Goal: Task Accomplishment & Management: Use online tool/utility

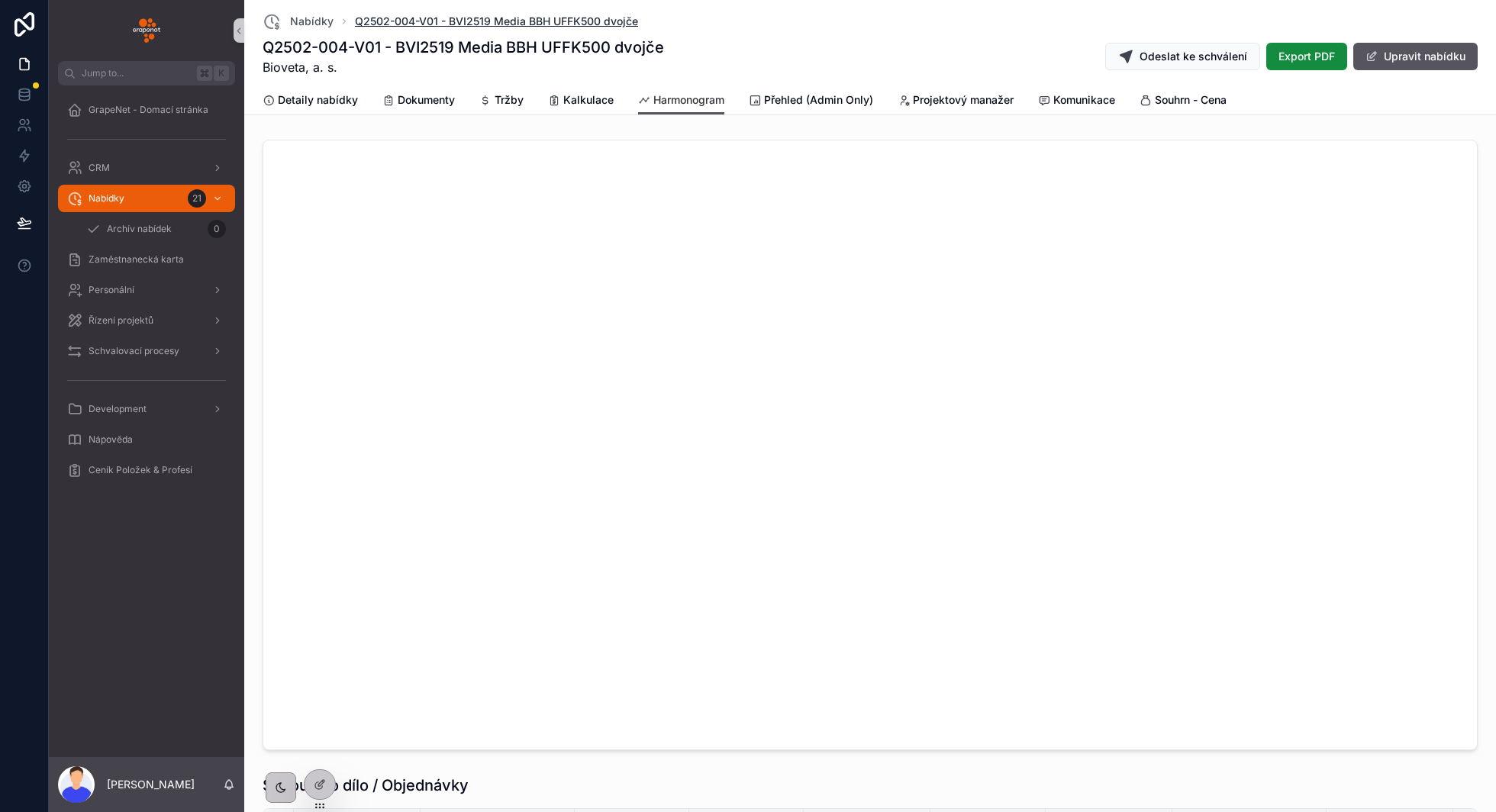
scroll to position [870, 0]
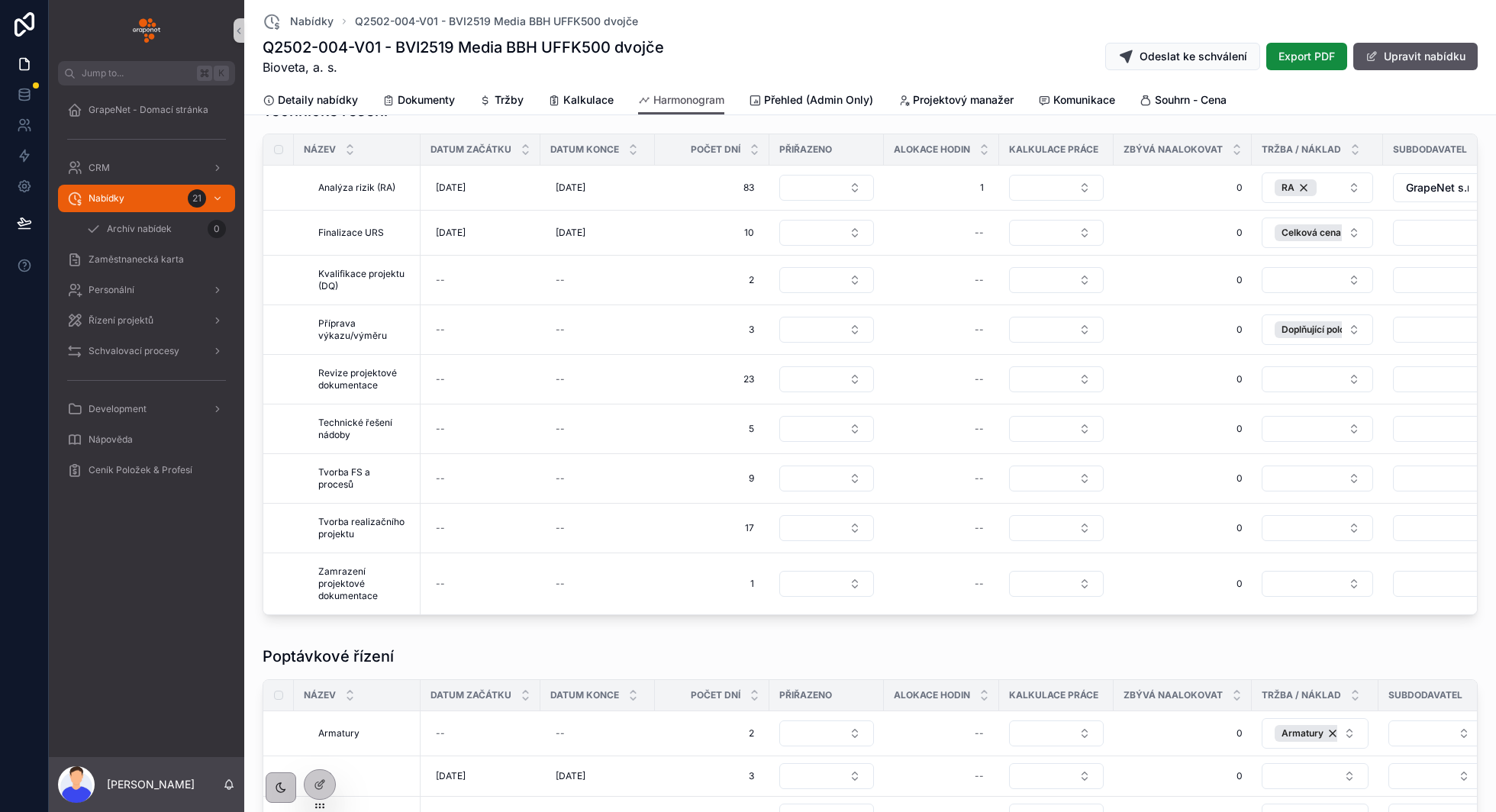
click at [795, 71] on div "Q2502-004-V01 - BVI2519 Media BBH UFFK500 dvojče Bioveta, a. s. Odeslat ke schv…" at bounding box center [869, 56] width 1215 height 40
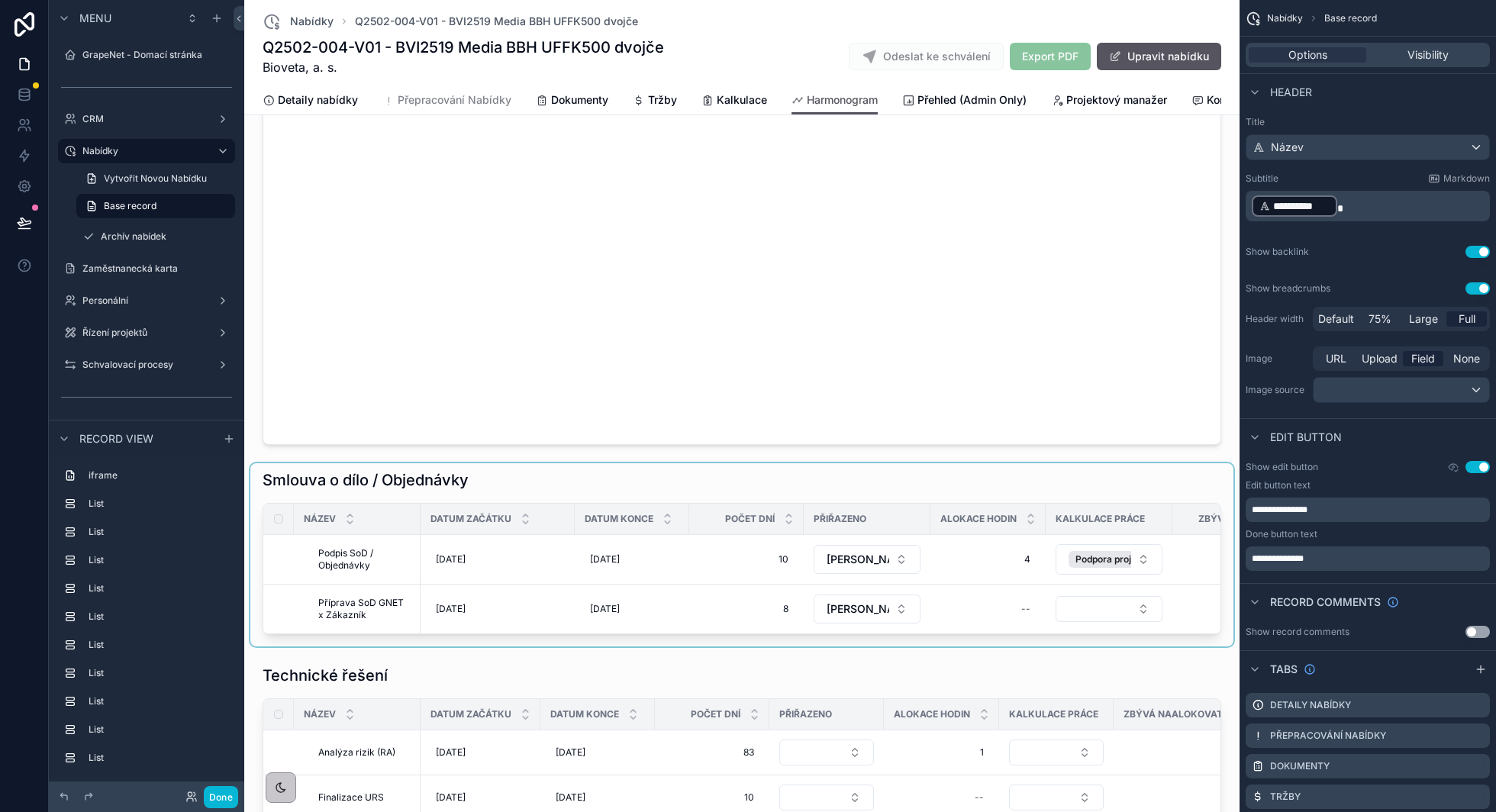
scroll to position [496, 0]
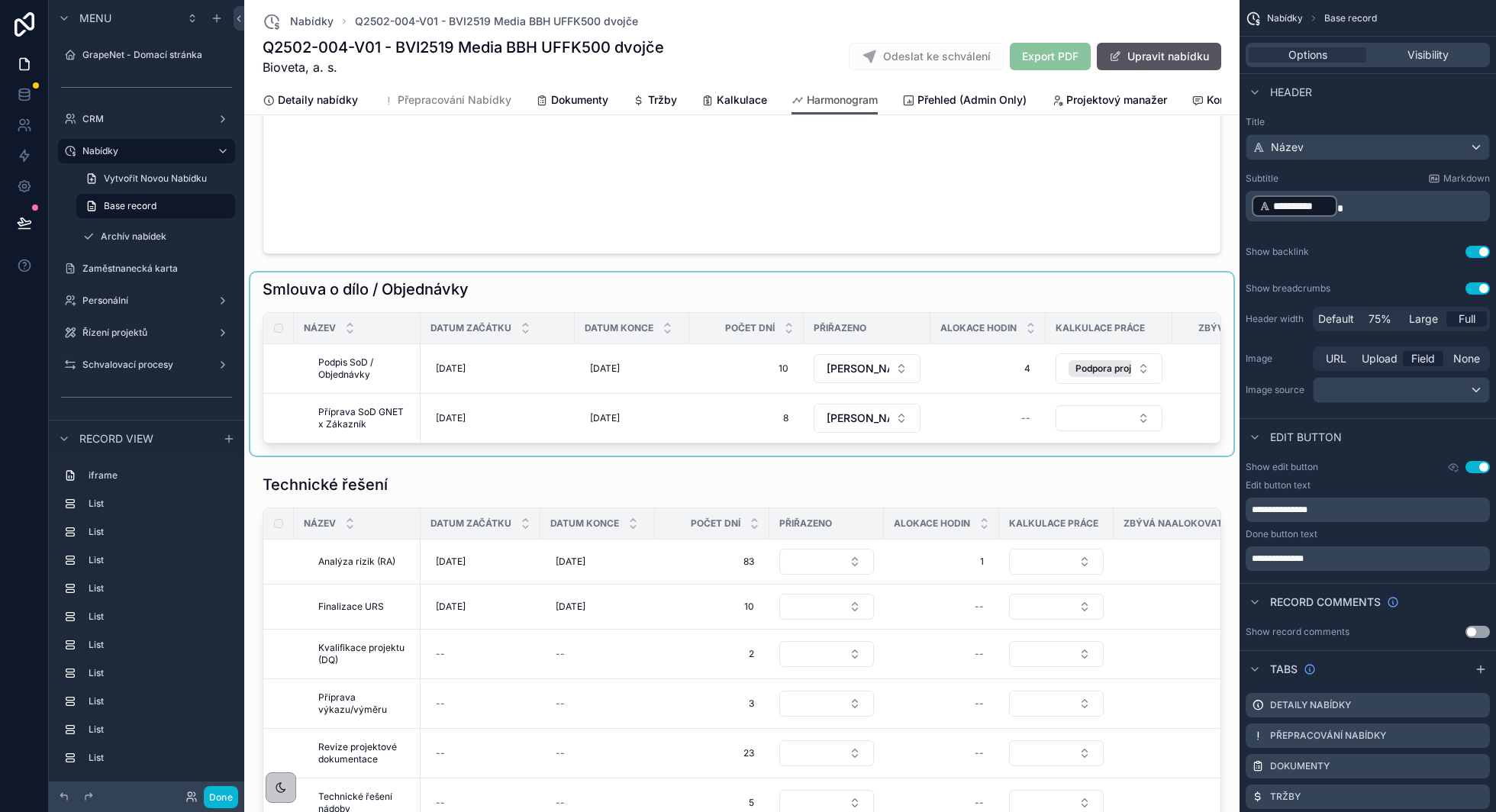
click at [735, 302] on div "scrollable content" at bounding box center [742, 364] width 983 height 183
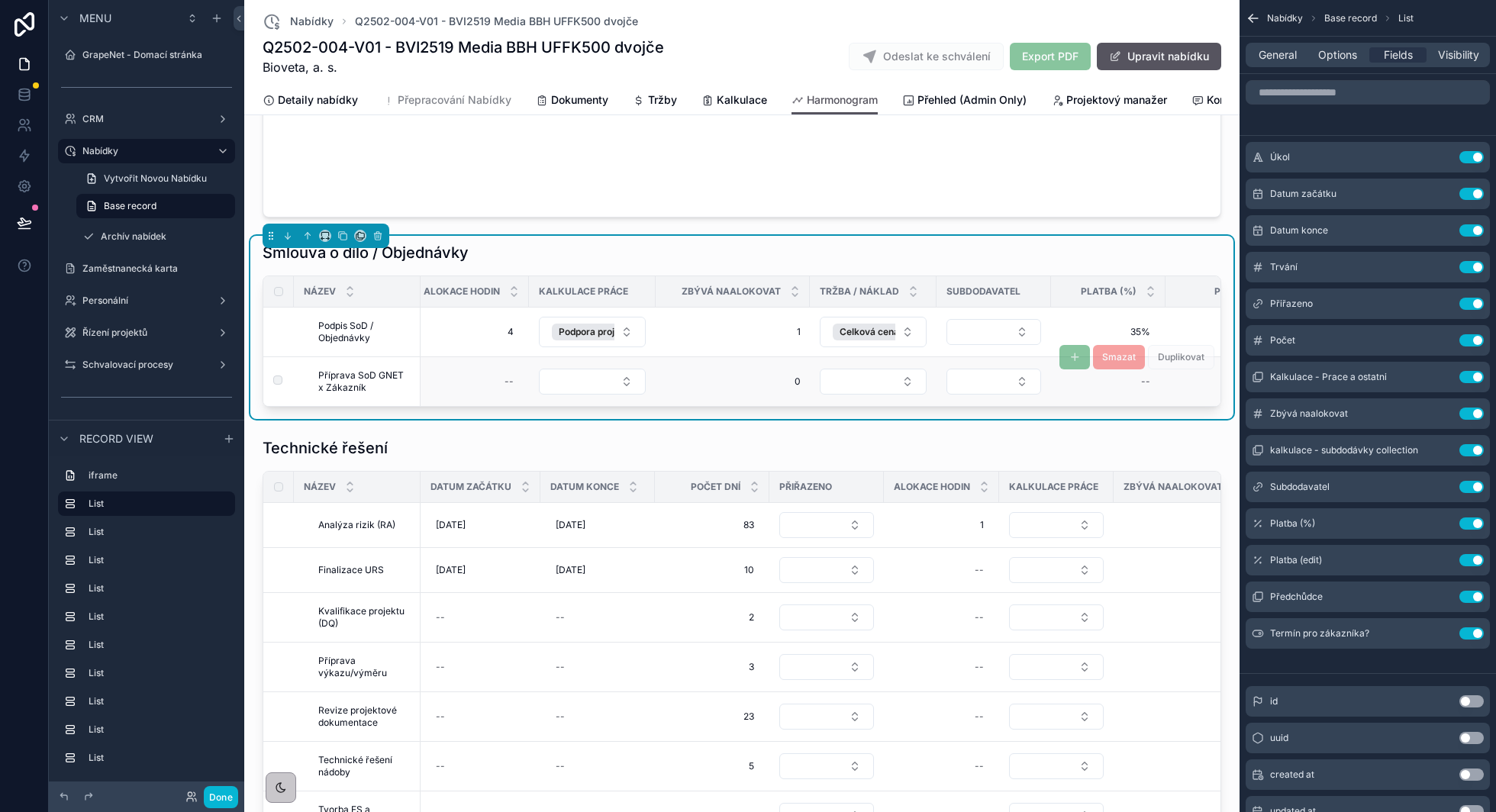
scroll to position [0, 538]
click at [1441, 452] on icon "scrollable content" at bounding box center [1441, 450] width 13 height 13
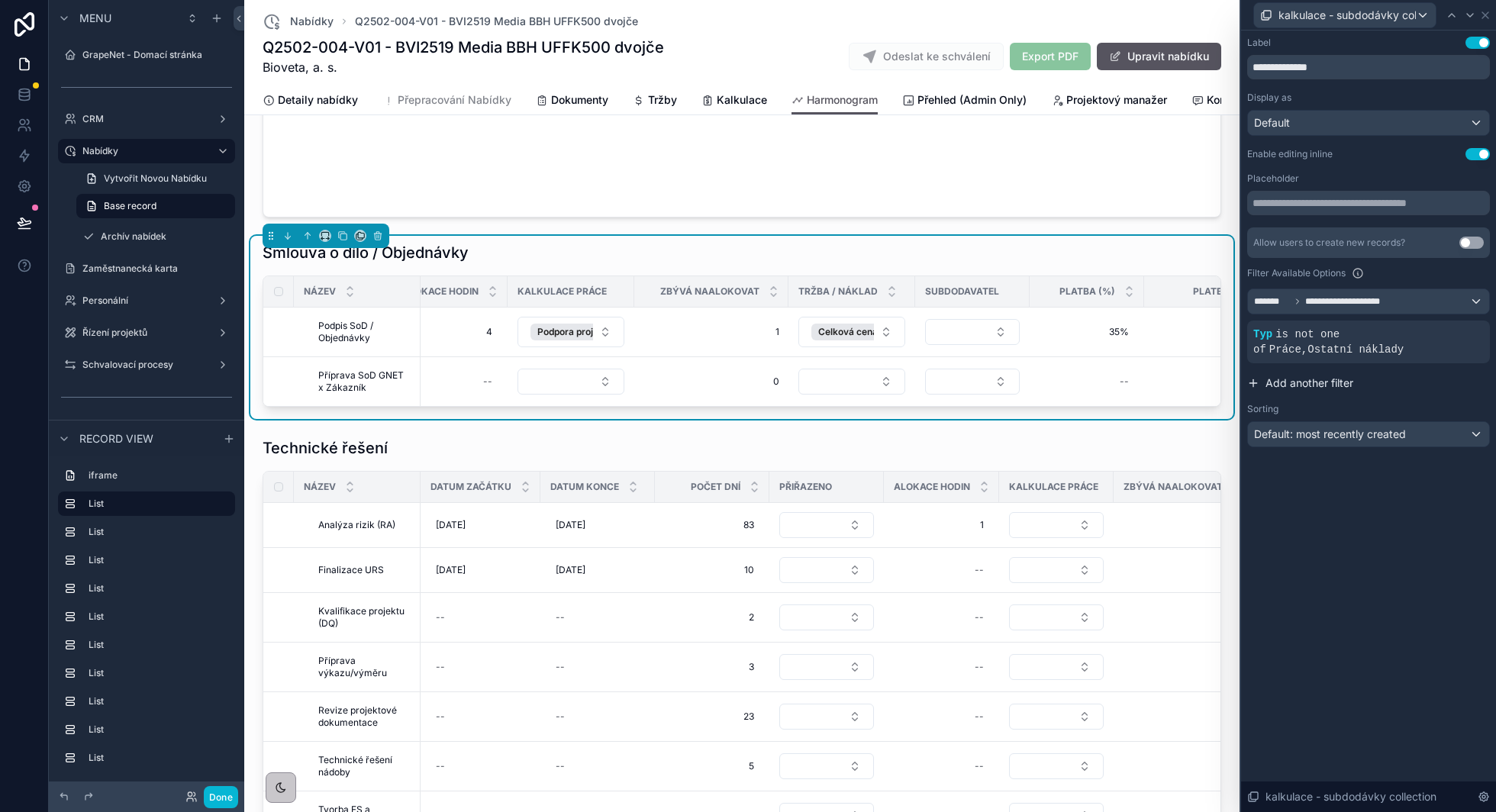
click at [1327, 375] on span "Add another filter" at bounding box center [1310, 382] width 88 height 15
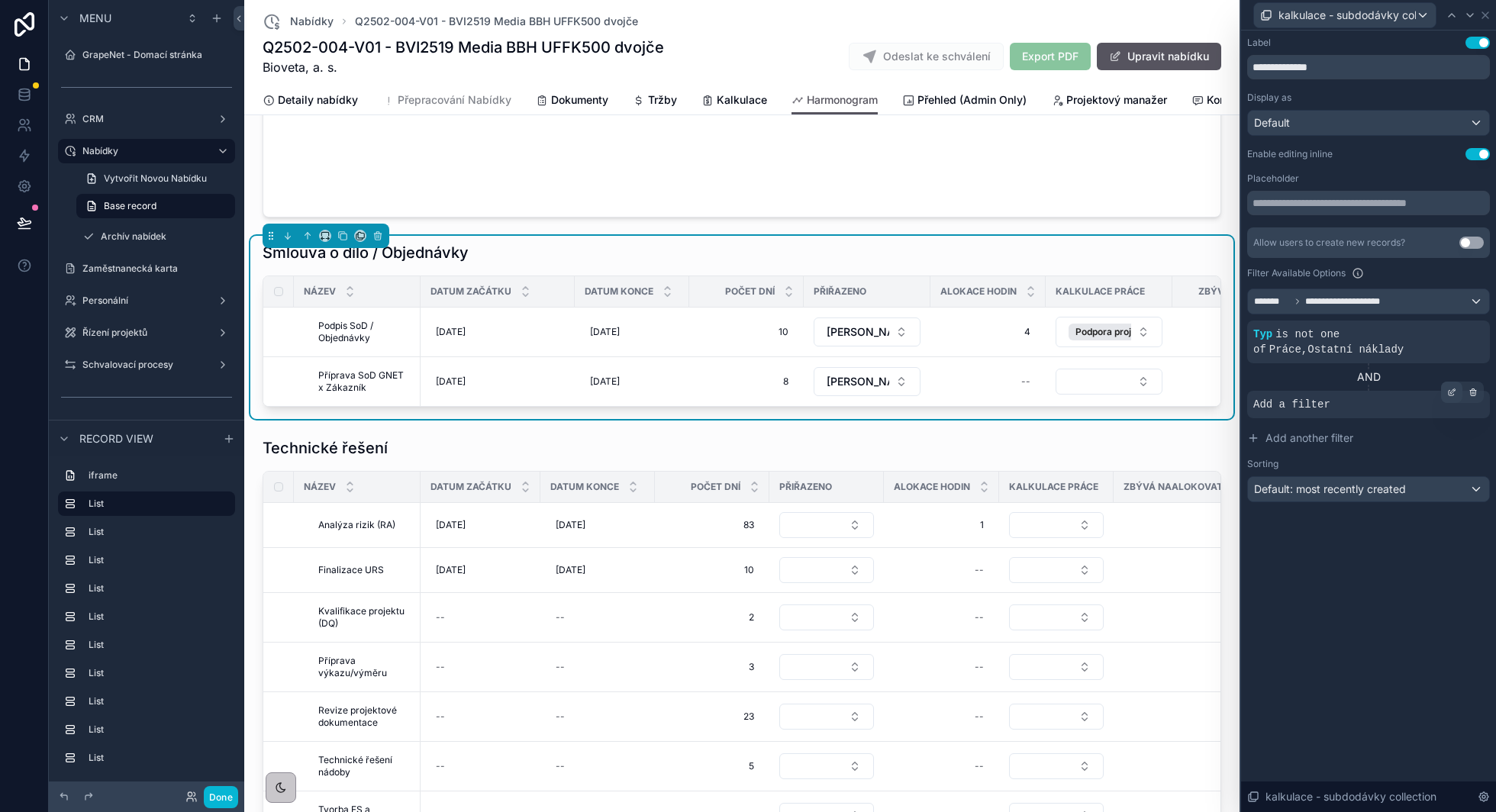
click at [1451, 395] on icon at bounding box center [1452, 392] width 9 height 9
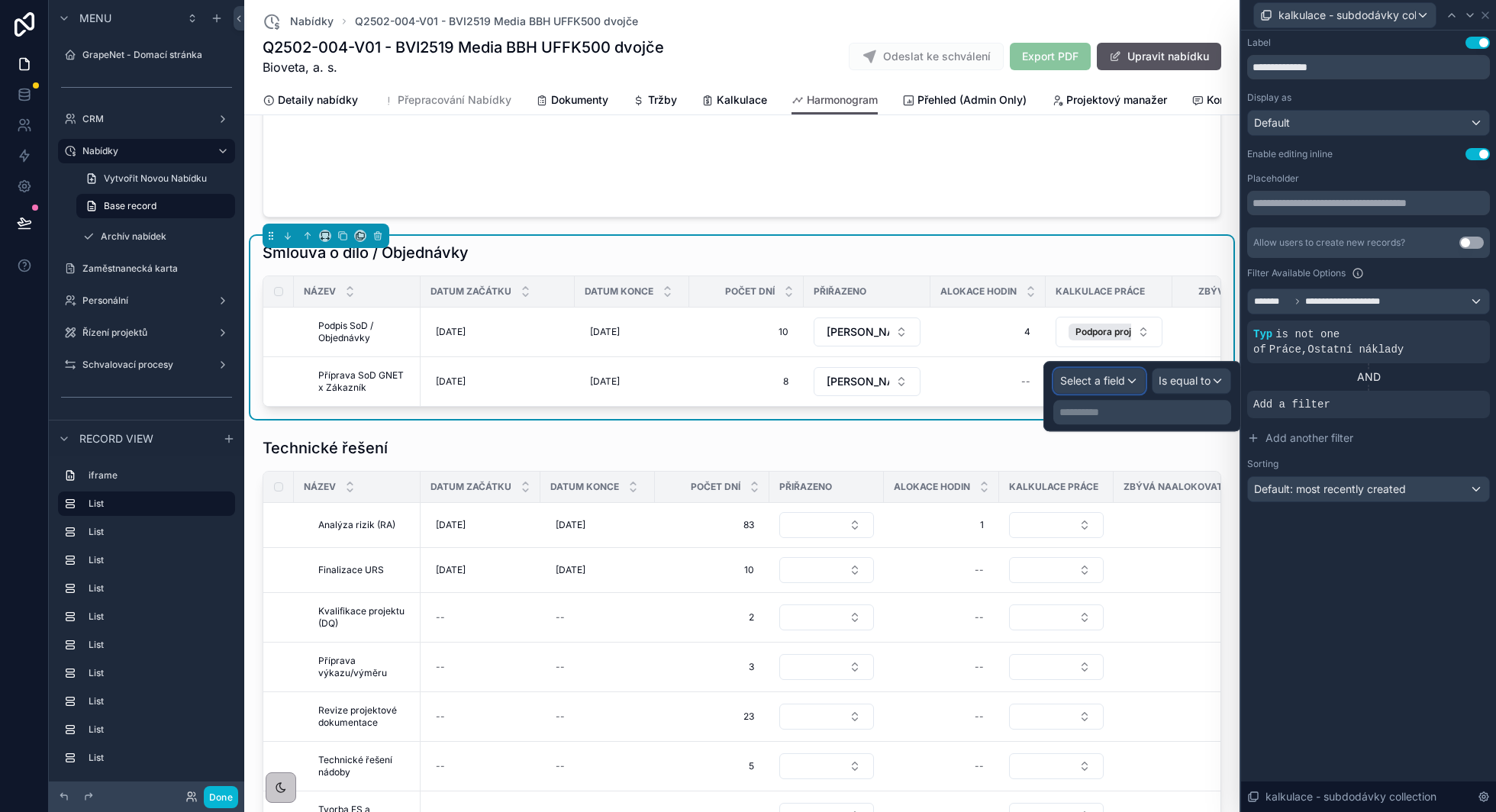
click at [1126, 376] on div "Select a field" at bounding box center [1100, 381] width 91 height 24
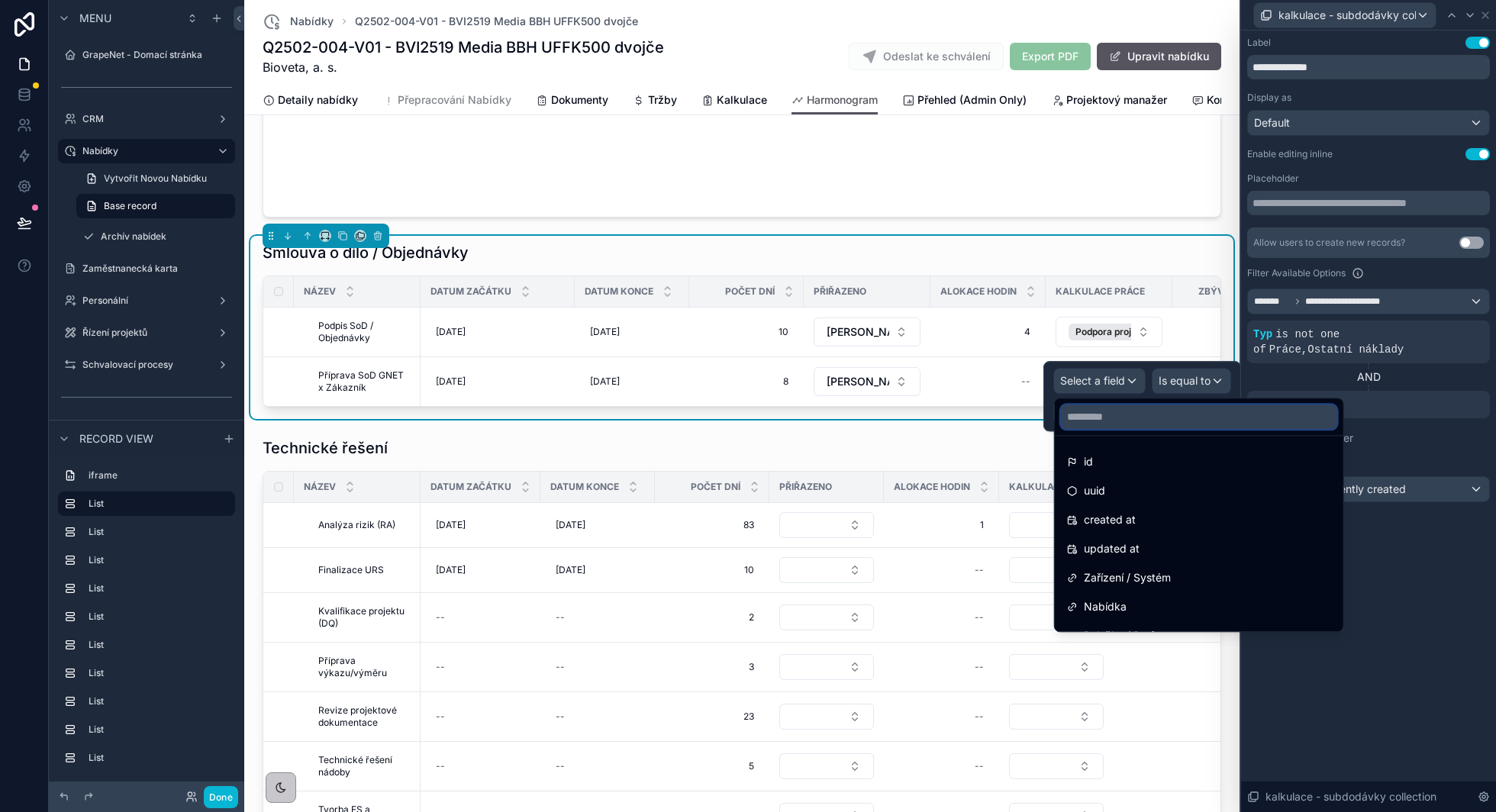
click at [1116, 418] on input "text" at bounding box center [1198, 416] width 276 height 24
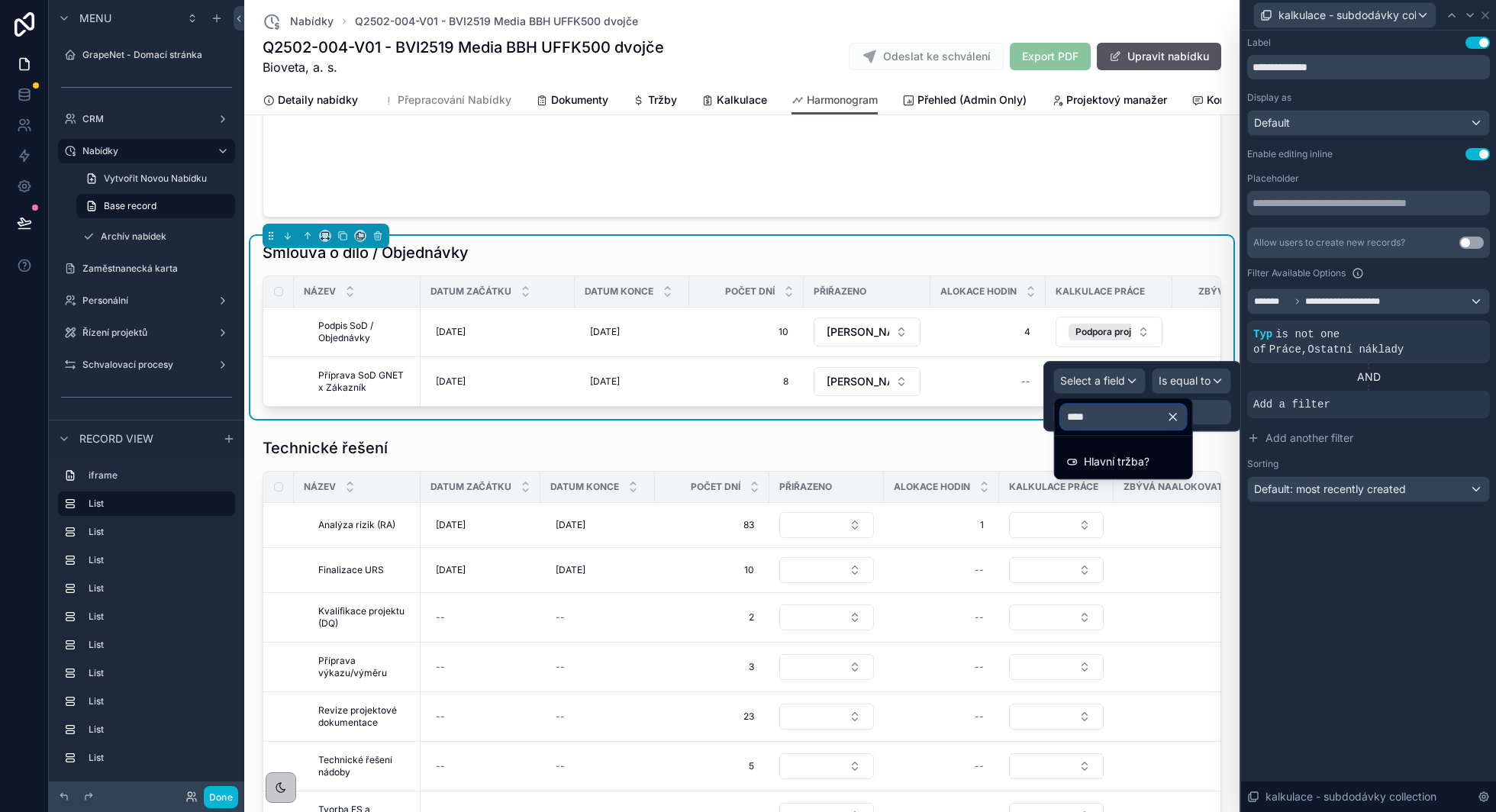
type input "****"
click at [1118, 466] on span "Hlavní tržba?" at bounding box center [1117, 461] width 66 height 18
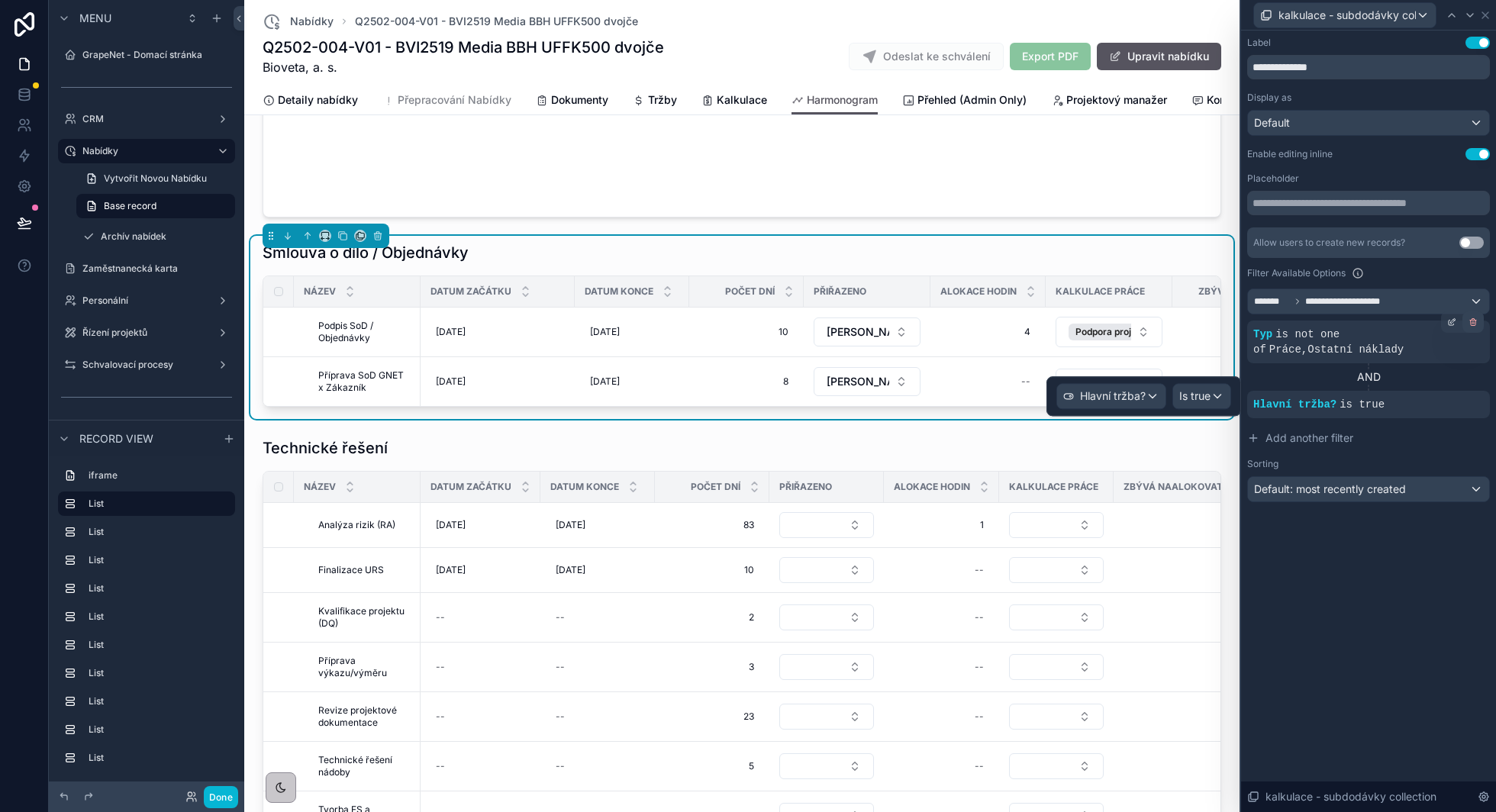
click at [1470, 324] on icon at bounding box center [1473, 322] width 9 height 9
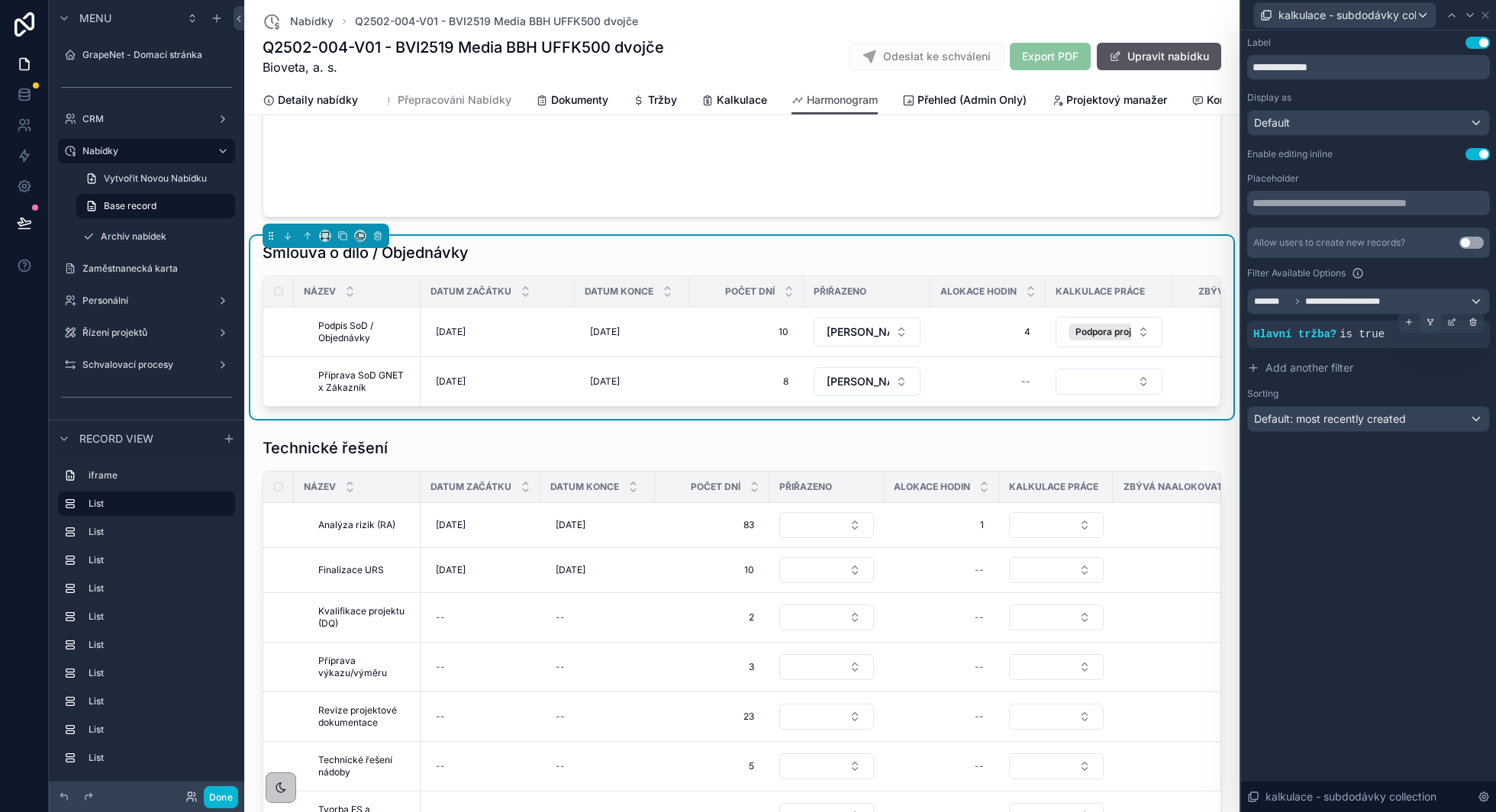
click at [1430, 322] on icon at bounding box center [1430, 323] width 0 height 2
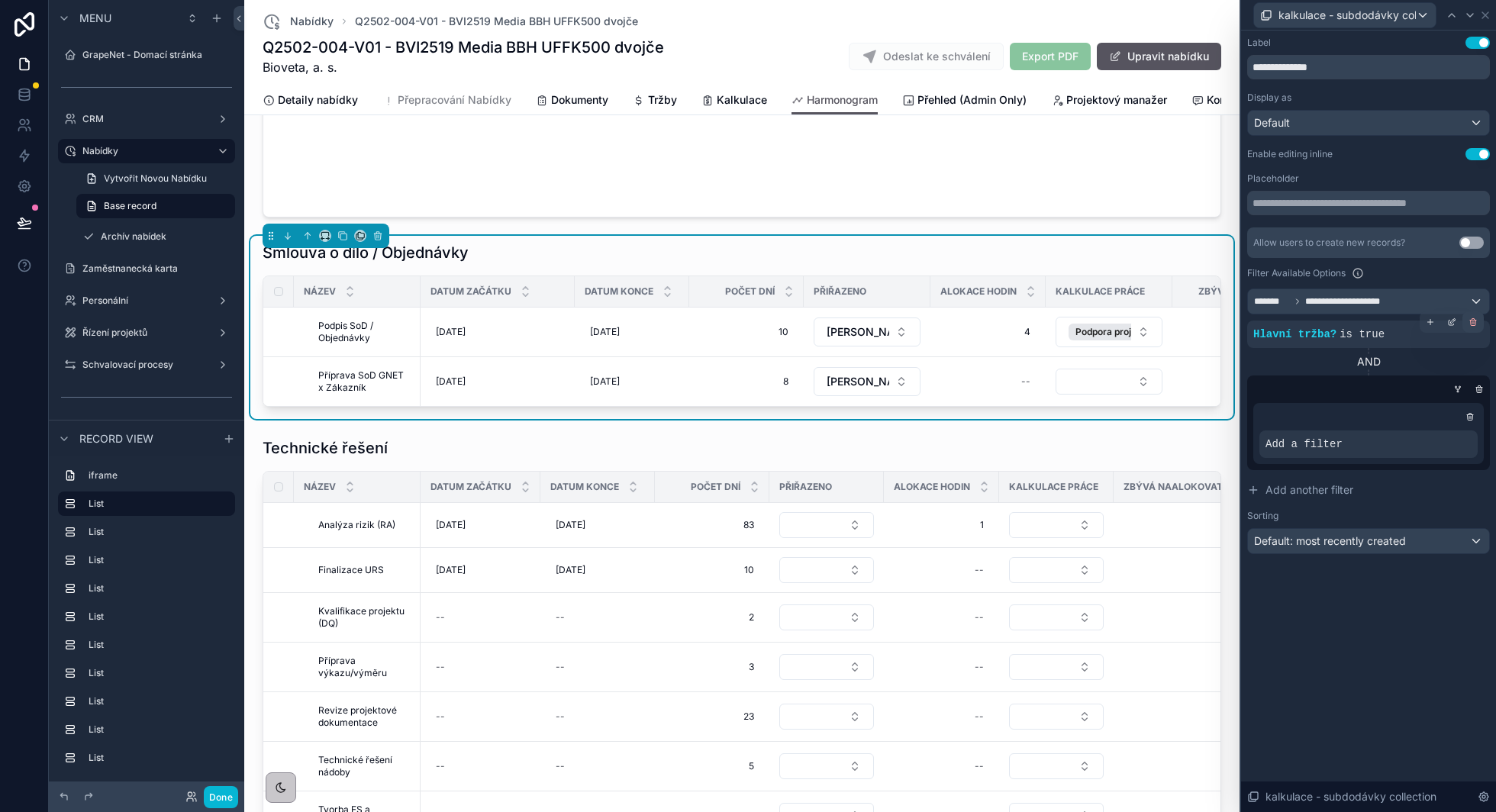
click at [1473, 322] on icon at bounding box center [1473, 323] width 0 height 2
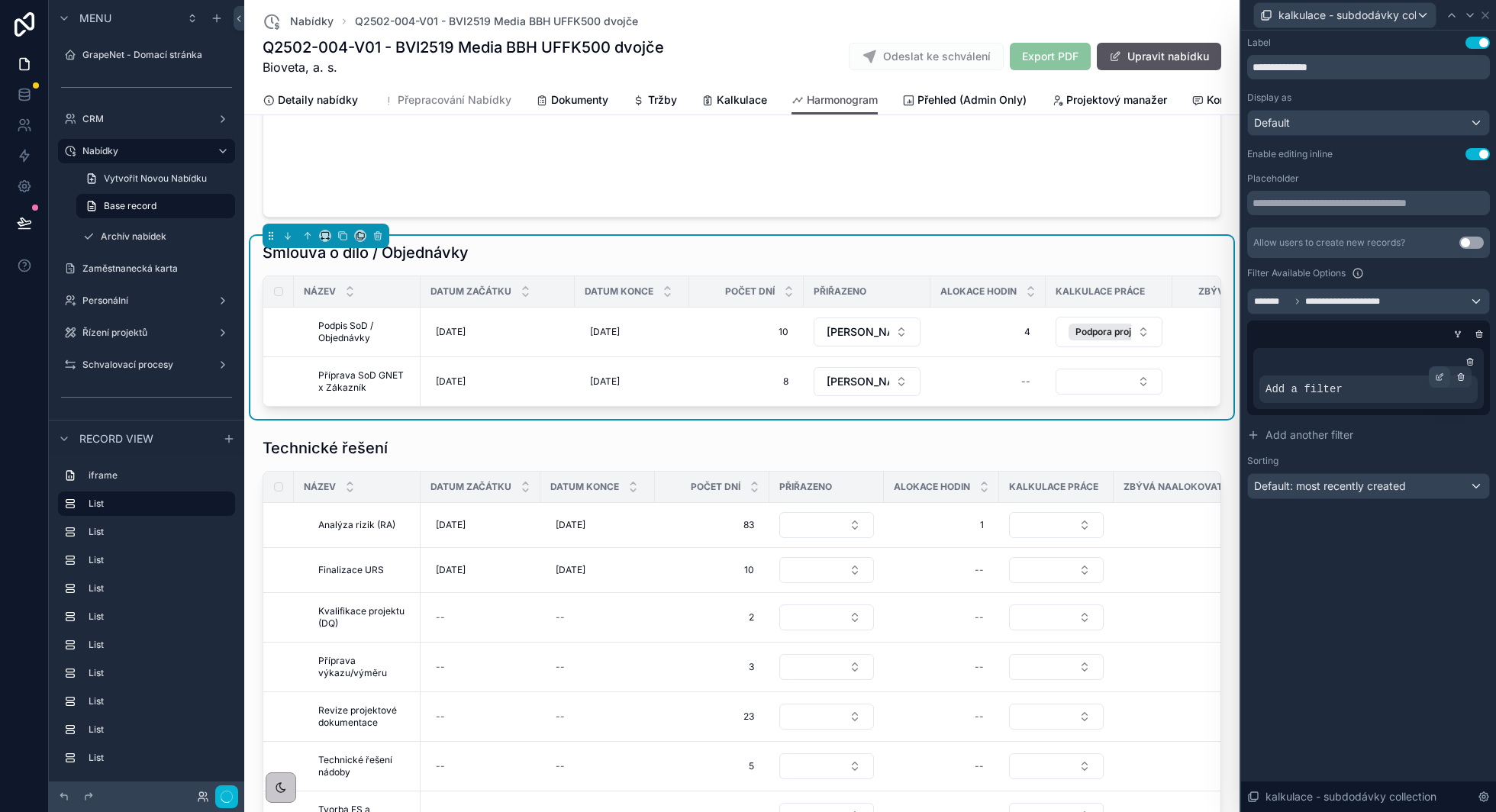
click at [1440, 377] on icon at bounding box center [1440, 377] width 9 height 9
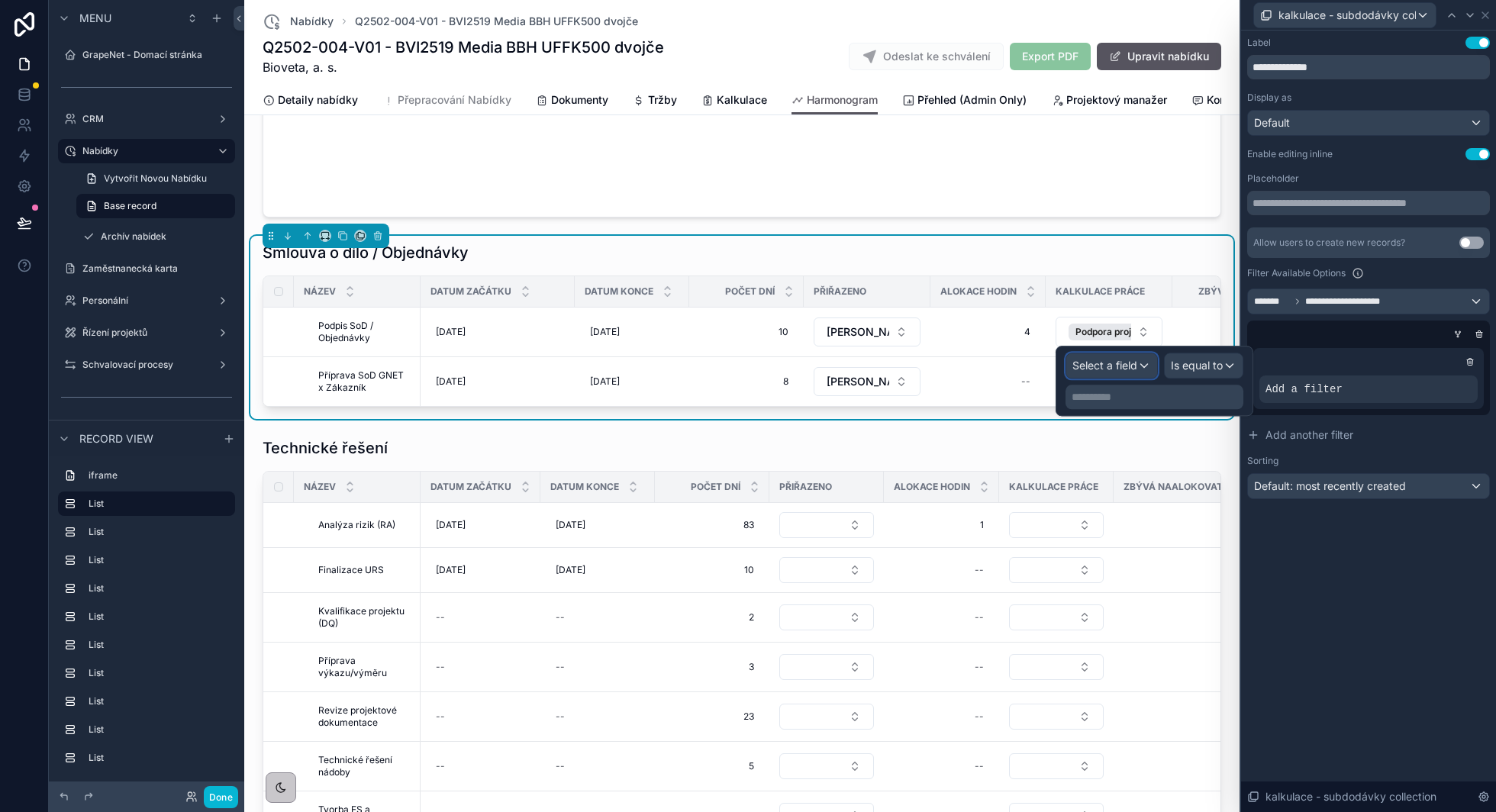
click at [1128, 367] on span "Select a field" at bounding box center [1104, 365] width 65 height 13
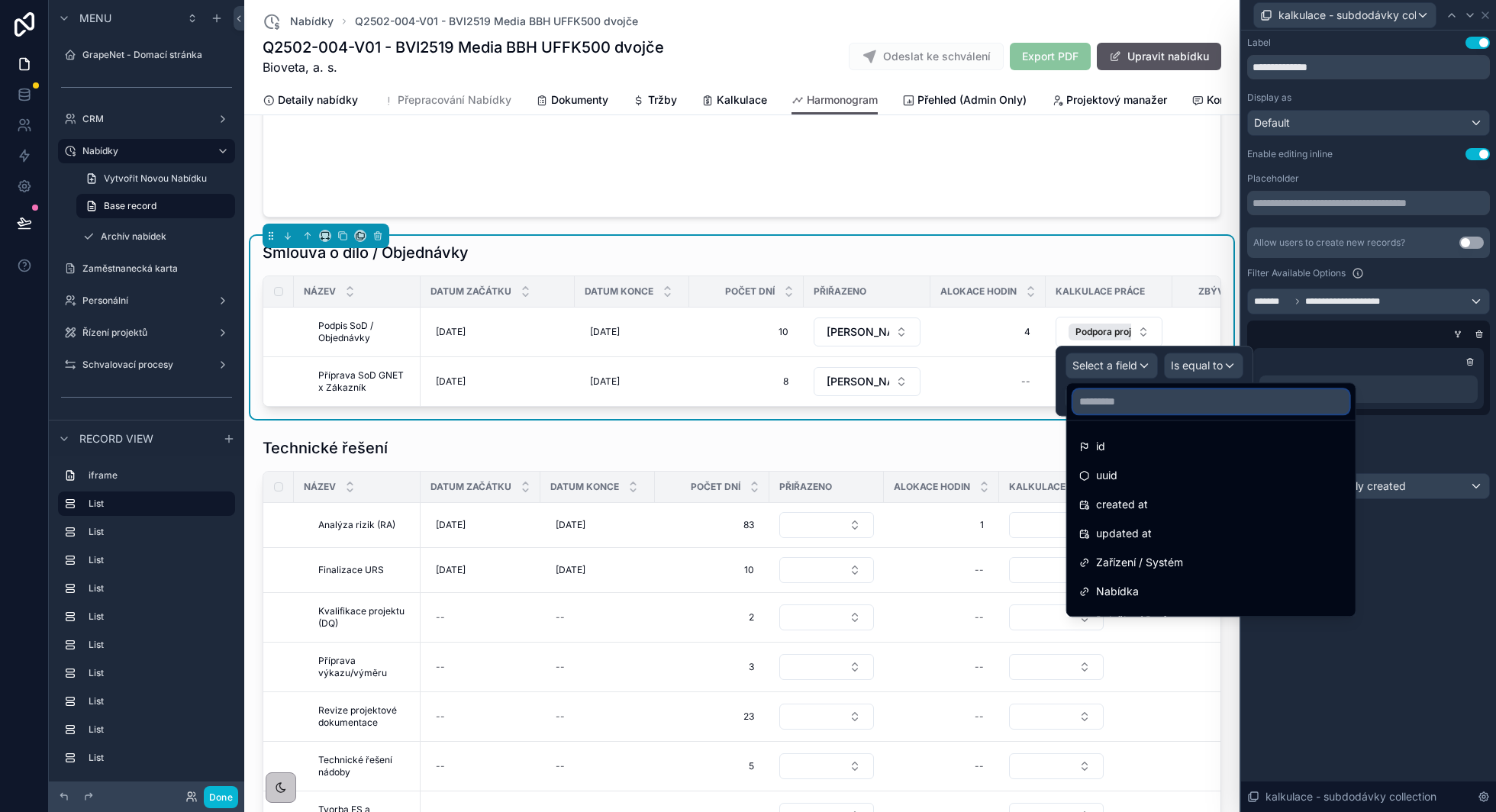
click at [1104, 401] on input "text" at bounding box center [1211, 401] width 276 height 24
click at [1098, 404] on input "text" at bounding box center [1211, 401] width 276 height 24
type input "****"
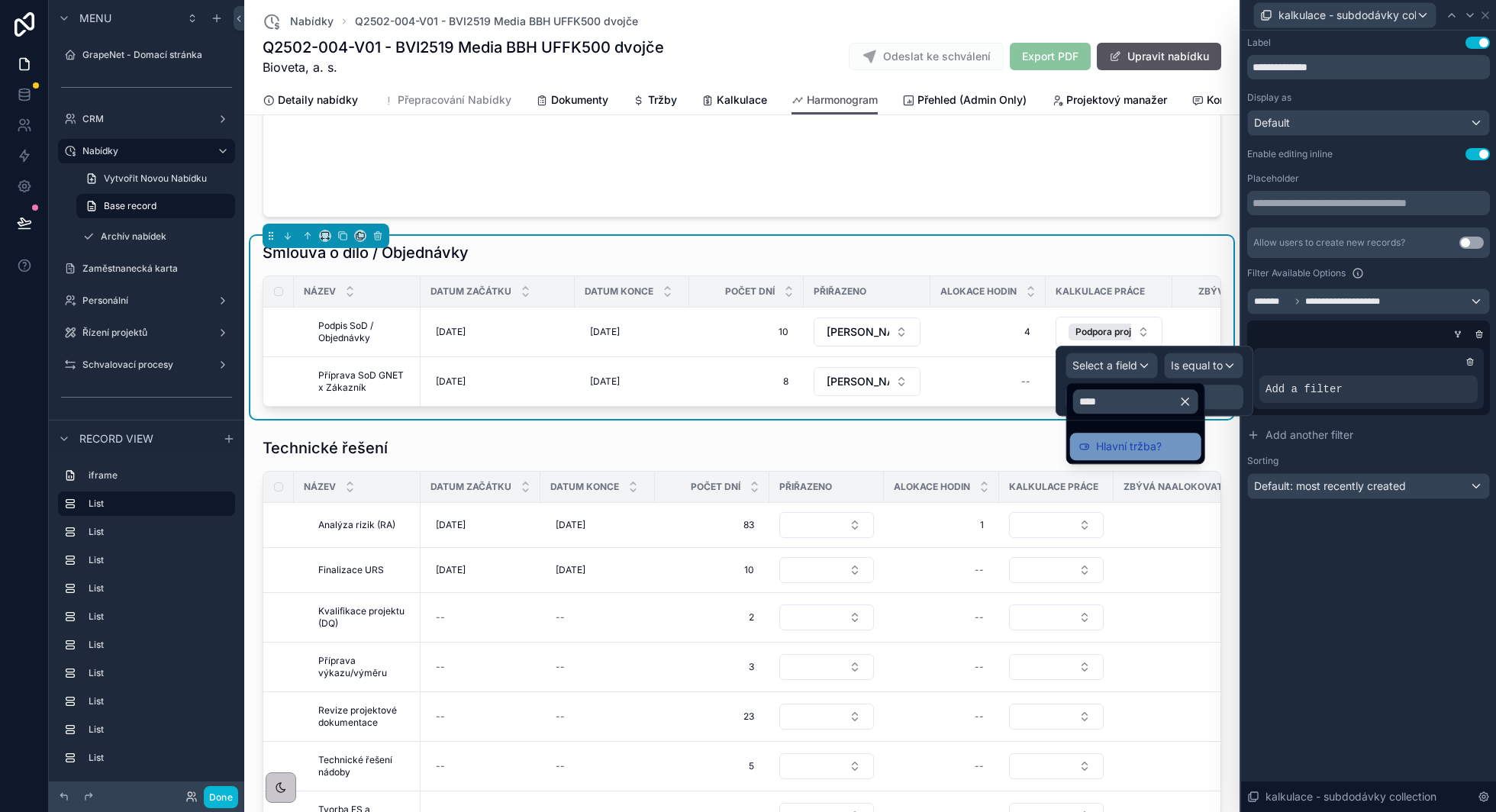
click at [1129, 448] on span "Hlavní tržba?" at bounding box center [1129, 446] width 66 height 18
click at [1357, 334] on div at bounding box center [1365, 334] width 243 height 15
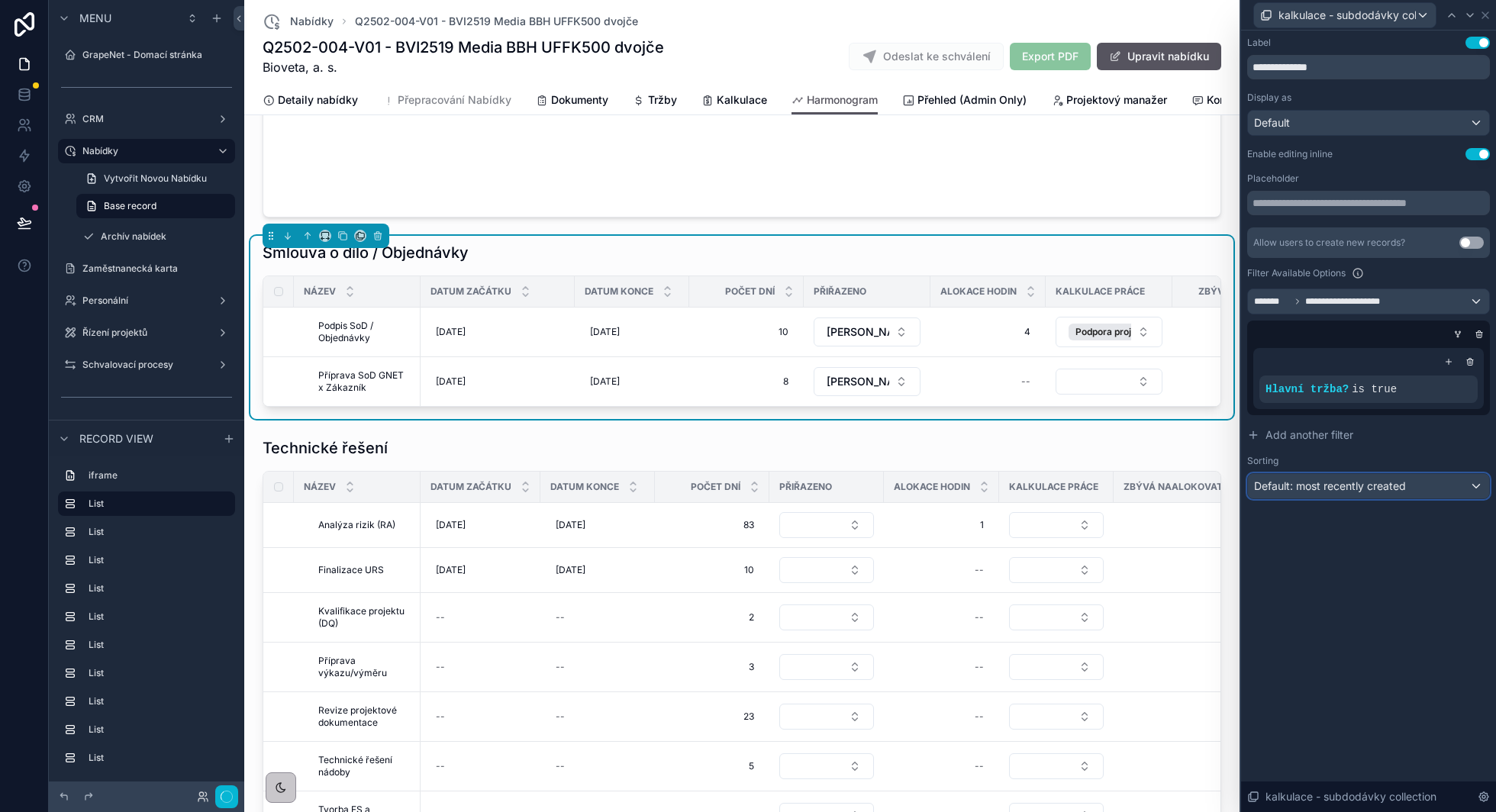
click at [1426, 483] on div "Default: most recently created" at bounding box center [1368, 485] width 241 height 24
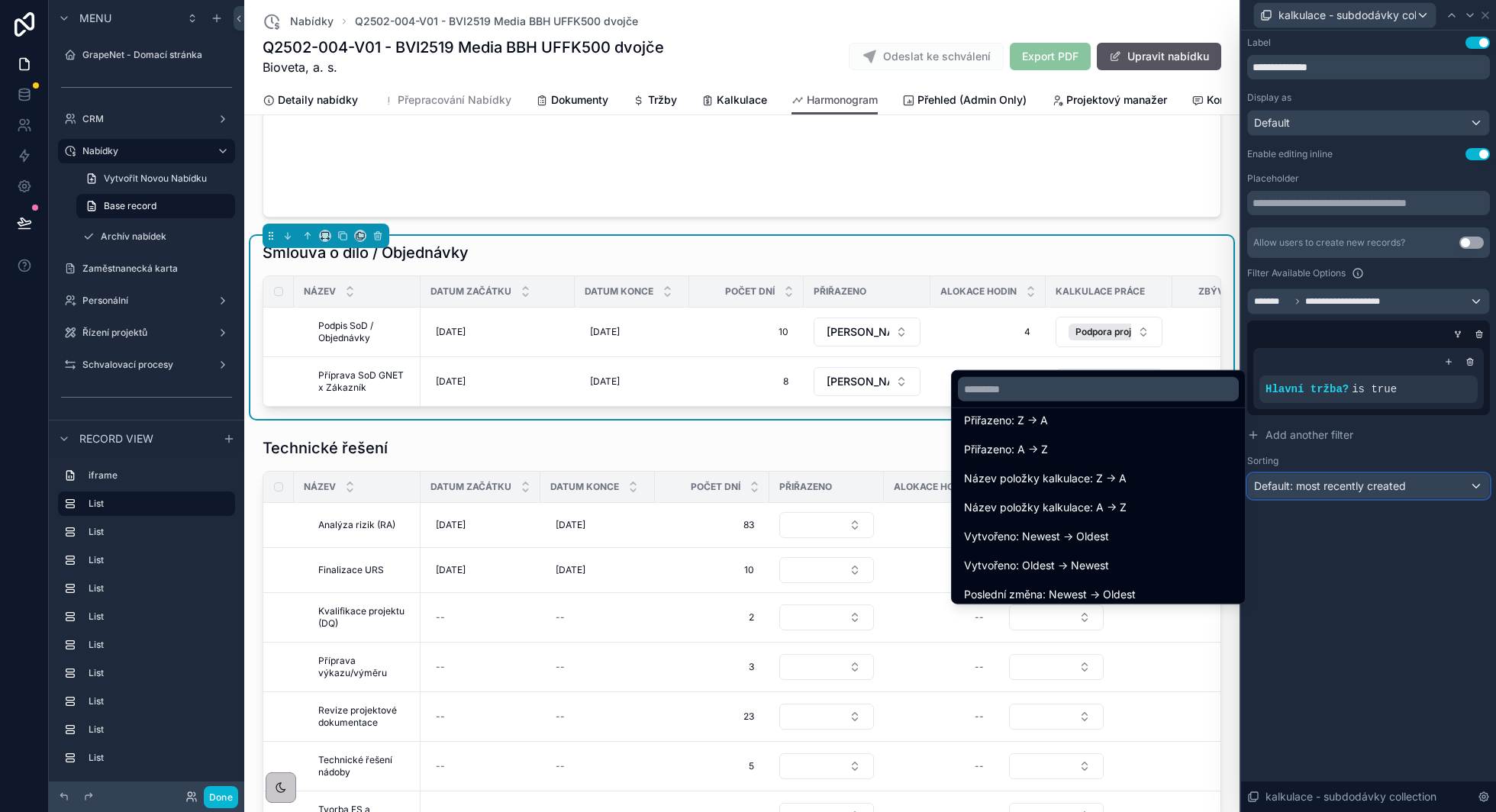
scroll to position [325, 0]
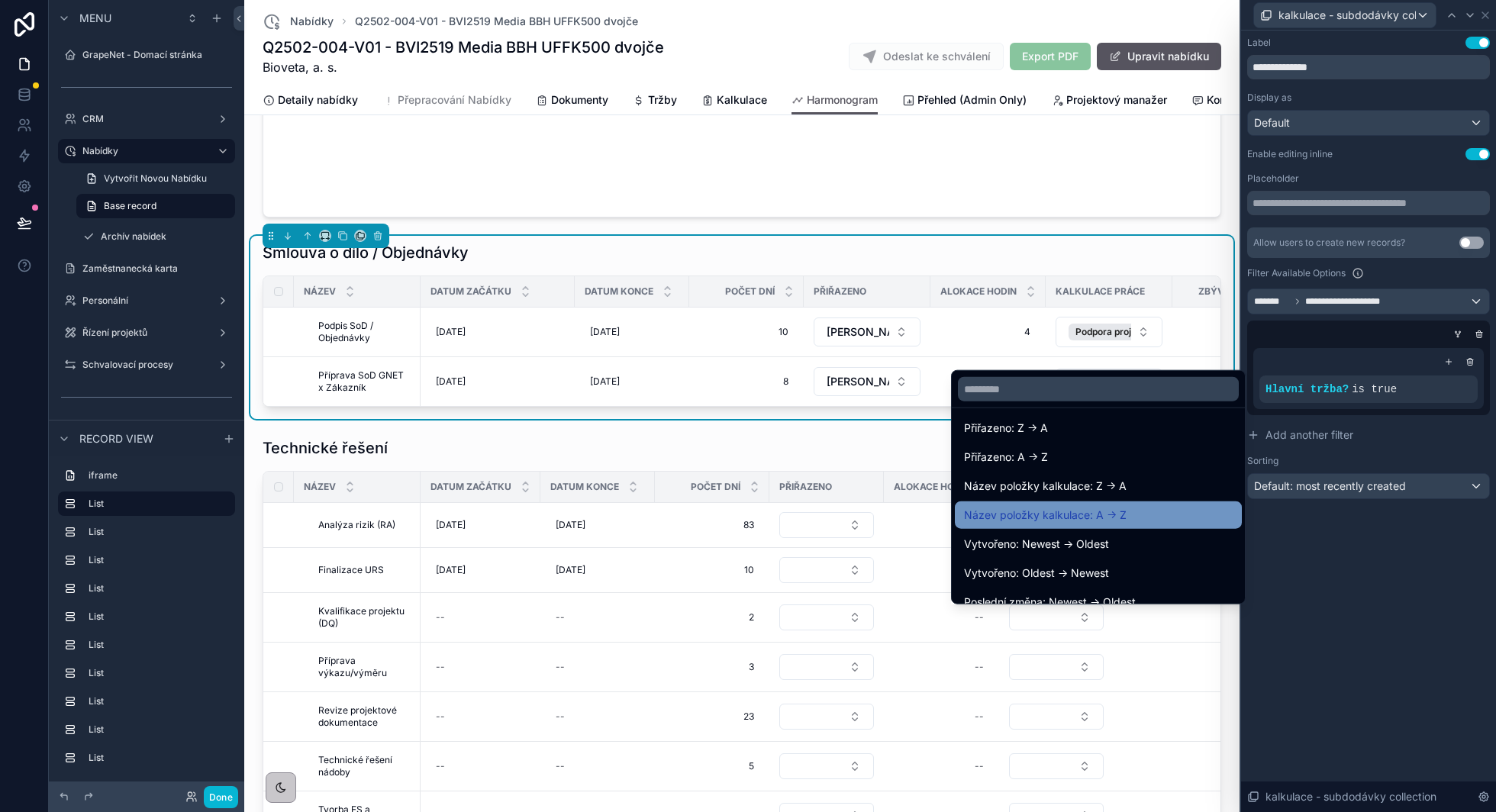
click at [1144, 506] on div "Název položky kalkulace: A -> Z" at bounding box center [1098, 514] width 269 height 18
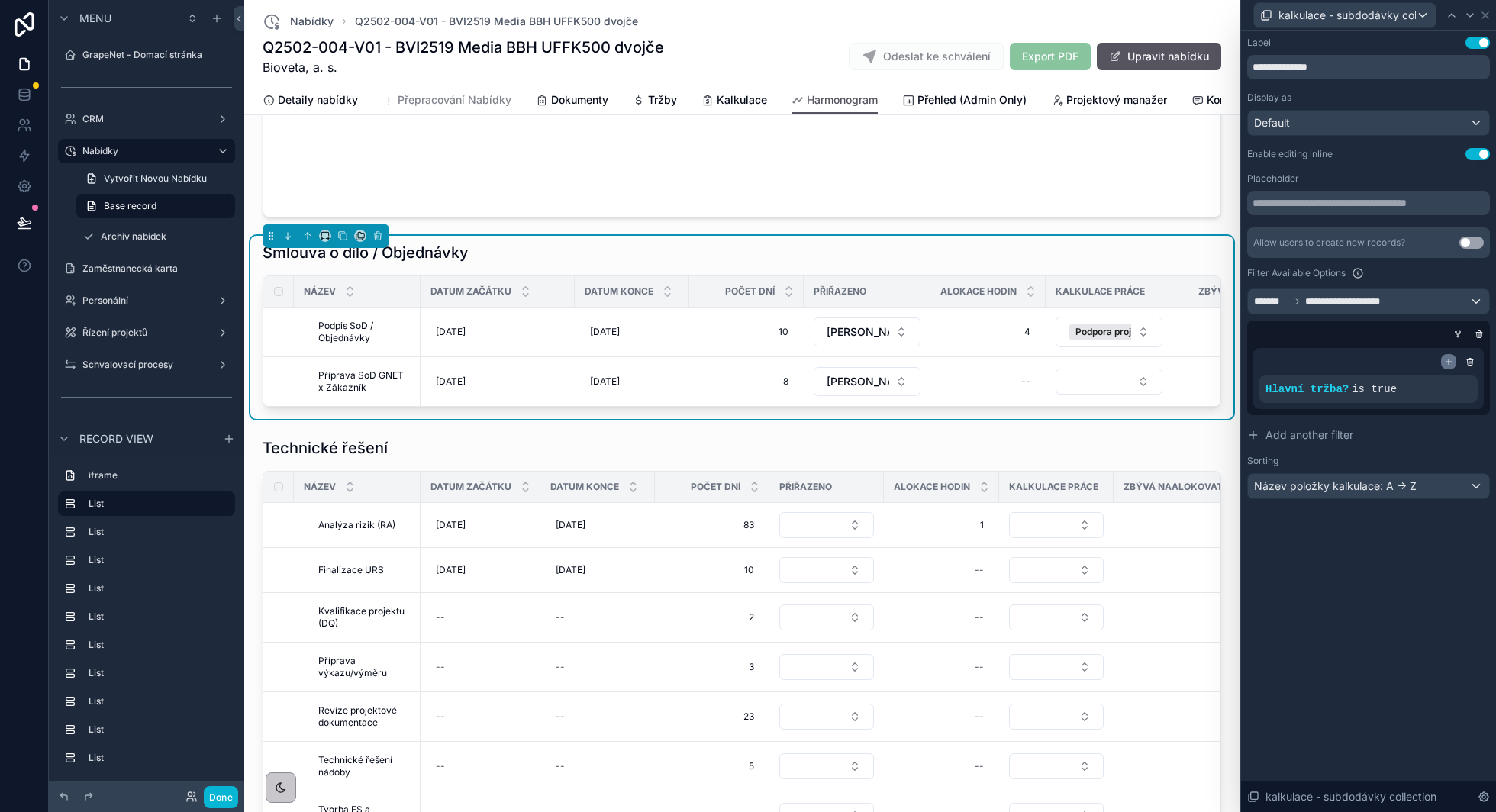
click at [1448, 359] on icon at bounding box center [1449, 362] width 9 height 9
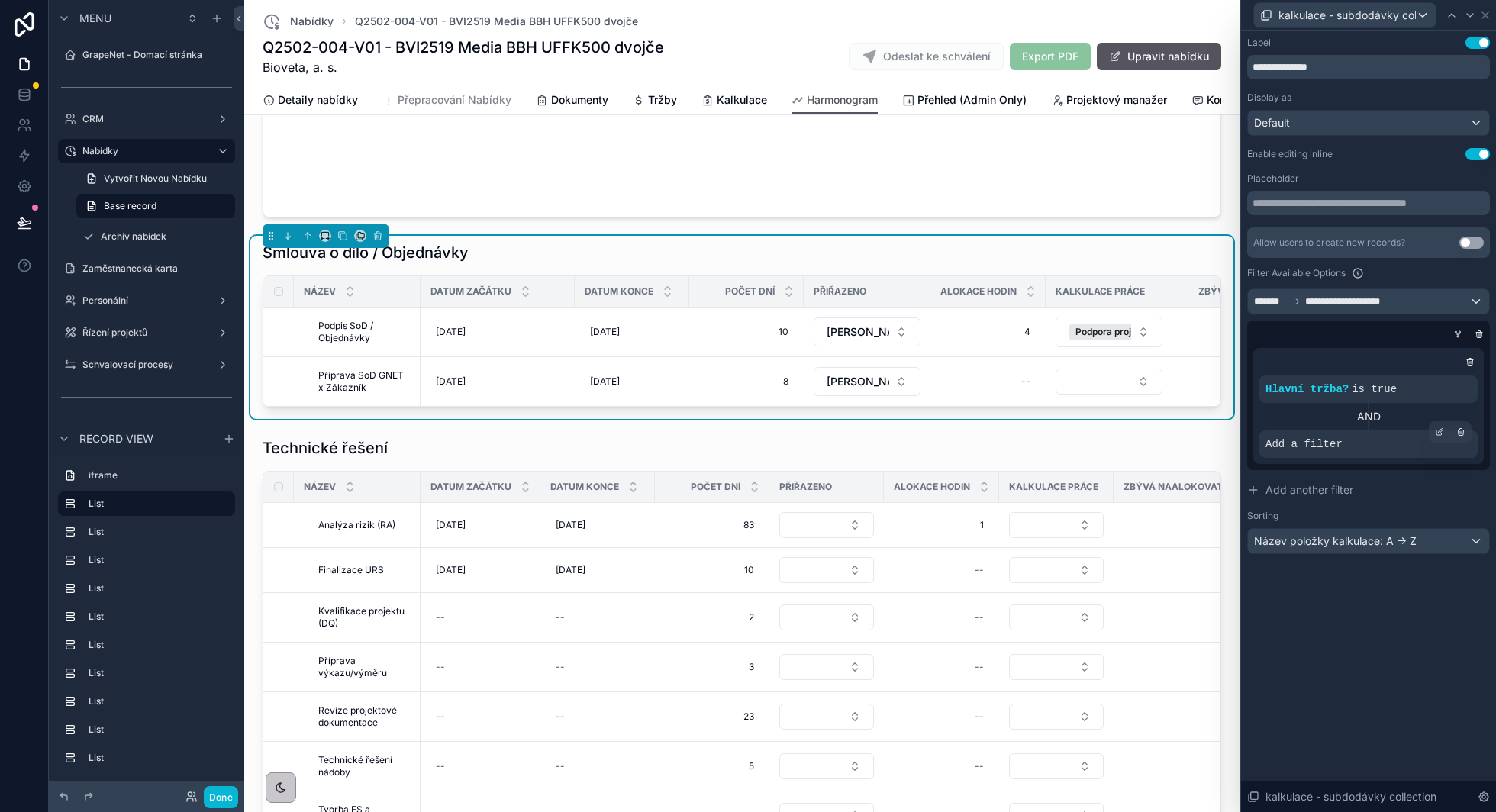
click at [1440, 437] on div at bounding box center [1439, 431] width 21 height 21
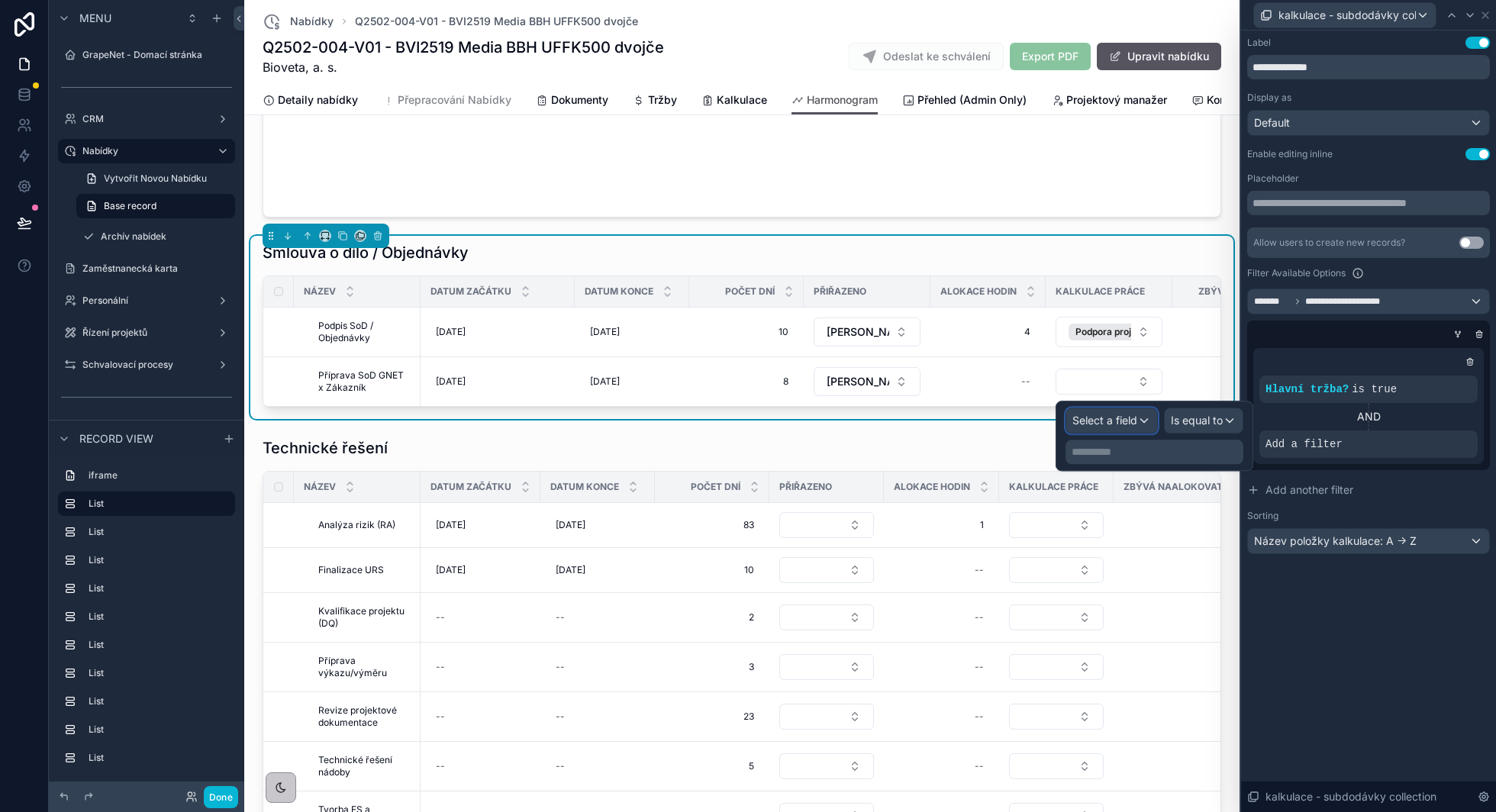
click at [1136, 420] on span "Select a field" at bounding box center [1104, 420] width 65 height 13
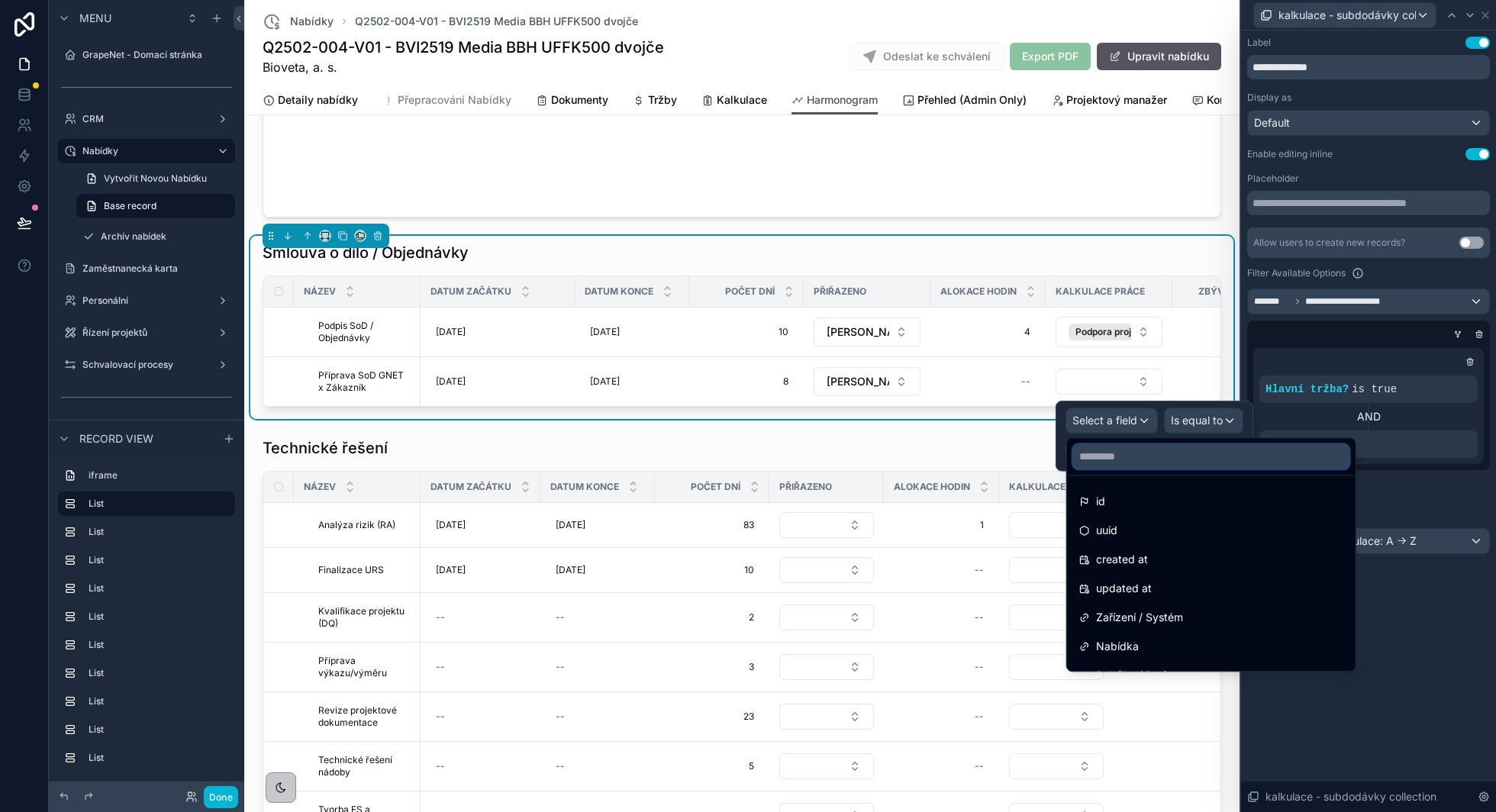
click at [1124, 455] on input "text" at bounding box center [1211, 456] width 276 height 24
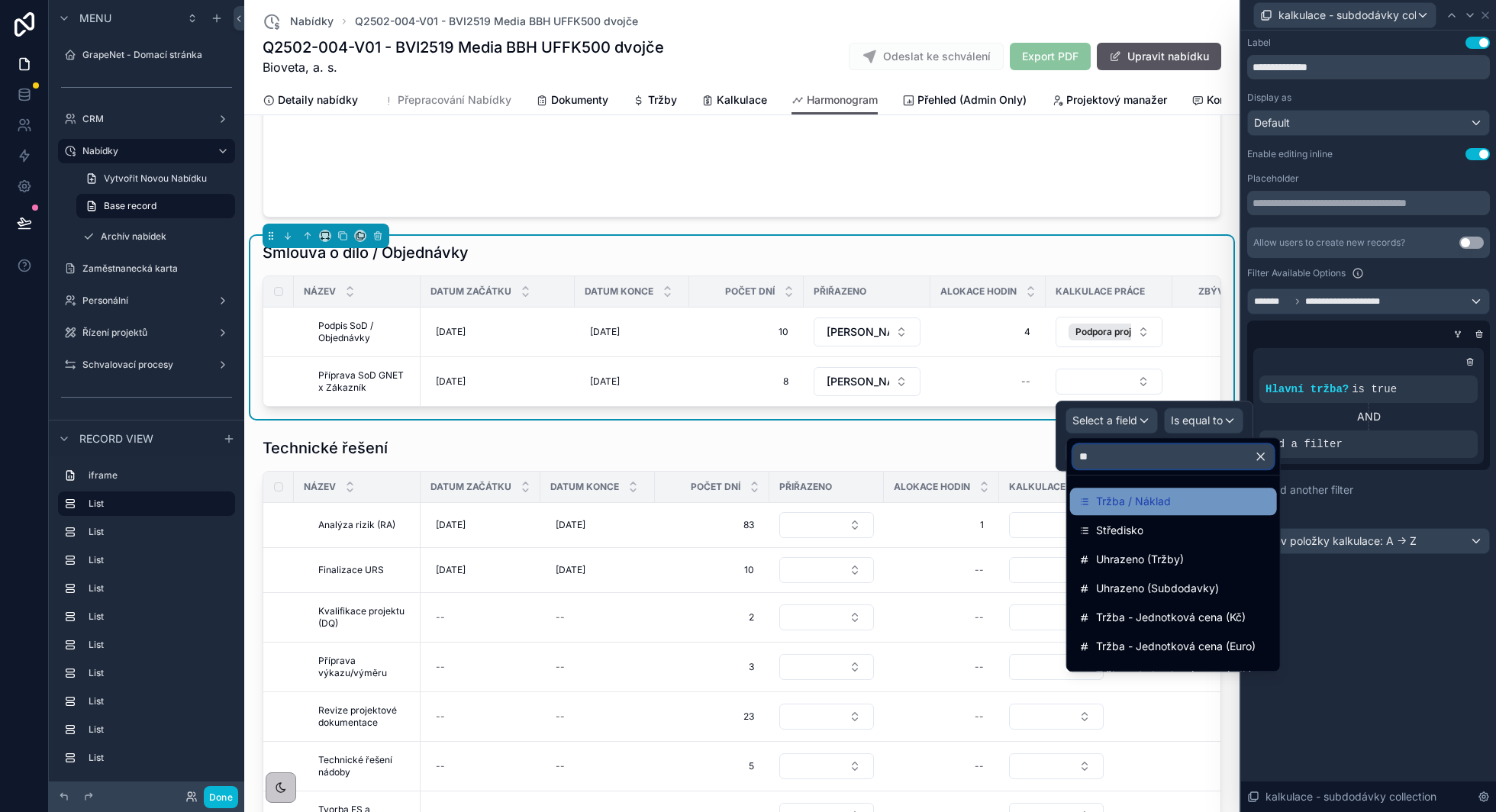
type input "**"
drag, startPoint x: 1122, startPoint y: 511, endPoint x: 1351, endPoint y: 472, distance: 232.3
click at [1122, 511] on div "Tržba / Náklad" at bounding box center [1173, 501] width 207 height 27
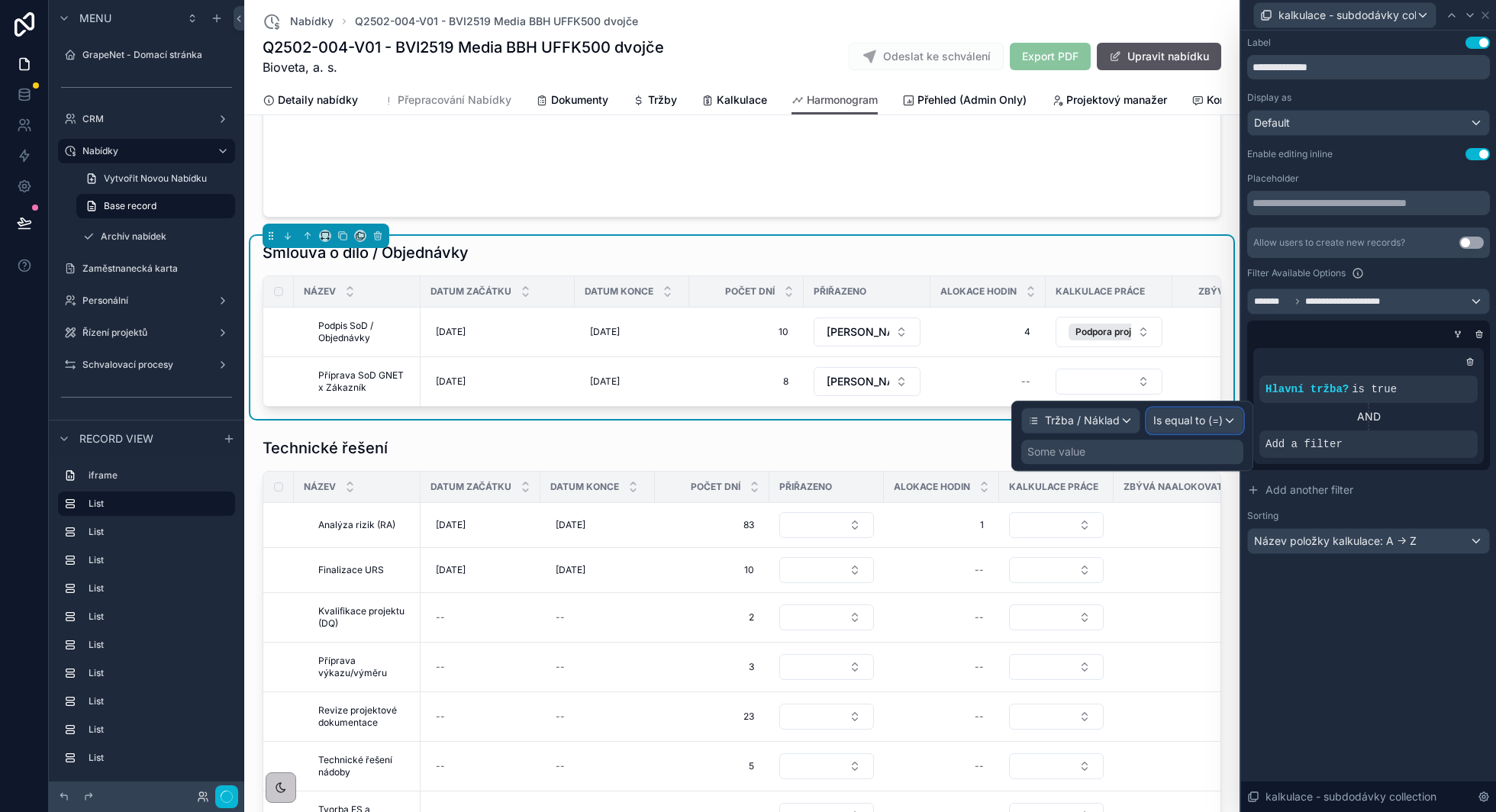
click at [1211, 423] on span "Is equal to (=)" at bounding box center [1187, 420] width 70 height 15
click at [1216, 422] on div at bounding box center [1132, 436] width 242 height 70
click at [1157, 452] on div "Some value" at bounding box center [1133, 451] width 222 height 24
click at [1100, 453] on div "Some value" at bounding box center [1133, 451] width 222 height 24
click at [1055, 445] on div "Some value" at bounding box center [1057, 451] width 58 height 15
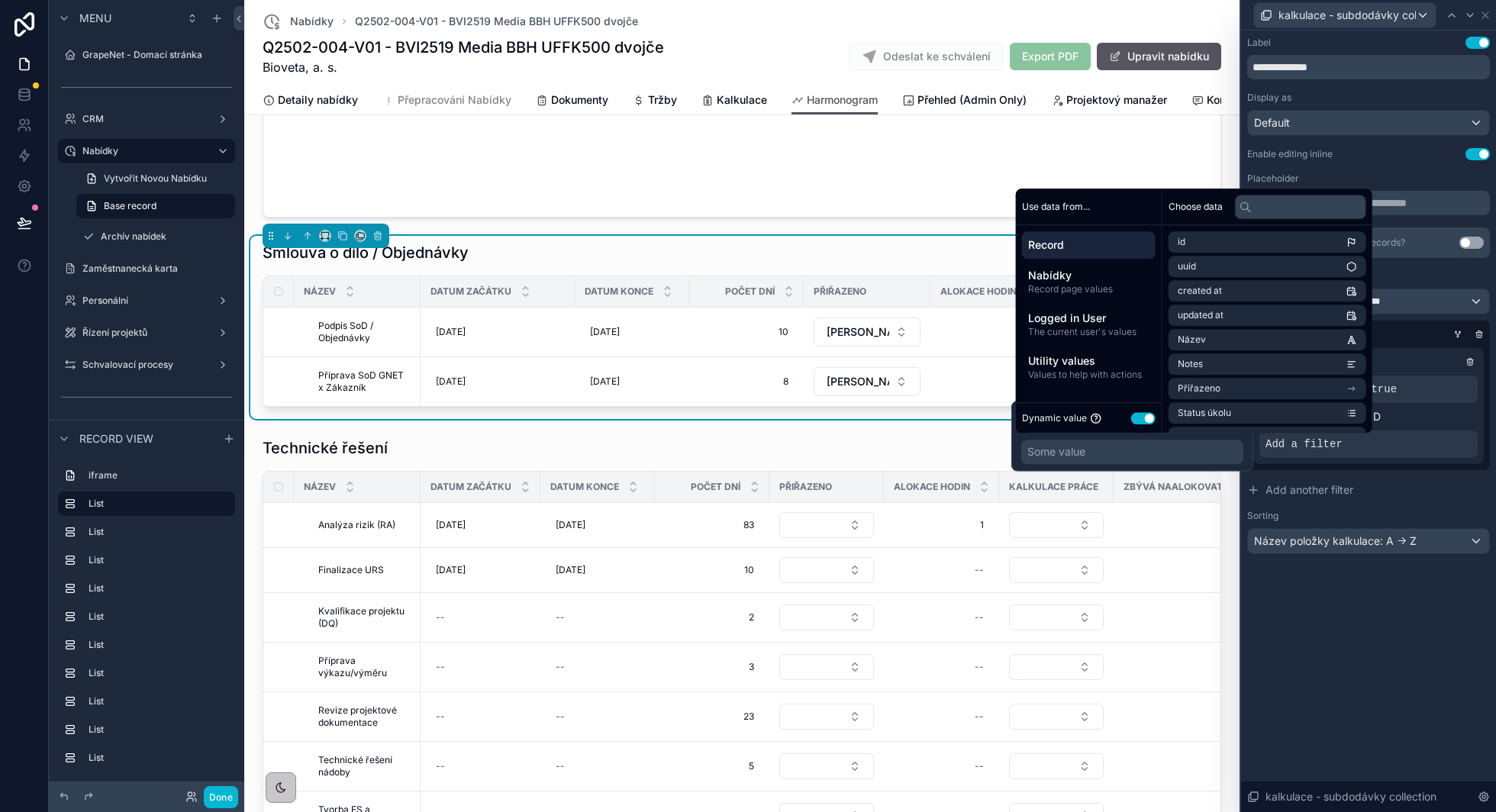
click at [1139, 418] on button "Use setting" at bounding box center [1143, 418] width 24 height 13
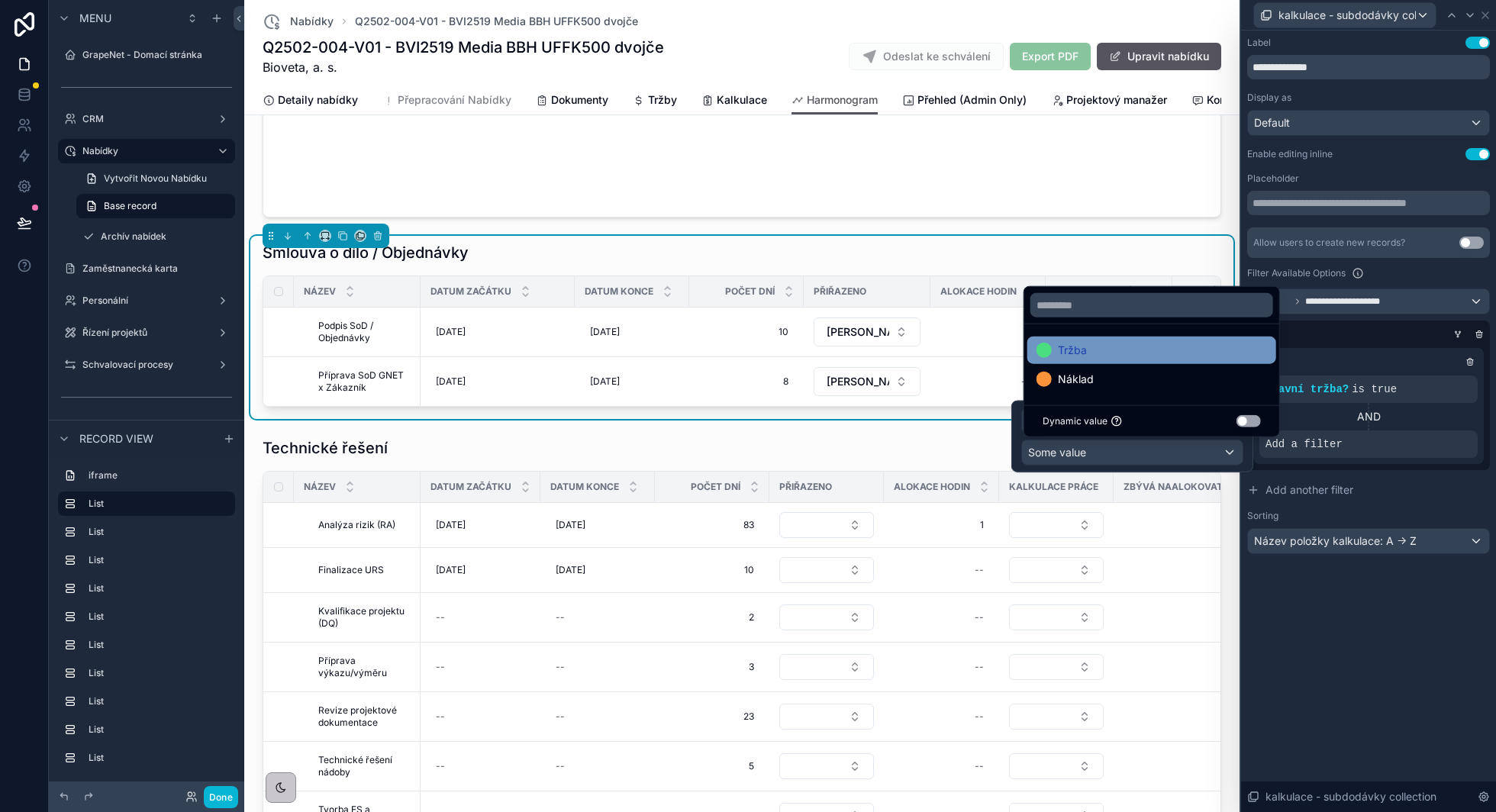
click at [1105, 351] on div "Tržba" at bounding box center [1151, 350] width 230 height 18
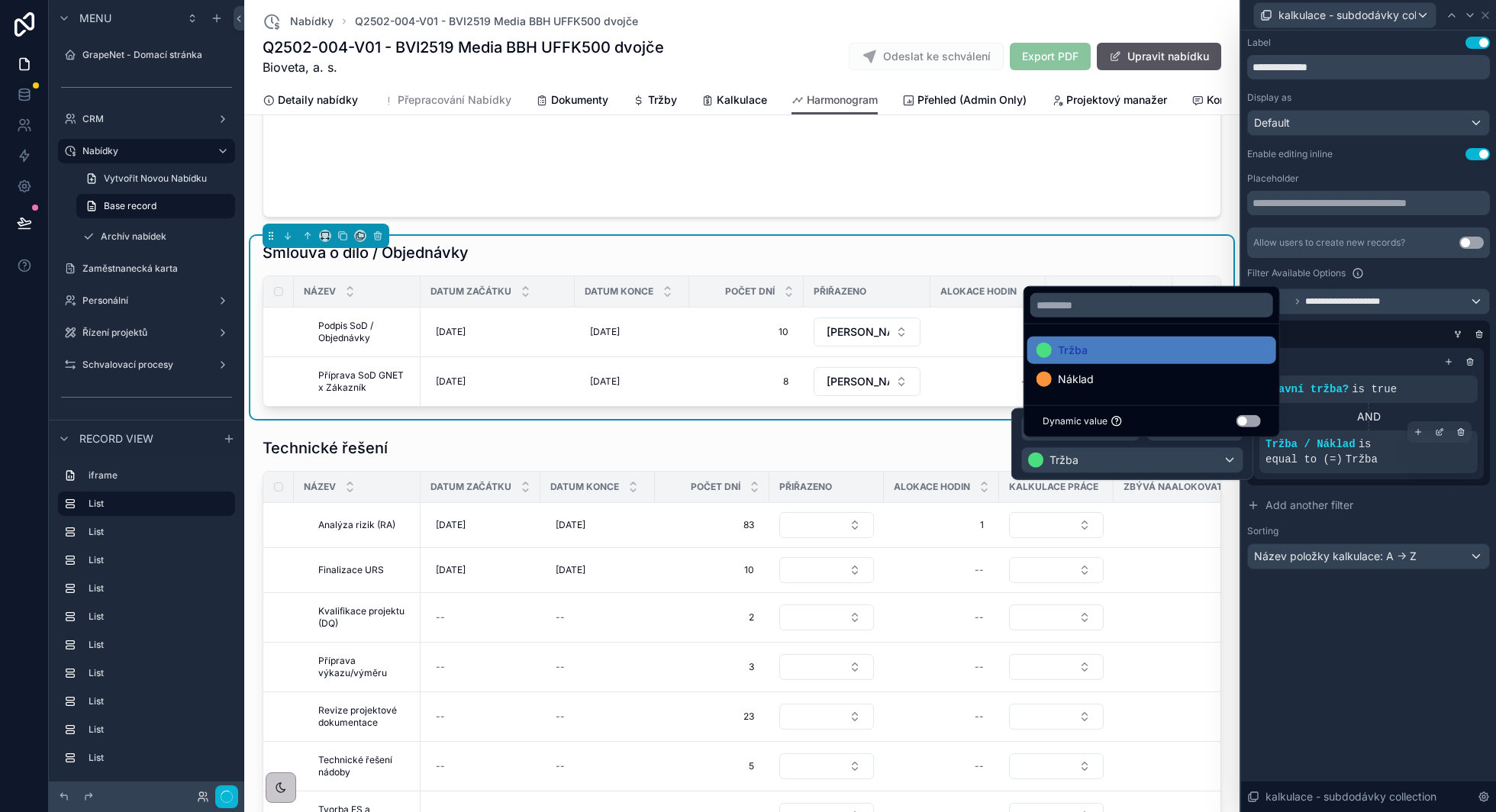
click at [1415, 498] on button "Add another filter" at bounding box center [1368, 505] width 243 height 27
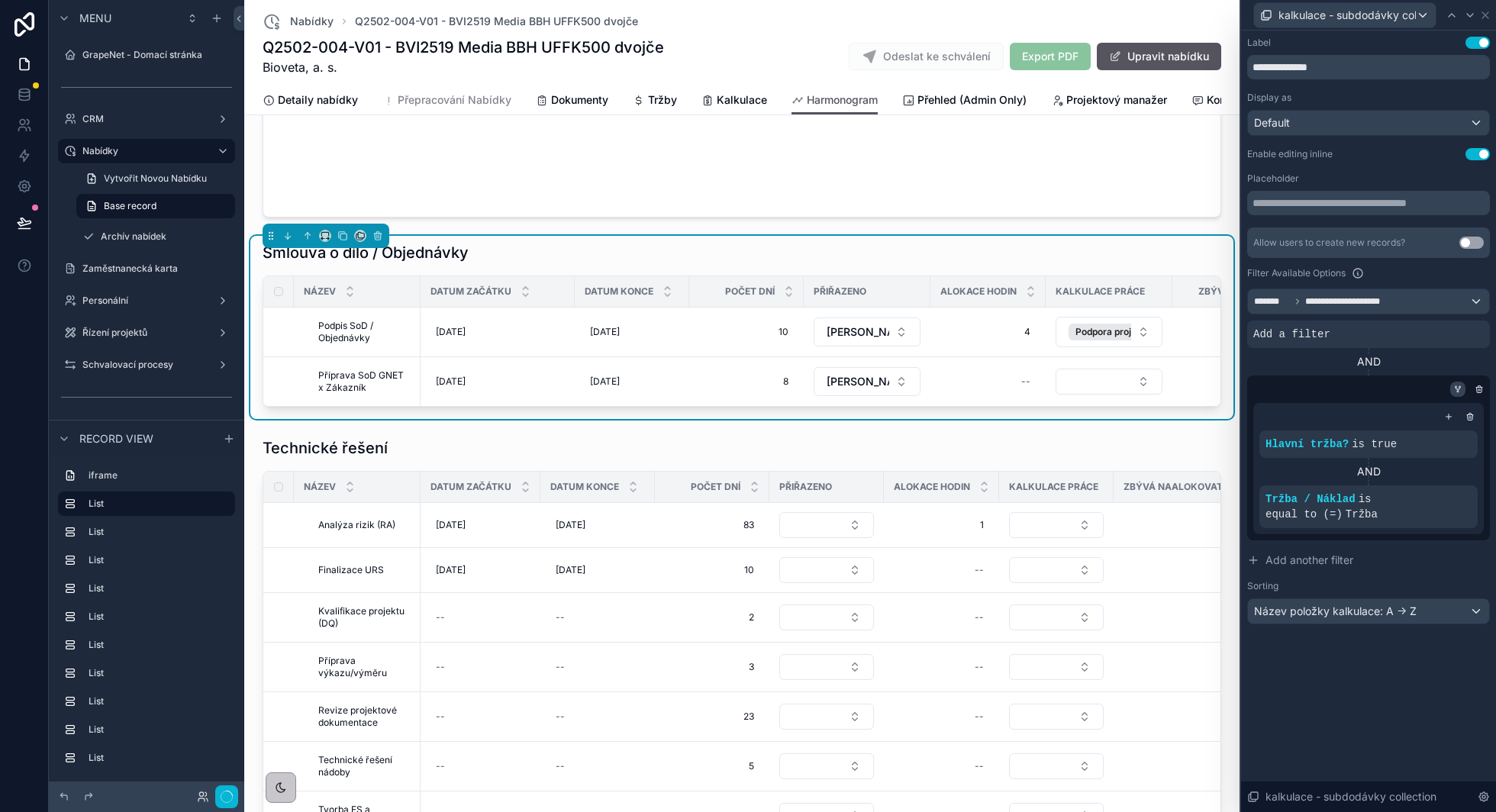
click at [1458, 391] on icon at bounding box center [1458, 389] width 9 height 9
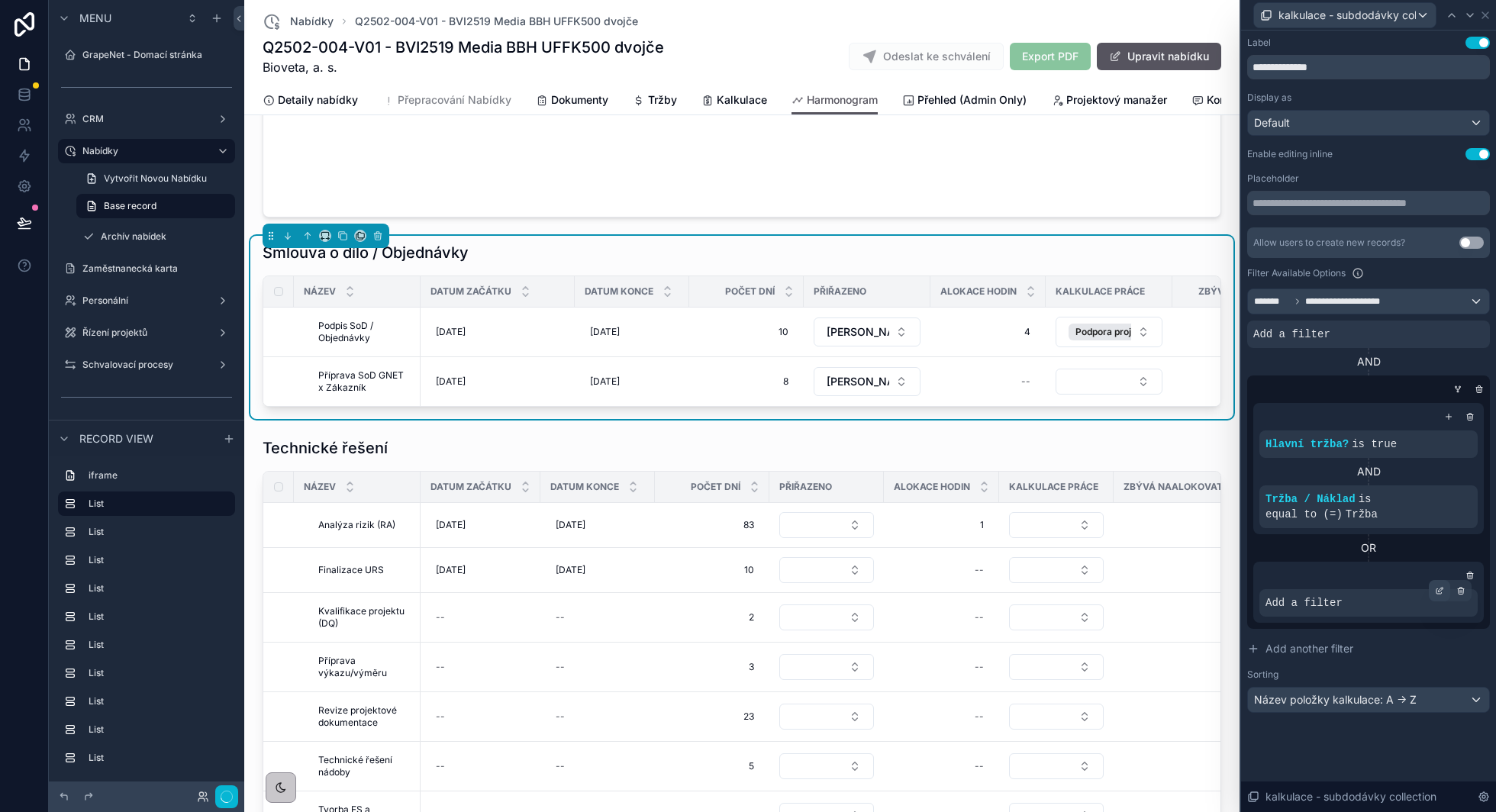
click at [1440, 590] on icon at bounding box center [1440, 590] width 9 height 9
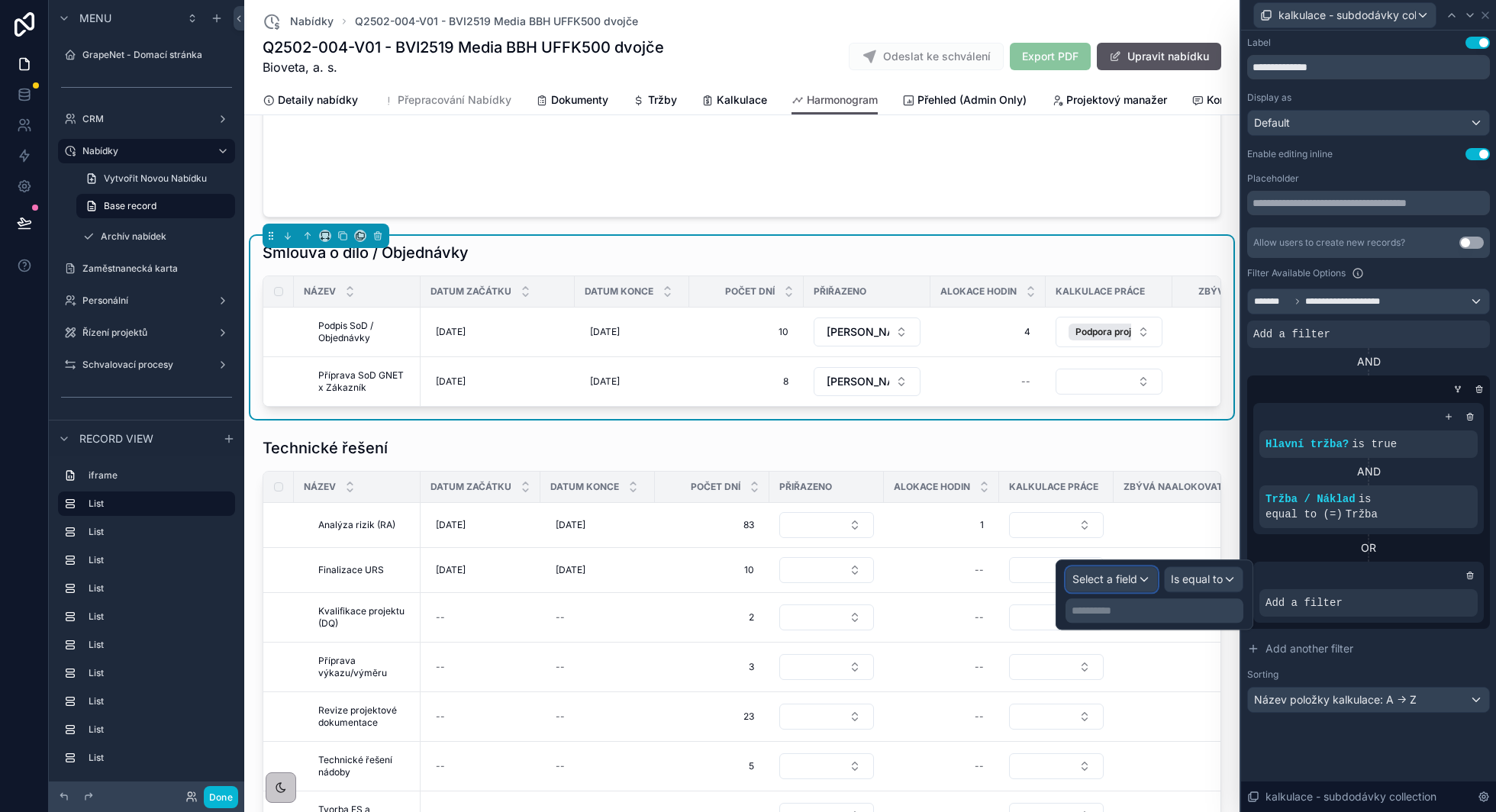
click at [1139, 578] on div "Select a field" at bounding box center [1111, 579] width 91 height 24
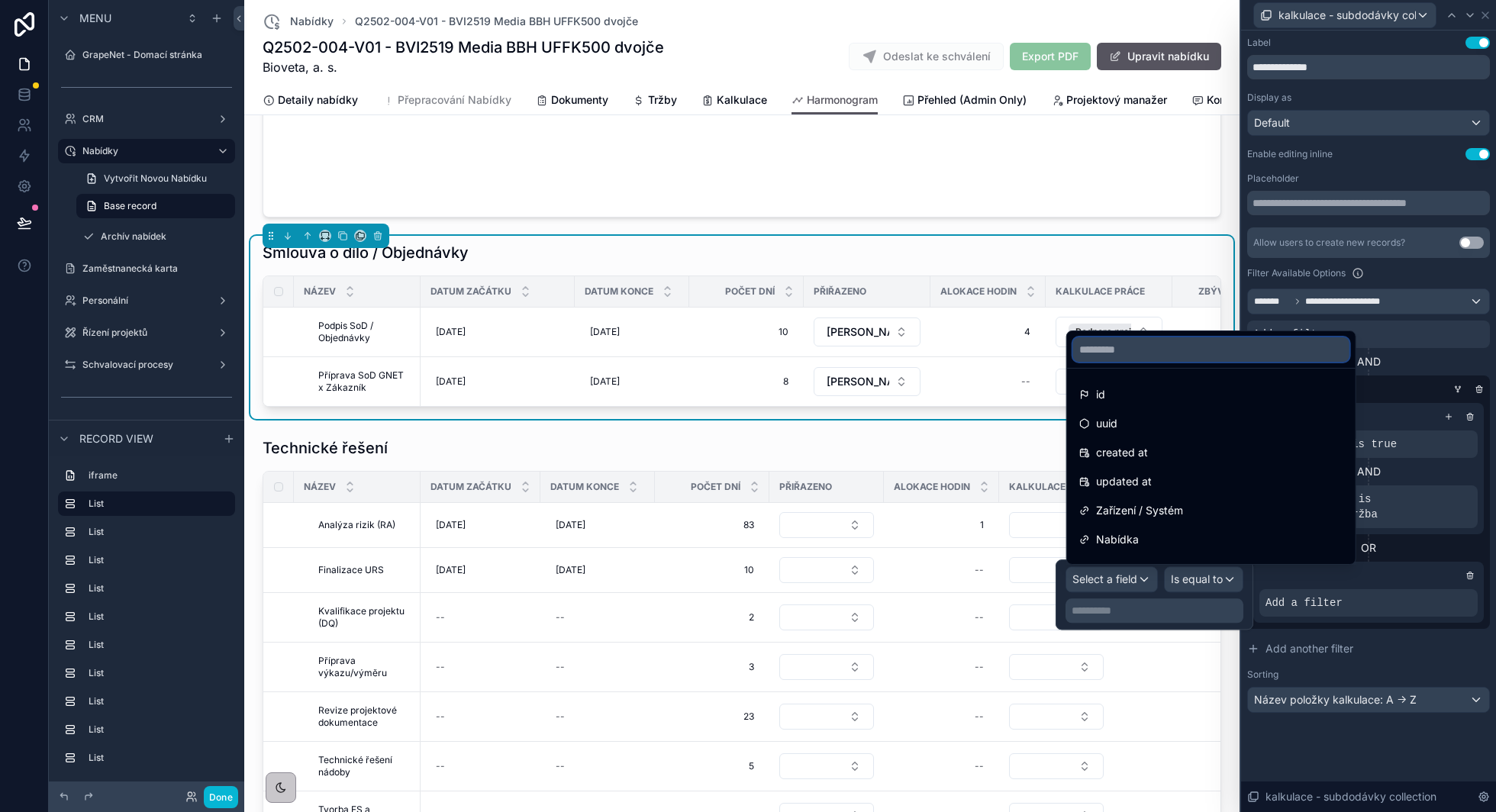
click at [1165, 349] on input "text" at bounding box center [1211, 349] width 276 height 24
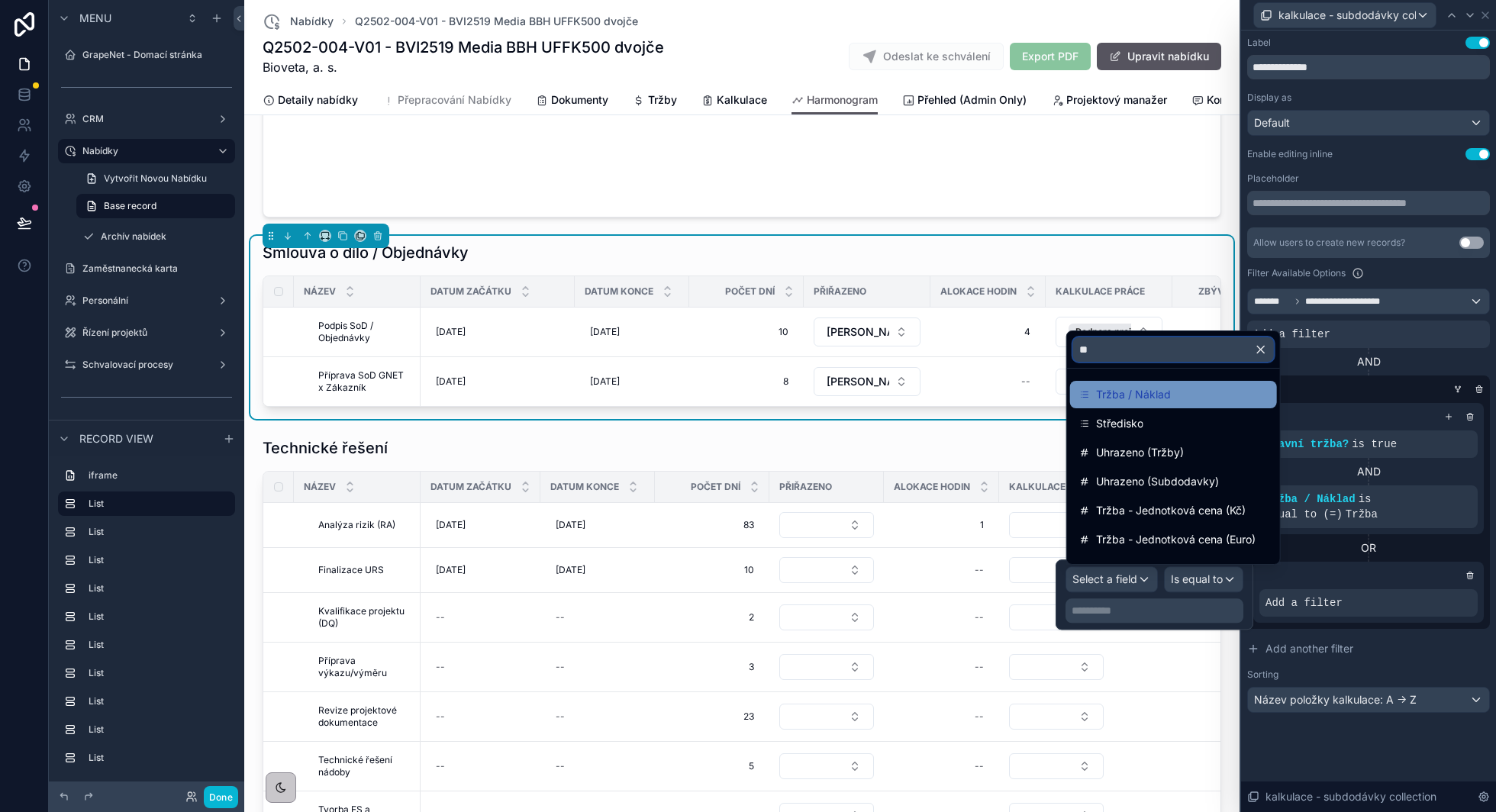
type input "**"
click at [1160, 399] on span "Tržba / Náklad" at bounding box center [1133, 394] width 74 height 18
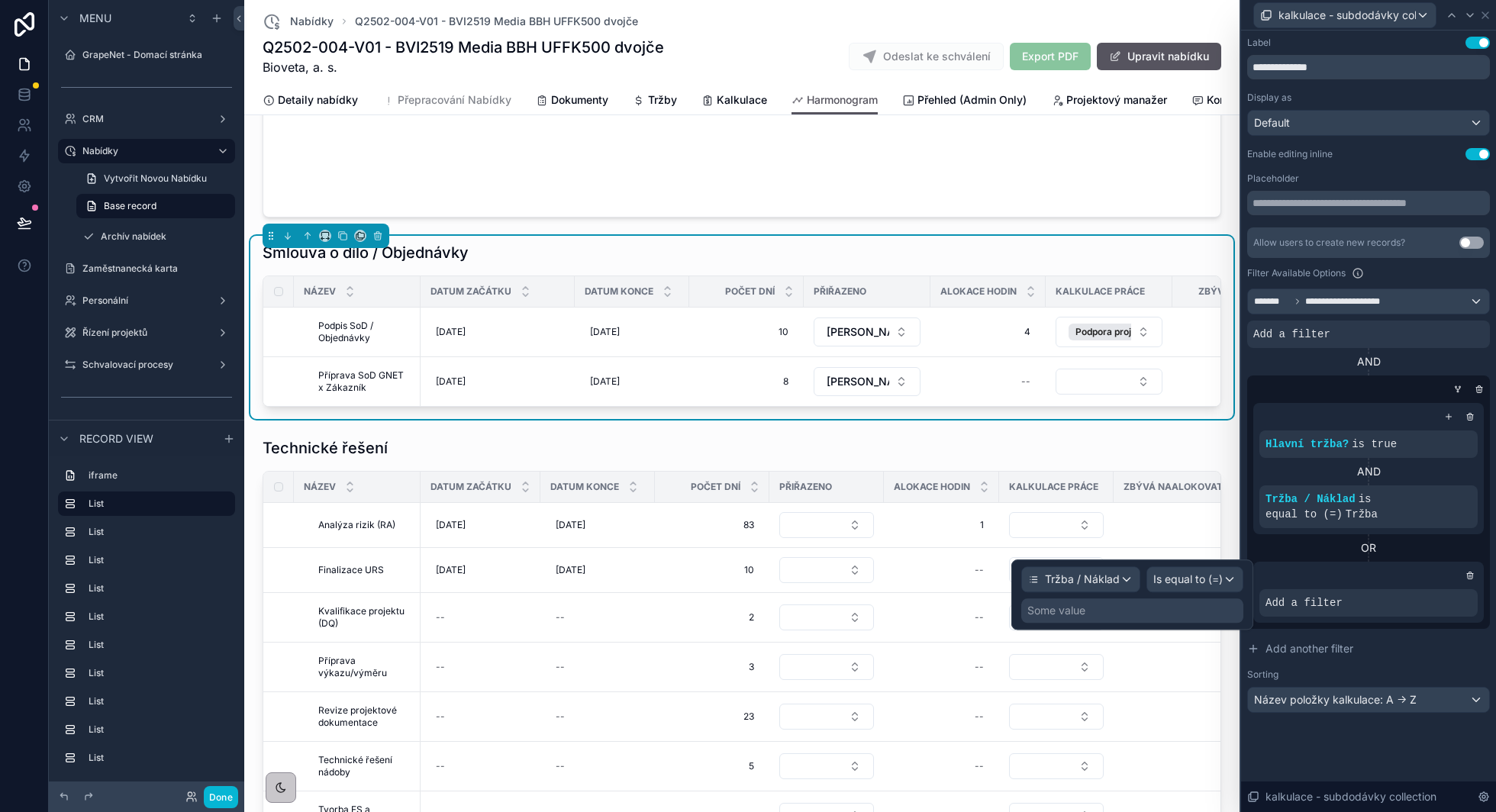
click at [1420, 575] on div at bounding box center [1368, 575] width 219 height 15
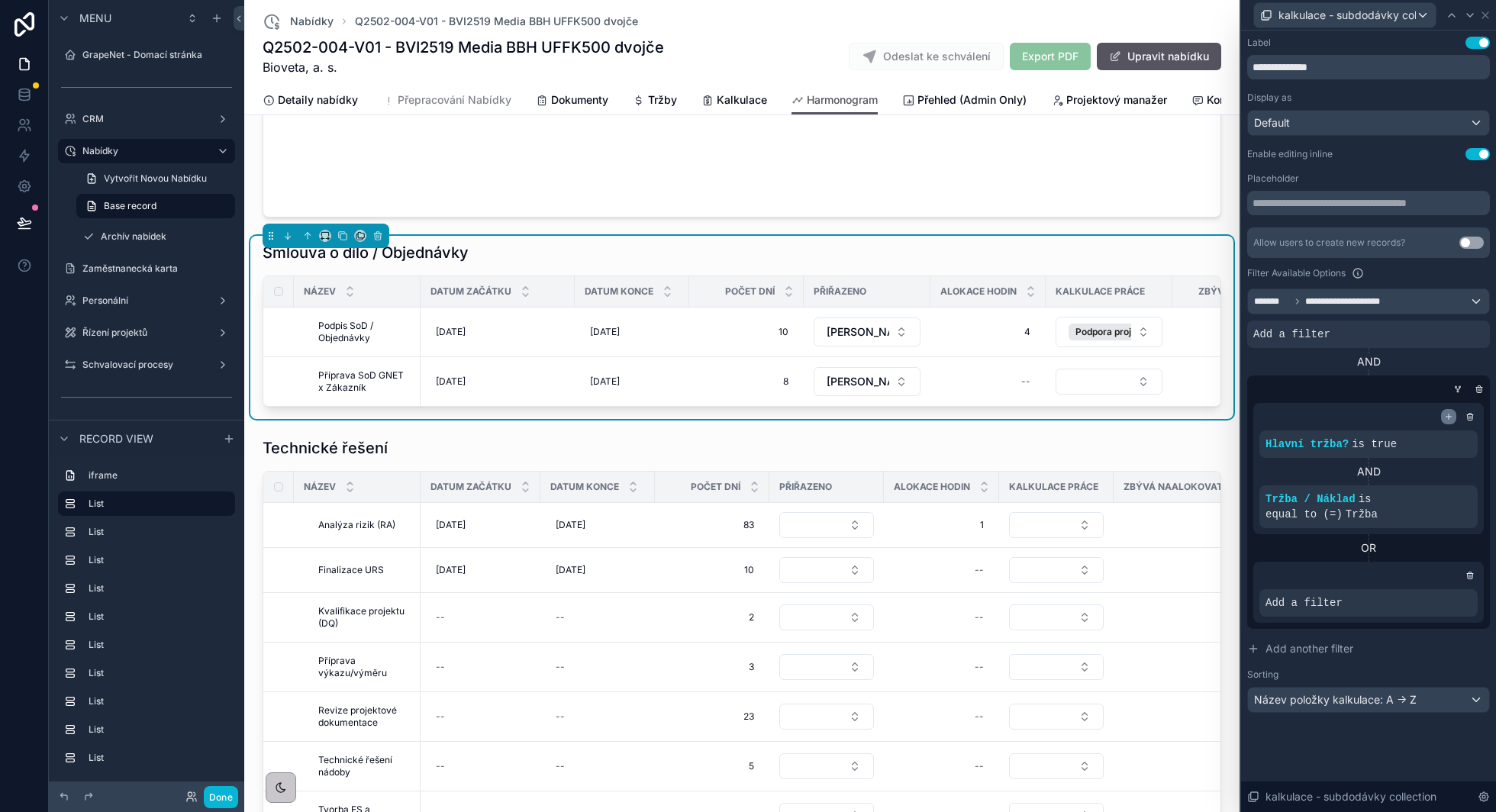
click at [1447, 413] on icon at bounding box center [1449, 417] width 9 height 9
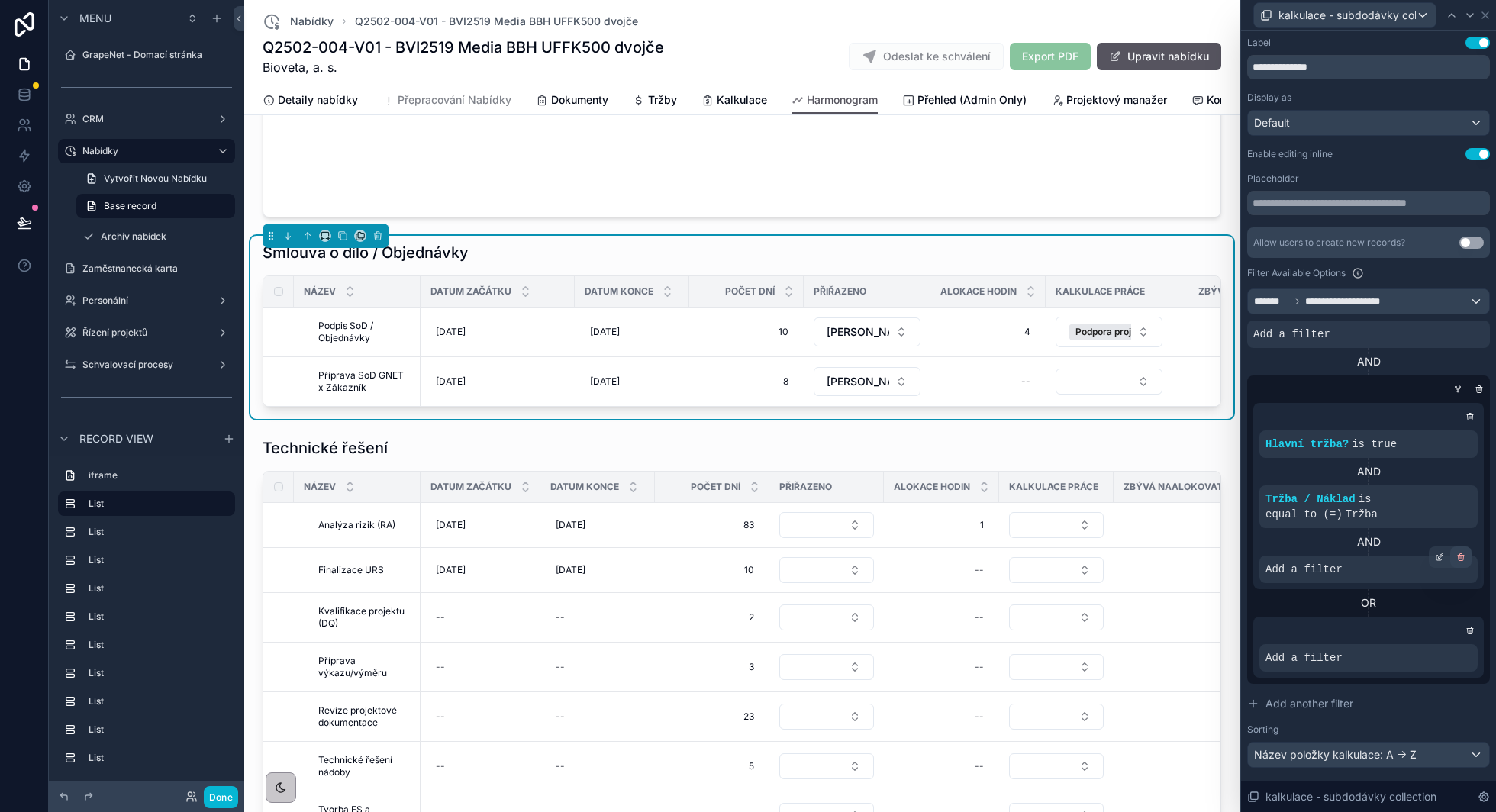
click at [1462, 555] on icon at bounding box center [1461, 557] width 9 height 9
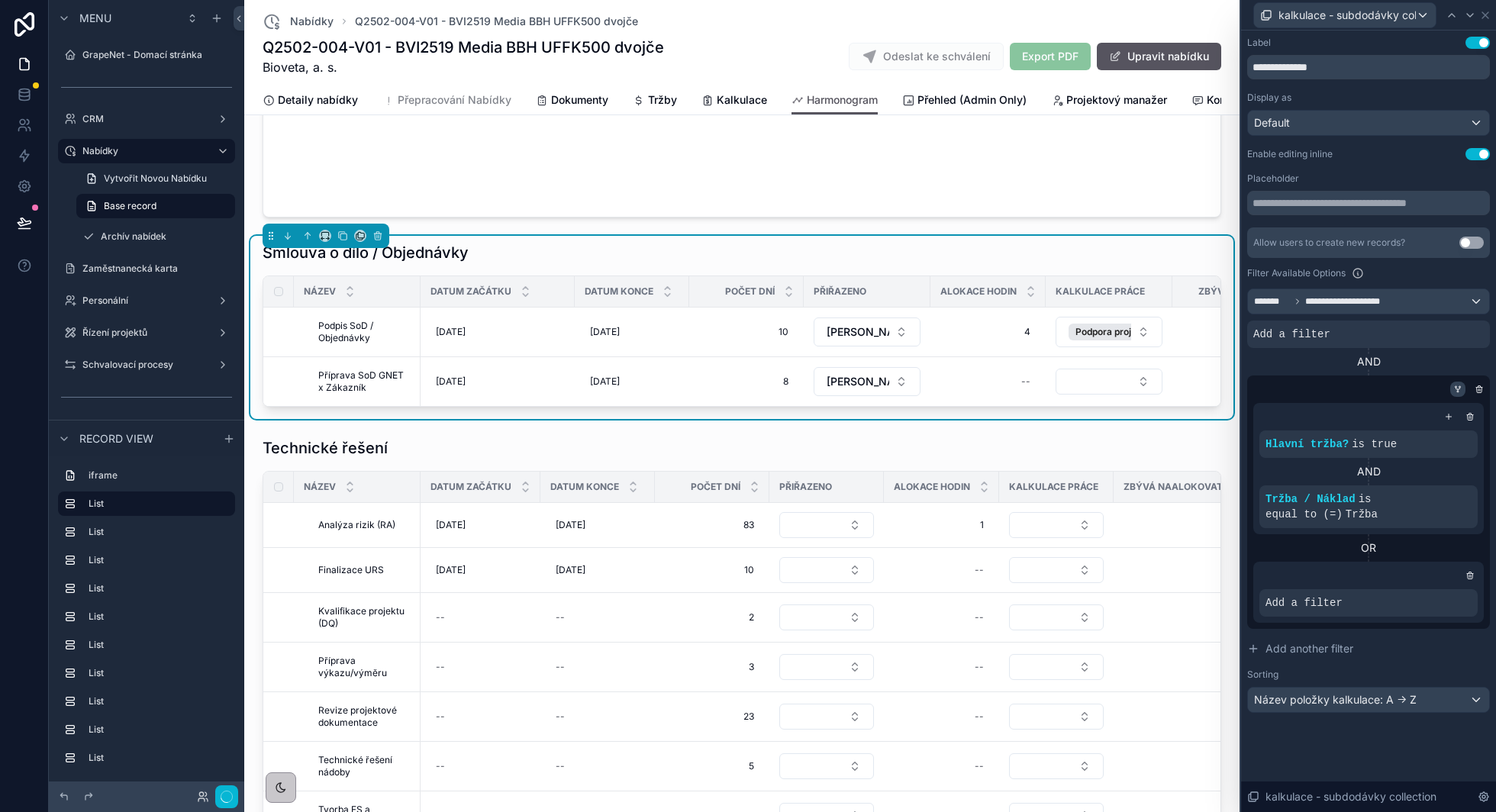
click at [1458, 390] on icon at bounding box center [1458, 389] width 9 height 9
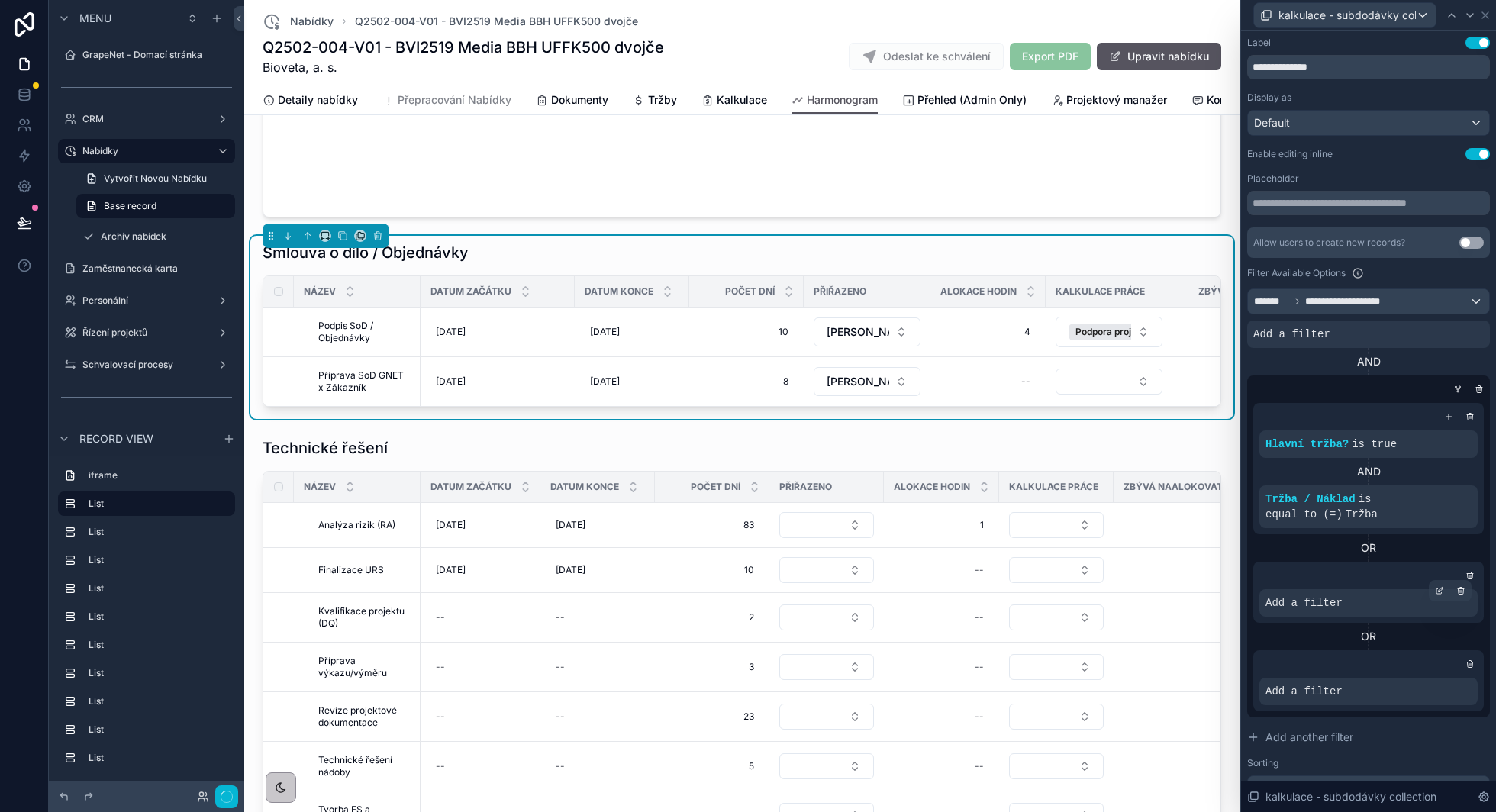
click at [1425, 604] on div "Add a filter" at bounding box center [1368, 602] width 219 height 27
click at [1435, 592] on icon at bounding box center [1440, 590] width 9 height 9
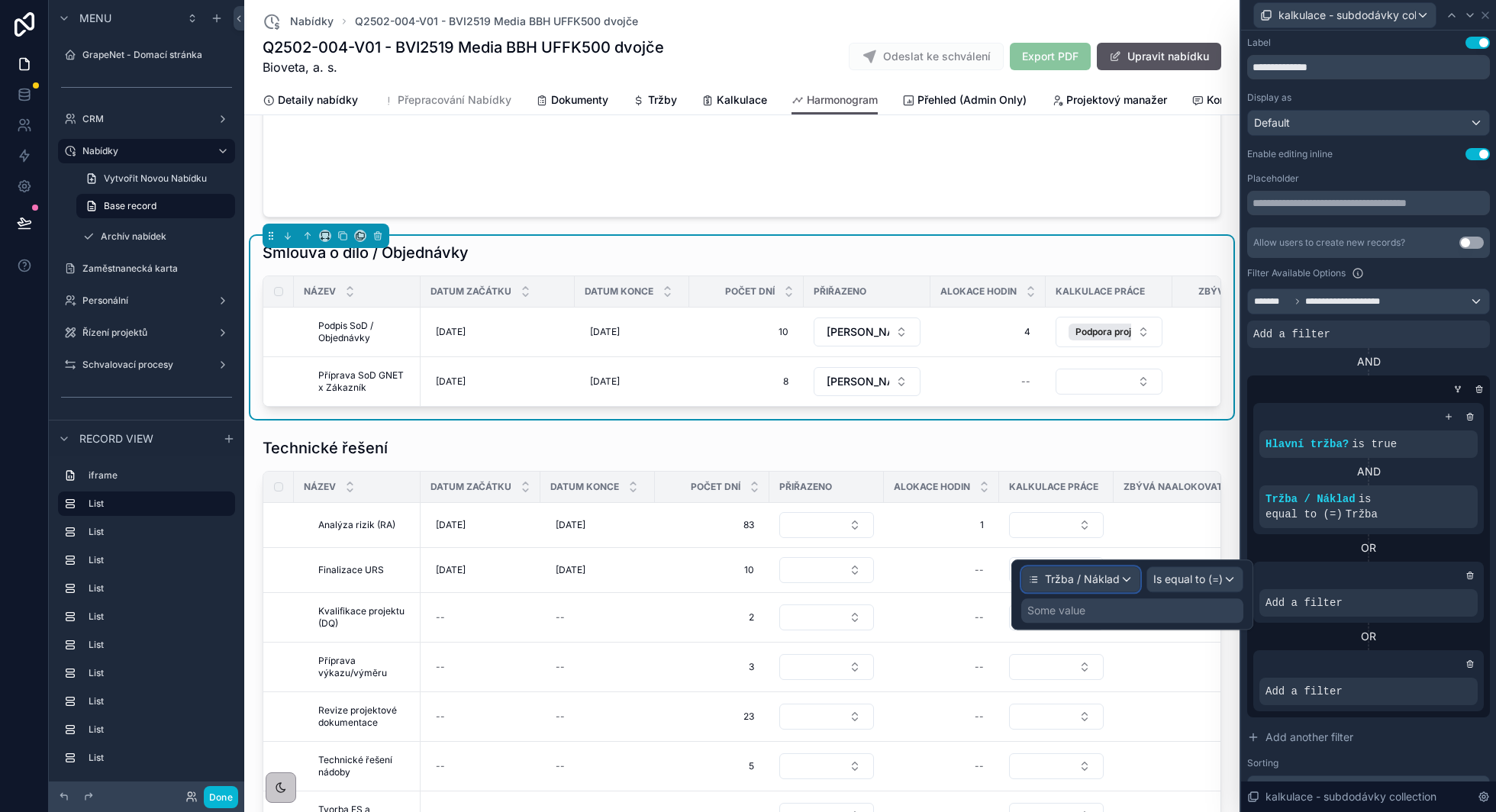
click at [1109, 582] on span "Tržba / Náklad" at bounding box center [1082, 579] width 74 height 15
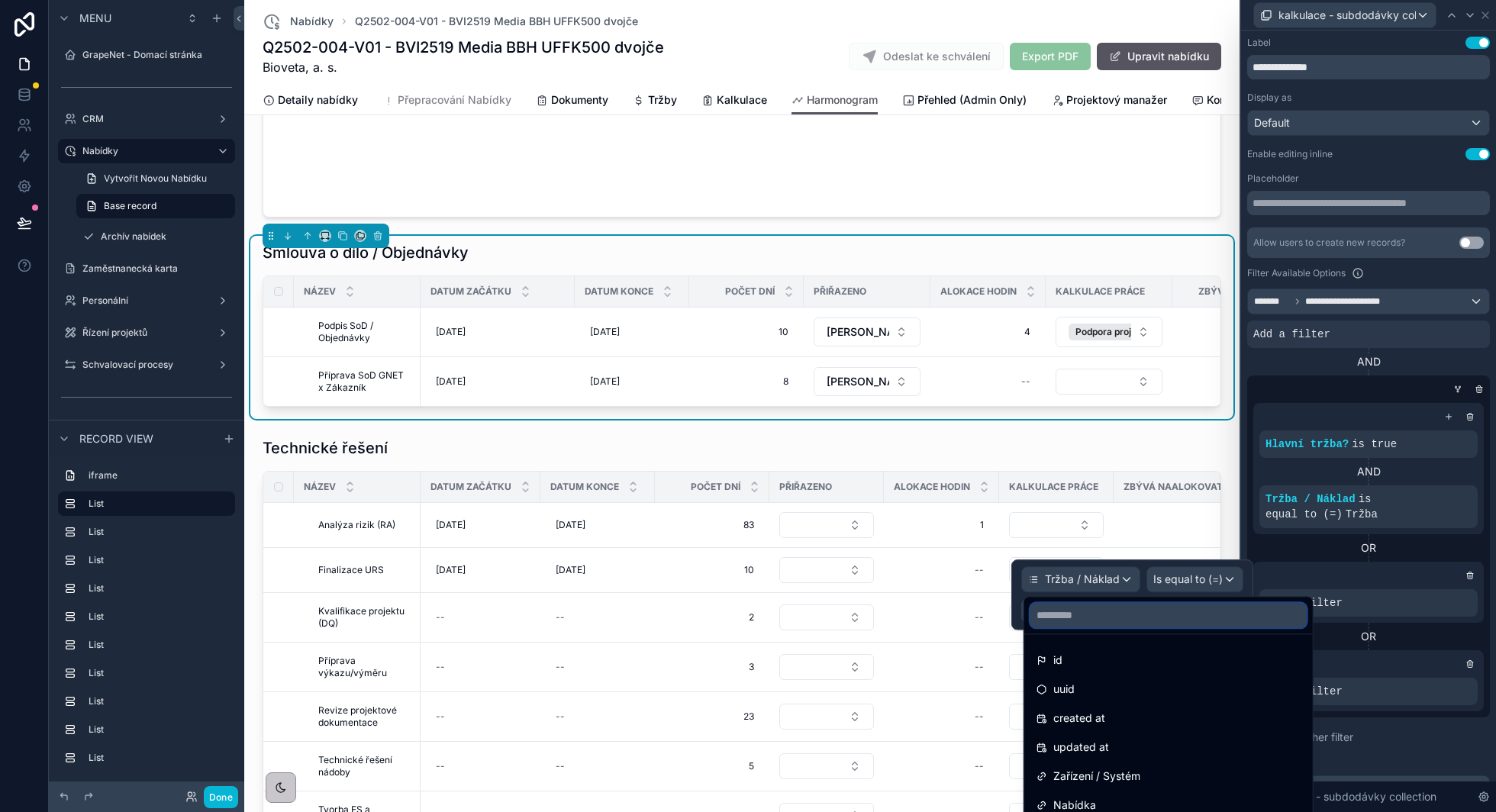
click at [1084, 617] on input "text" at bounding box center [1168, 615] width 276 height 24
click at [1057, 613] on div at bounding box center [1132, 594] width 242 height 70
click at [1087, 619] on div "Some value" at bounding box center [1133, 610] width 222 height 24
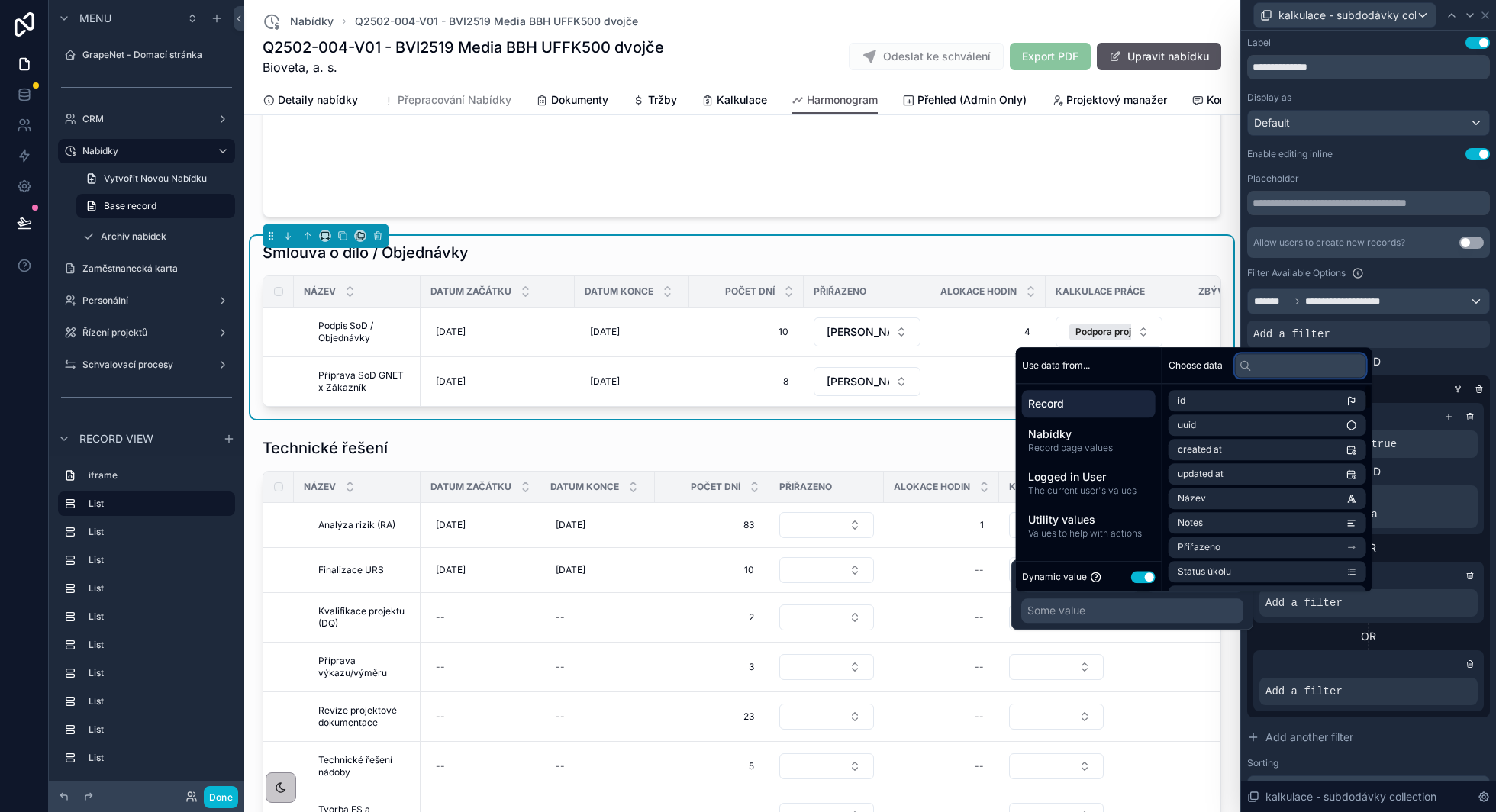
click at [1292, 368] on input "text" at bounding box center [1301, 365] width 132 height 24
type input "***"
click at [1261, 525] on li "Typ" at bounding box center [1267, 522] width 197 height 21
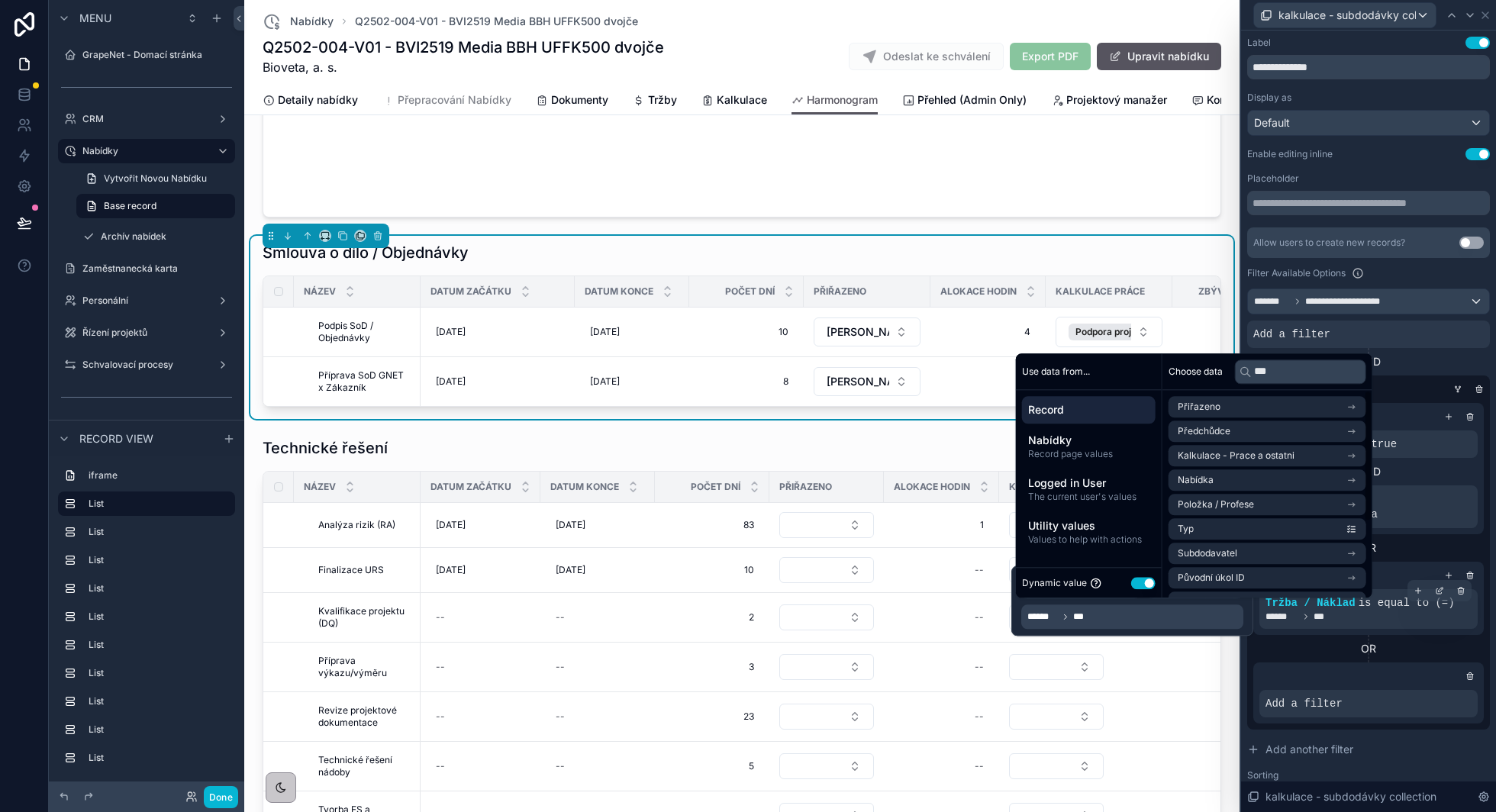
click at [1345, 612] on div "****** ***" at bounding box center [1368, 617] width 206 height 13
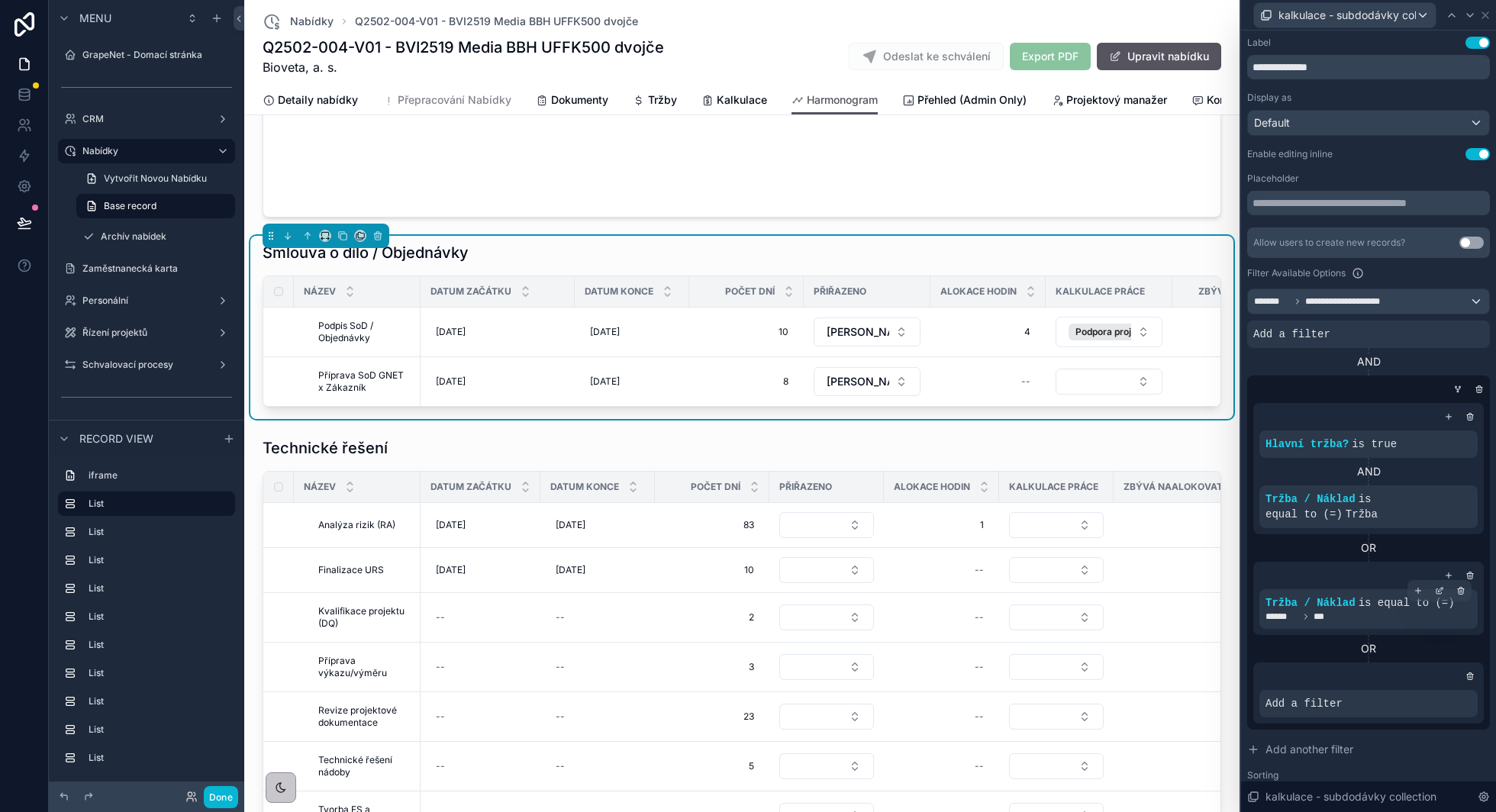
click at [1334, 605] on span "Tržba / Náklad" at bounding box center [1310, 603] width 90 height 13
click at [1439, 591] on icon at bounding box center [1440, 590] width 9 height 9
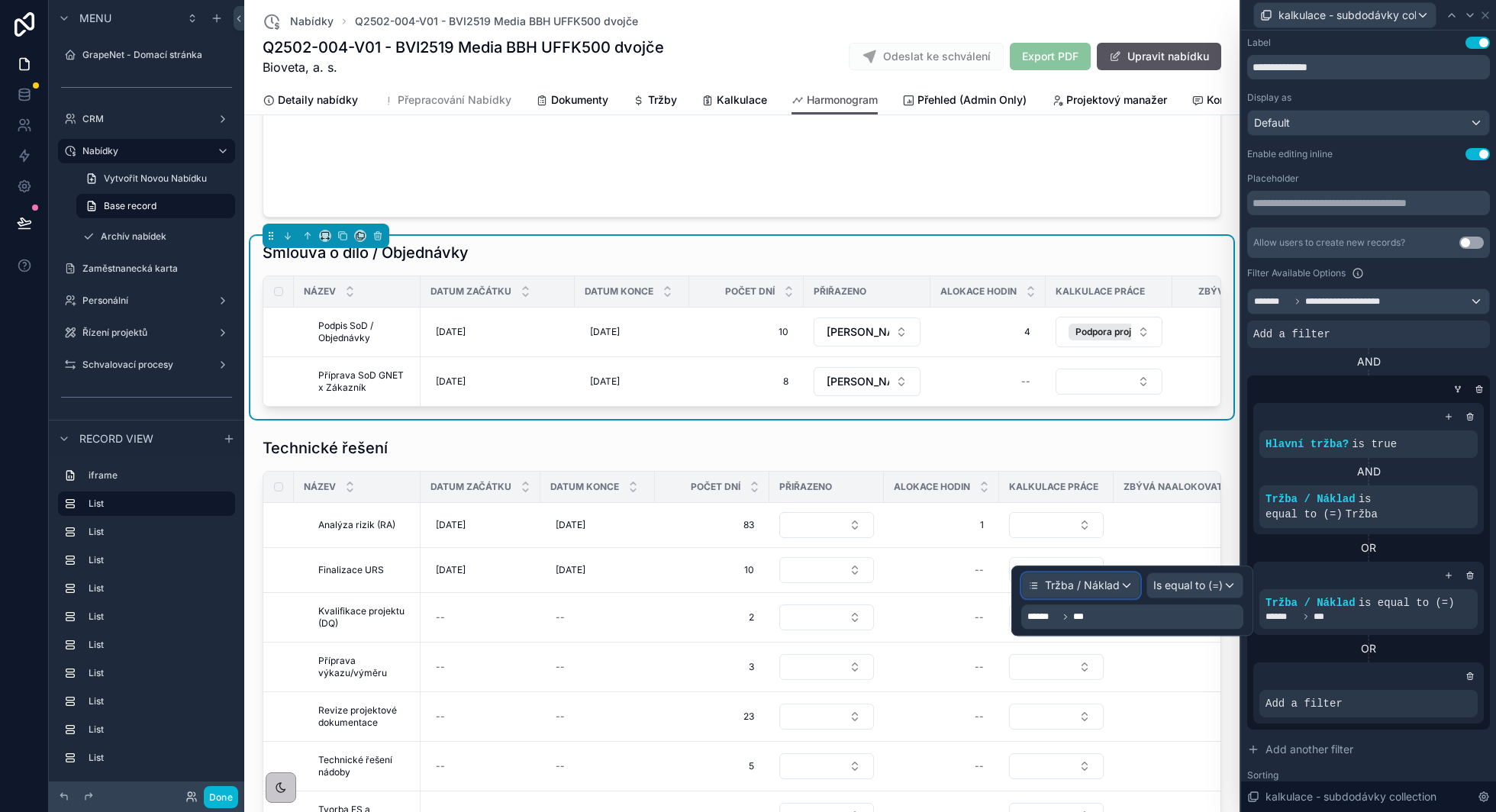
click at [1108, 581] on span "Tržba / Náklad" at bounding box center [1082, 585] width 74 height 15
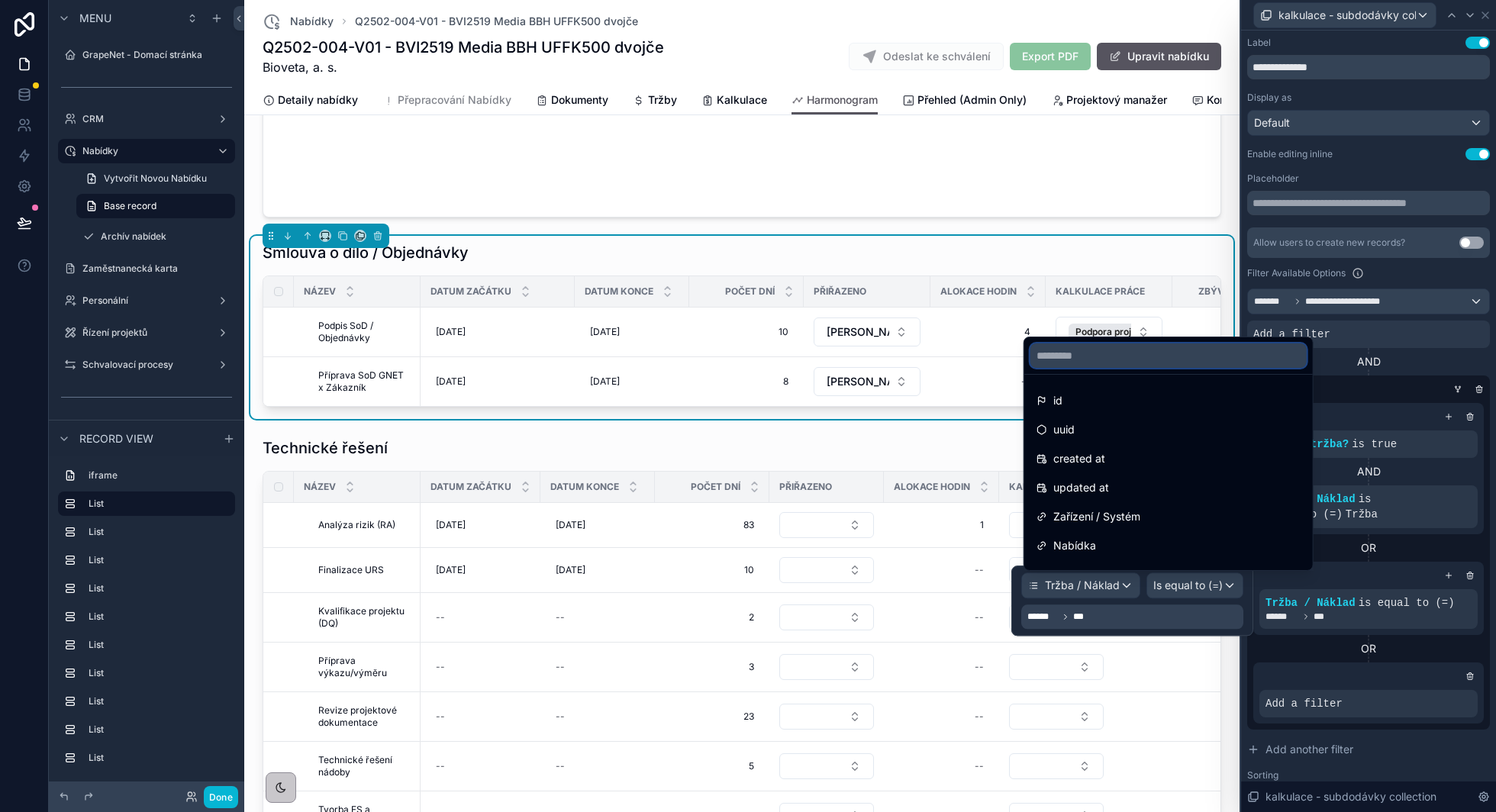
click at [1096, 355] on input "text" at bounding box center [1168, 355] width 276 height 24
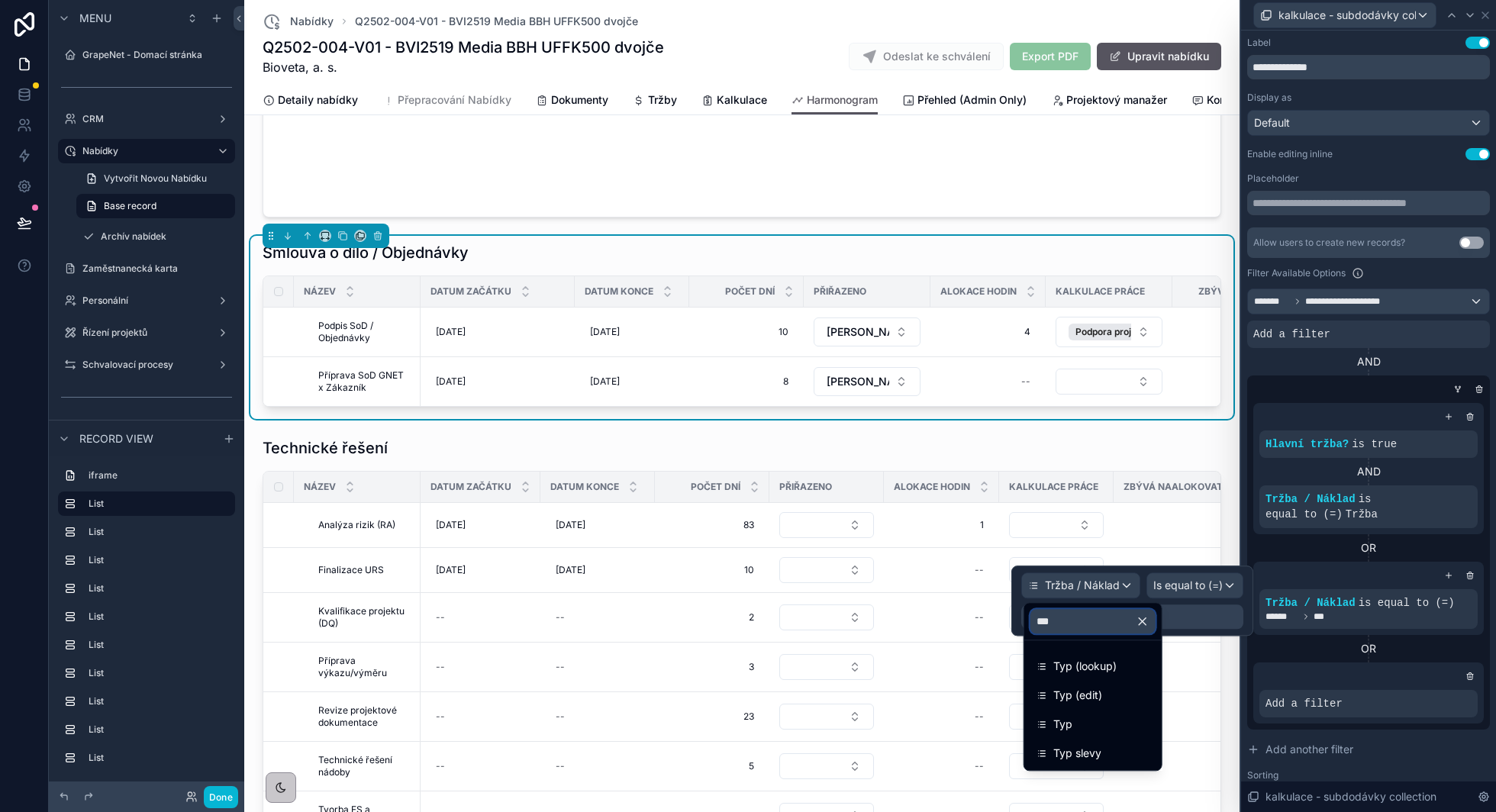
type input "***"
click at [1150, 617] on icon "button" at bounding box center [1143, 621] width 14 height 14
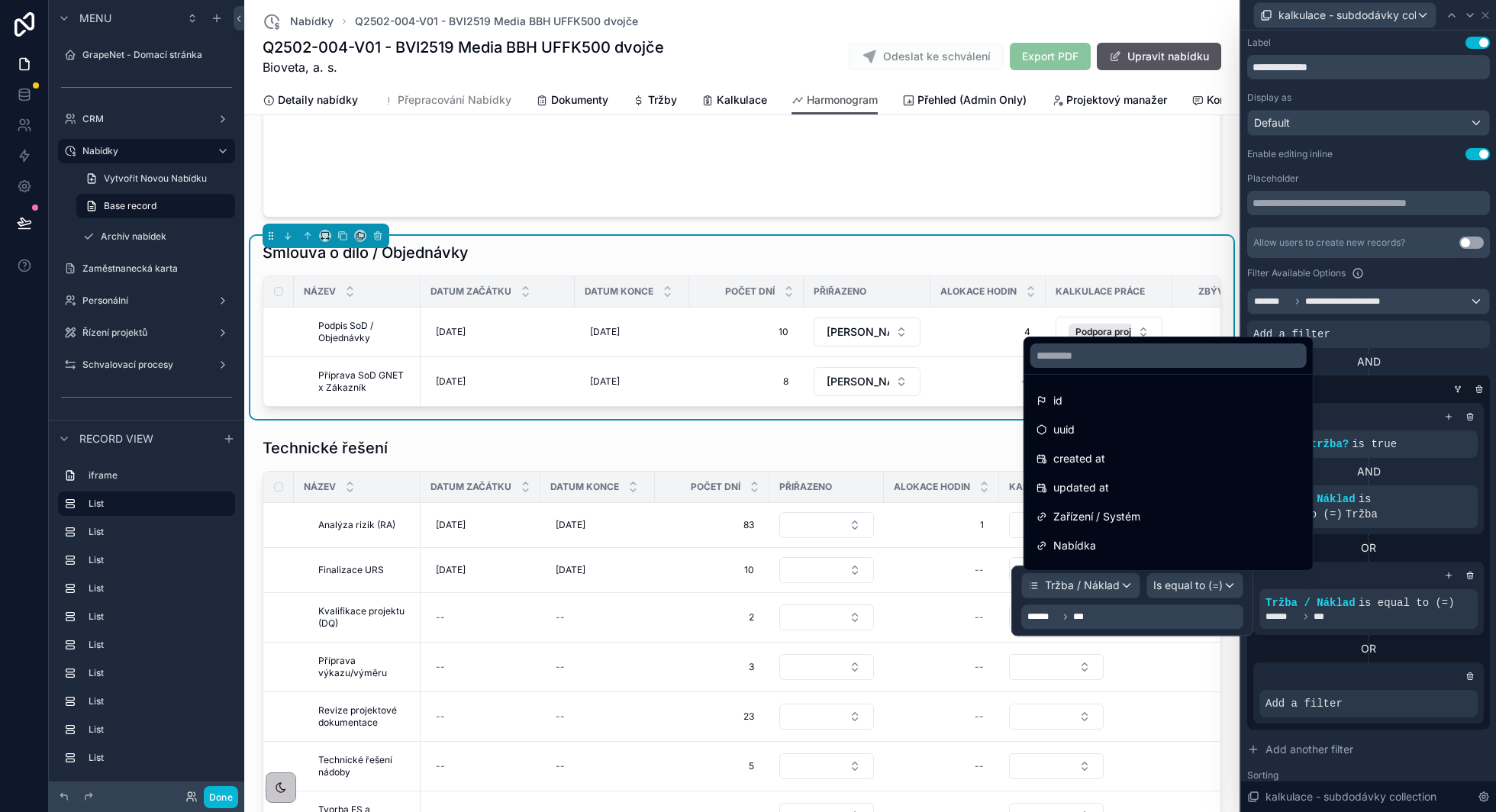
click at [1153, 616] on div at bounding box center [1132, 601] width 242 height 70
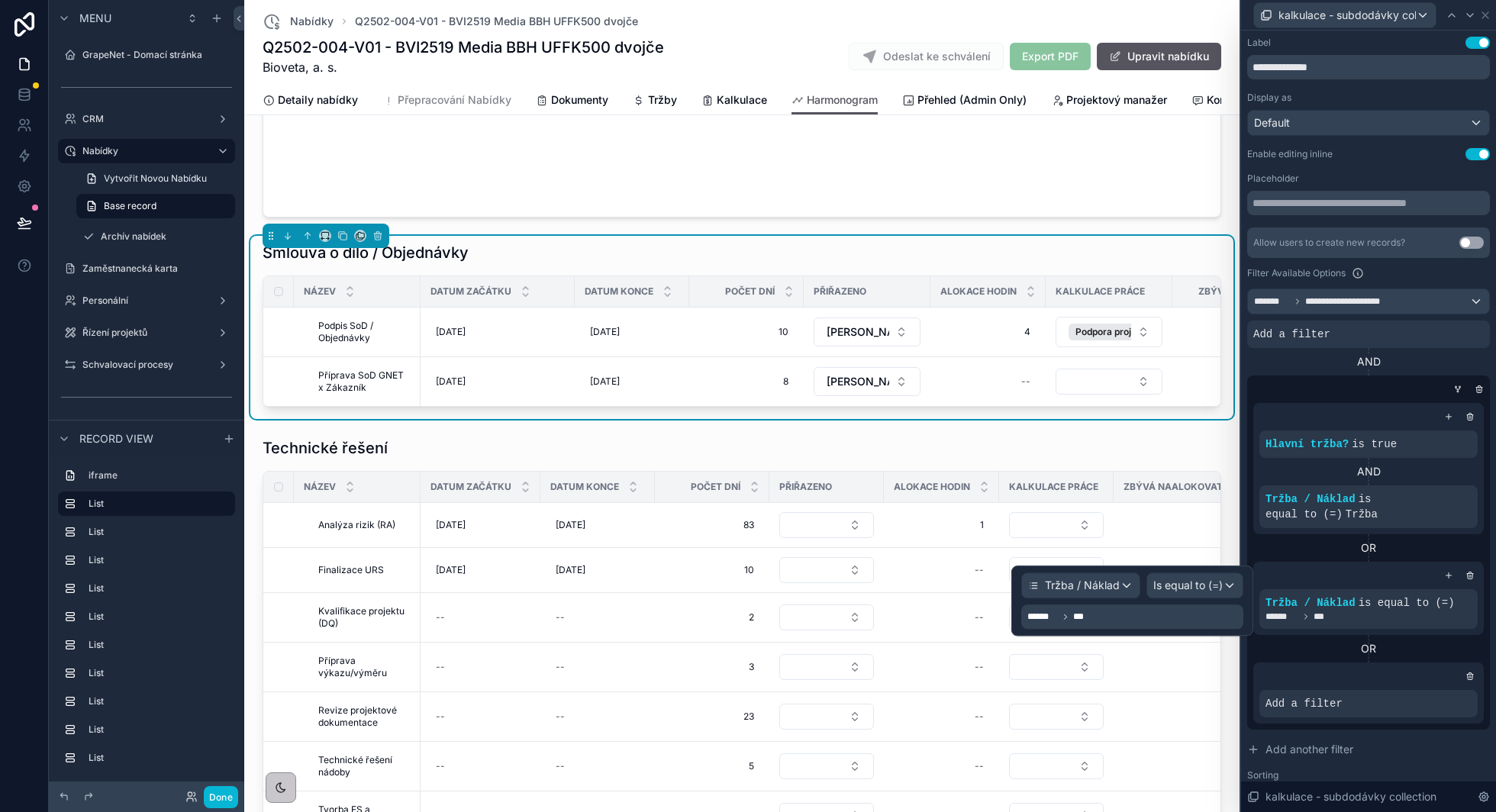
click at [1104, 616] on div "****** ***" at bounding box center [1133, 616] width 222 height 24
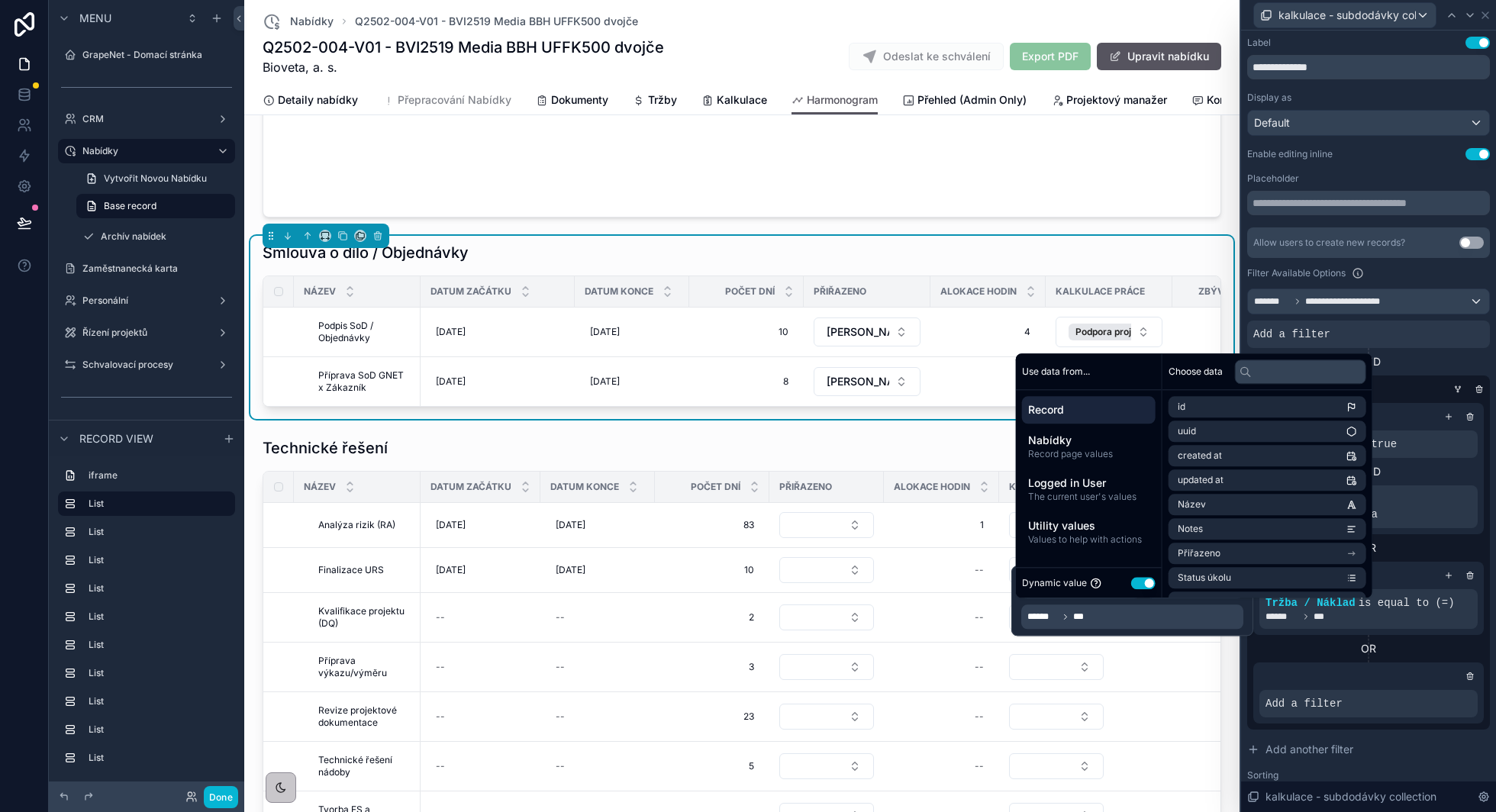
click at [1142, 581] on button "Use setting" at bounding box center [1143, 583] width 24 height 13
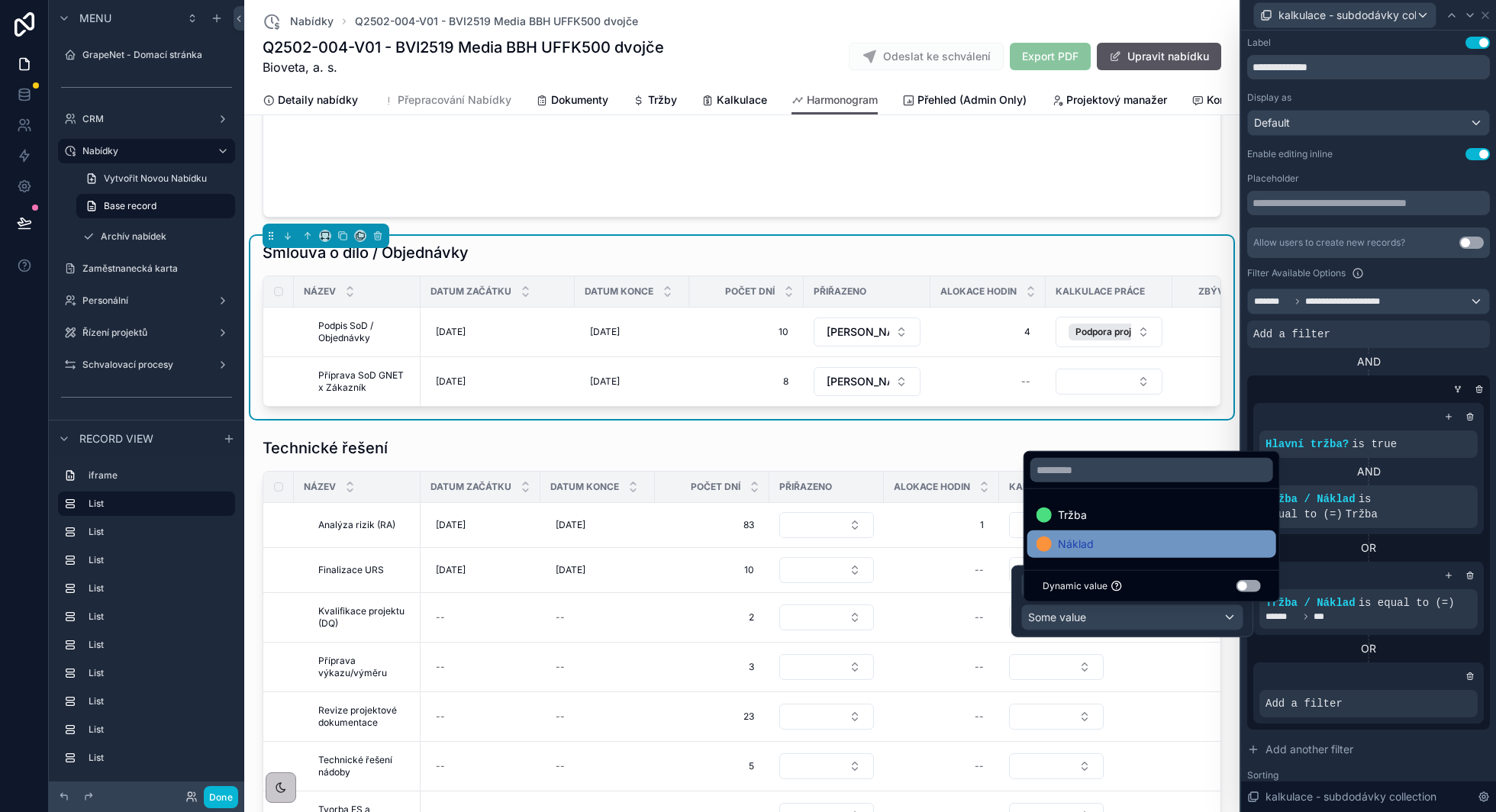
click at [1129, 541] on div "Náklad" at bounding box center [1151, 543] width 230 height 18
click at [1423, 563] on div "Tržba / Náklad is equal to (=) Náklad" at bounding box center [1368, 599] width 230 height 76
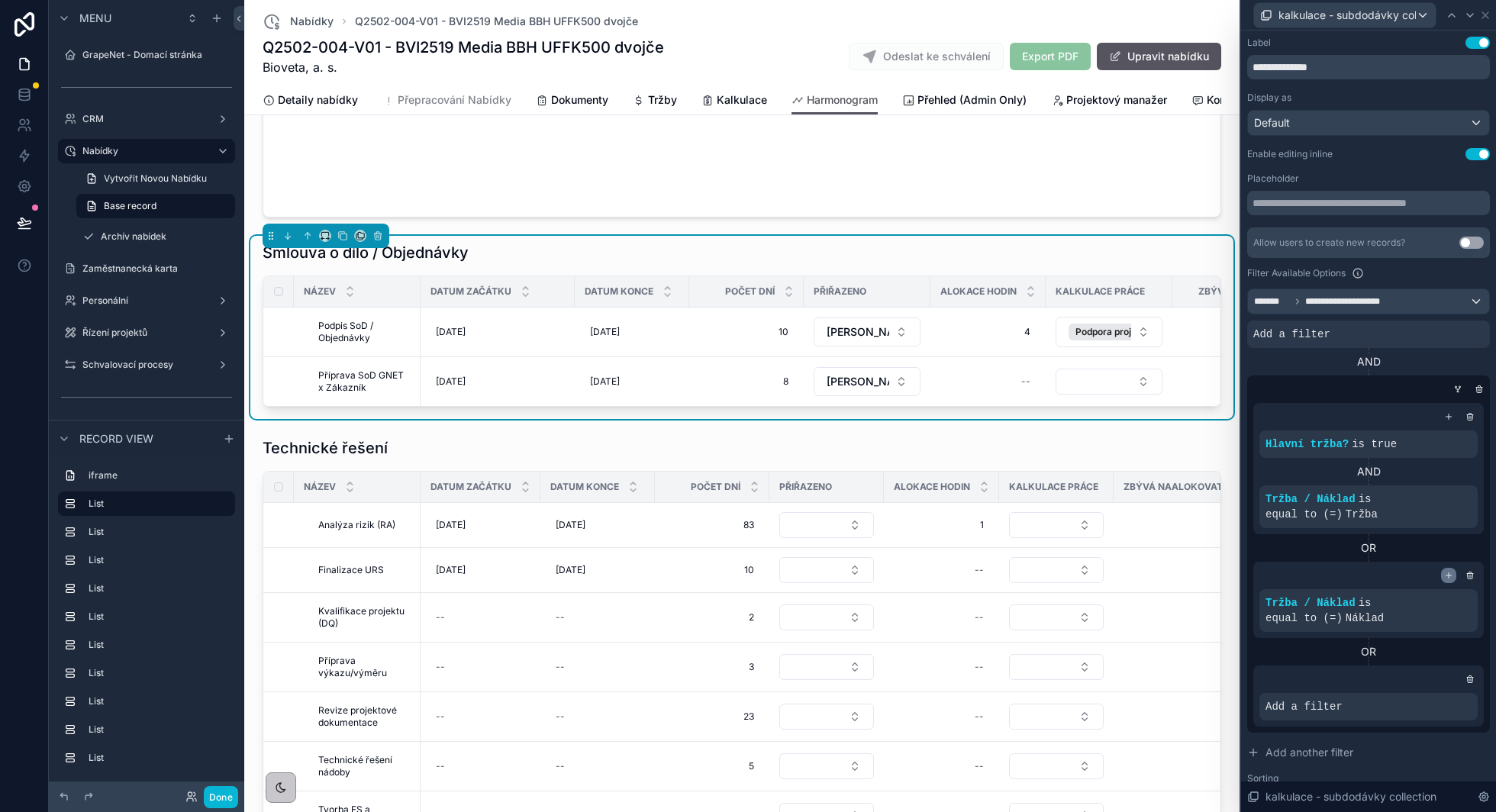
click at [1451, 576] on icon at bounding box center [1449, 576] width 9 height 9
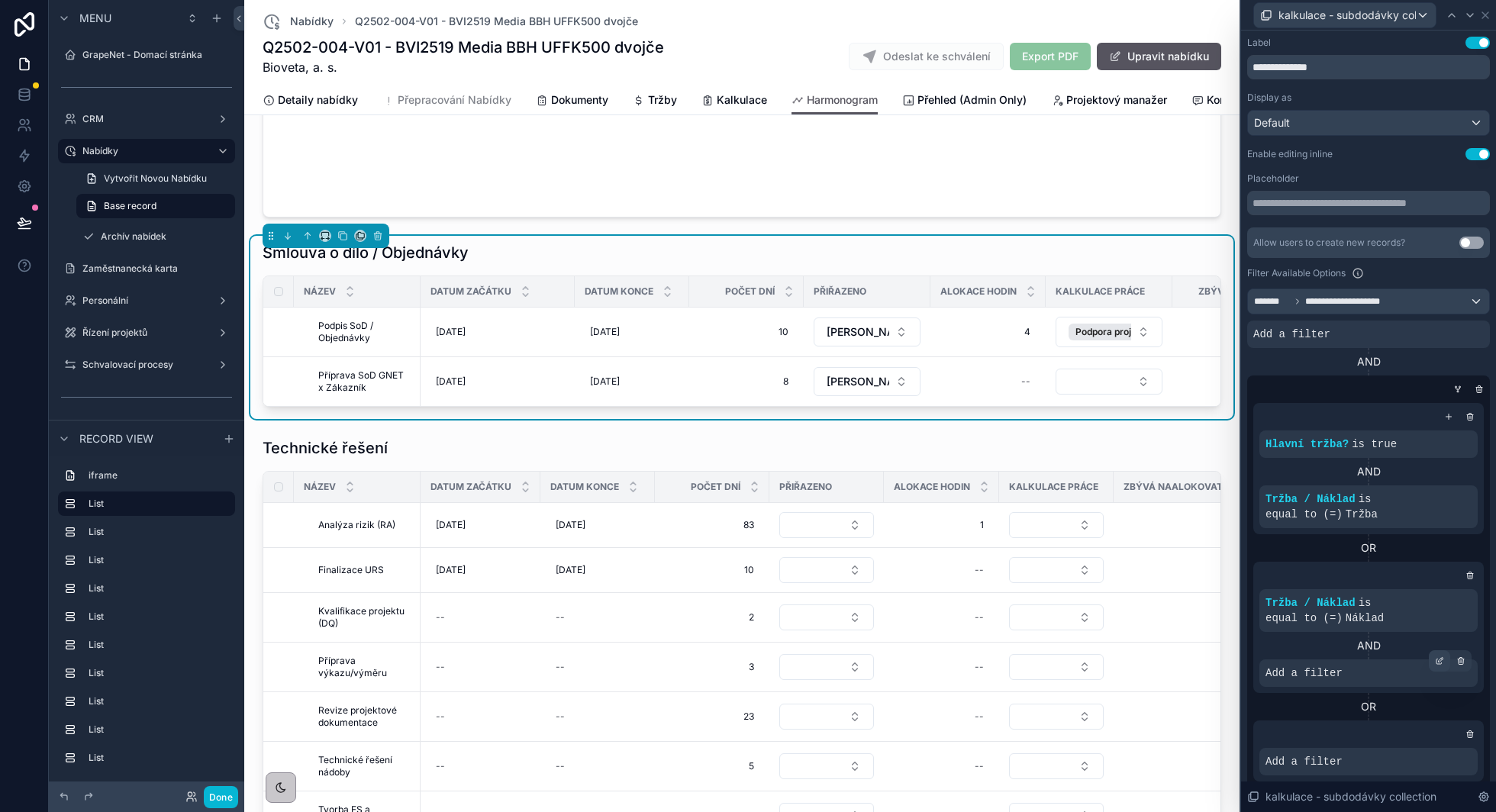
click at [1438, 663] on icon at bounding box center [1440, 661] width 9 height 9
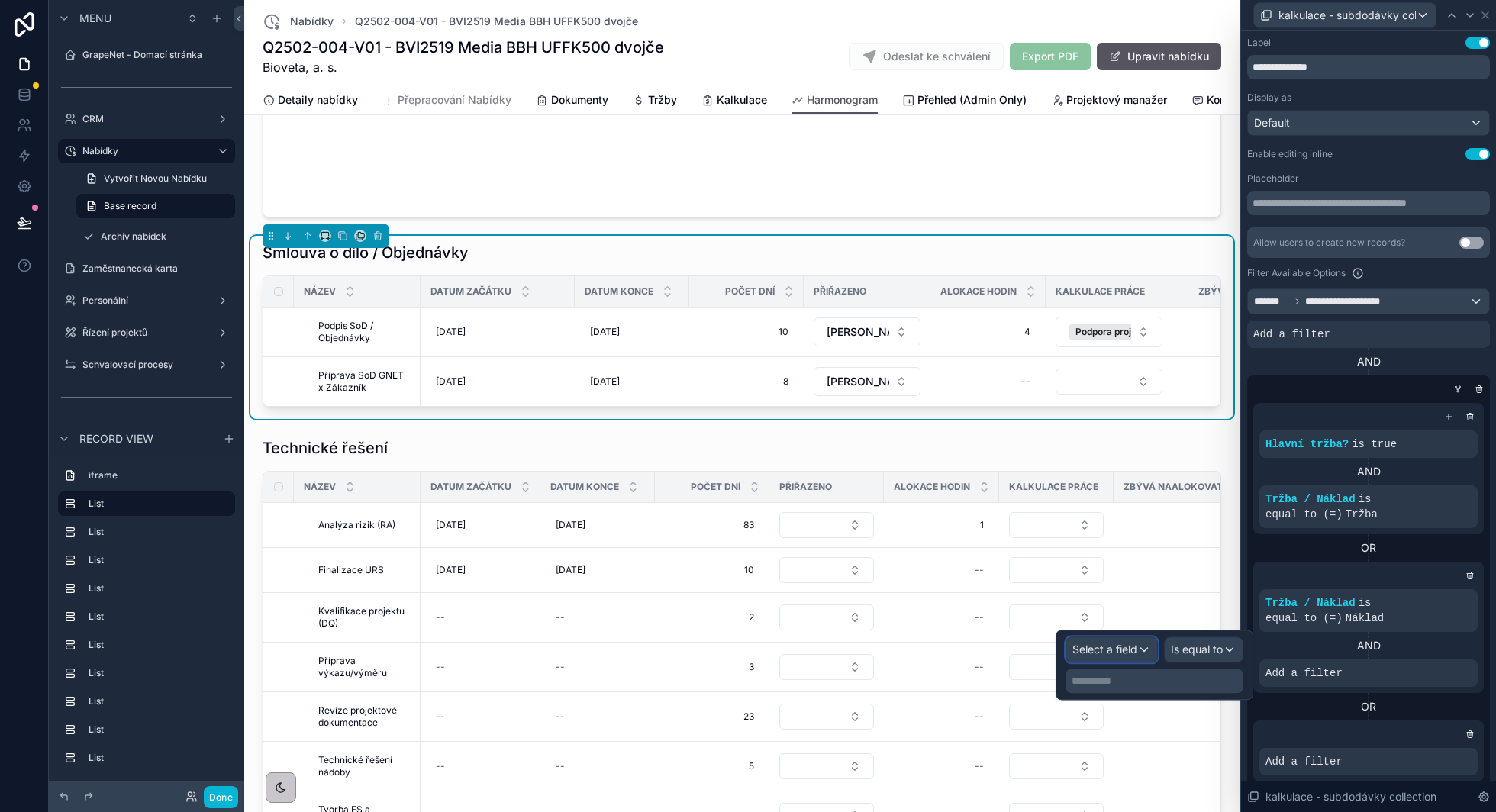
click at [1129, 647] on span "Select a field" at bounding box center [1104, 648] width 65 height 13
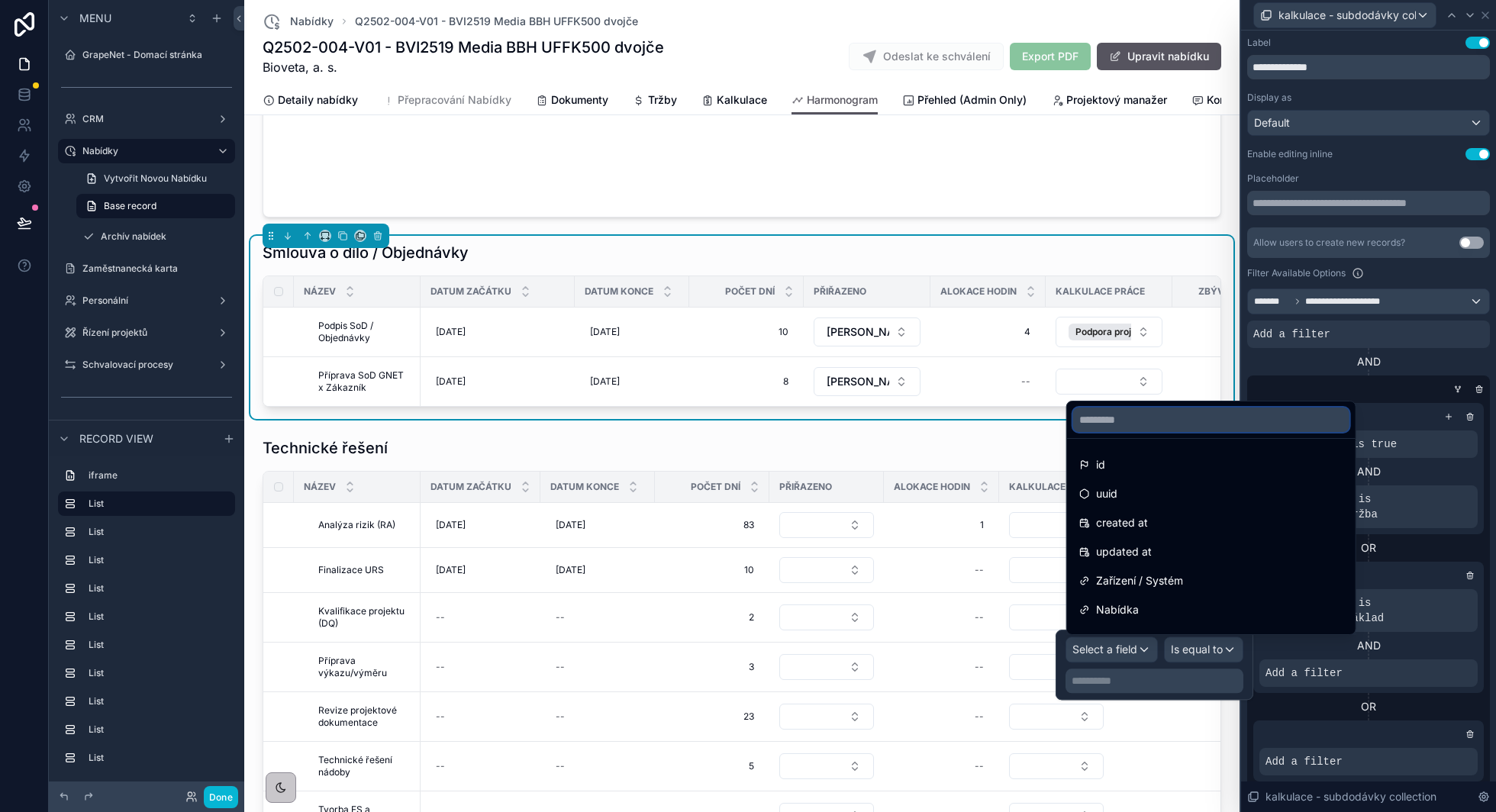
click at [1144, 420] on input "text" at bounding box center [1211, 419] width 276 height 24
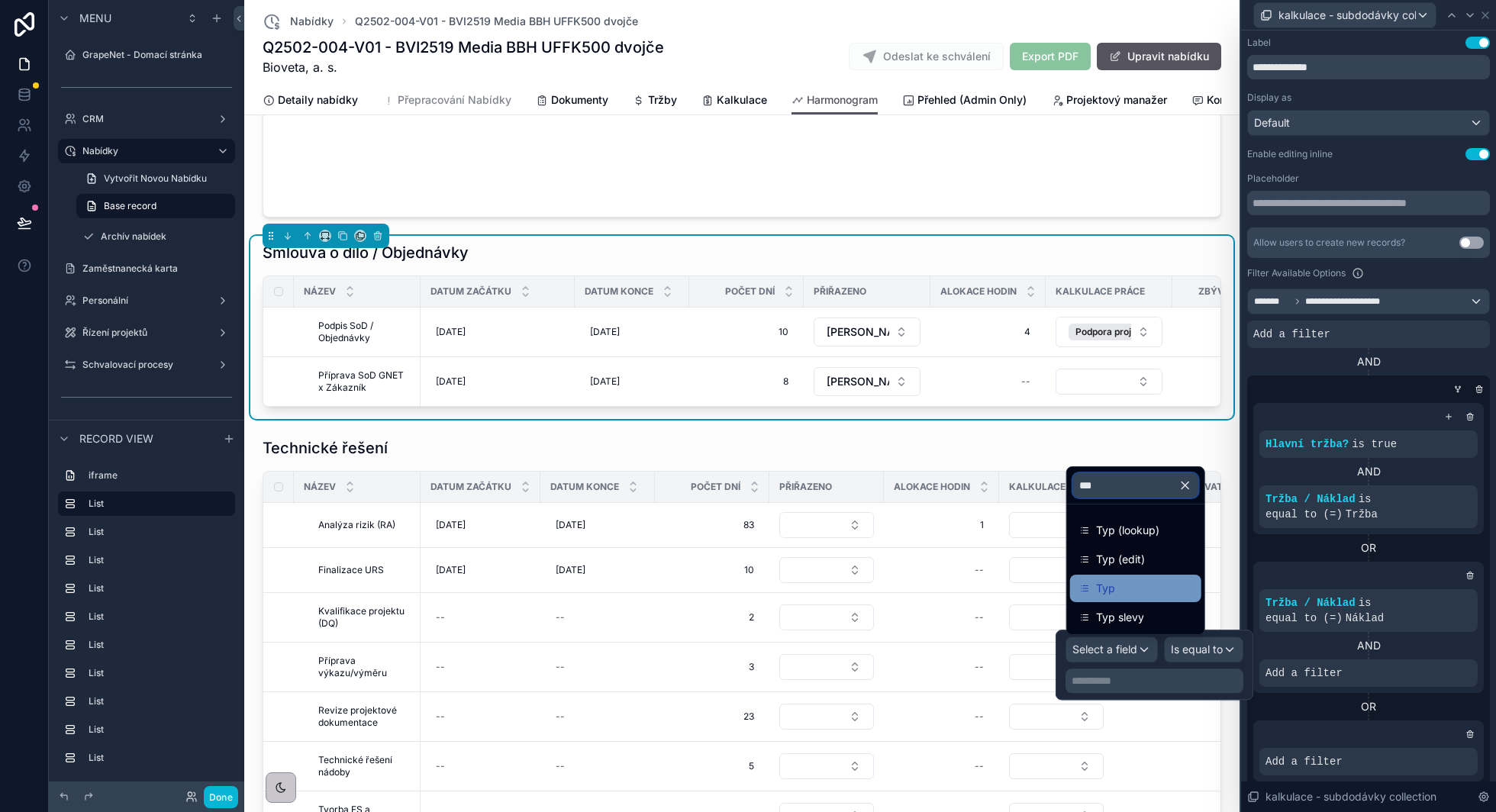
type input "***"
click at [1115, 581] on div "Typ" at bounding box center [1136, 588] width 113 height 18
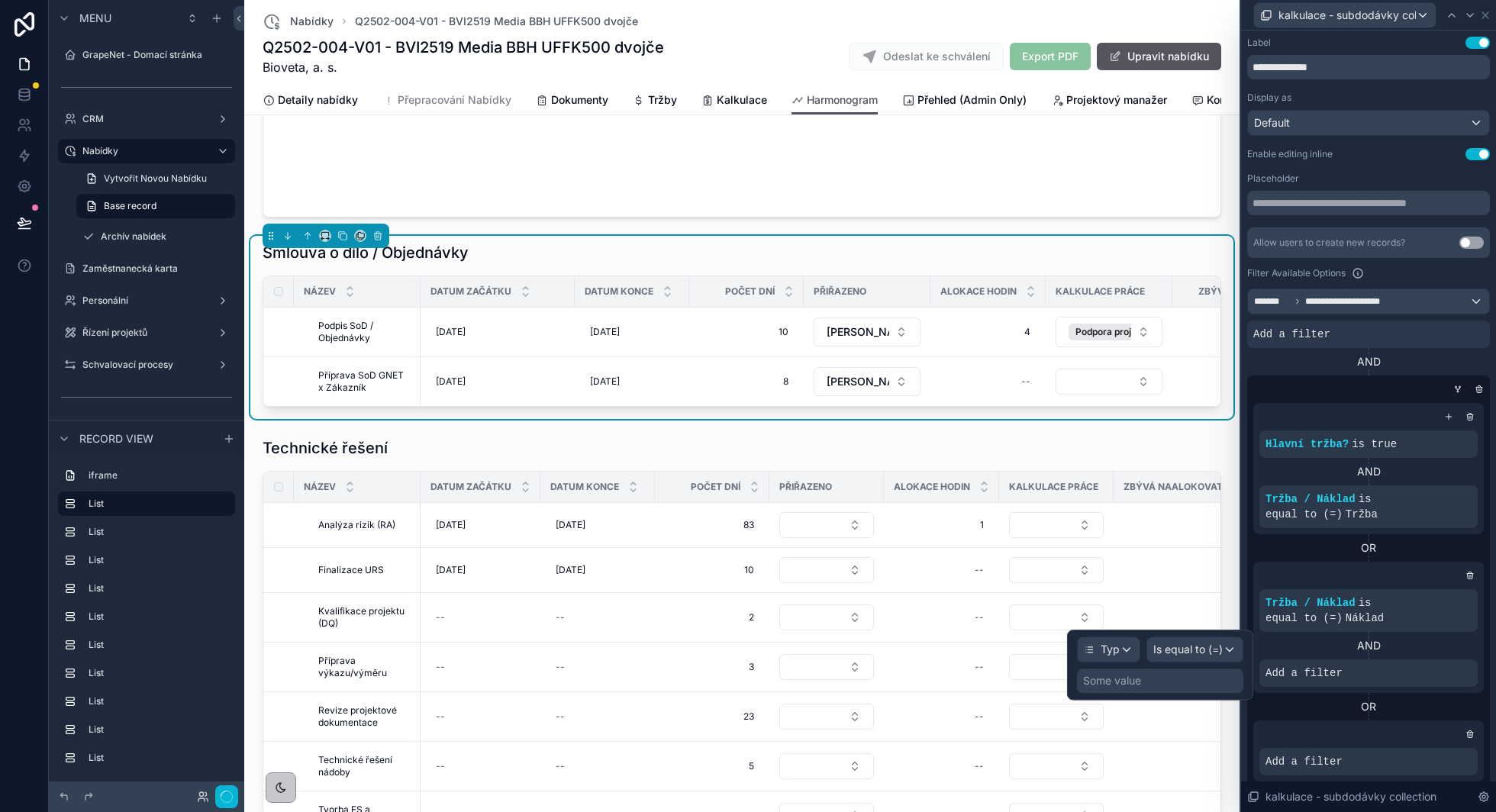
click at [1218, 651] on div at bounding box center [1160, 665] width 186 height 70
click at [1200, 652] on span "Is equal to (=)" at bounding box center [1187, 649] width 70 height 15
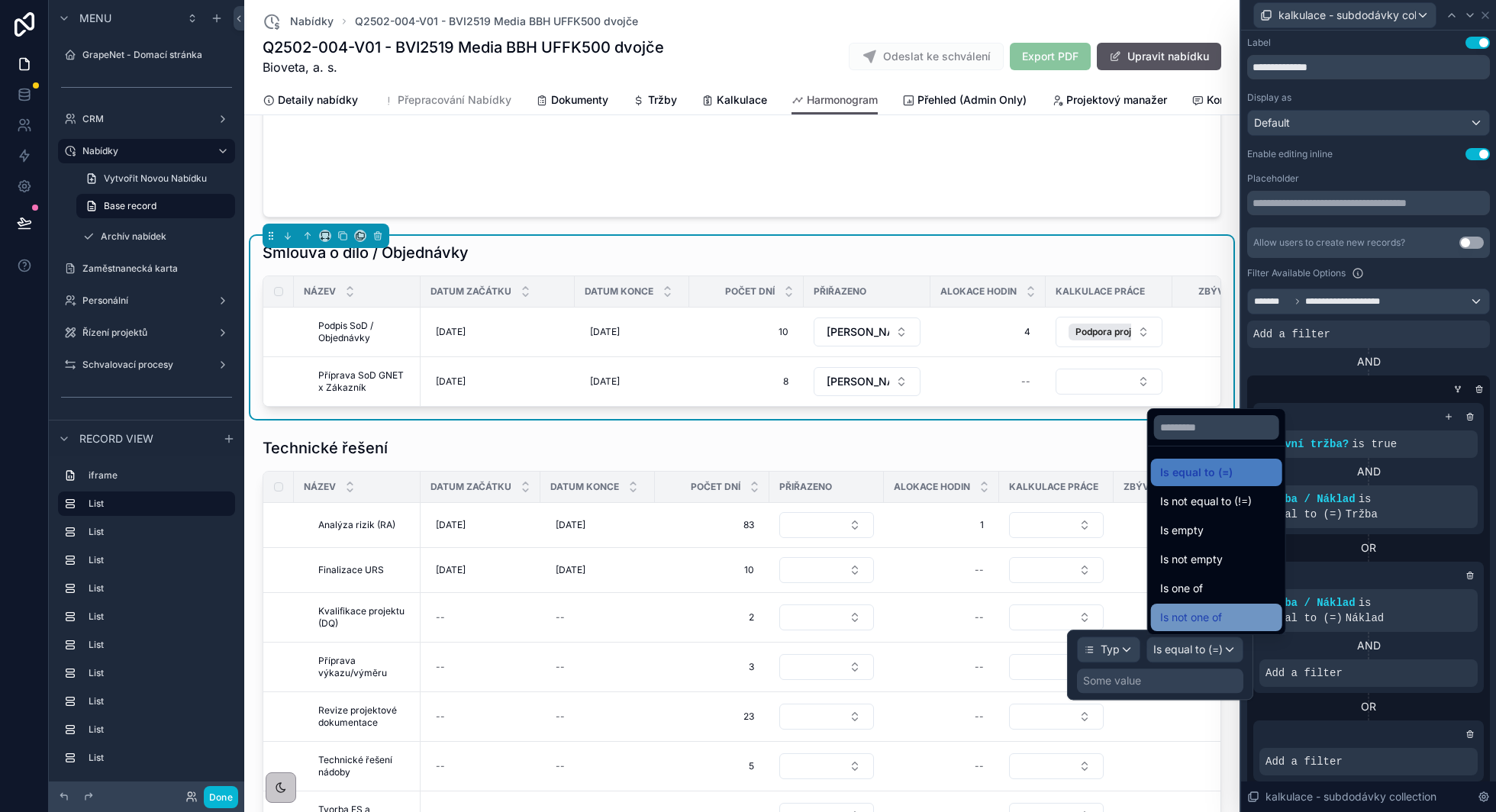
click at [1195, 618] on span "Is not one of" at bounding box center [1191, 617] width 62 height 18
click at [1141, 686] on div "Some value" at bounding box center [1112, 680] width 58 height 15
click at [1122, 679] on div "Some value" at bounding box center [1112, 680] width 58 height 15
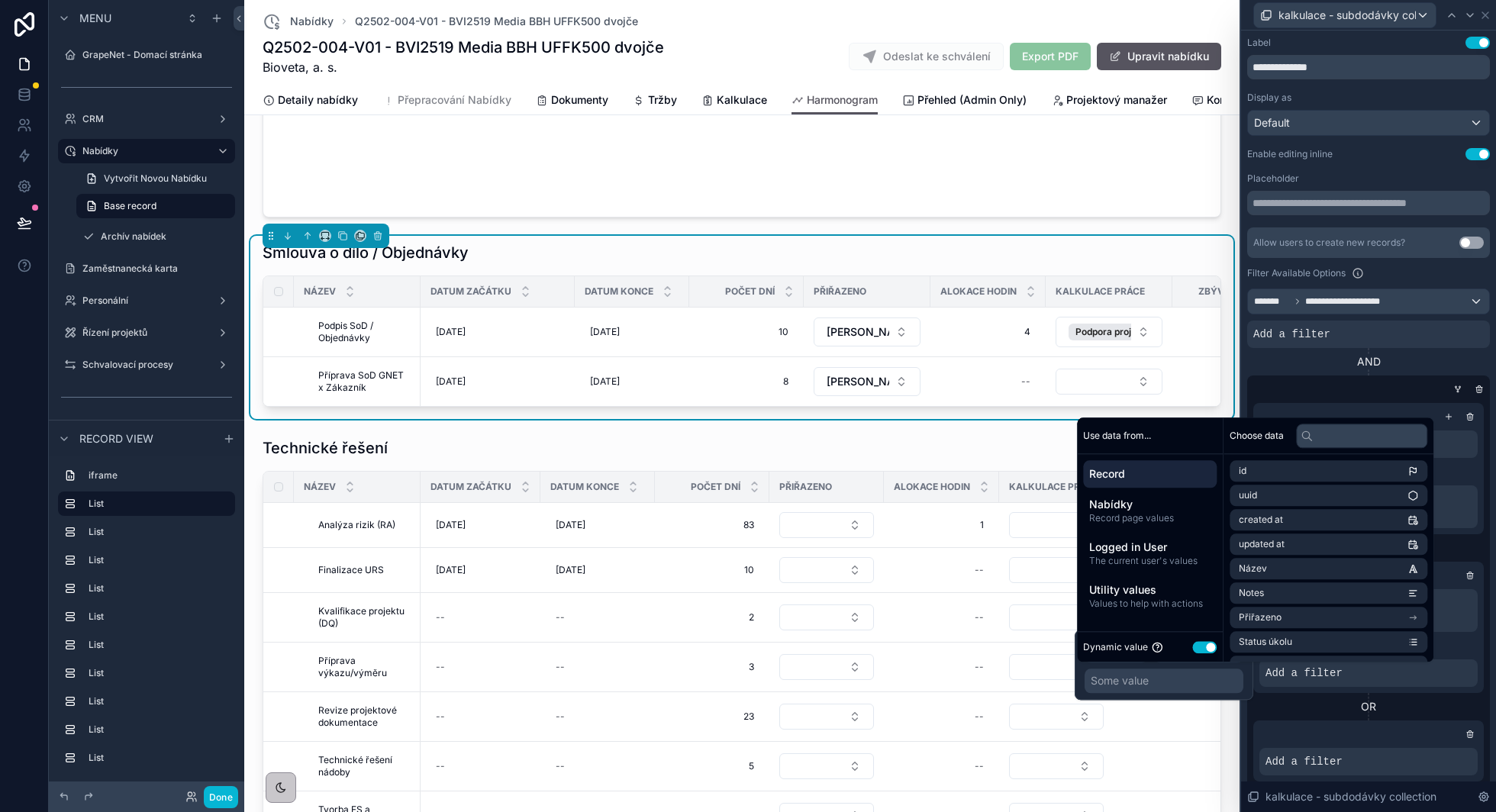
click at [1207, 649] on button "Use setting" at bounding box center [1204, 648] width 24 height 13
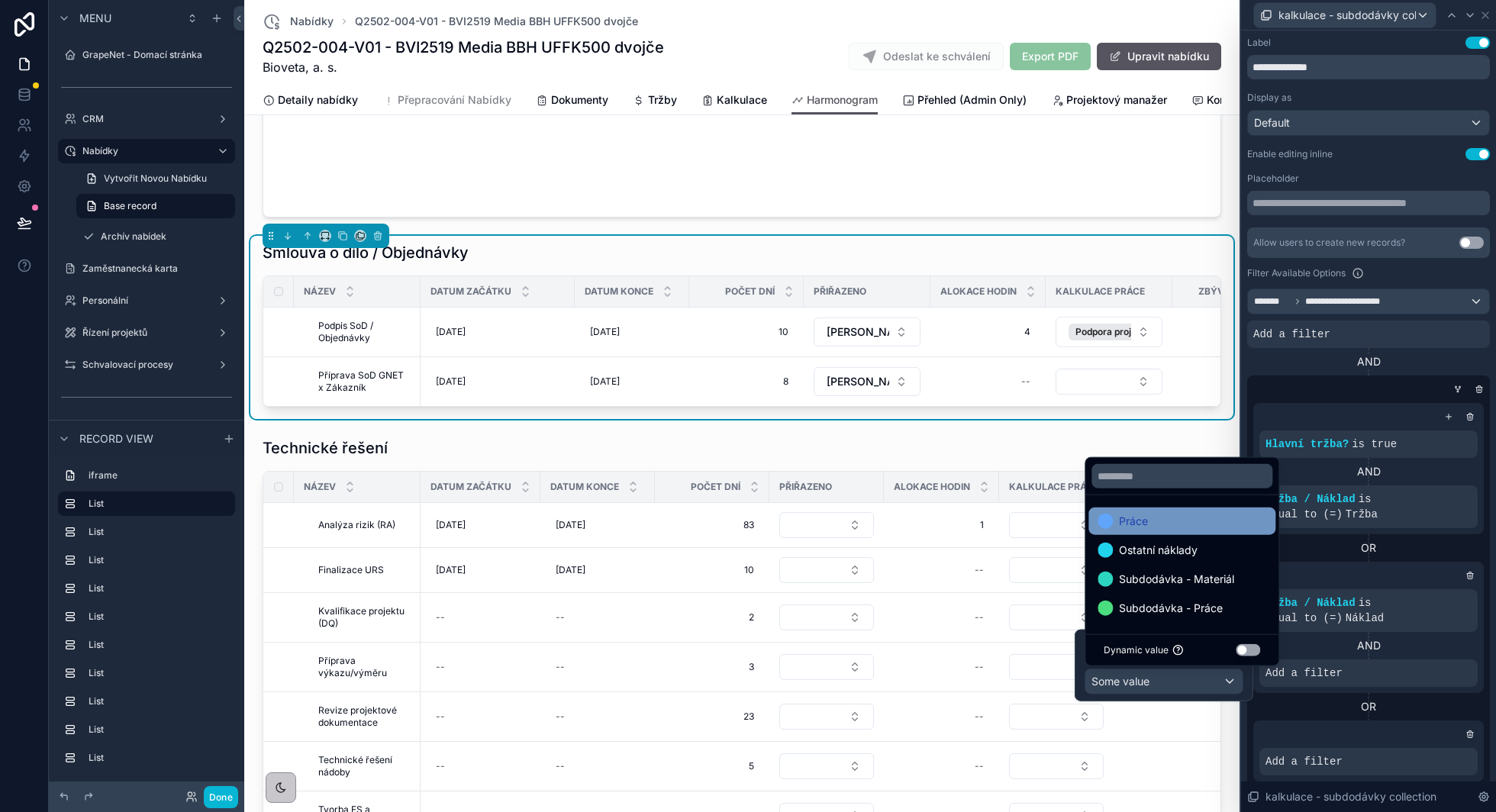
click at [1189, 525] on div "Práce" at bounding box center [1181, 521] width 168 height 18
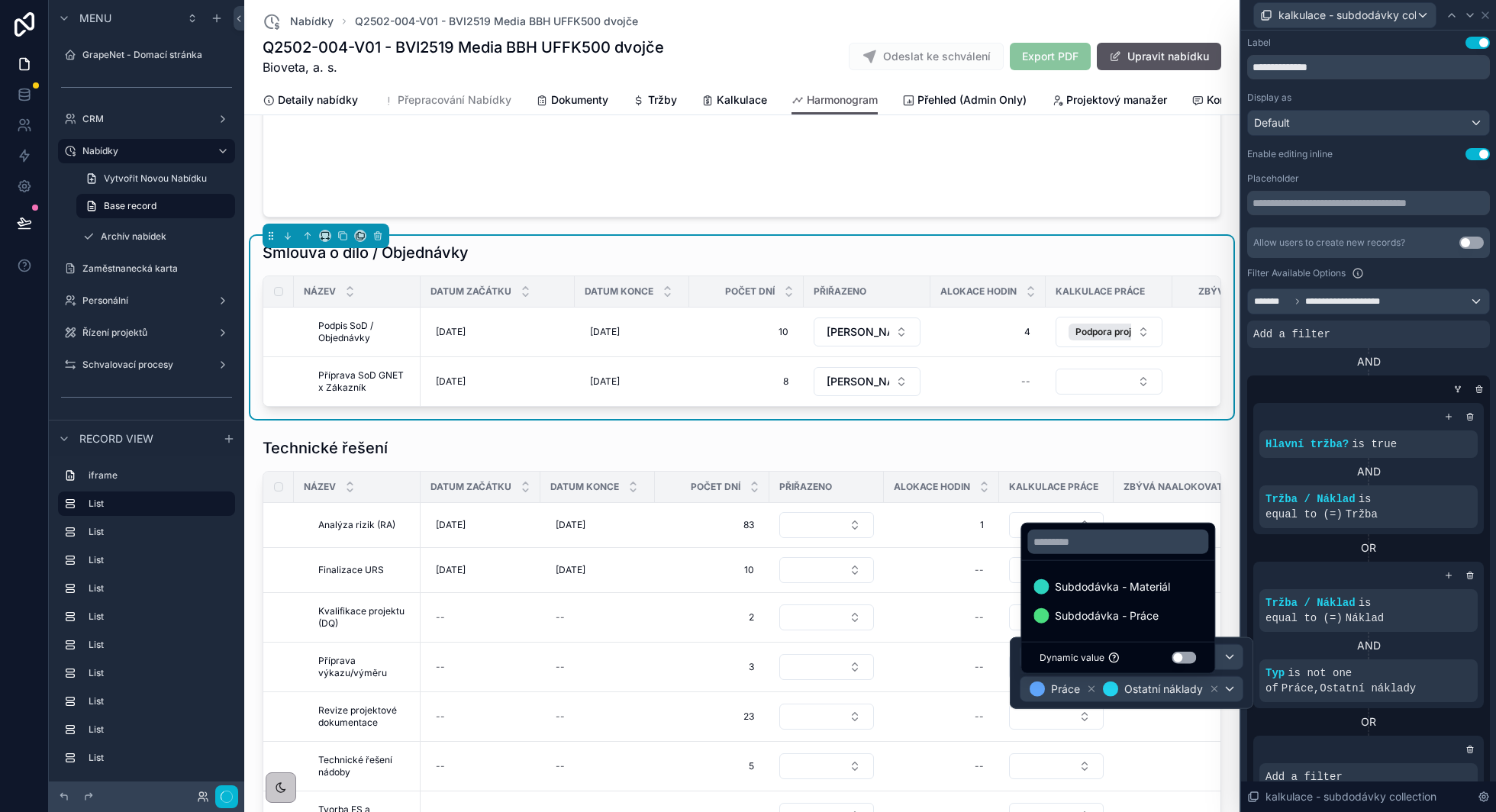
click at [1335, 561] on div "Tržba / Náklad is equal to (=) Náklad AND Typ is not one of Práce , Ostatní nák…" at bounding box center [1368, 634] width 230 height 146
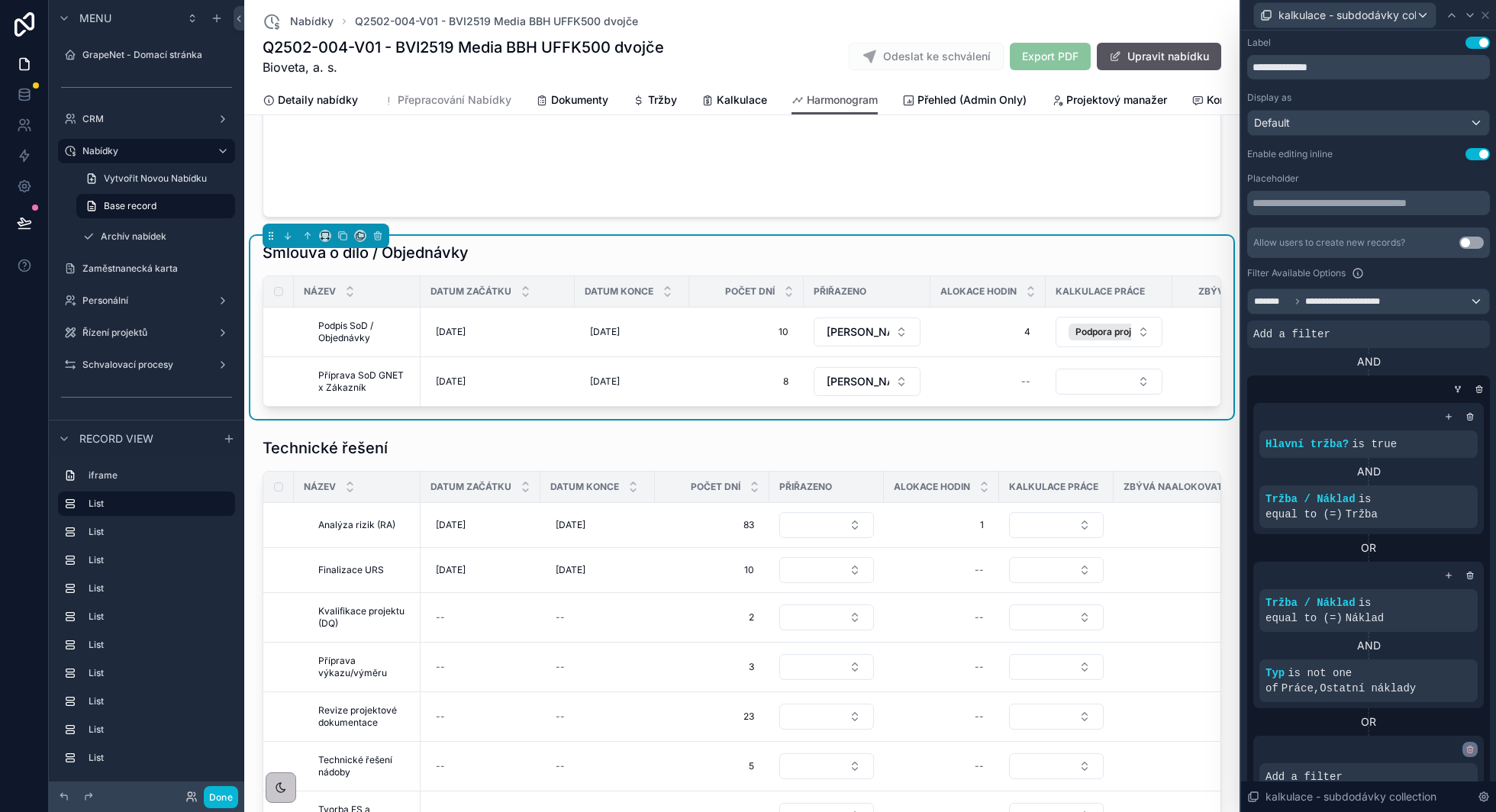
scroll to position [67, 0]
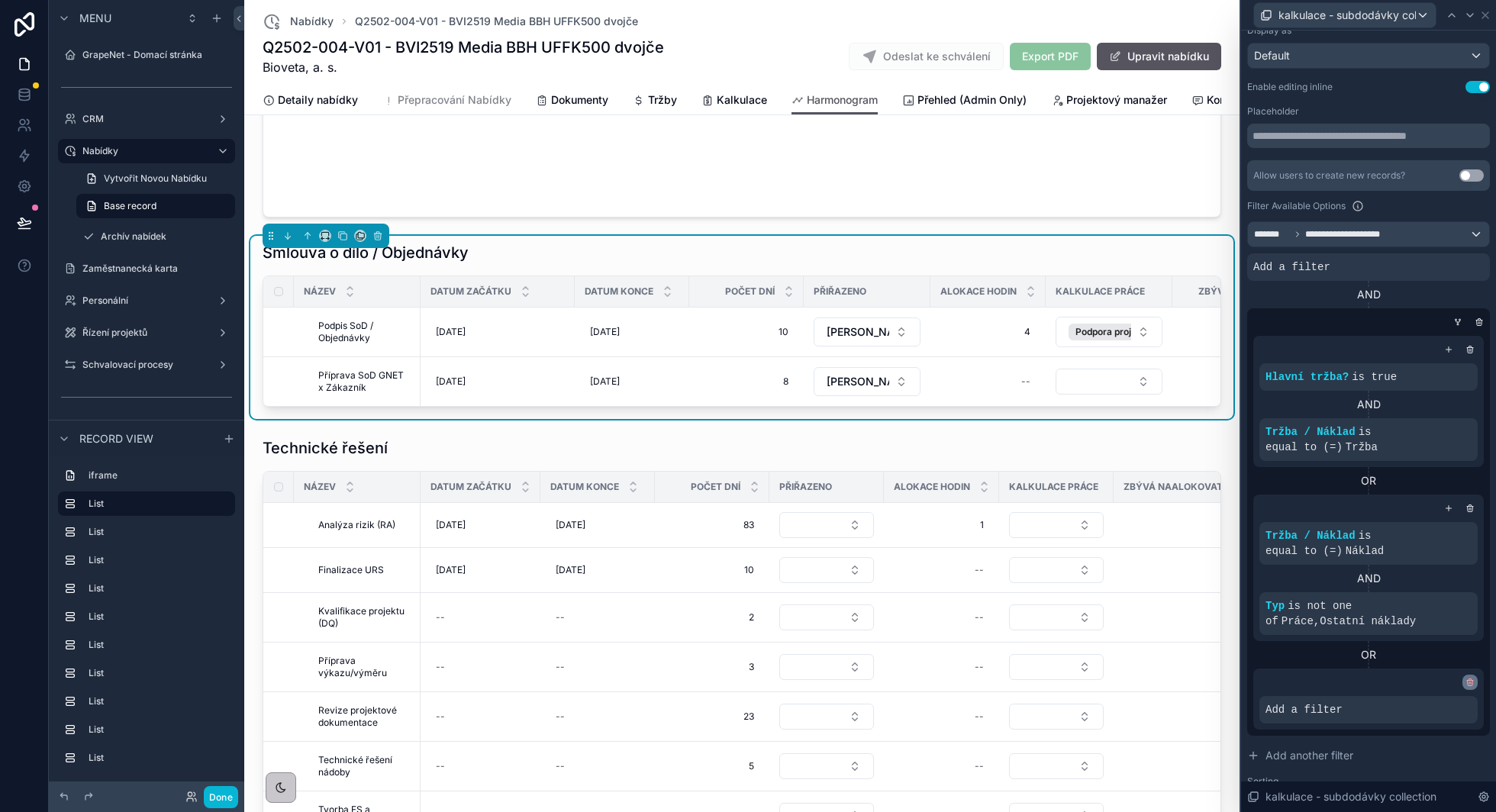
click at [1471, 681] on icon at bounding box center [1470, 682] width 9 height 9
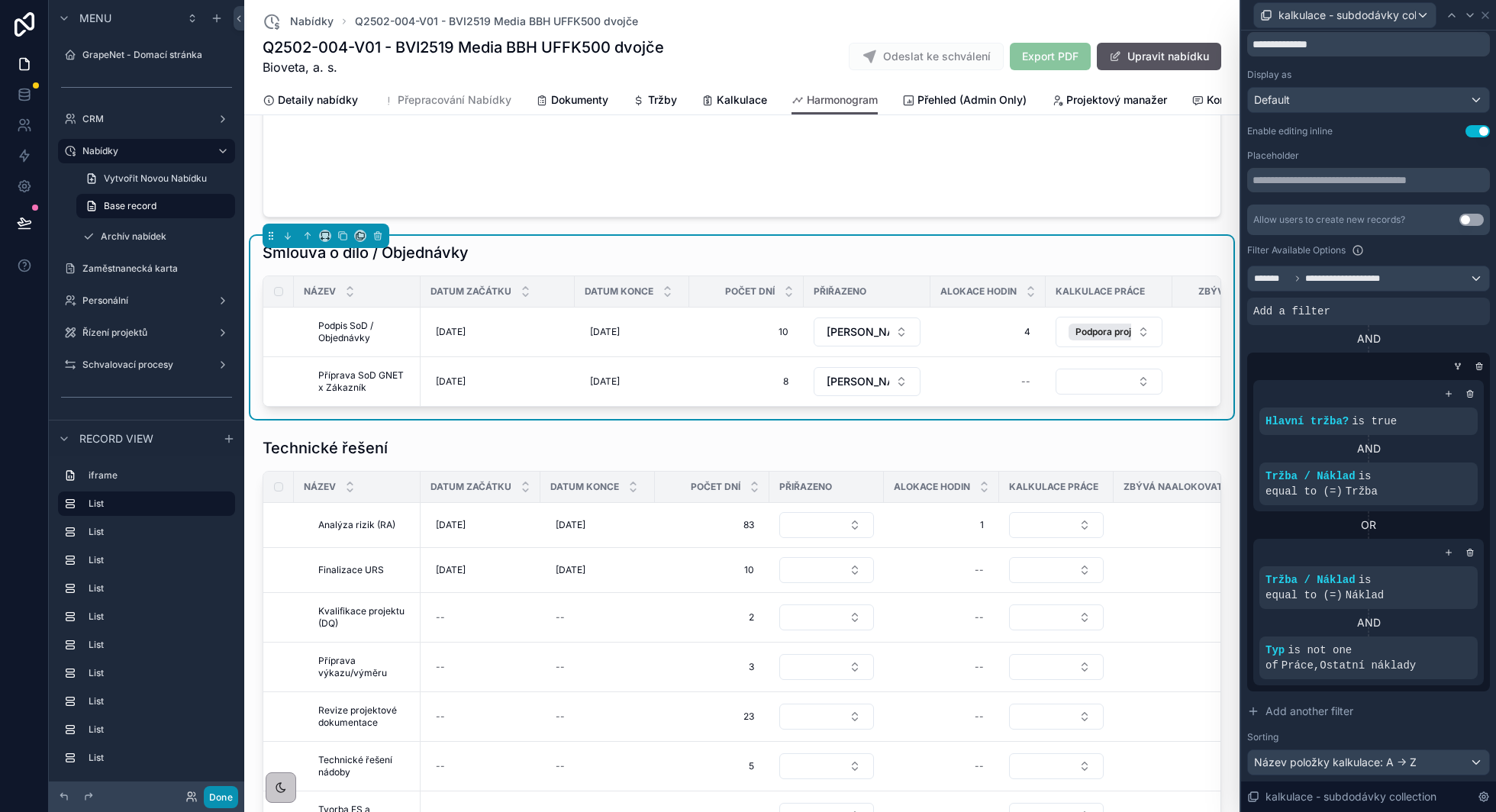
click at [221, 796] on button "Done" at bounding box center [221, 797] width 34 height 22
click at [0, 0] on div "[PERSON_NAME]" at bounding box center [0, 0] width 0 height 0
click at [21, 226] on icon at bounding box center [23, 222] width 15 height 15
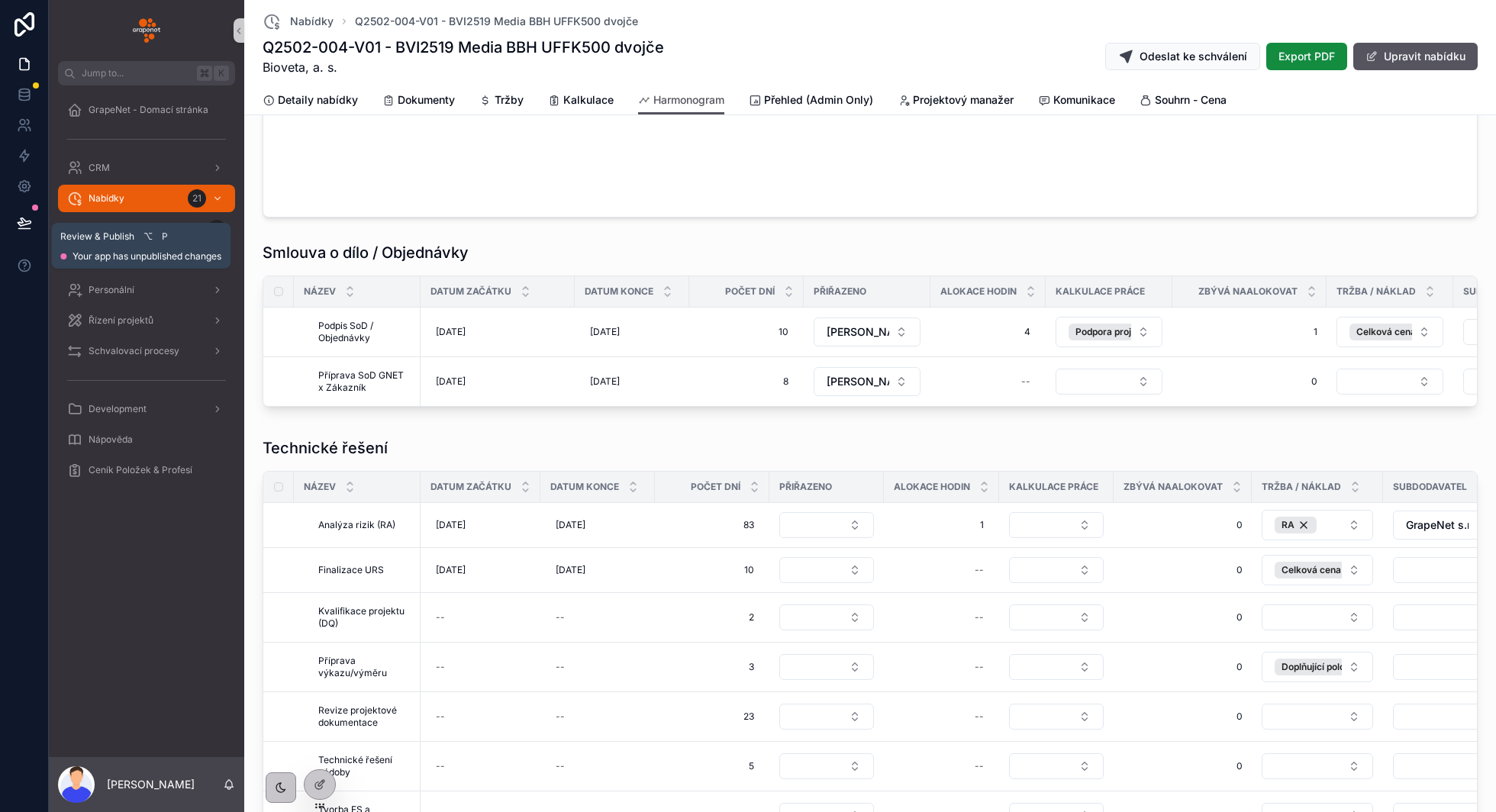
click at [26, 227] on icon at bounding box center [23, 222] width 15 height 15
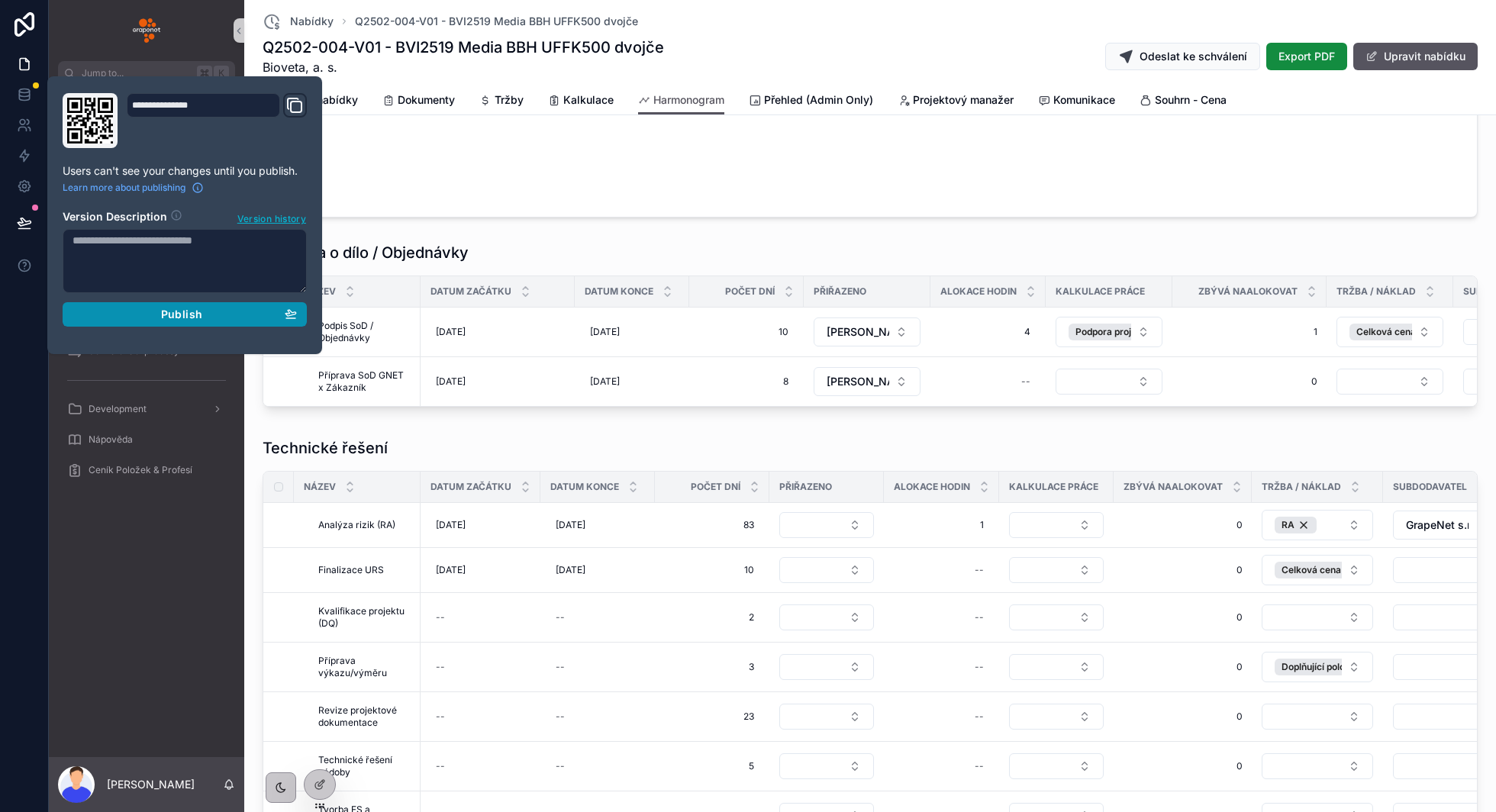
click at [248, 316] on div "Publish" at bounding box center [185, 315] width 224 height 14
click at [128, 550] on div "GrapeNet - Domací stránka CRM Nabídky 21 Archív nabídek 0 Zaměstnanecká karta P…" at bounding box center [146, 421] width 195 height 672
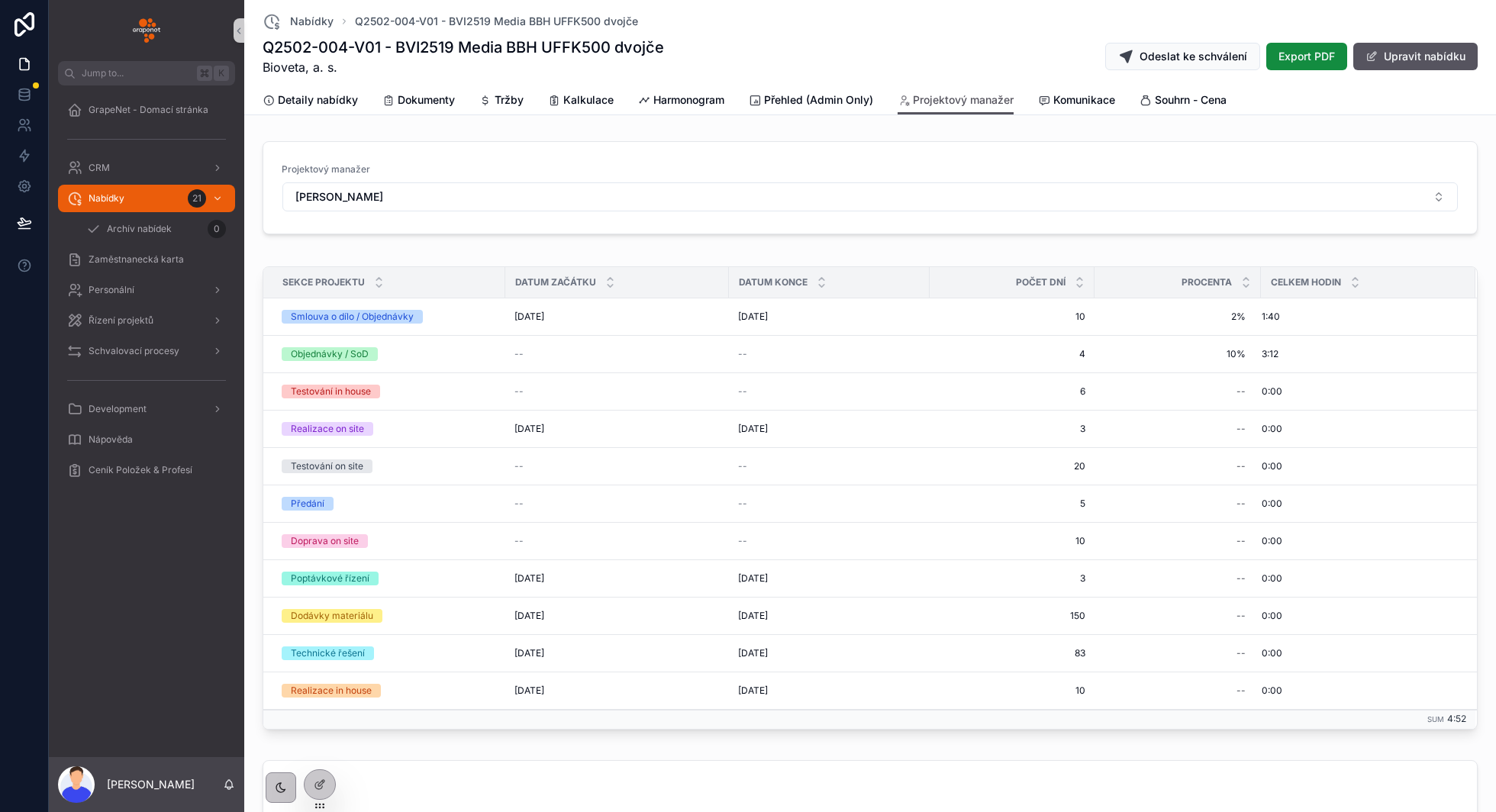
scroll to position [624, 0]
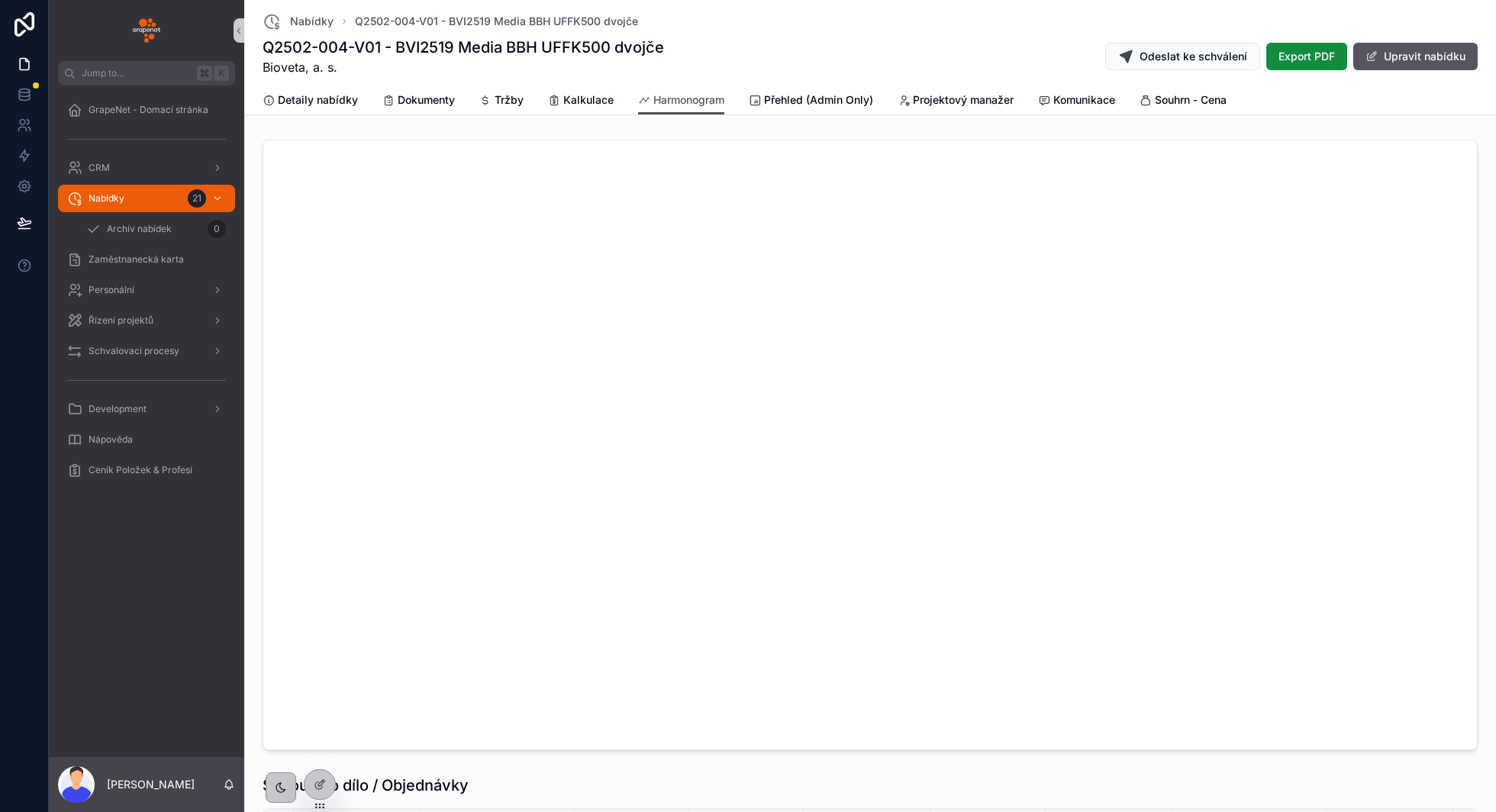
scroll to position [498, 0]
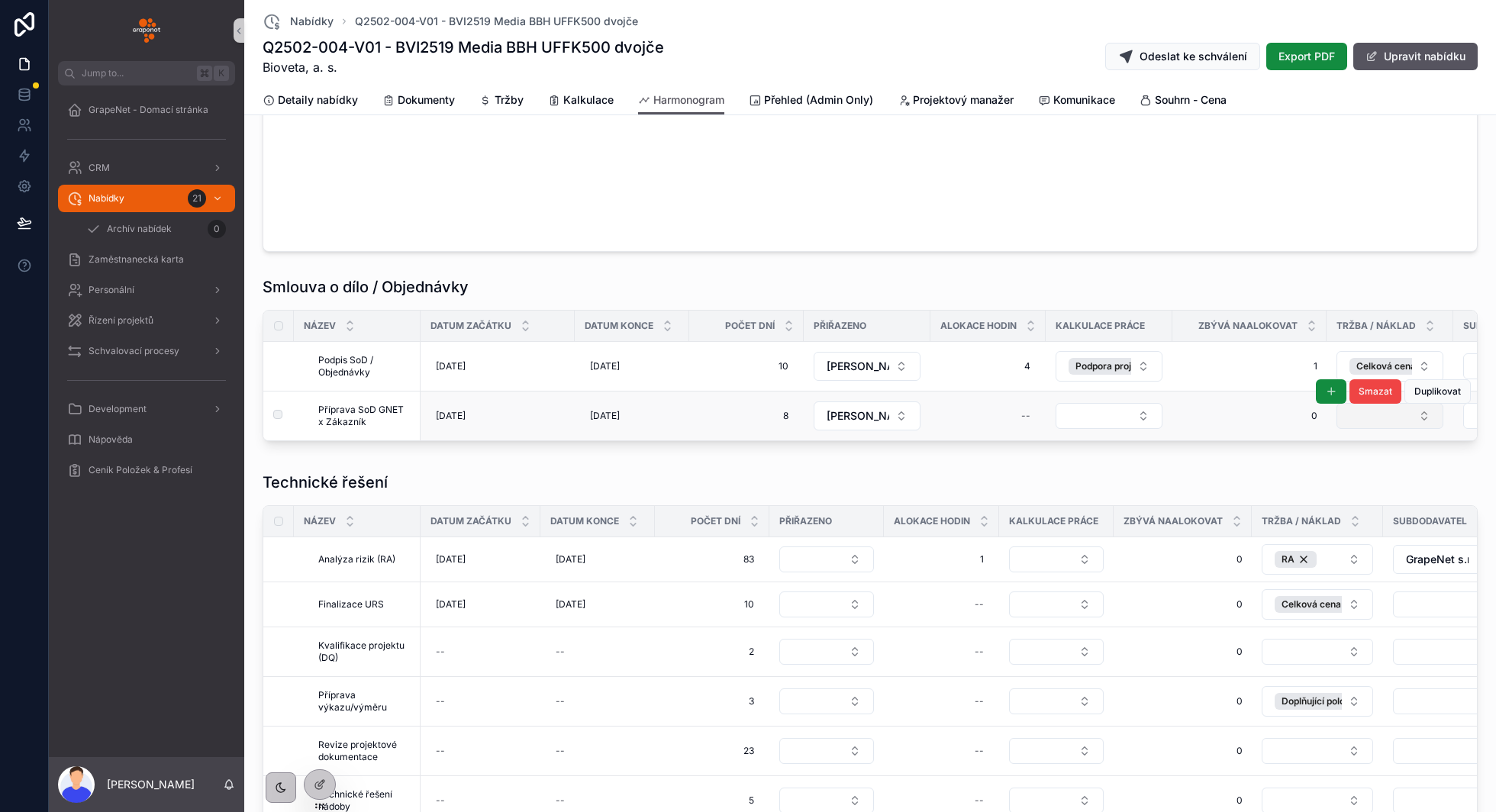
click at [1371, 413] on button "Select Button" at bounding box center [1389, 416] width 107 height 26
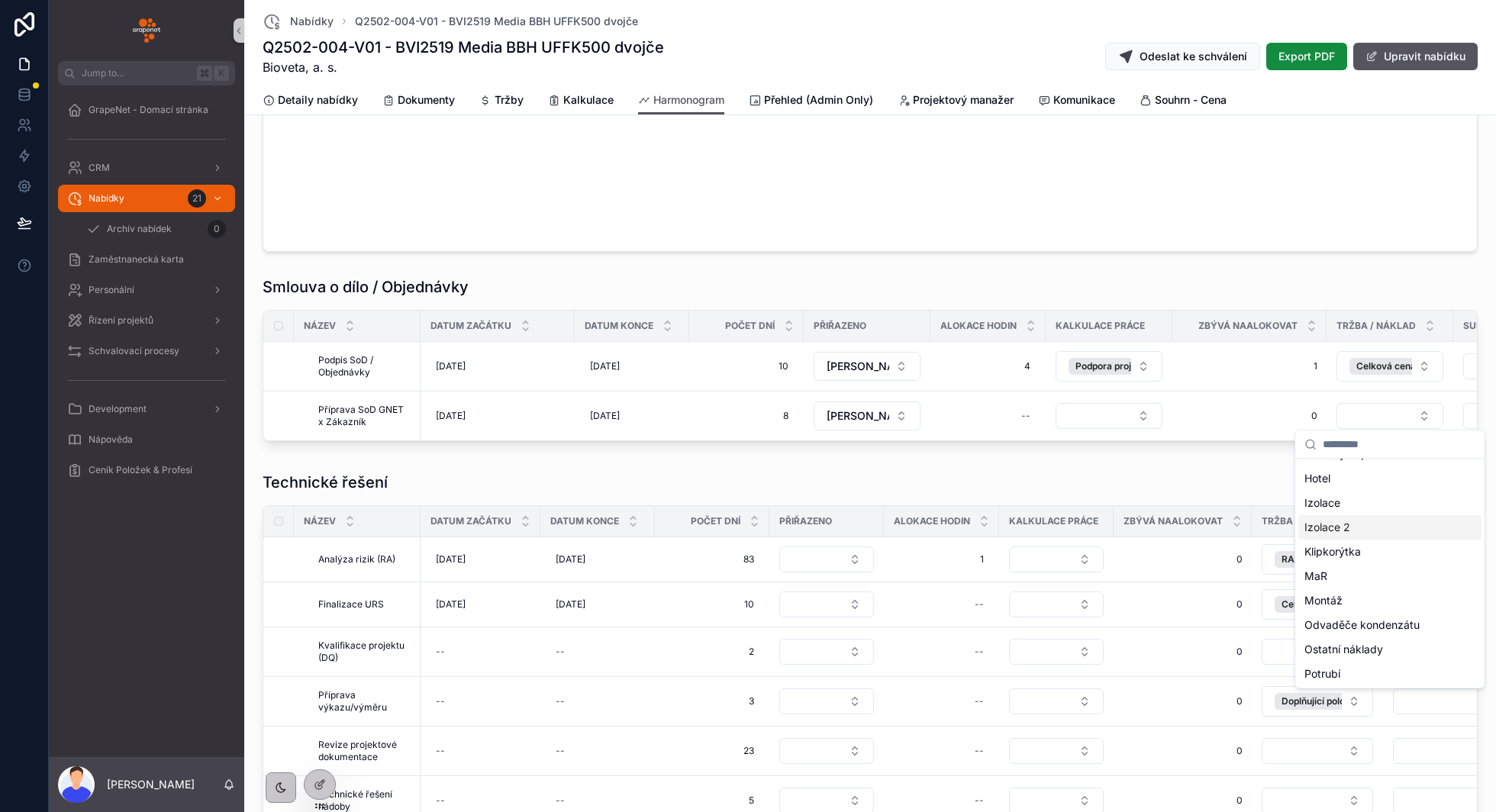
scroll to position [172, 0]
click at [1239, 471] on div "Technické řešení" at bounding box center [869, 482] width 1215 height 21
click at [502, 98] on span "Tržby" at bounding box center [508, 99] width 29 height 15
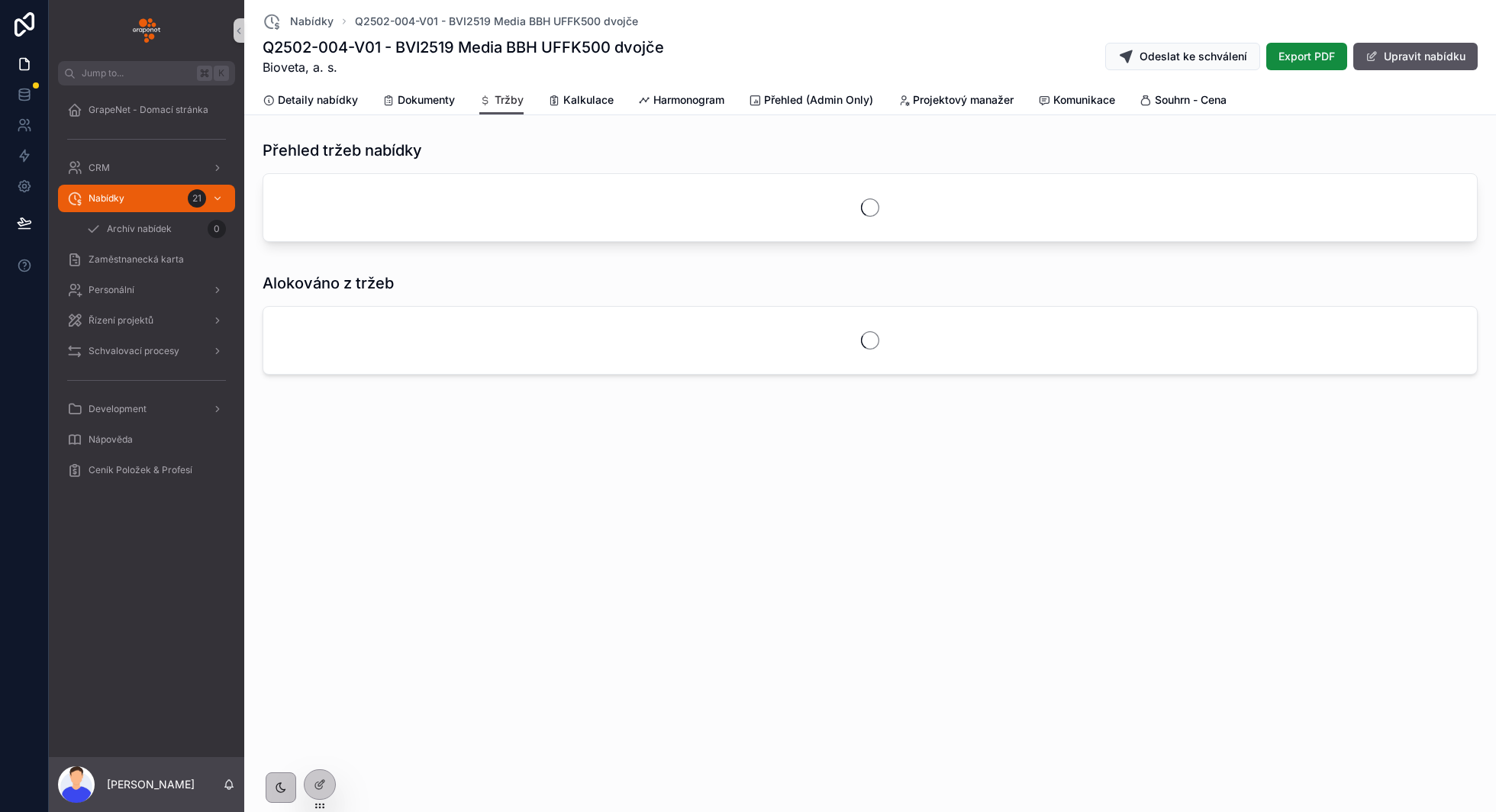
click at [516, 98] on span "Tržby" at bounding box center [508, 99] width 29 height 15
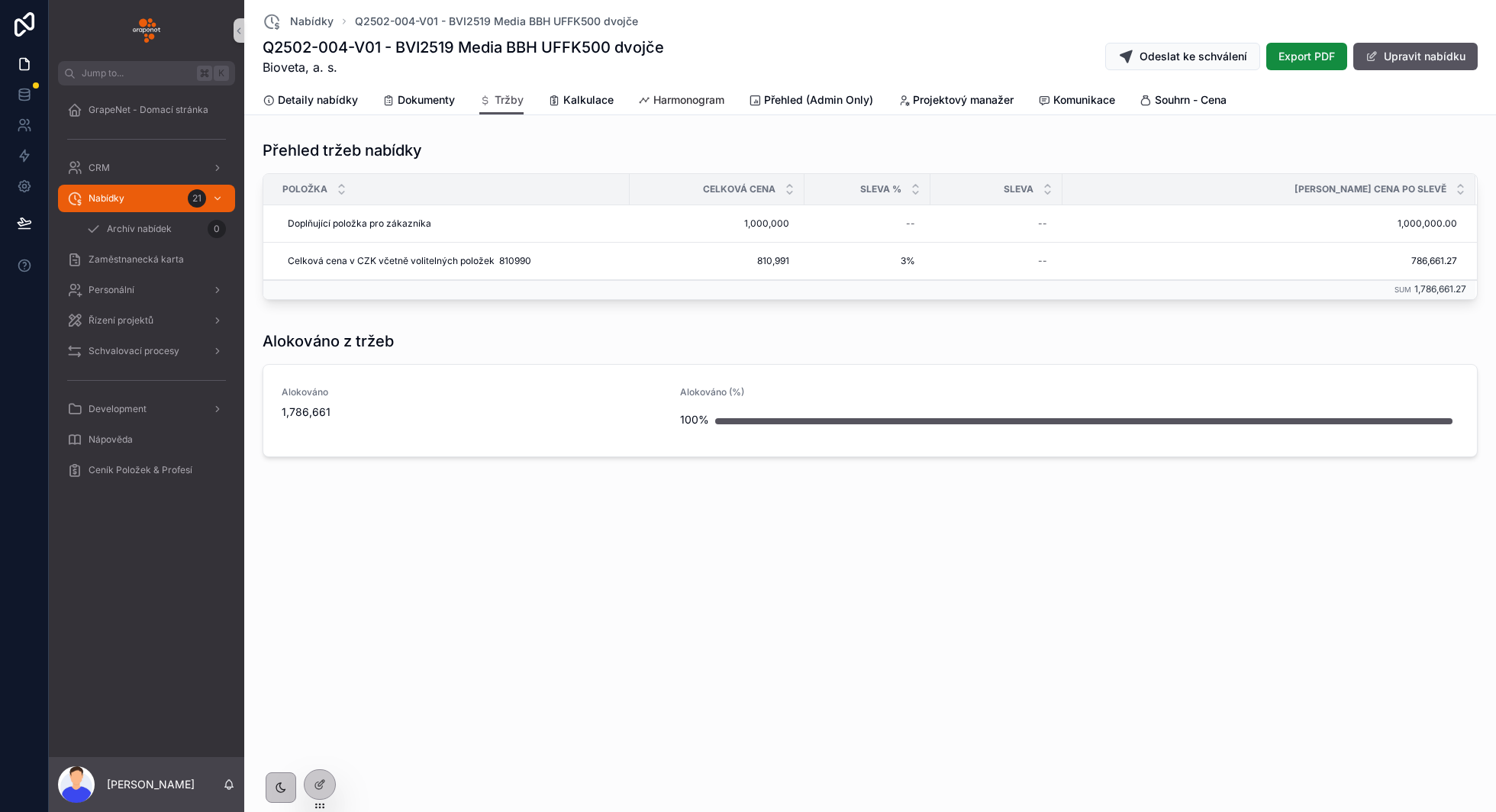
click at [661, 92] on span "Harmonogram" at bounding box center [688, 99] width 71 height 15
click at [671, 97] on span "Harmonogram" at bounding box center [688, 99] width 71 height 15
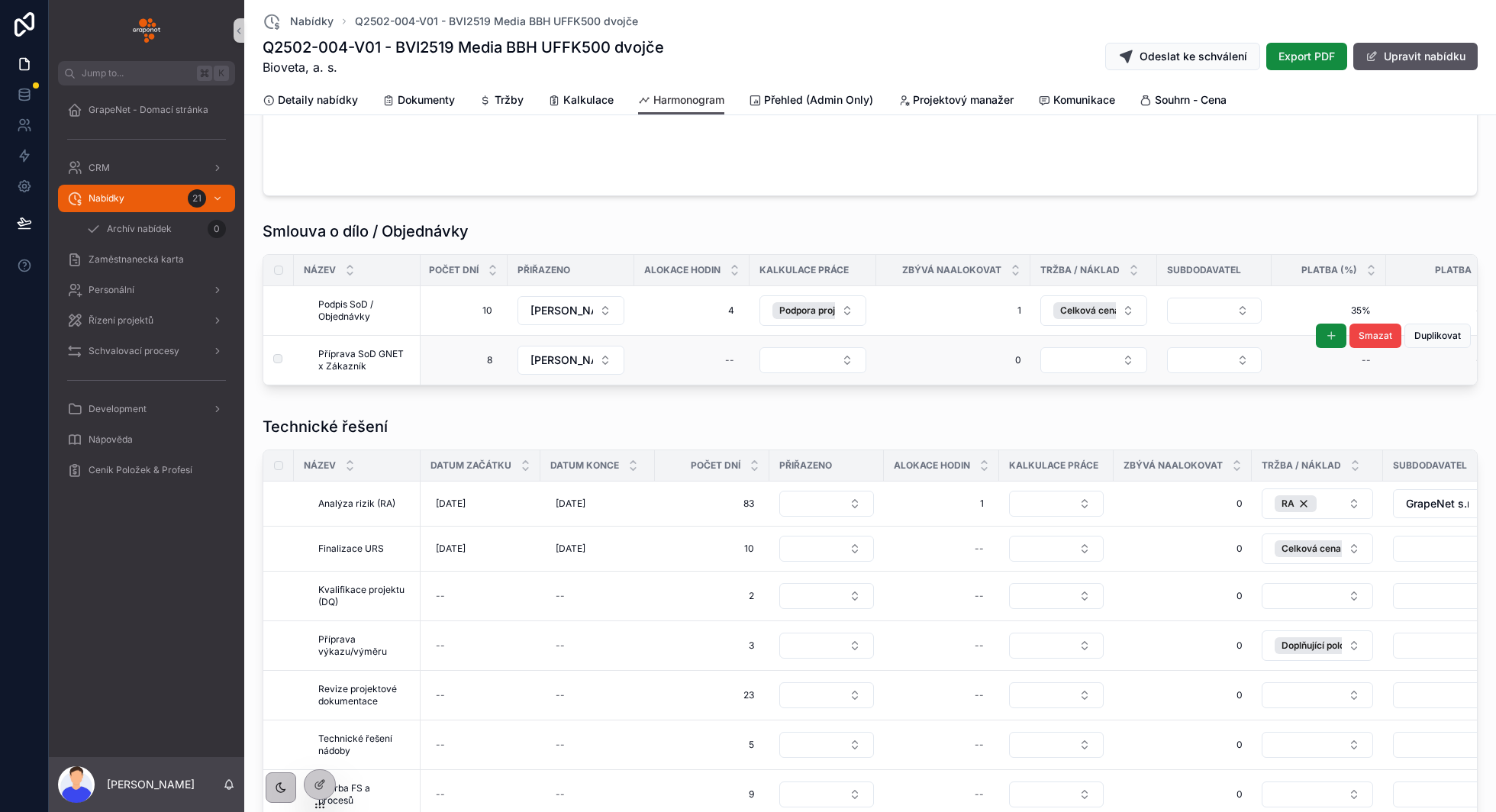
scroll to position [557, 0]
drag, startPoint x: 1191, startPoint y: 402, endPoint x: 1191, endPoint y: 411, distance: 9.0
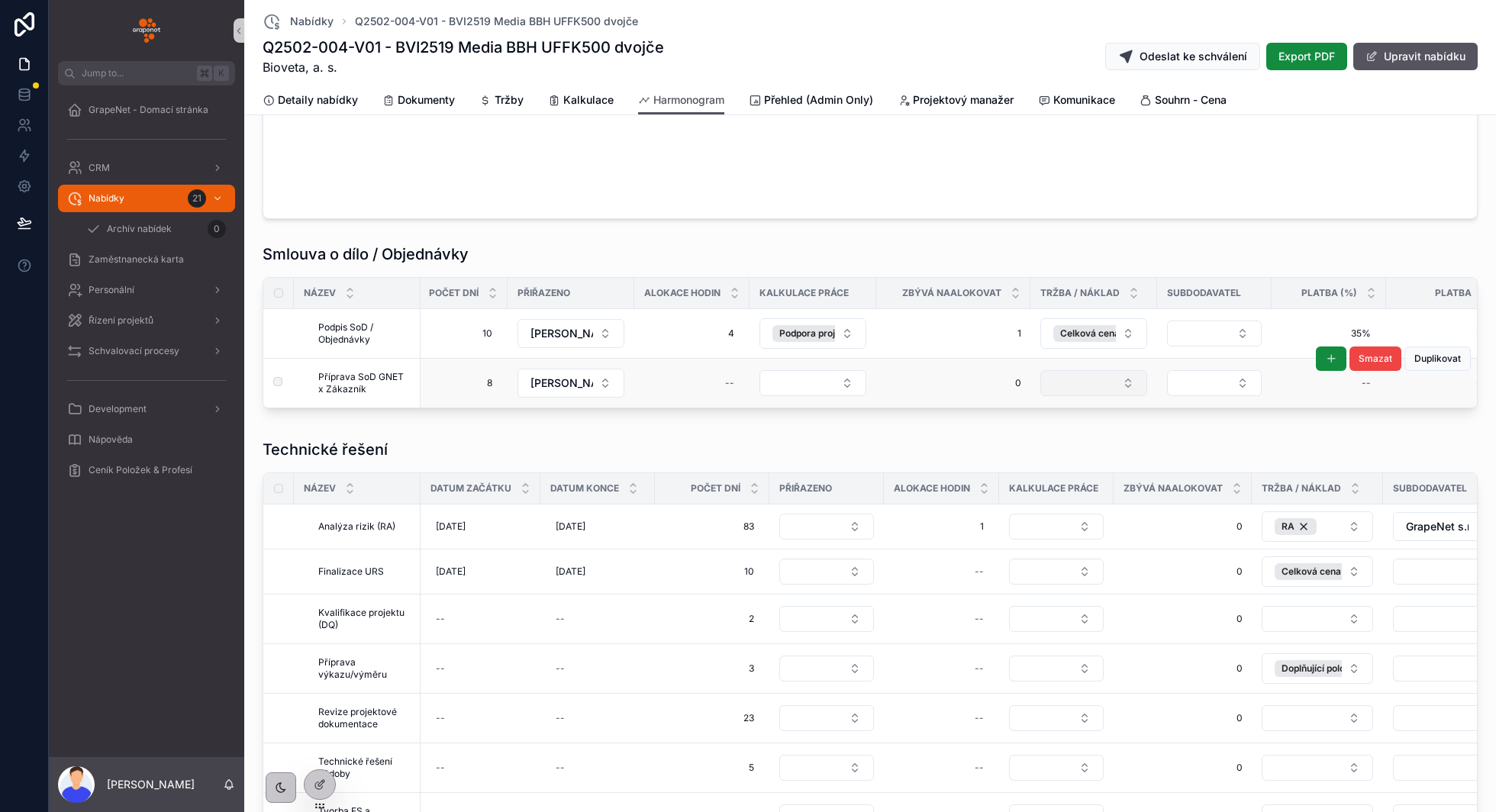
click at [1111, 386] on button "Select Button" at bounding box center [1093, 383] width 107 height 26
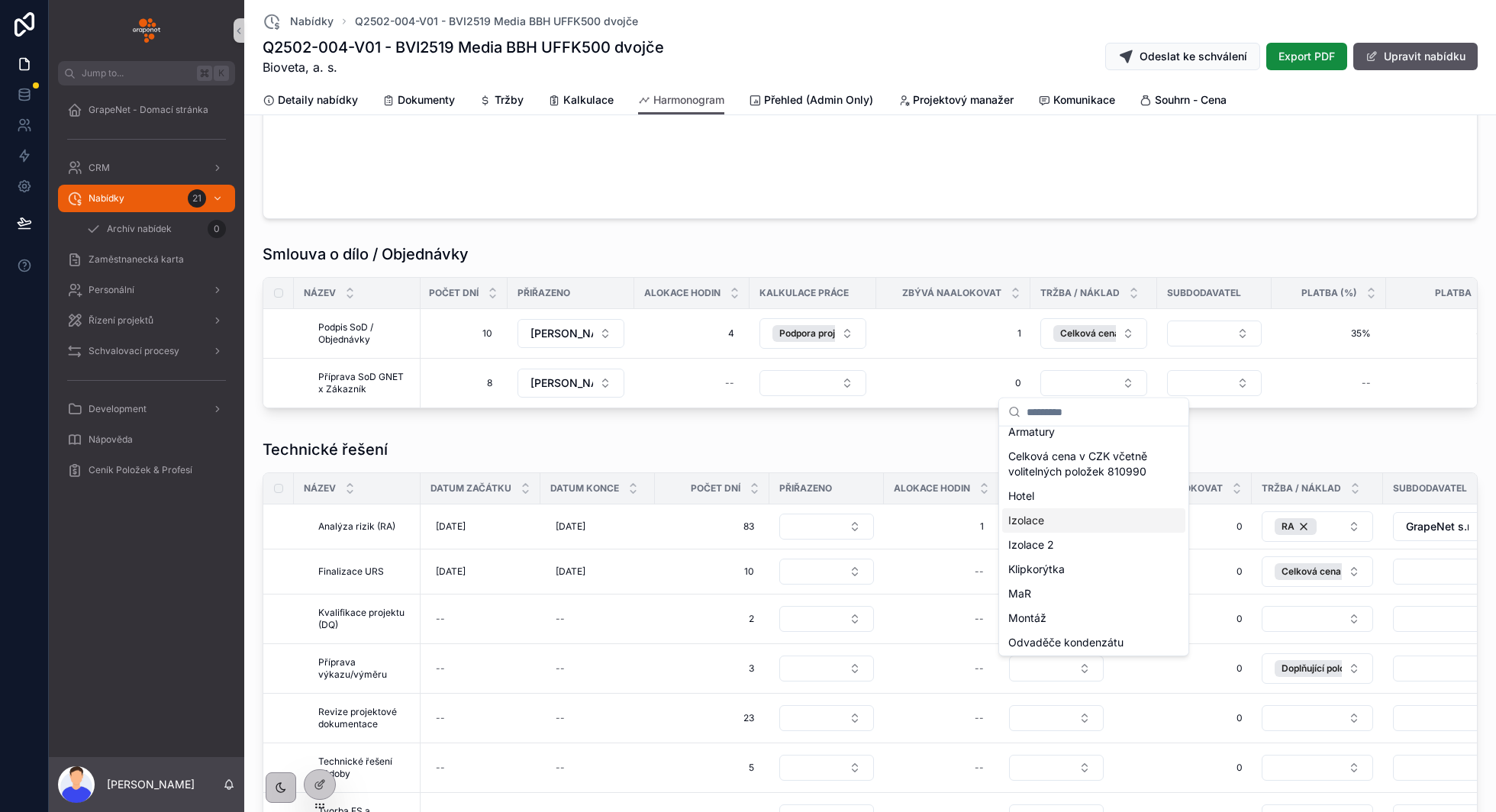
scroll to position [0, 0]
click at [947, 463] on div "Technické řešení" at bounding box center [869, 452] width 1215 height 27
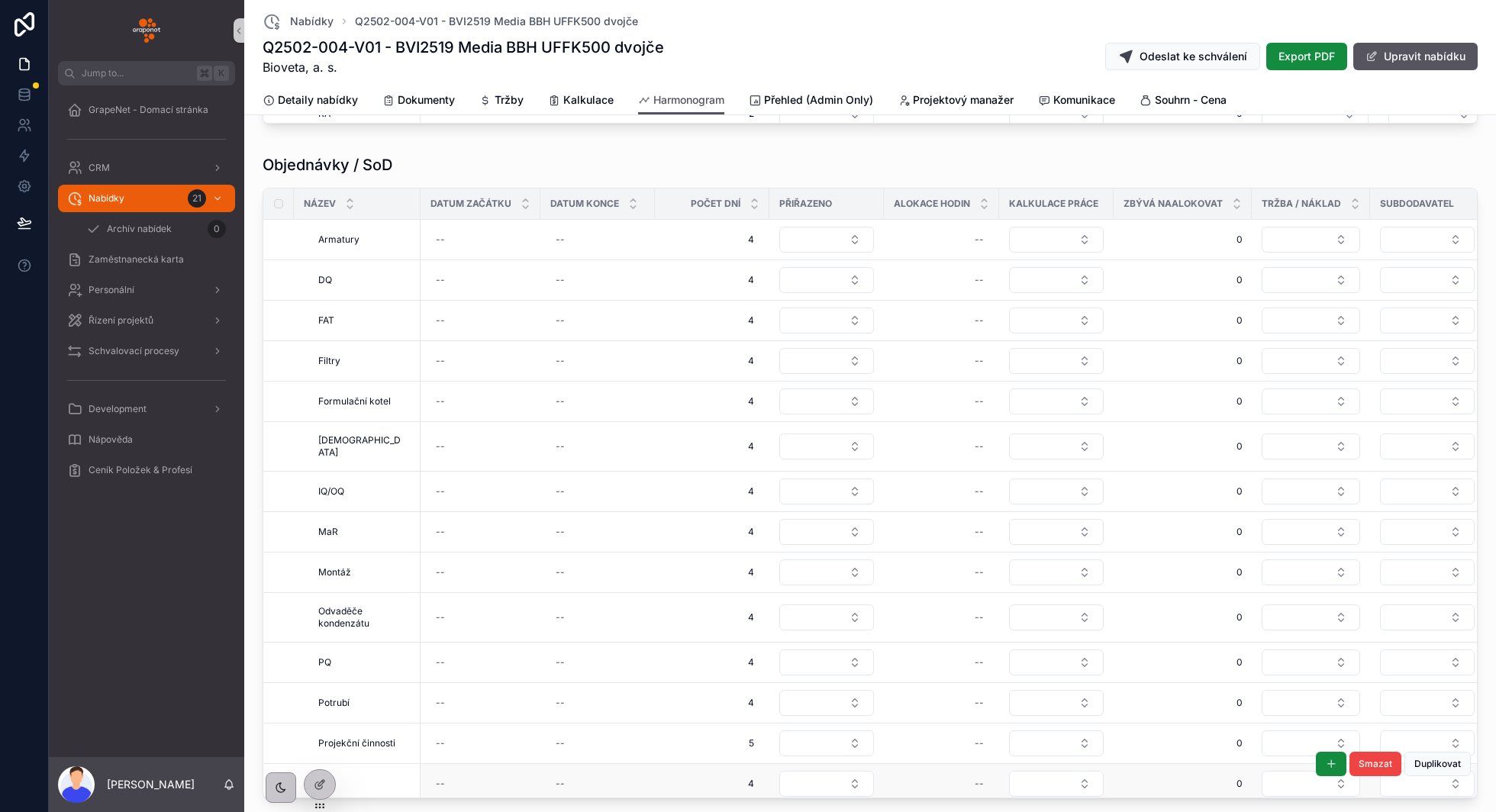
scroll to position [1955, 0]
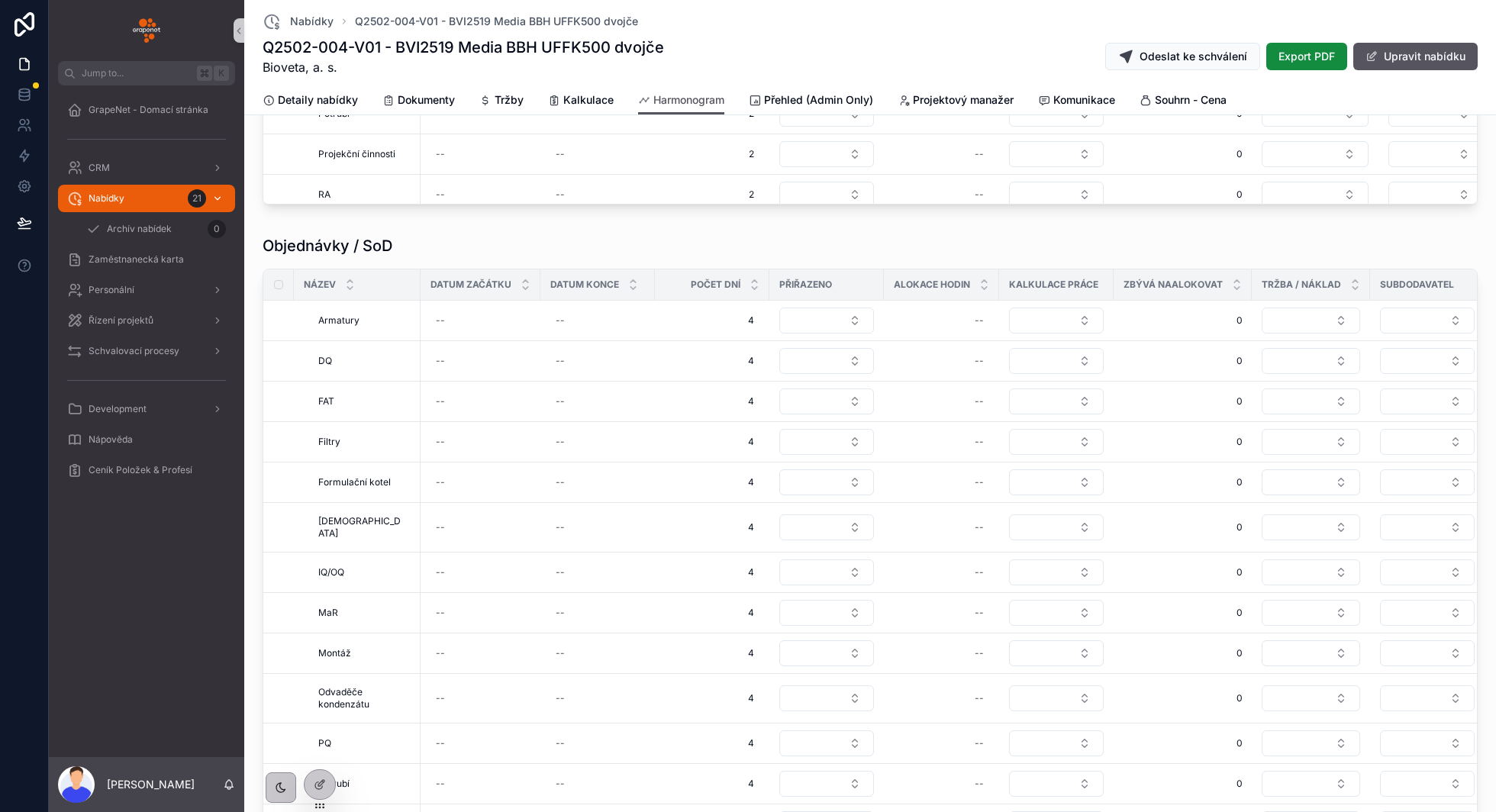
click at [135, 201] on div "Nabídky 21" at bounding box center [146, 198] width 159 height 24
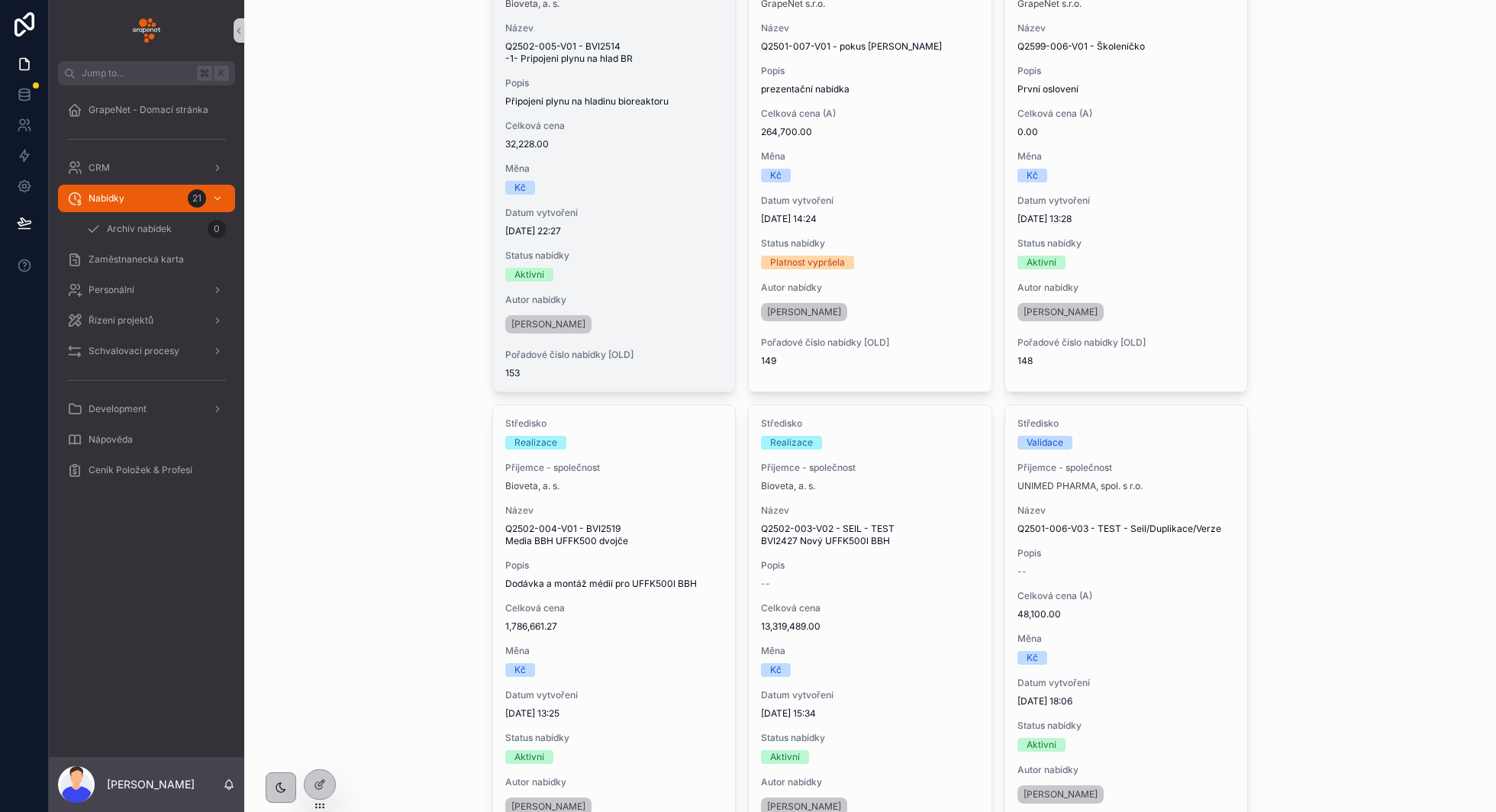
scroll to position [241, 0]
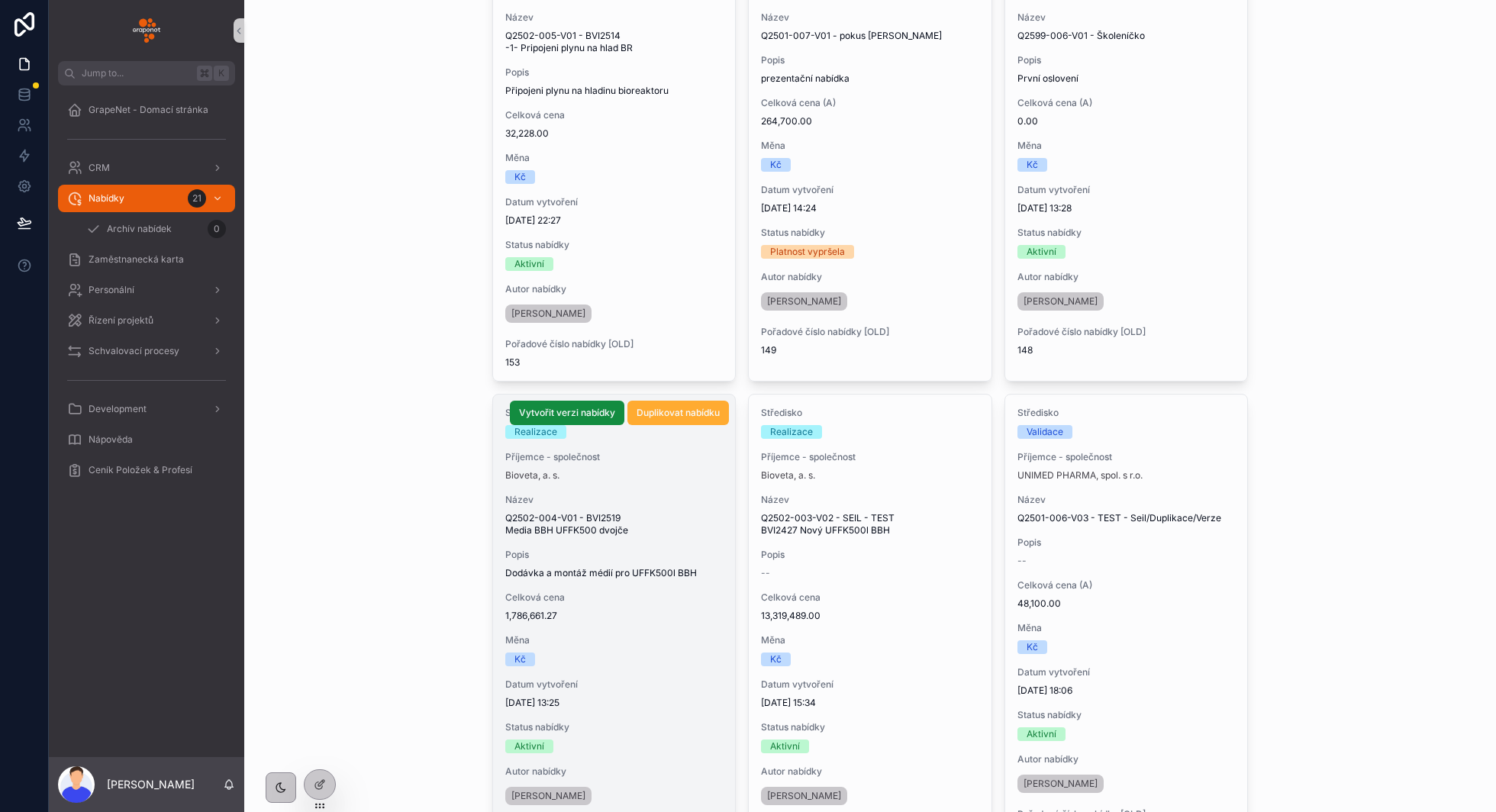
click at [685, 505] on div "Název Q2502-004-V01 - BVI2519 Media BBH UFFK500 dvojče" at bounding box center [614, 514] width 219 height 43
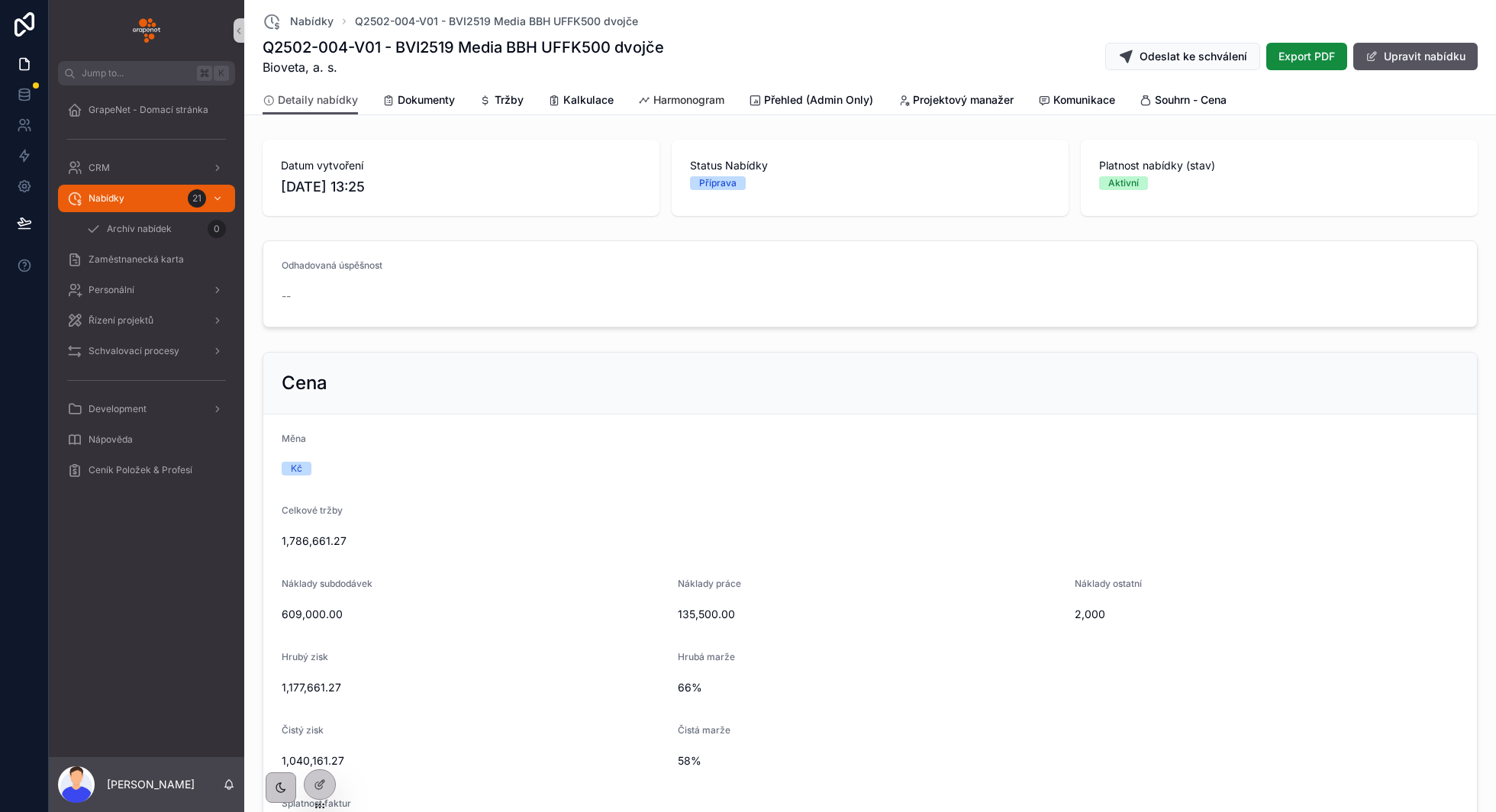
click at [685, 103] on span "Harmonogram" at bounding box center [688, 99] width 71 height 15
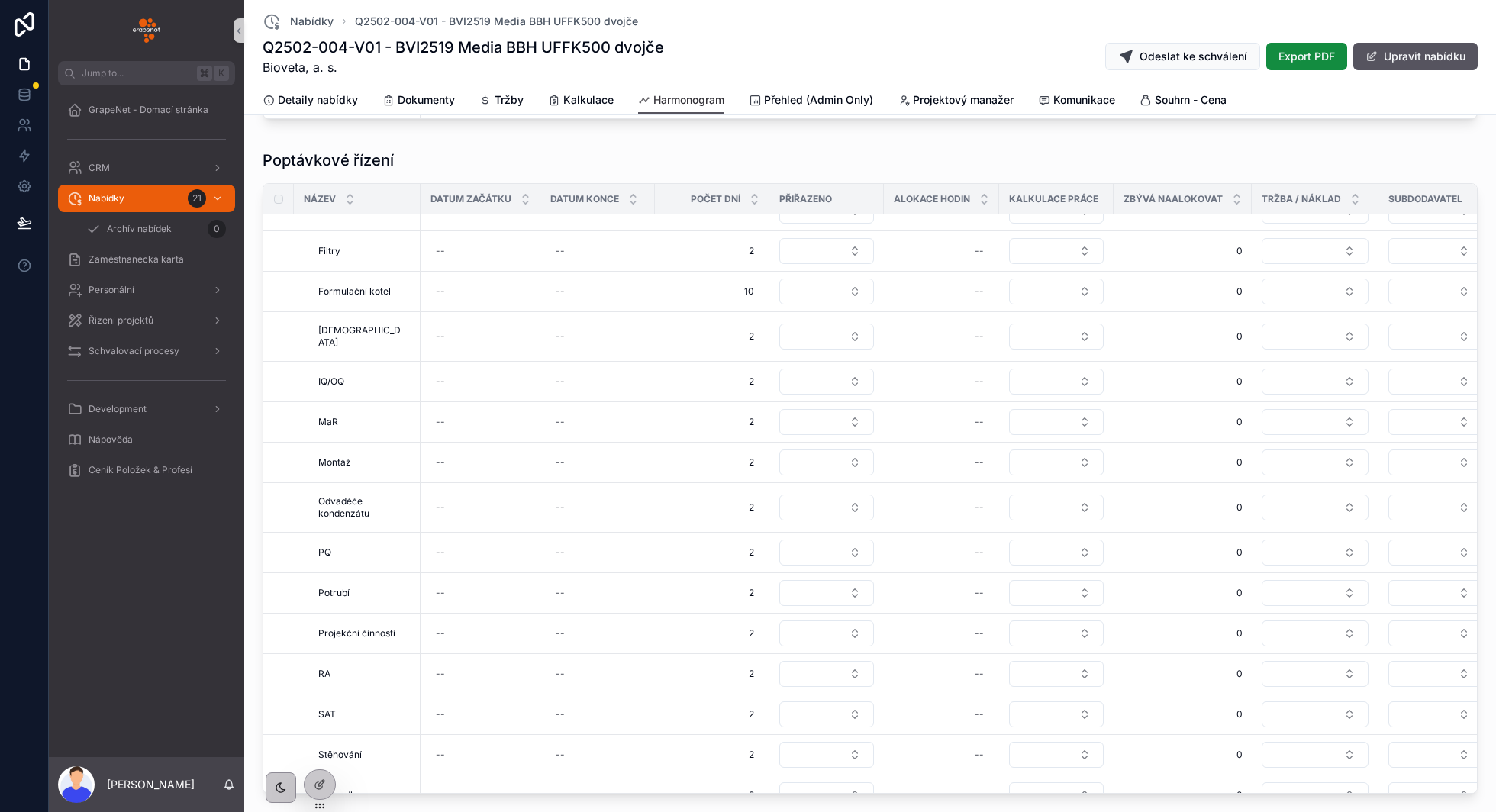
scroll to position [69, 0]
click at [160, 197] on div "Nabídky 21" at bounding box center [146, 198] width 159 height 24
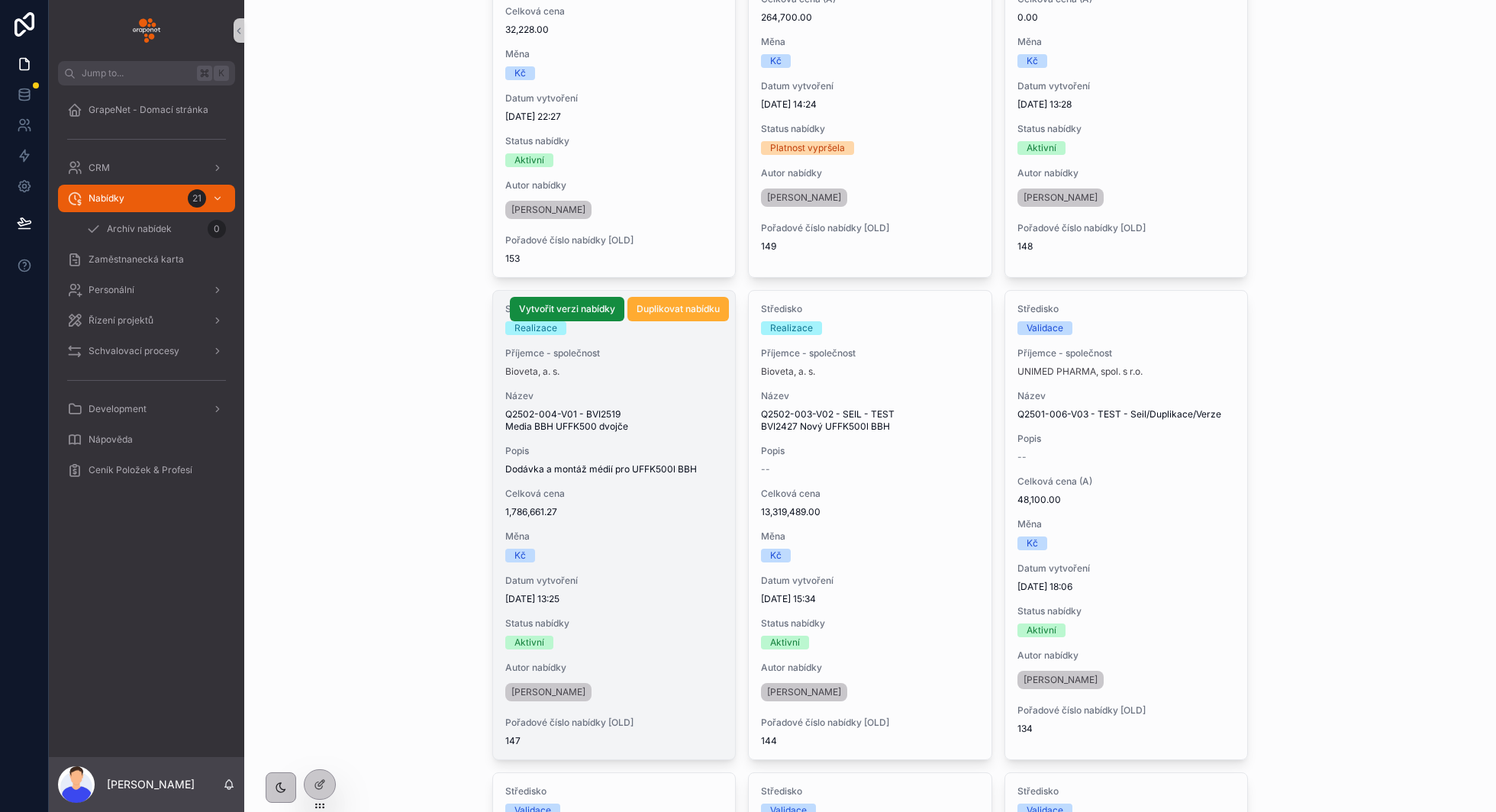
scroll to position [337, 0]
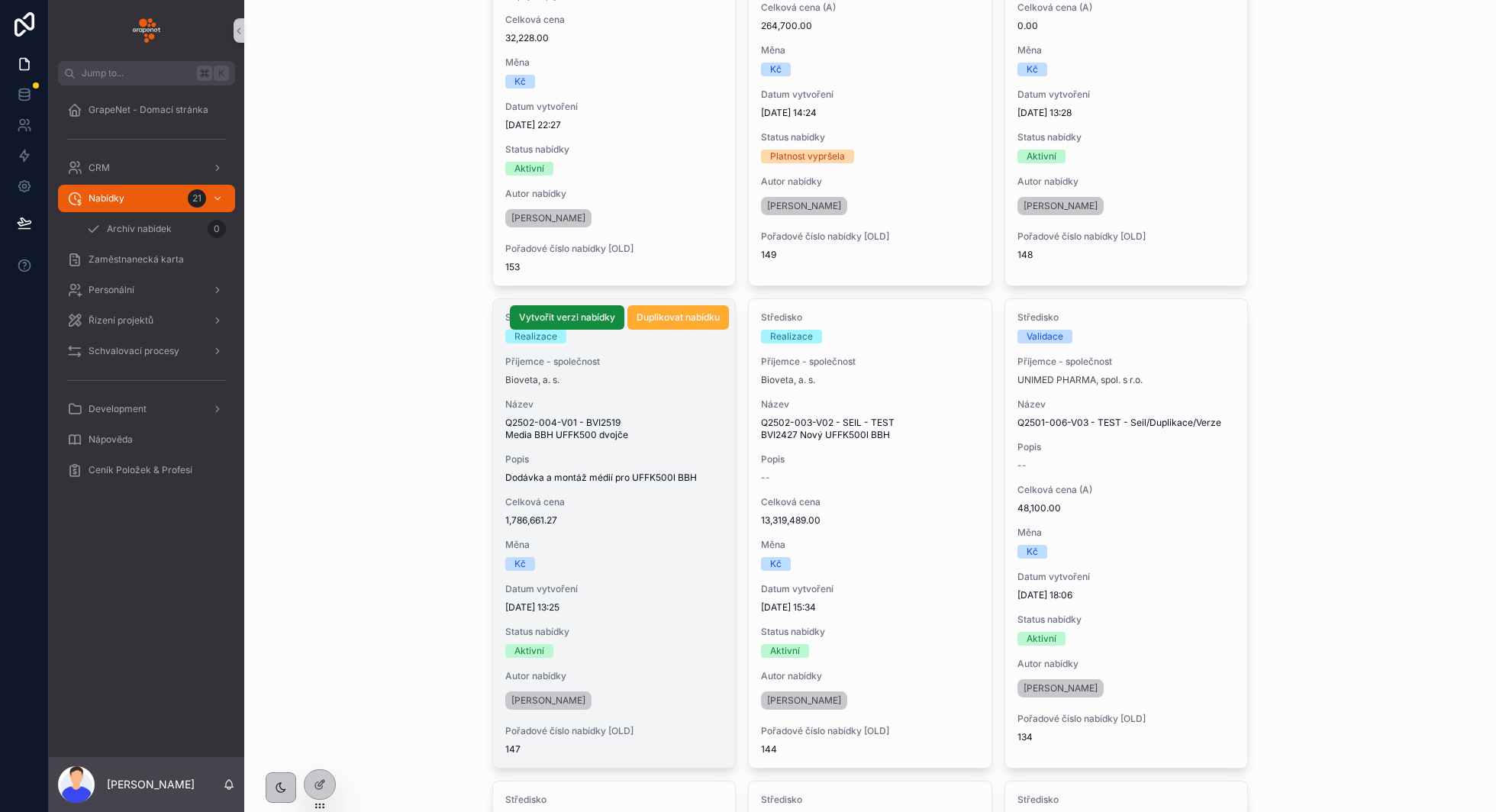
click at [658, 528] on div "Středisko Realizace Příjemce - společnost Bioveta, a. s. Název Q2502-004-V01 - …" at bounding box center [614, 533] width 243 height 468
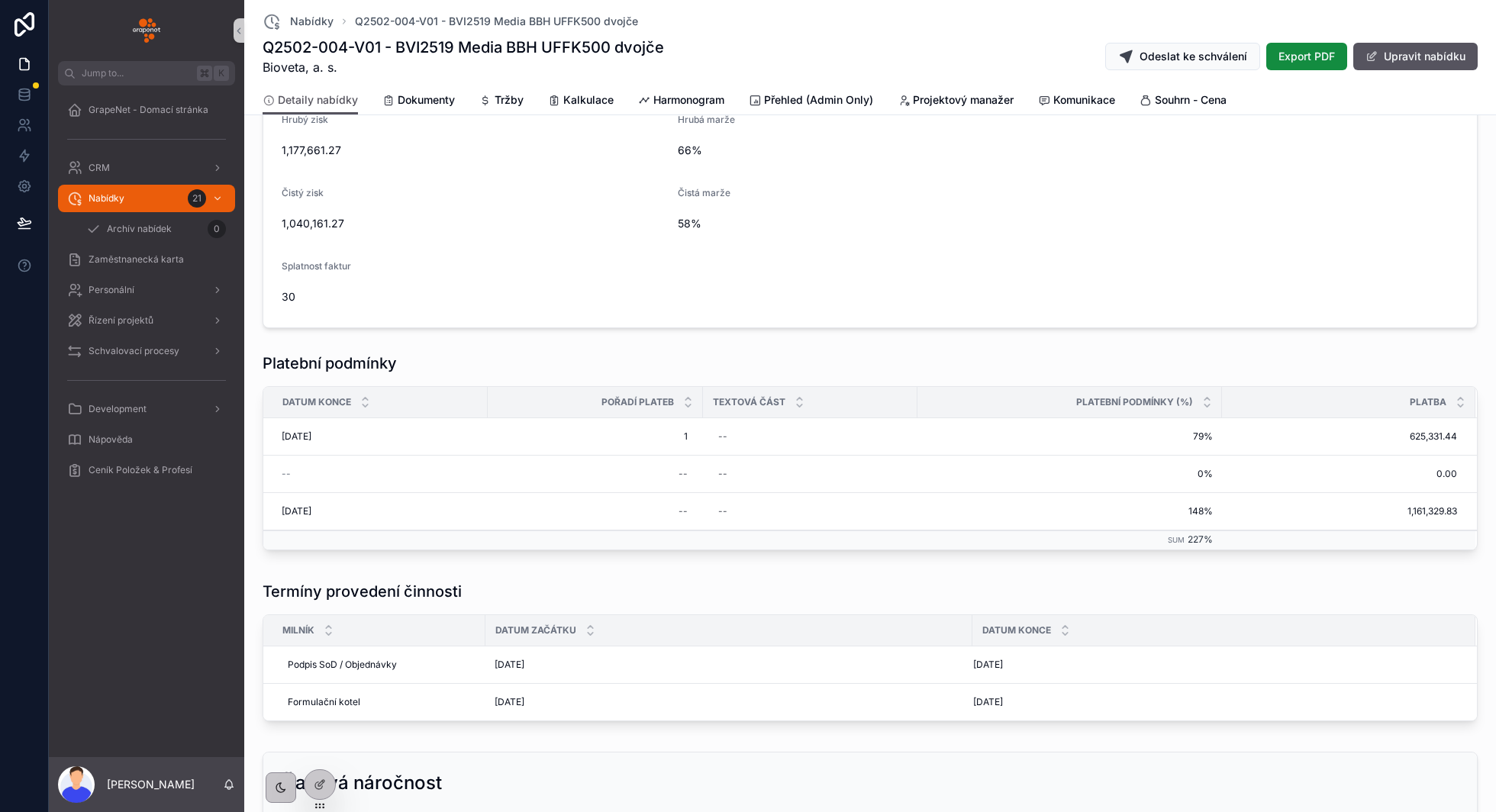
scroll to position [337, 0]
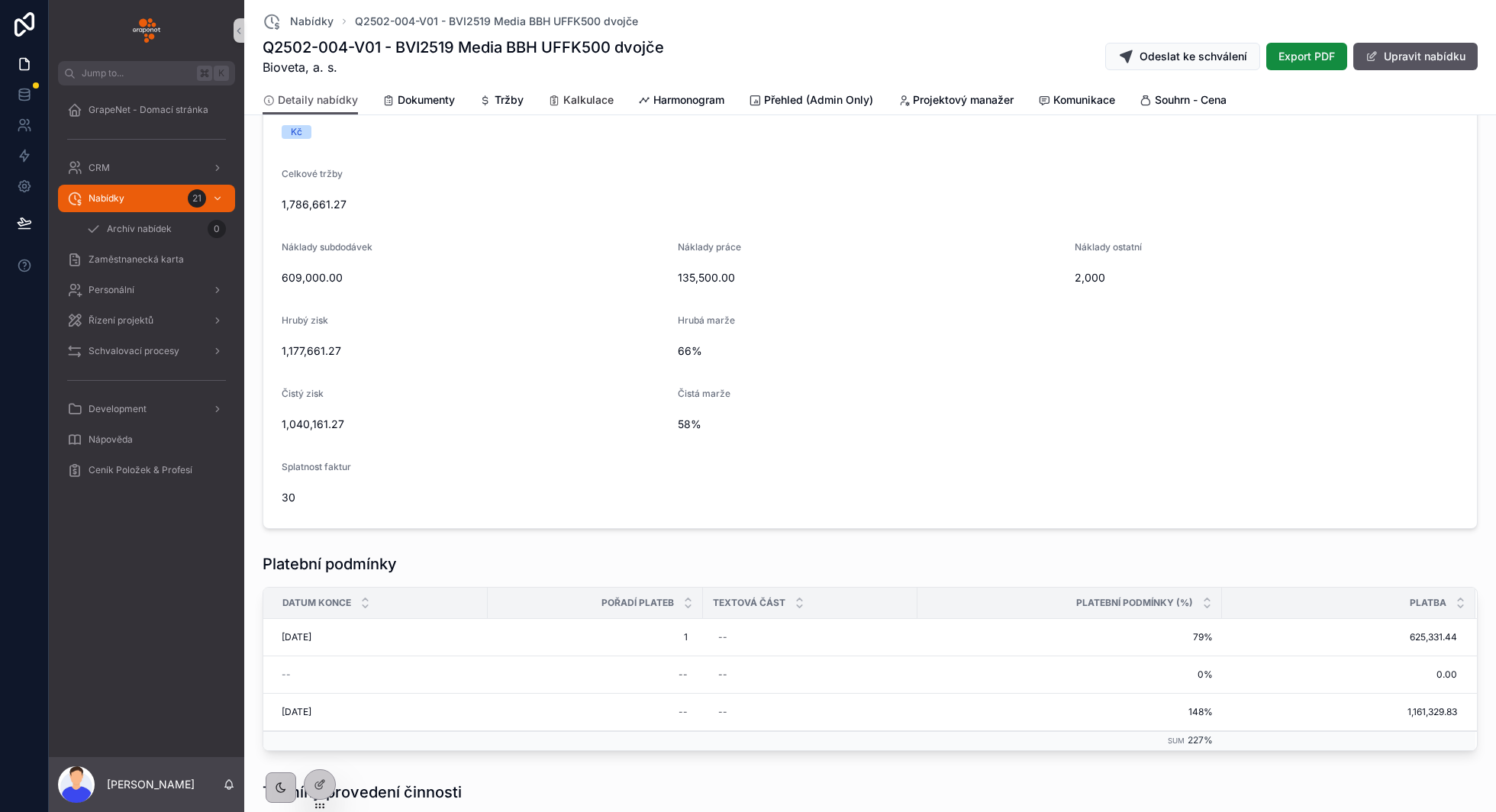
click at [598, 104] on span "Kalkulace" at bounding box center [588, 99] width 50 height 15
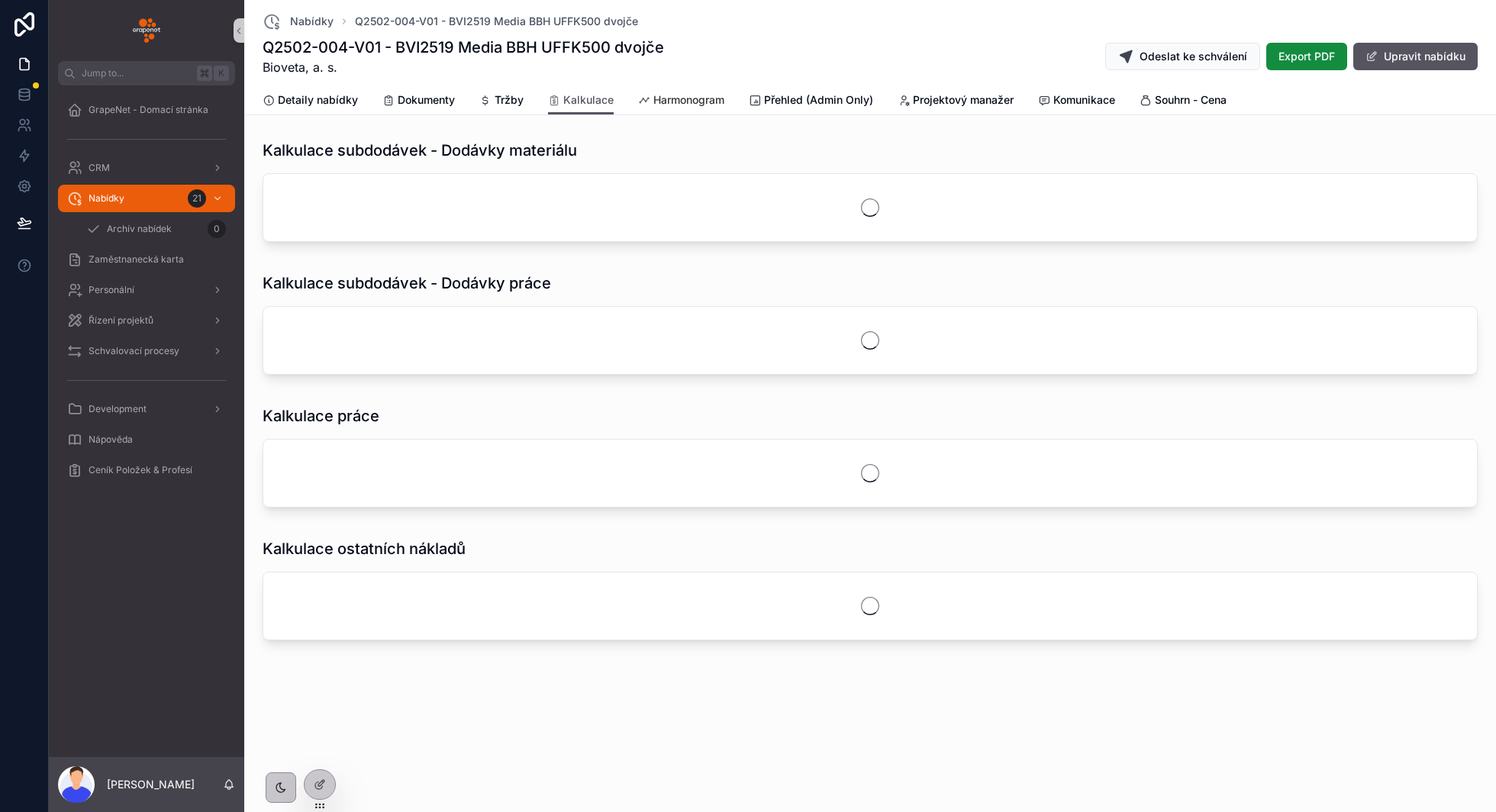
click at [662, 104] on span "Harmonogram" at bounding box center [688, 99] width 71 height 15
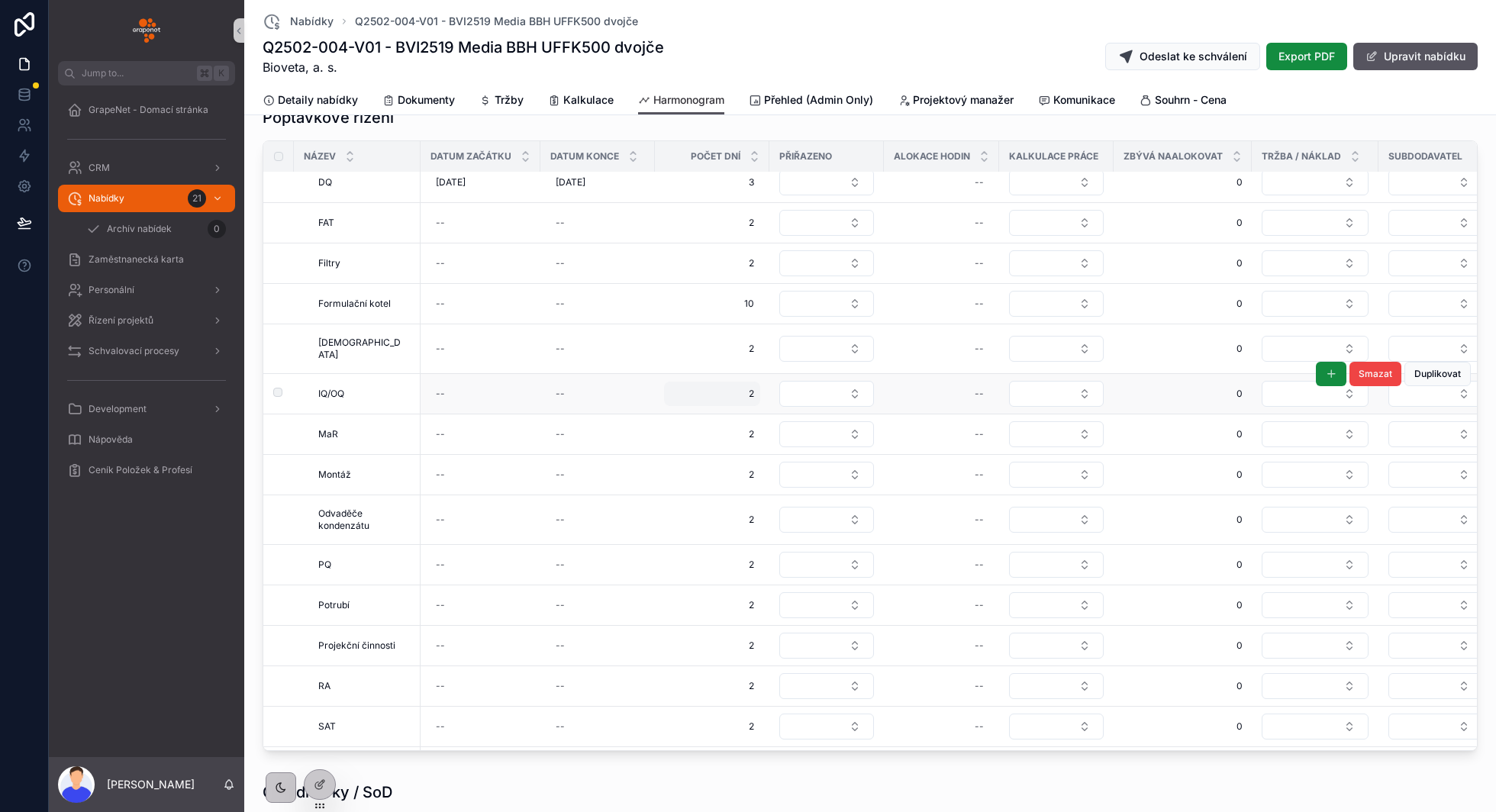
scroll to position [110, 0]
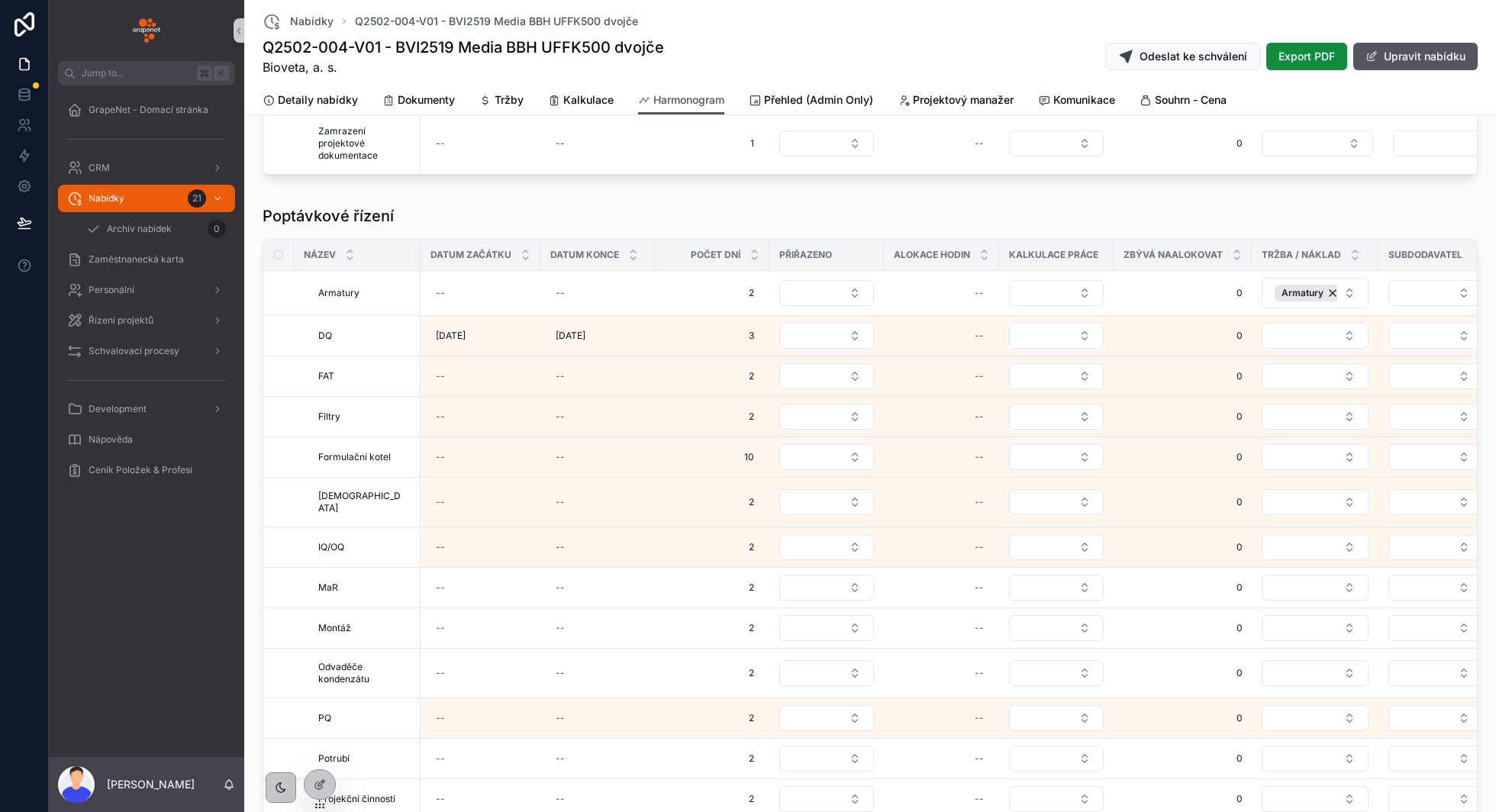
scroll to position [1283, 0]
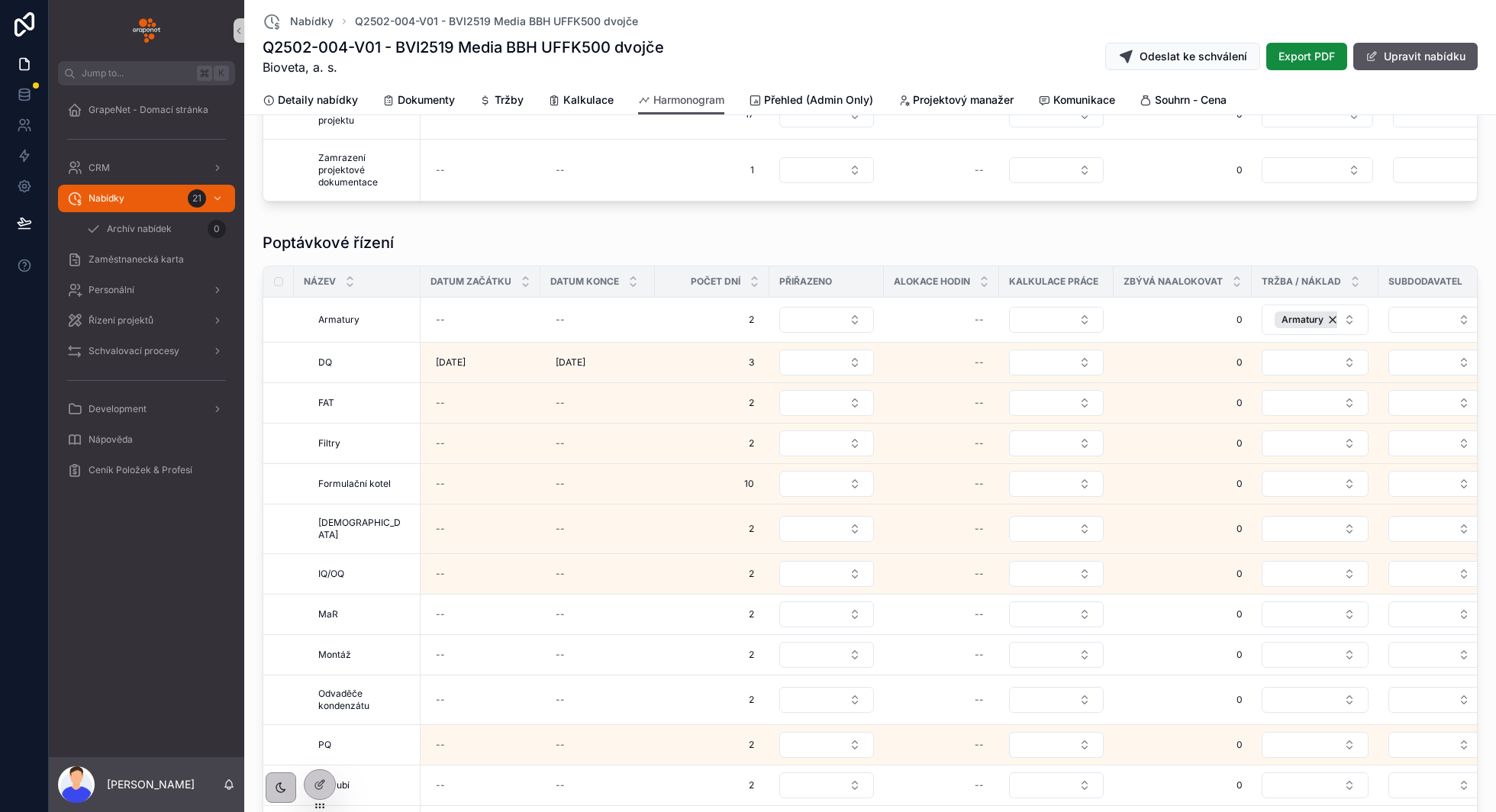
click at [779, 232] on div "Poptávkové řízení" at bounding box center [869, 242] width 1215 height 21
click at [851, 232] on div "Poptávkové řízení" at bounding box center [869, 242] width 1215 height 21
click at [1057, 307] on button "Select Button" at bounding box center [1056, 319] width 95 height 26
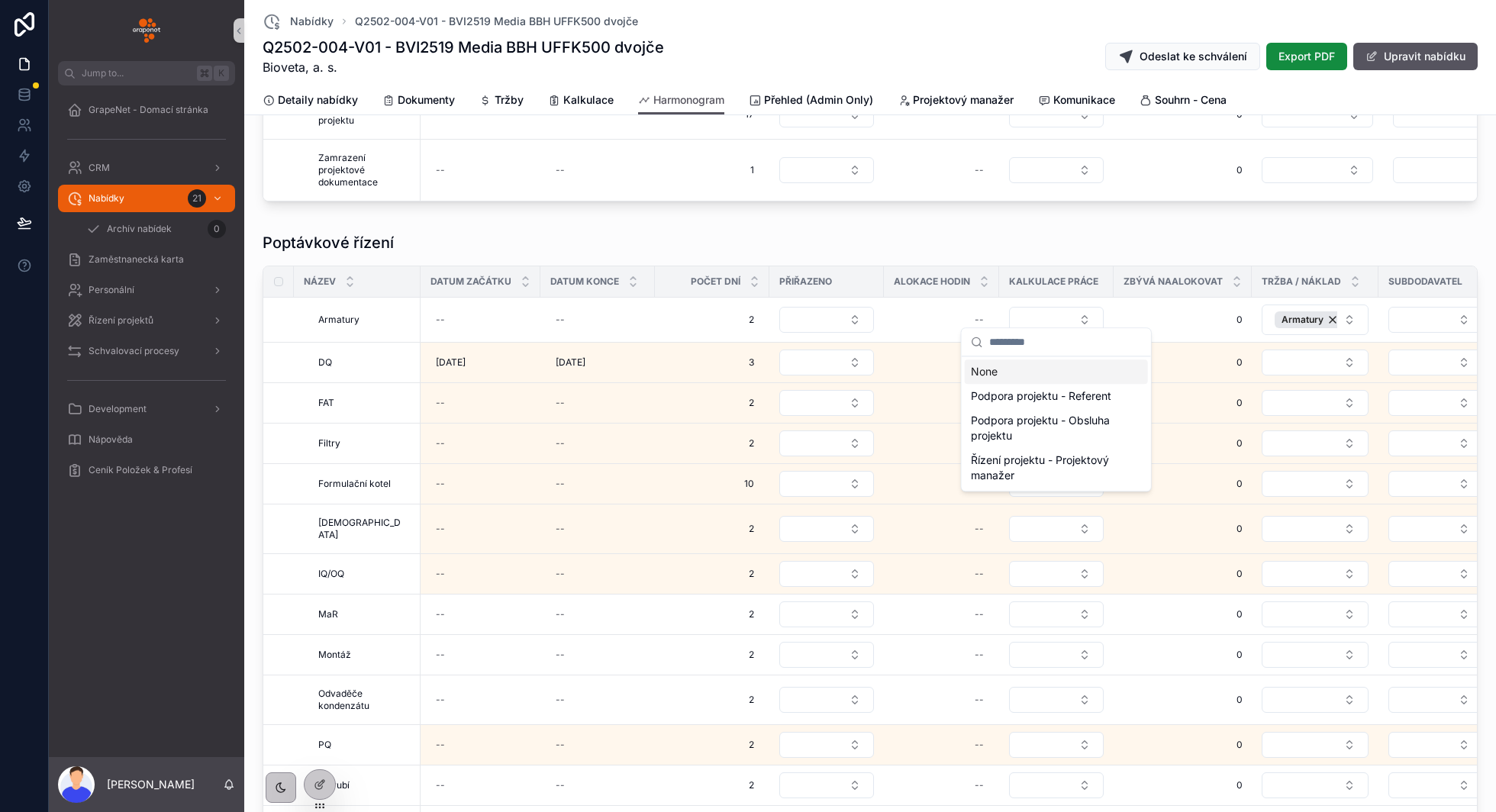
click at [1027, 236] on div "Poptávkové řízení" at bounding box center [869, 242] width 1215 height 21
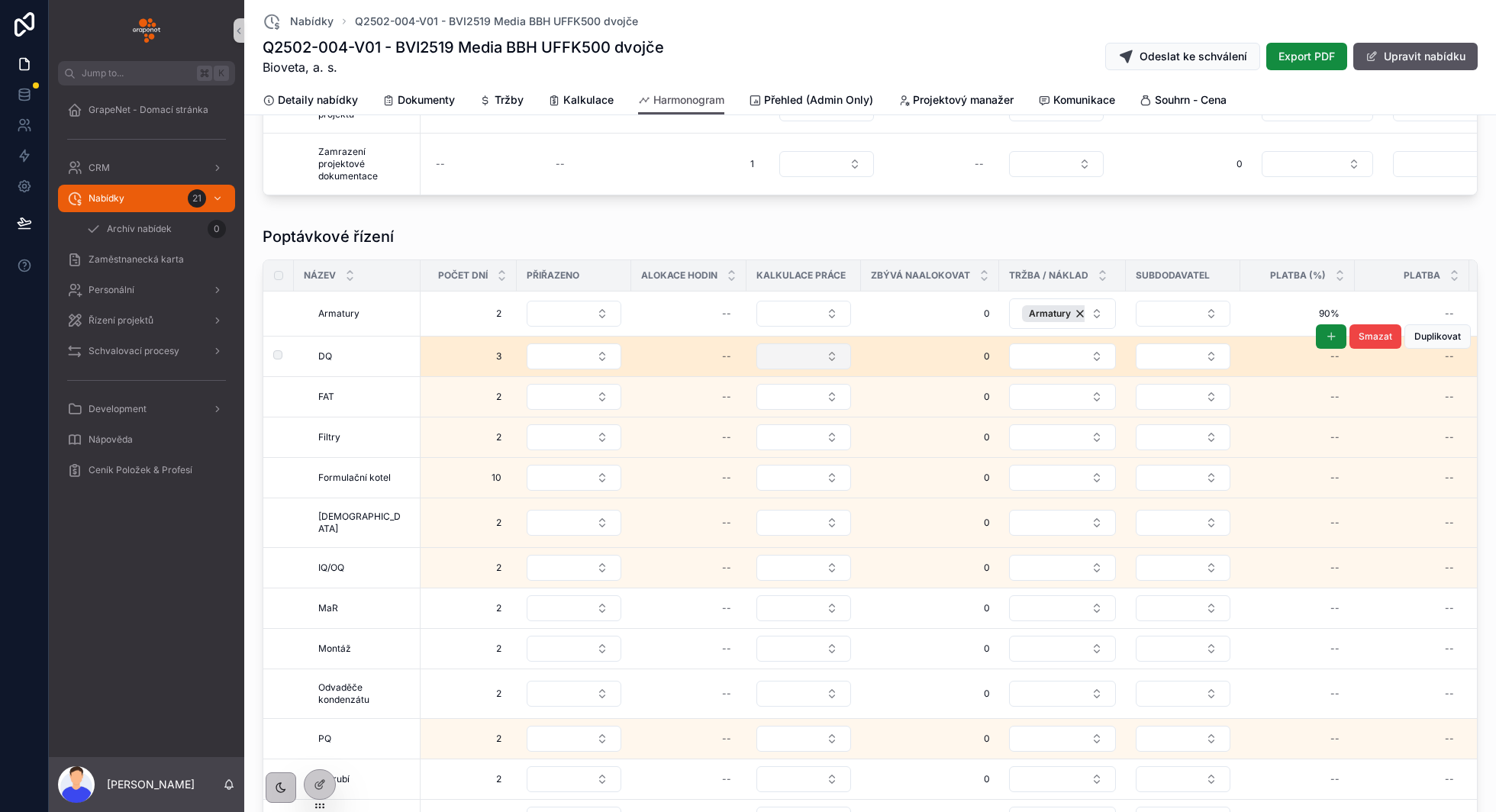
scroll to position [0, 0]
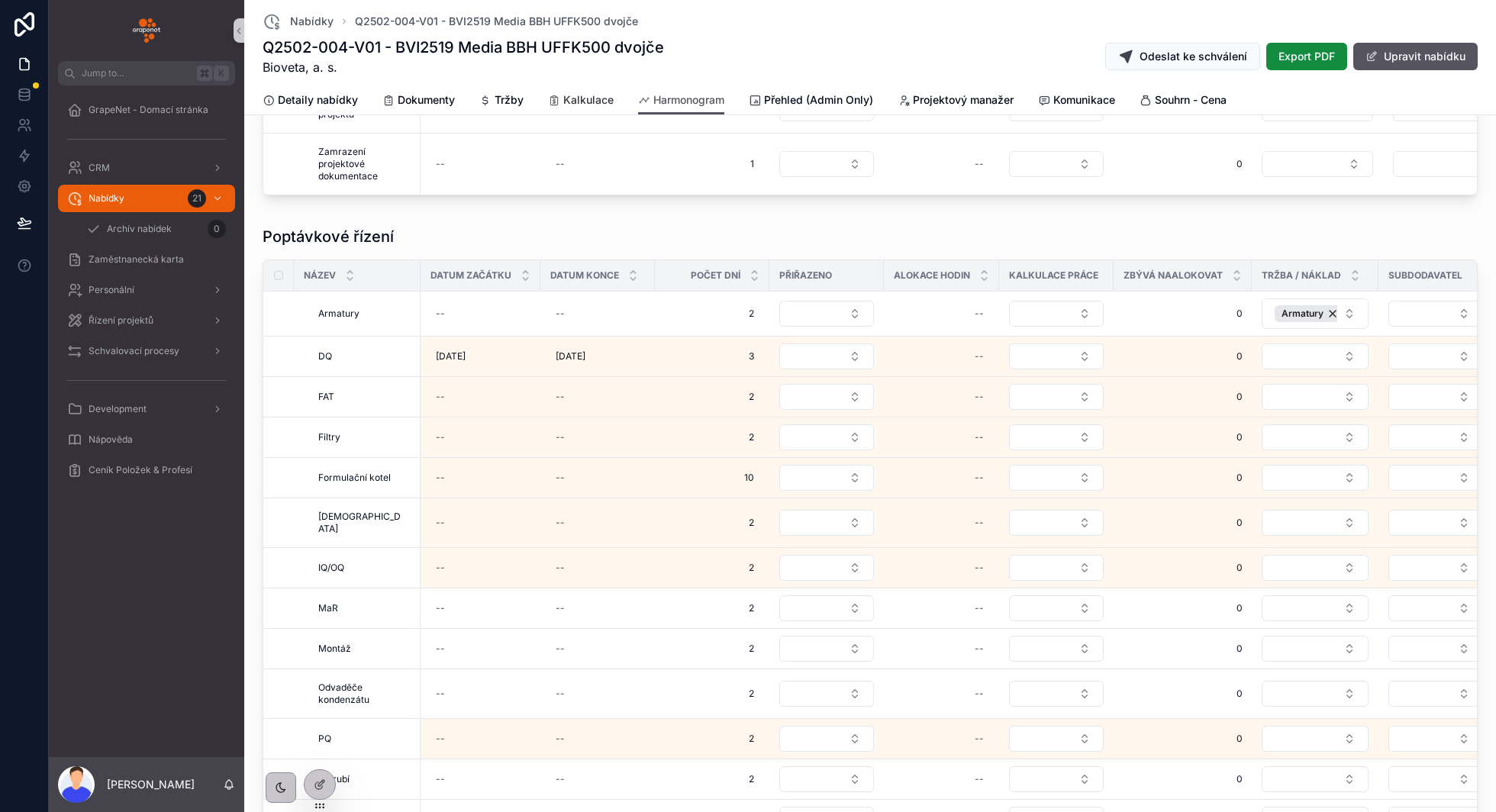
click at [594, 98] on span "Kalkulace" at bounding box center [588, 99] width 50 height 15
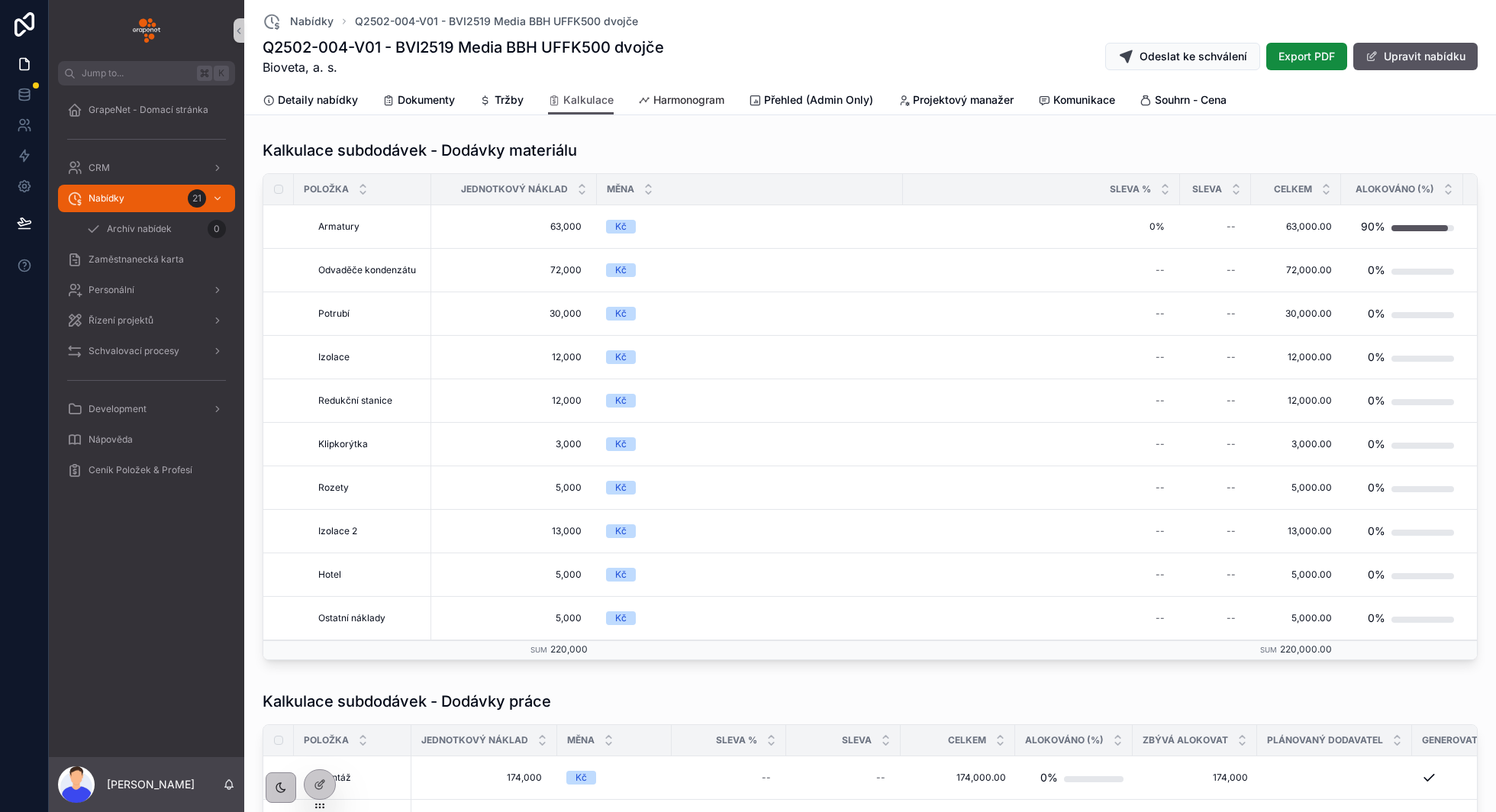
click at [671, 104] on span "Harmonogram" at bounding box center [688, 99] width 71 height 15
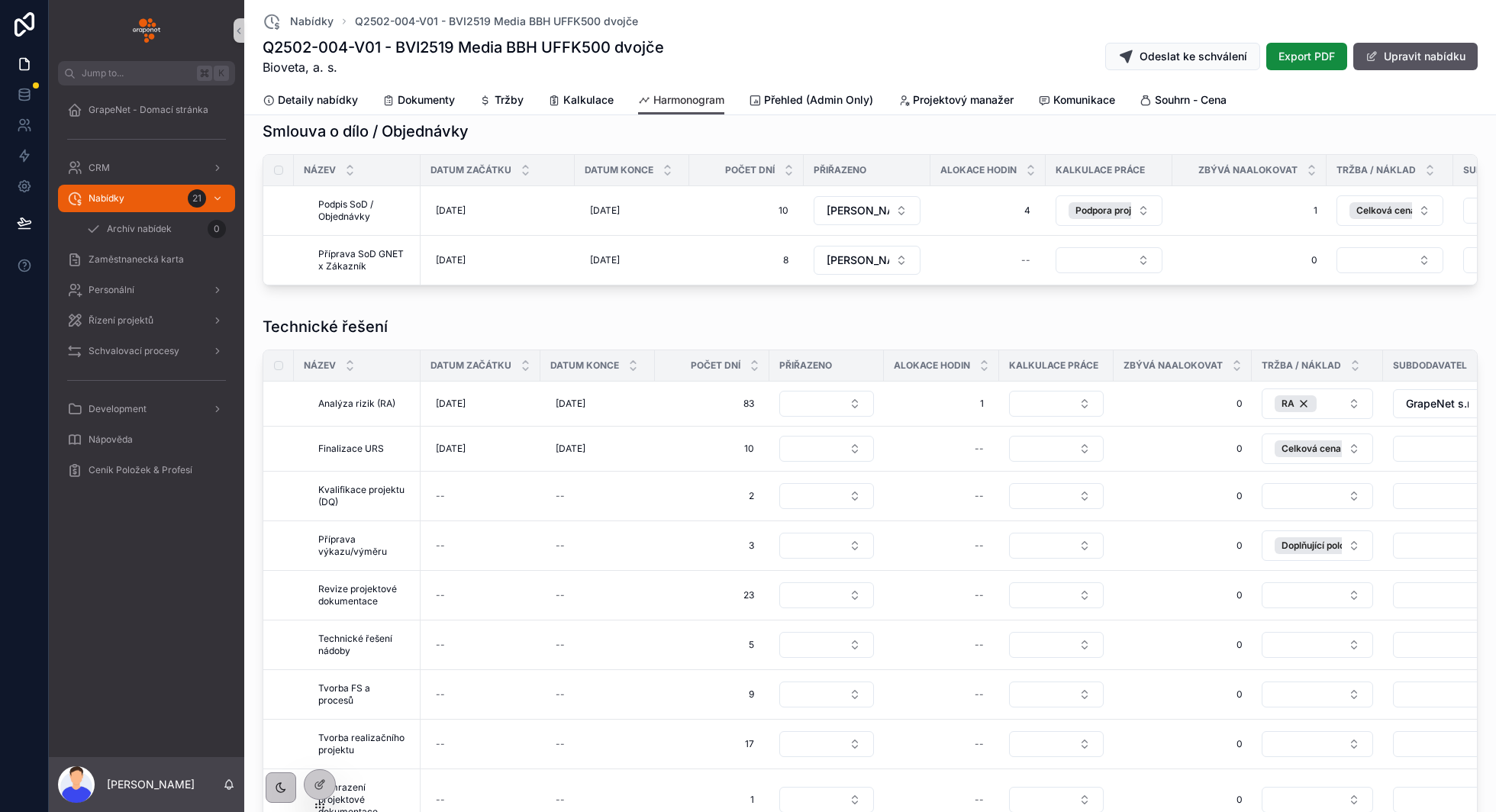
scroll to position [657, 0]
click at [1099, 255] on button "Select Button" at bounding box center [1109, 257] width 107 height 26
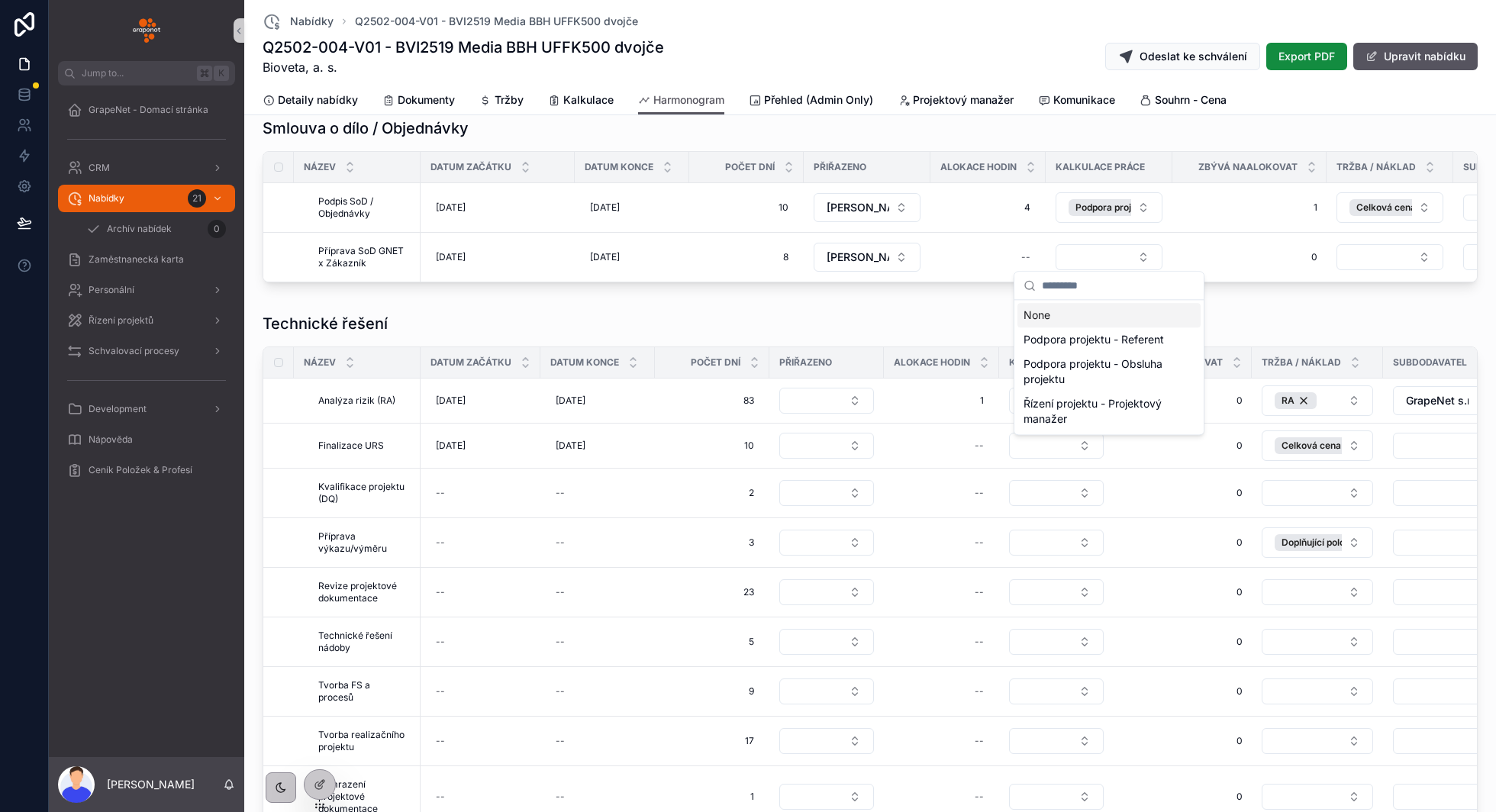
click at [980, 323] on div "Technické řešení" at bounding box center [869, 323] width 1215 height 21
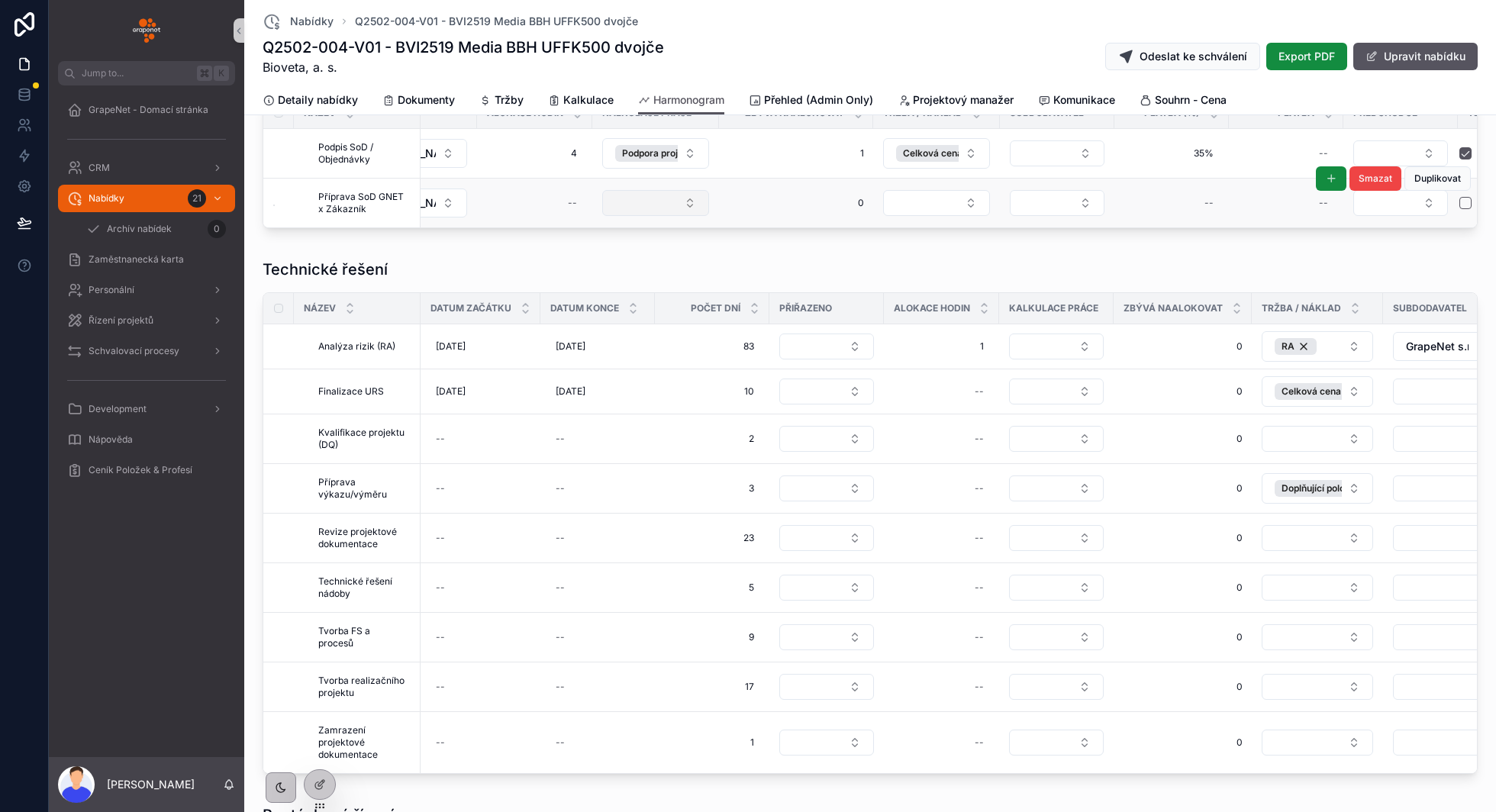
scroll to position [680, 0]
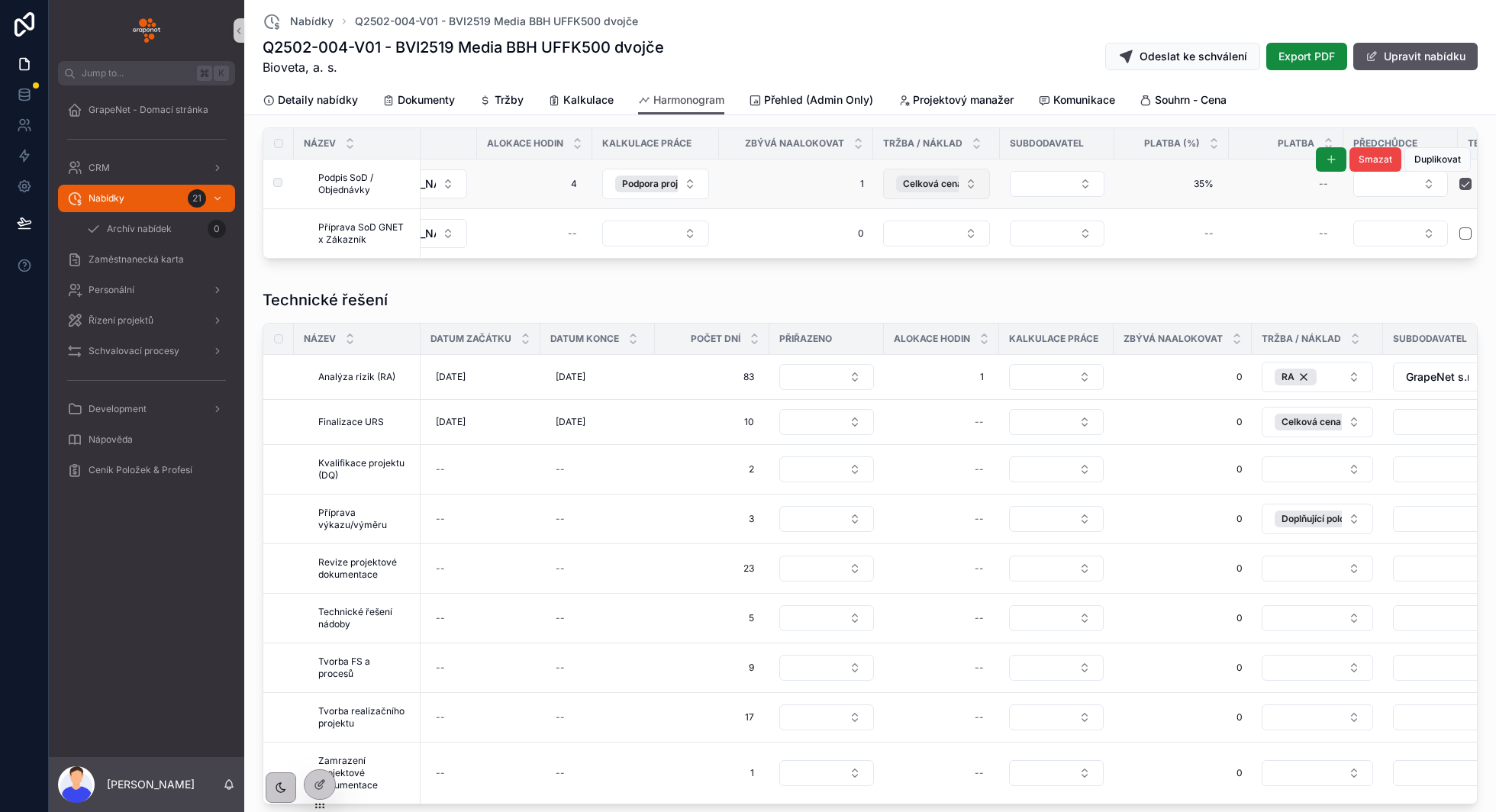
click at [977, 187] on button "Celková cena v CZK včetně volitelných položek 810990" at bounding box center [936, 183] width 107 height 31
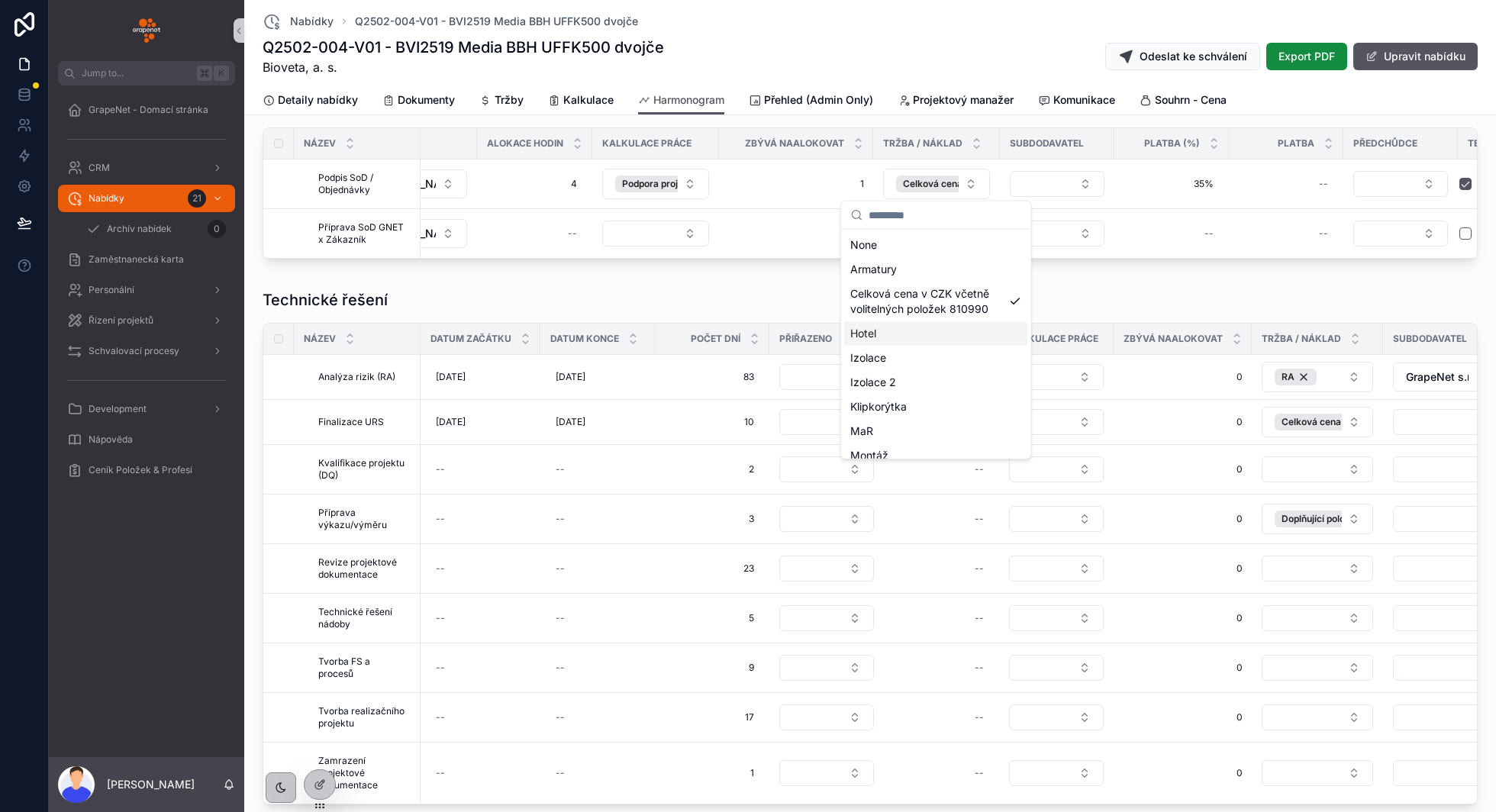
scroll to position [79, 0]
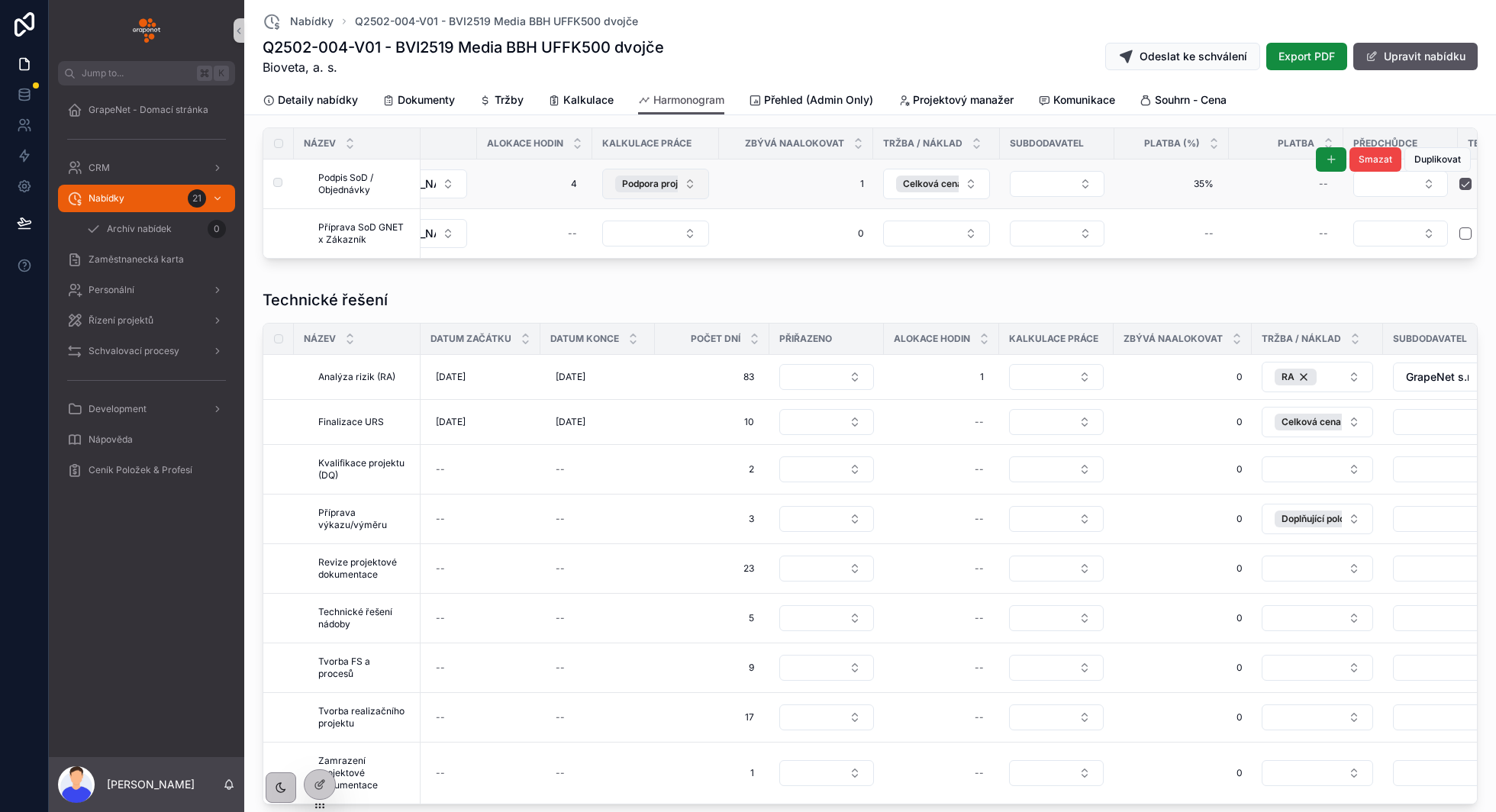
click at [684, 178] on button "Podpora projektu - Obsluha projektu" at bounding box center [656, 183] width 107 height 31
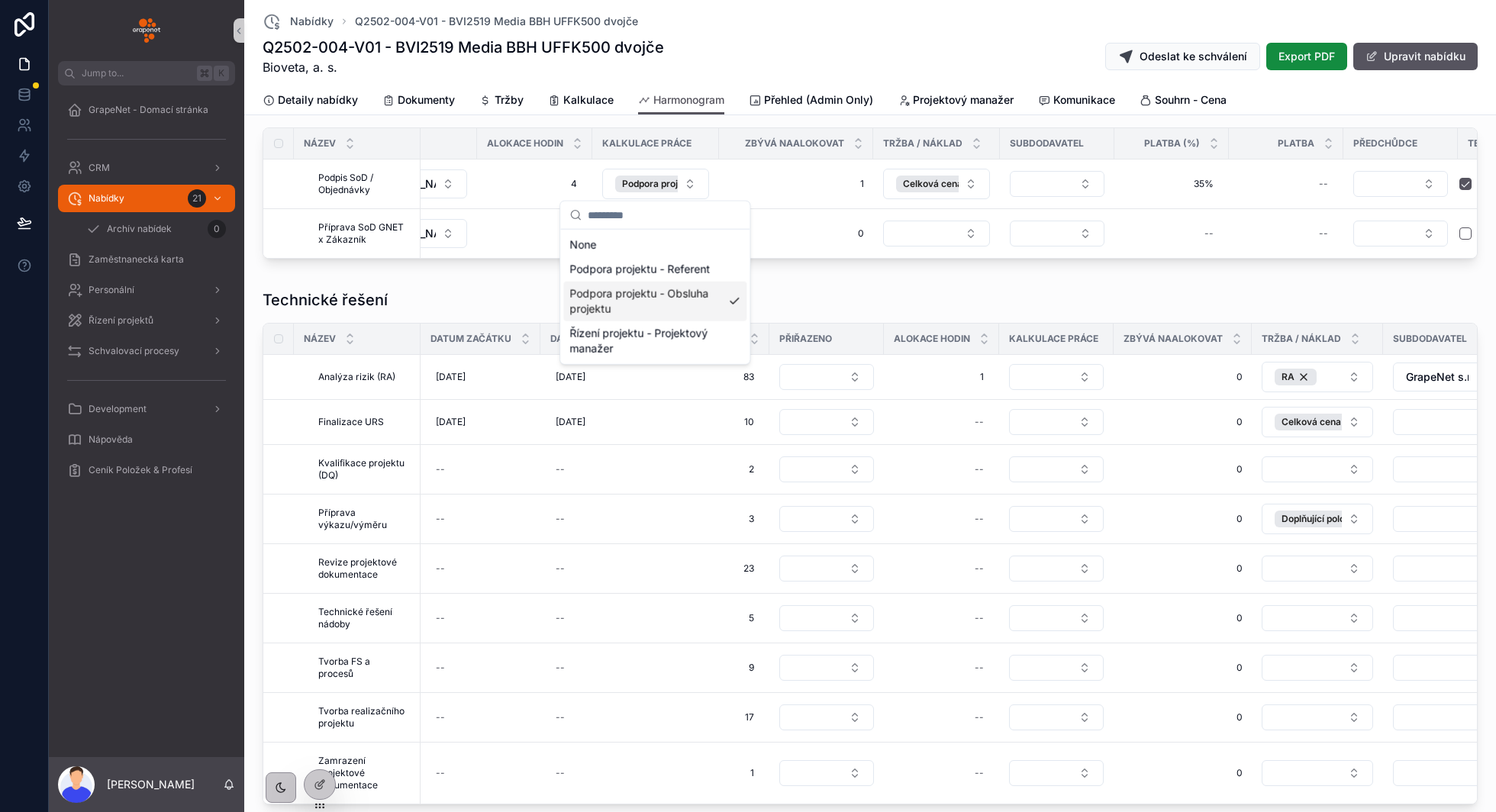
click at [861, 283] on div "Technické řešení Název Datum začátku Datum konce Počet dní Přiřazeno Alokace ho…" at bounding box center [870, 550] width 1239 height 533
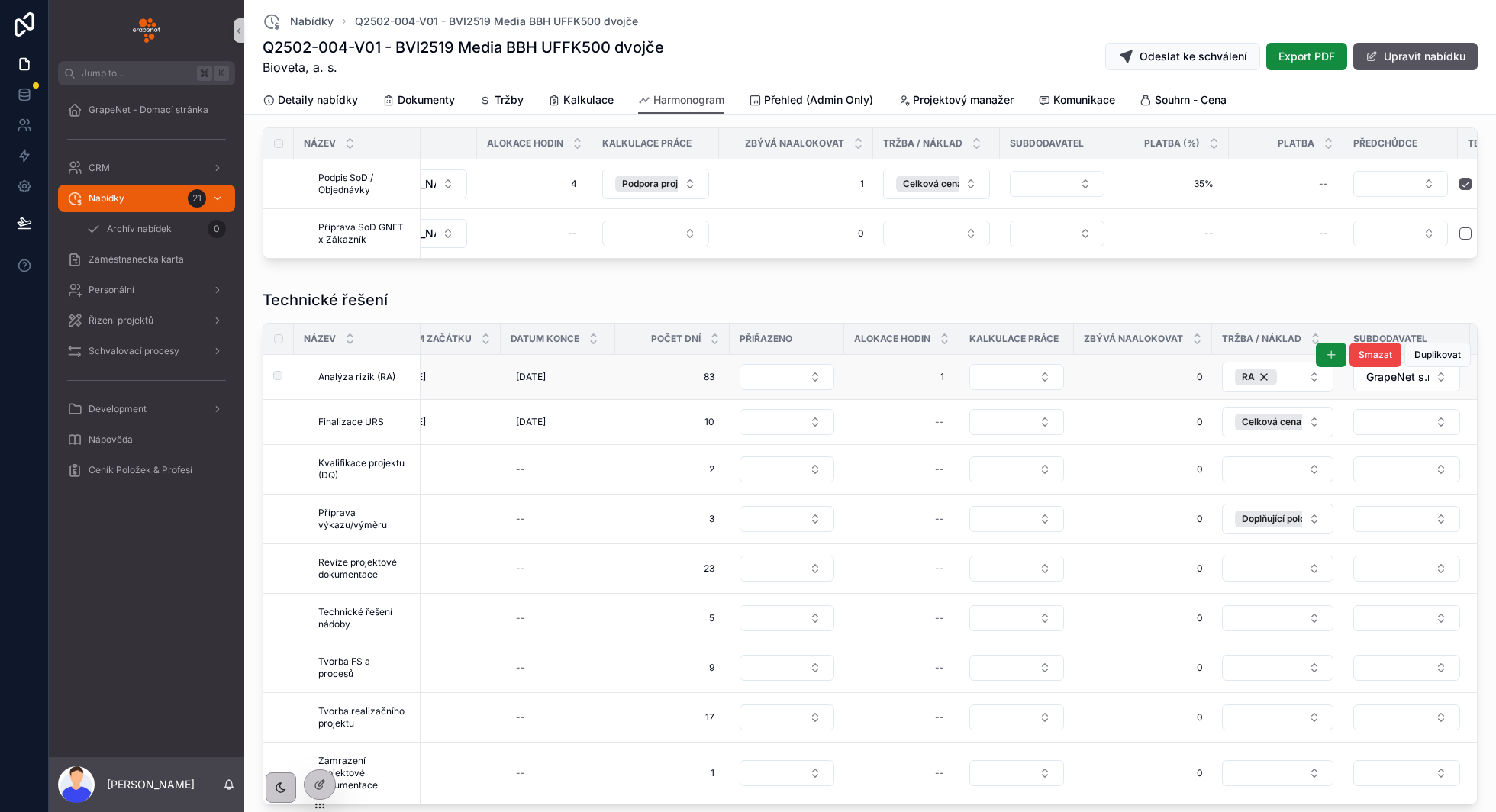
scroll to position [0, 42]
click at [1299, 375] on button "RA" at bounding box center [1276, 377] width 111 height 31
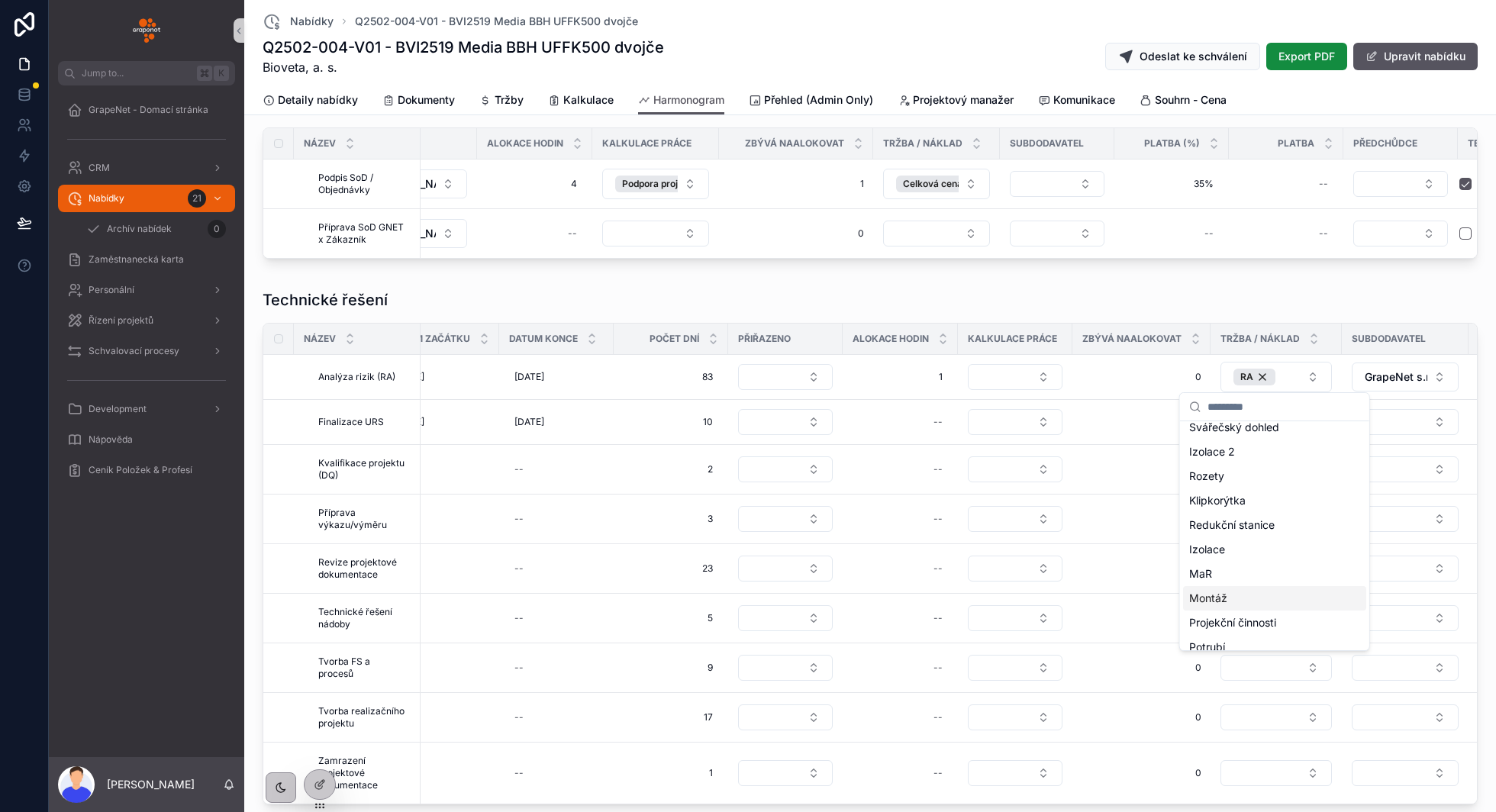
scroll to position [247, 0]
click at [1149, 285] on div "Technické řešení Název Datum začátku Datum konce Počet dní Přiřazeno Alokace ho…" at bounding box center [870, 550] width 1239 height 533
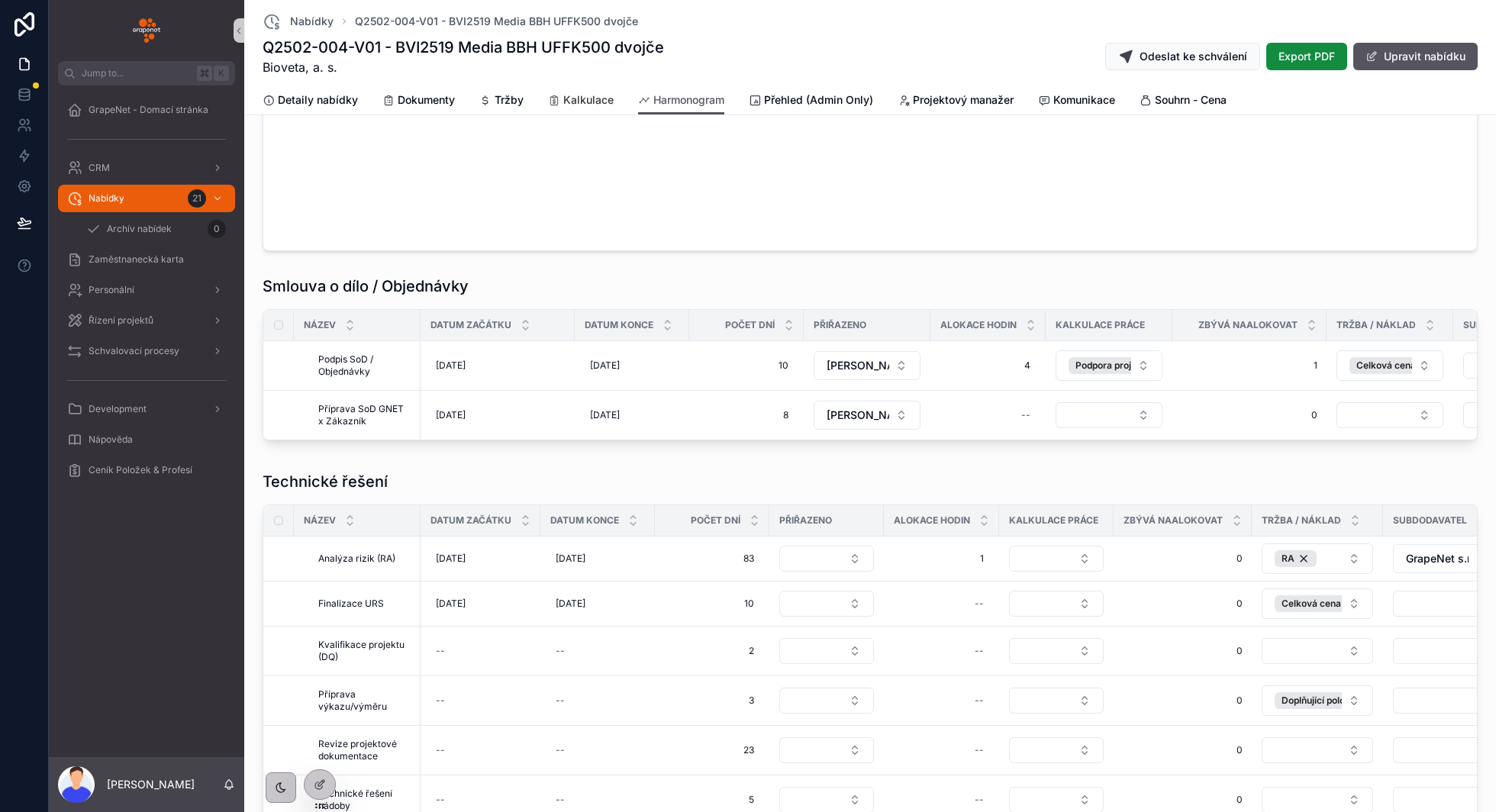
scroll to position [446, 0]
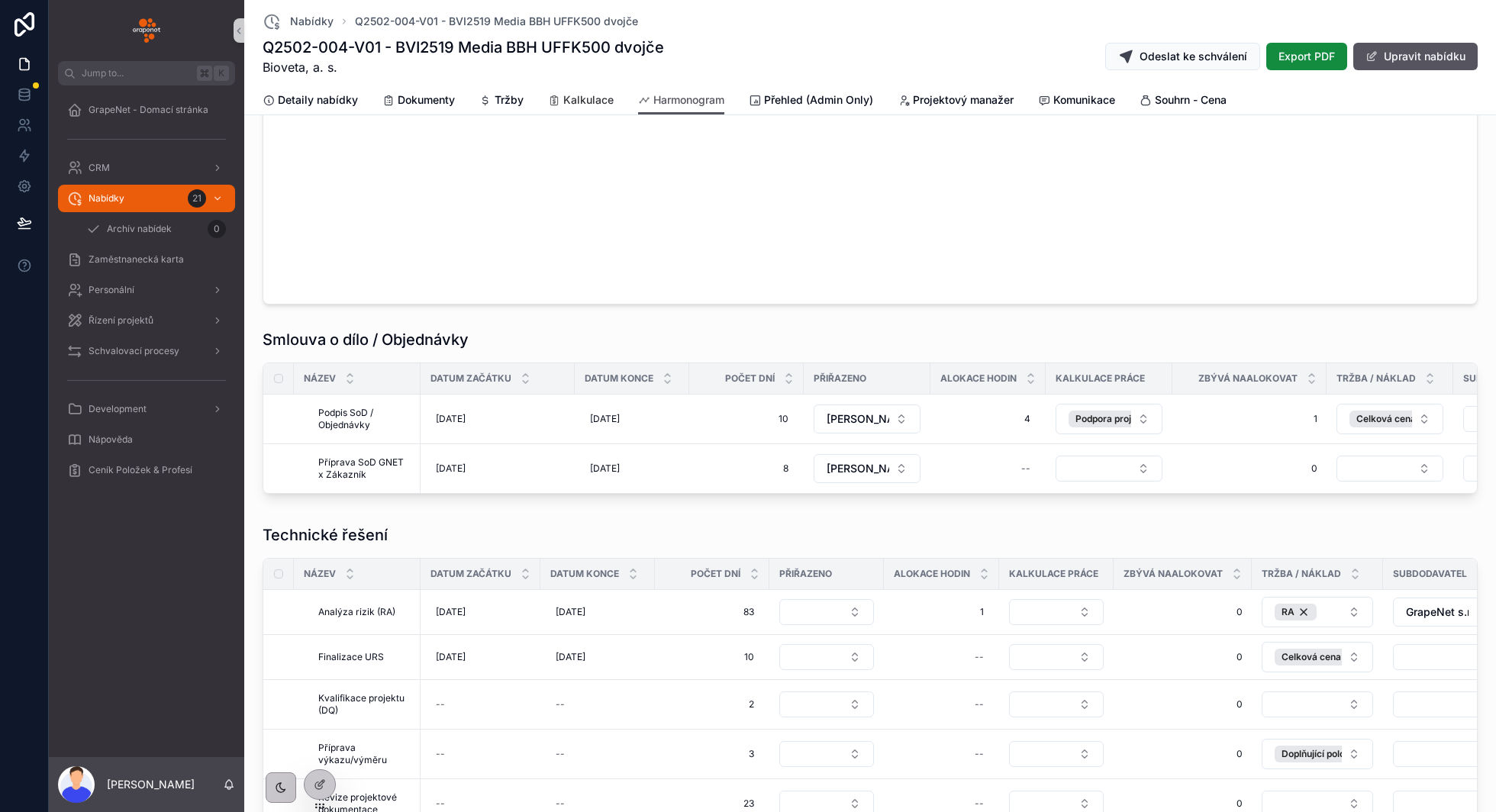
click at [591, 99] on span "Kalkulace" at bounding box center [588, 99] width 50 height 15
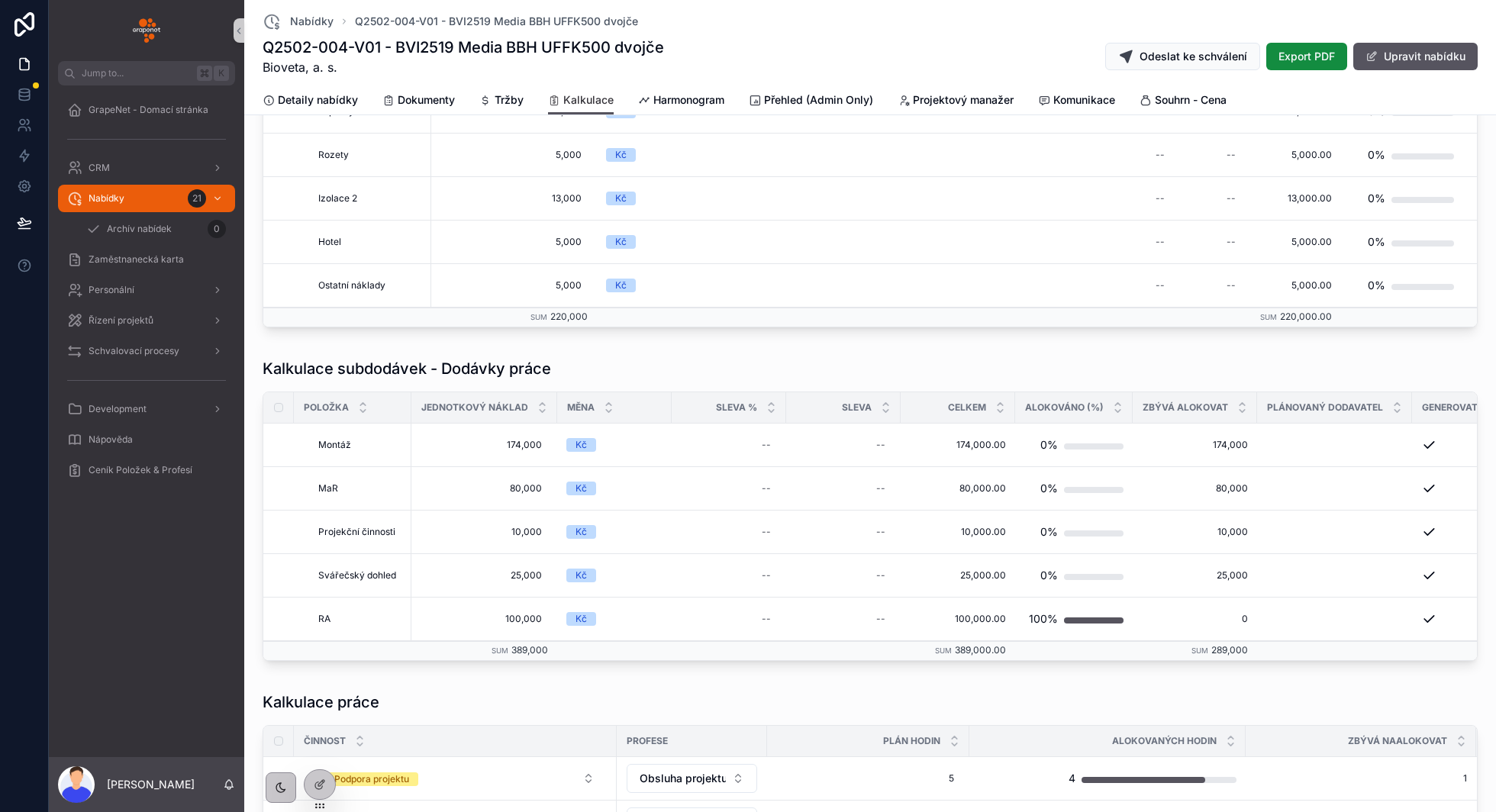
scroll to position [687, 0]
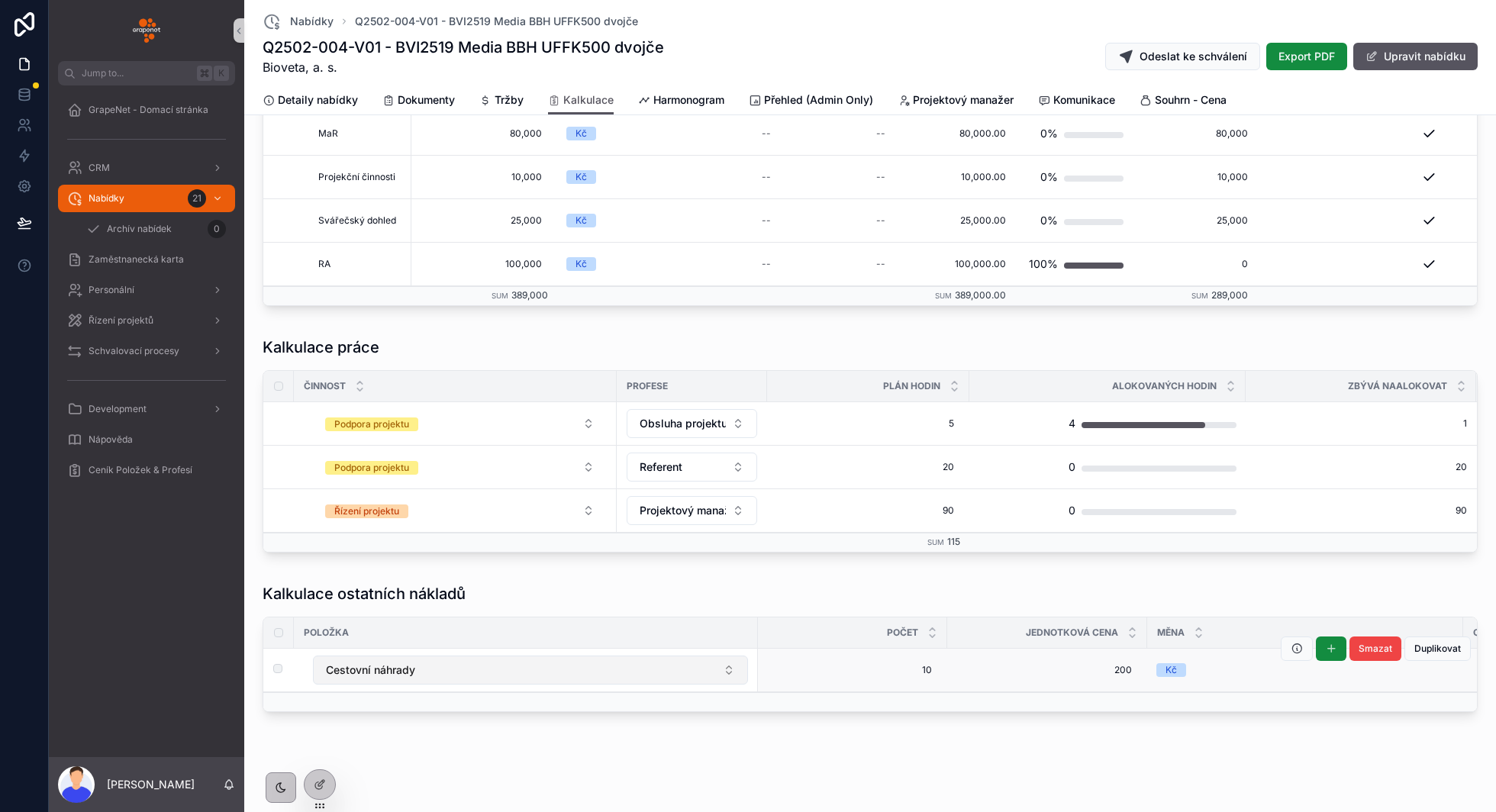
click at [421, 662] on button "Cestovní náhrady" at bounding box center [530, 669] width 435 height 29
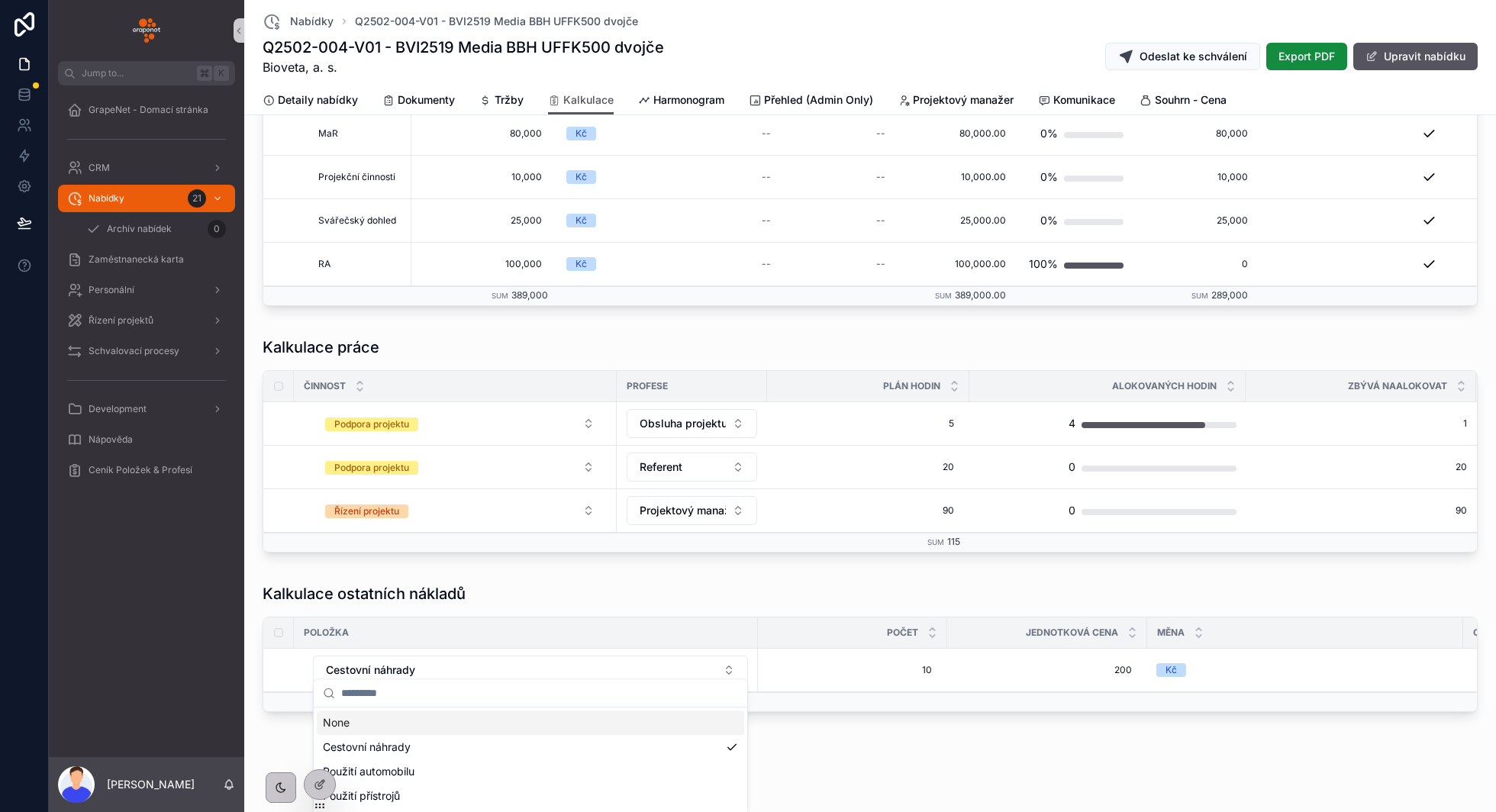
click at [493, 585] on div "Kalkulace ostatních nákladů" at bounding box center [869, 593] width 1215 height 21
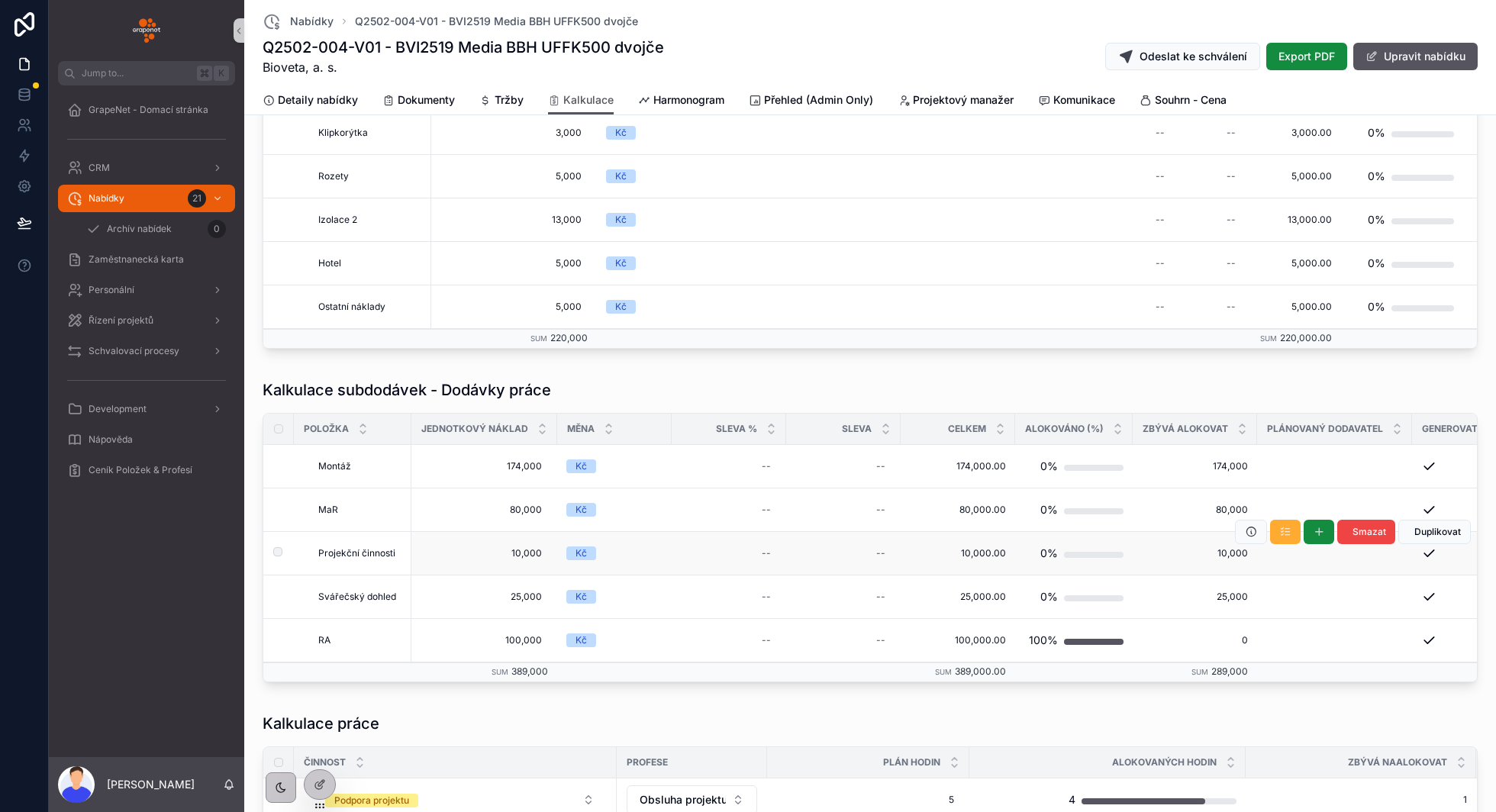
scroll to position [307, 0]
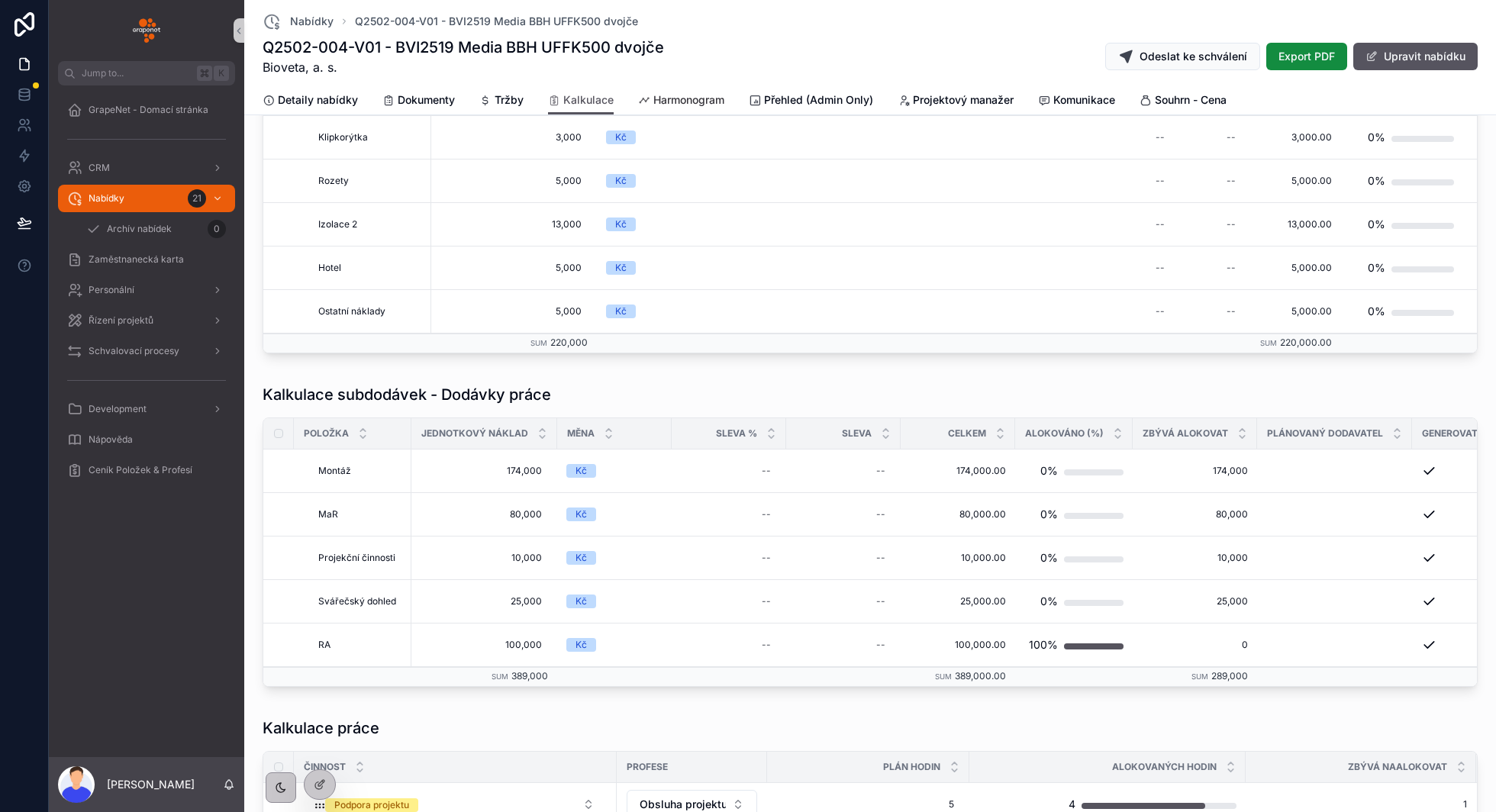
click at [671, 89] on link "Harmonogram" at bounding box center [681, 101] width 86 height 31
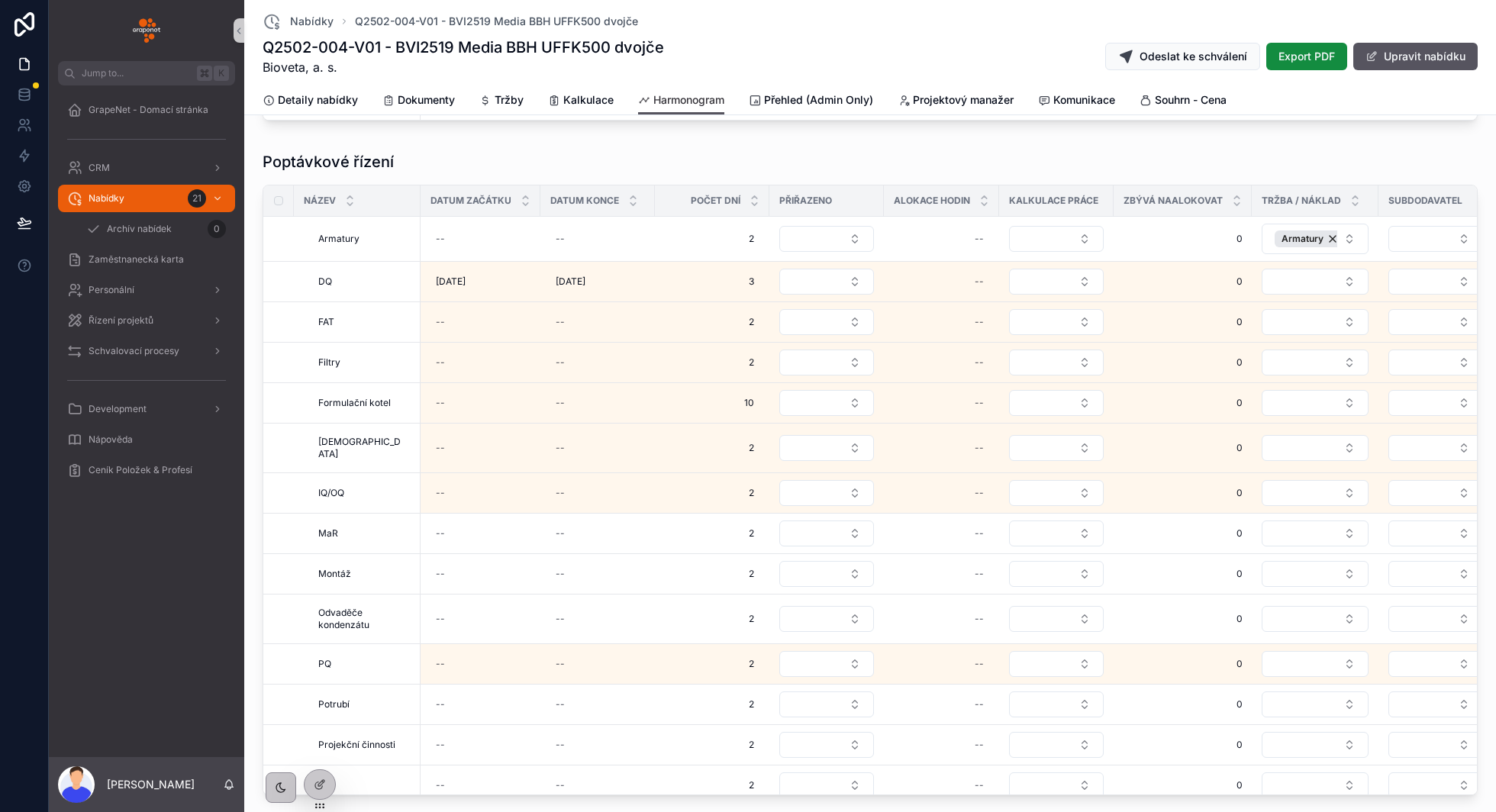
scroll to position [1351, 0]
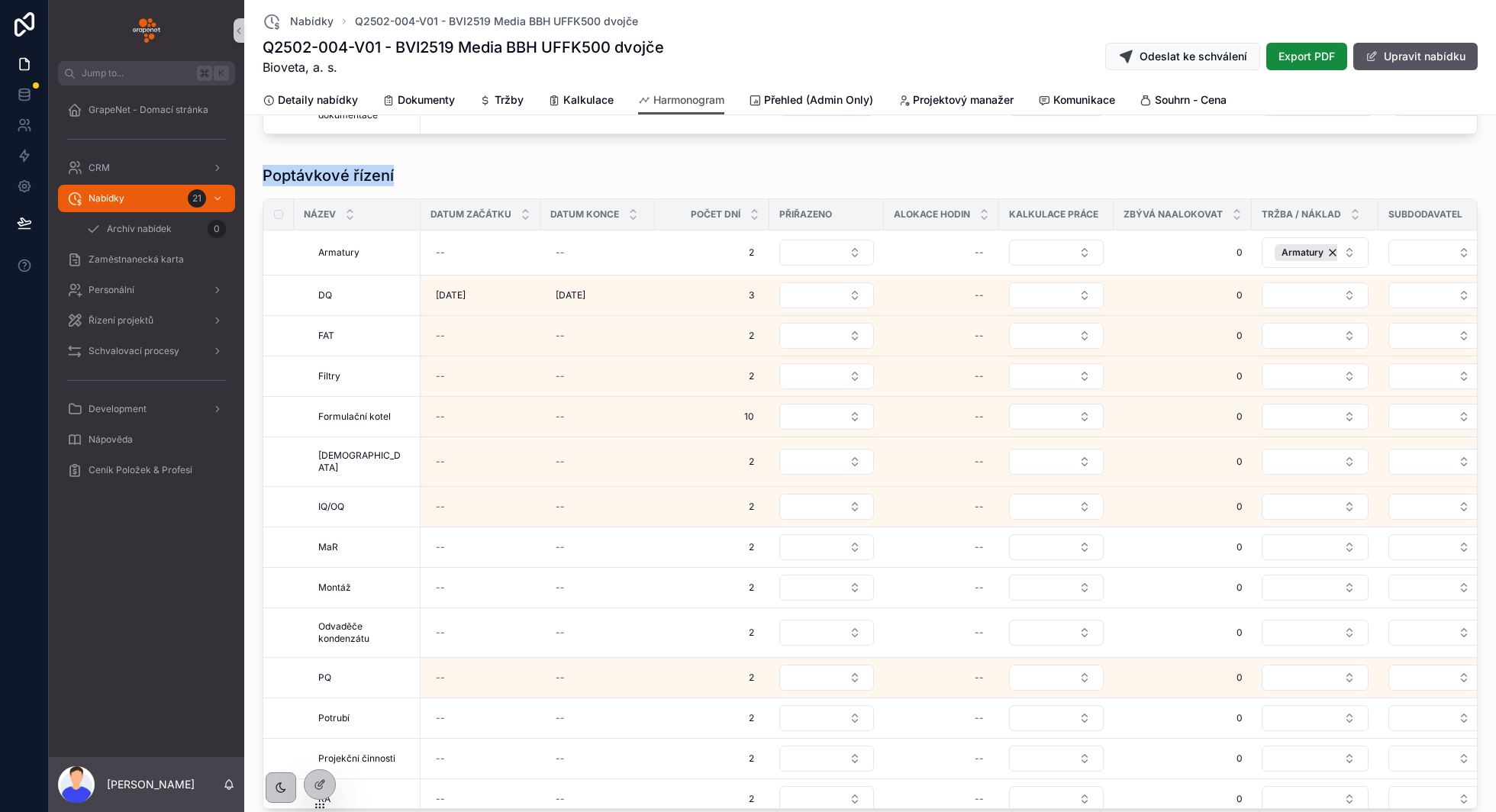
drag, startPoint x: 263, startPoint y: 165, endPoint x: 405, endPoint y: 166, distance: 142.0
click at [405, 166] on div "Poptávkové řízení" at bounding box center [869, 175] width 1215 height 21
click at [404, 164] on div "Poptávkové řízení" at bounding box center [869, 175] width 1215 height 21
drag, startPoint x: 398, startPoint y: 166, endPoint x: 264, endPoint y: 166, distance: 134.0
click at [264, 166] on div "Poptávkové řízení" at bounding box center [869, 175] width 1215 height 21
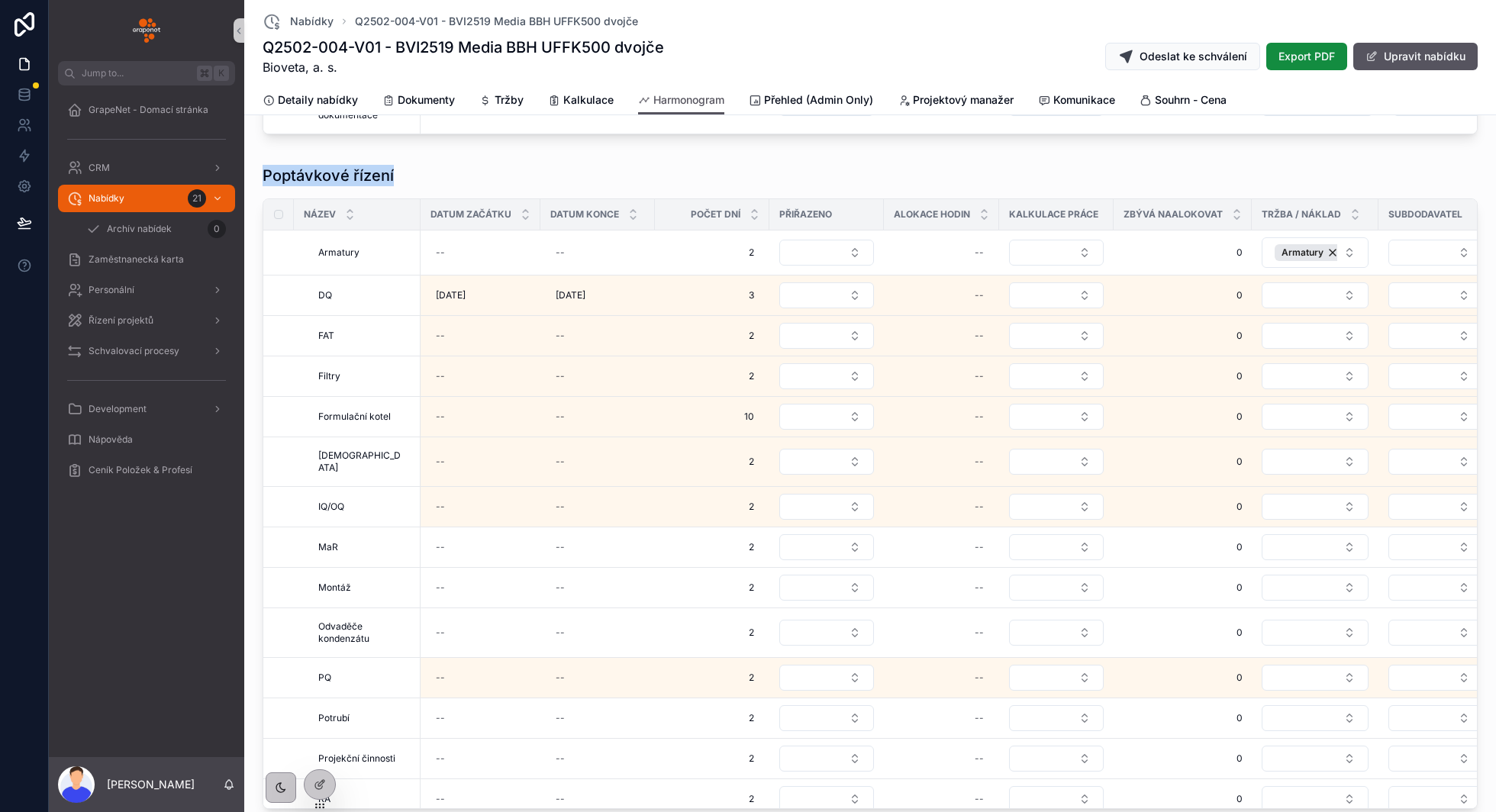
click at [264, 166] on h1 "Poptávkové řízení" at bounding box center [328, 175] width 132 height 21
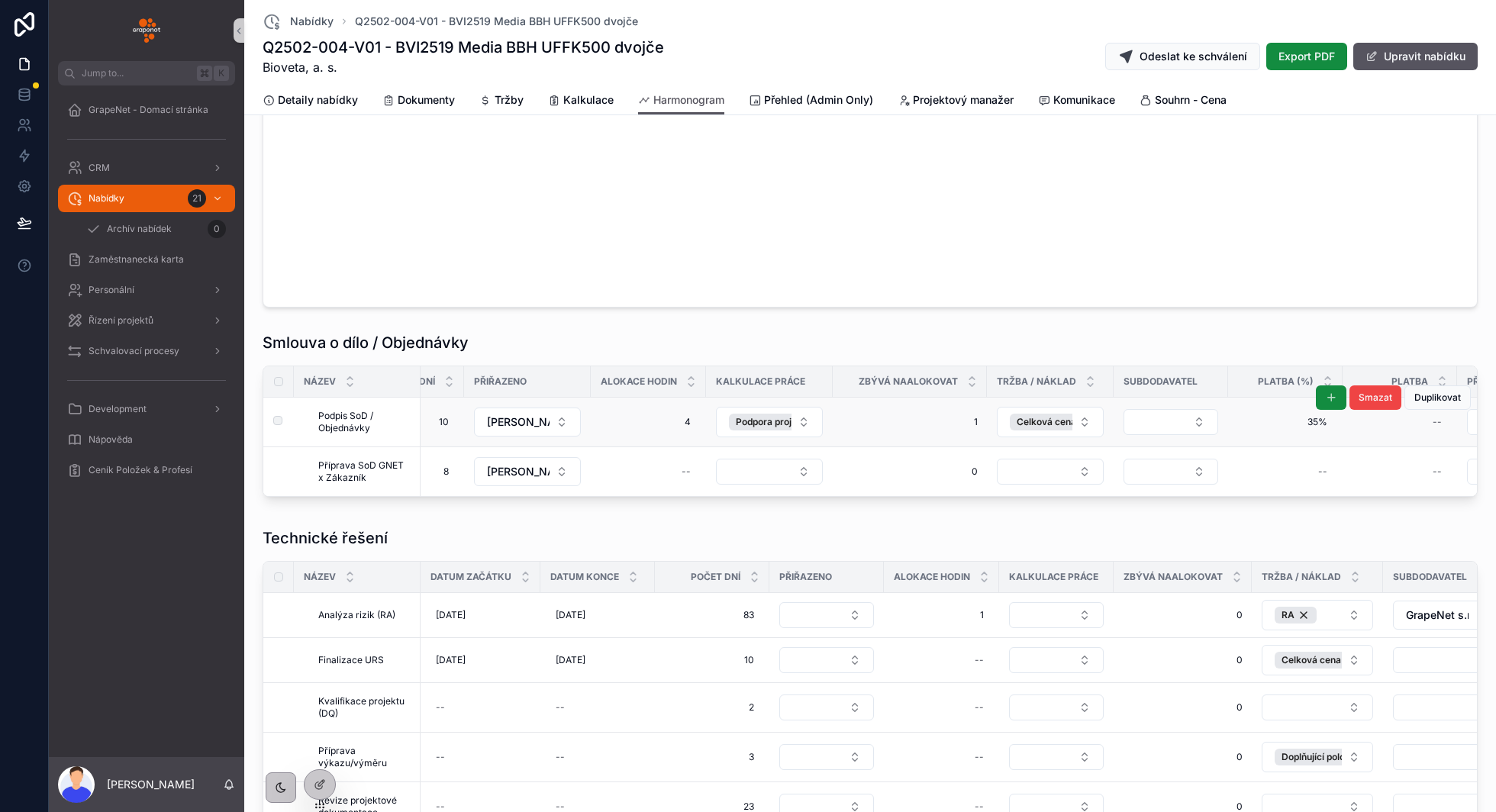
scroll to position [0, 373]
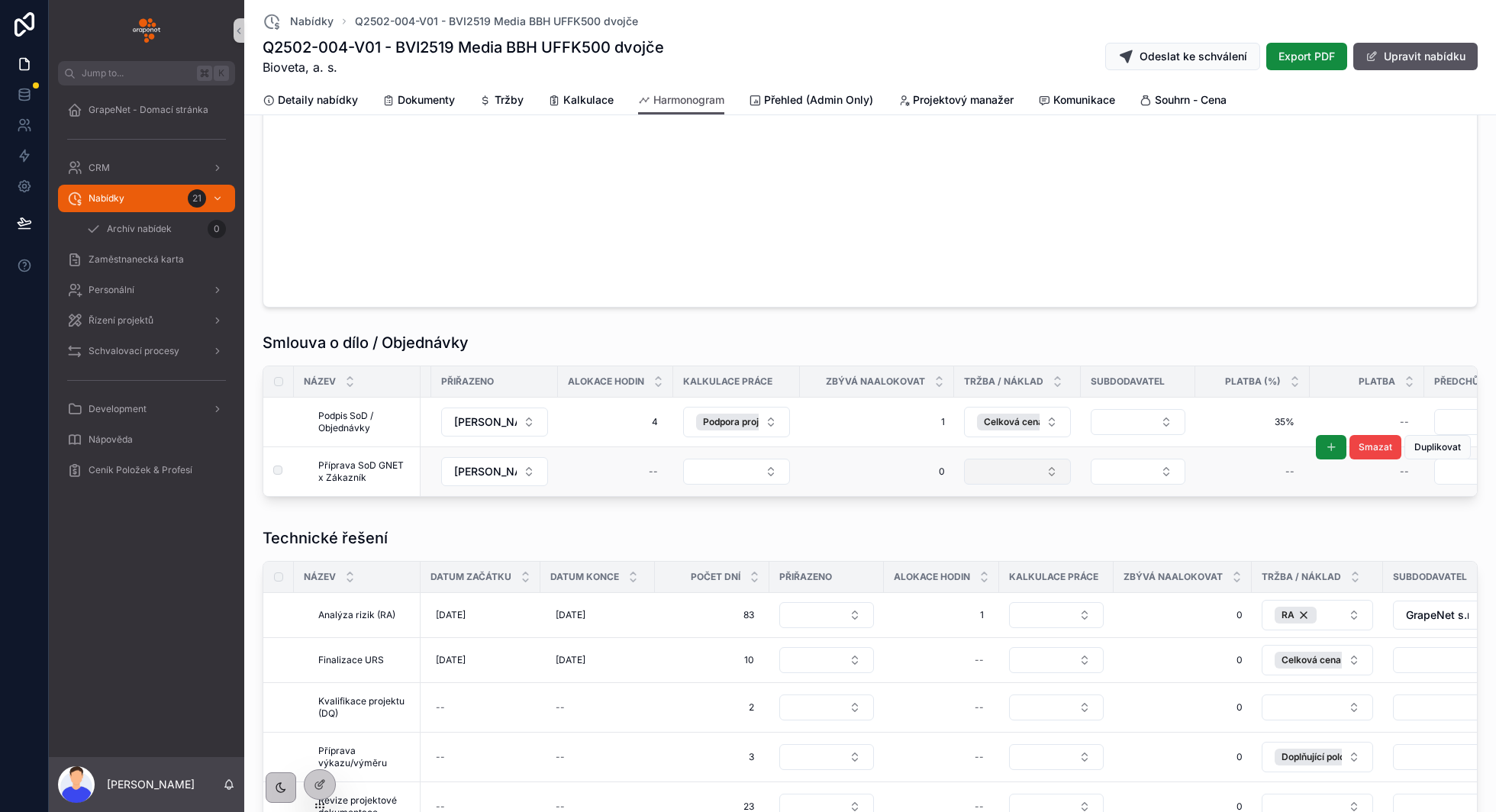
click at [1028, 463] on button "Select Button" at bounding box center [1017, 471] width 107 height 26
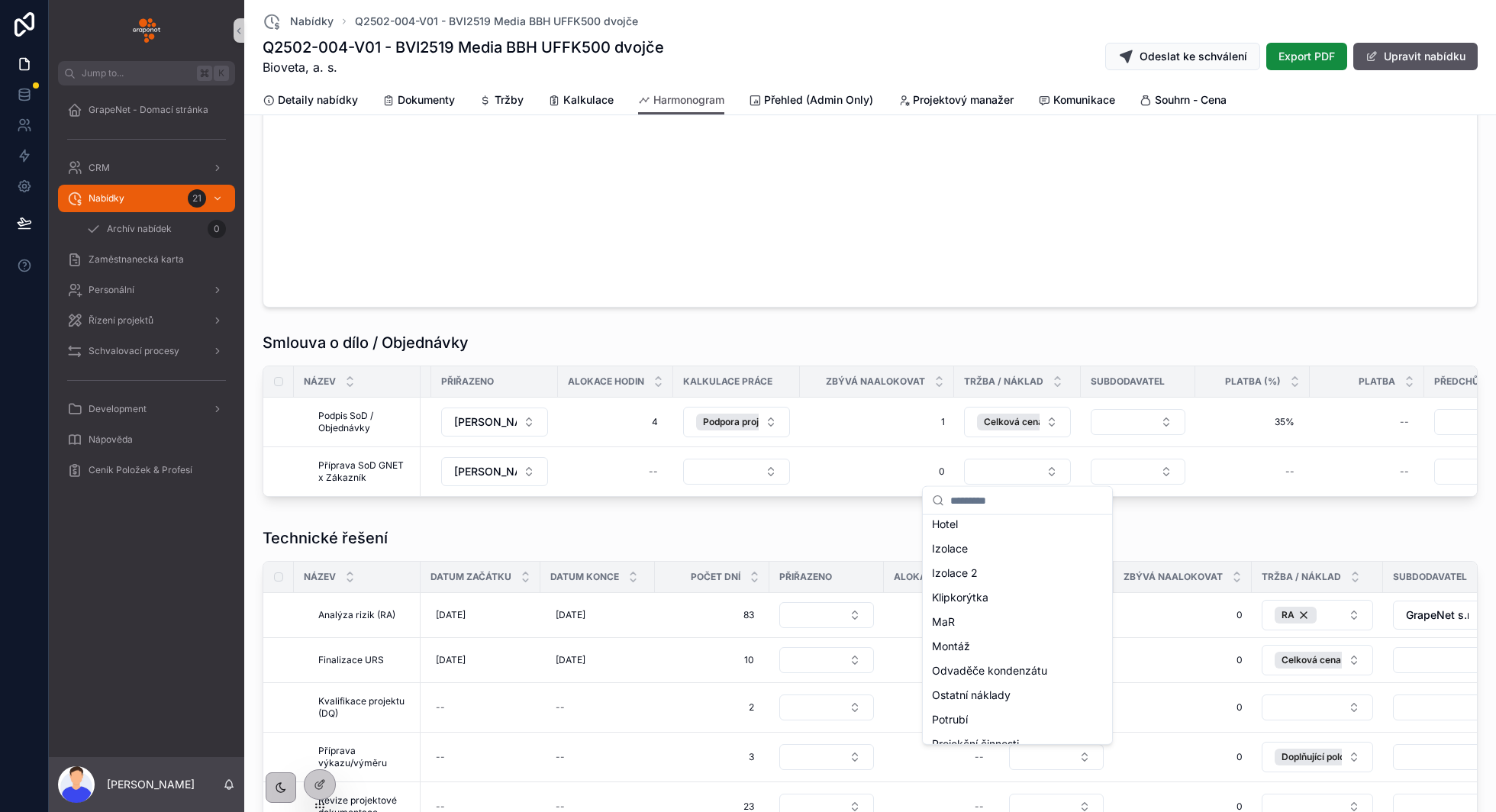
scroll to position [0, 0]
click at [580, 104] on span "Kalkulace" at bounding box center [588, 99] width 50 height 15
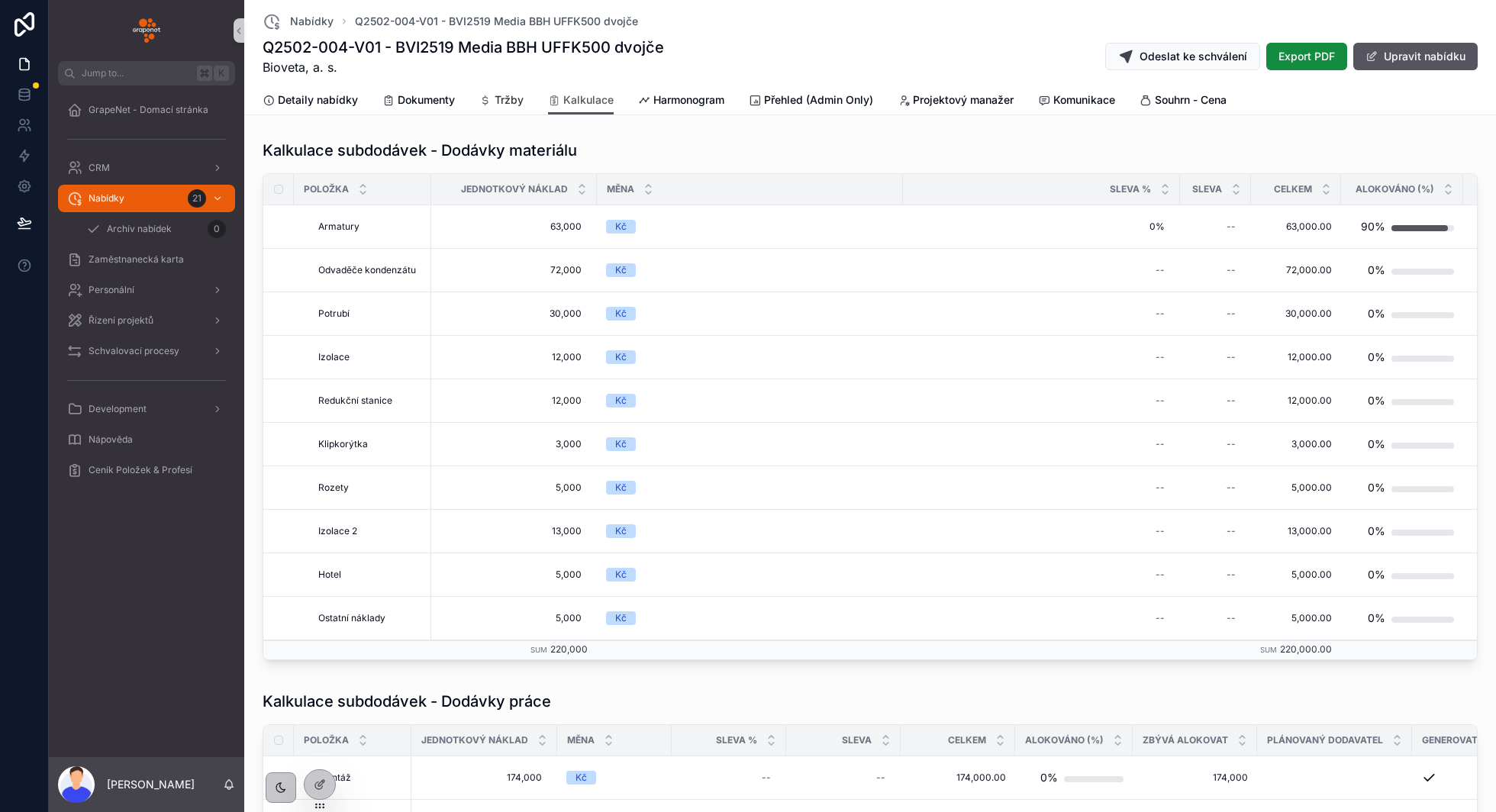
click at [511, 95] on span "Tržby" at bounding box center [508, 99] width 29 height 15
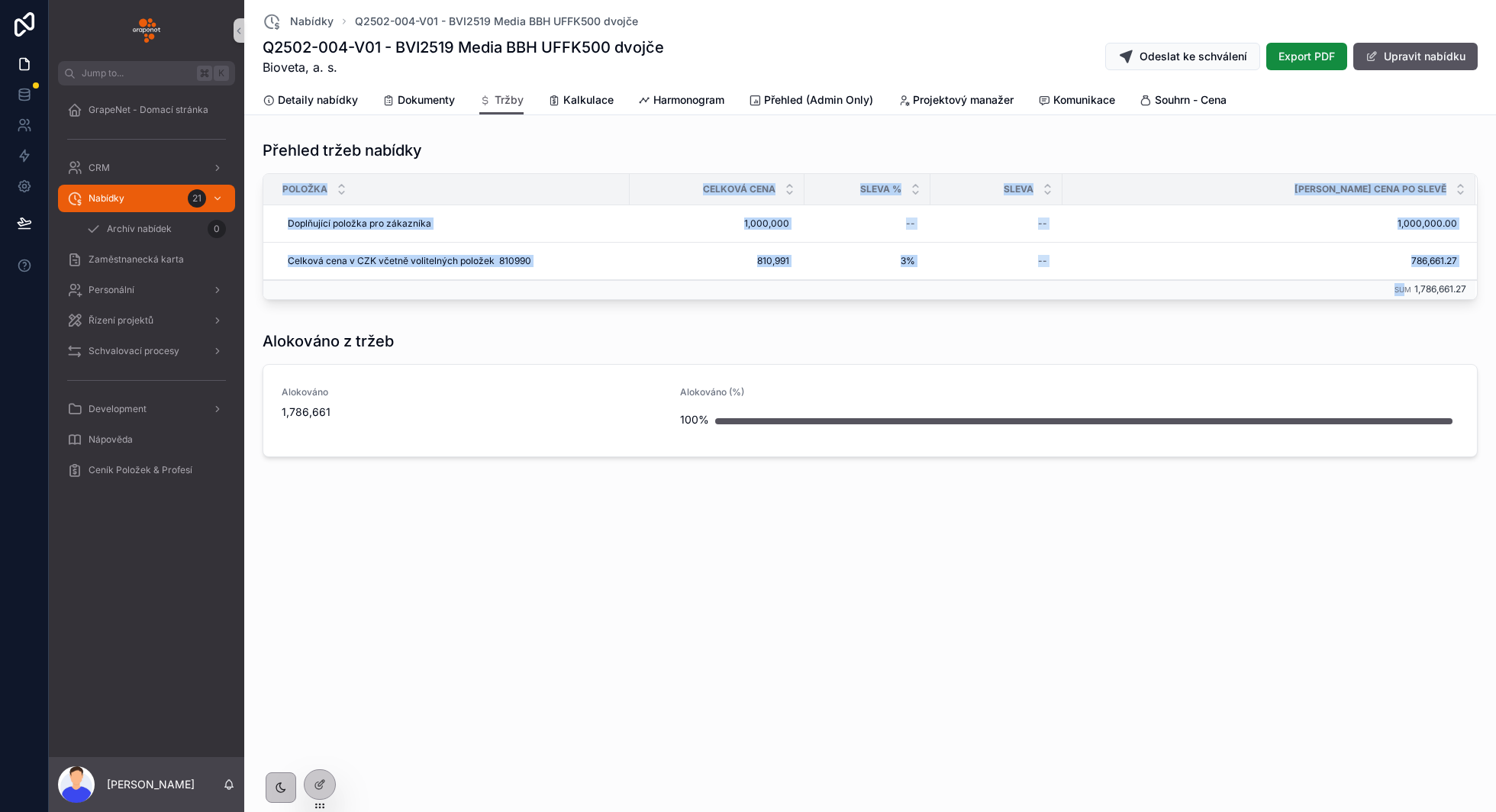
drag, startPoint x: 1405, startPoint y: 285, endPoint x: 1492, endPoint y: 284, distance: 87.0
click at [1493, 285] on div "Přehled tržeb nabídky Položka Celková cena Sleva % Sleva Celková cena po slevě …" at bounding box center [870, 301] width 1252 height 336
click at [1424, 313] on div "Přehled tržeb nabídky Položka Celková cena Sleva % Sleva Celková cena po slevě …" at bounding box center [870, 301] width 1252 height 336
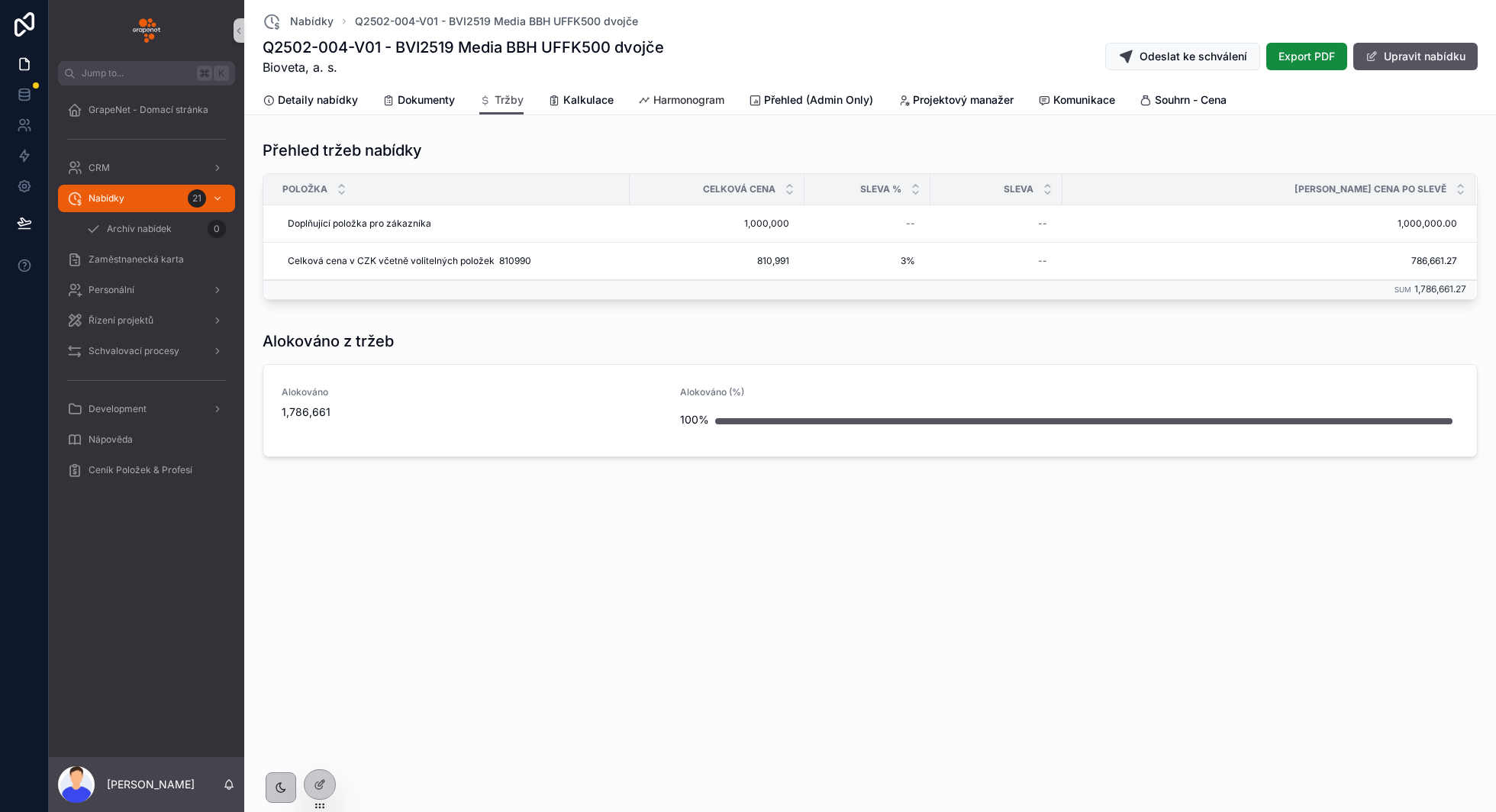
click at [673, 103] on span "Harmonogram" at bounding box center [688, 99] width 71 height 15
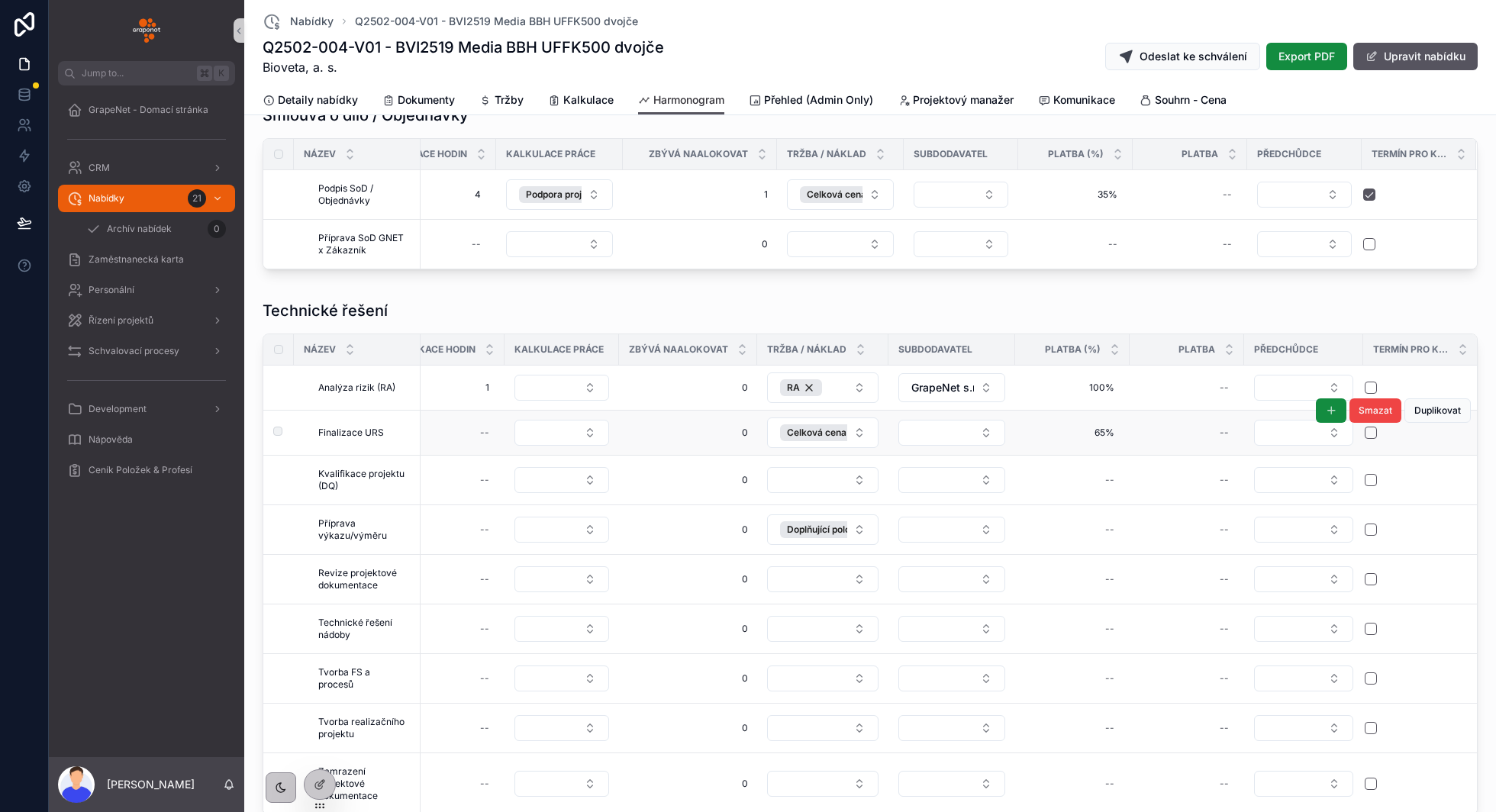
scroll to position [672, 0]
click at [815, 425] on span "Celková cena v CZK včetně volitelných položek 810990" at bounding box center [909, 431] width 244 height 13
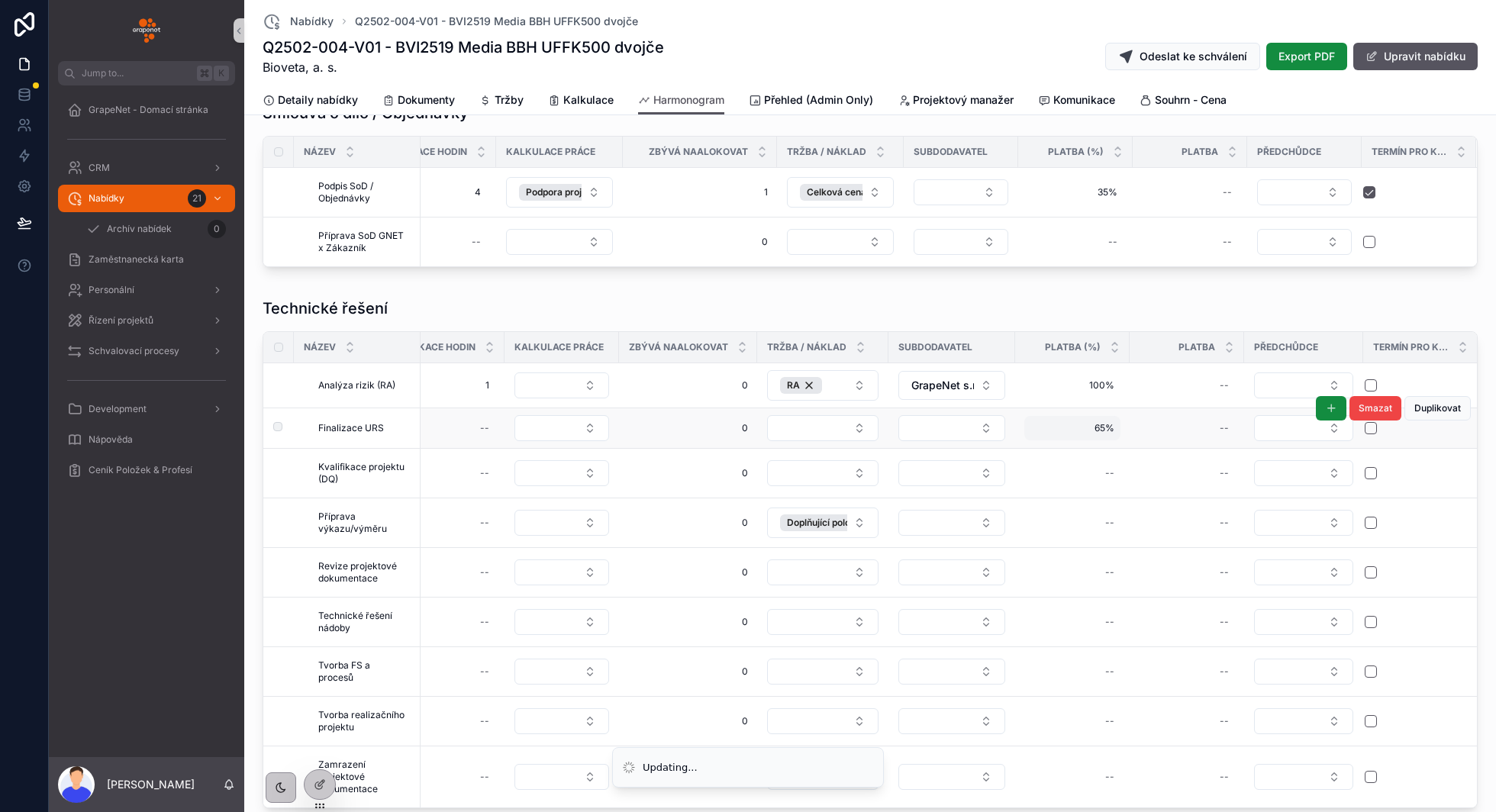
click at [1104, 424] on span "65%" at bounding box center [1071, 428] width 84 height 13
click at [1038, 445] on input "***" at bounding box center [1102, 446] width 143 height 21
click at [1089, 424] on span "65%" at bounding box center [1071, 428] width 84 height 13
click at [1220, 447] on icon "scrollable content" at bounding box center [1216, 445] width 13 height 13
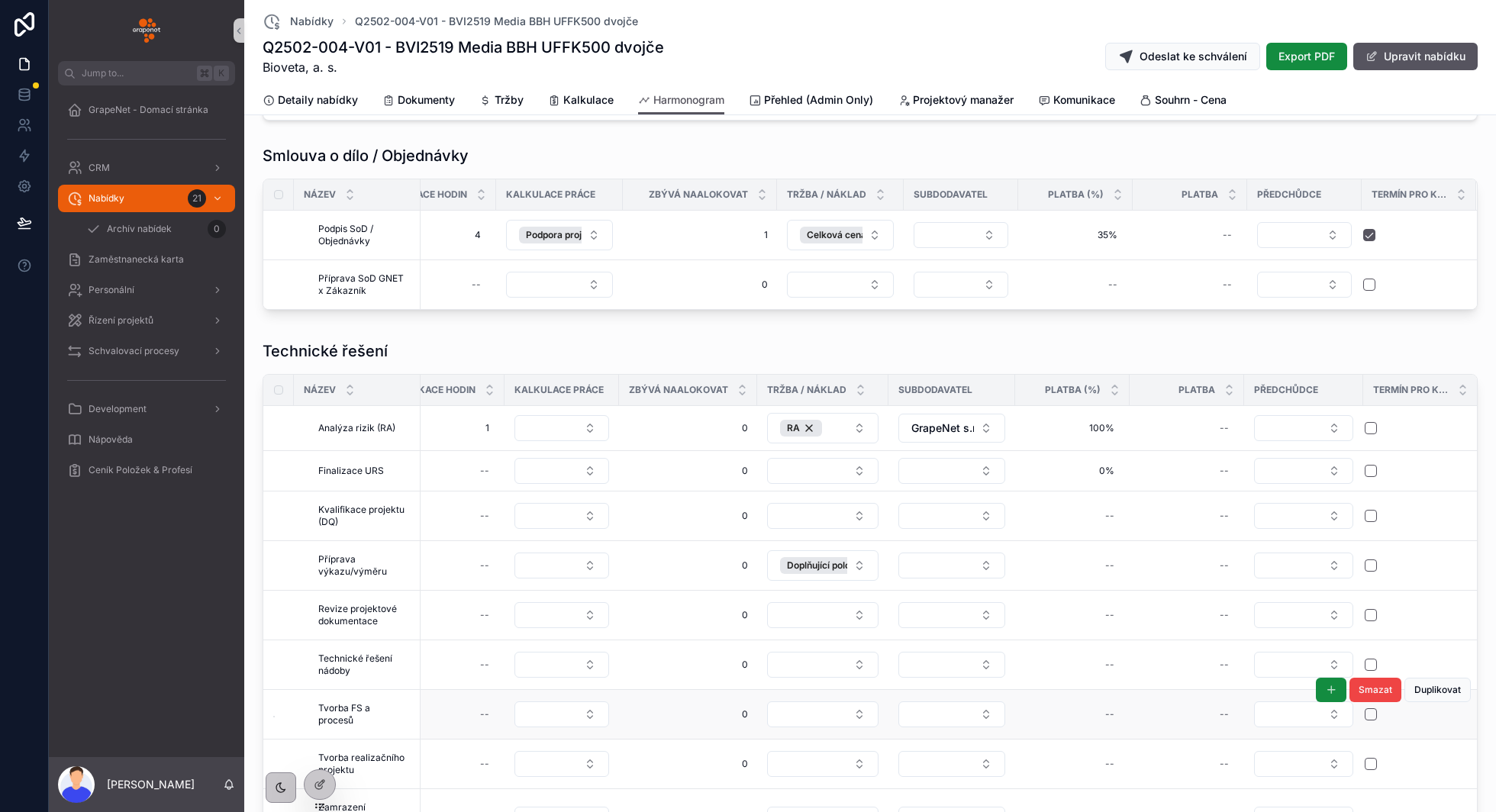
scroll to position [609, 0]
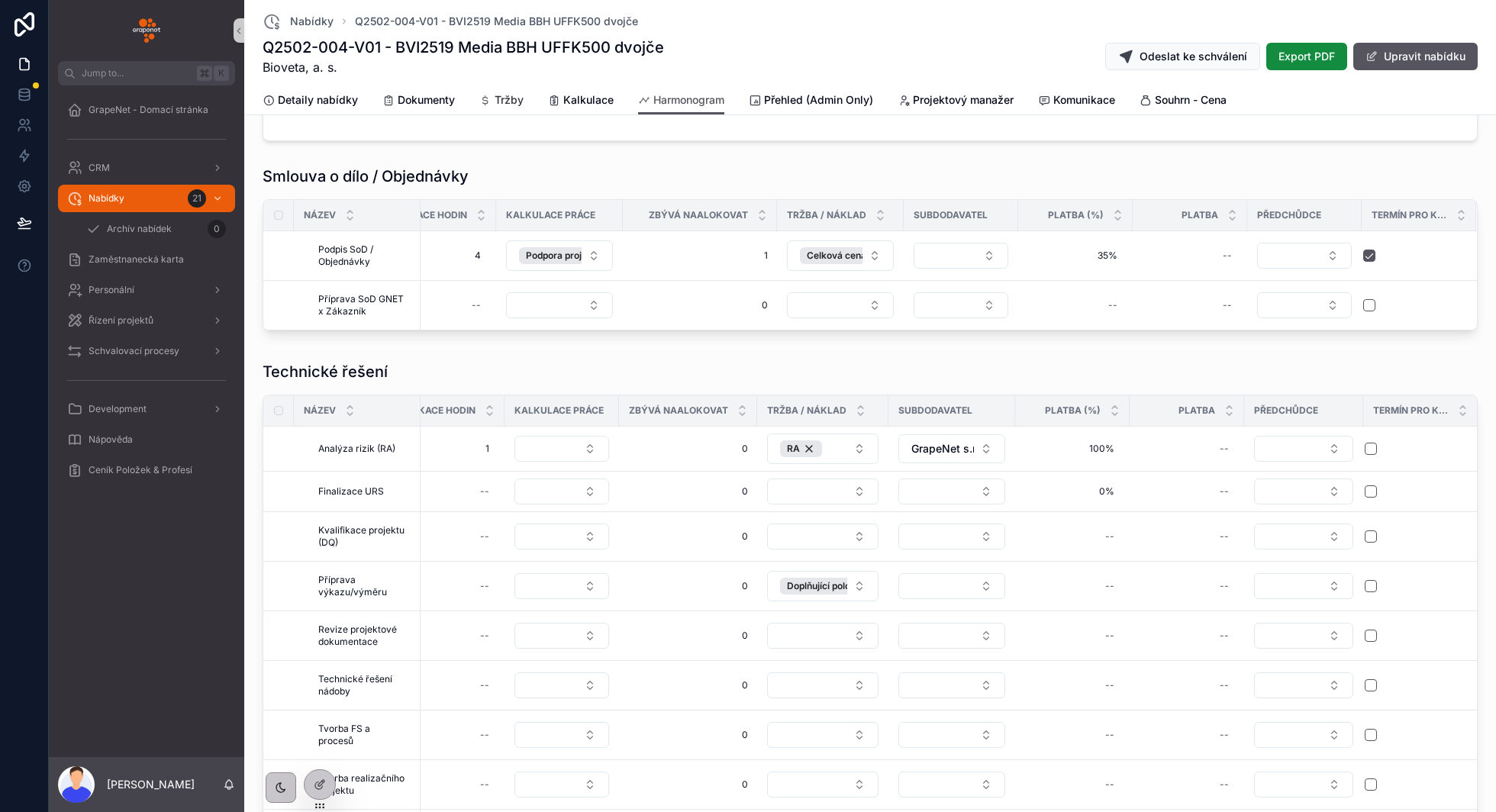
click at [519, 98] on span "Tržby" at bounding box center [508, 99] width 29 height 15
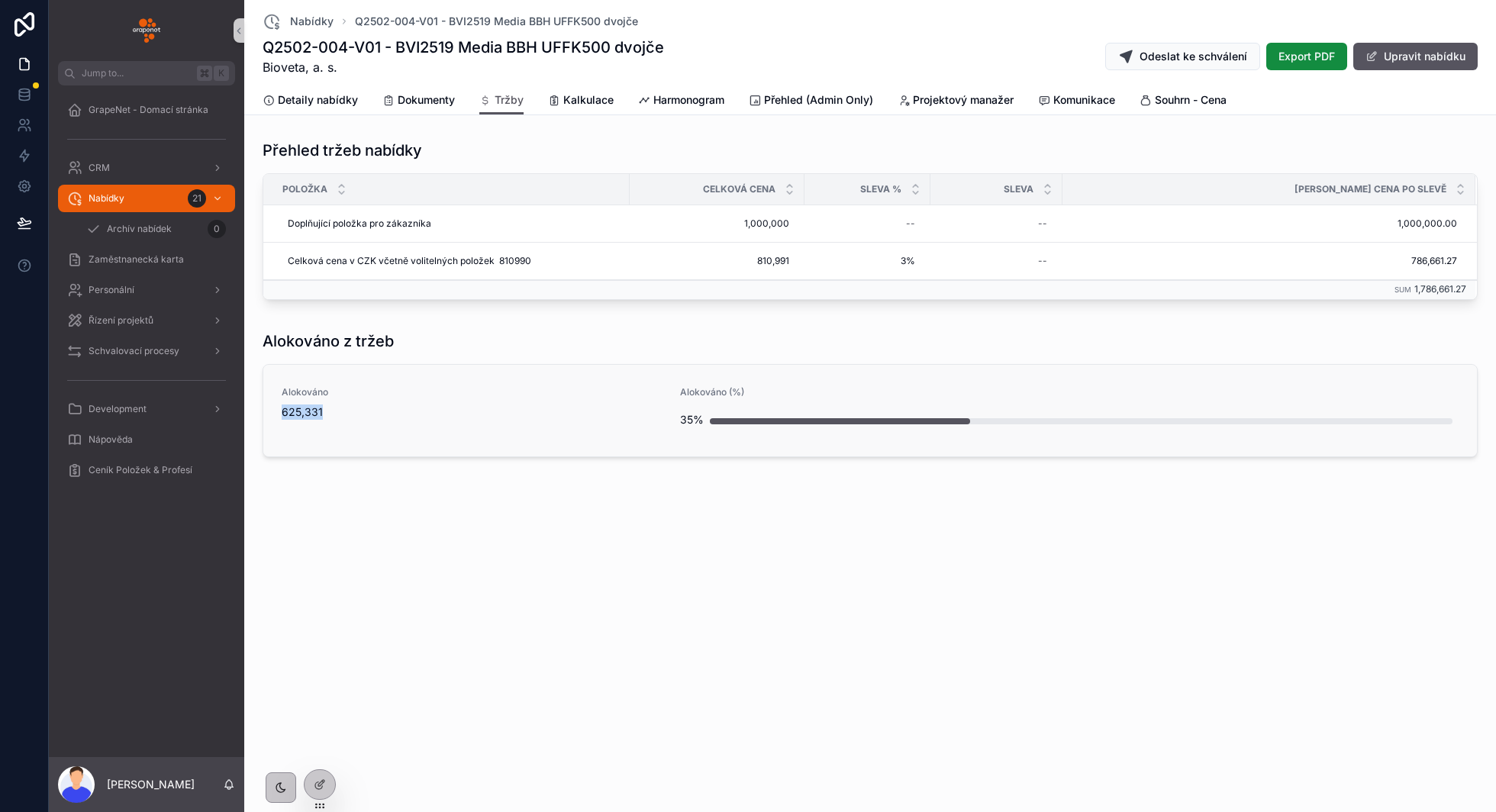
drag, startPoint x: 305, startPoint y: 407, endPoint x: 284, endPoint y: 407, distance: 21.0
click at [284, 407] on span "625,331" at bounding box center [472, 411] width 380 height 15
click at [500, 324] on div "Alokováno z tržeb Alokováno 625,331 Alokováno (%) 35%" at bounding box center [870, 396] width 1239 height 145
click at [580, 97] on span "Kalkulace" at bounding box center [588, 99] width 50 height 15
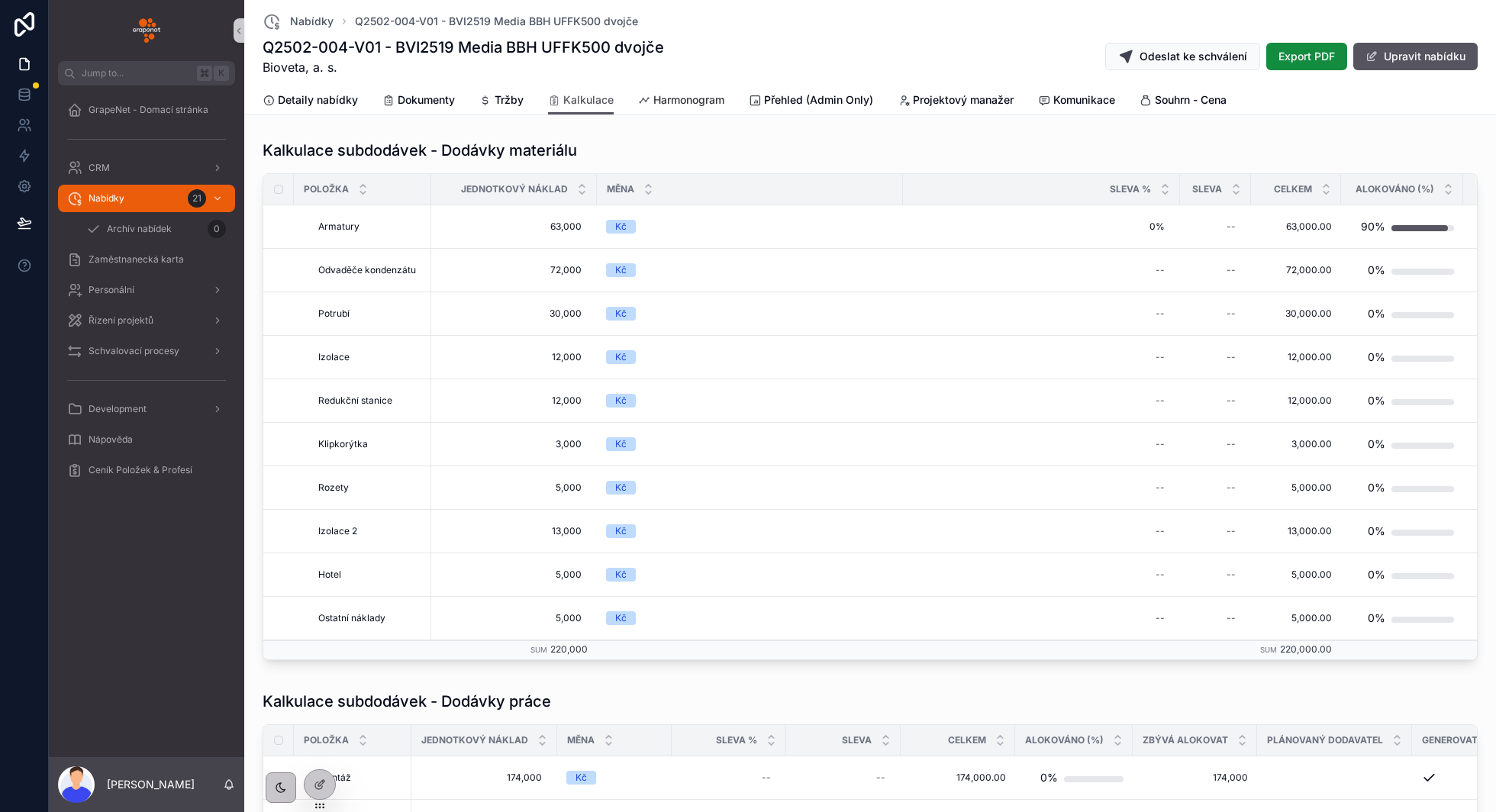
click at [690, 108] on link "Harmonogram" at bounding box center [681, 101] width 86 height 31
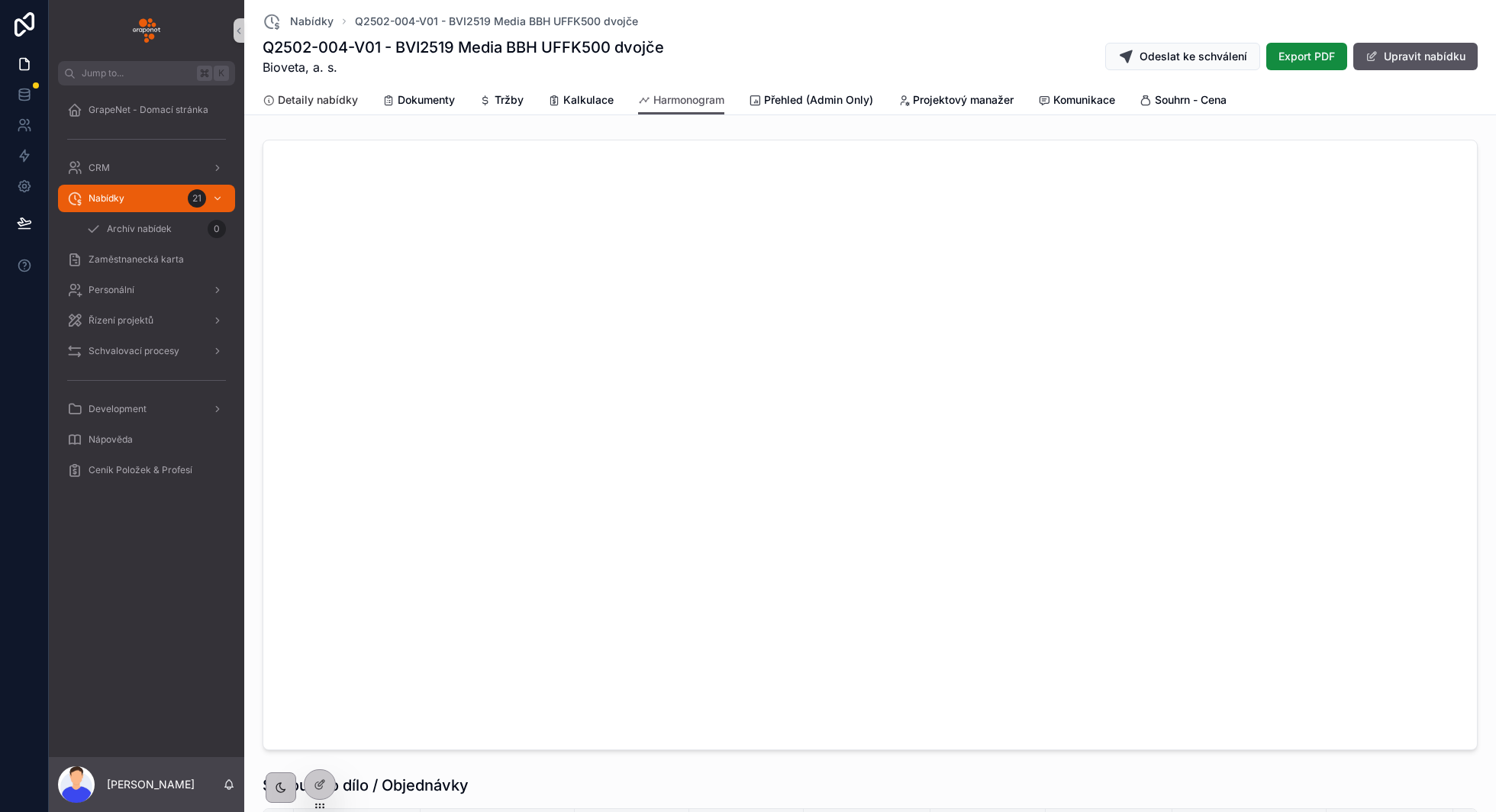
click at [277, 103] on div "Detaily nabídky" at bounding box center [310, 99] width 96 height 15
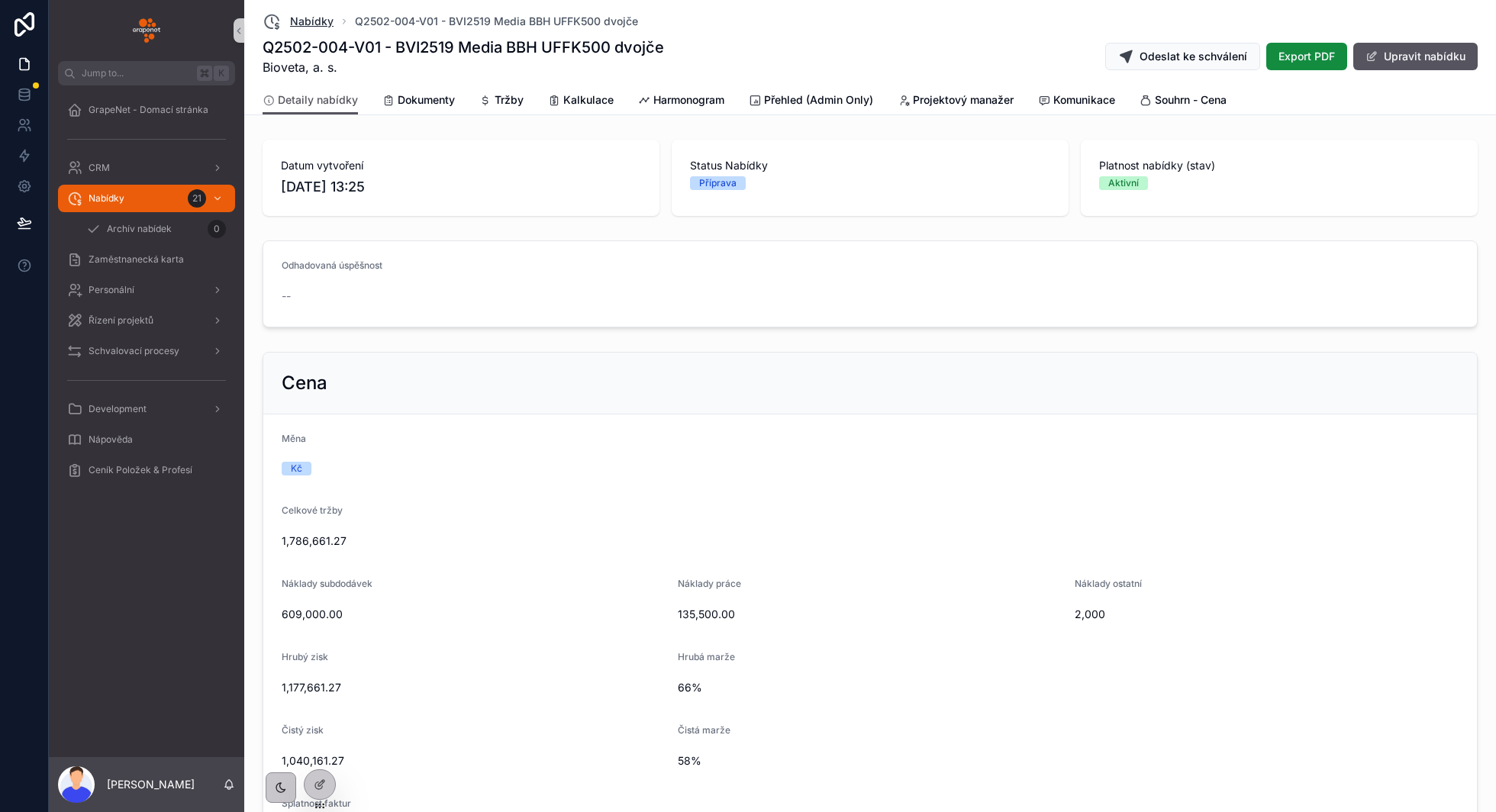
click at [315, 21] on span "Nabídky" at bounding box center [312, 21] width 44 height 15
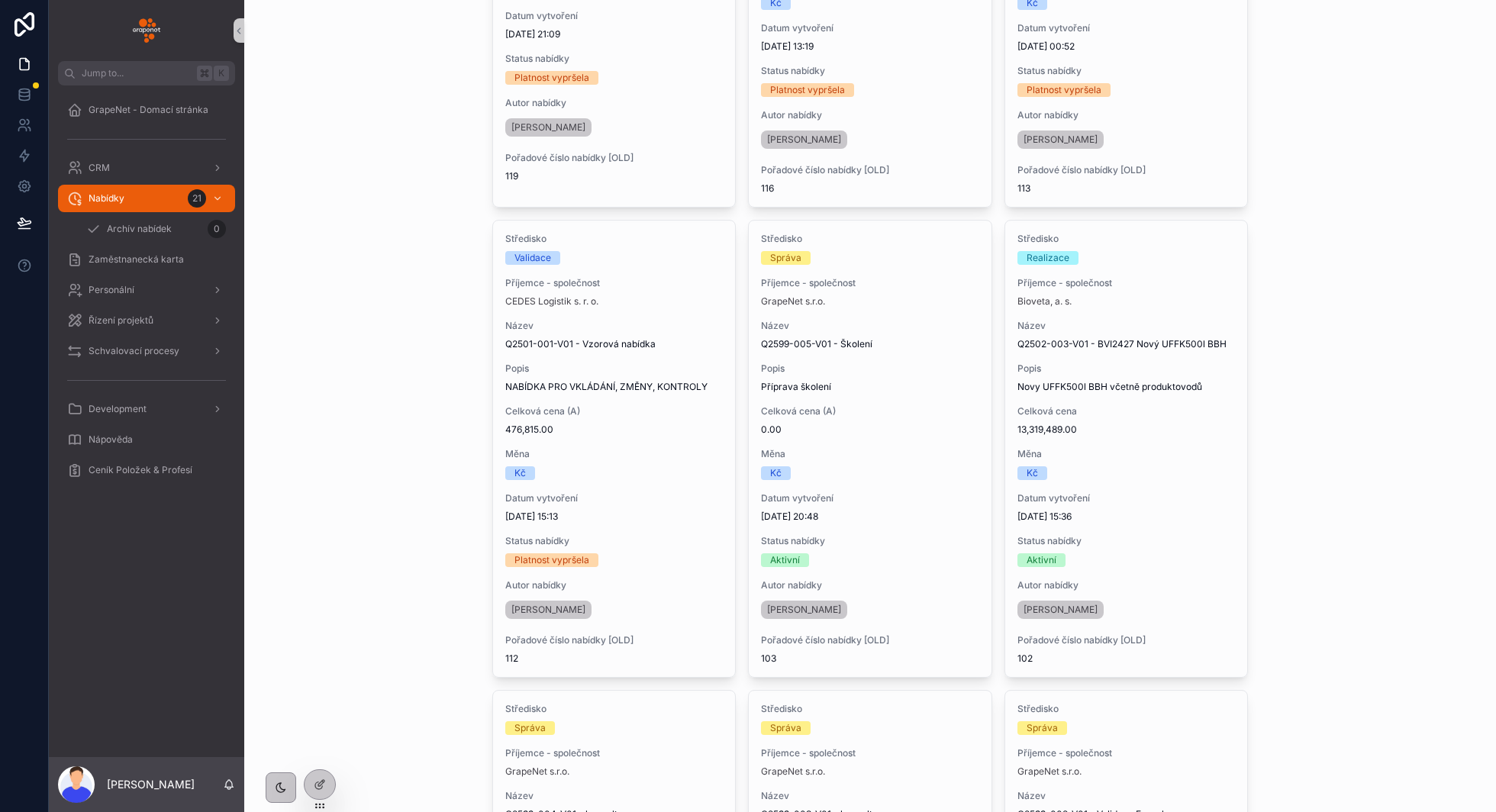
scroll to position [1863, 0]
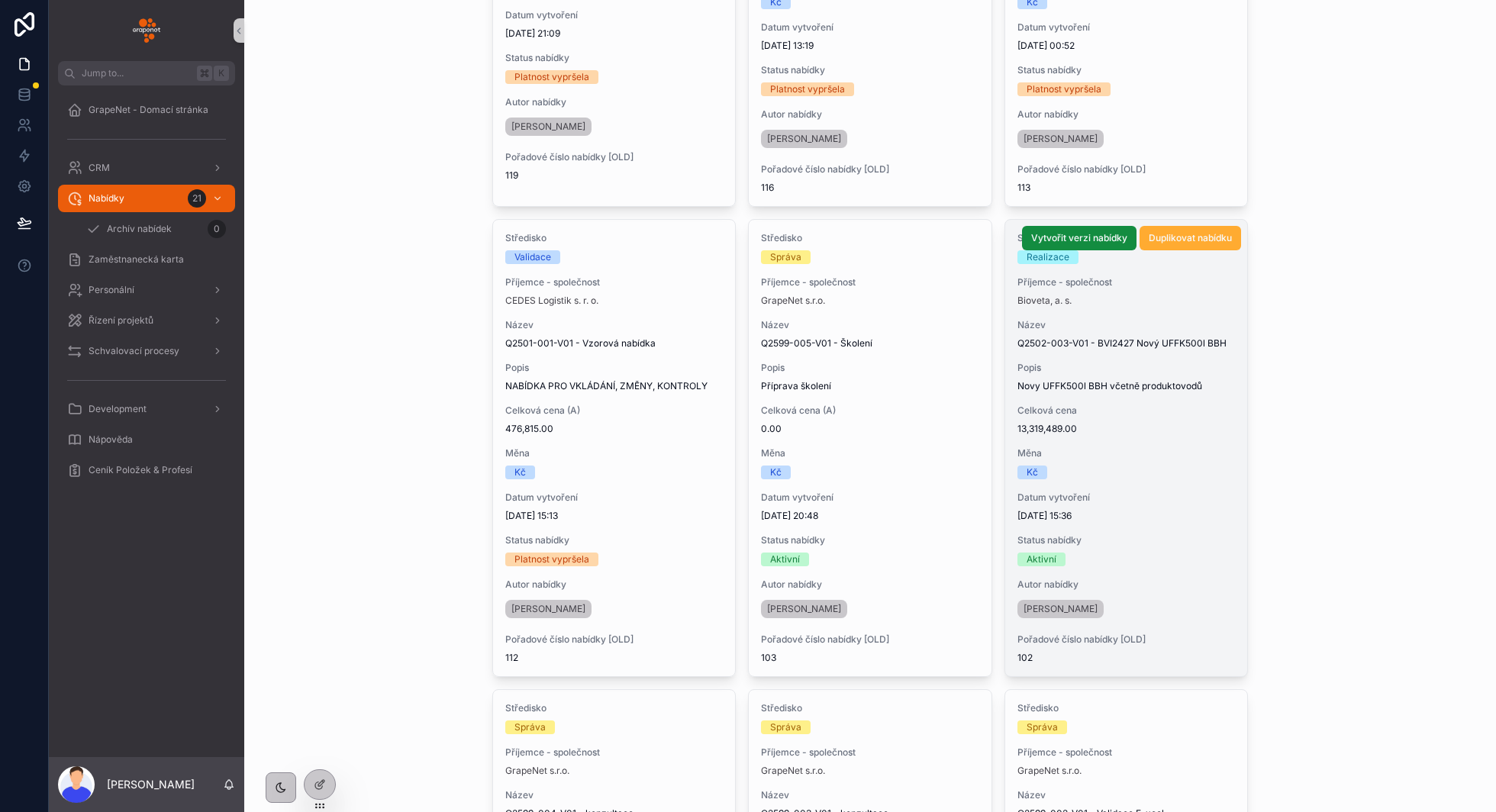
click at [1176, 456] on span "Měna" at bounding box center [1126, 453] width 219 height 13
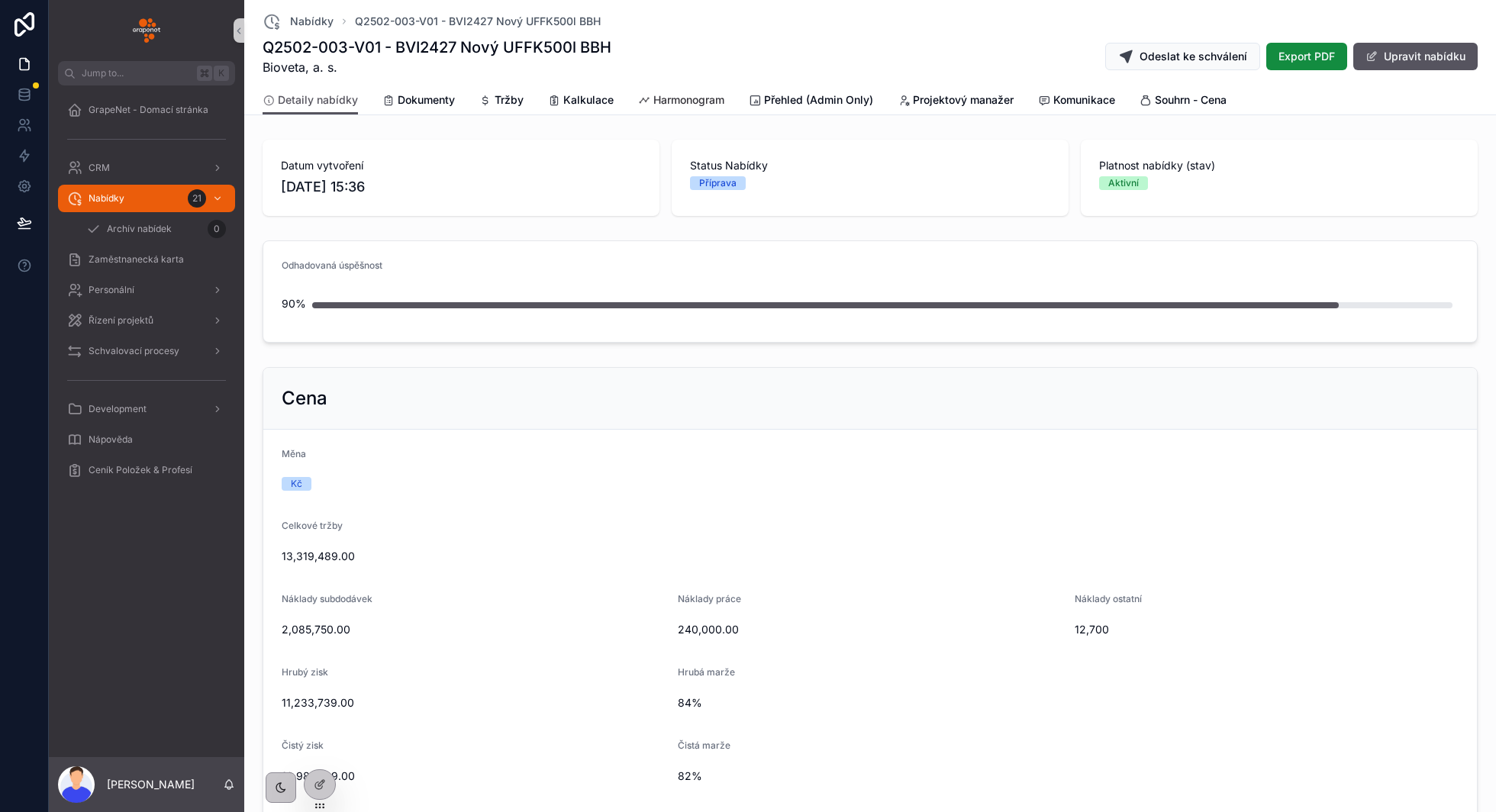
click at [655, 99] on span "Harmonogram" at bounding box center [688, 99] width 71 height 15
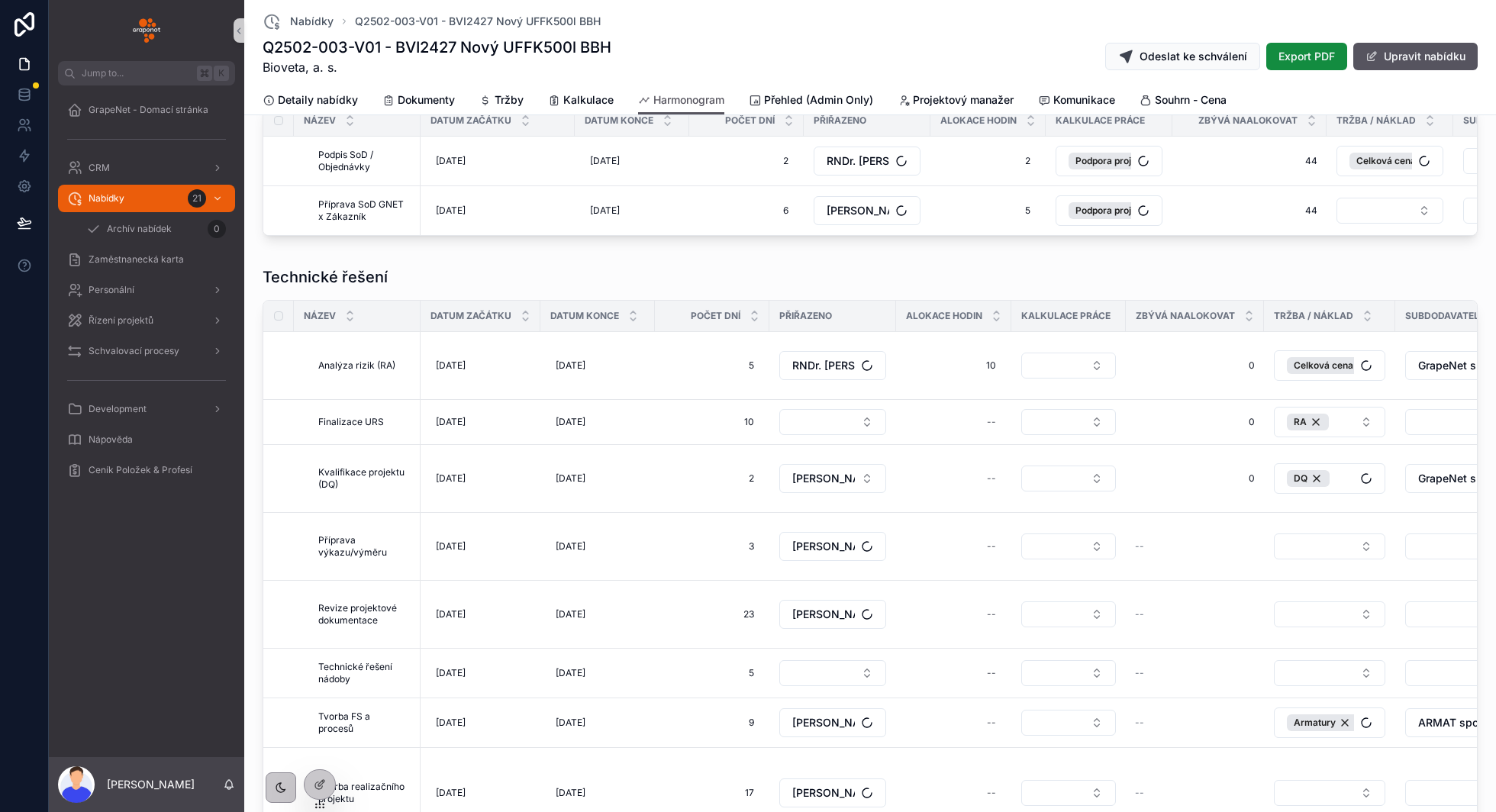
scroll to position [477, 0]
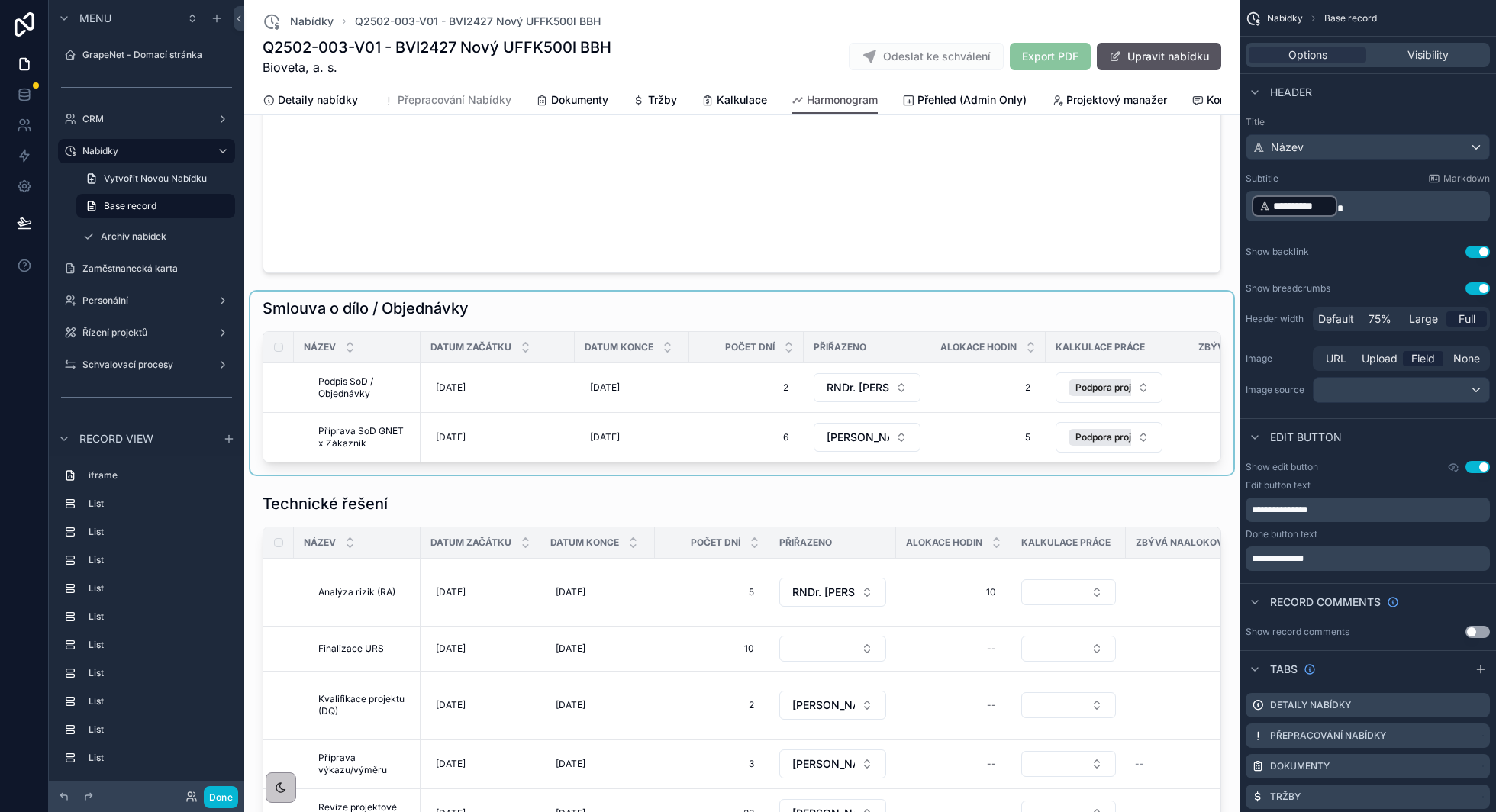
click at [980, 313] on div "scrollable content" at bounding box center [742, 383] width 983 height 183
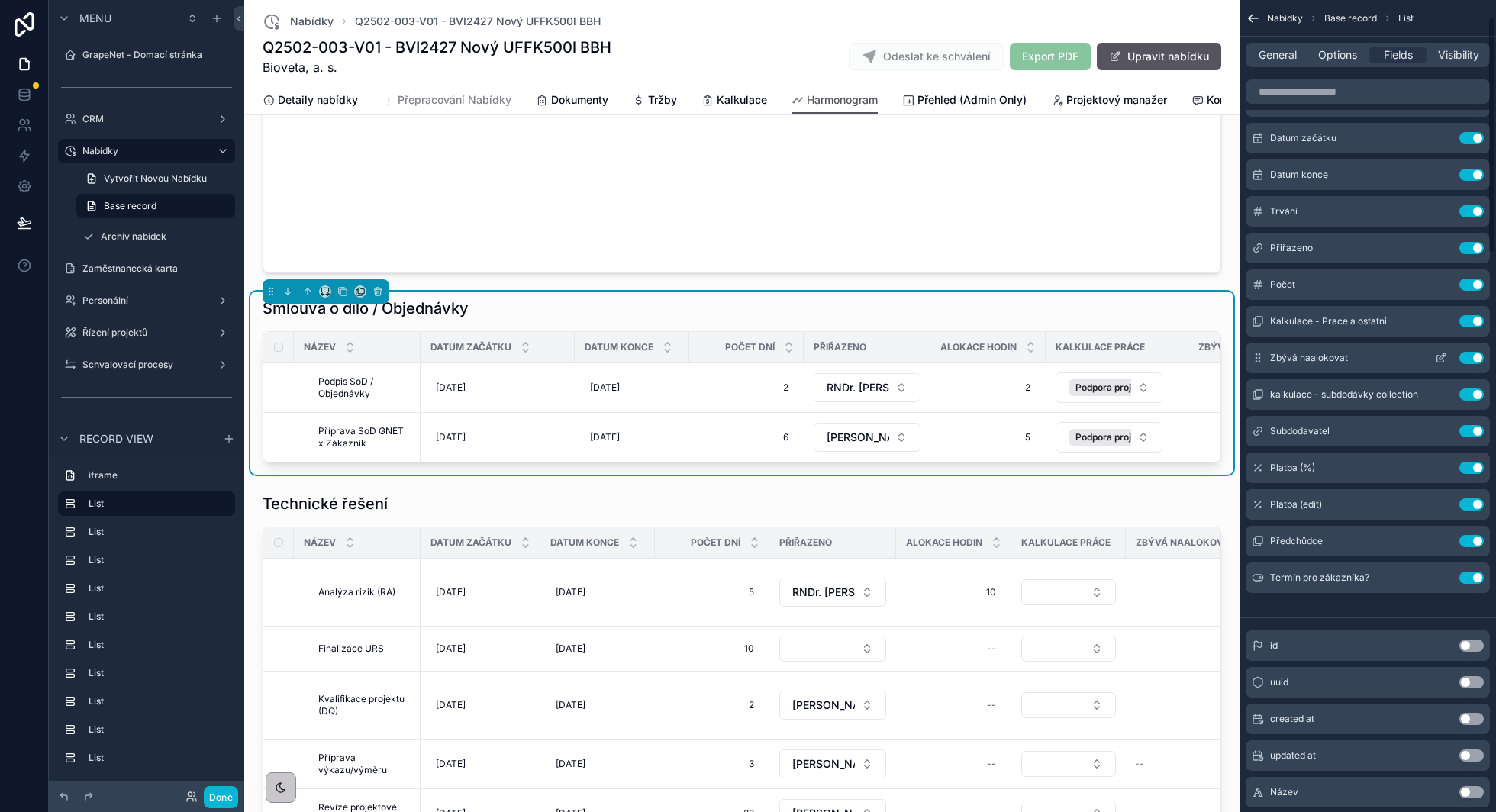
scroll to position [46, 0]
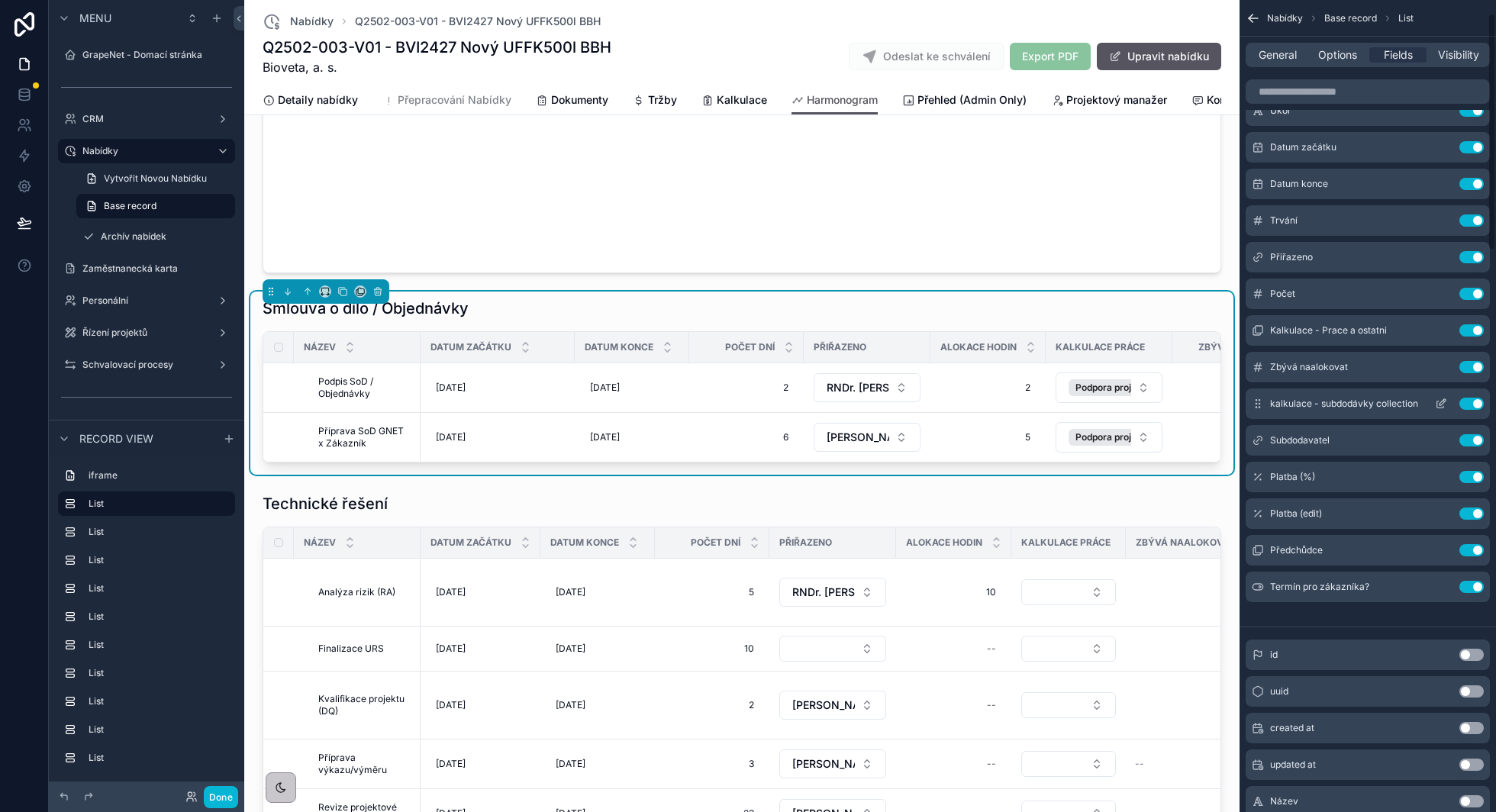
click at [1436, 402] on icon "scrollable content" at bounding box center [1441, 404] width 13 height 13
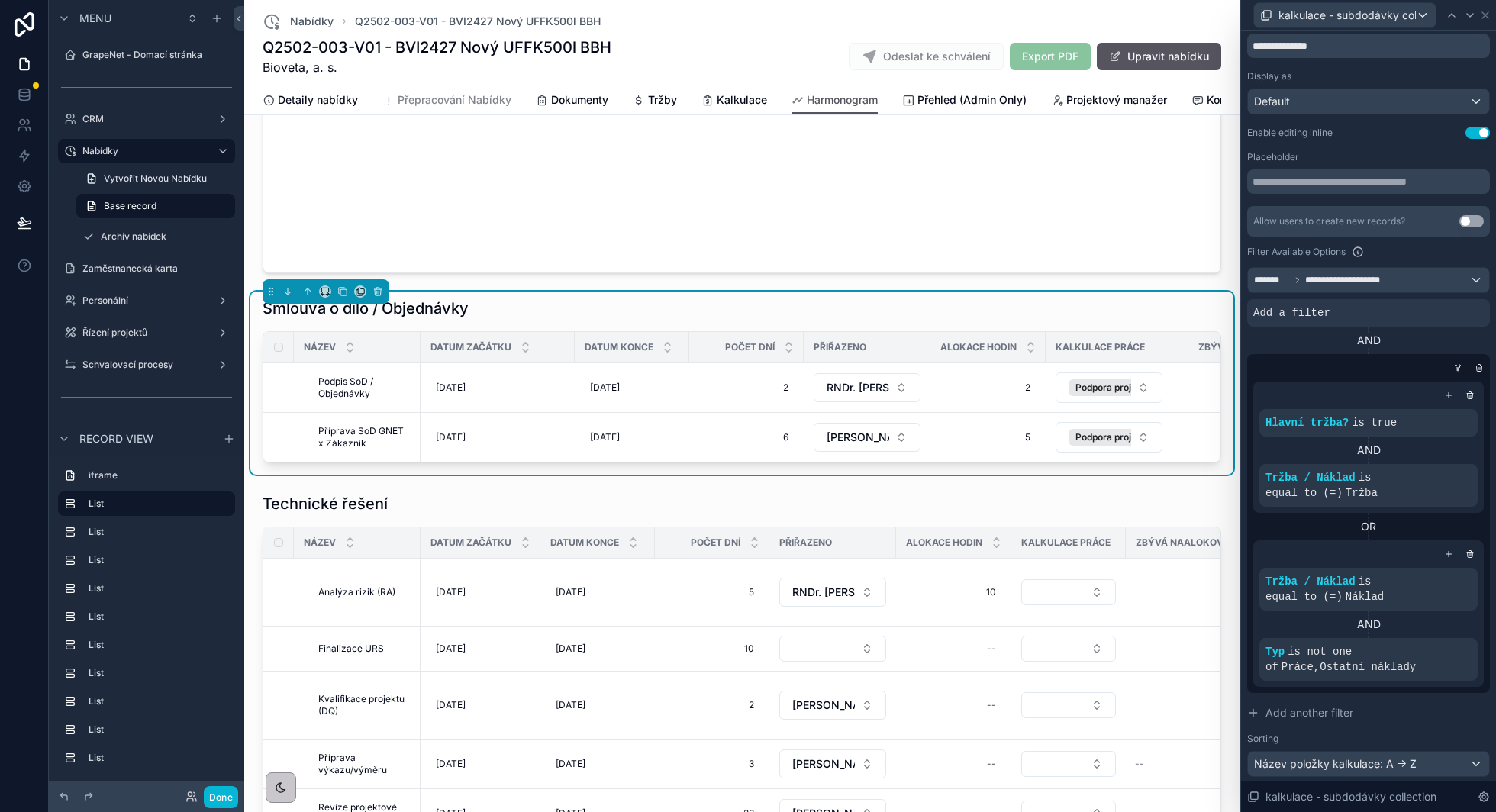
scroll to position [0, 0]
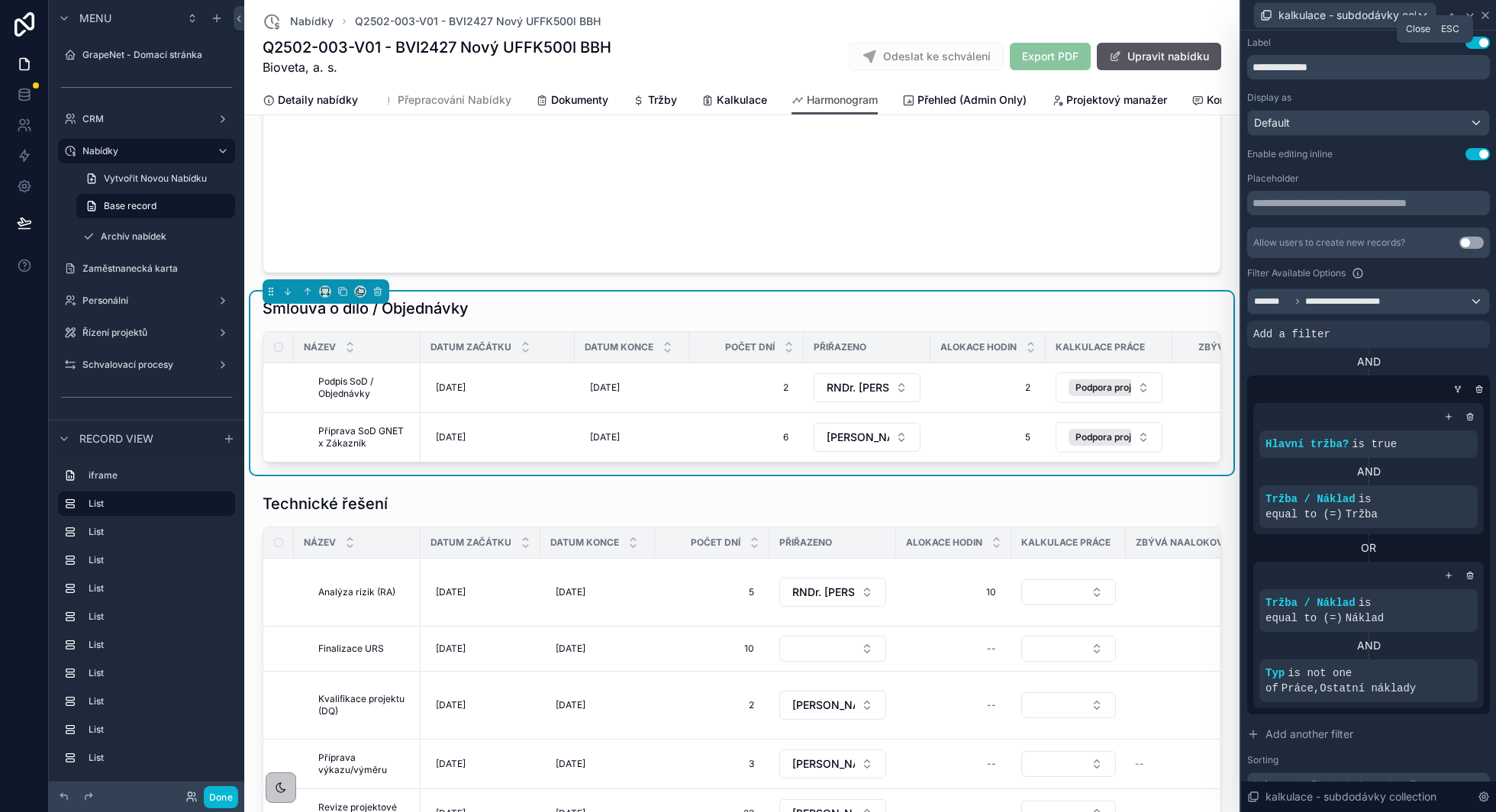
click at [1483, 14] on icon at bounding box center [1485, 16] width 6 height 6
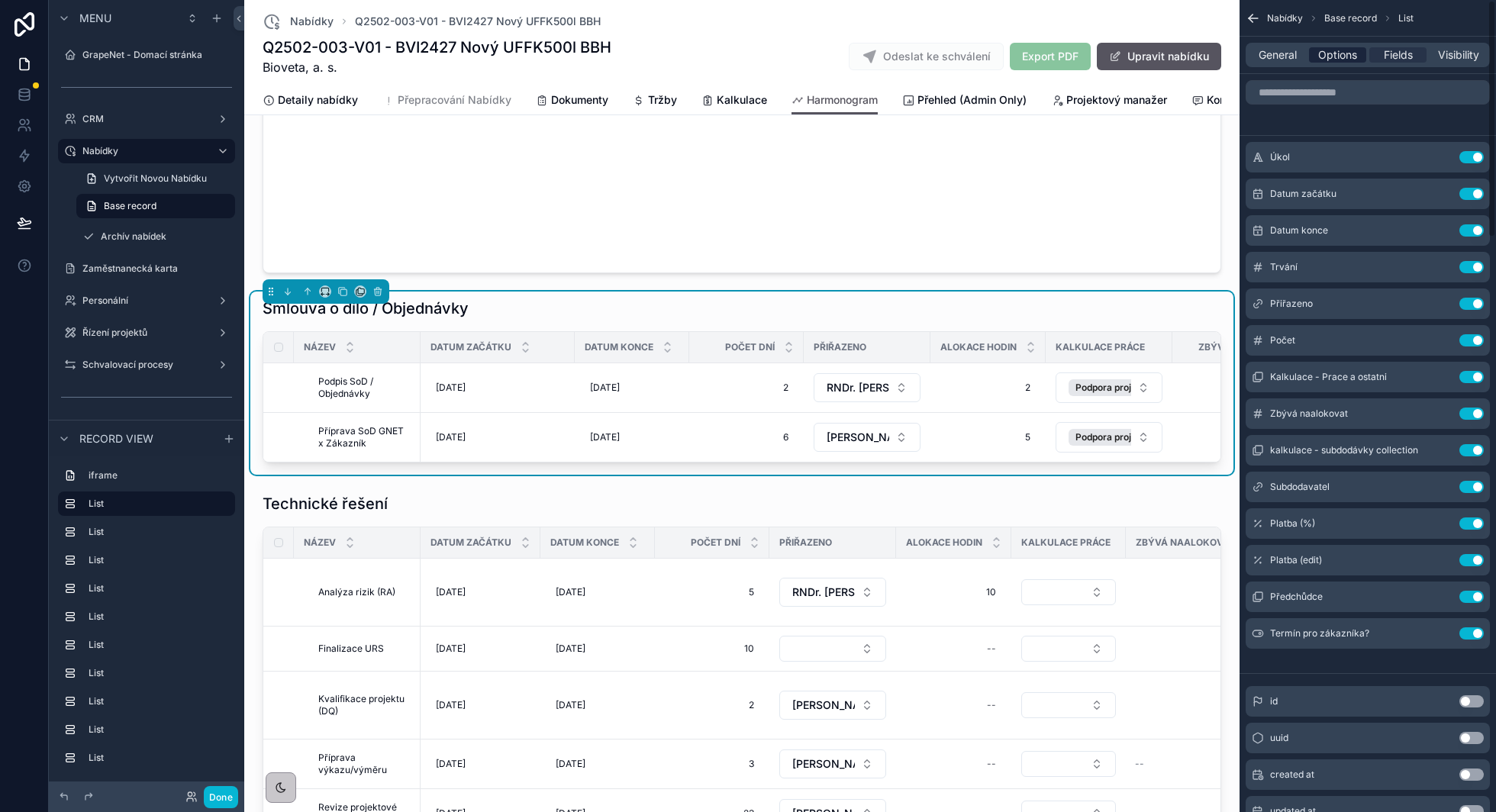
click at [1336, 59] on span "Options" at bounding box center [1338, 54] width 39 height 15
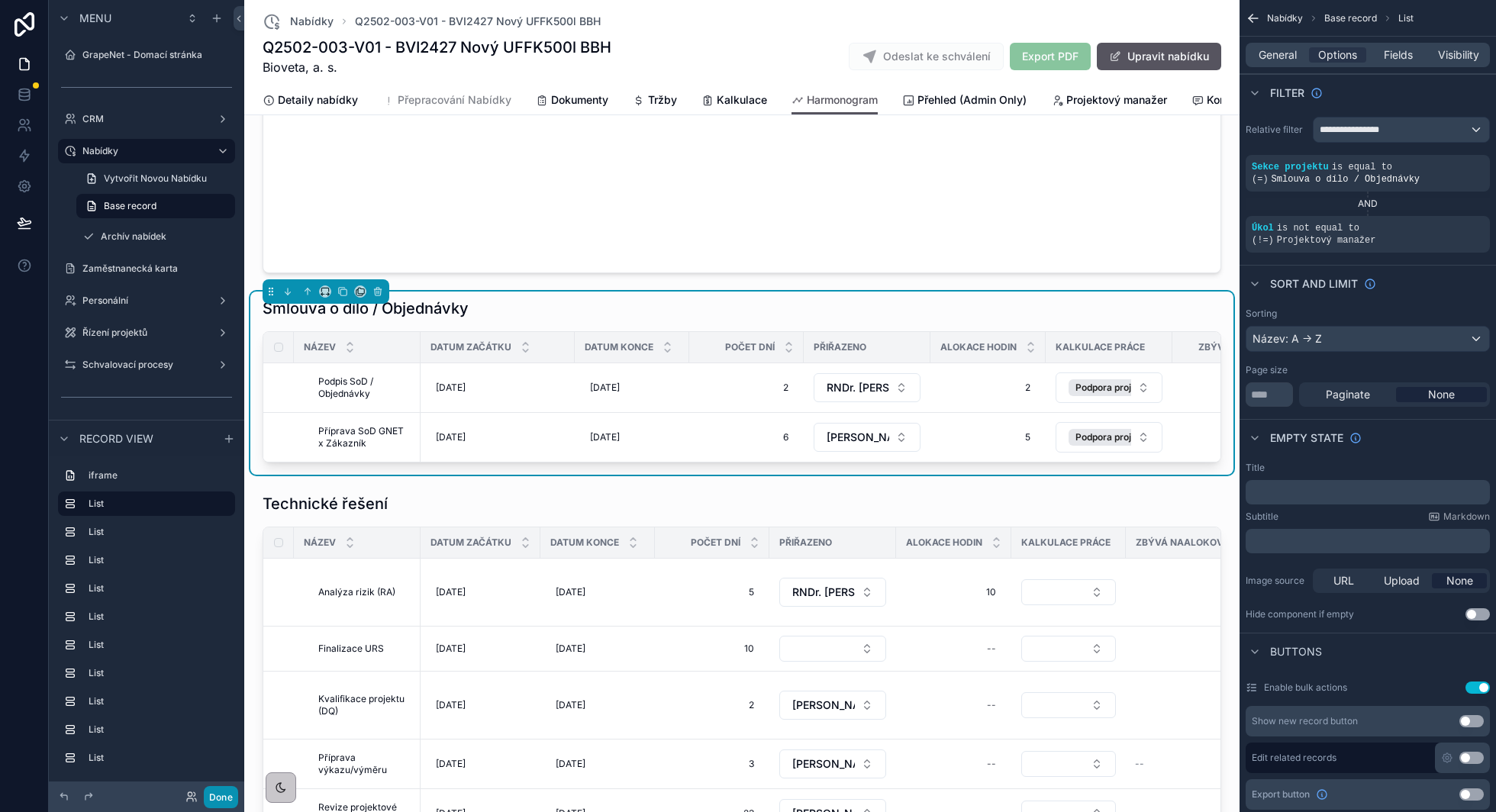
click at [215, 789] on button "Done" at bounding box center [221, 797] width 34 height 22
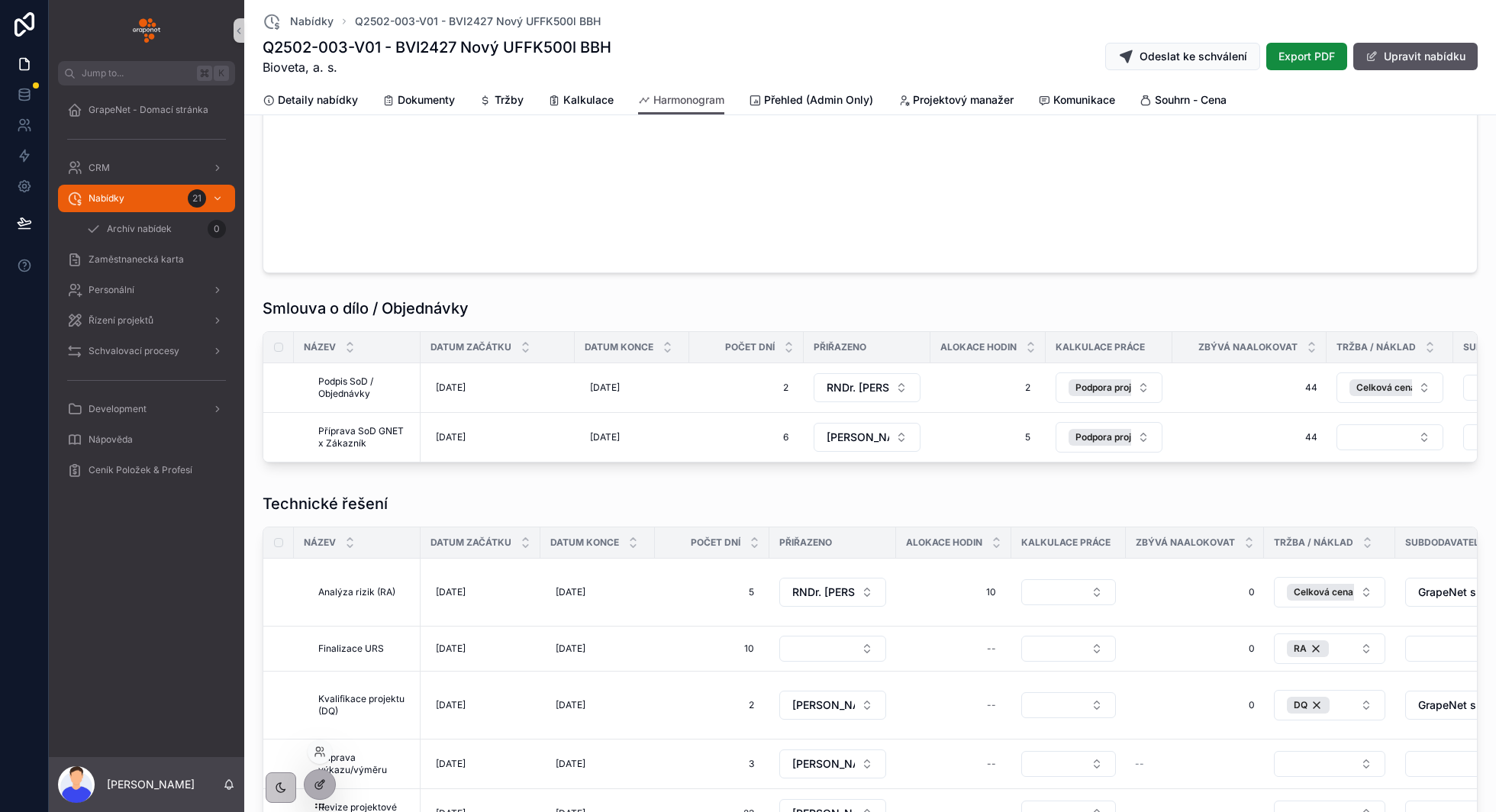
click at [317, 789] on icon at bounding box center [320, 785] width 13 height 13
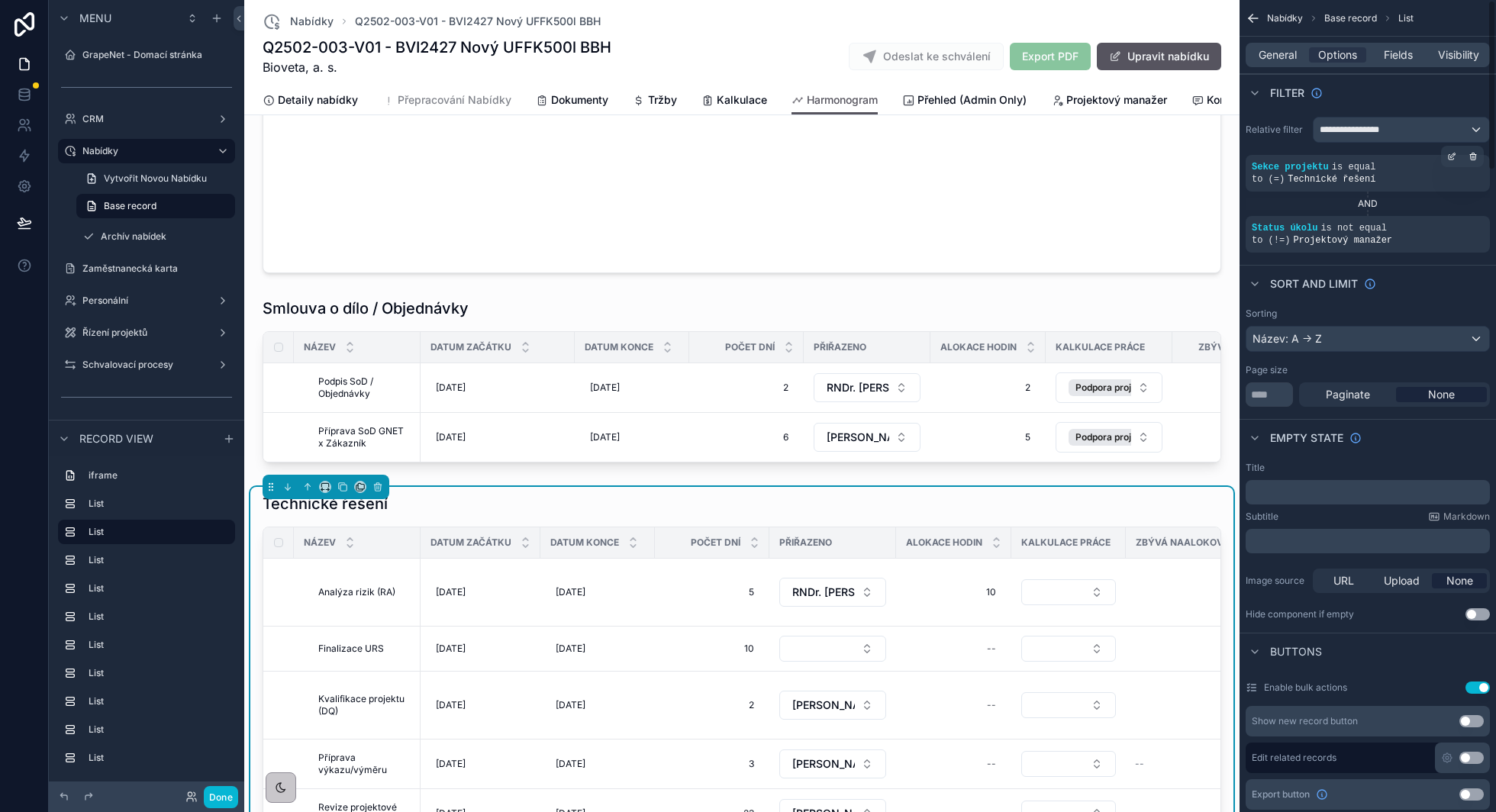
scroll to position [553, 0]
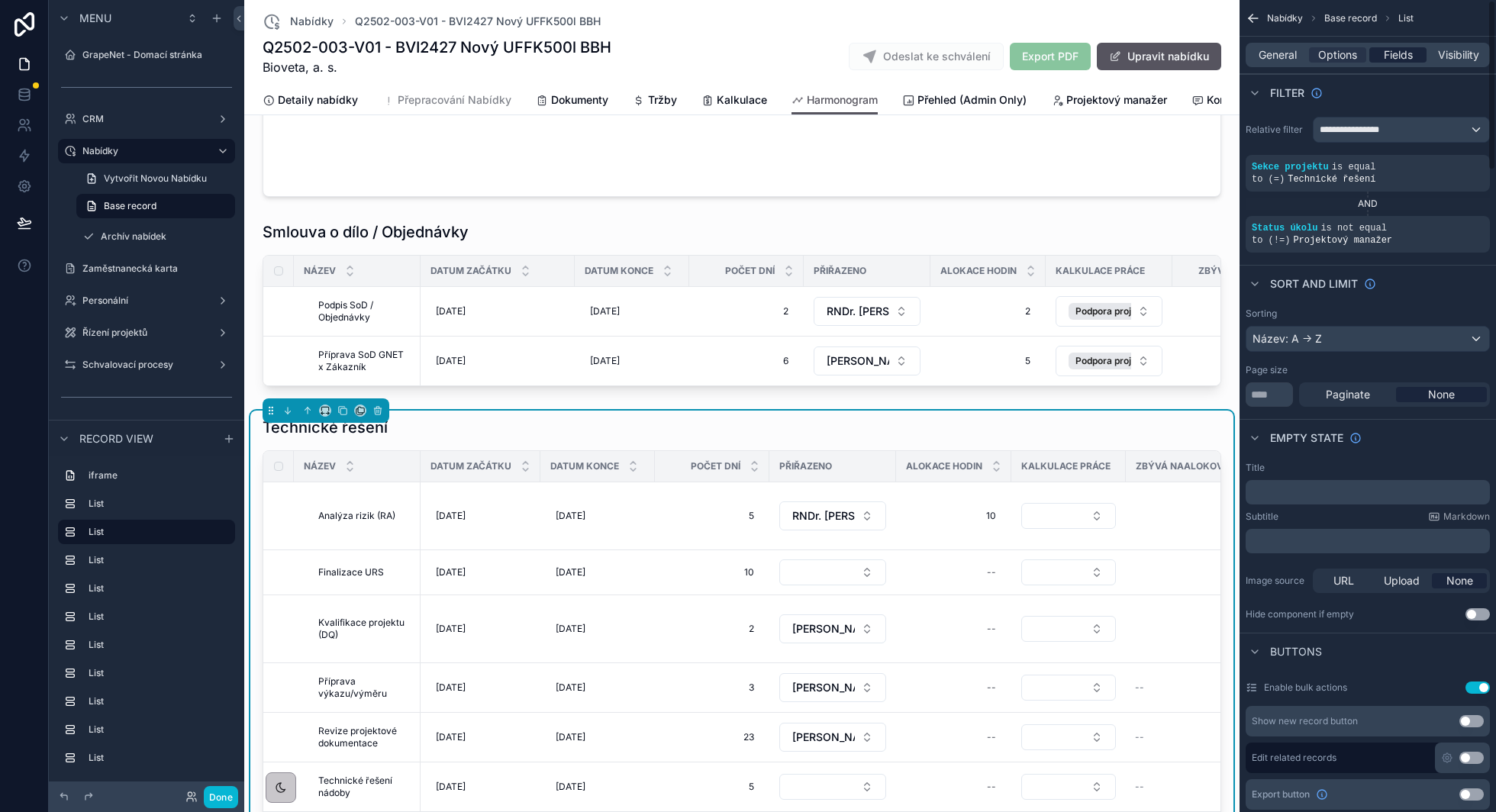
click at [1401, 58] on span "Fields" at bounding box center [1398, 54] width 29 height 15
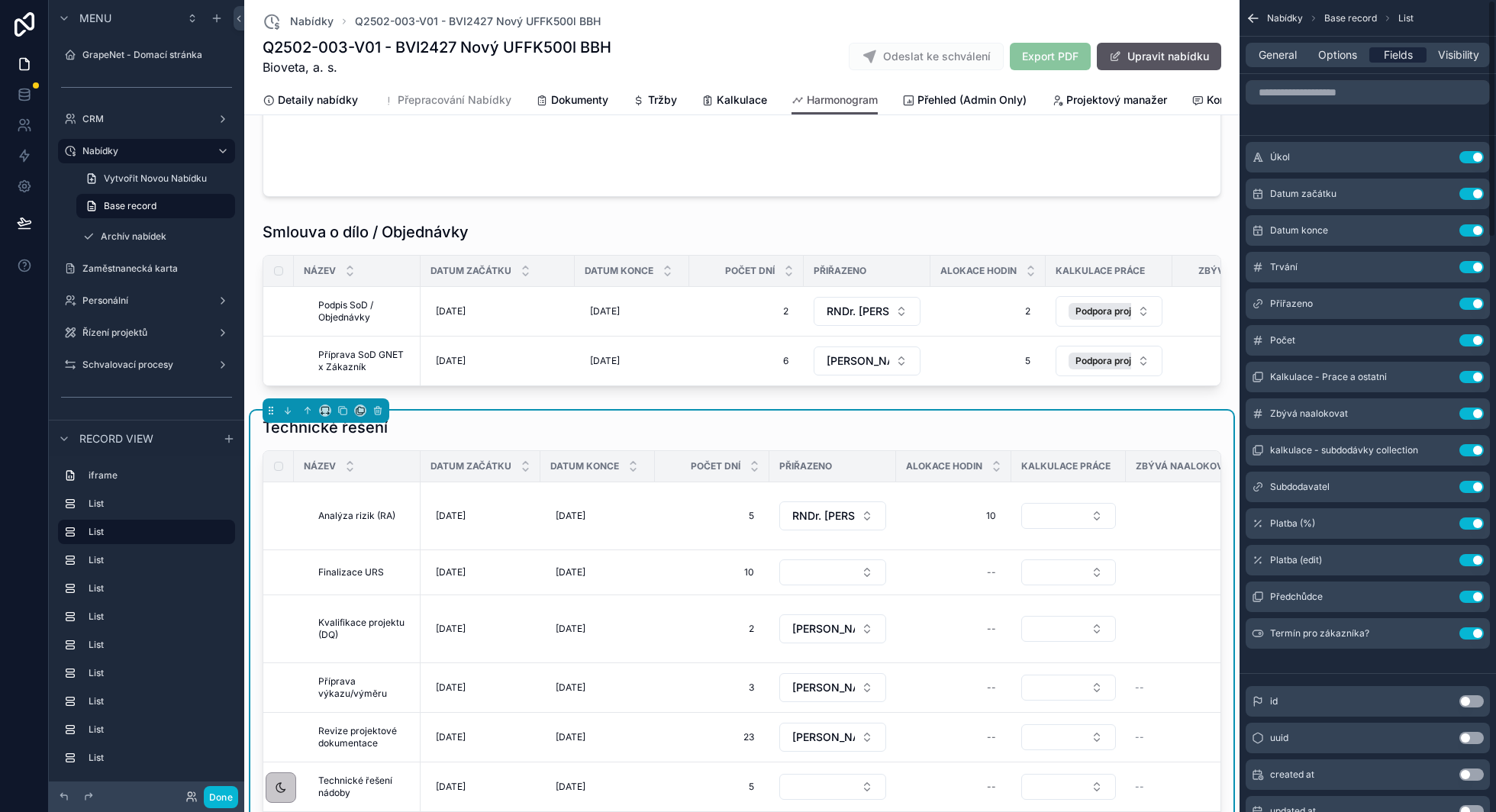
scroll to position [571, 0]
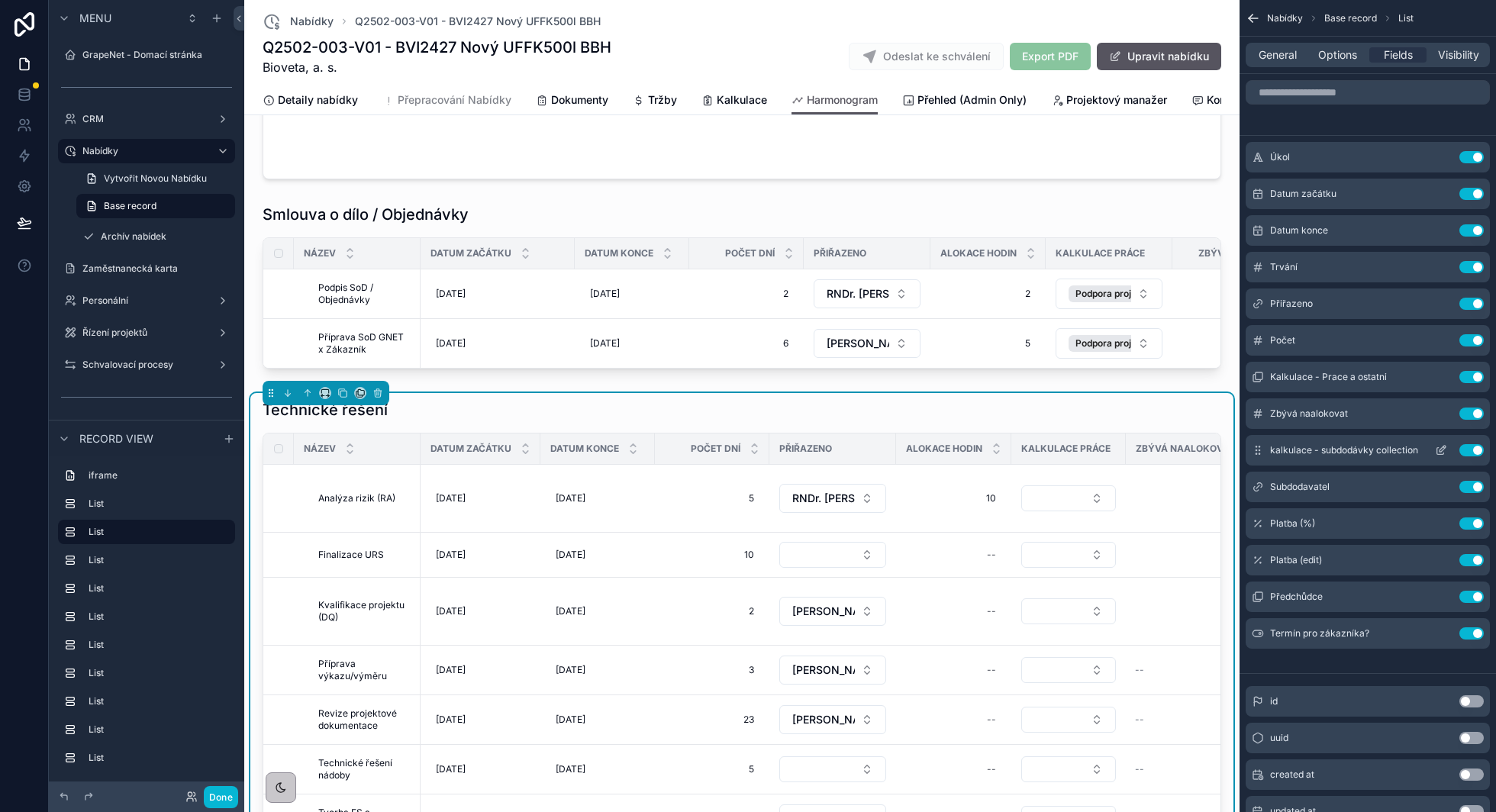
click at [1440, 452] on icon "scrollable content" at bounding box center [1441, 450] width 13 height 13
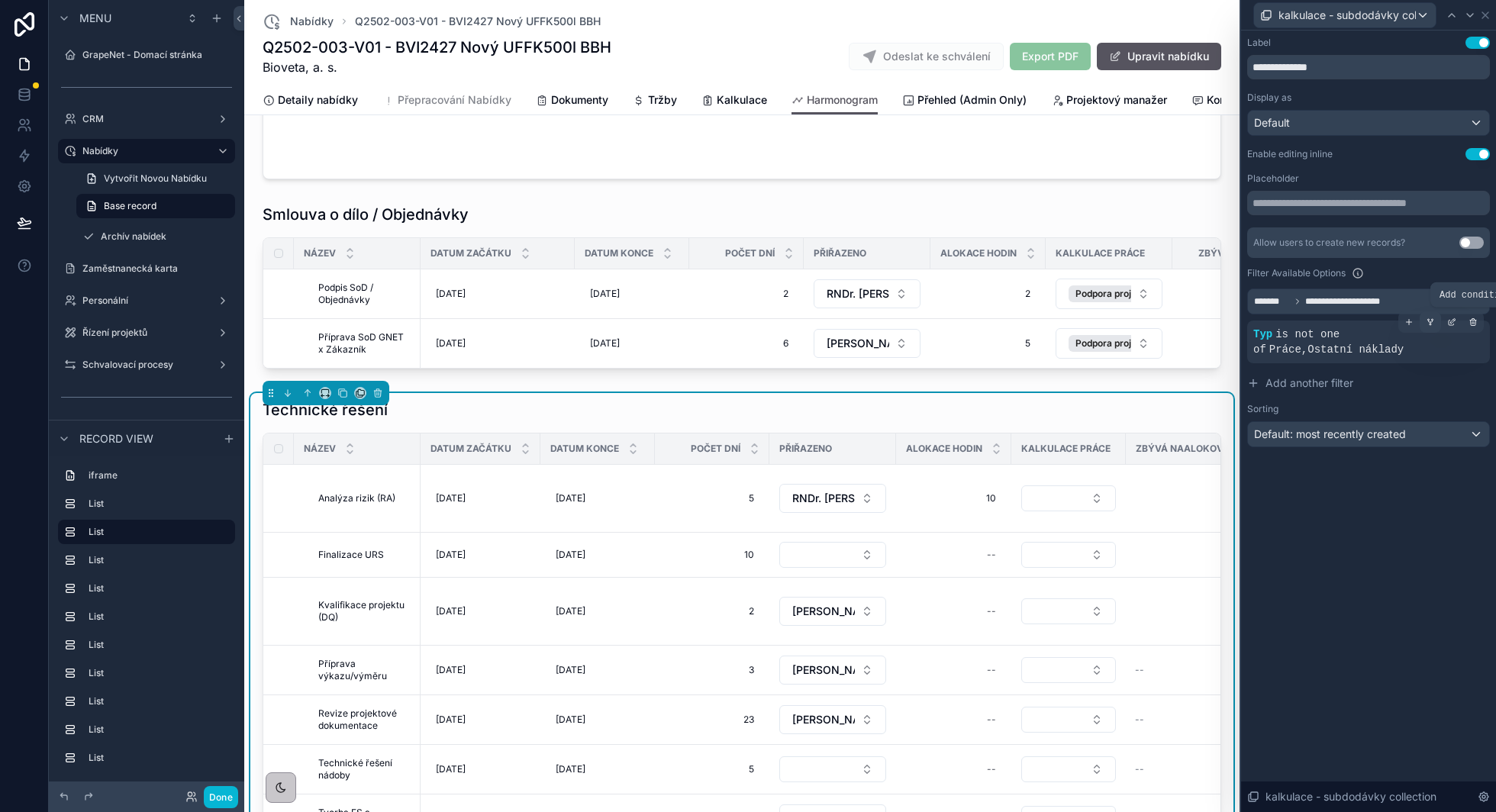
click at [1435, 323] on div at bounding box center [1429, 322] width 21 height 21
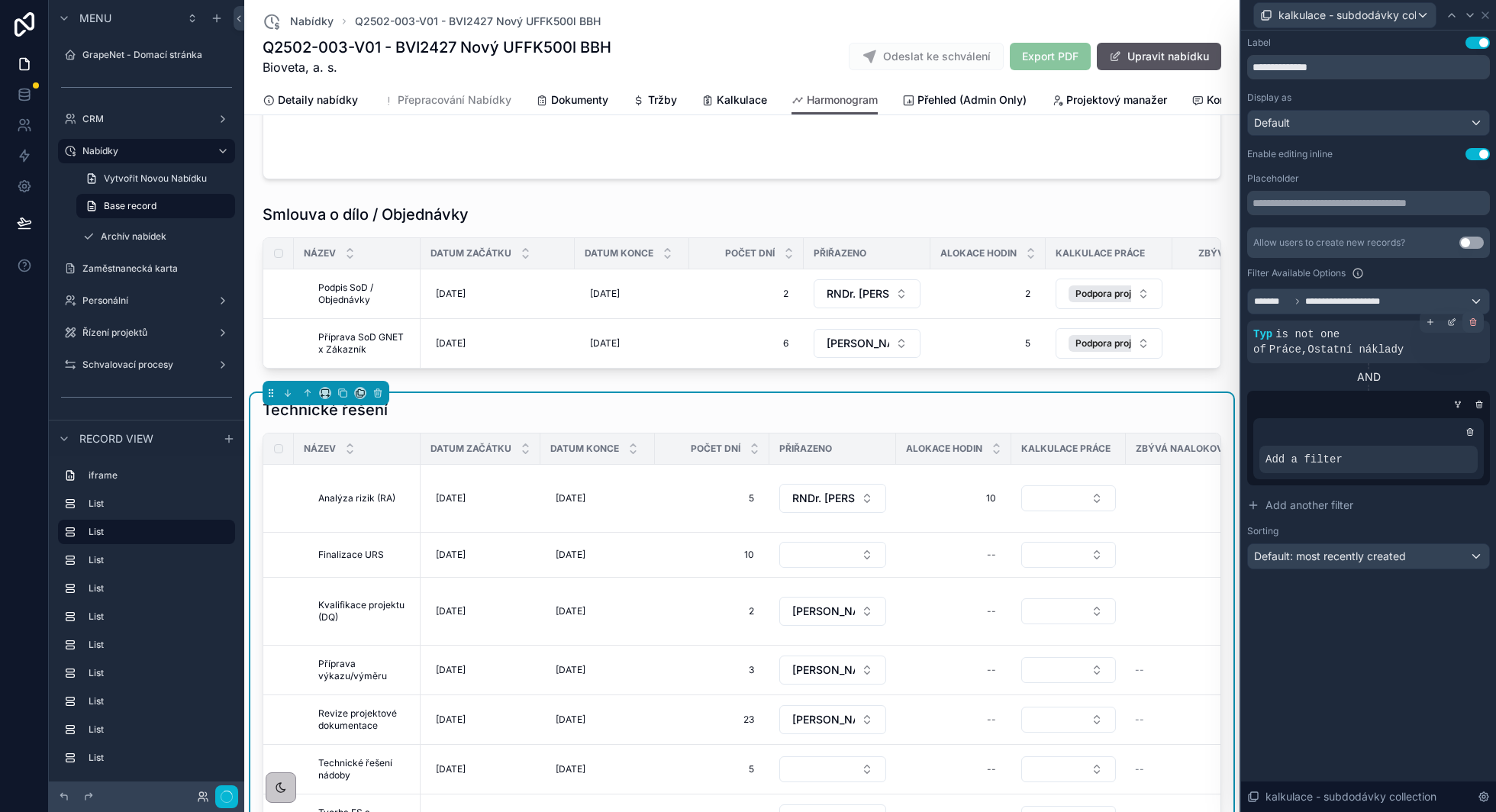
click at [1476, 323] on icon at bounding box center [1473, 323] width 5 height 5
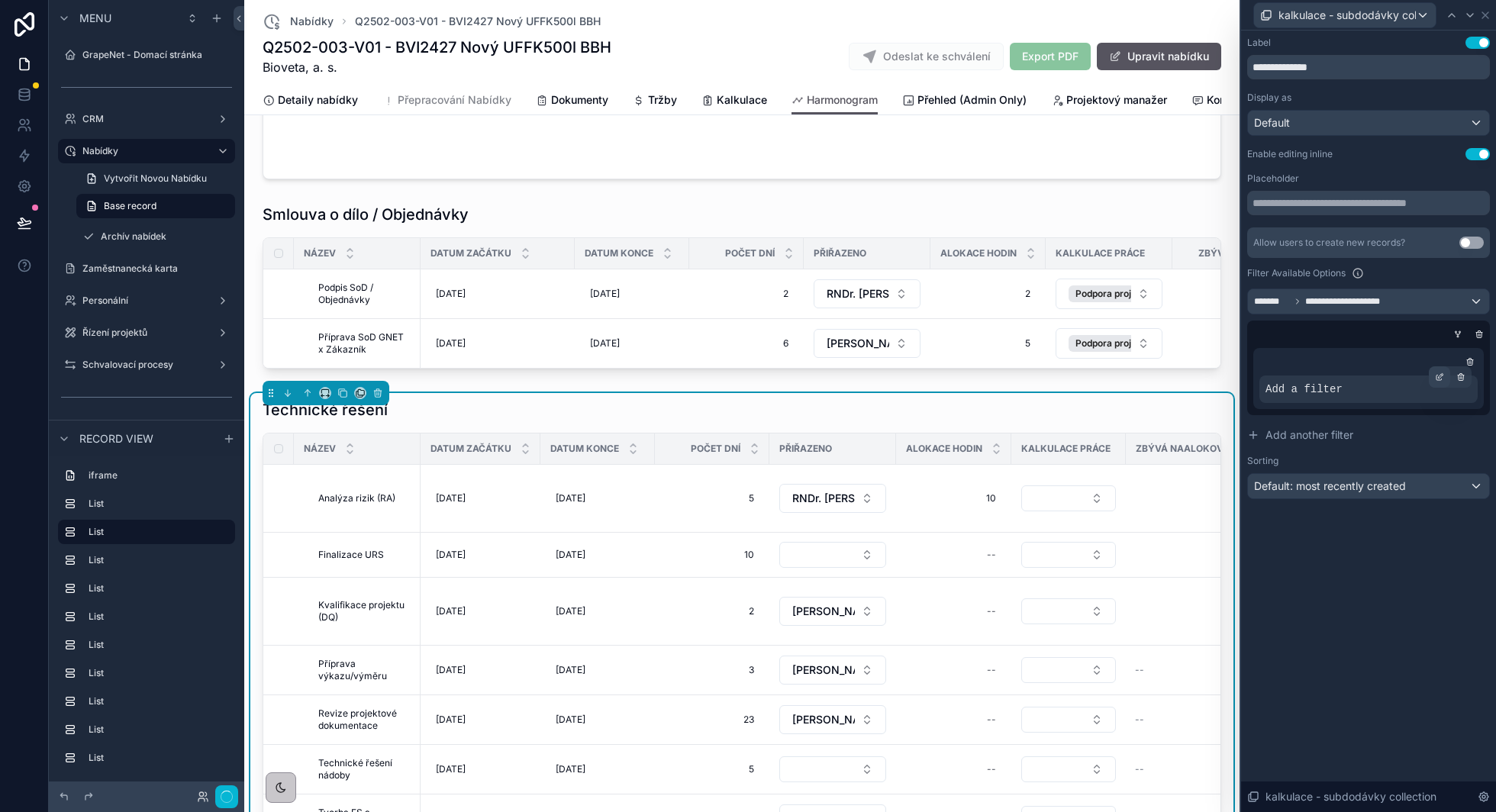
click at [1353, 392] on div "Add a filter" at bounding box center [1368, 388] width 219 height 27
click at [1437, 377] on icon at bounding box center [1440, 377] width 9 height 9
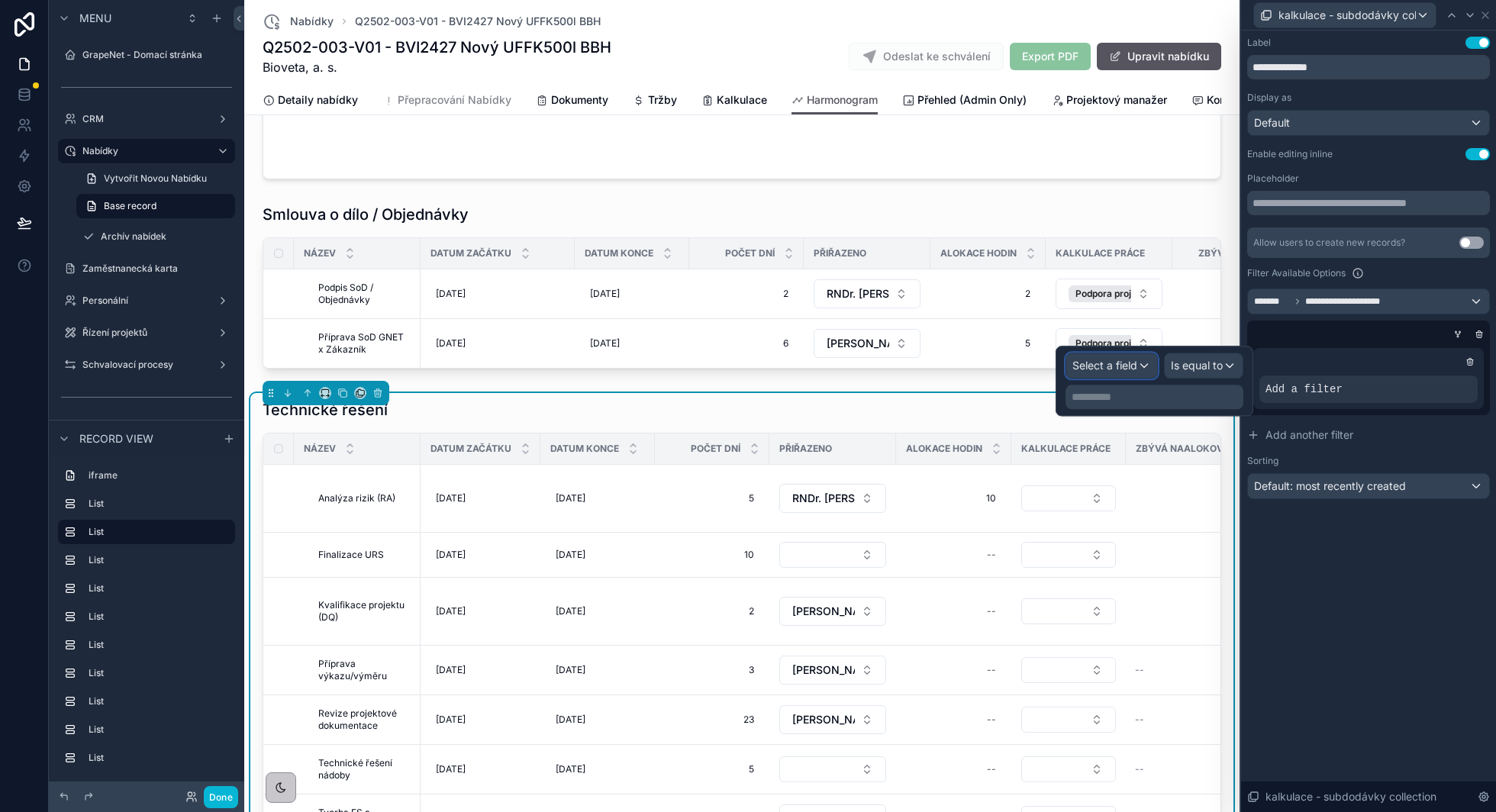
click at [1147, 370] on div "Select a field" at bounding box center [1111, 365] width 91 height 24
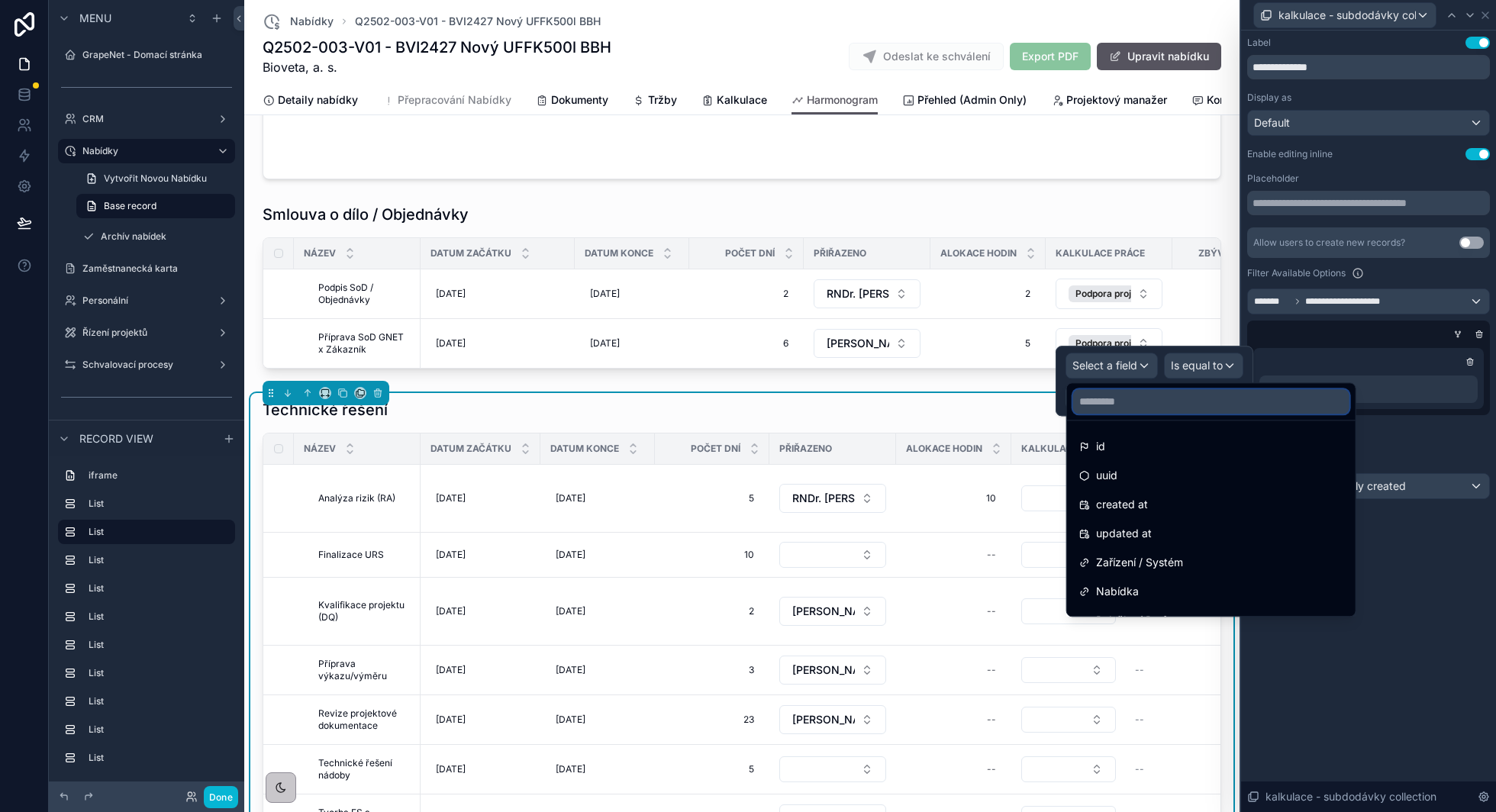
click at [1140, 399] on input "text" at bounding box center [1211, 401] width 276 height 24
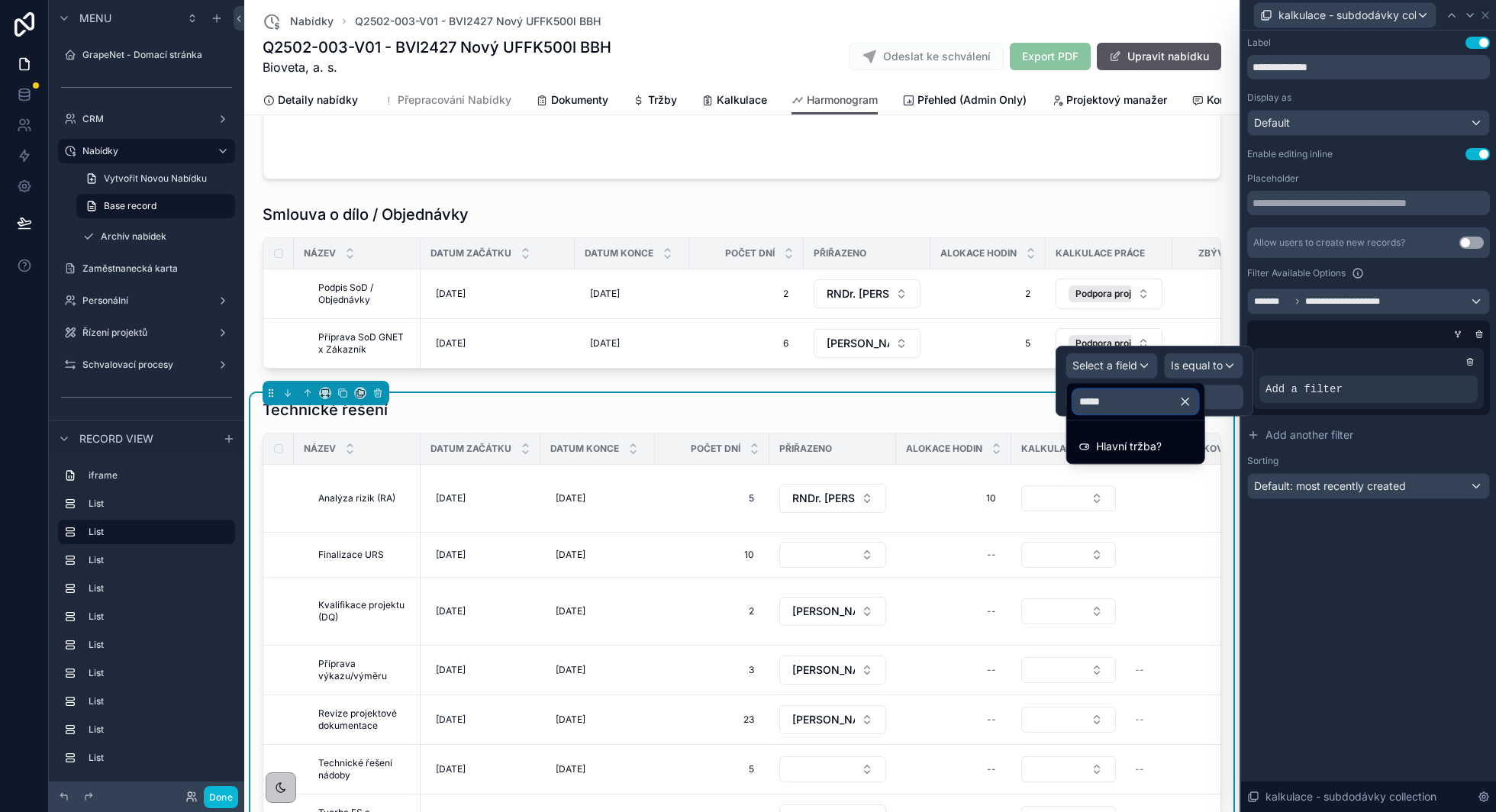
type input "*****"
click at [1118, 439] on span "Hlavní tržba?" at bounding box center [1129, 446] width 66 height 18
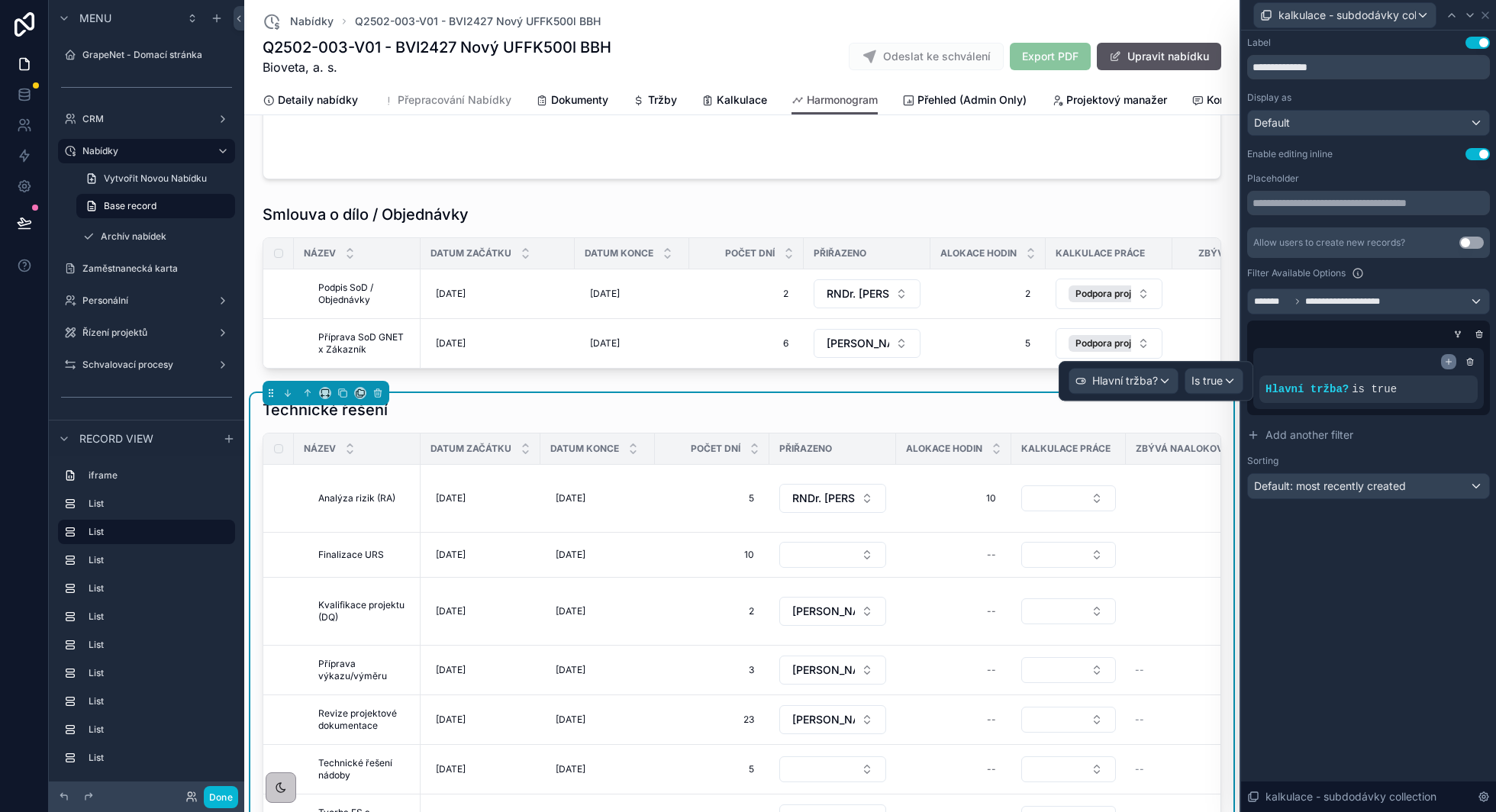
click at [1451, 360] on icon at bounding box center [1449, 362] width 9 height 9
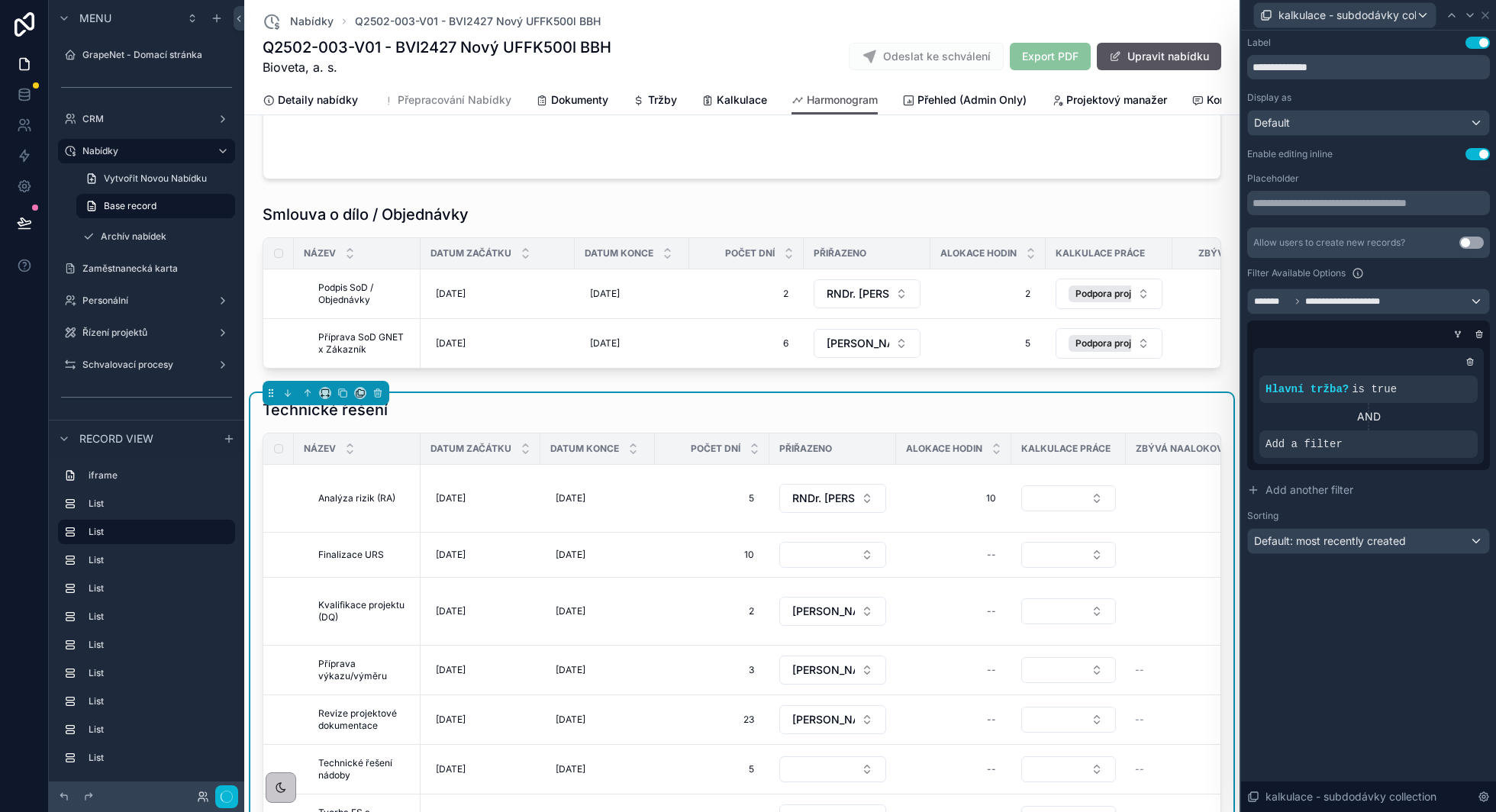
click at [0, 0] on icon at bounding box center [0, 0] width 0 height 0
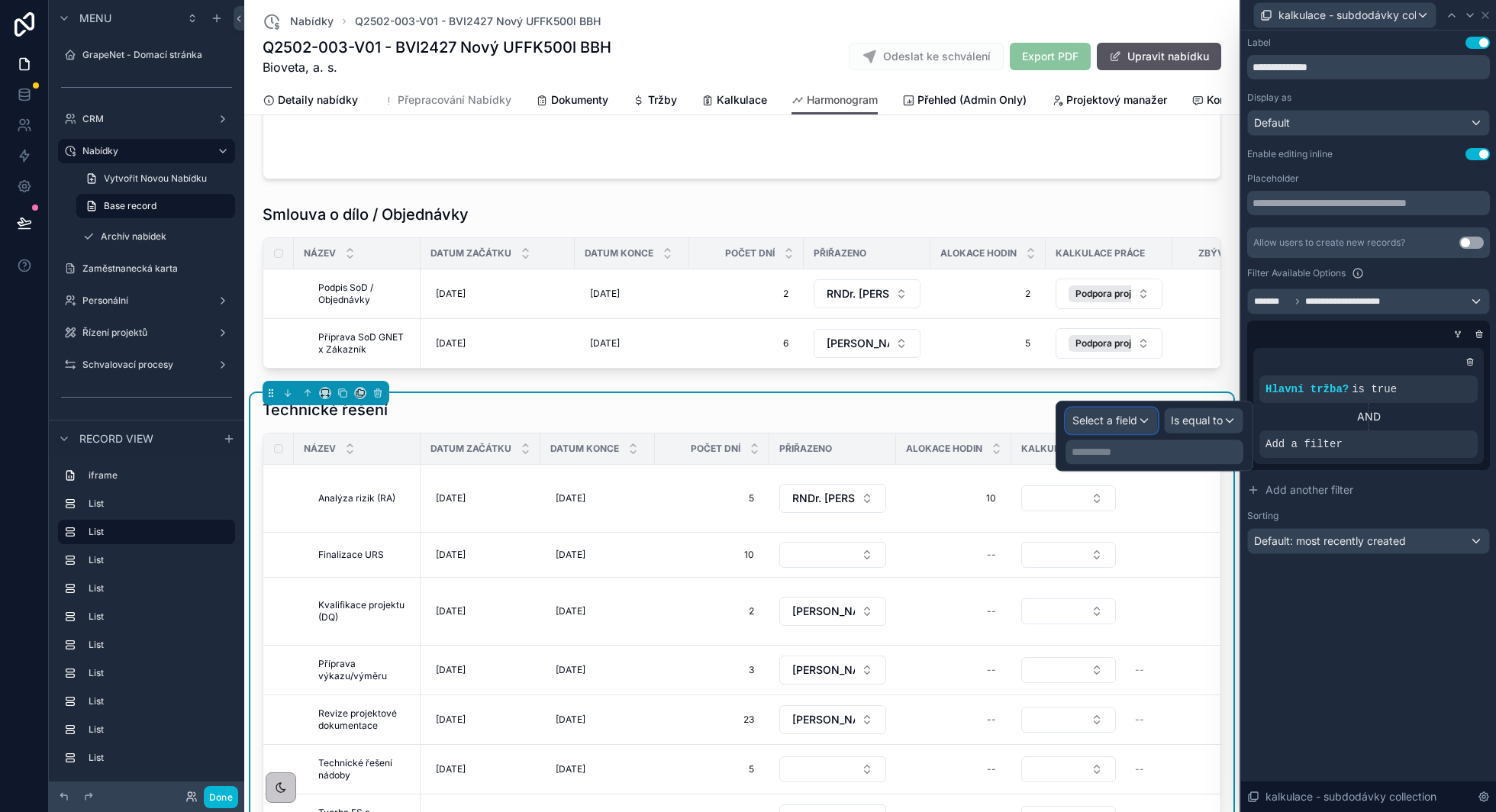
click at [1136, 413] on span "Select a field" at bounding box center [1104, 420] width 65 height 15
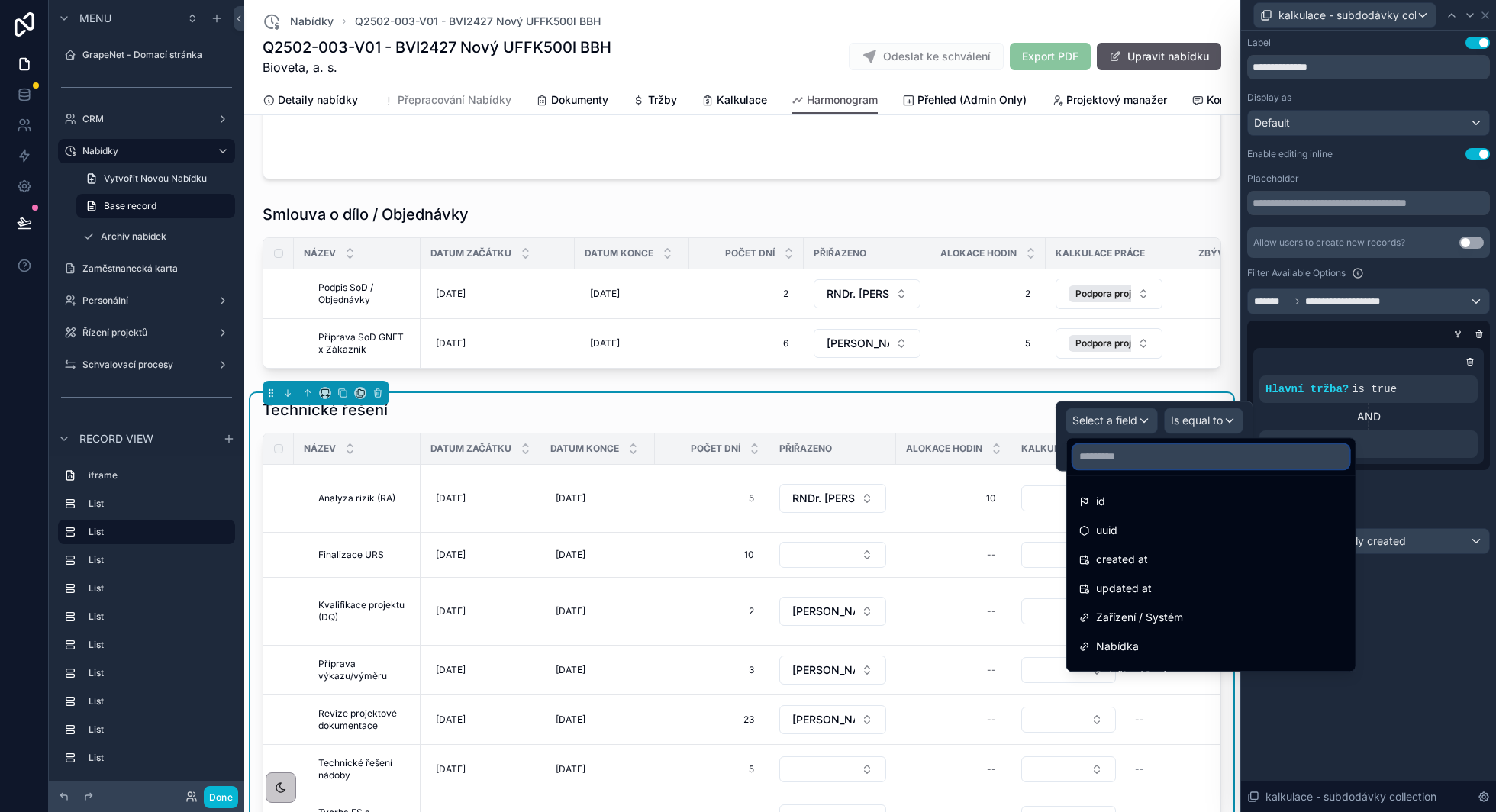
click at [1125, 456] on input "text" at bounding box center [1211, 456] width 276 height 24
type input "*"
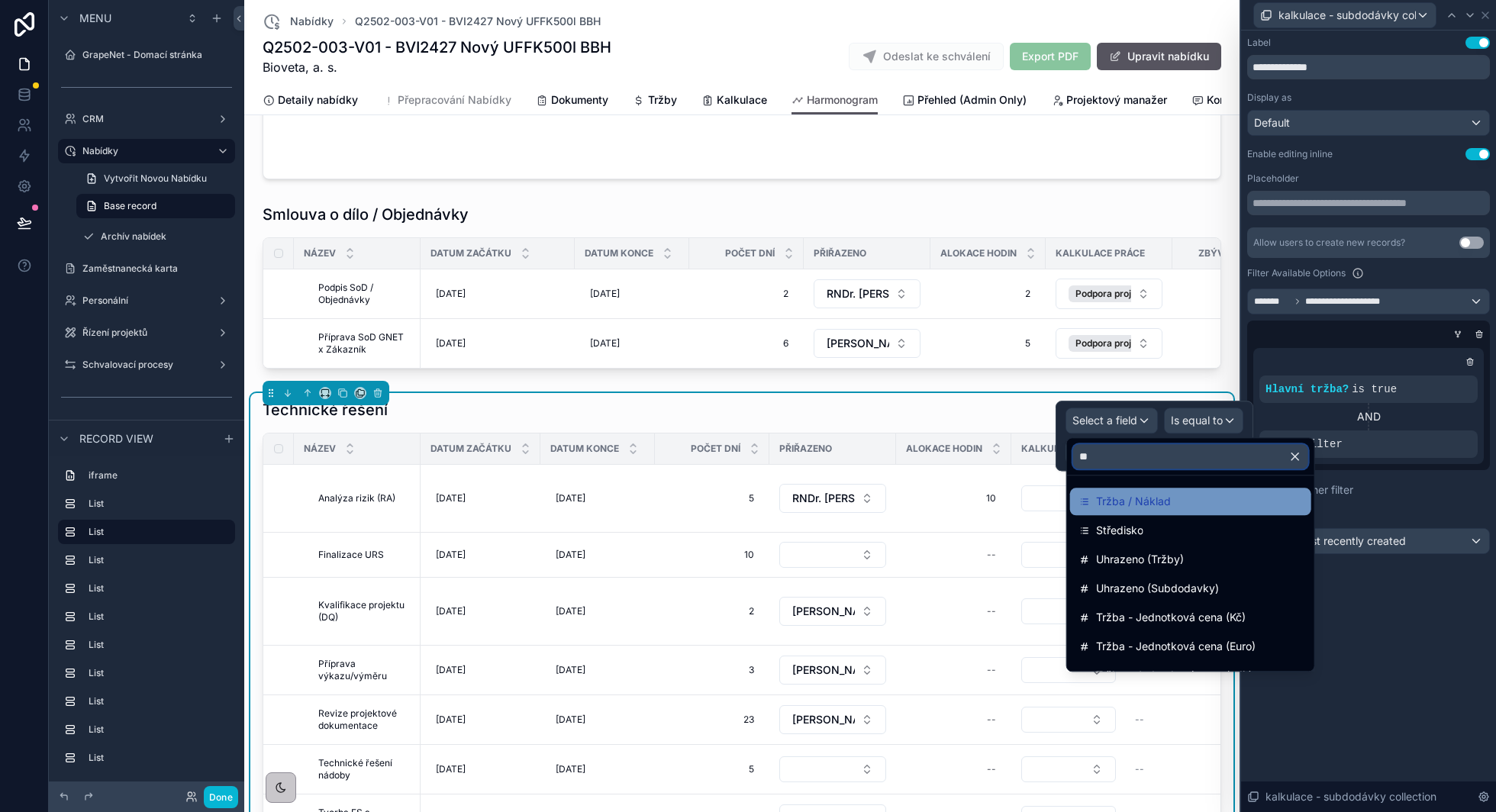
type input "**"
click at [1132, 504] on span "Tržba / Náklad" at bounding box center [1133, 501] width 74 height 18
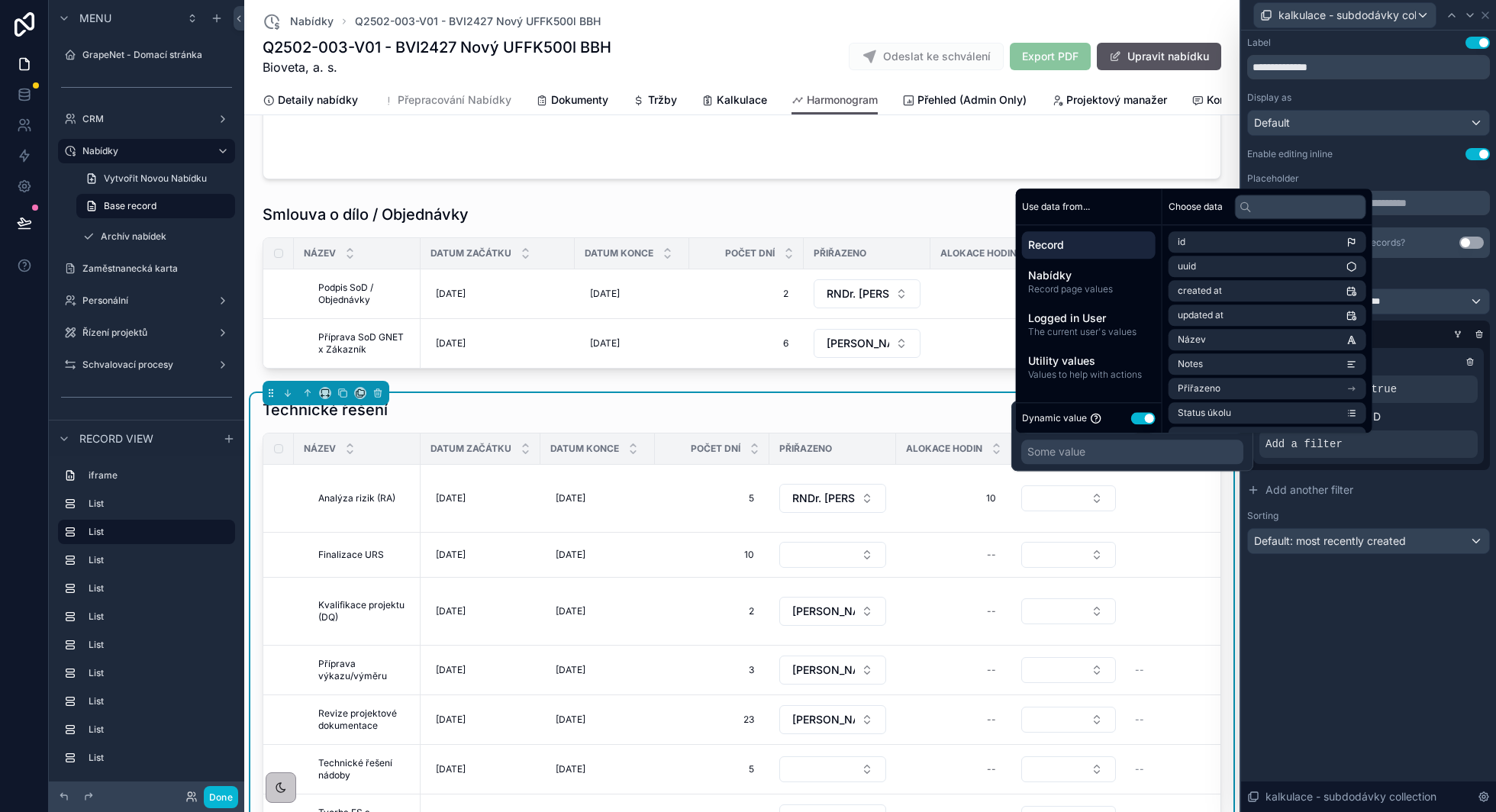
click at [1140, 418] on button "Use setting" at bounding box center [1143, 418] width 24 height 13
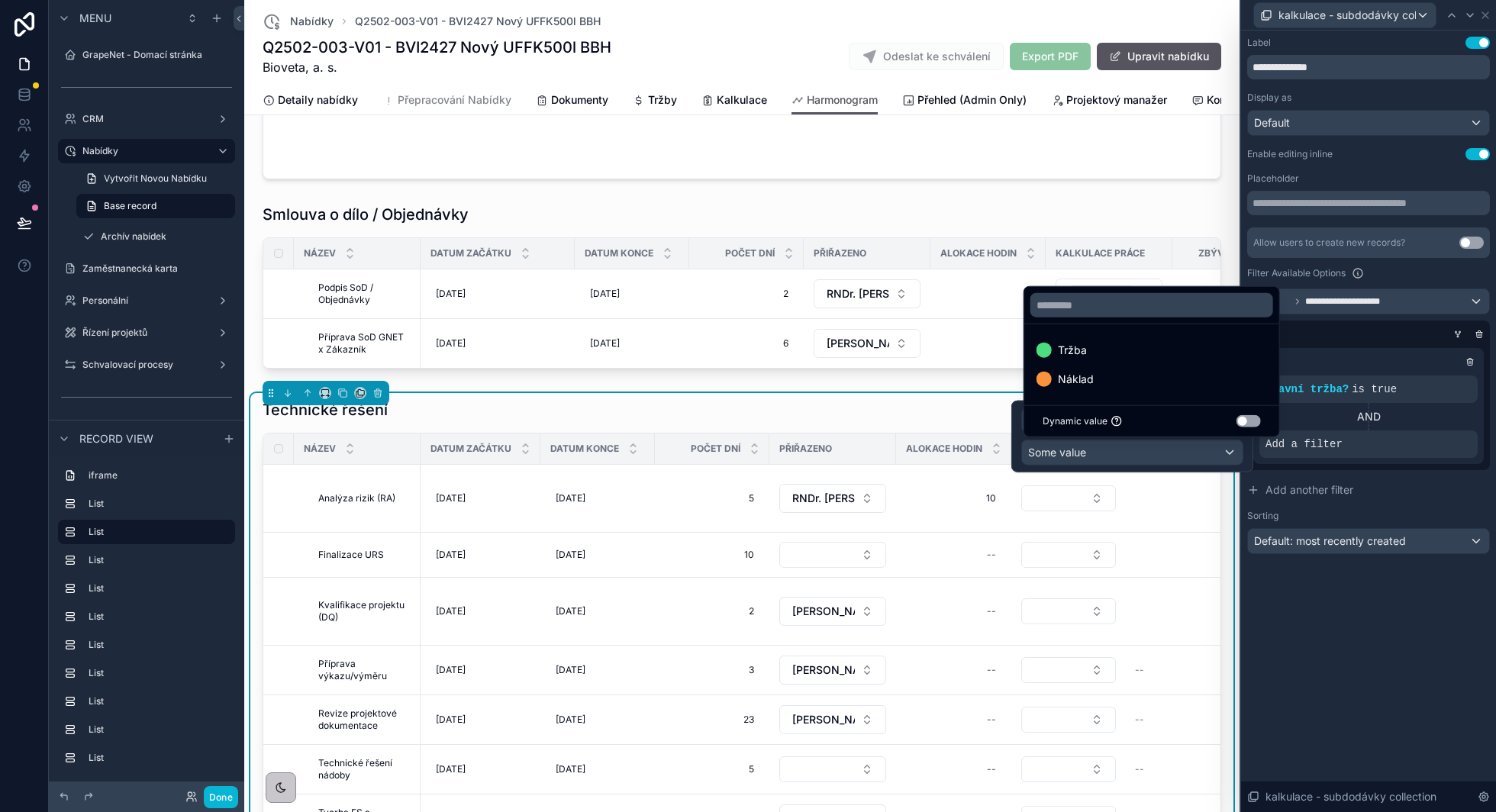
click at [1136, 352] on div "Tržba" at bounding box center [1151, 350] width 230 height 18
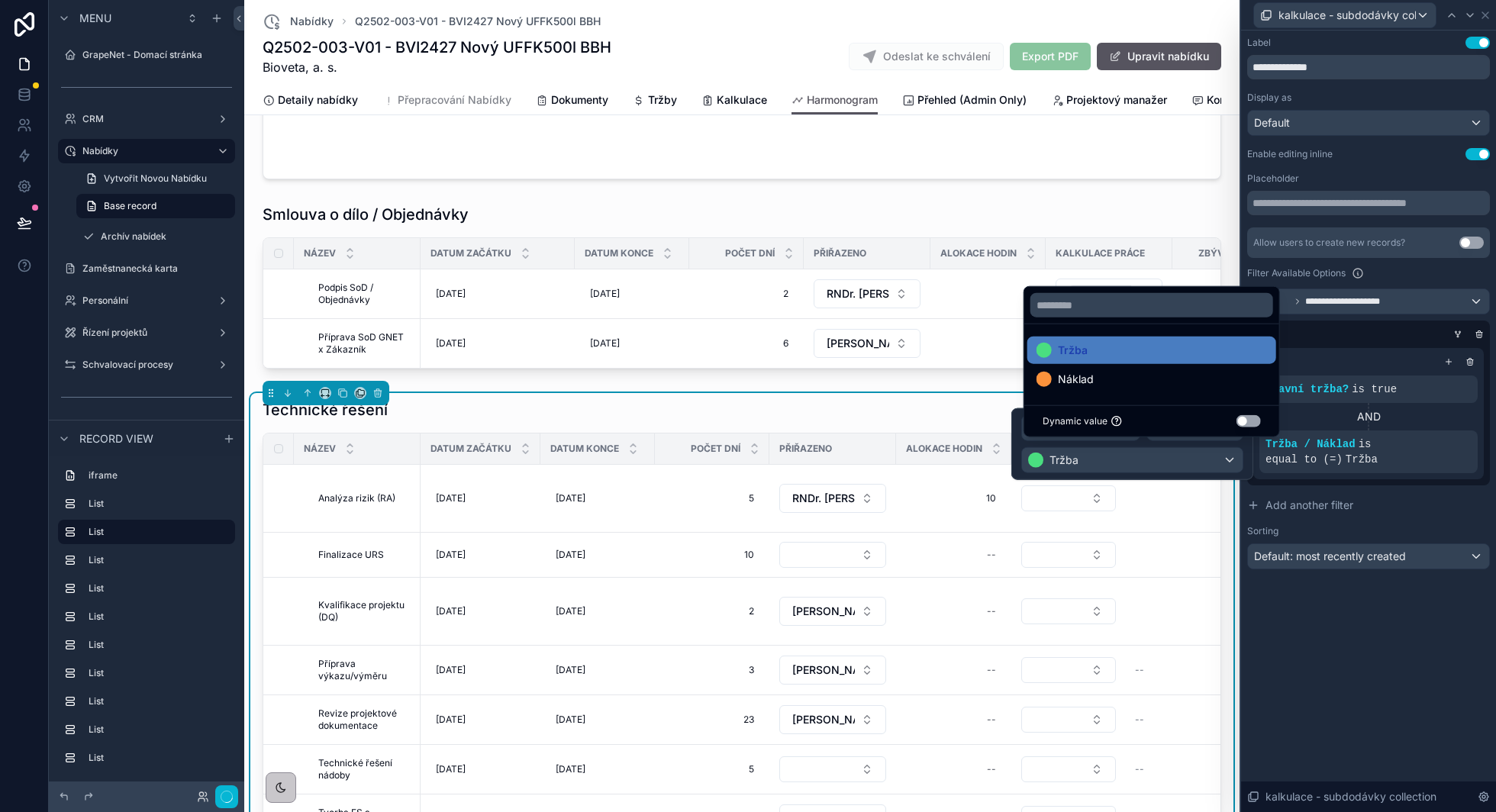
click at [1405, 615] on div "**********" at bounding box center [1368, 421] width 255 height 781
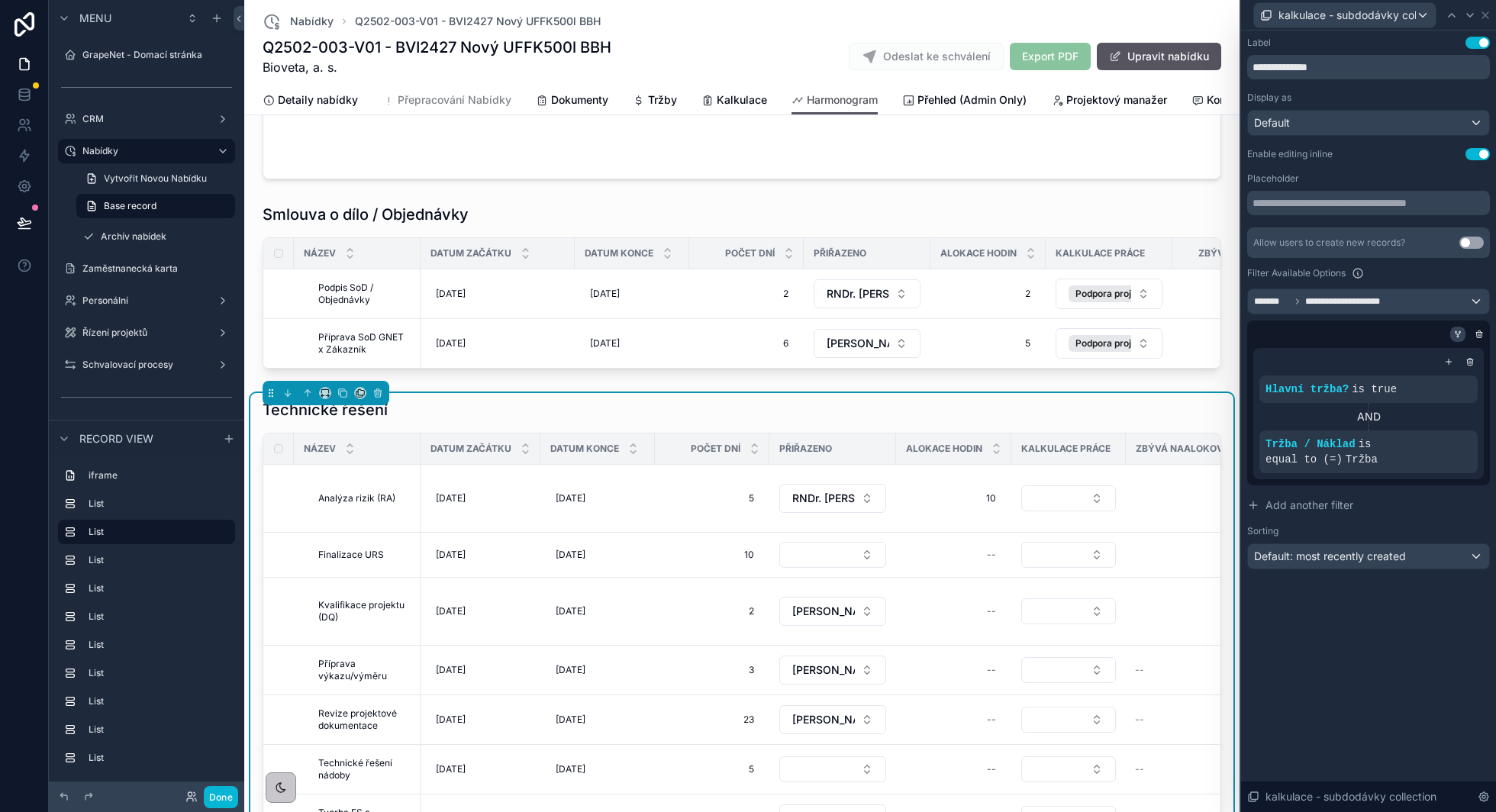
click at [1456, 333] on icon at bounding box center [1458, 334] width 4 height 2
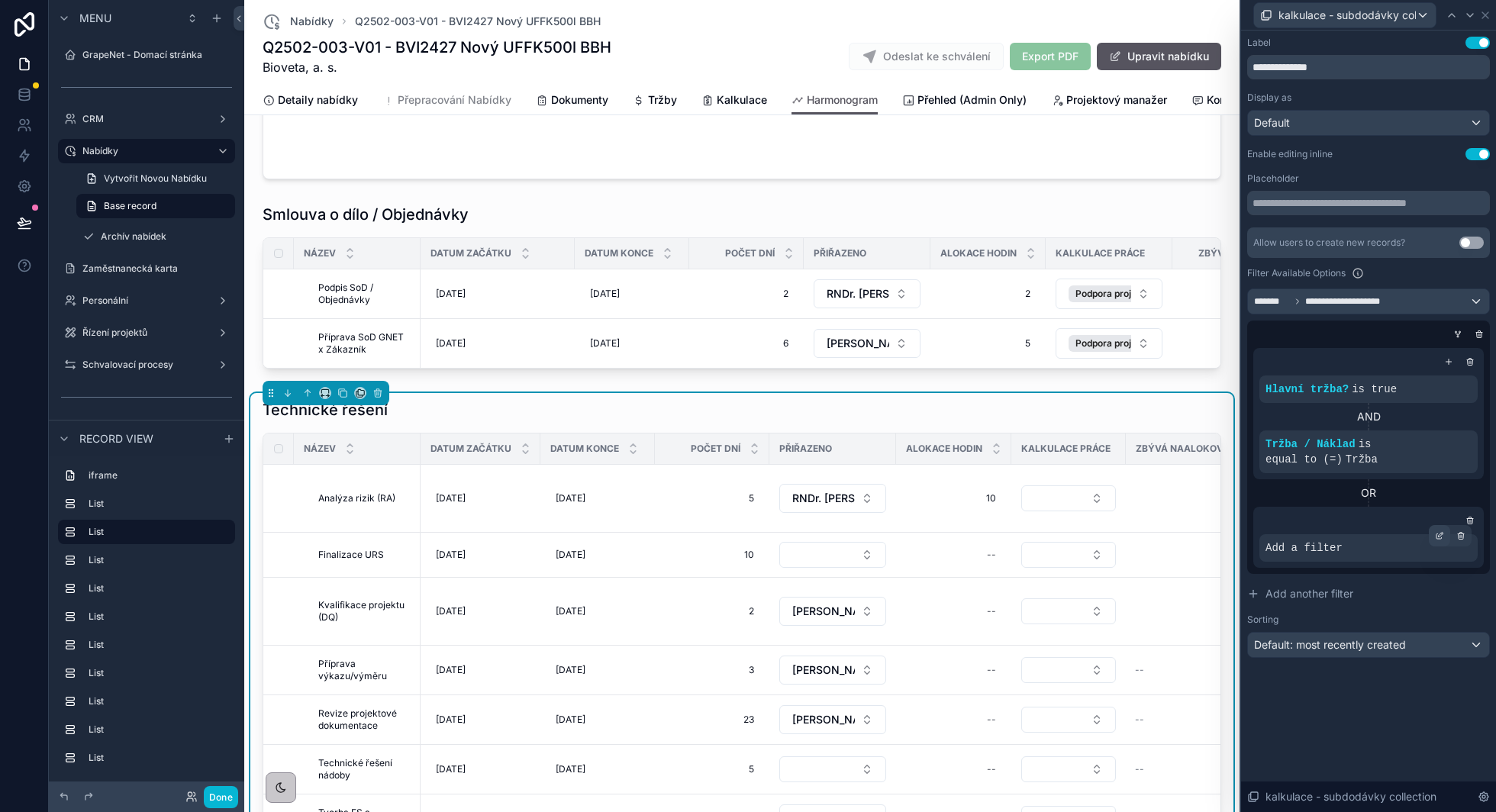
click at [1439, 536] on icon at bounding box center [1441, 534] width 5 height 5
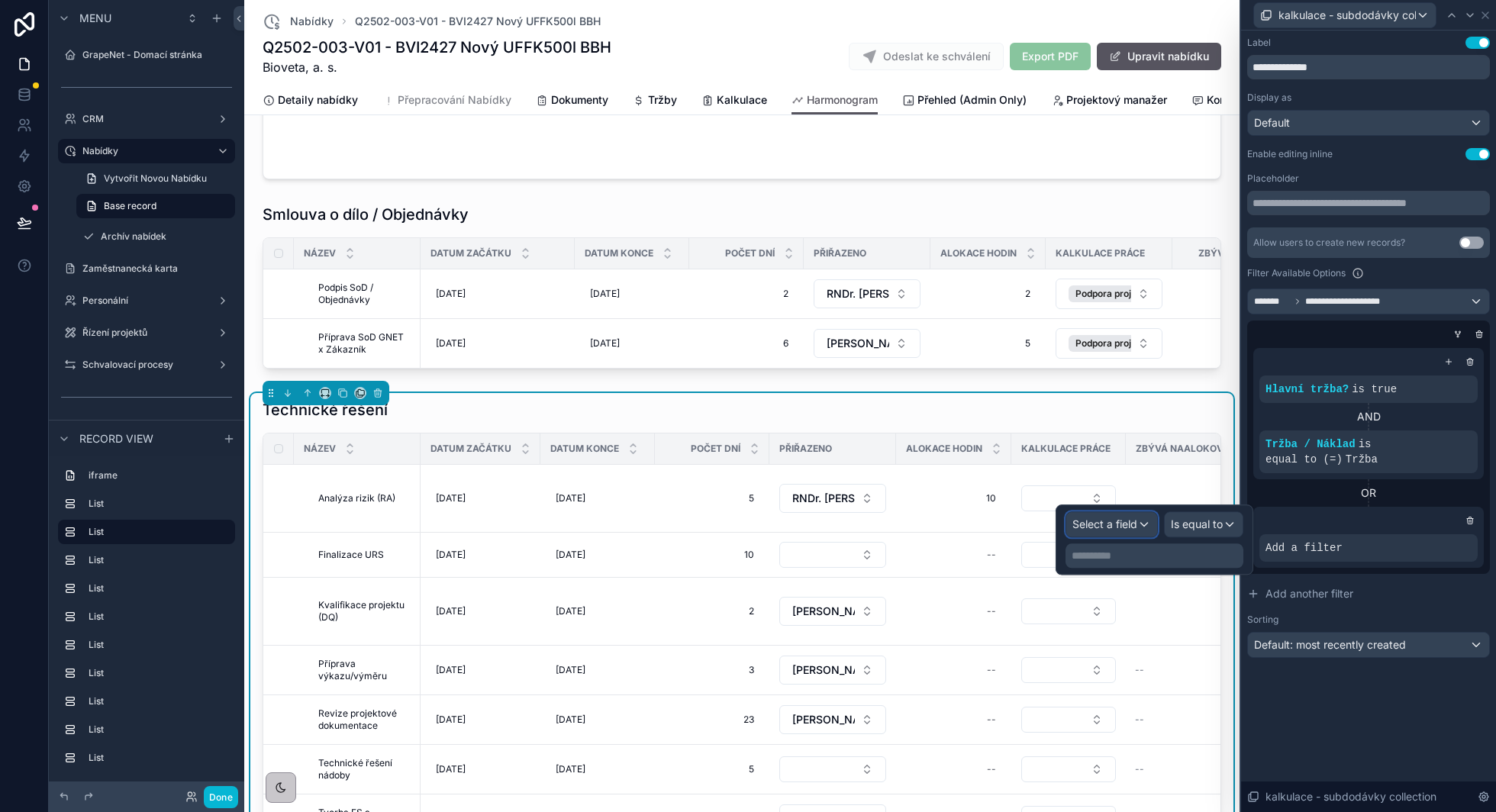
click at [1130, 523] on span "Select a field" at bounding box center [1104, 524] width 65 height 13
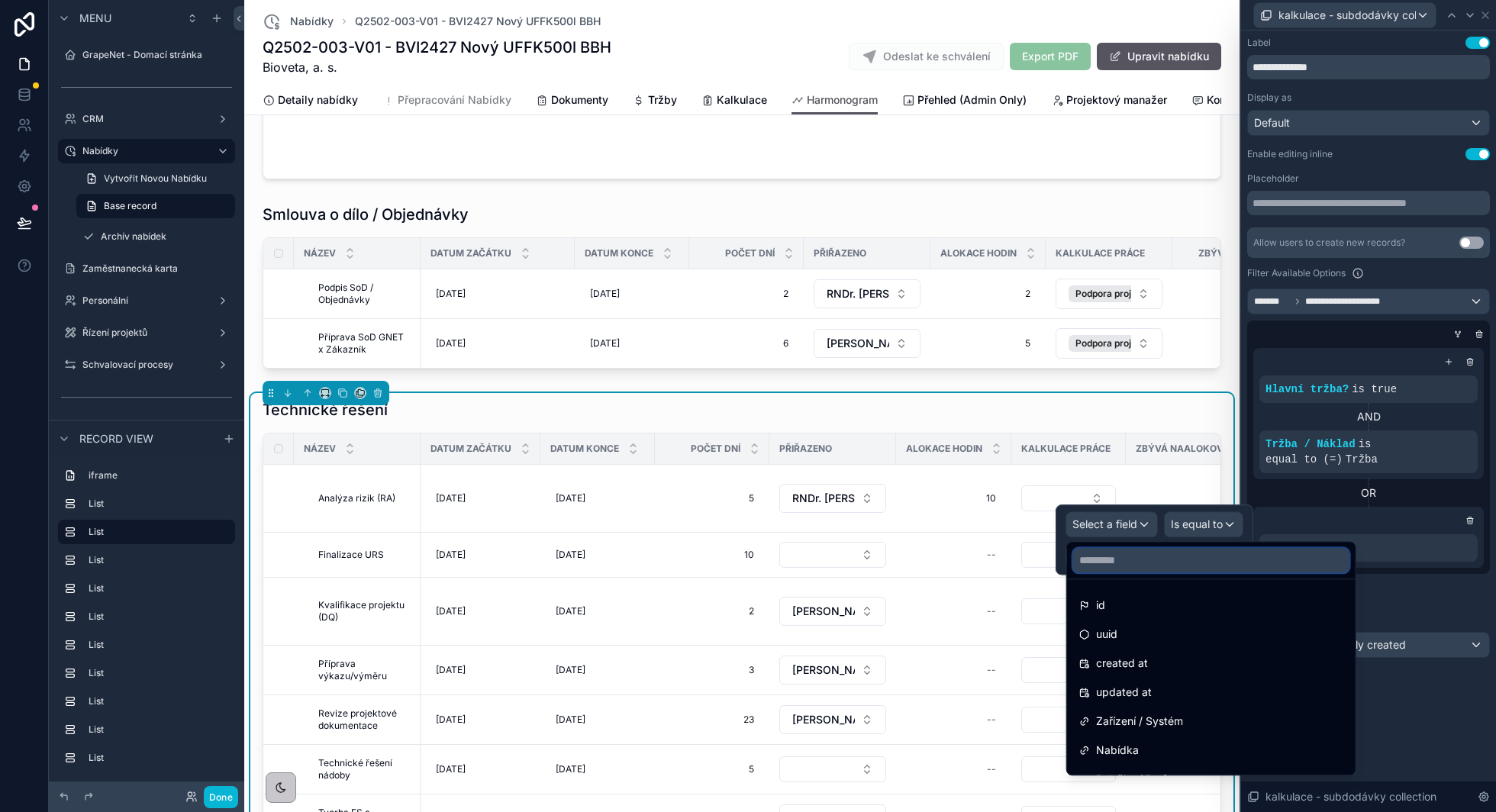
click at [1111, 561] on input "text" at bounding box center [1211, 560] width 276 height 24
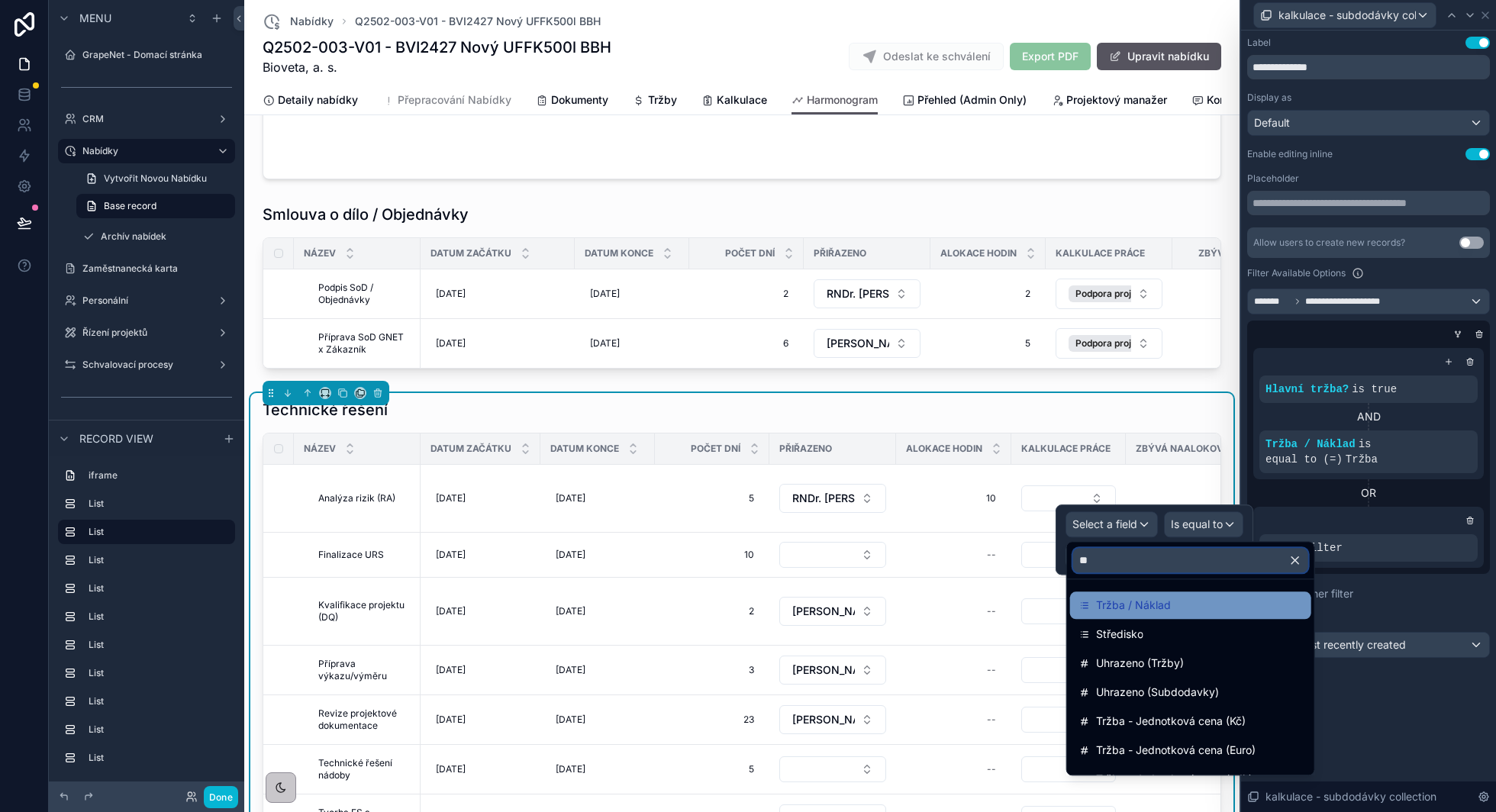
type input "**"
click at [1120, 615] on div "Tržba / Náklad" at bounding box center [1191, 604] width 241 height 27
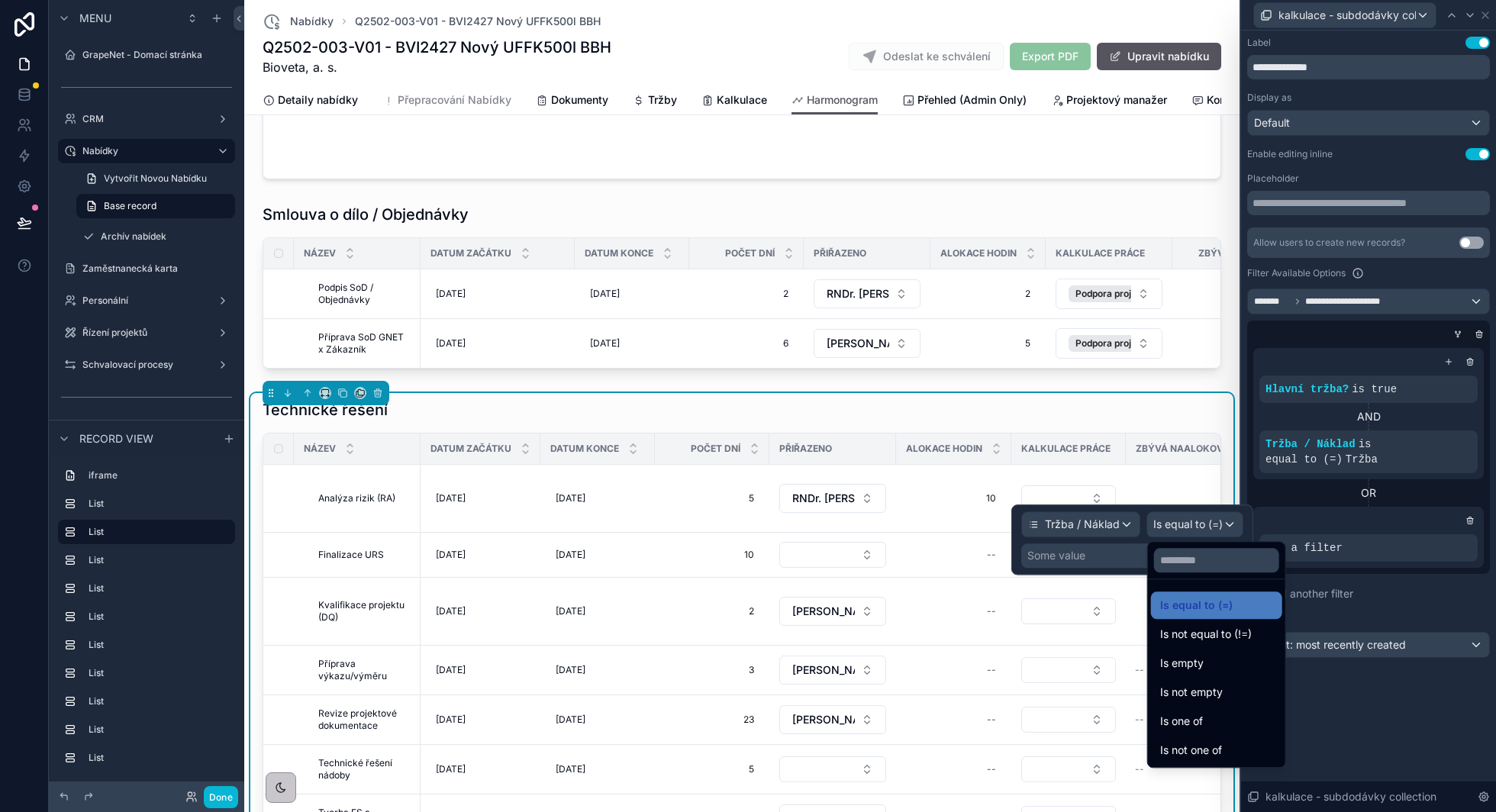
click at [1068, 549] on div at bounding box center [1132, 540] width 242 height 70
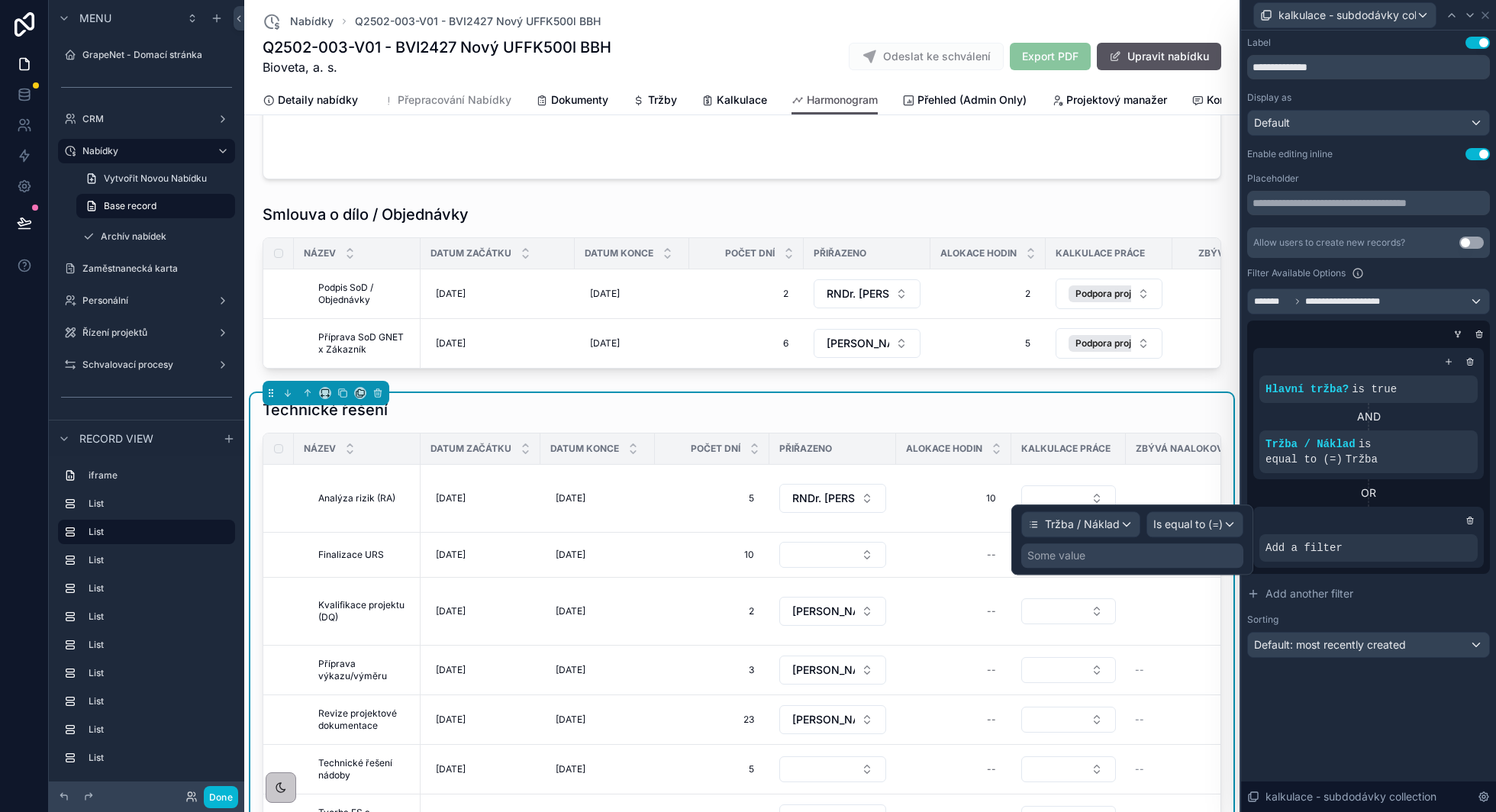
click at [1068, 561] on div "Some value" at bounding box center [1057, 555] width 58 height 15
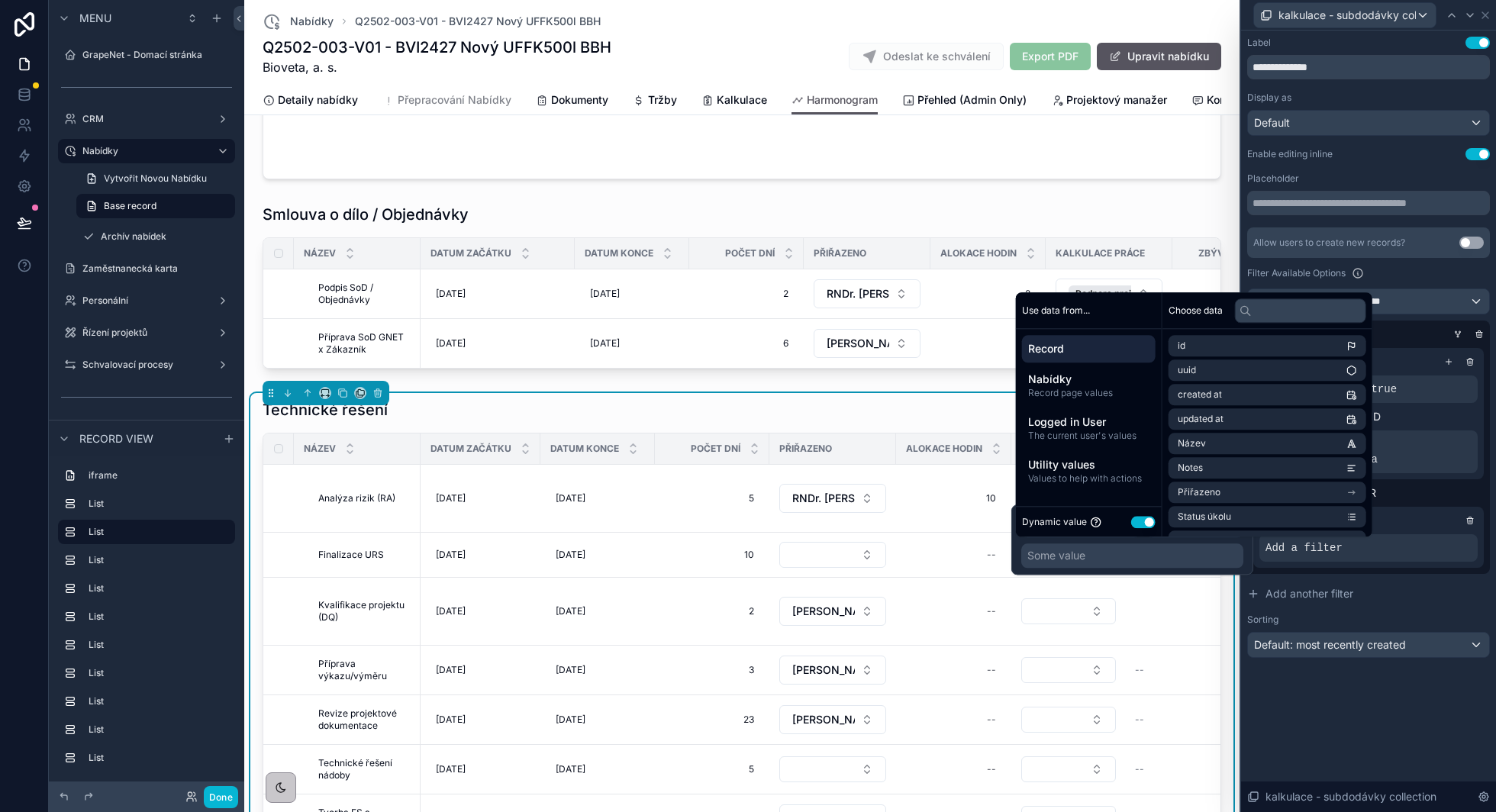
click at [1147, 522] on button "Use setting" at bounding box center [1143, 522] width 24 height 13
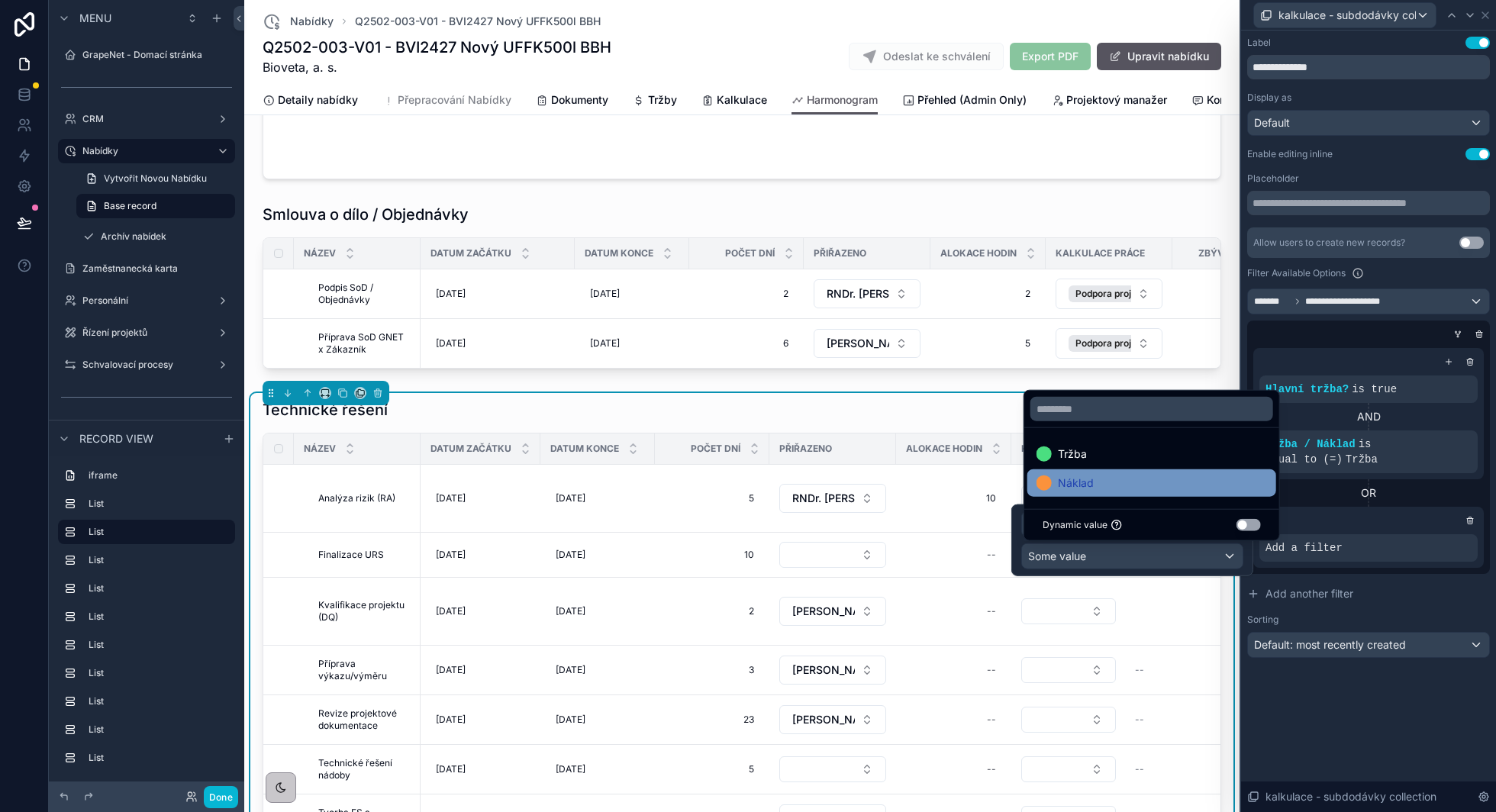
click at [1158, 478] on div "Náklad" at bounding box center [1151, 482] width 230 height 18
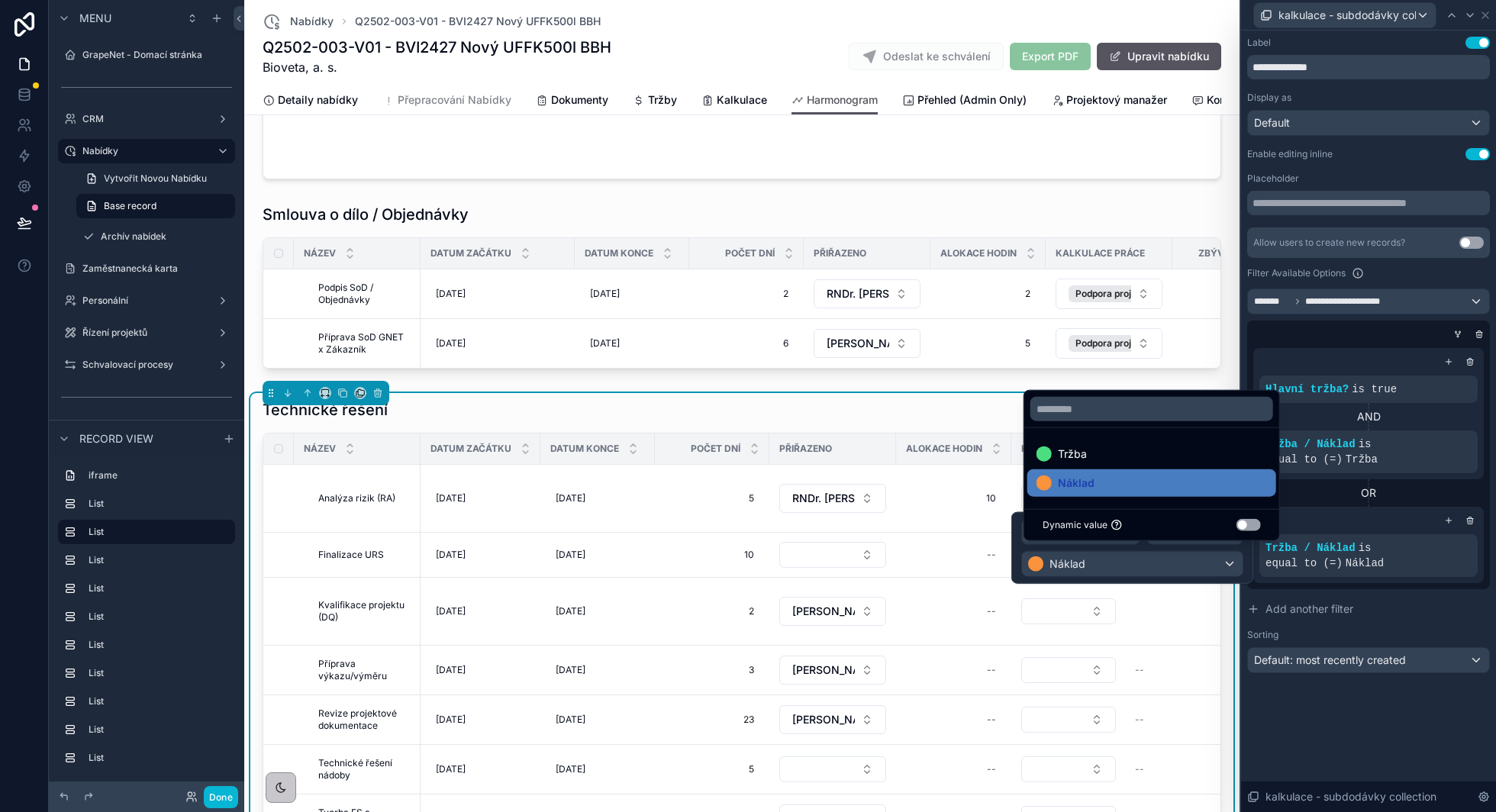
click at [1450, 522] on icon at bounding box center [1449, 521] width 9 height 9
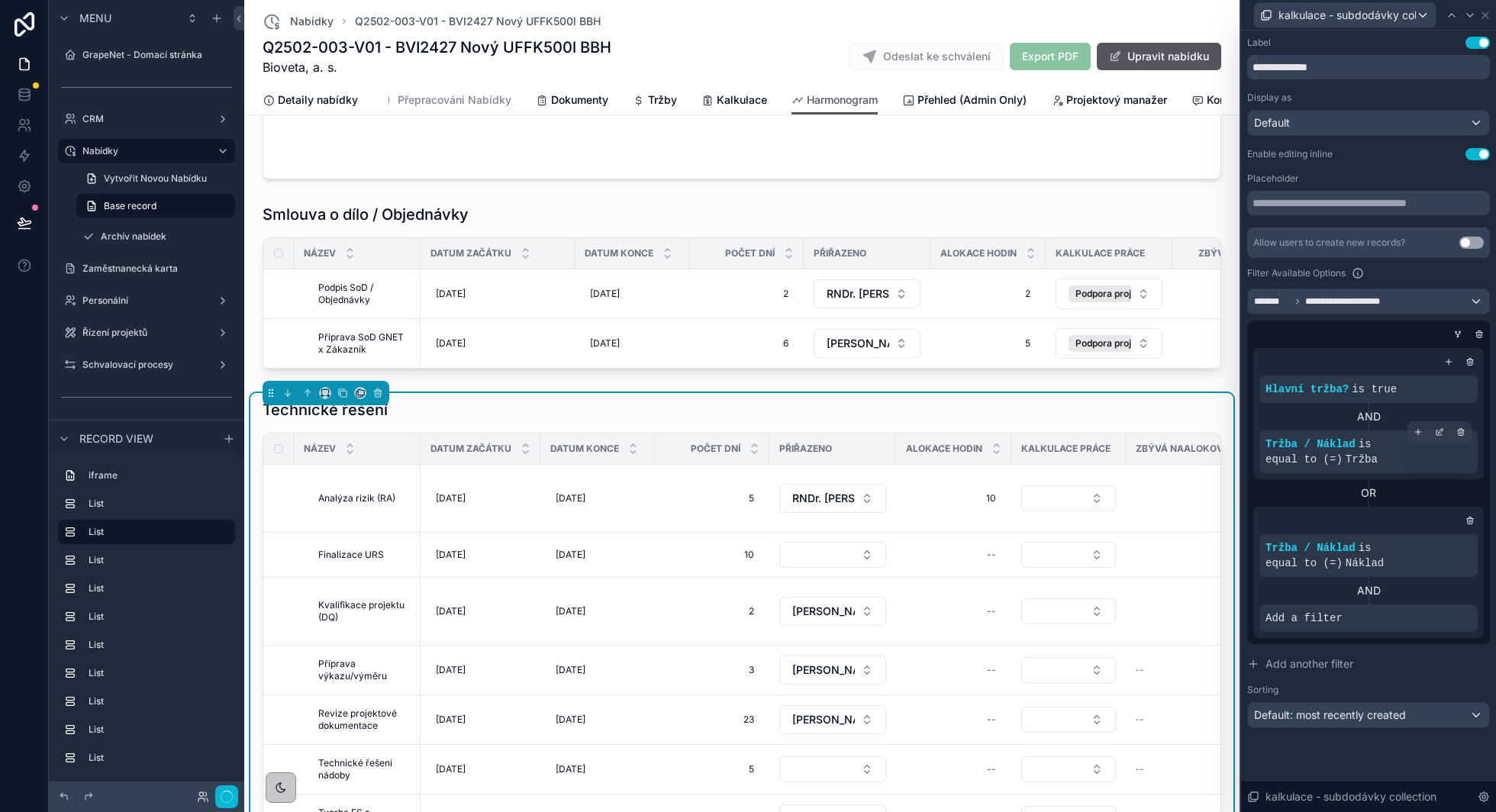
click at [0, 0] on icon at bounding box center [0, 0] width 0 height 0
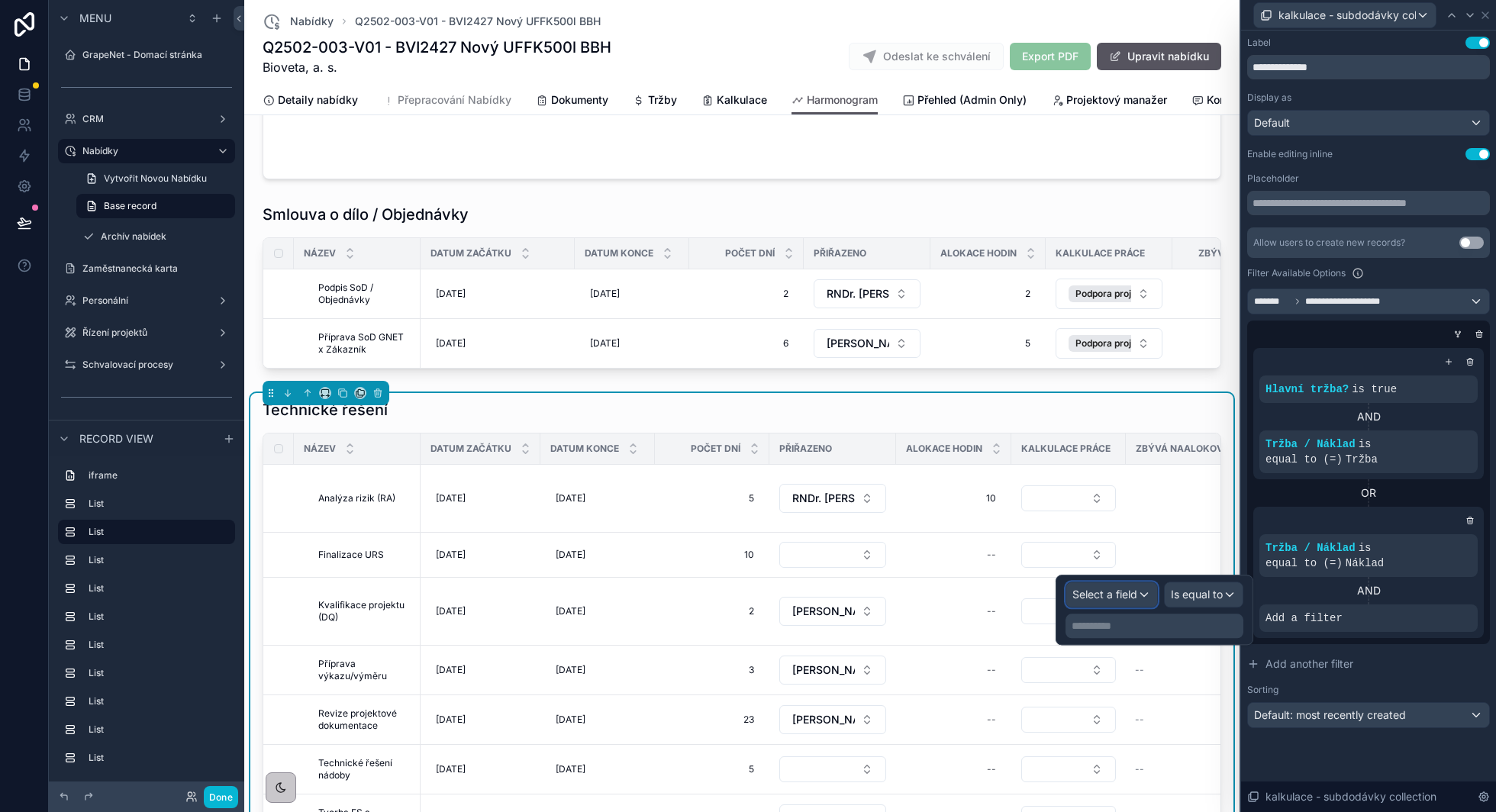
click at [1124, 589] on span "Select a field" at bounding box center [1104, 594] width 65 height 13
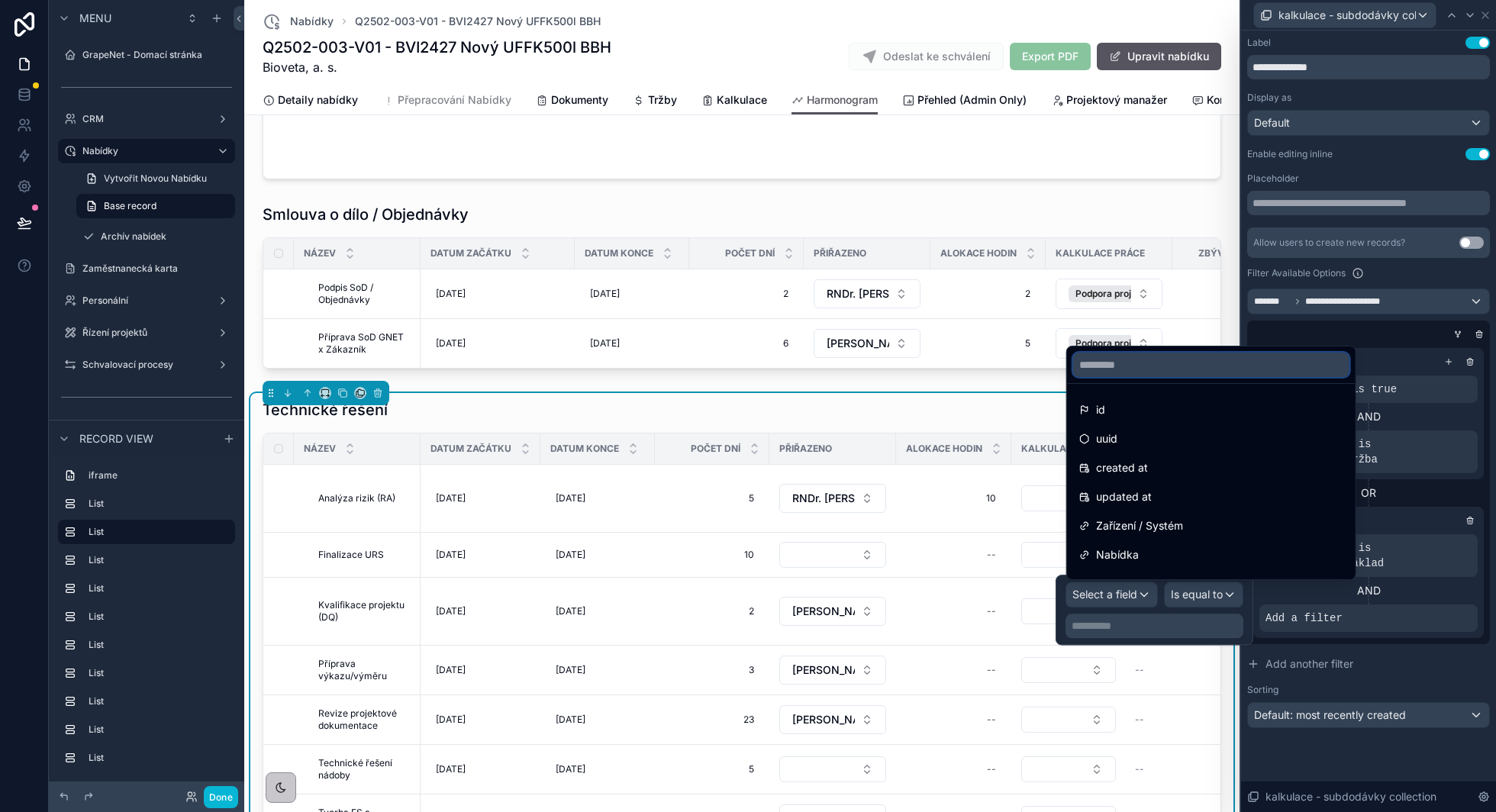
click at [1131, 370] on input "text" at bounding box center [1211, 364] width 276 height 24
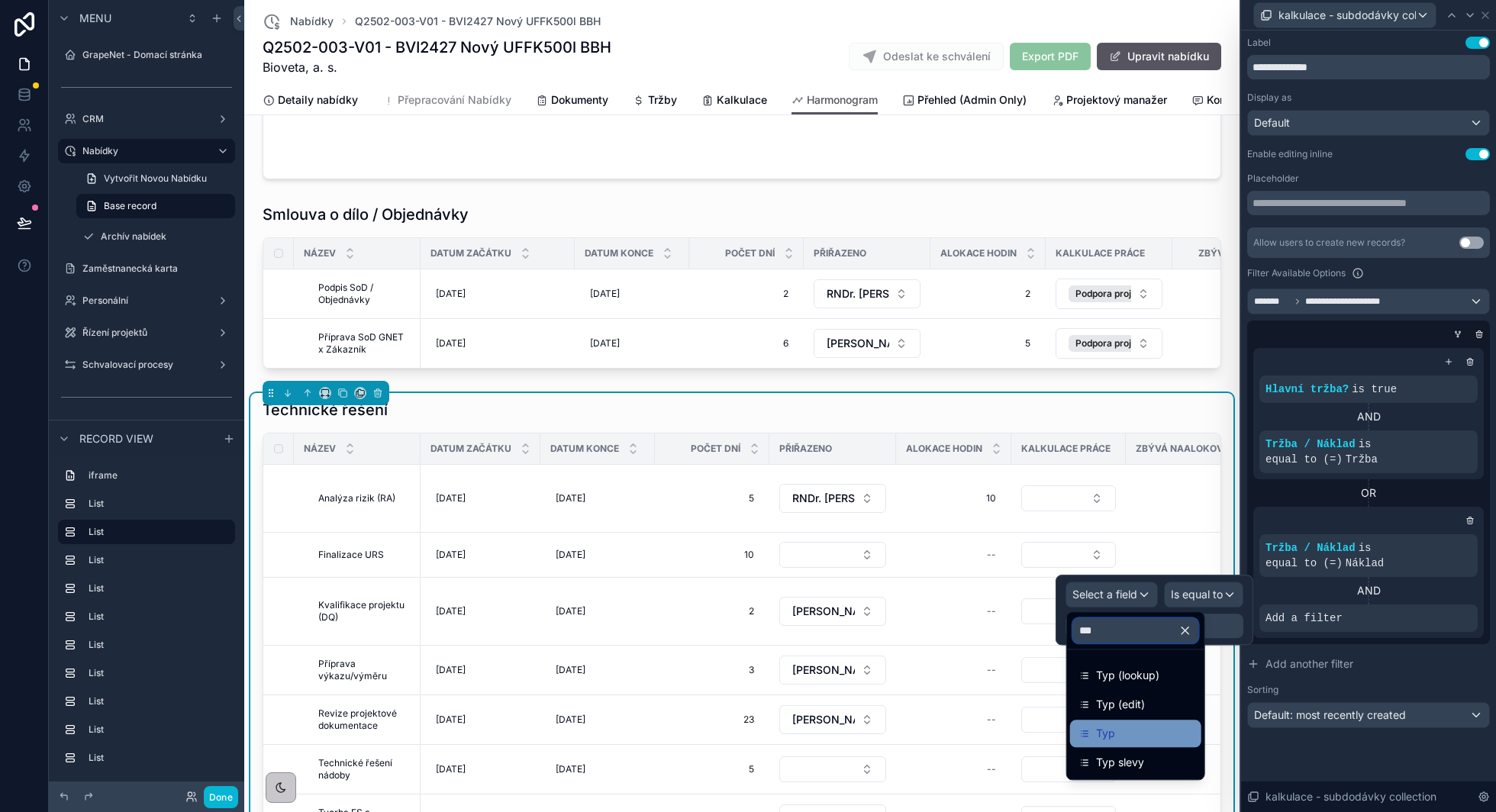
type input "***"
click at [1104, 727] on span "Typ" at bounding box center [1105, 733] width 19 height 18
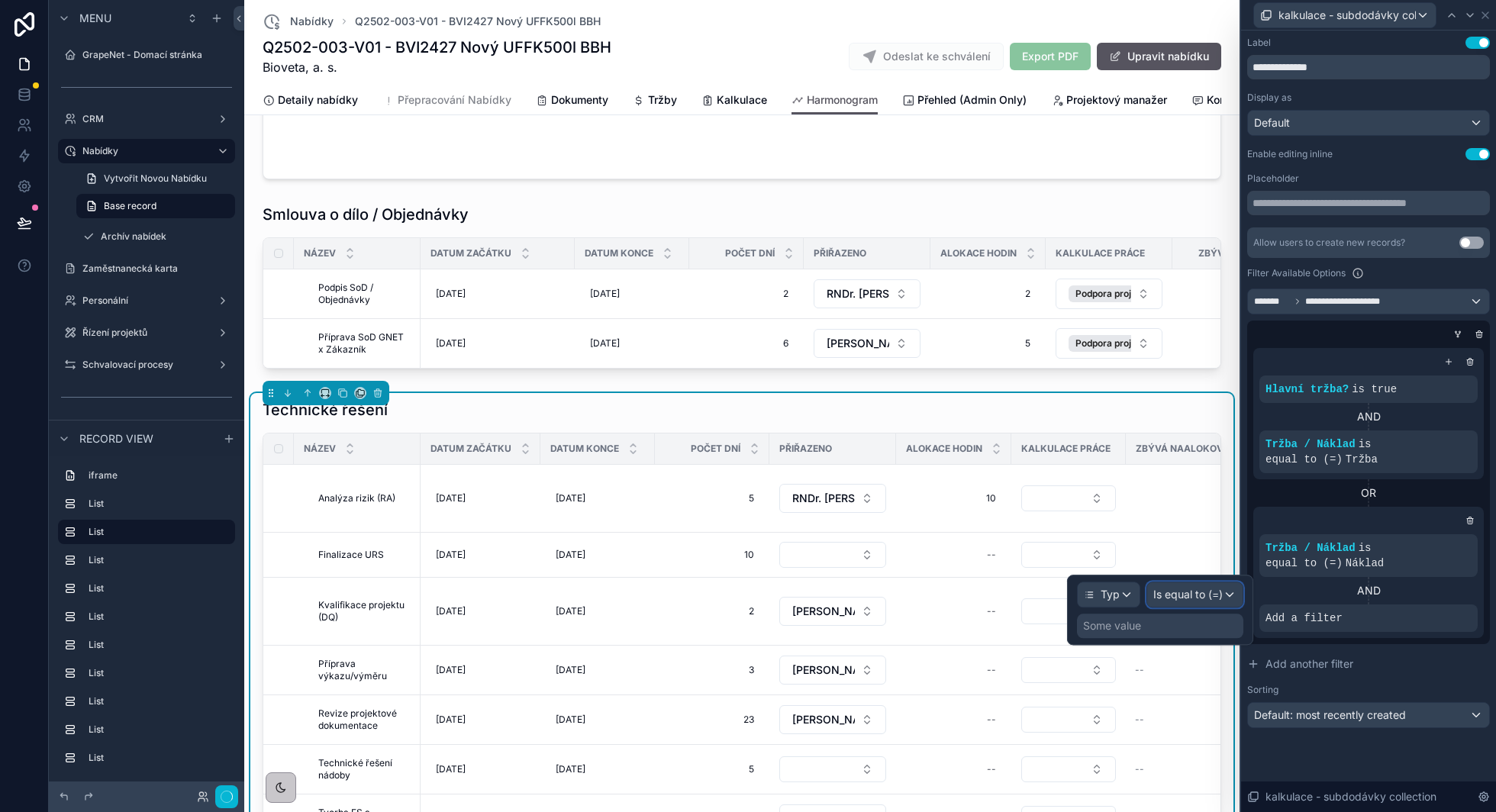
click at [1202, 597] on span "Is equal to (=)" at bounding box center [1187, 594] width 70 height 15
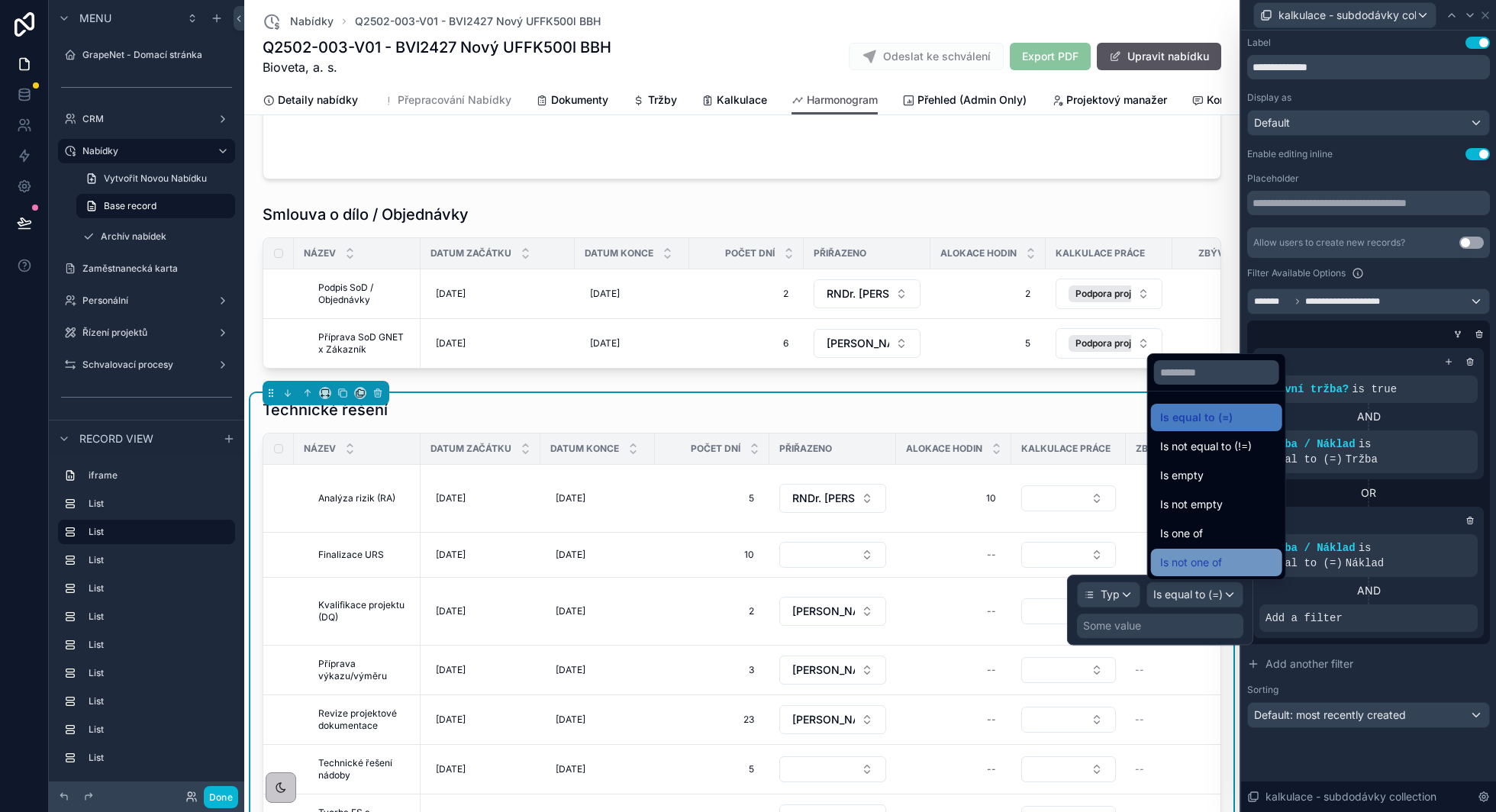
click at [1209, 561] on span "Is not one of" at bounding box center [1191, 561] width 62 height 18
click at [1141, 625] on div "Some value" at bounding box center [1112, 625] width 58 height 15
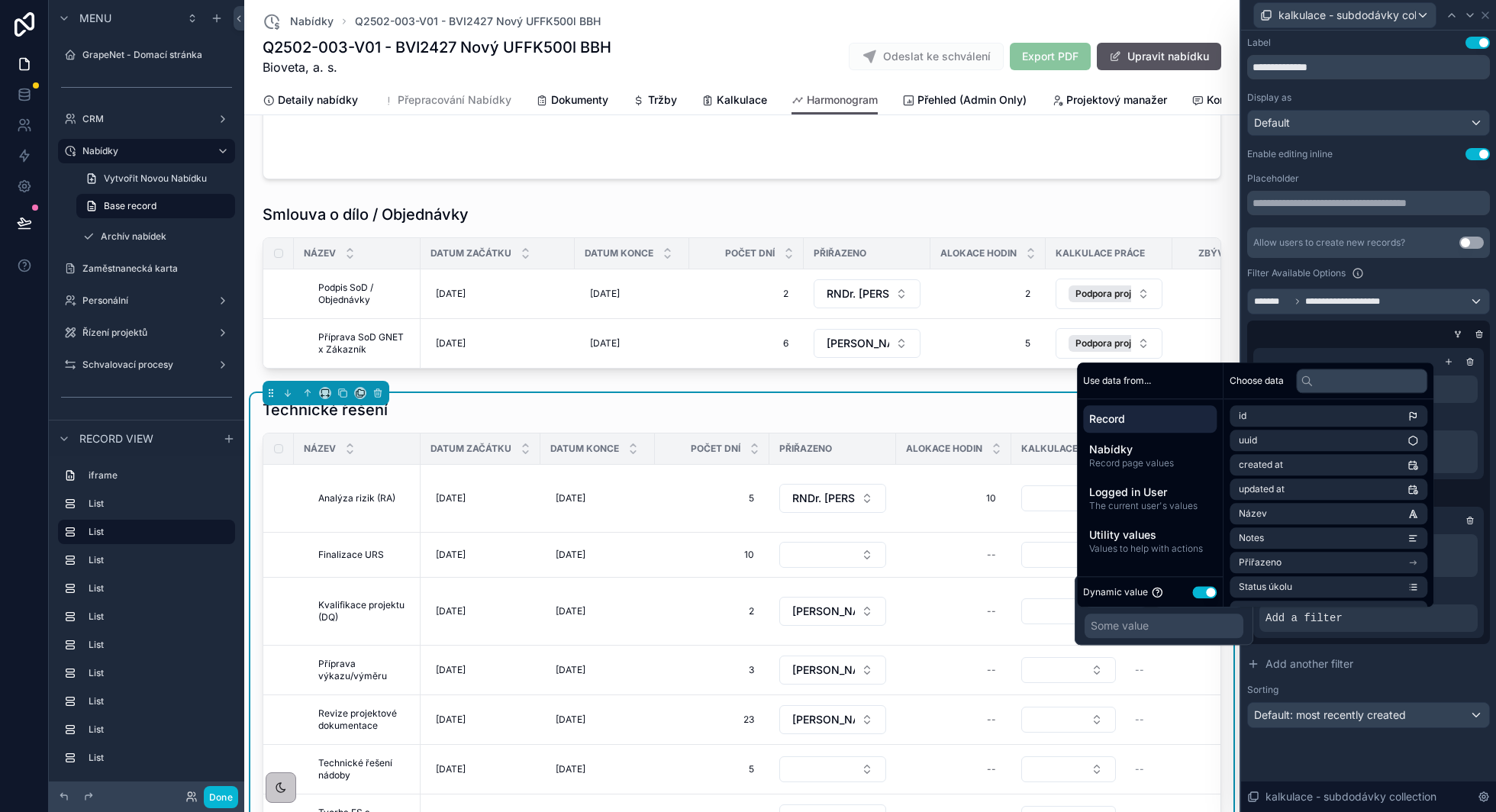
click at [1200, 587] on button "Use setting" at bounding box center [1204, 592] width 24 height 13
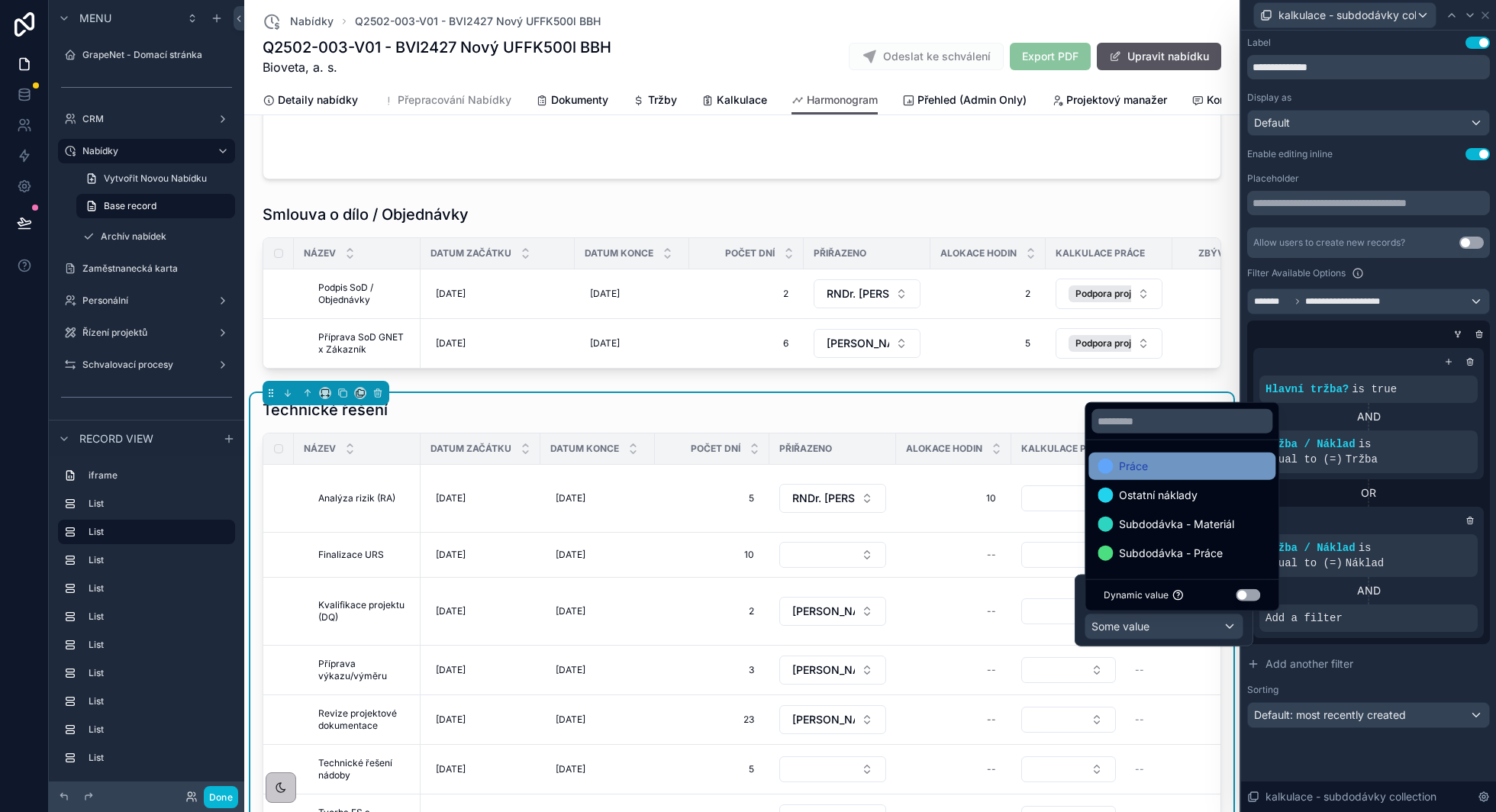
click at [1162, 474] on div "Práce" at bounding box center [1181, 466] width 168 height 18
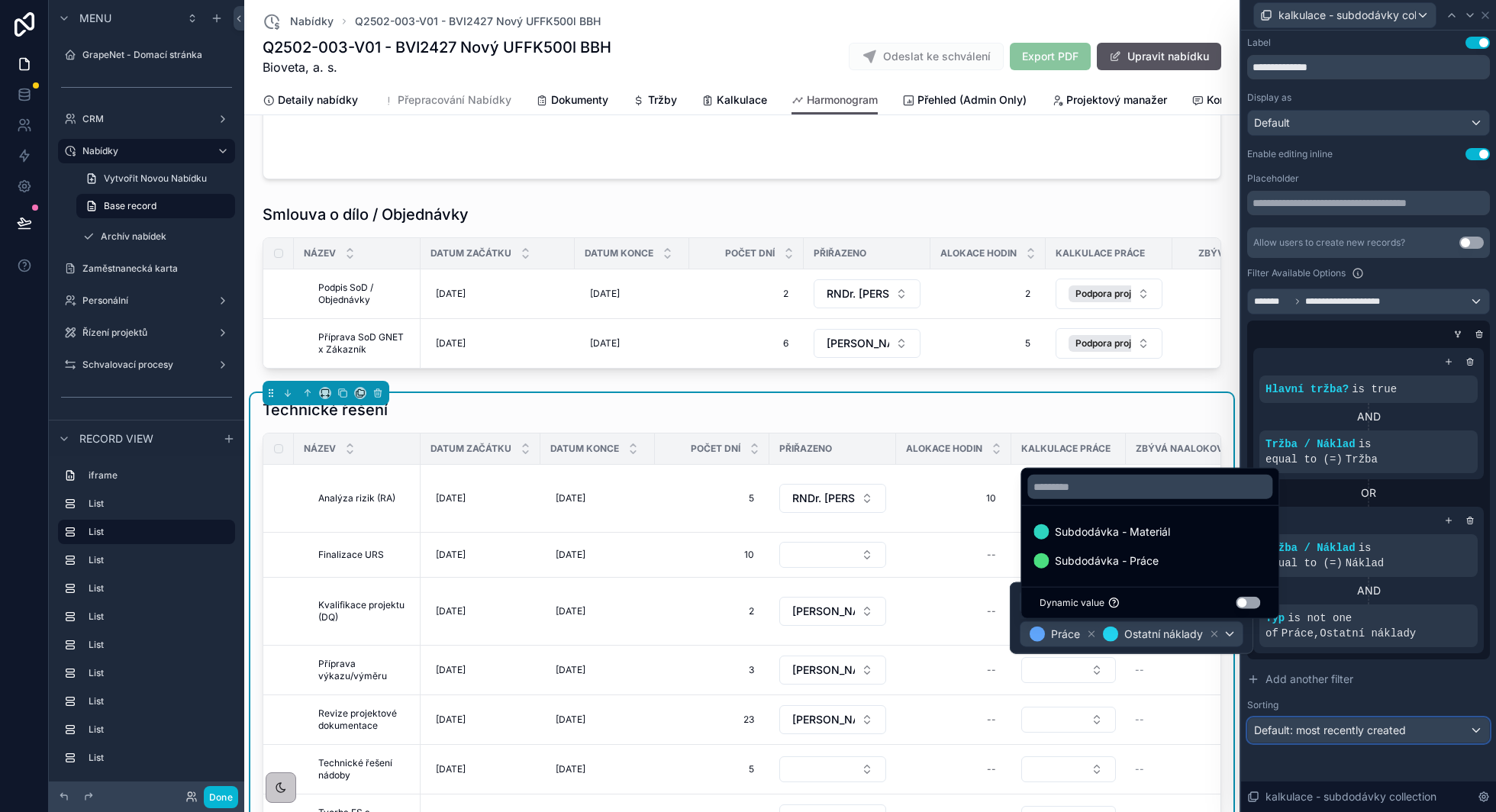
click at [1424, 732] on div "Default: most recently created" at bounding box center [1368, 730] width 241 height 24
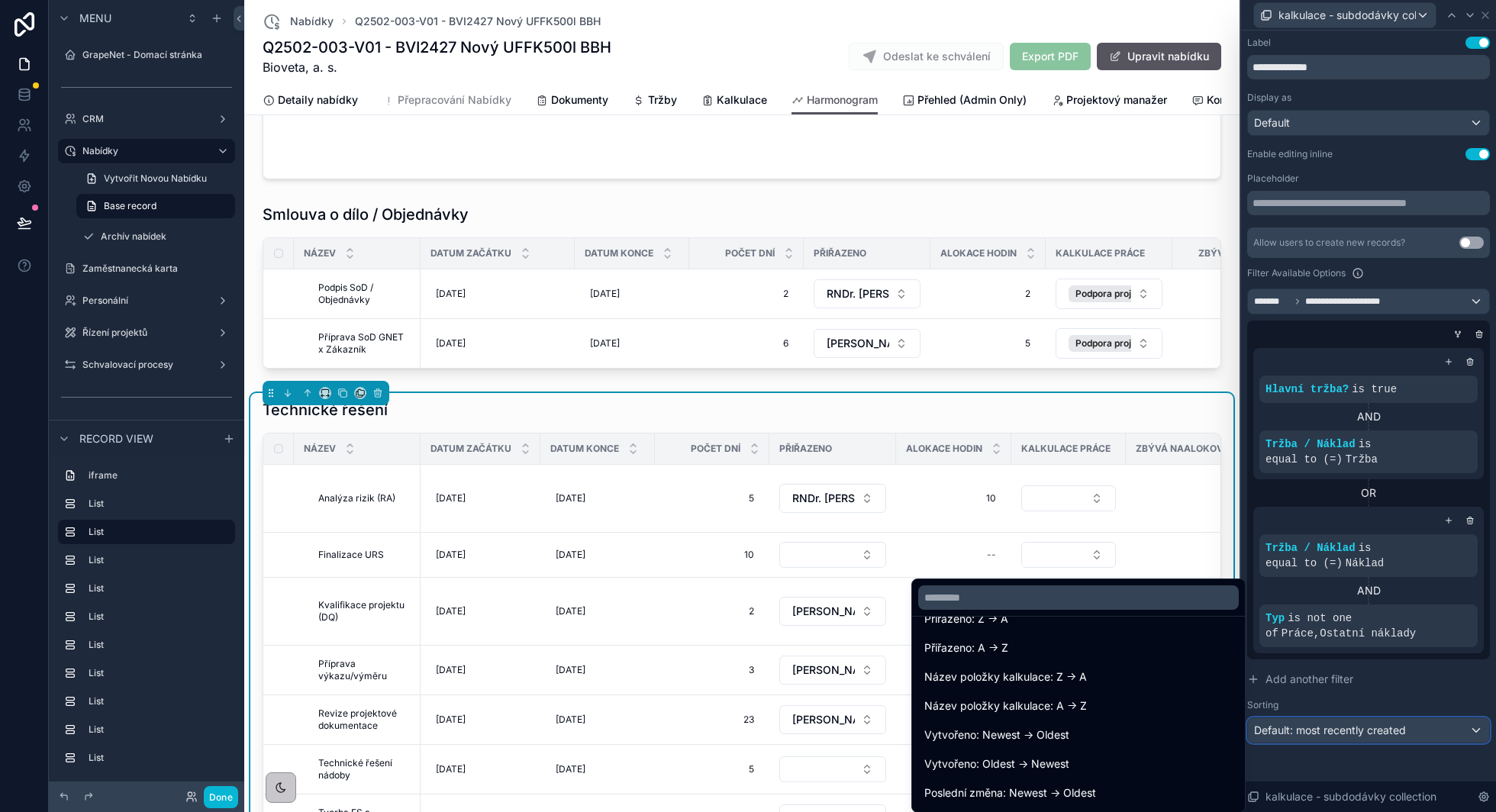
scroll to position [346, 0]
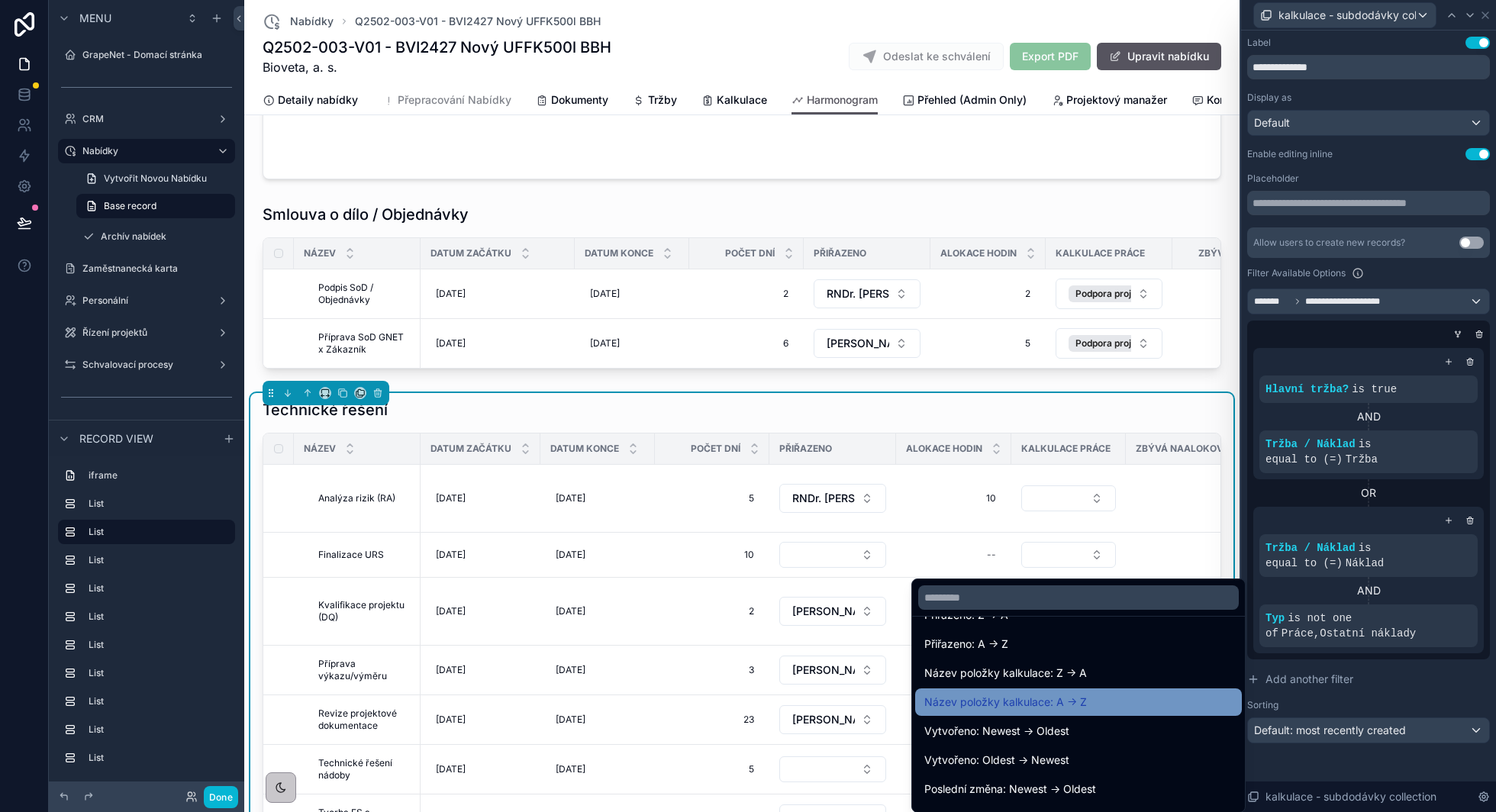
click at [1103, 693] on div "Název položky kalkulace: A -> Z" at bounding box center [1079, 702] width 309 height 18
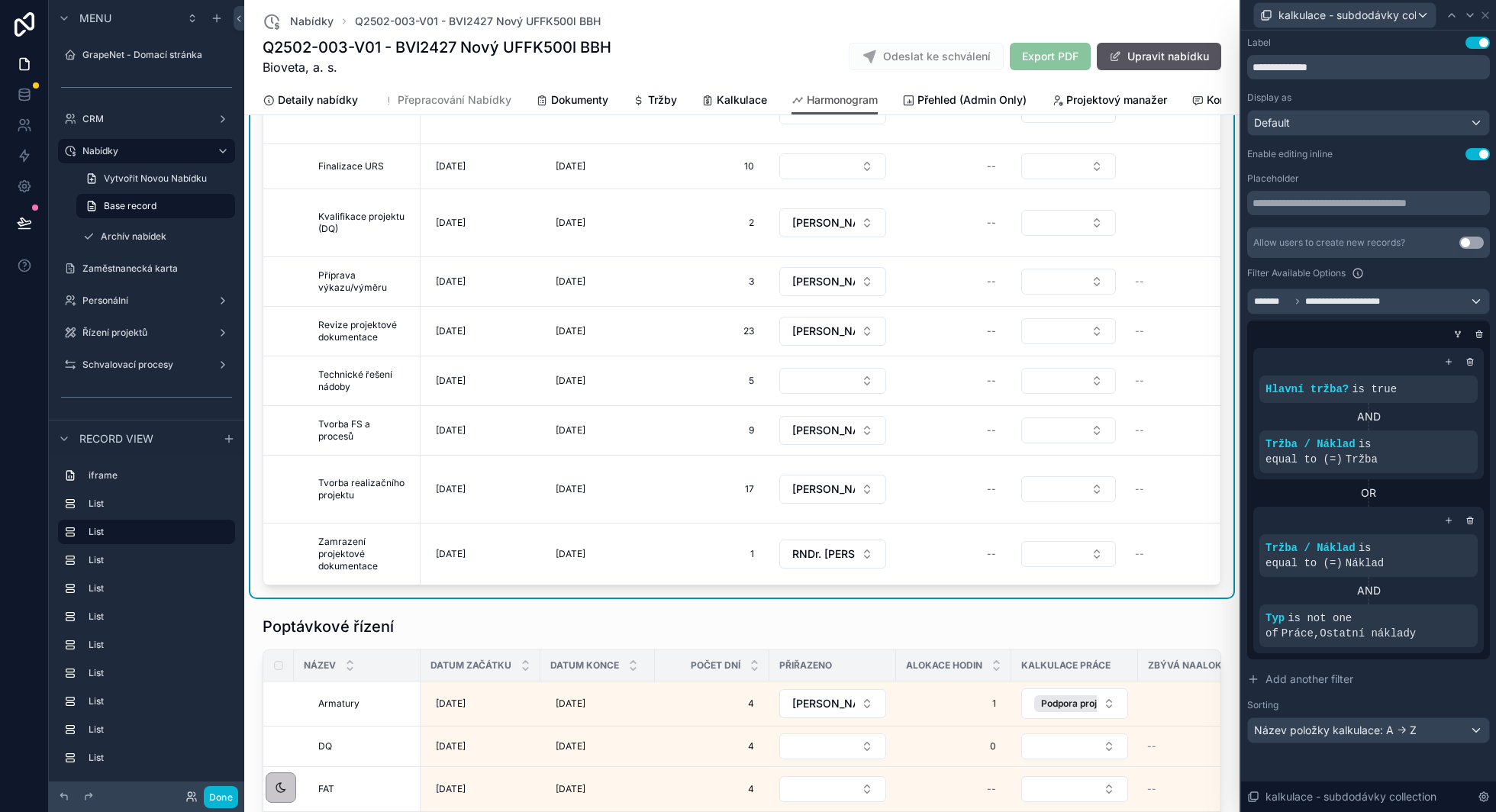
scroll to position [1088, 0]
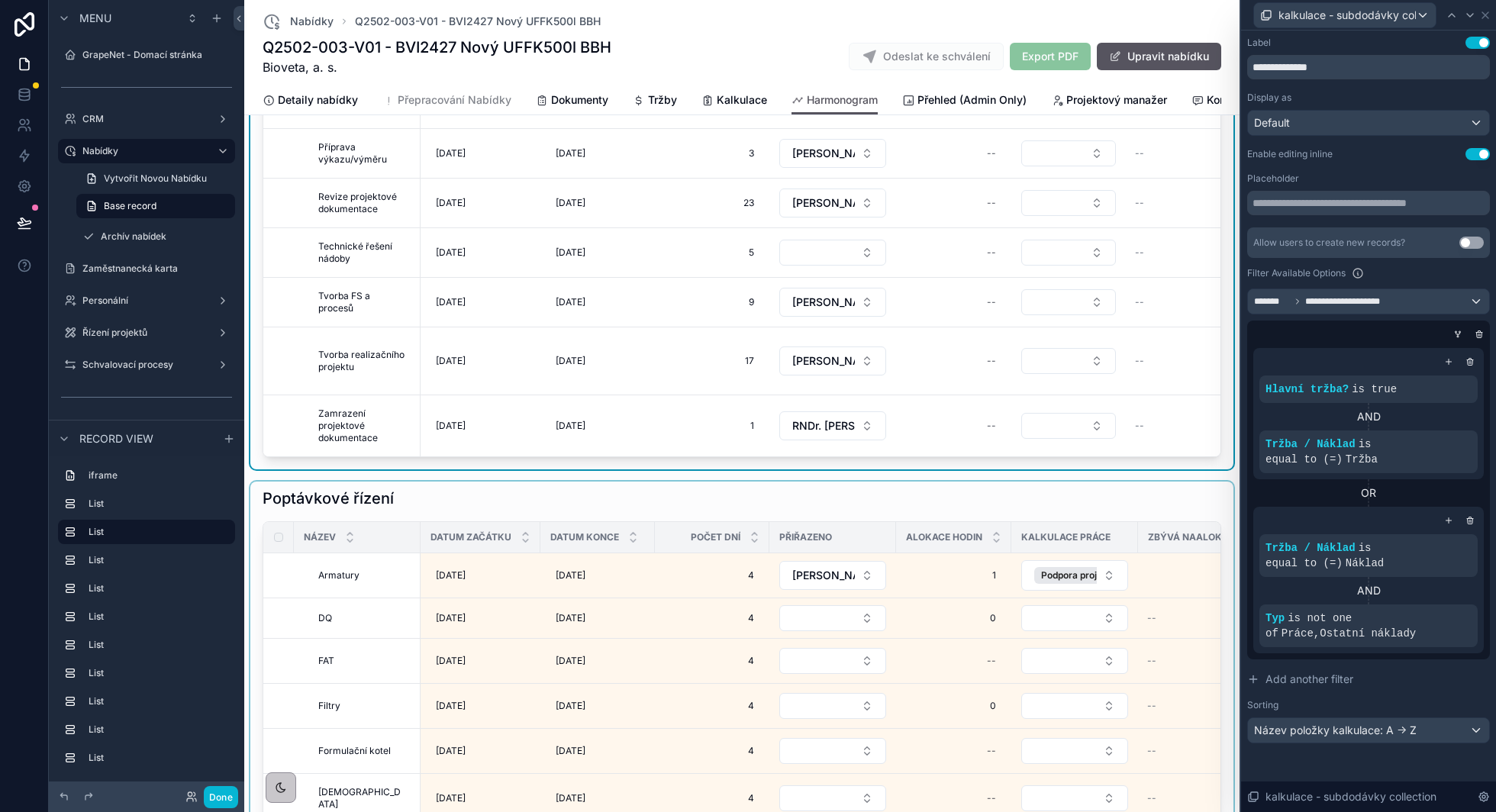
click at [1006, 482] on div "scrollable content" at bounding box center [742, 813] width 983 height 662
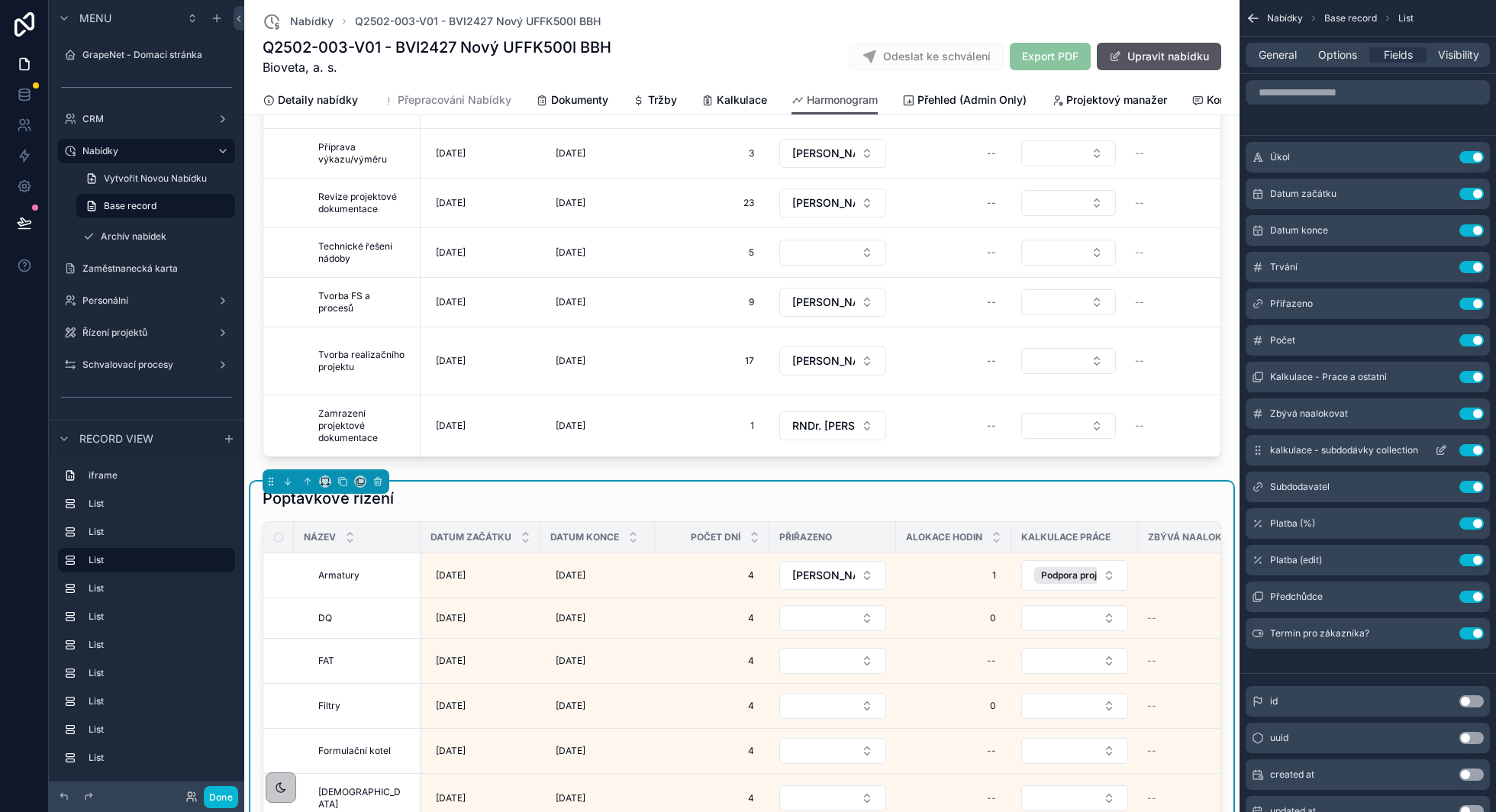
click at [1443, 448] on icon "scrollable content" at bounding box center [1443, 449] width 6 height 6
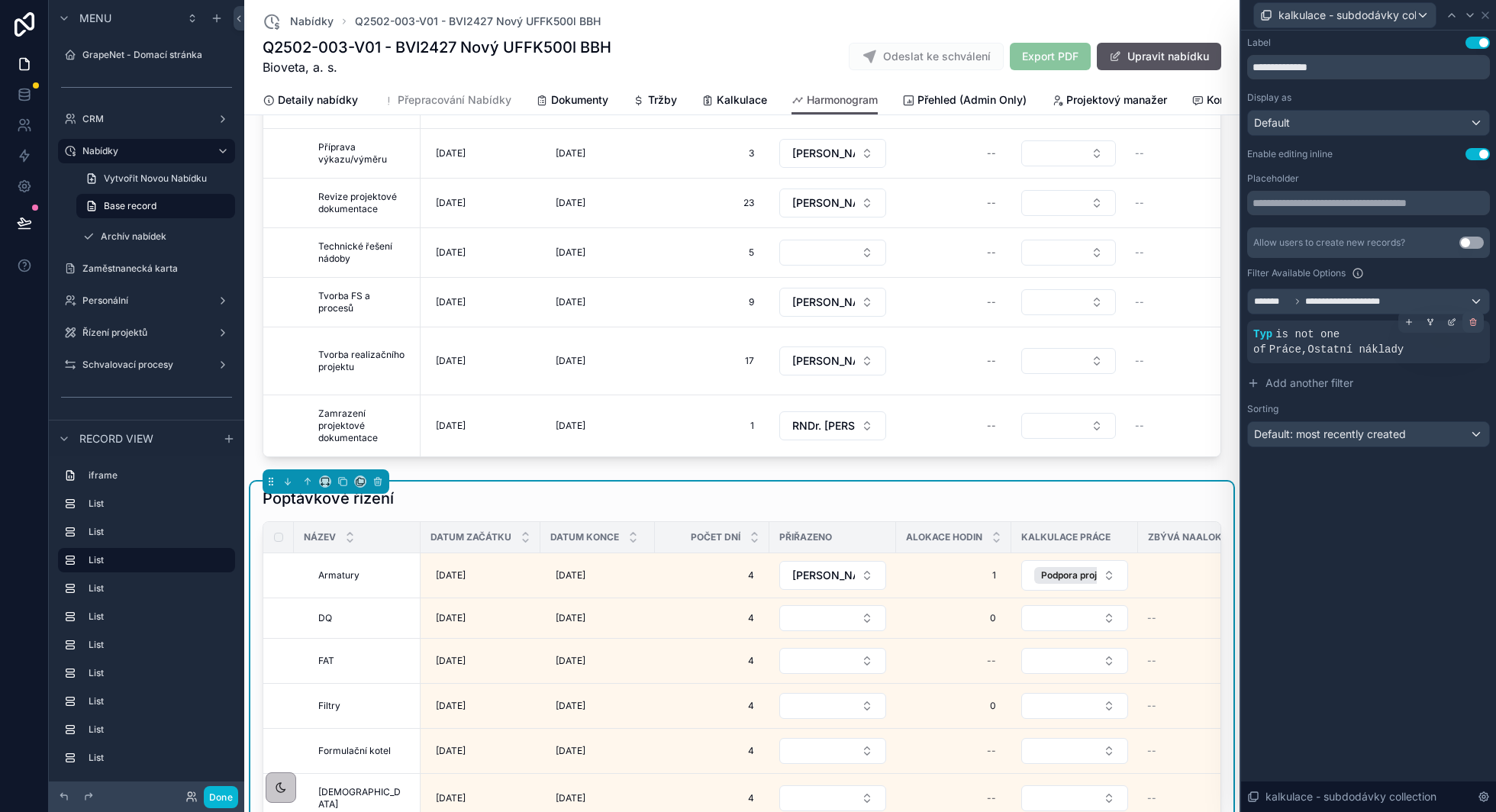
click at [1472, 325] on icon at bounding box center [1473, 322] width 9 height 9
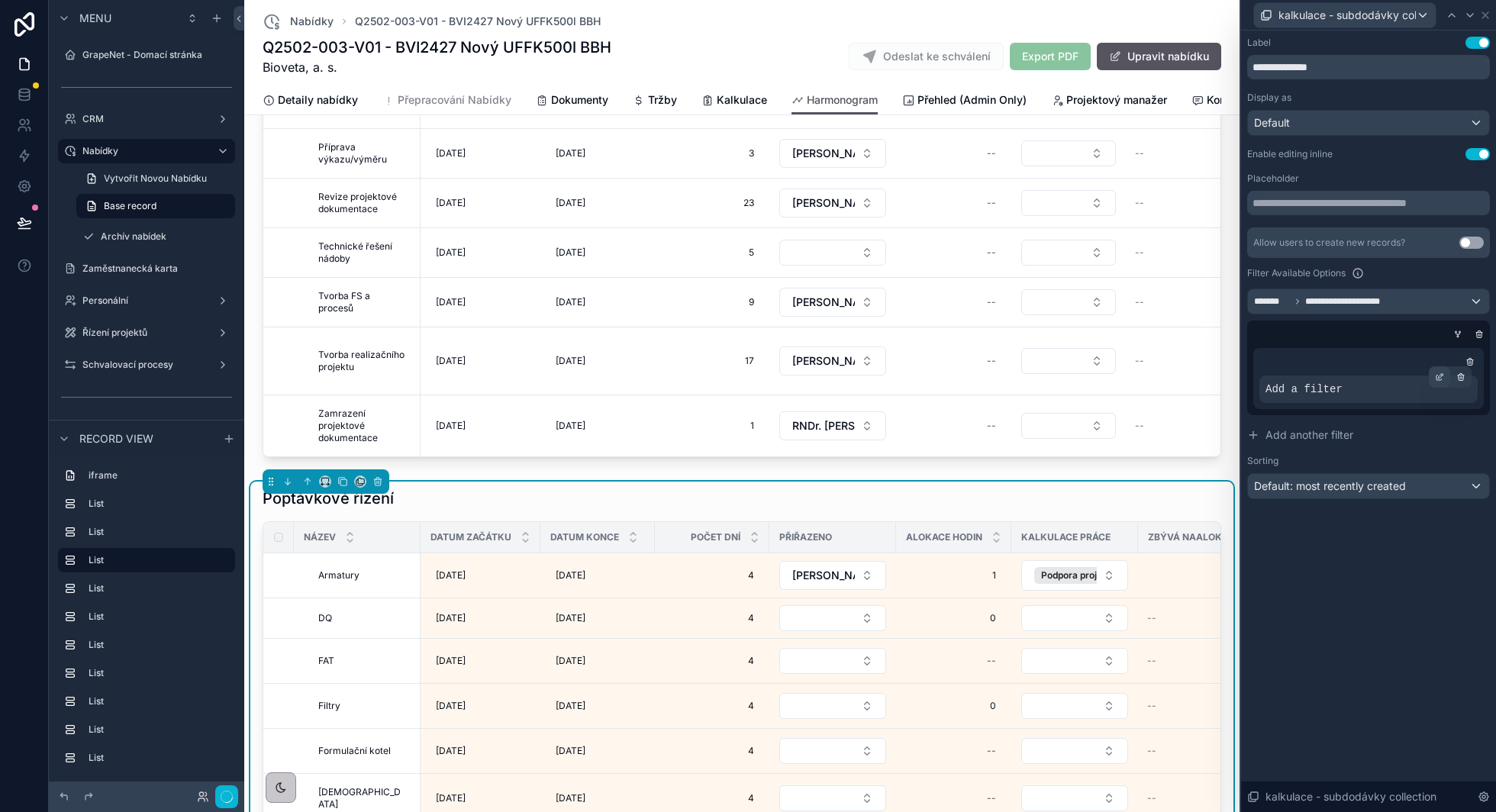
click at [1446, 374] on div at bounding box center [1439, 377] width 21 height 21
click at [1439, 376] on icon at bounding box center [1441, 376] width 5 height 5
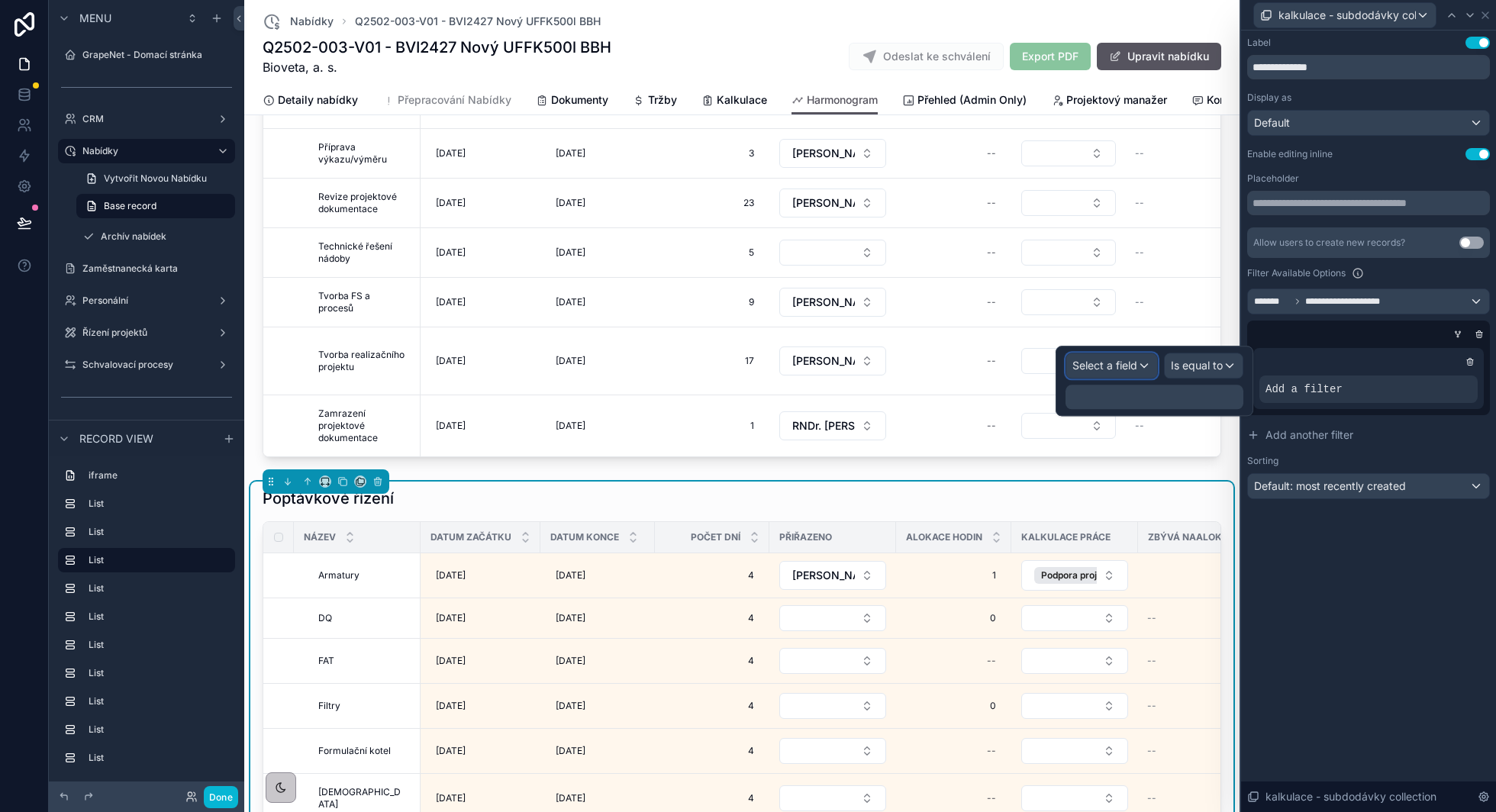
click at [1077, 368] on span "Select a field" at bounding box center [1104, 365] width 65 height 13
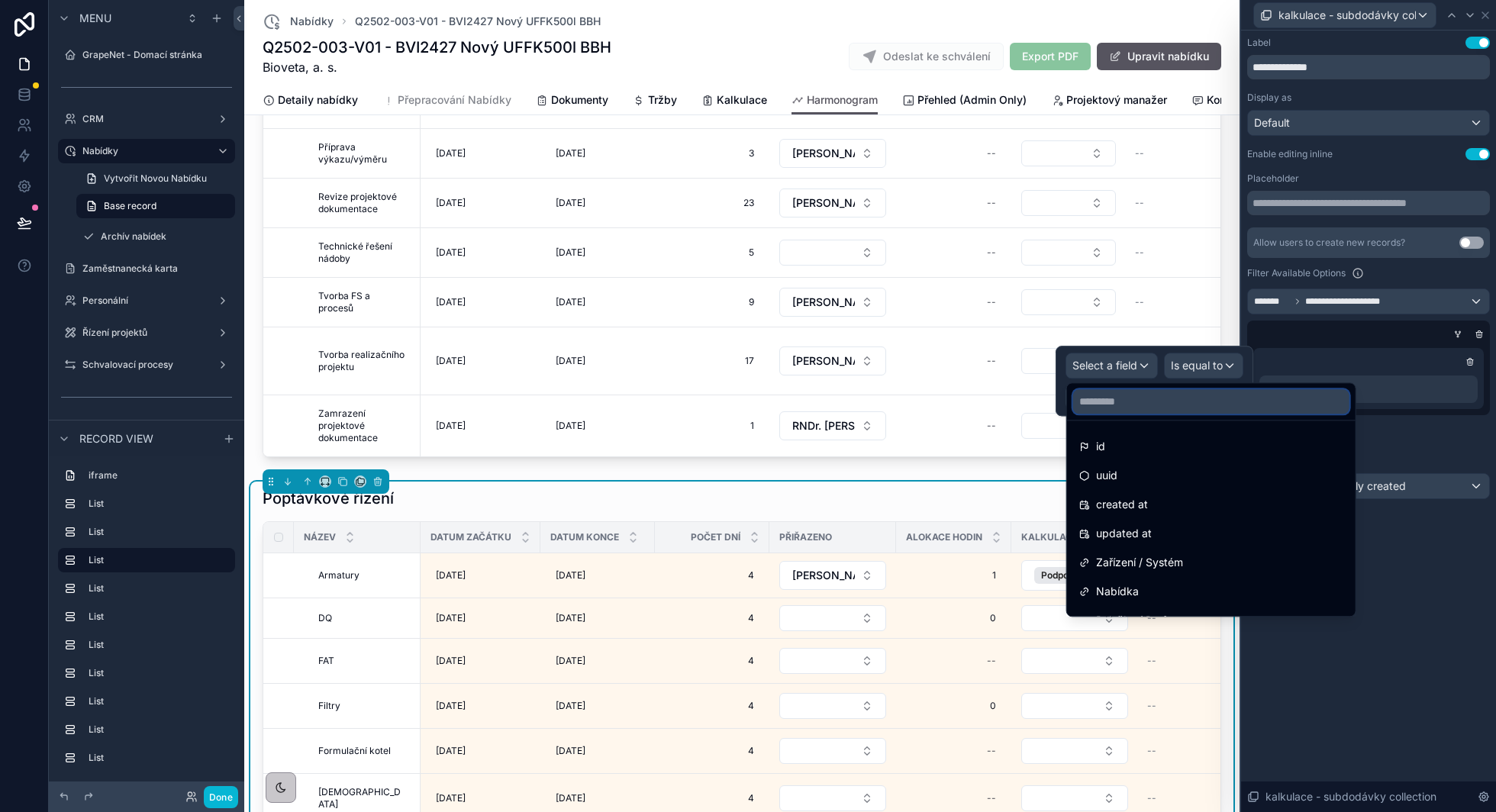
click at [1104, 402] on input "text" at bounding box center [1211, 401] width 276 height 24
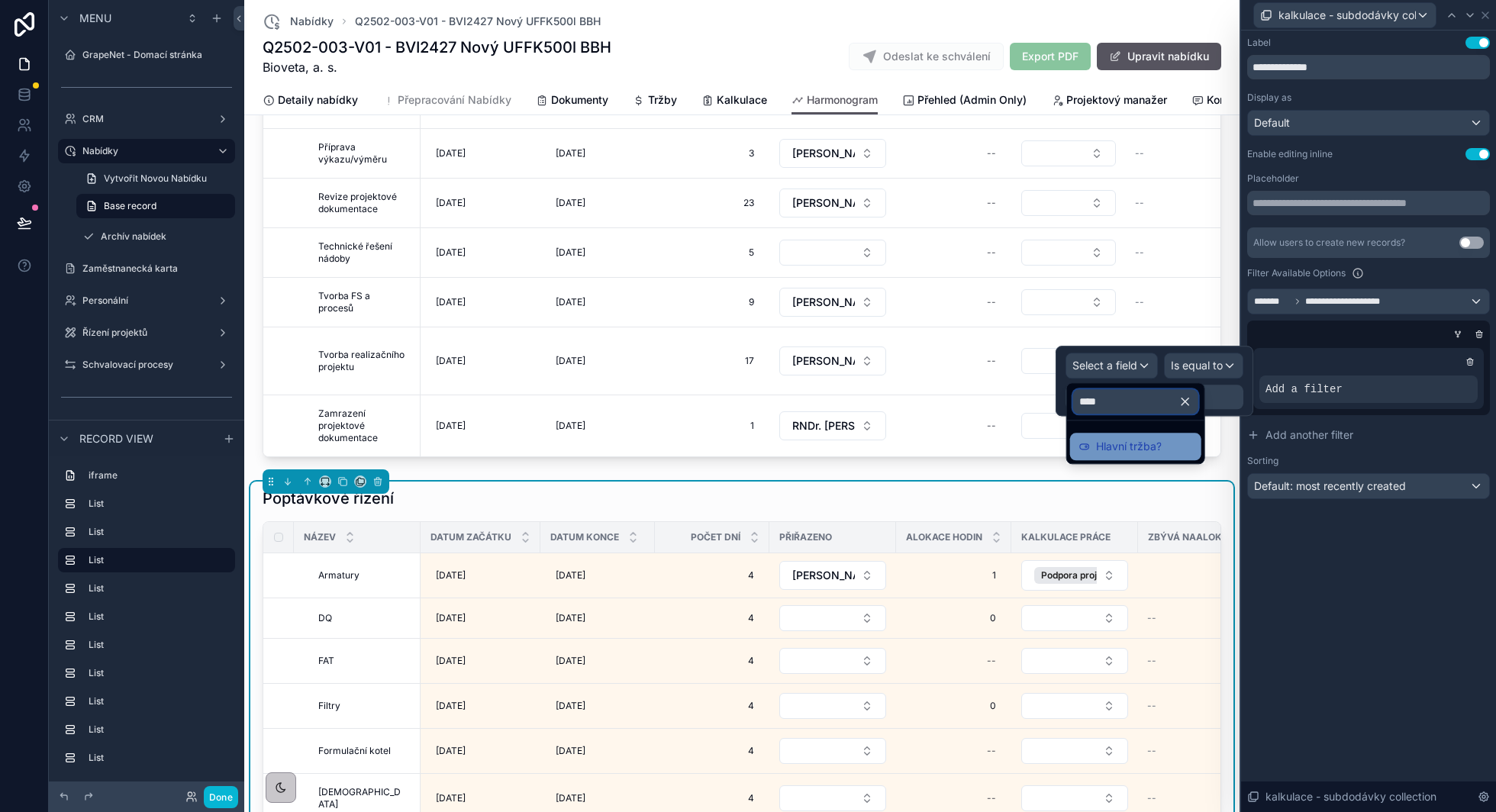
type input "****"
click at [1110, 457] on div "Hlavní tržba?" at bounding box center [1136, 446] width 132 height 27
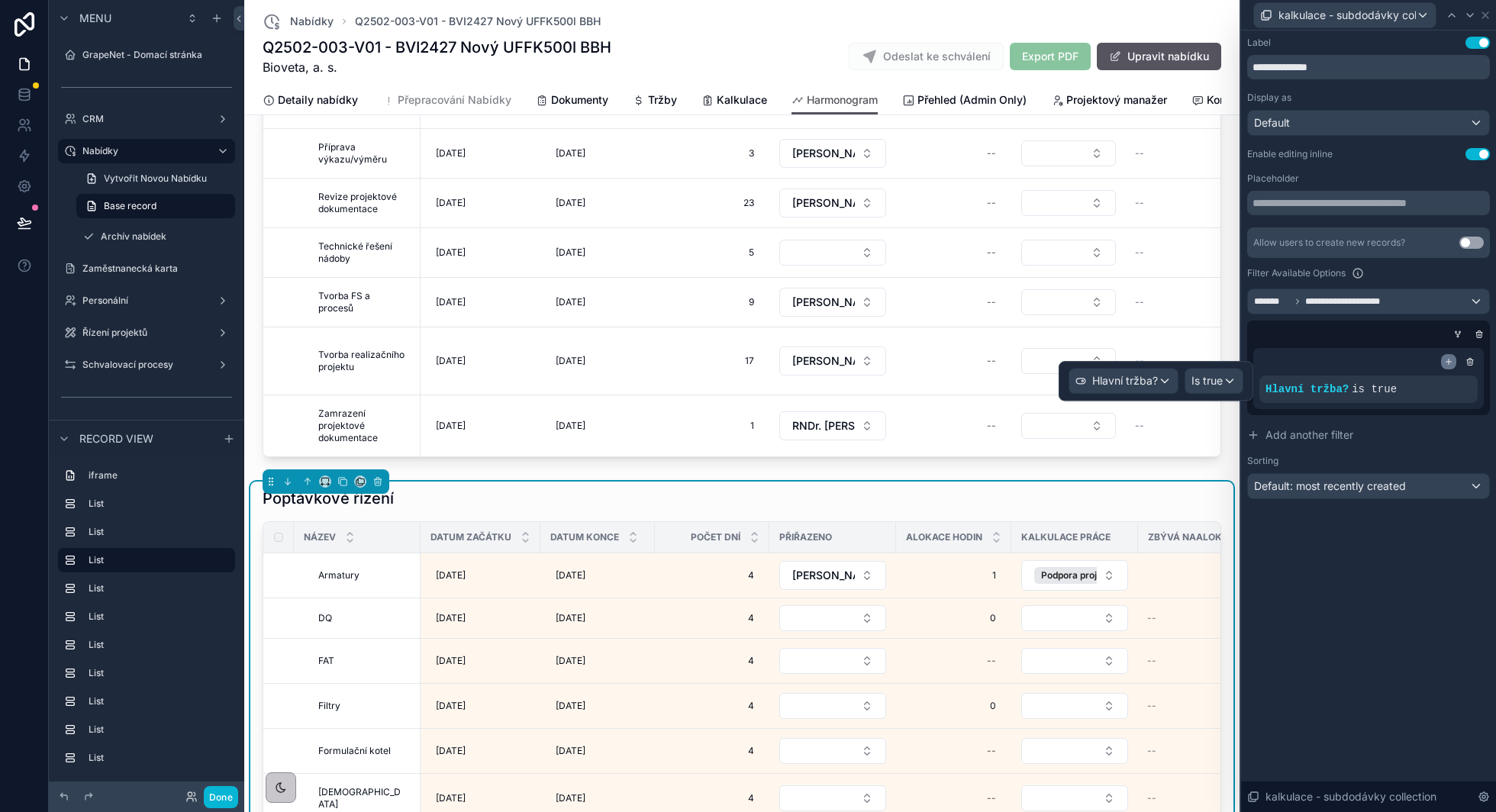
click at [1450, 363] on icon at bounding box center [1449, 362] width 9 height 9
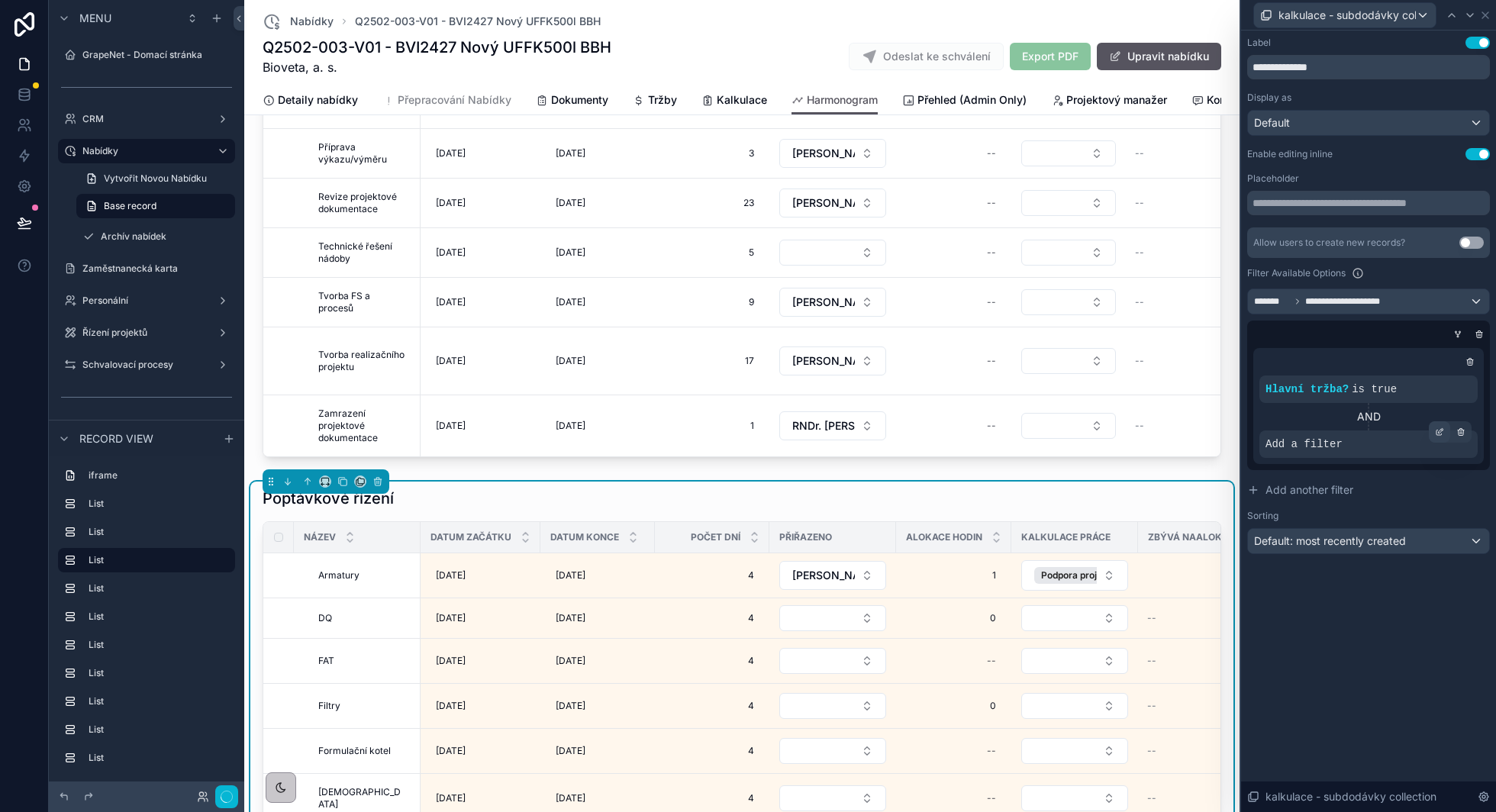
click at [1443, 435] on div at bounding box center [1439, 431] width 21 height 21
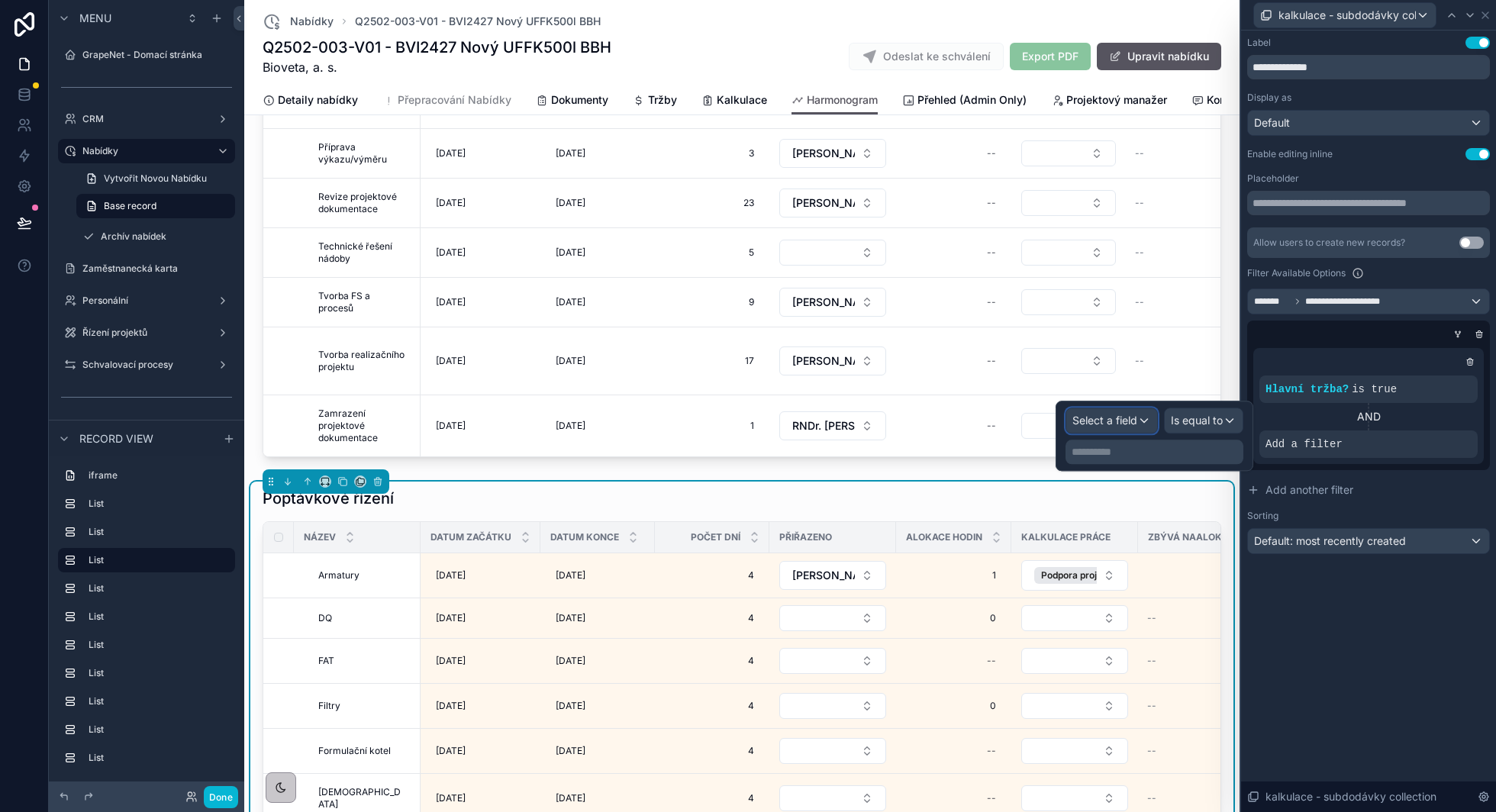
click at [1113, 420] on span "Select a field" at bounding box center [1104, 420] width 65 height 13
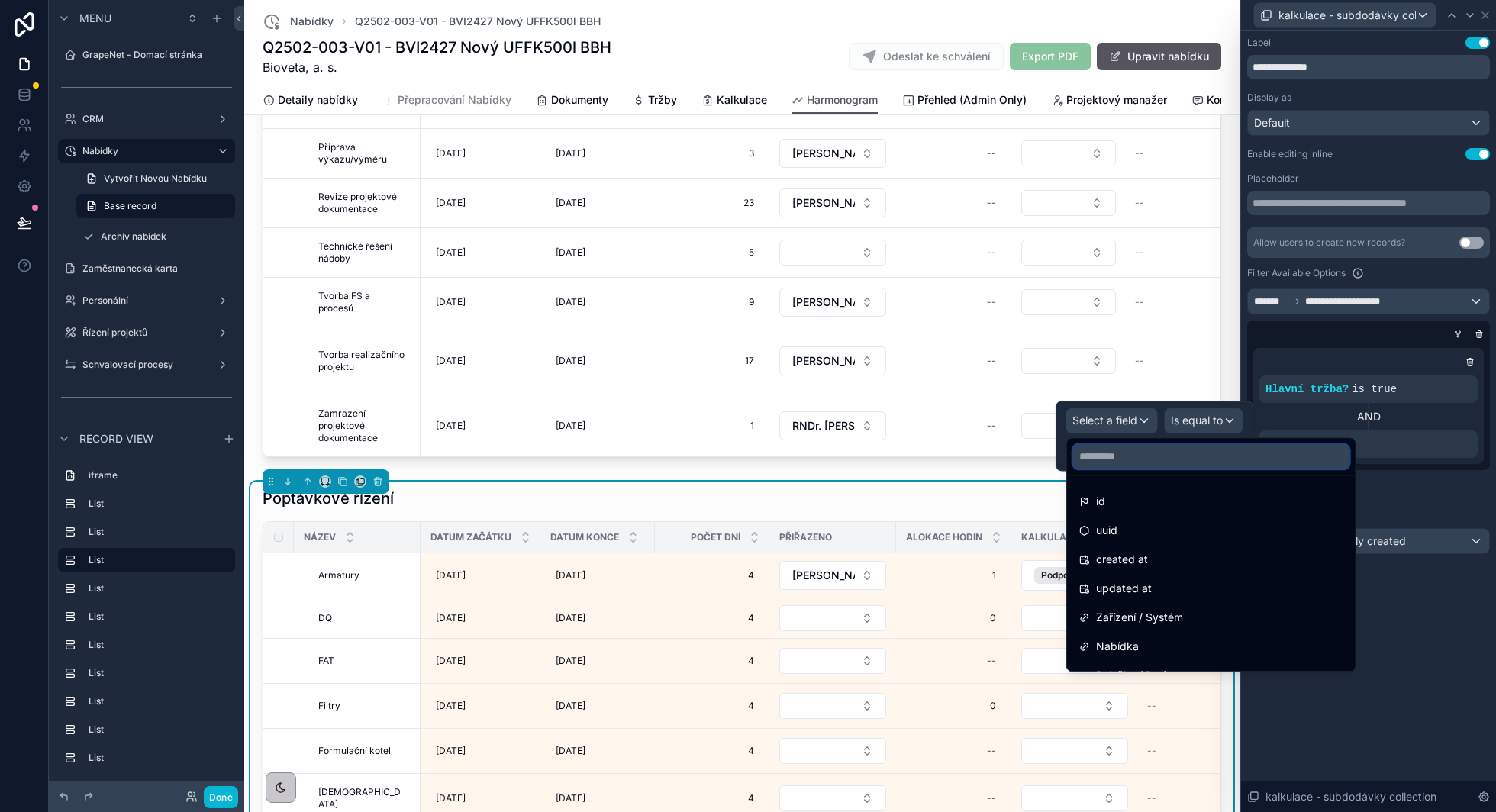
click at [1102, 456] on input "text" at bounding box center [1211, 456] width 276 height 24
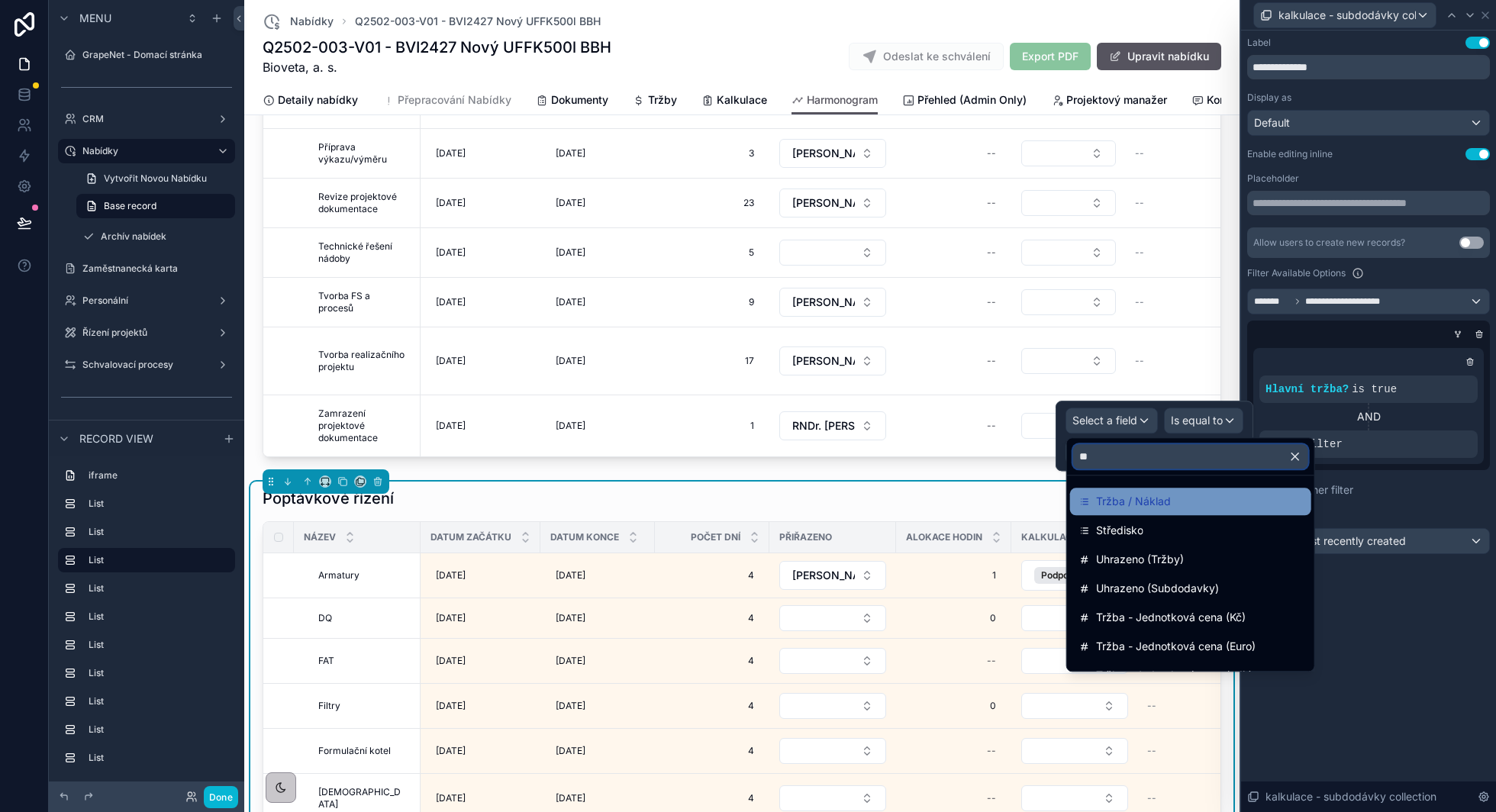
type input "**"
click at [1111, 504] on span "Tržba / Náklad" at bounding box center [1133, 501] width 74 height 18
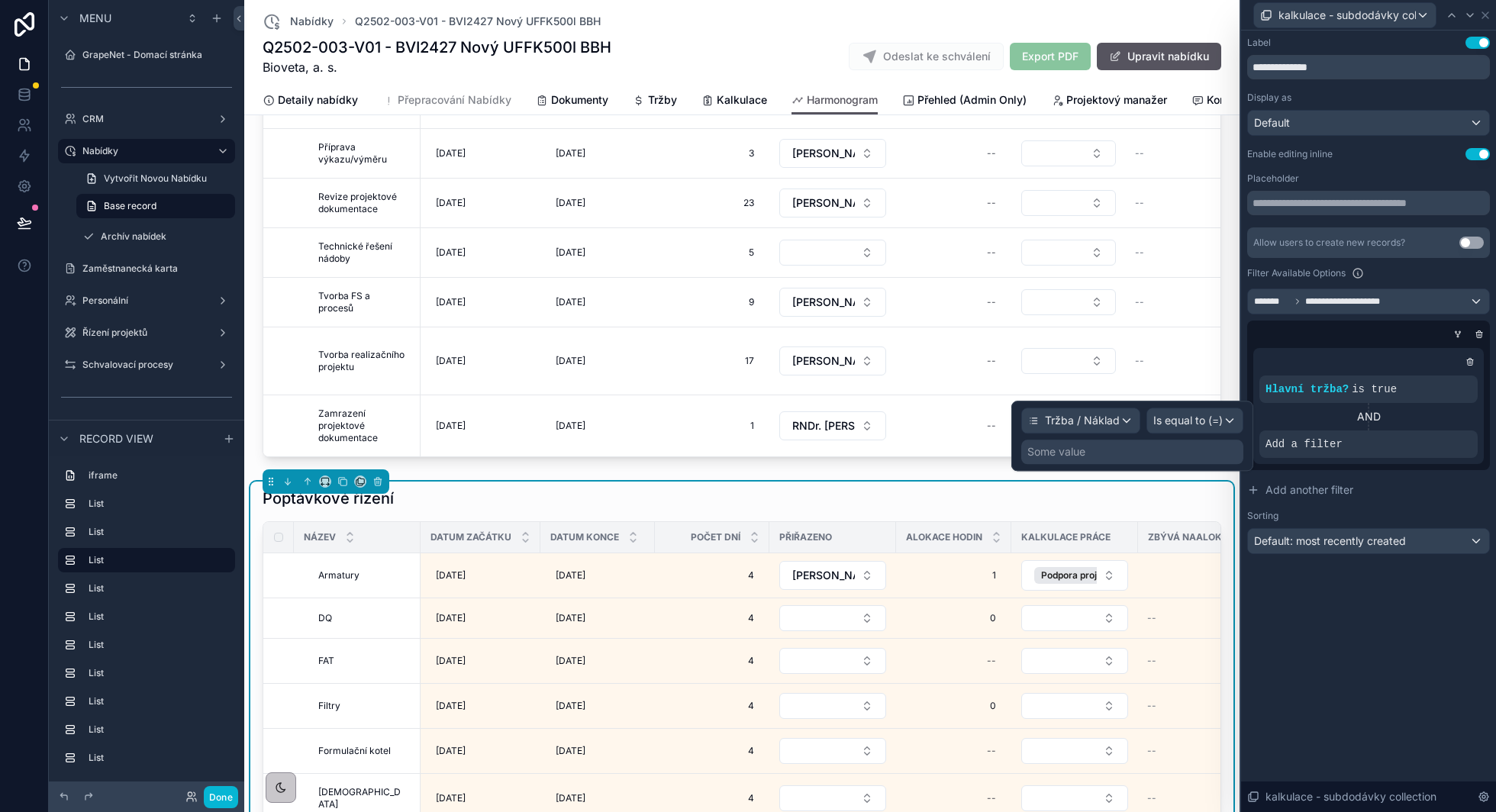
click at [1169, 450] on div "Some value" at bounding box center [1133, 451] width 222 height 24
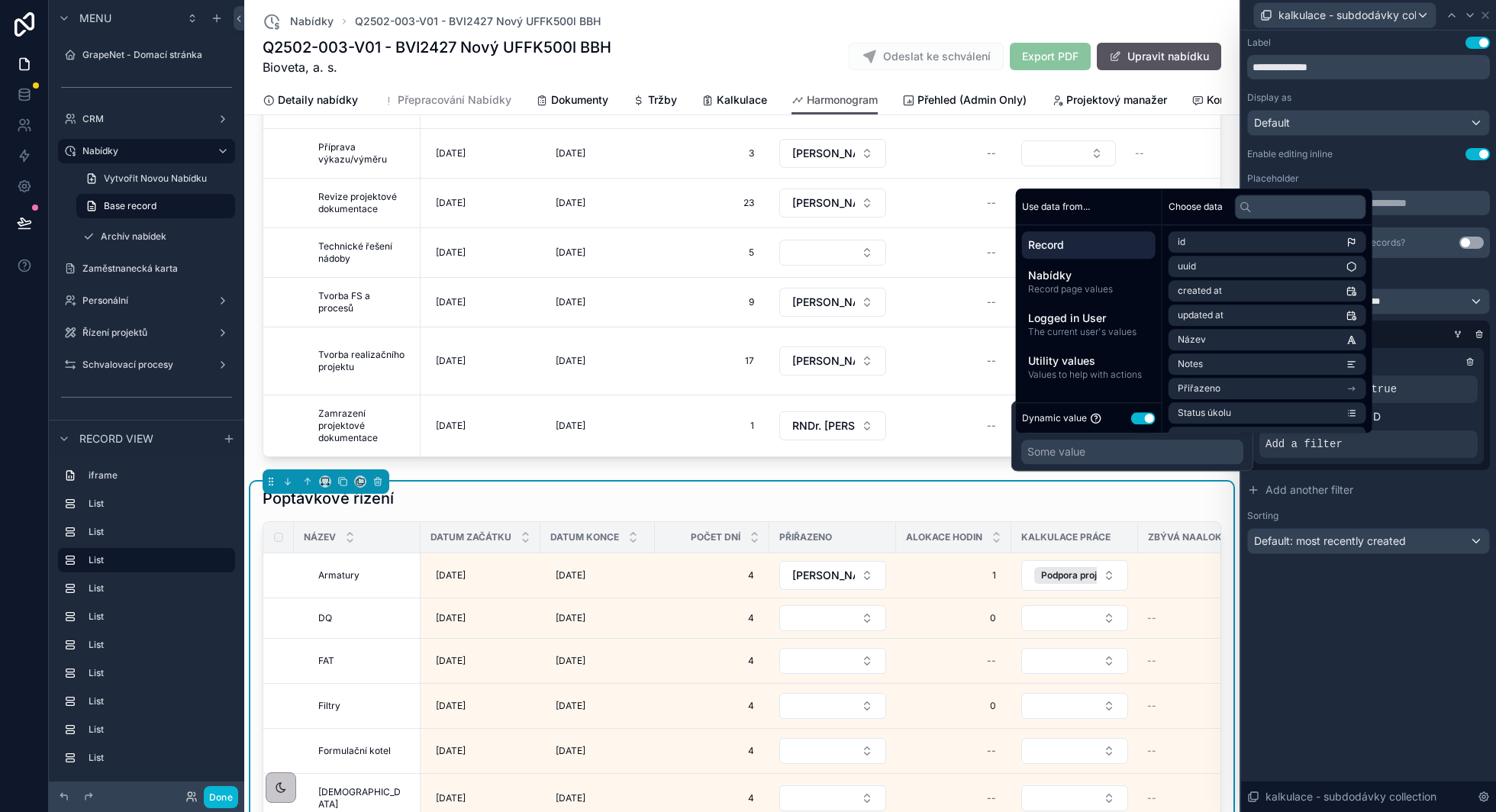
click at [1138, 415] on button "Use setting" at bounding box center [1143, 418] width 24 height 13
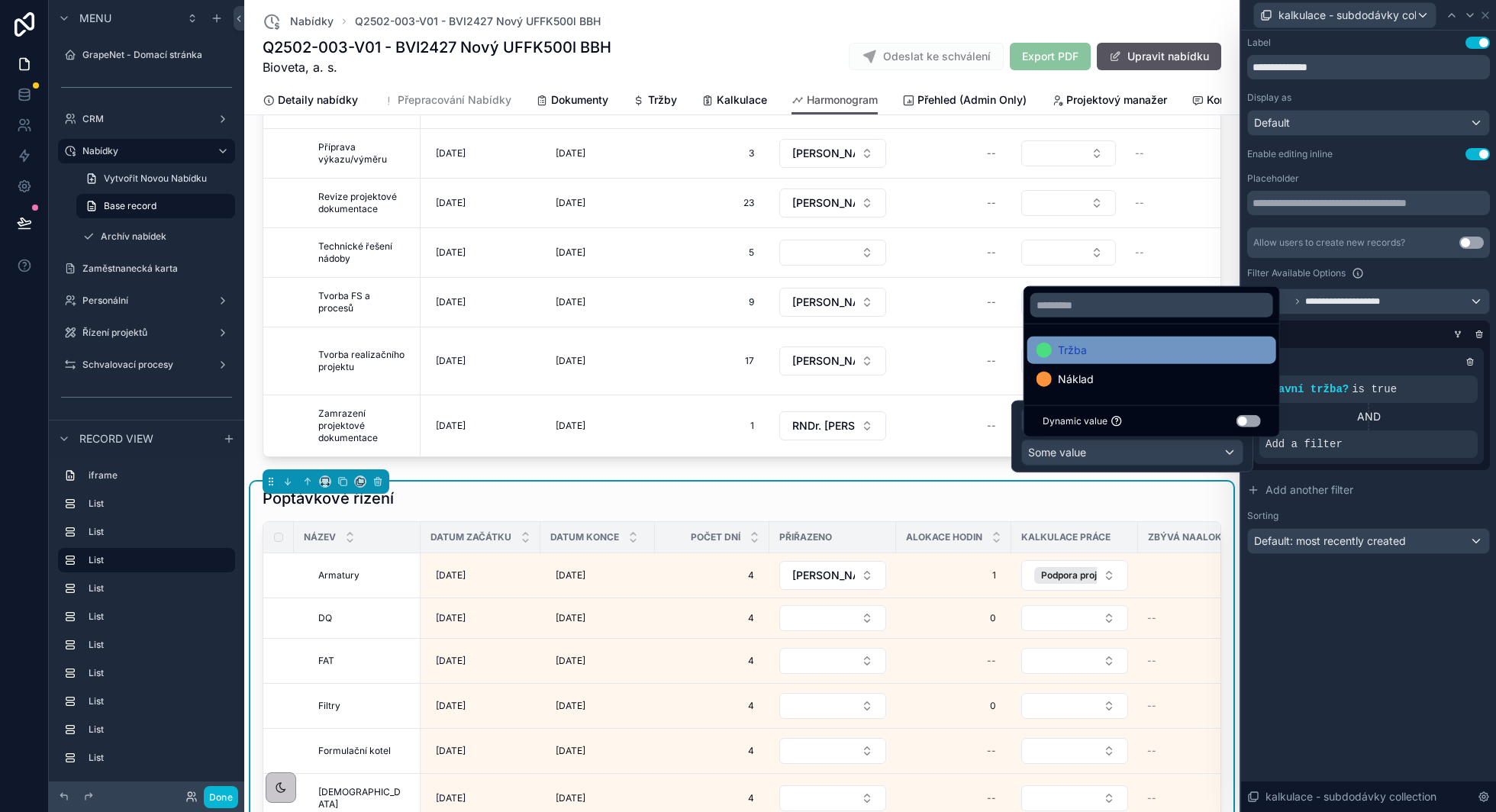
click at [1163, 350] on div "Tržba" at bounding box center [1151, 350] width 230 height 18
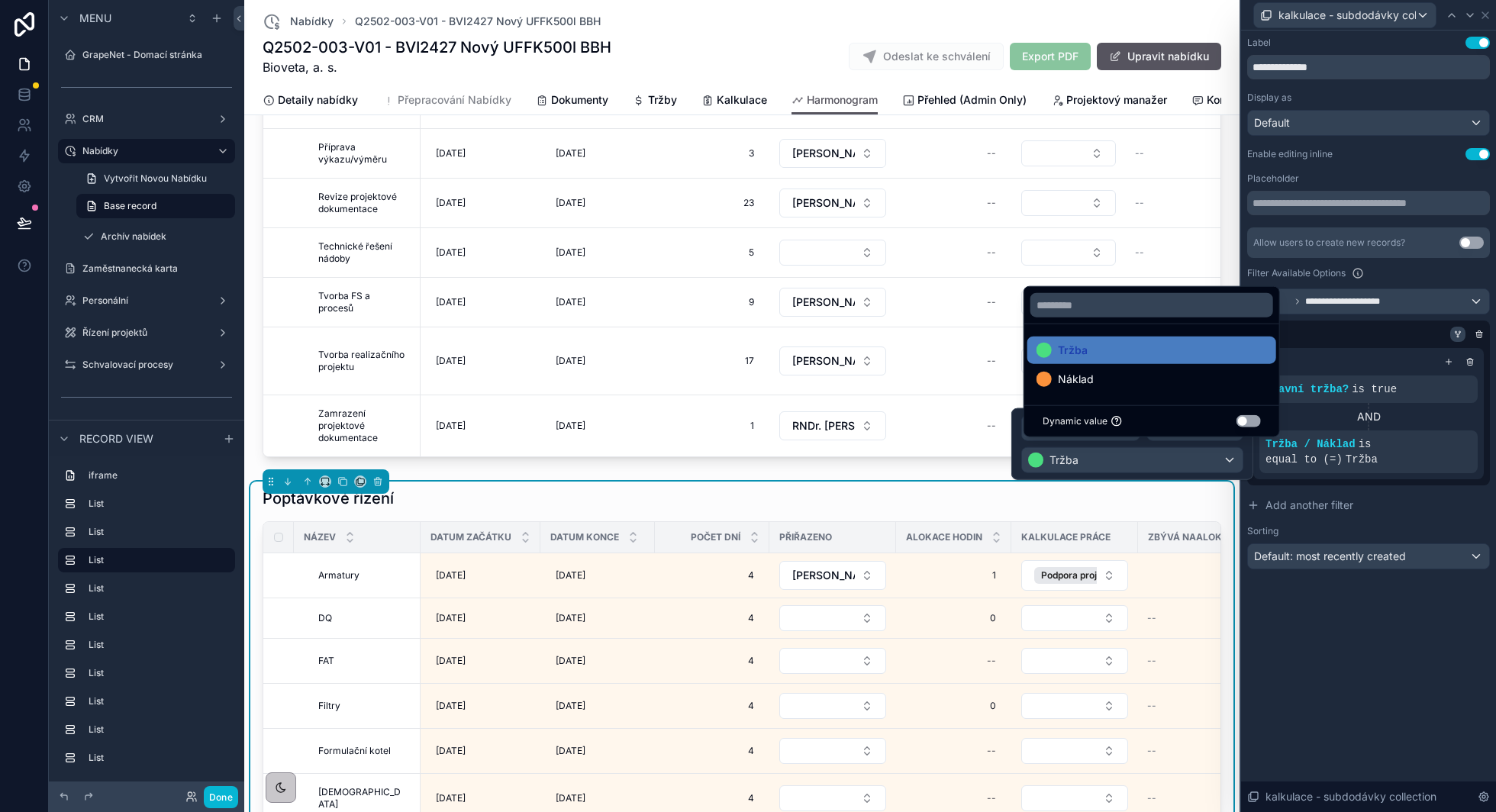
click at [1454, 332] on icon at bounding box center [1458, 334] width 9 height 9
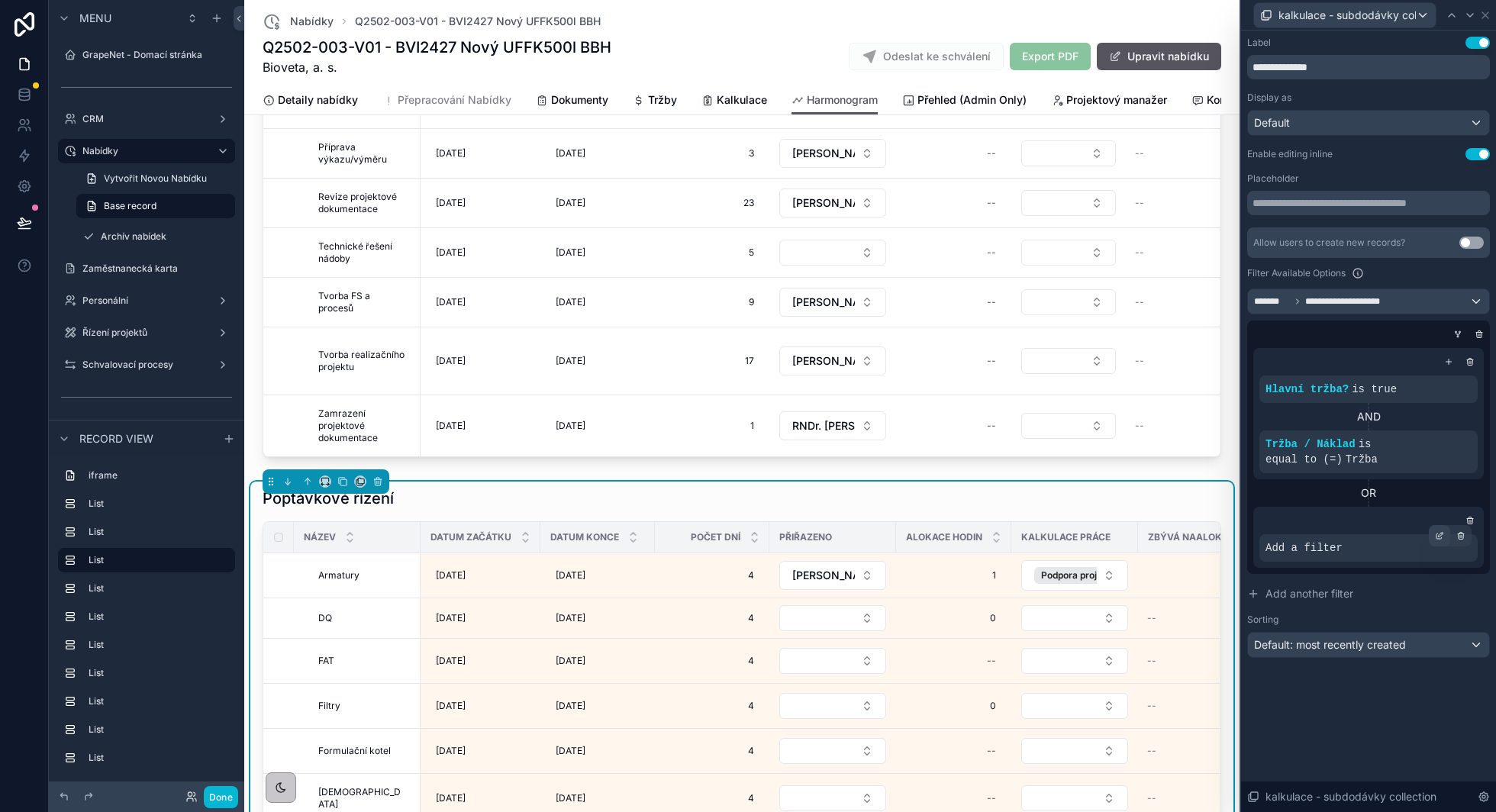
click at [1440, 538] on icon at bounding box center [1440, 536] width 9 height 9
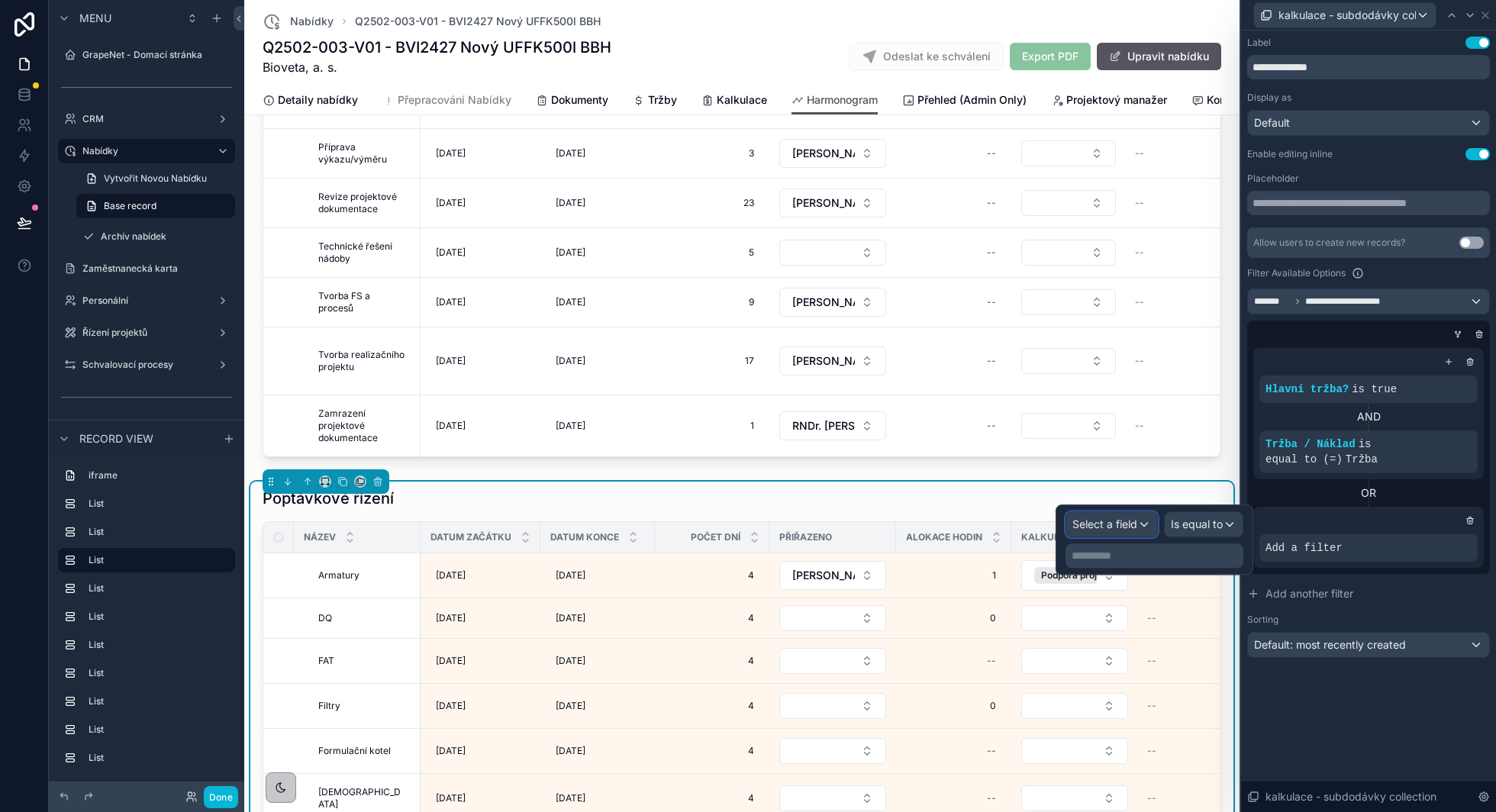
click at [1098, 531] on span "Select a field" at bounding box center [1104, 524] width 65 height 15
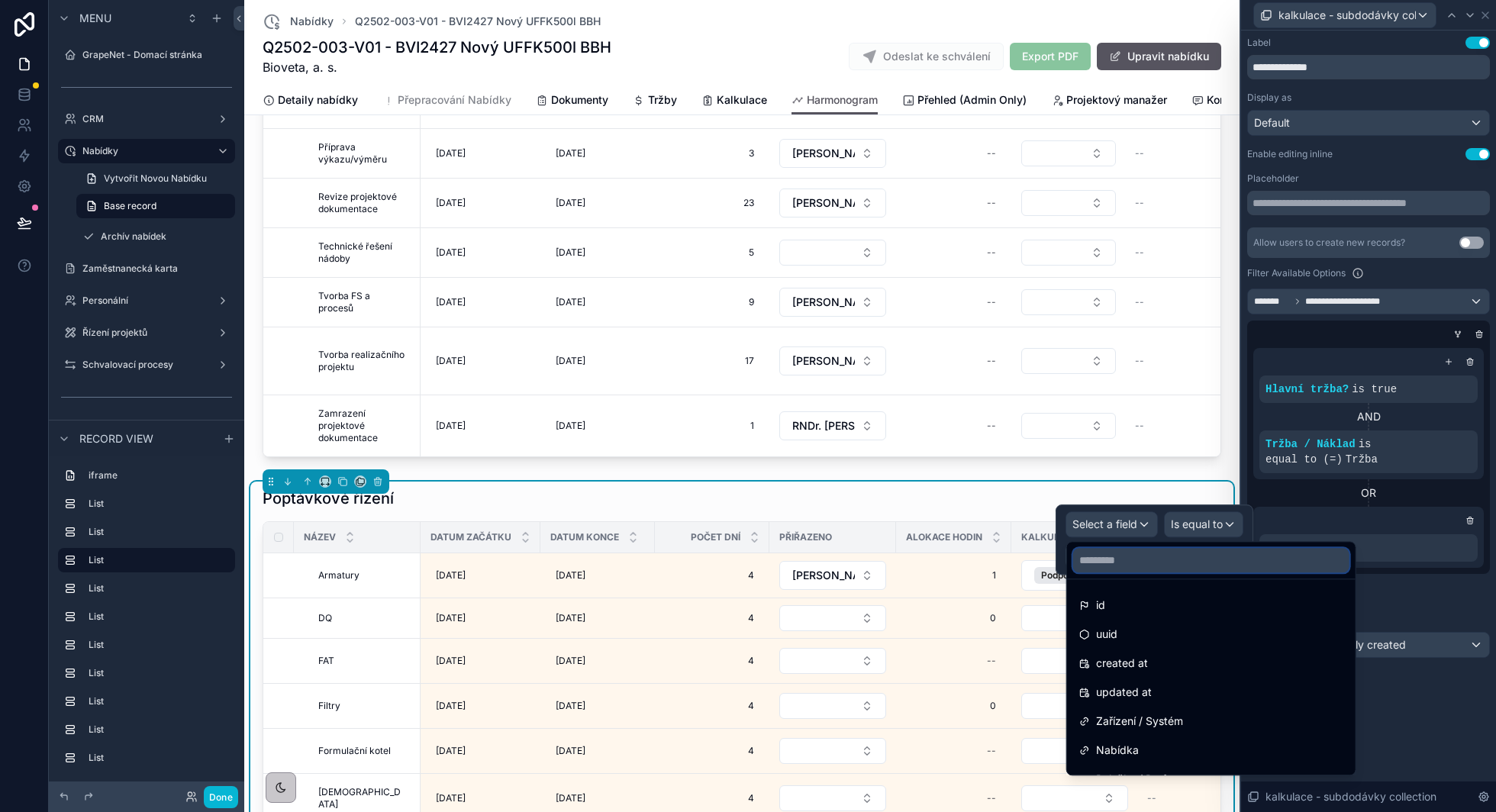
click at [1108, 569] on input "text" at bounding box center [1211, 560] width 276 height 24
type input "**"
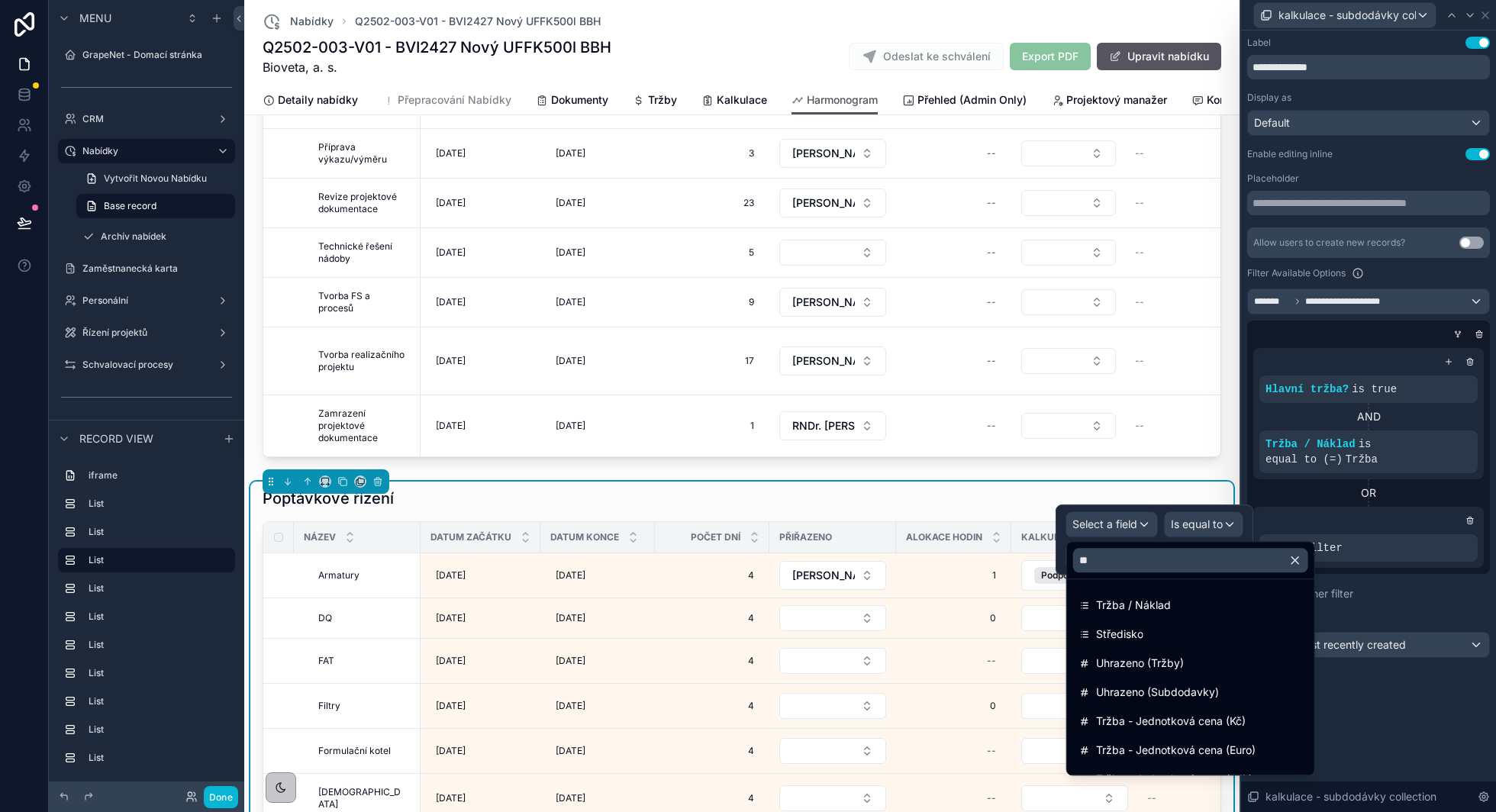
drag, startPoint x: 1118, startPoint y: 612, endPoint x: 1234, endPoint y: 519, distance: 148.7
click at [1118, 612] on span "Tržba / Náklad" at bounding box center [1133, 604] width 74 height 18
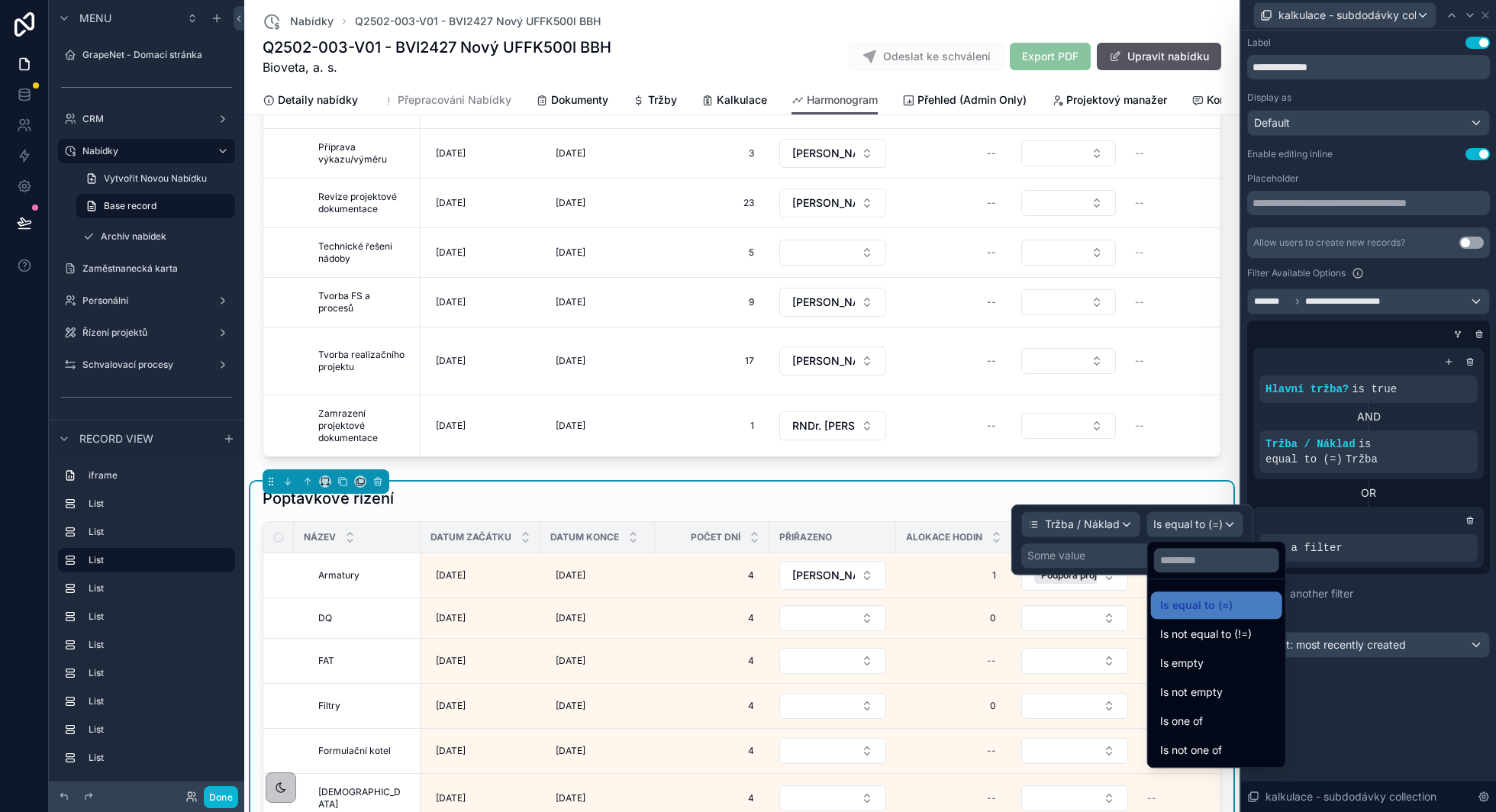
click at [1104, 552] on div at bounding box center [1132, 540] width 242 height 70
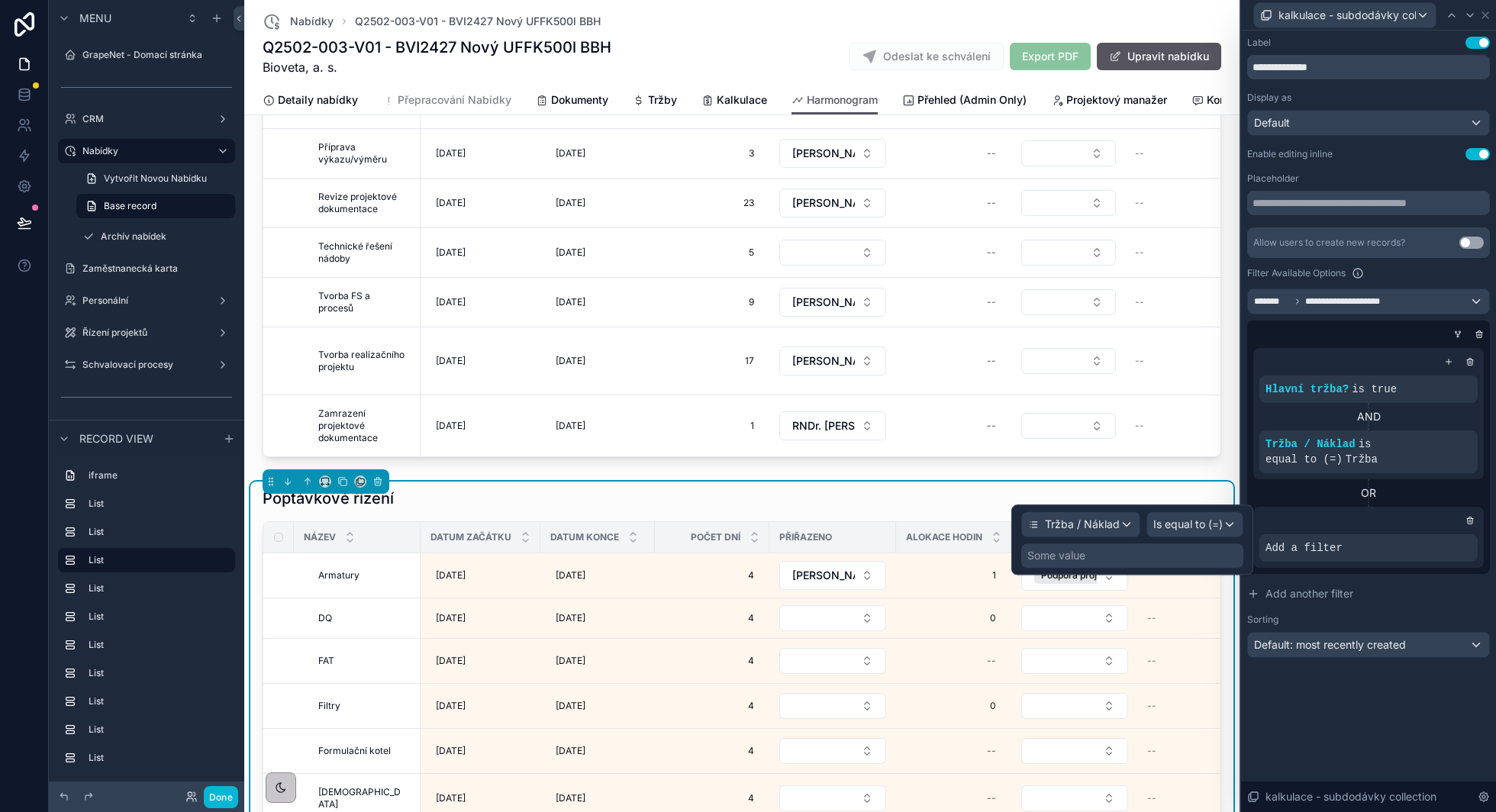
click at [1068, 554] on div "Some value" at bounding box center [1057, 555] width 58 height 15
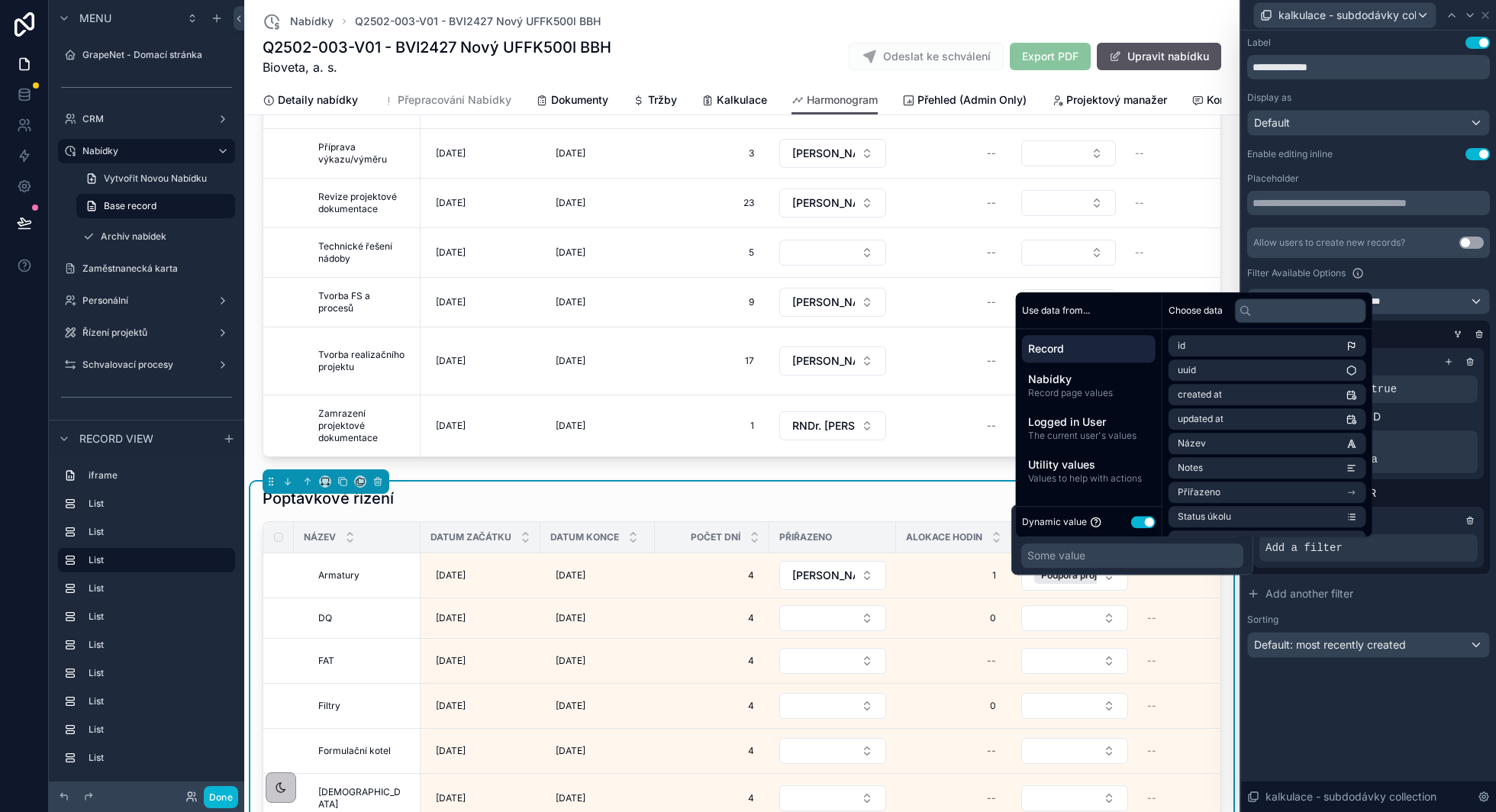
click at [1142, 520] on button "Use setting" at bounding box center [1143, 522] width 24 height 13
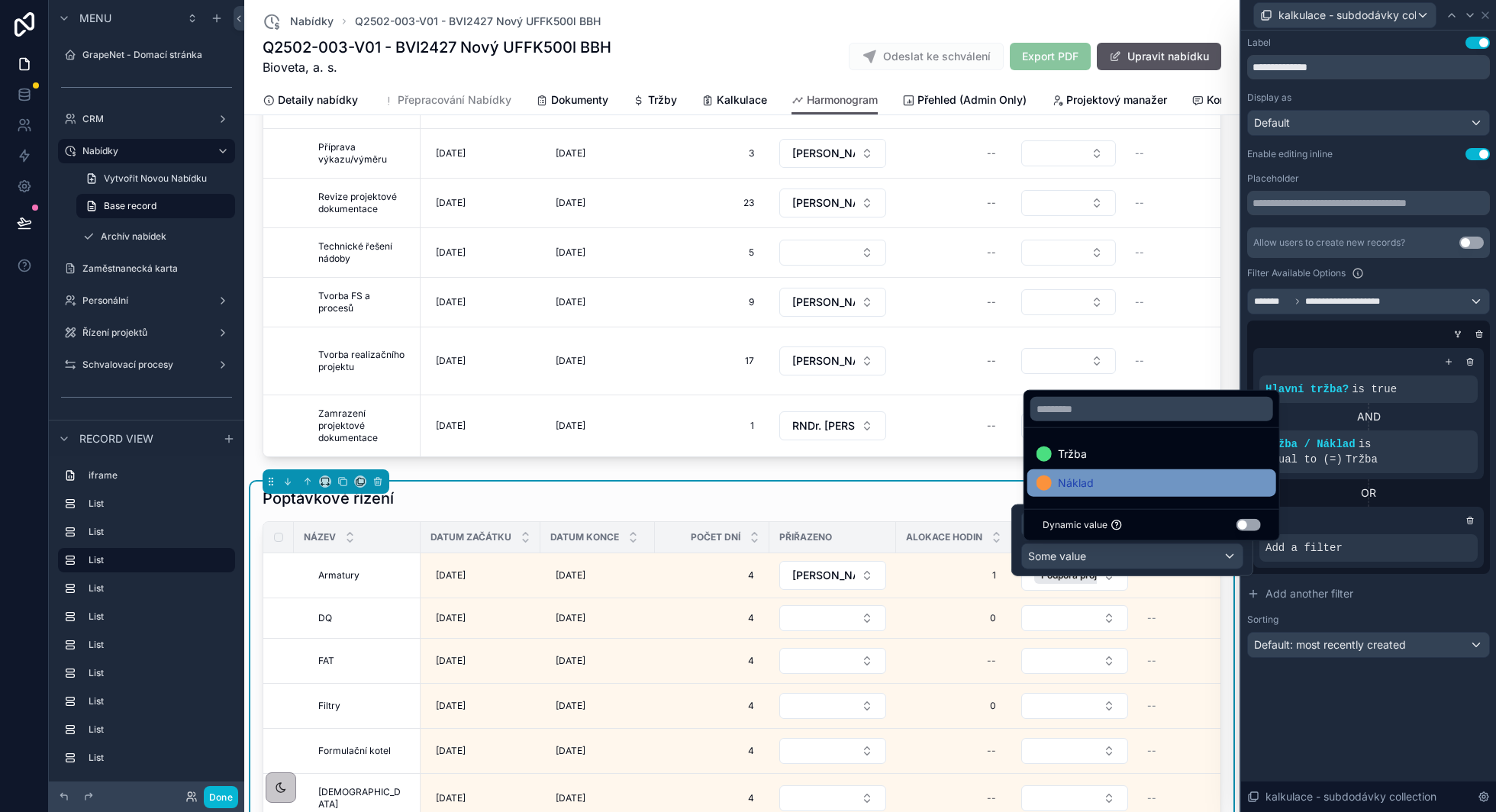
click at [1184, 493] on div "Náklad" at bounding box center [1152, 482] width 249 height 27
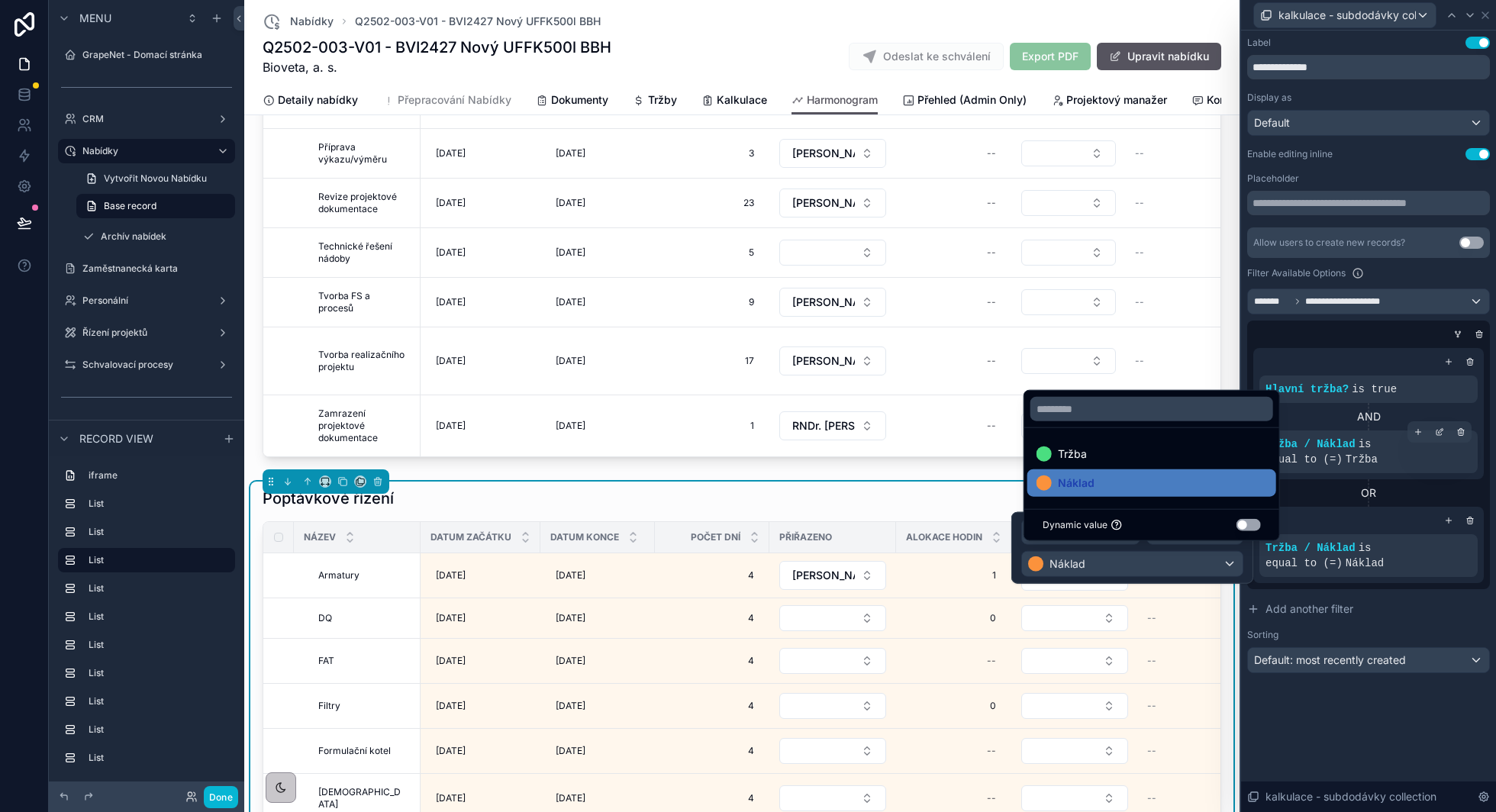
click at [1447, 521] on icon at bounding box center [1449, 521] width 9 height 9
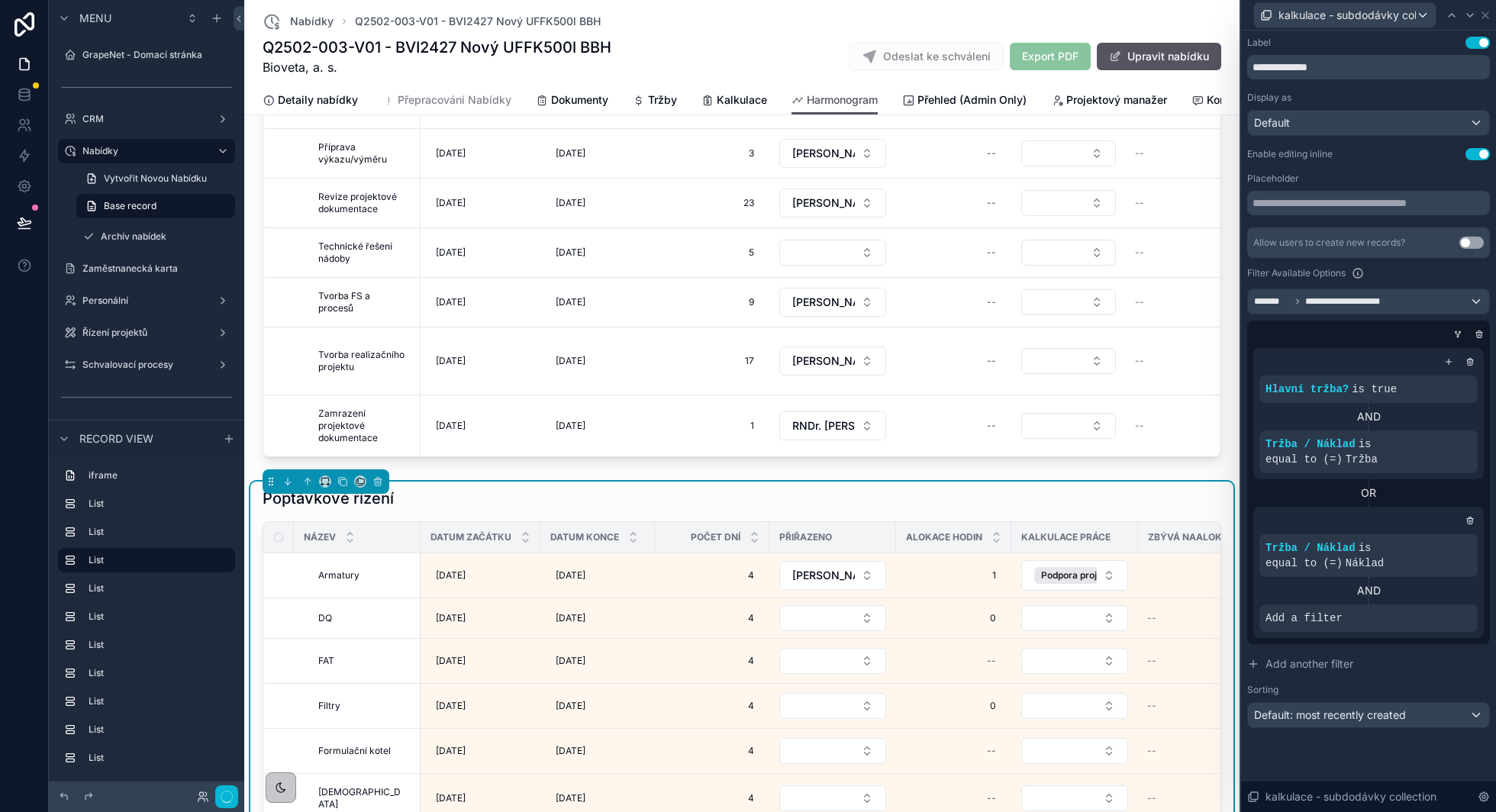
click at [0, 0] on icon at bounding box center [0, 0] width 0 height 0
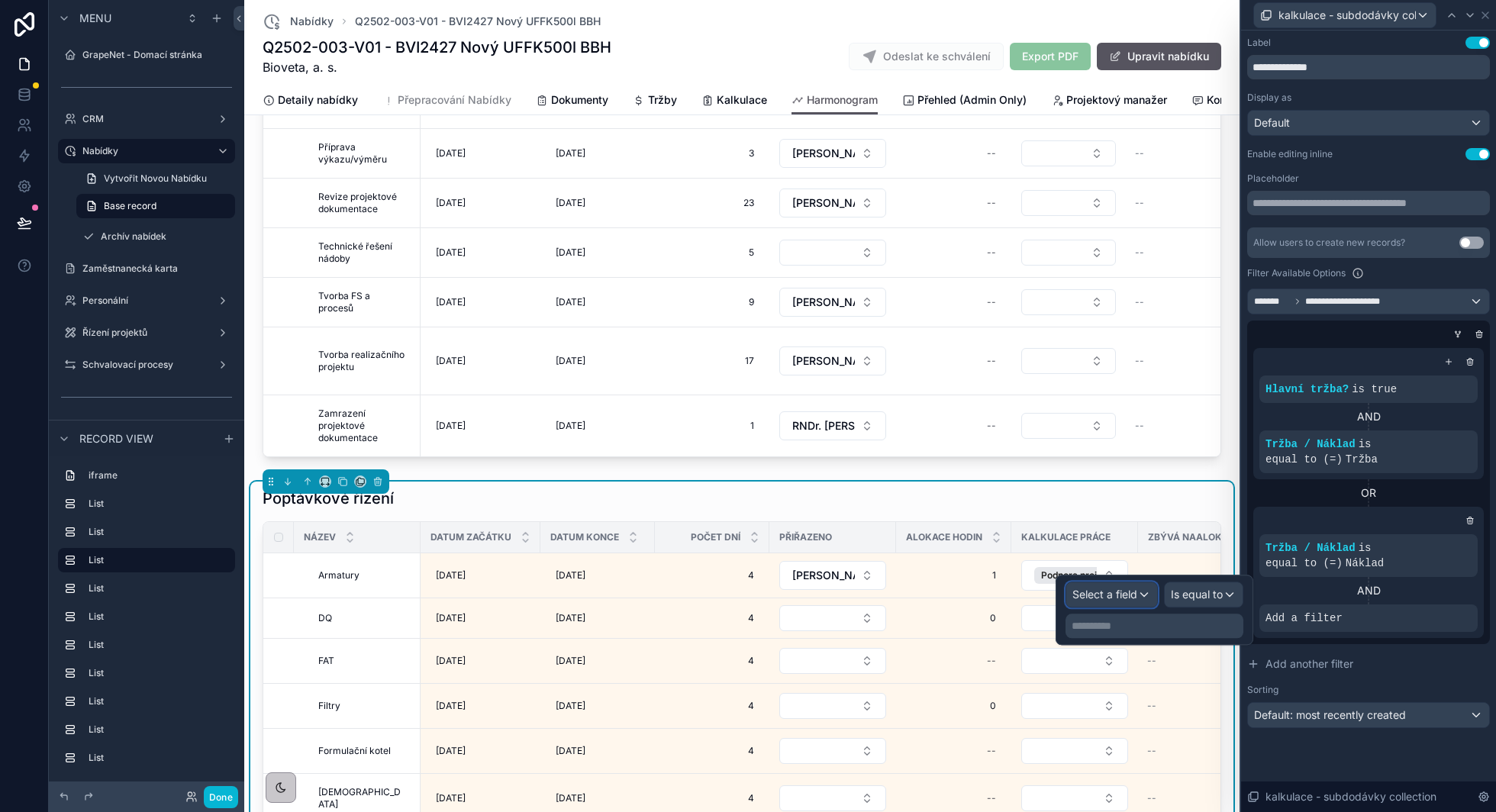
click at [1127, 593] on span "Select a field" at bounding box center [1104, 594] width 65 height 13
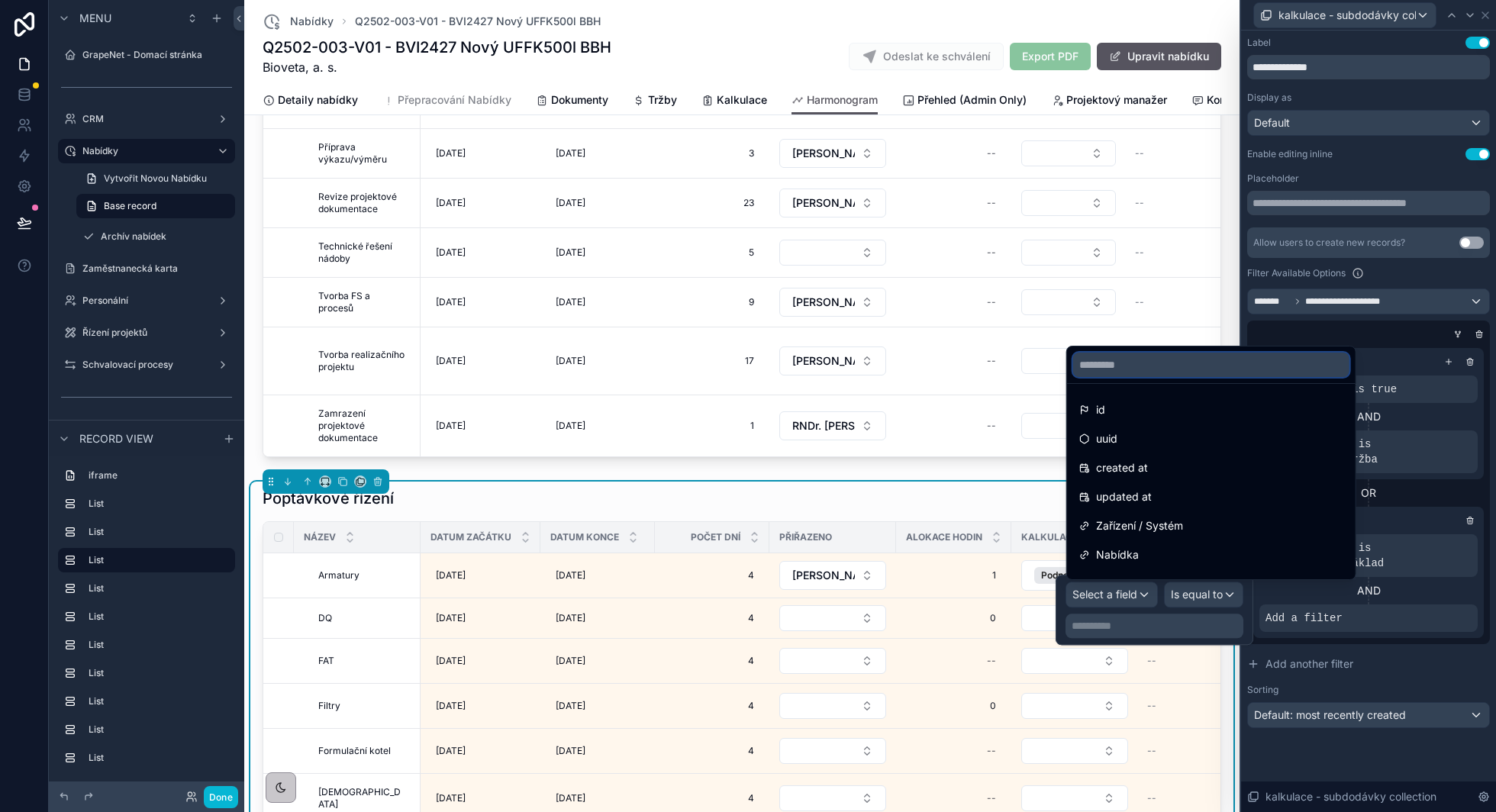
click at [1145, 365] on input "text" at bounding box center [1211, 364] width 276 height 24
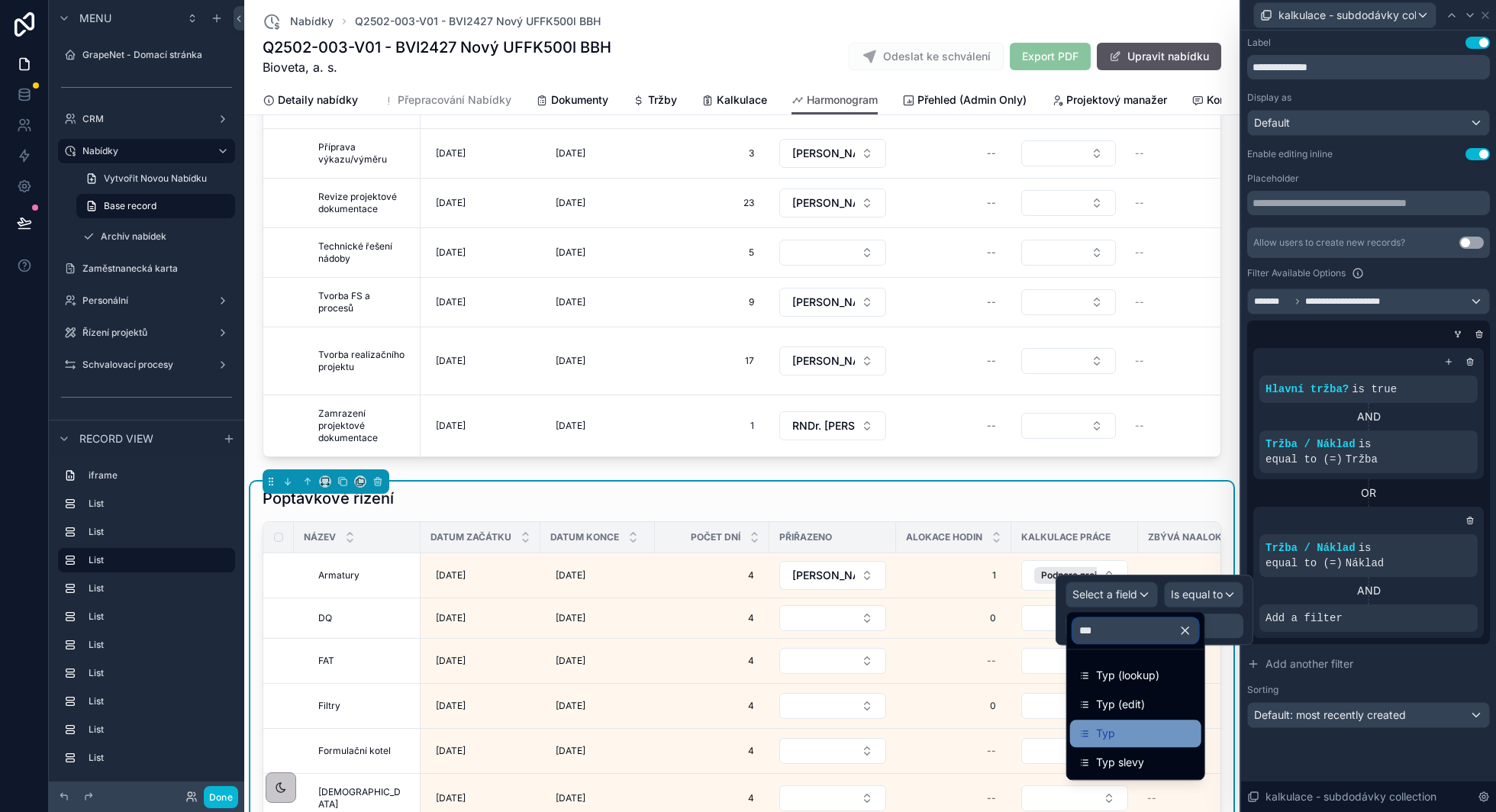
type input "***"
click at [1138, 735] on div "Typ" at bounding box center [1136, 733] width 113 height 18
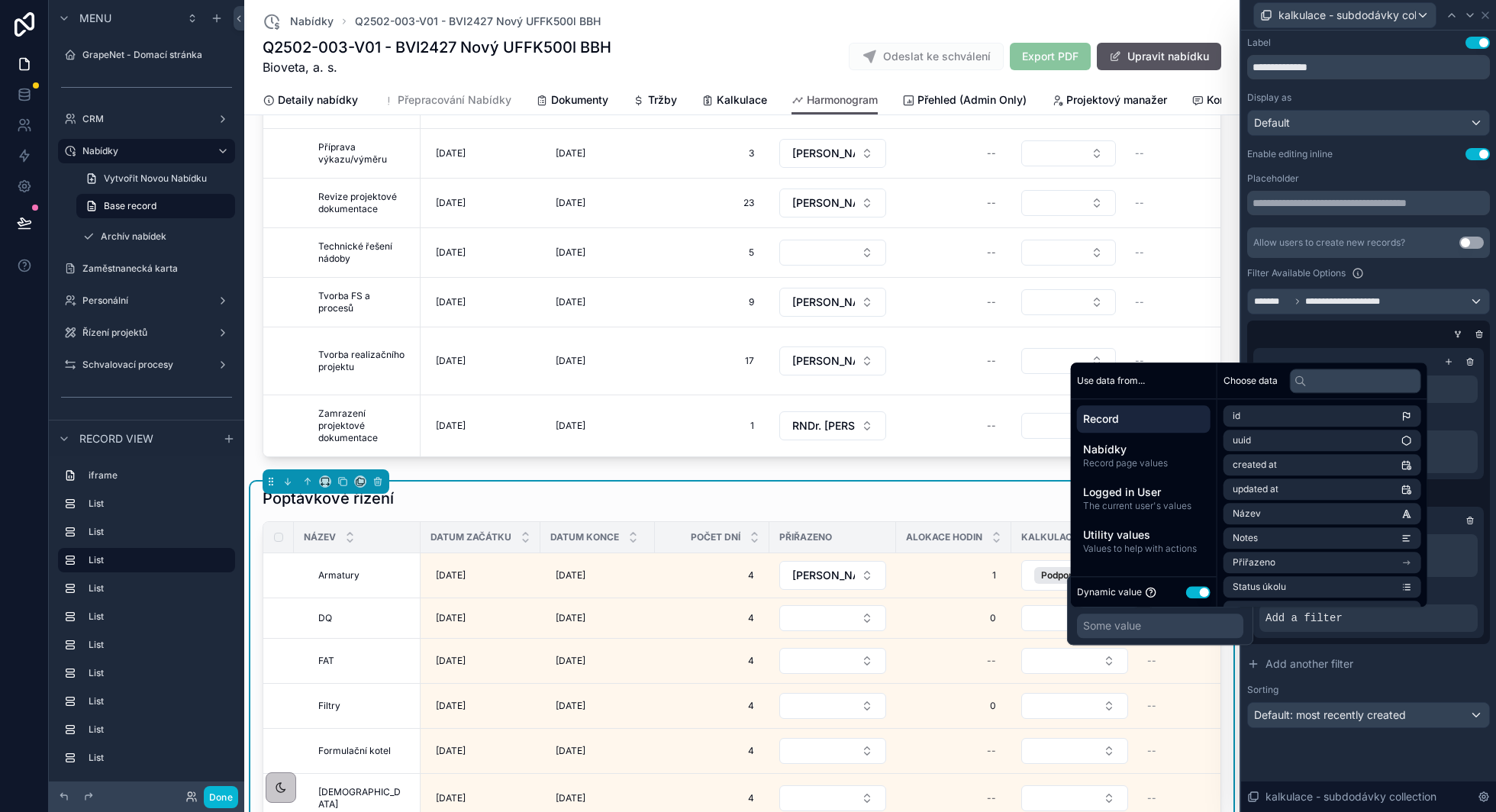
click at [1168, 623] on div "Some value" at bounding box center [1160, 625] width 166 height 24
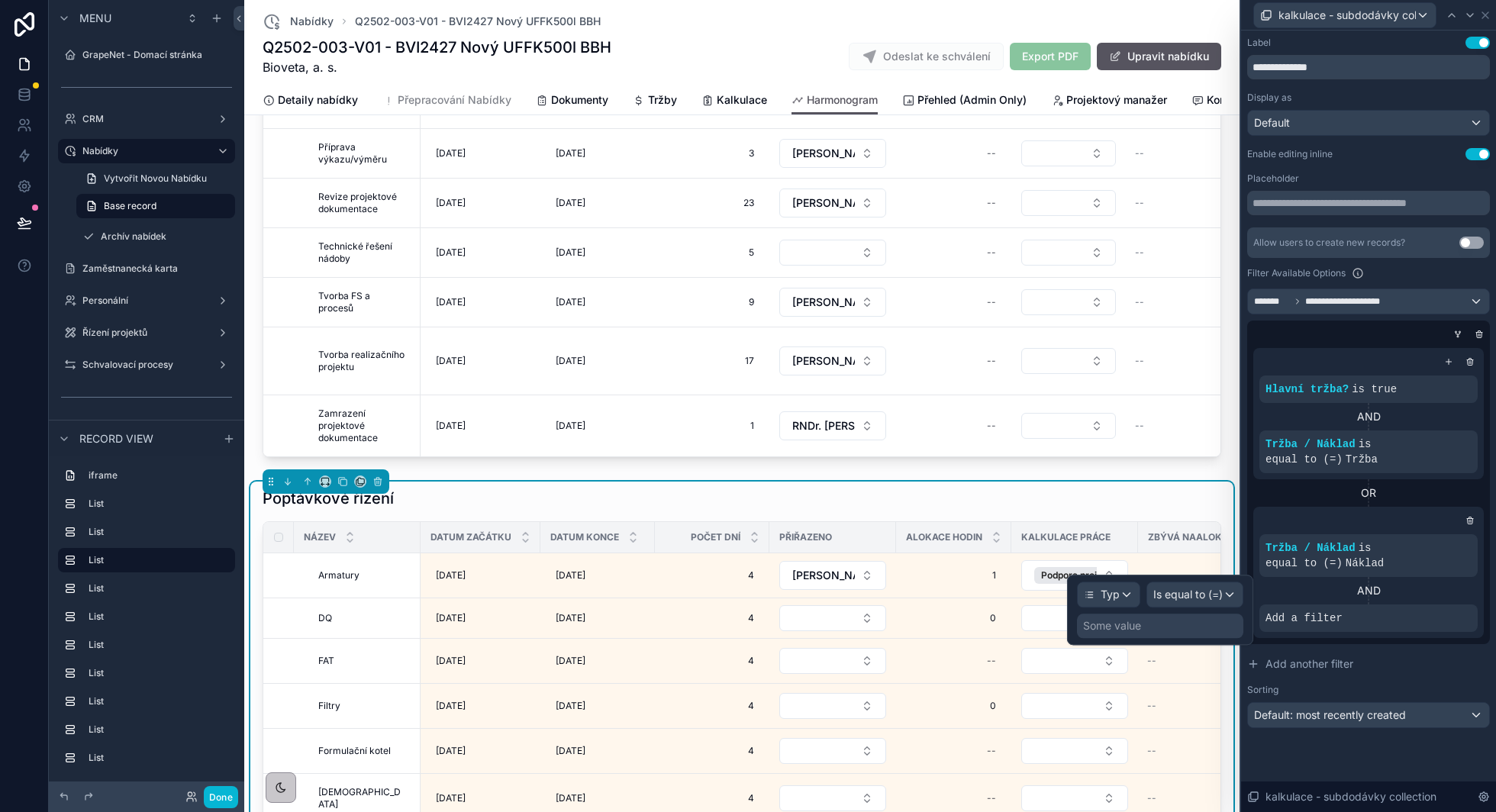
click at [1230, 610] on div "Typ Is equal to (=) Some value" at bounding box center [1160, 610] width 166 height 56
click at [1219, 598] on span "Is equal to (=)" at bounding box center [1187, 594] width 70 height 15
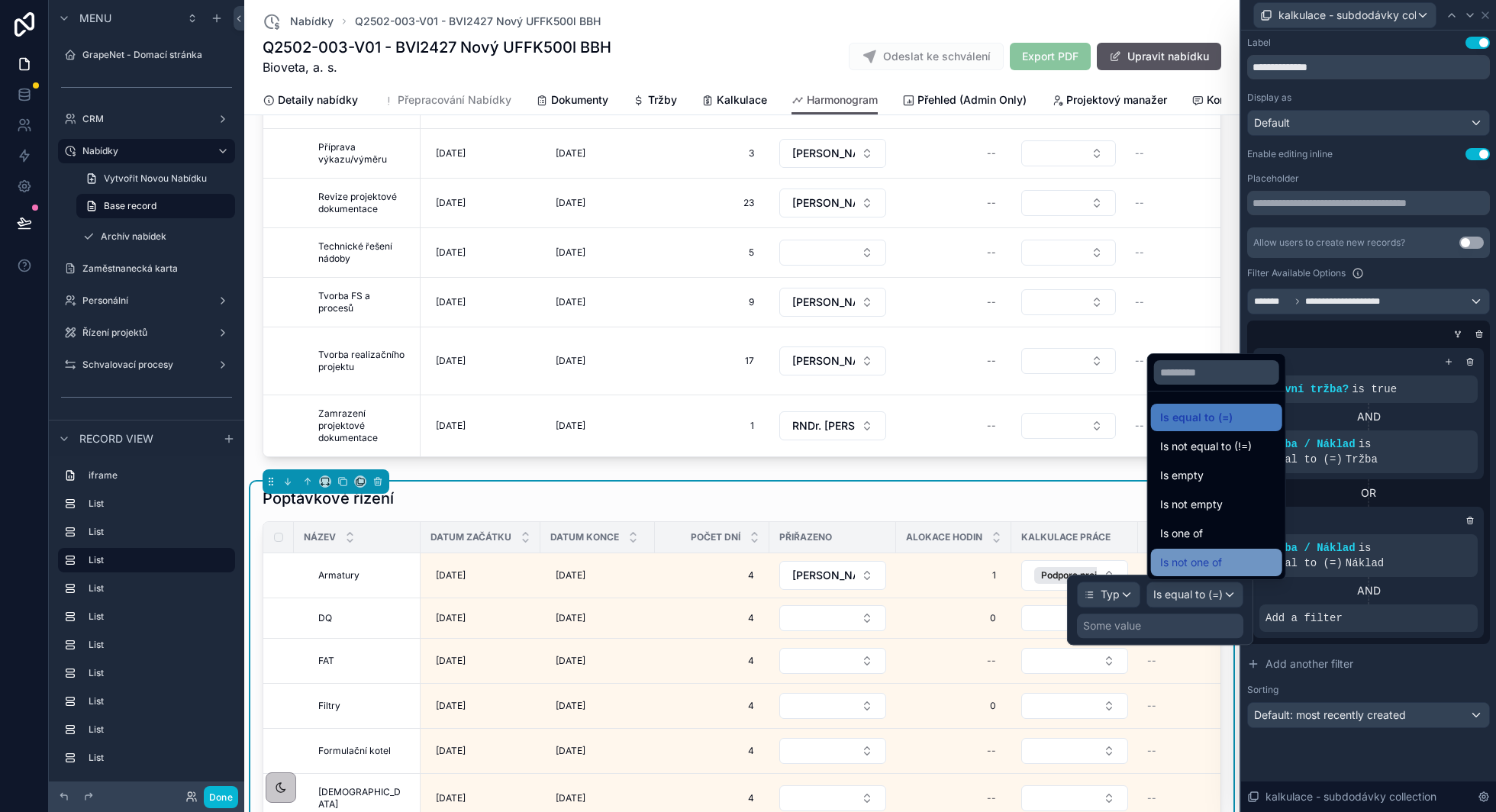
click at [1204, 560] on span "Is not one of" at bounding box center [1191, 561] width 62 height 18
click at [1141, 625] on div "Some value" at bounding box center [1112, 625] width 58 height 15
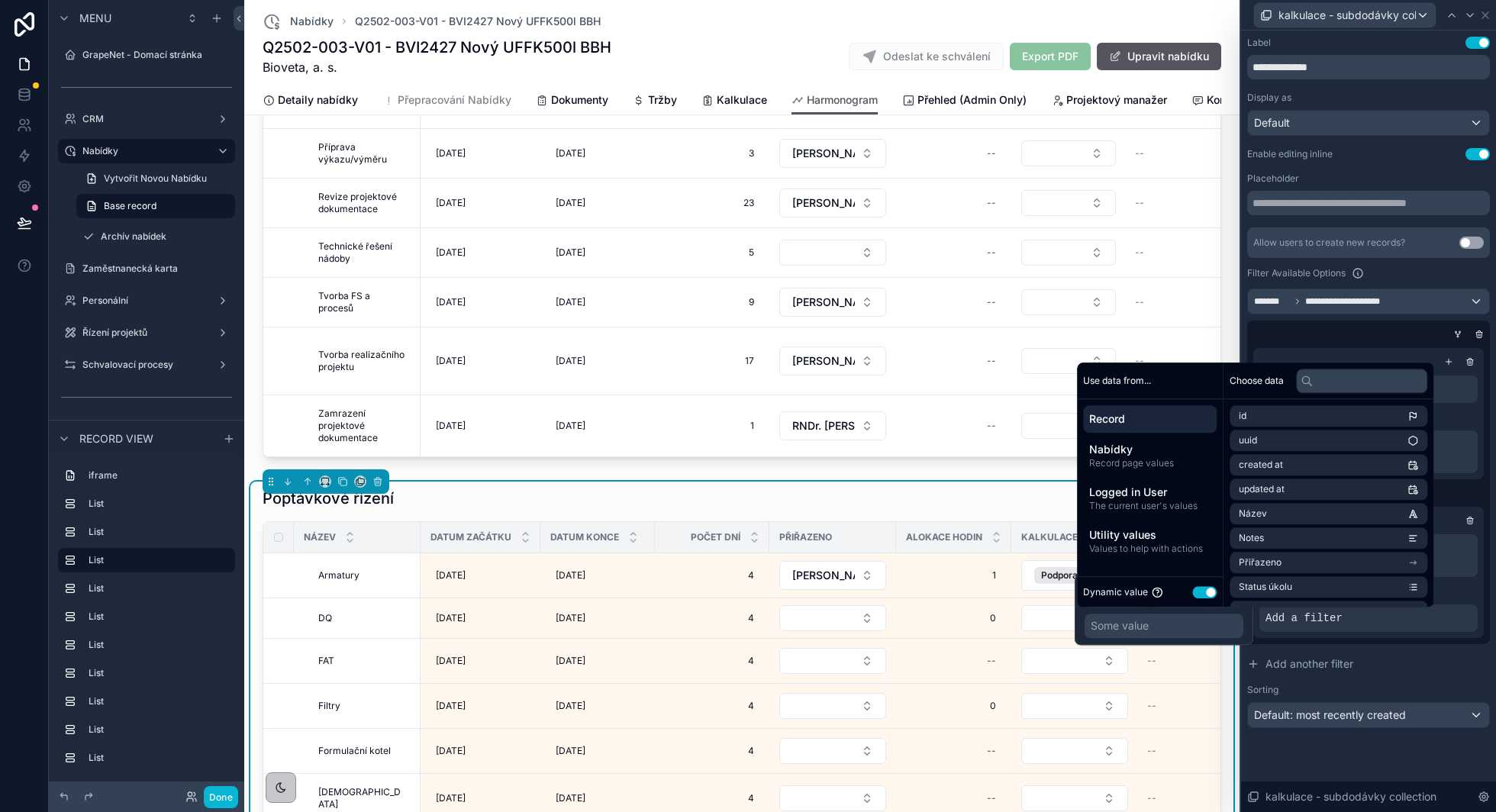
click at [1202, 590] on button "Use setting" at bounding box center [1204, 592] width 24 height 13
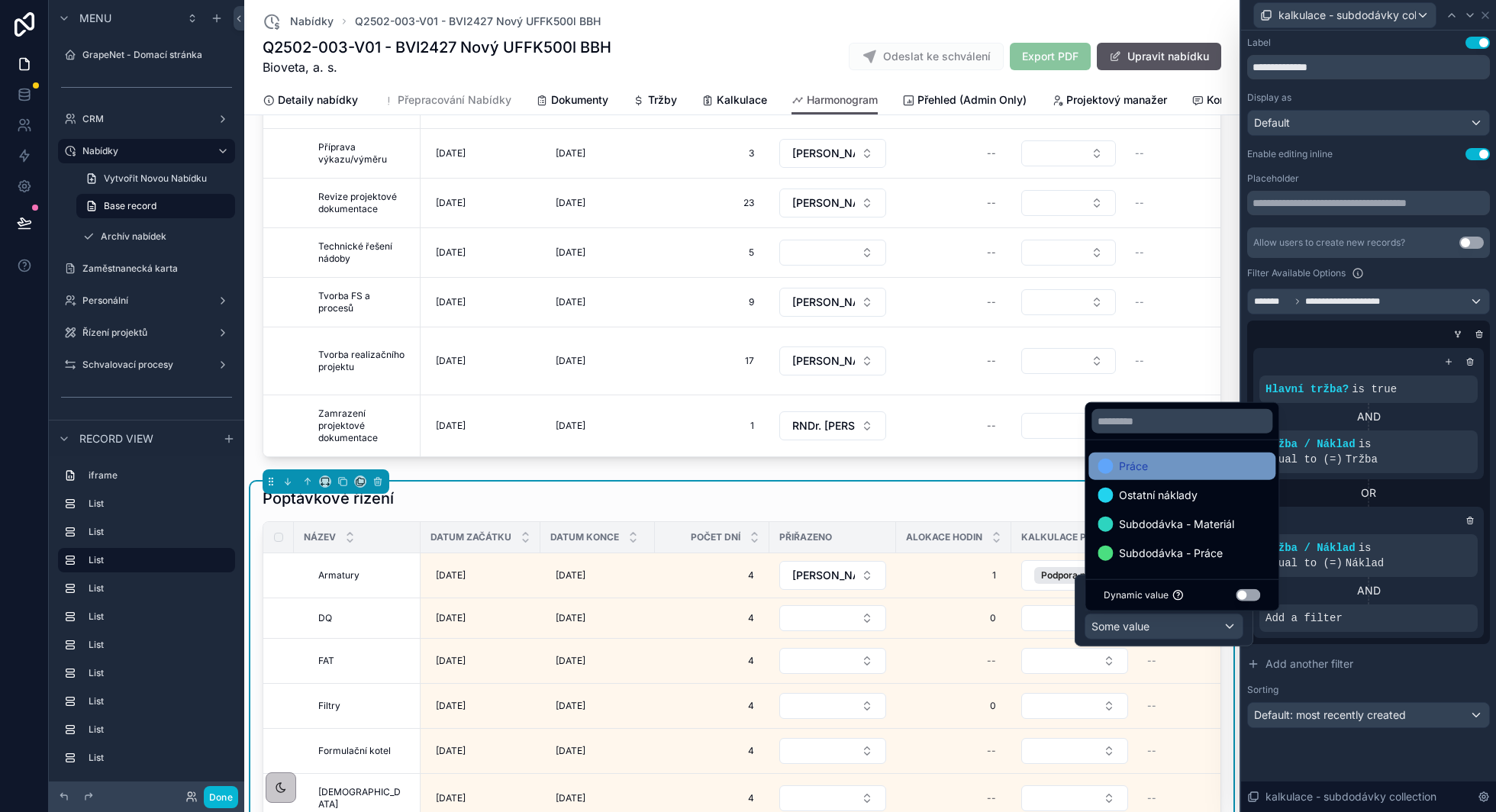
click at [1188, 470] on div "Práce" at bounding box center [1181, 466] width 168 height 18
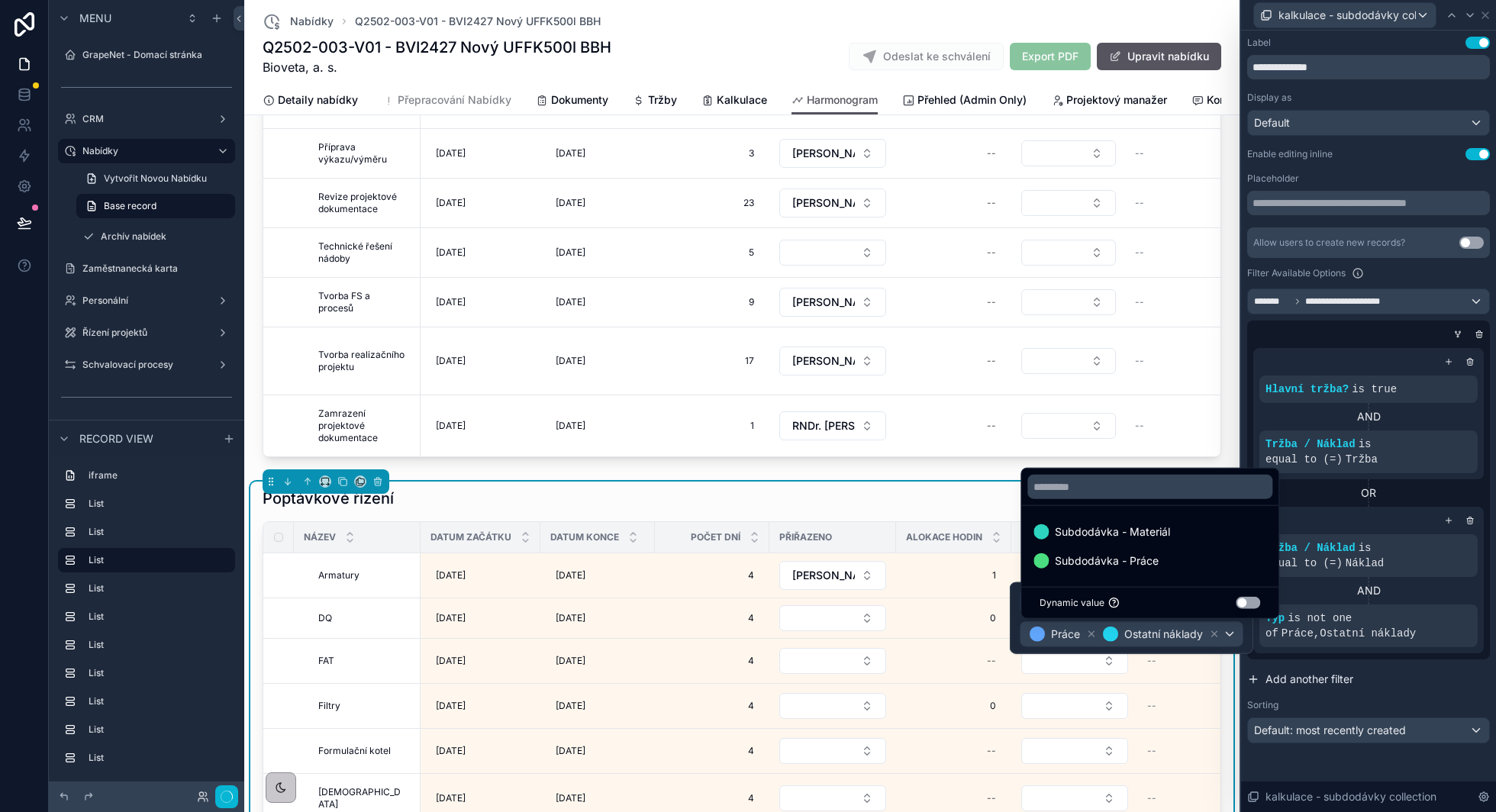
click at [1402, 684] on button "Add another filter" at bounding box center [1368, 679] width 243 height 27
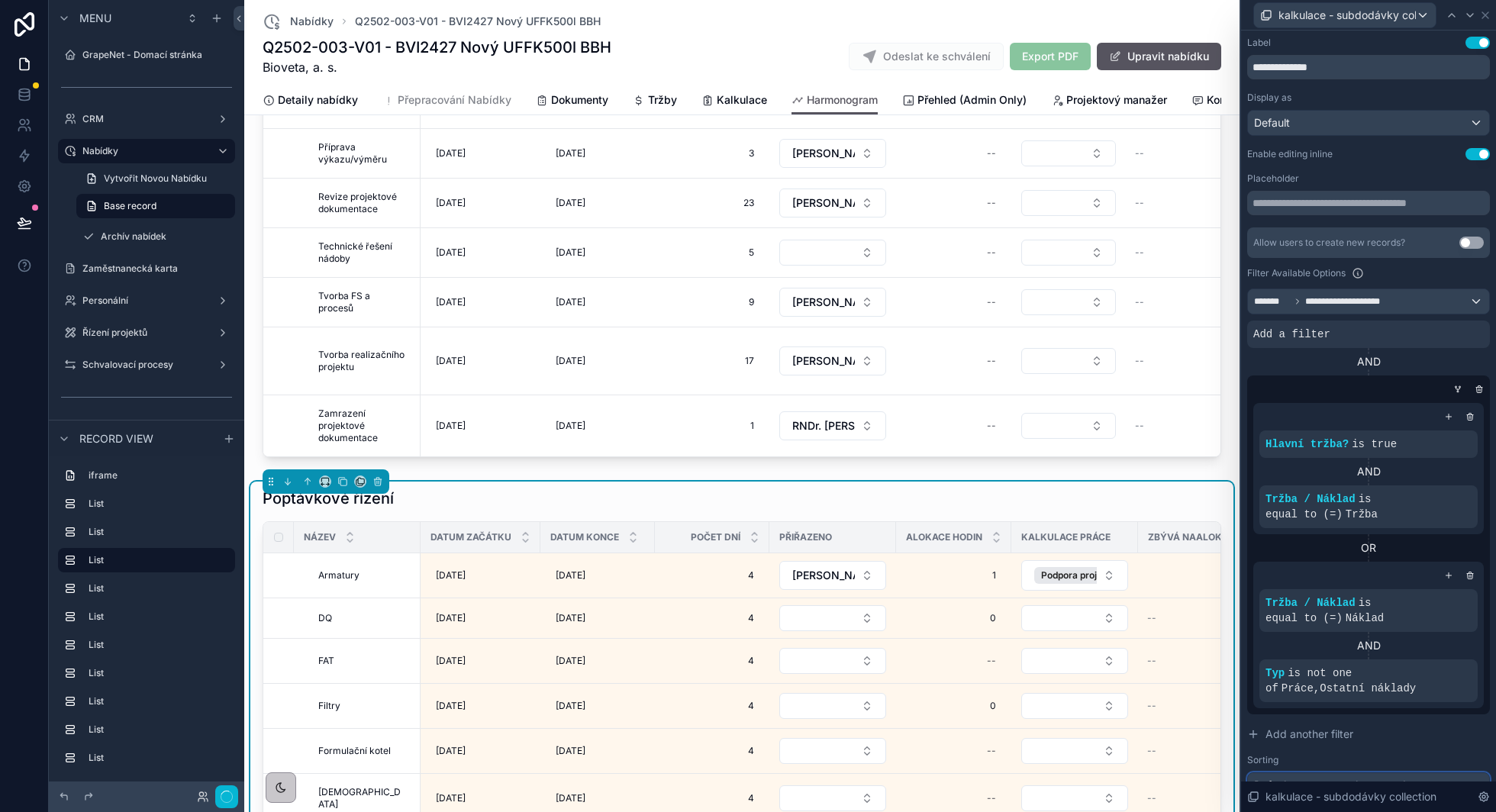
click at [1370, 778] on span "Default: most recently created" at bounding box center [1330, 785] width 152 height 13
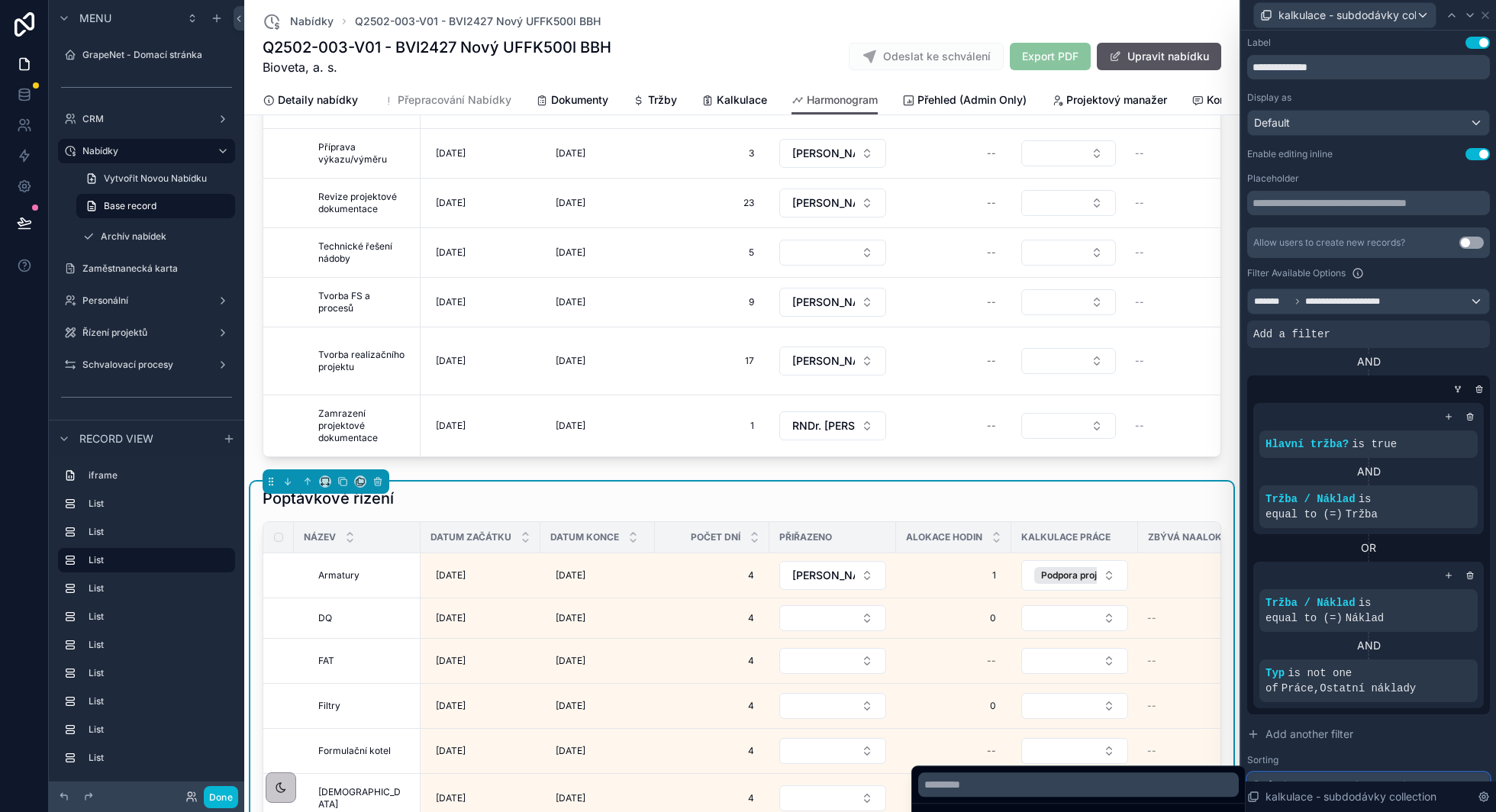
scroll to position [21, 0]
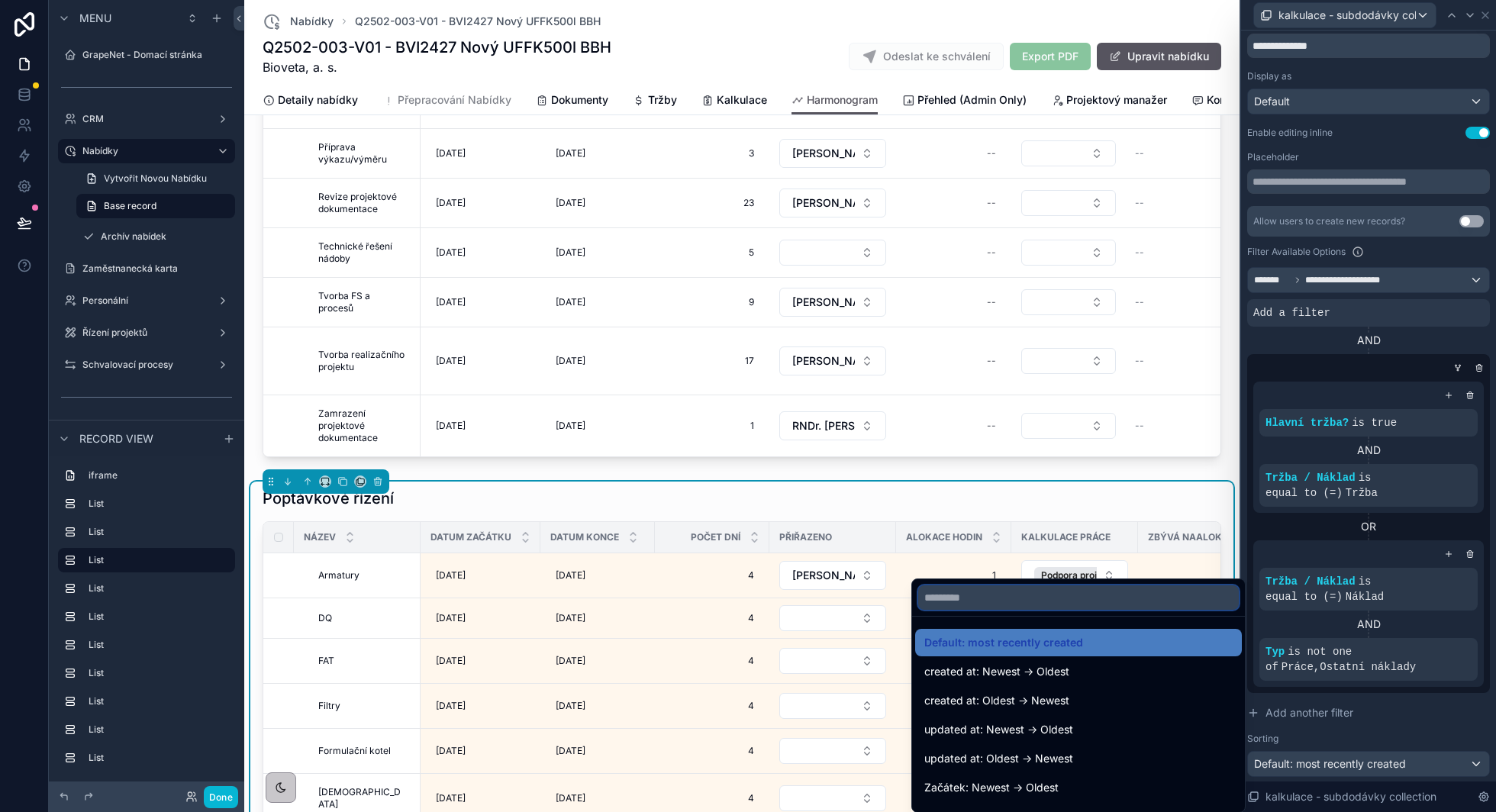
click at [1038, 603] on input "text" at bounding box center [1078, 597] width 320 height 24
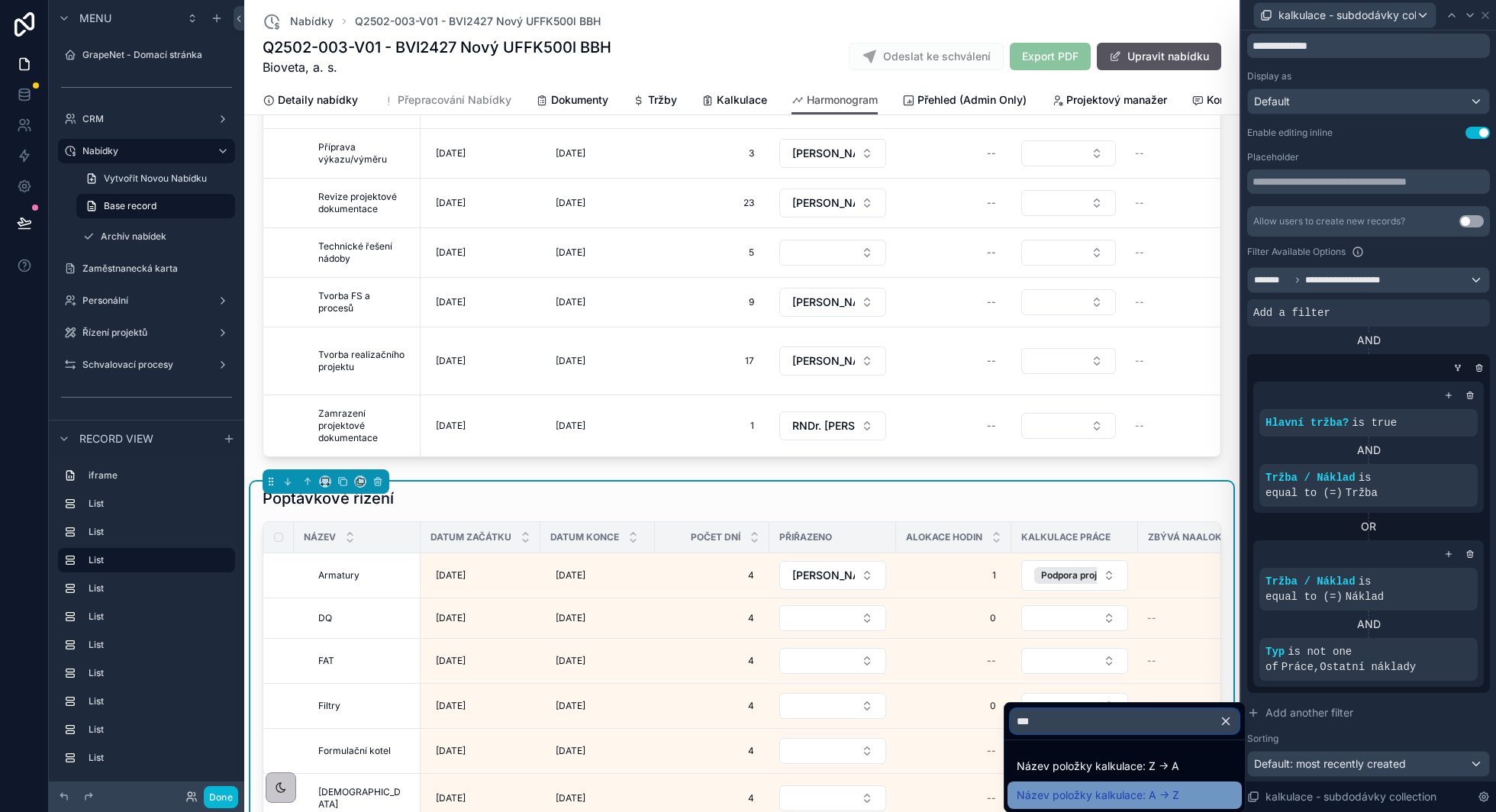
type input "***"
click at [1089, 791] on span "Název položky kalkulace: A -> Z" at bounding box center [1098, 795] width 163 height 18
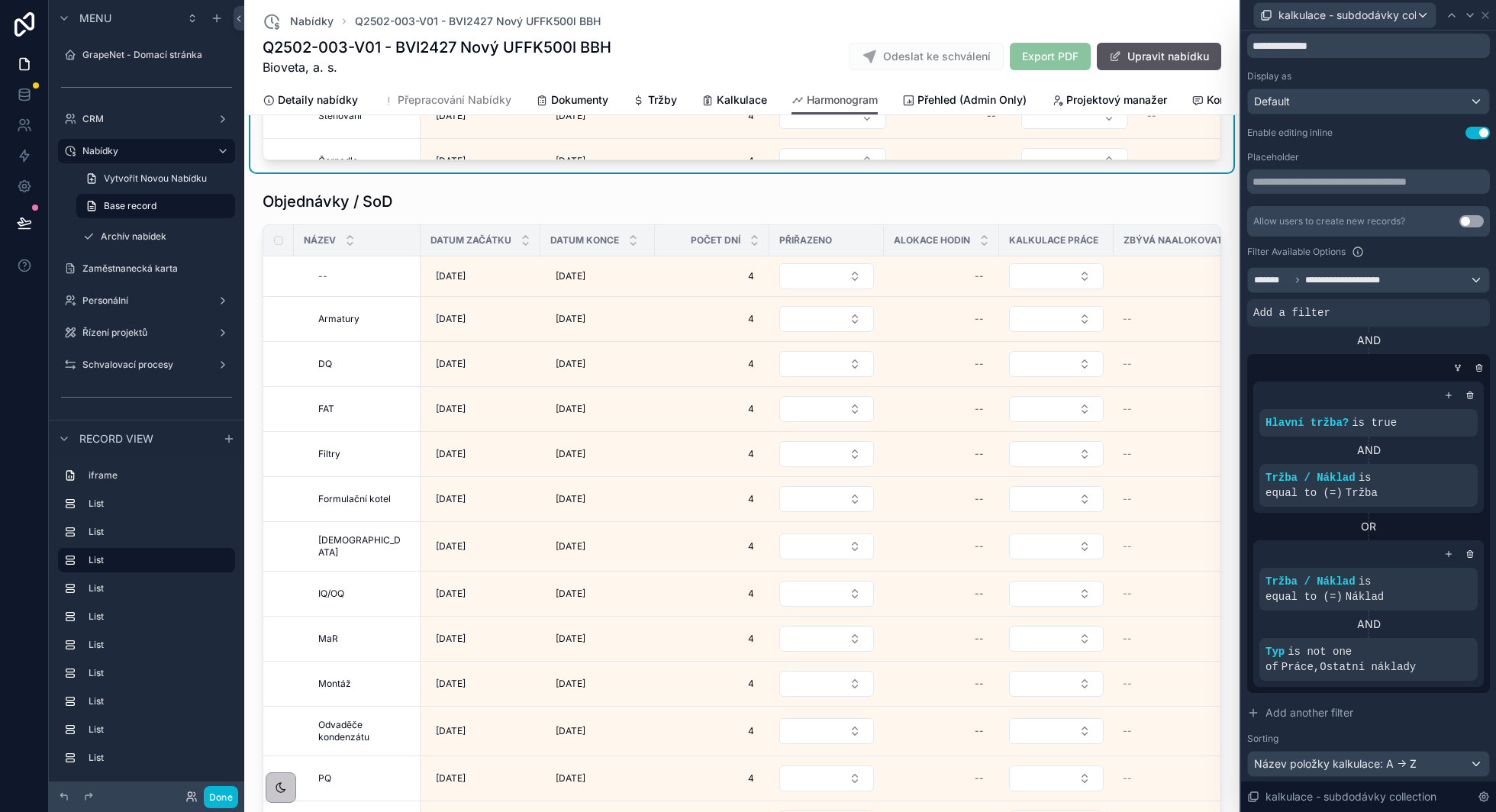
scroll to position [2004, 0]
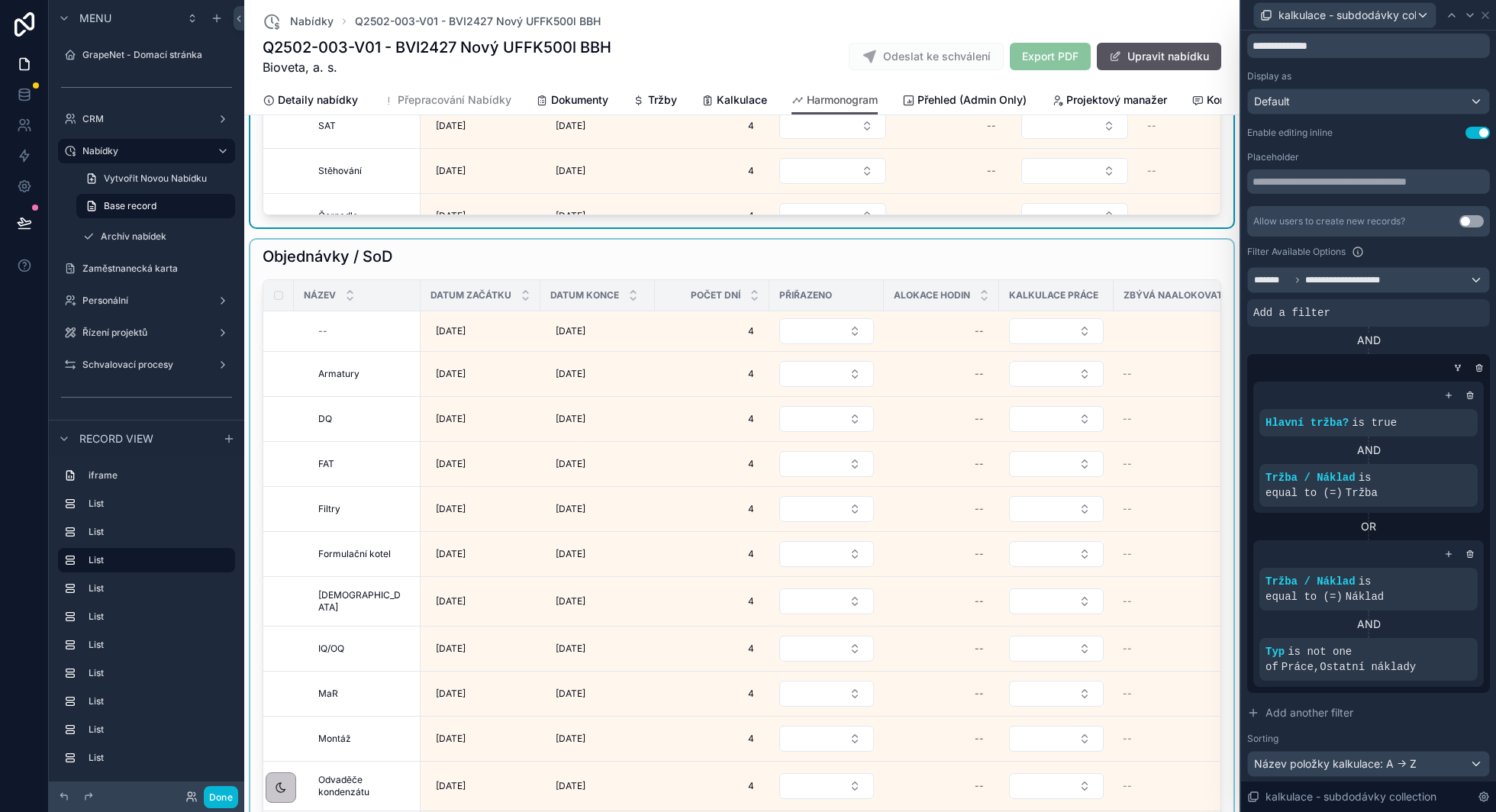
click at [941, 249] on div "scrollable content" at bounding box center [742, 571] width 983 height 662
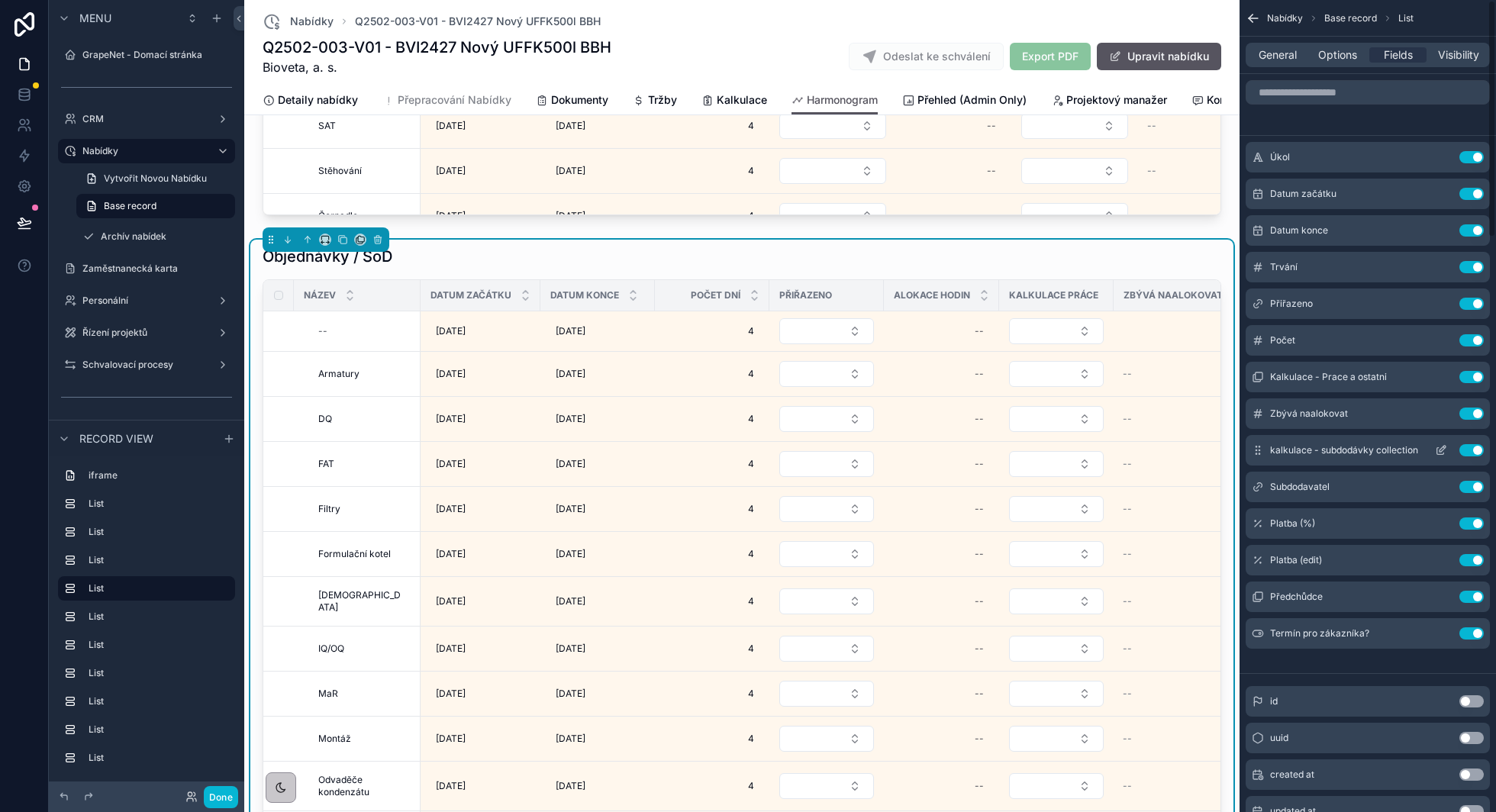
click at [1441, 453] on icon "scrollable content" at bounding box center [1440, 451] width 7 height 7
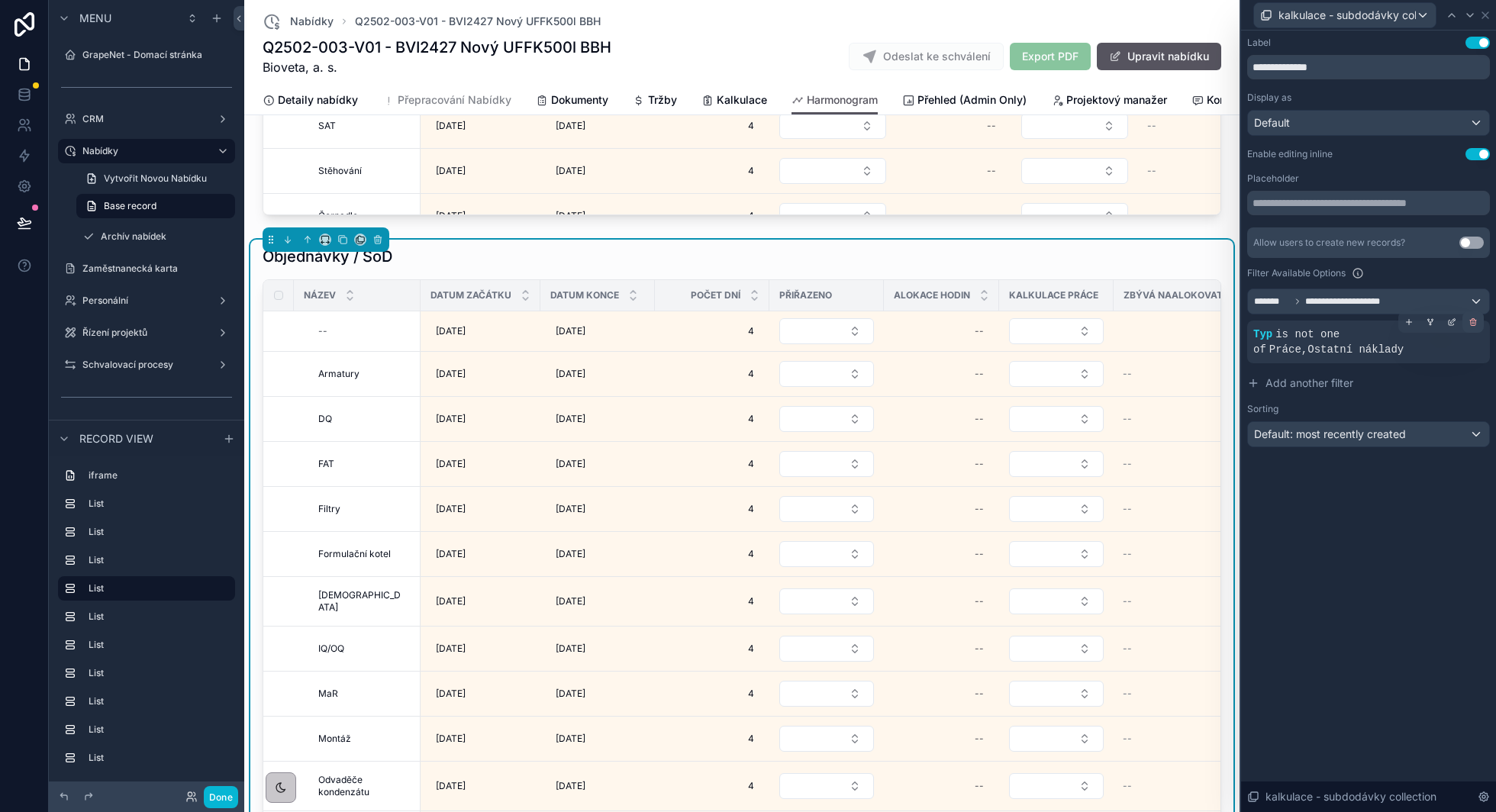
click at [1474, 322] on icon at bounding box center [1474, 323] width 0 height 2
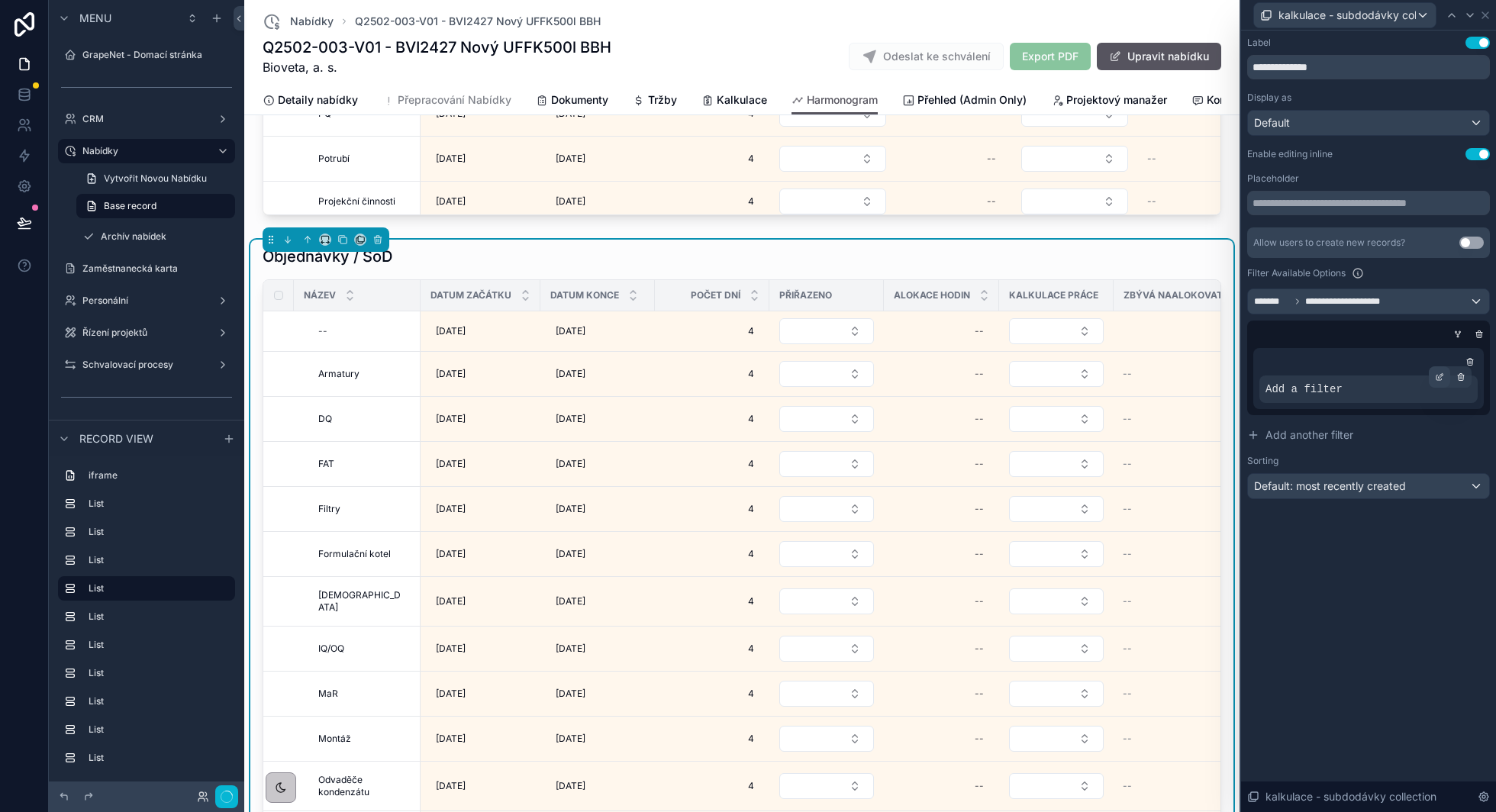
click at [1439, 378] on icon at bounding box center [1439, 377] width 5 height 5
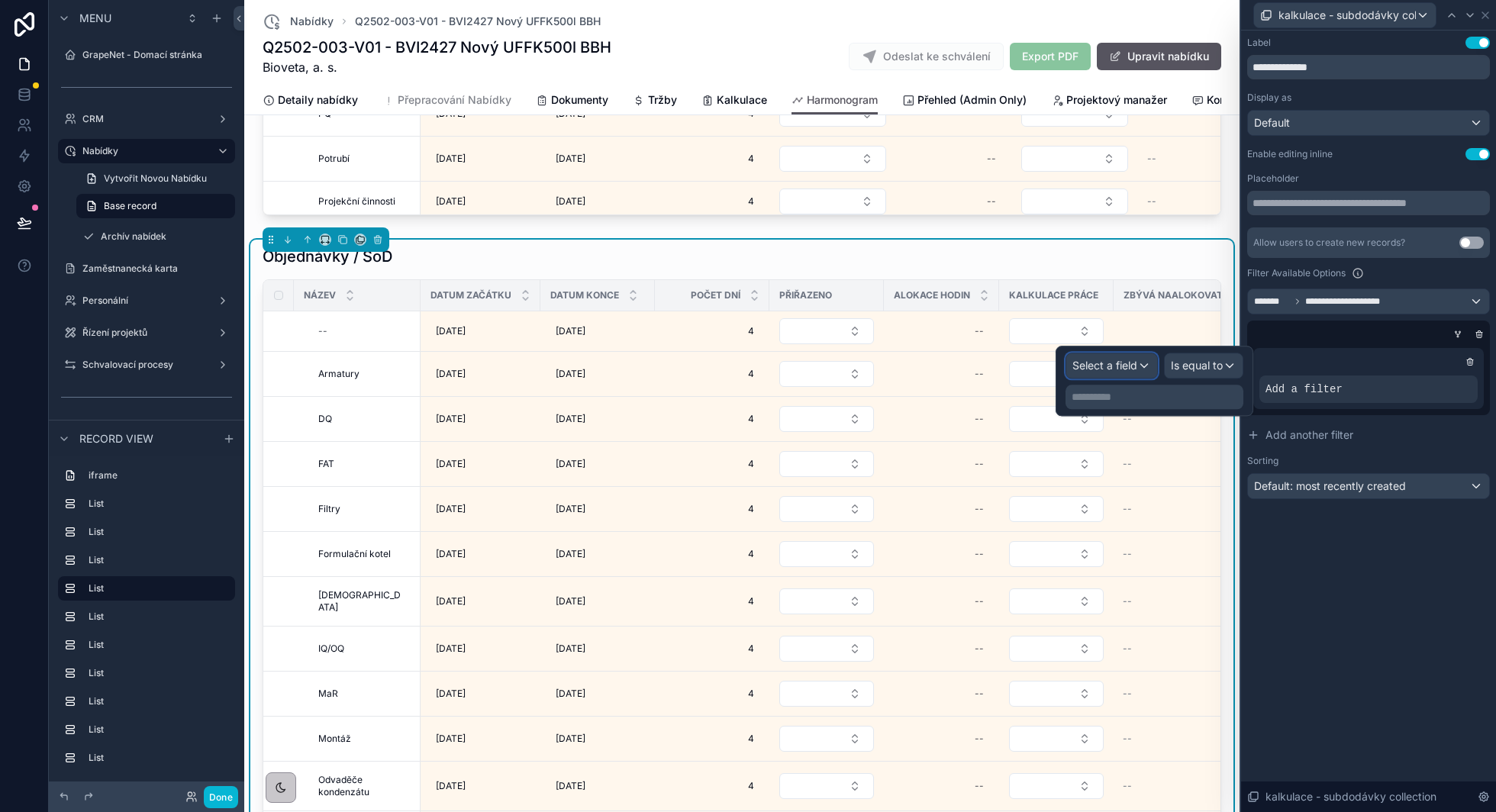
click at [1115, 374] on div "Select a field" at bounding box center [1111, 365] width 91 height 24
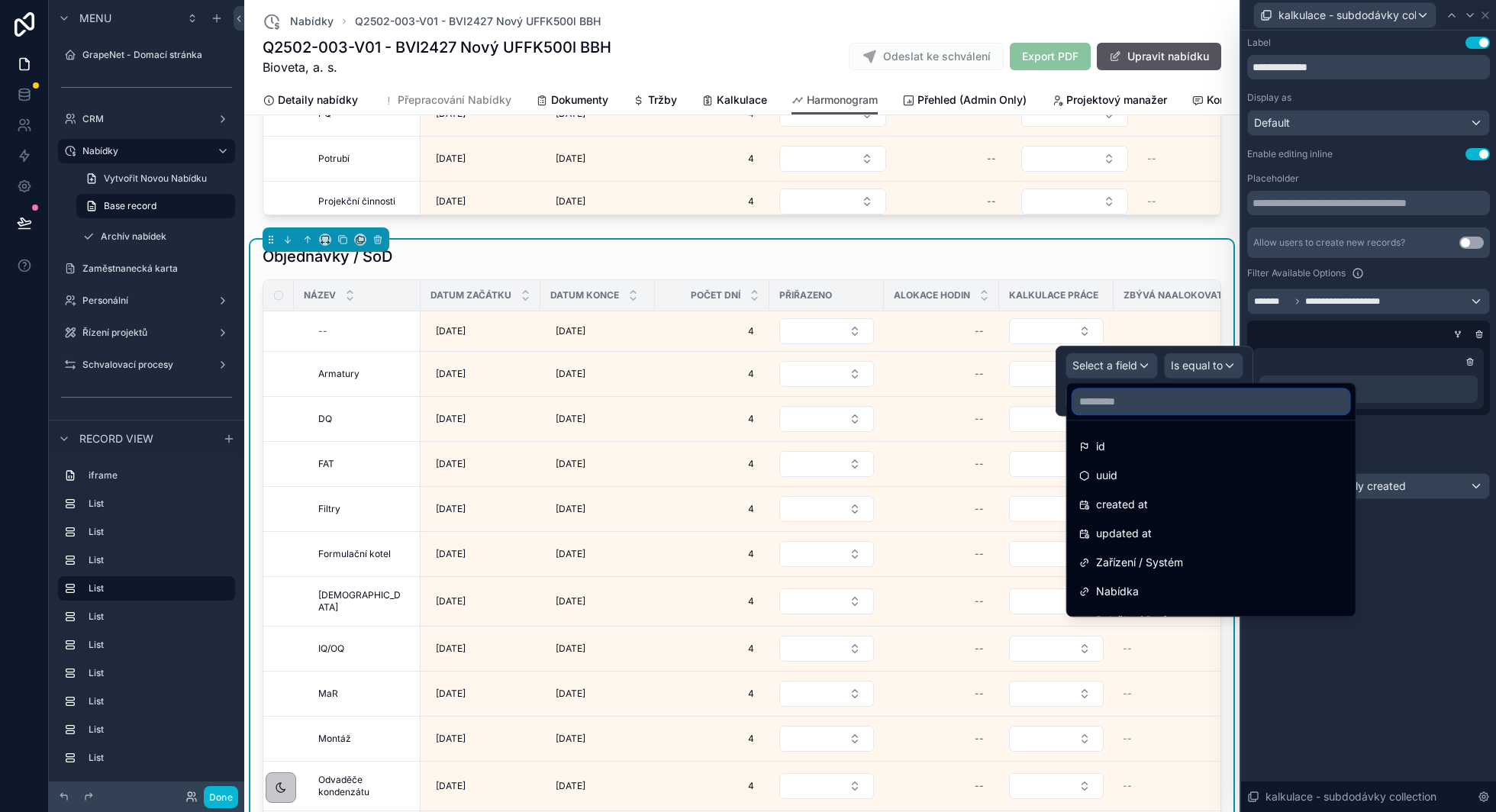
click at [1107, 410] on input "text" at bounding box center [1211, 401] width 276 height 24
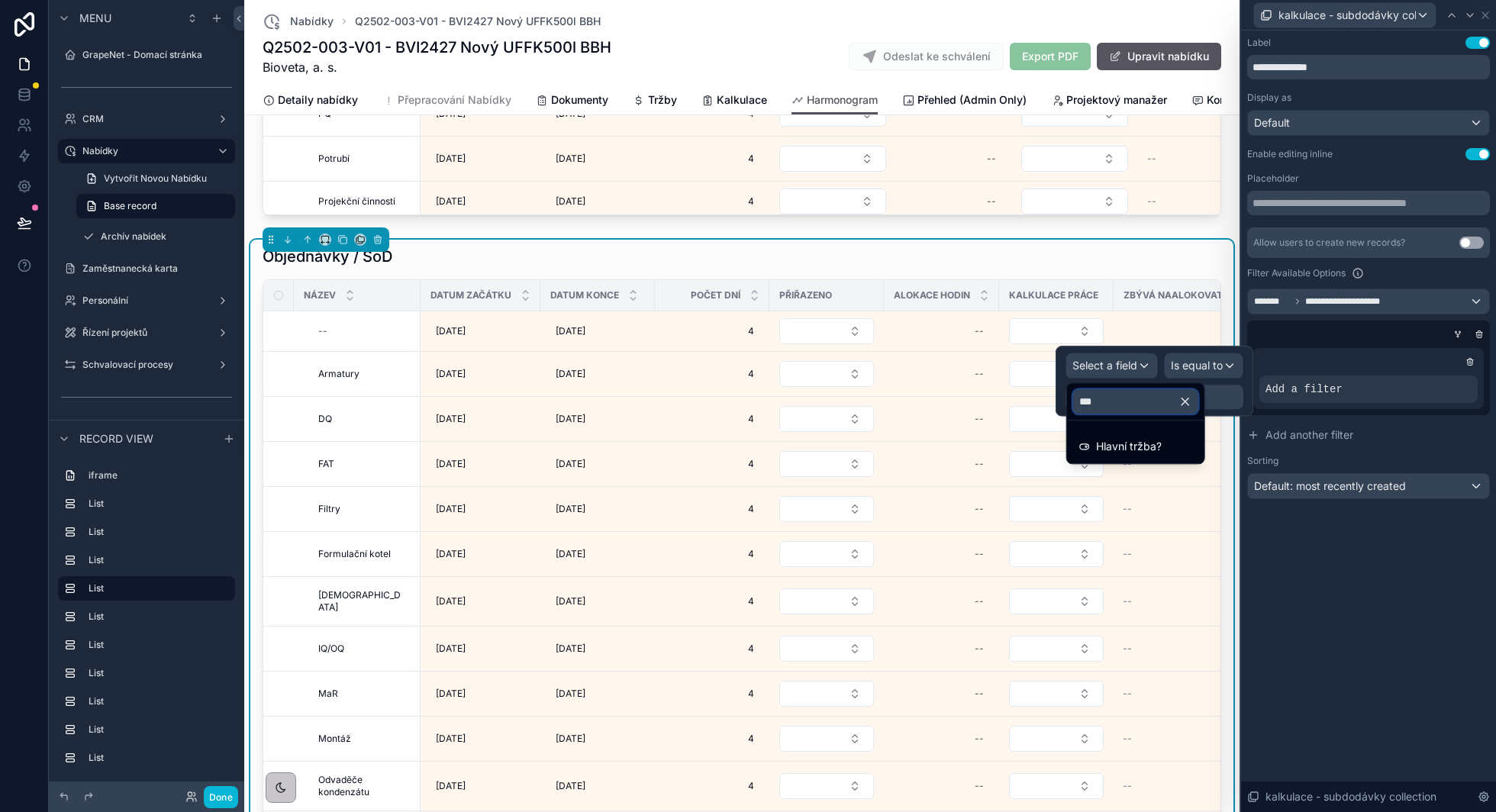
type input "****"
click at [1115, 446] on span "Hlavní tržba?" at bounding box center [1129, 446] width 66 height 18
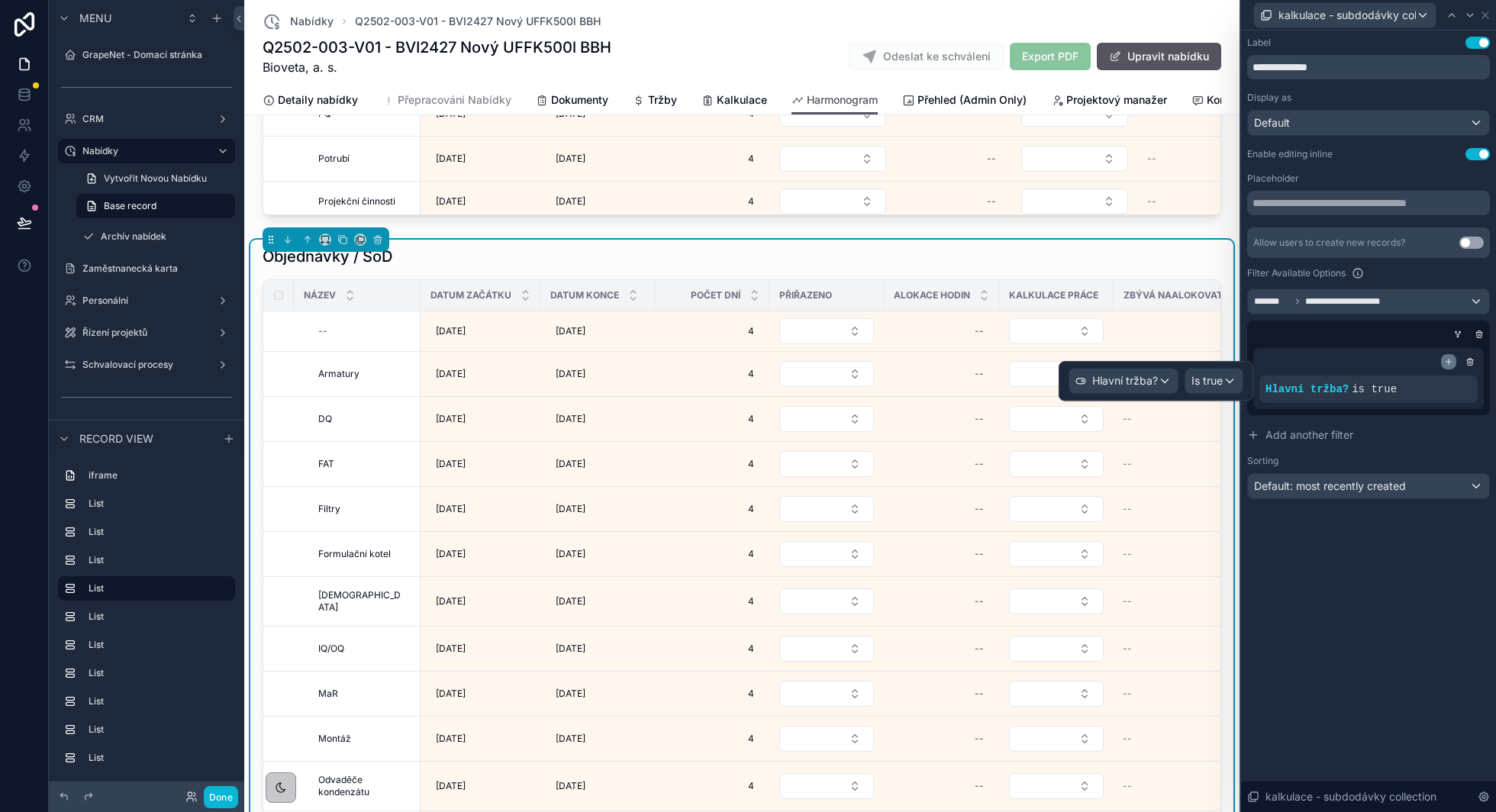
click at [1445, 363] on icon at bounding box center [1449, 362] width 9 height 9
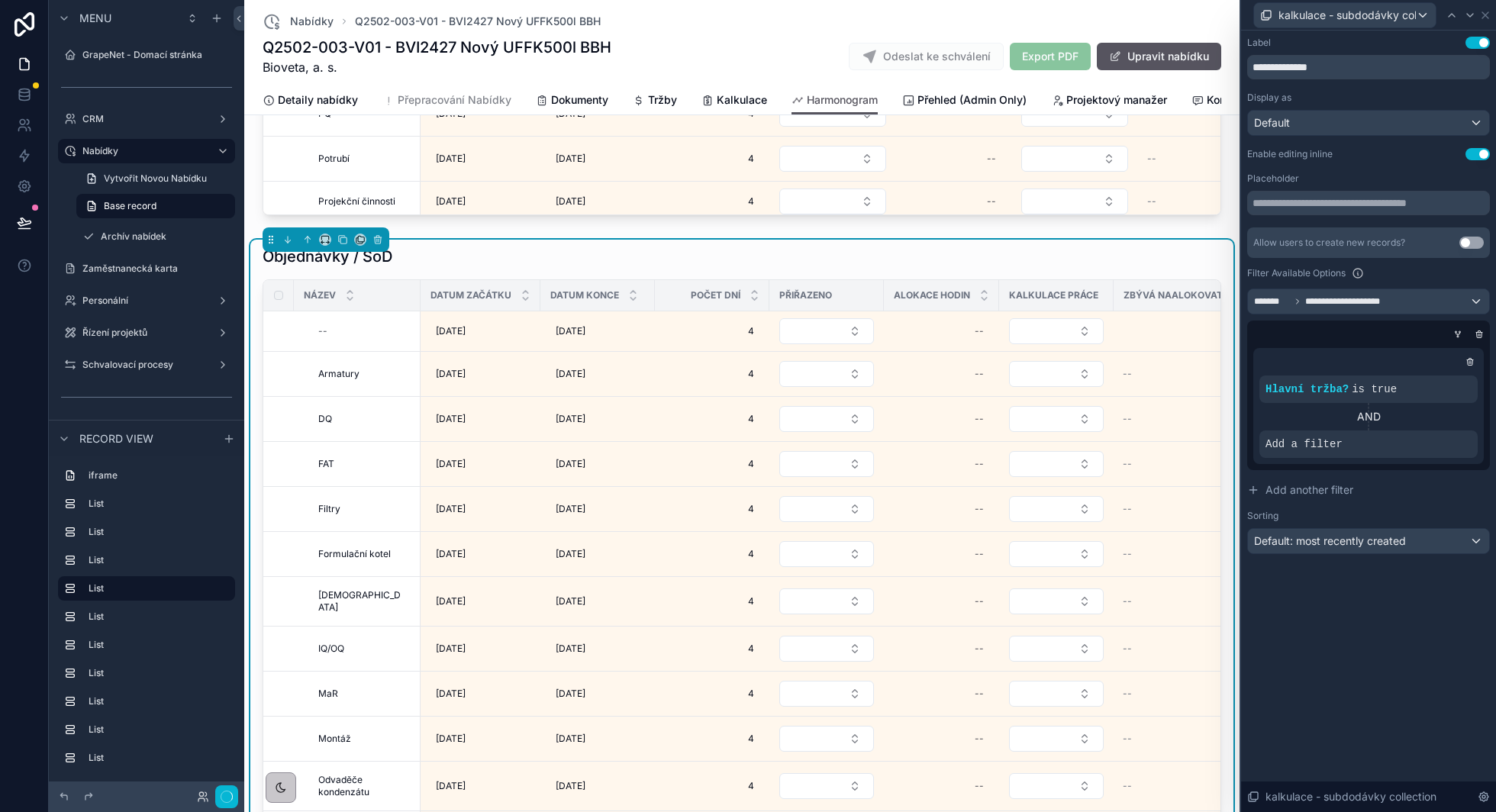
click at [0, 0] on icon at bounding box center [0, 0] width 0 height 0
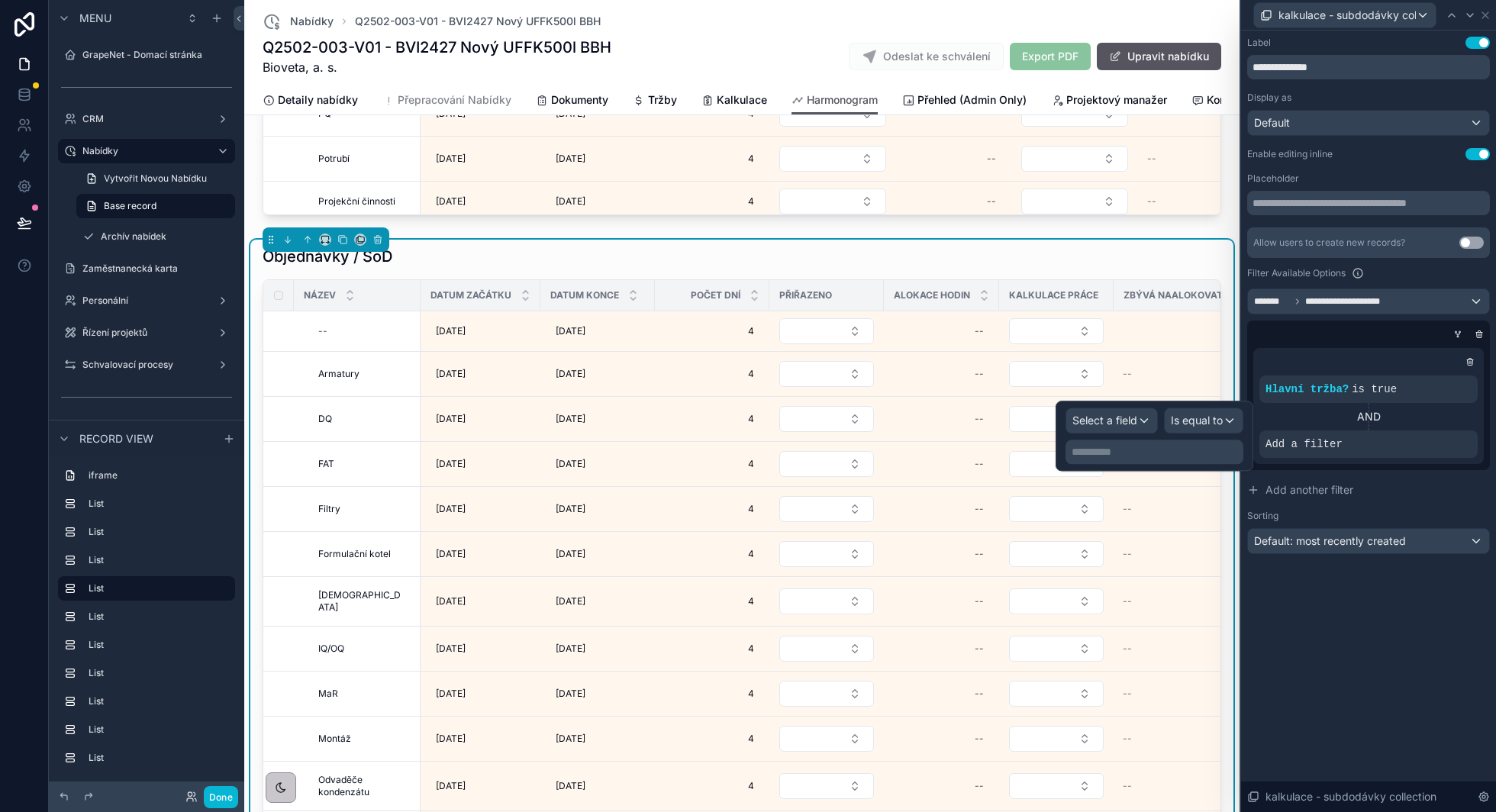
click at [1115, 405] on div "**********" at bounding box center [1155, 436] width 197 height 70
click at [1115, 420] on span "Select a field" at bounding box center [1104, 420] width 65 height 13
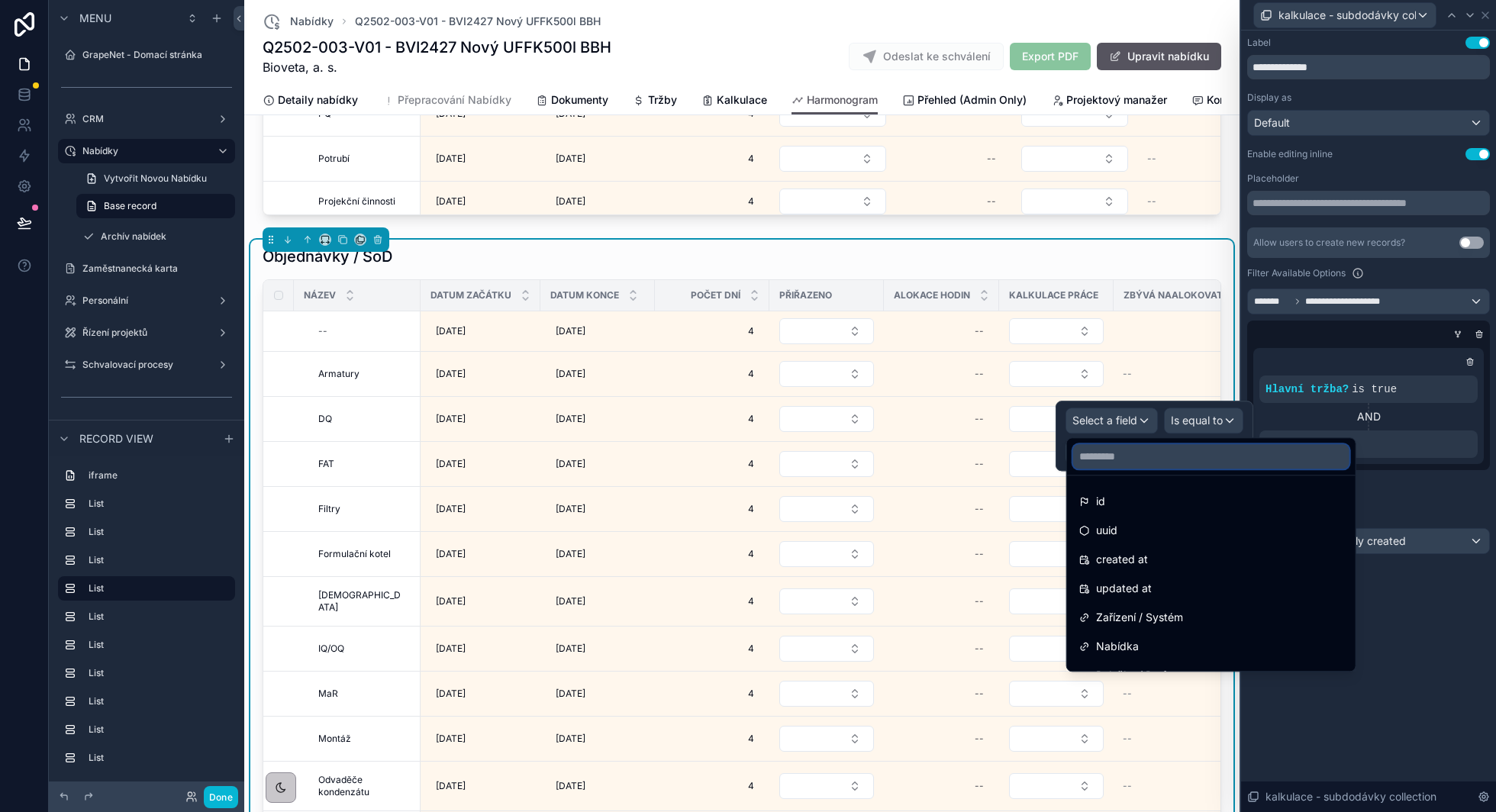
click at [1113, 449] on input "text" at bounding box center [1211, 456] width 276 height 24
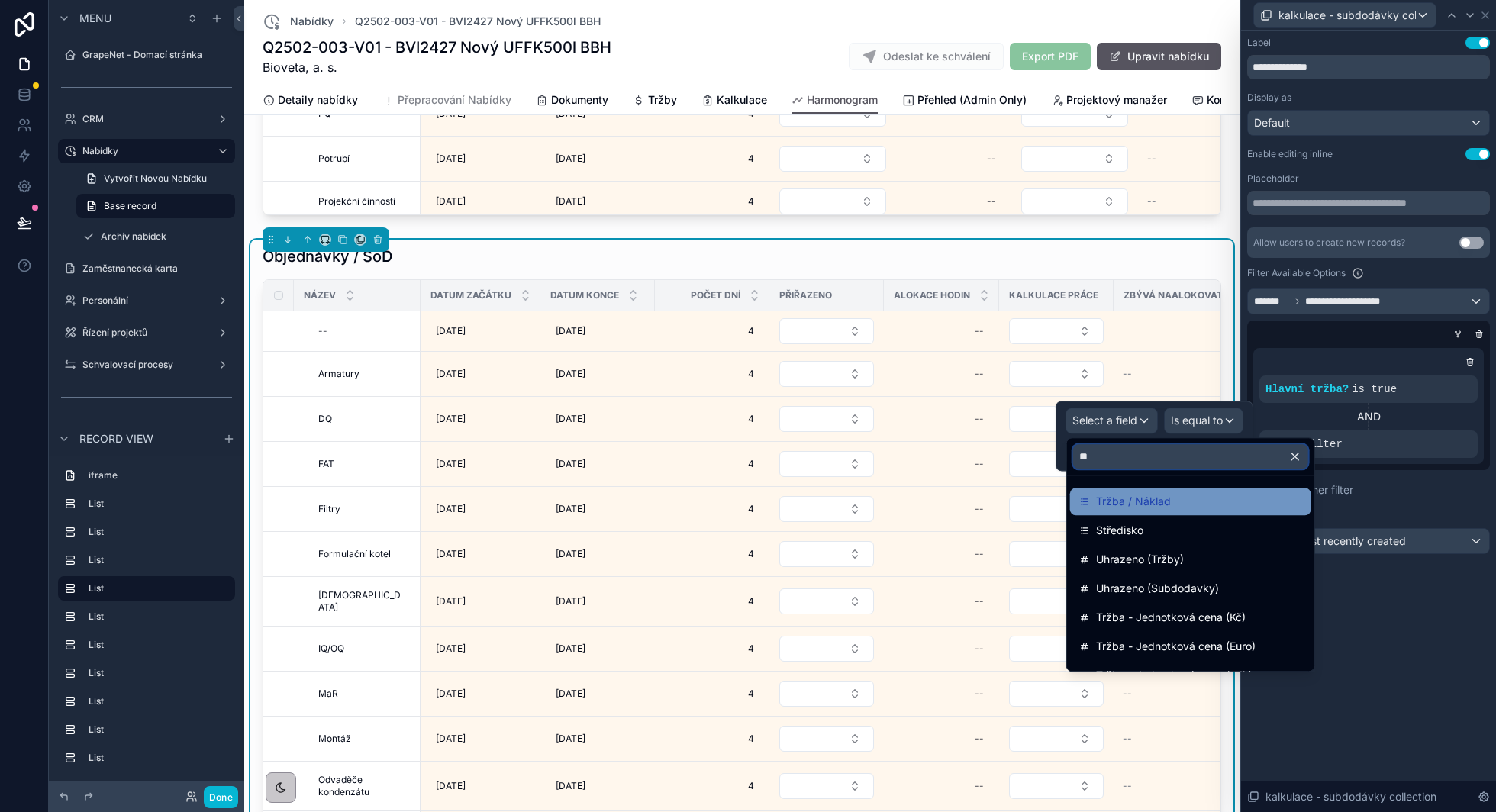
type input "**"
click at [1123, 497] on span "Tržba / Náklad" at bounding box center [1133, 501] width 74 height 18
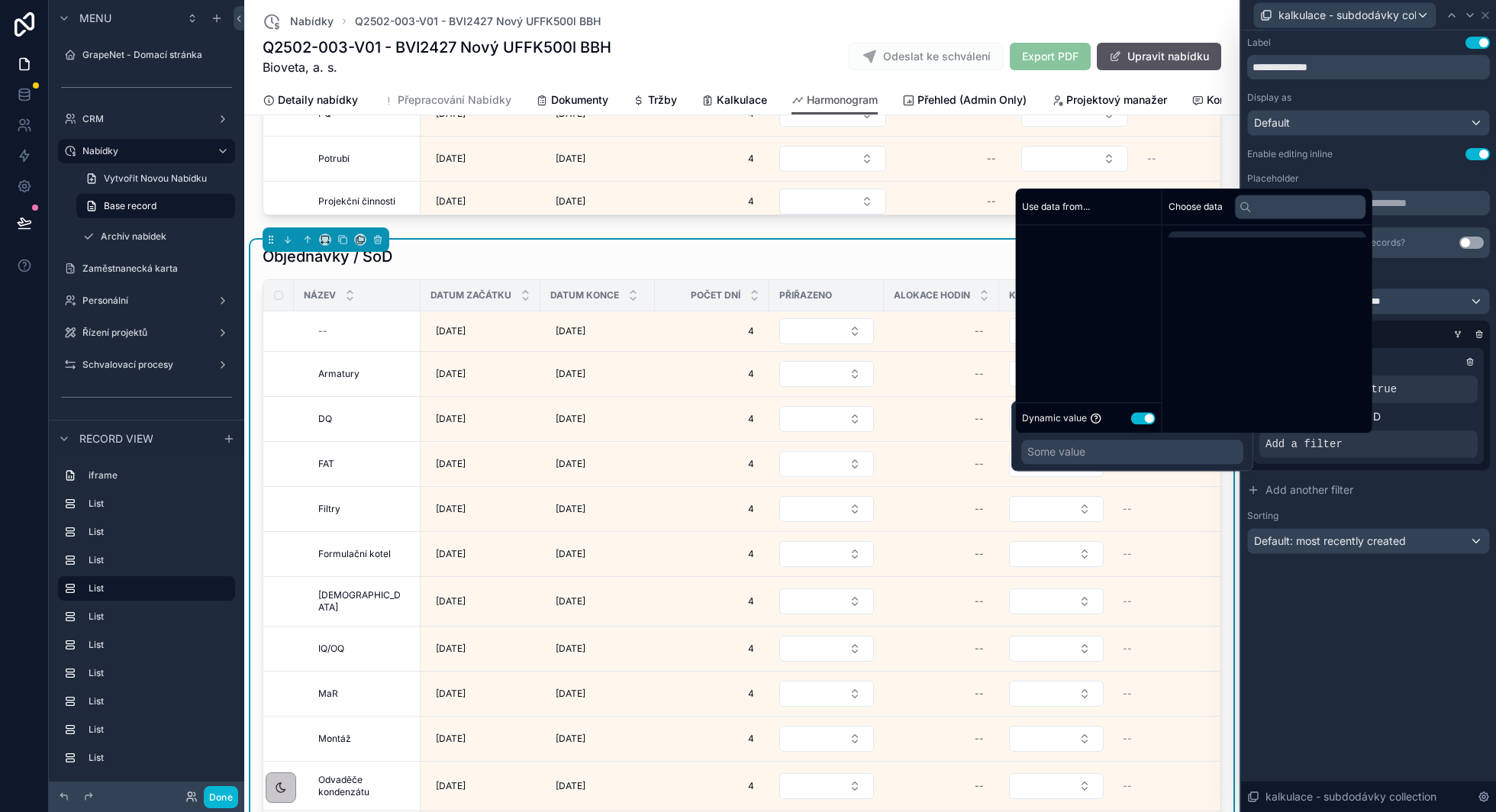
click at [1084, 456] on div "Some value" at bounding box center [1057, 451] width 58 height 15
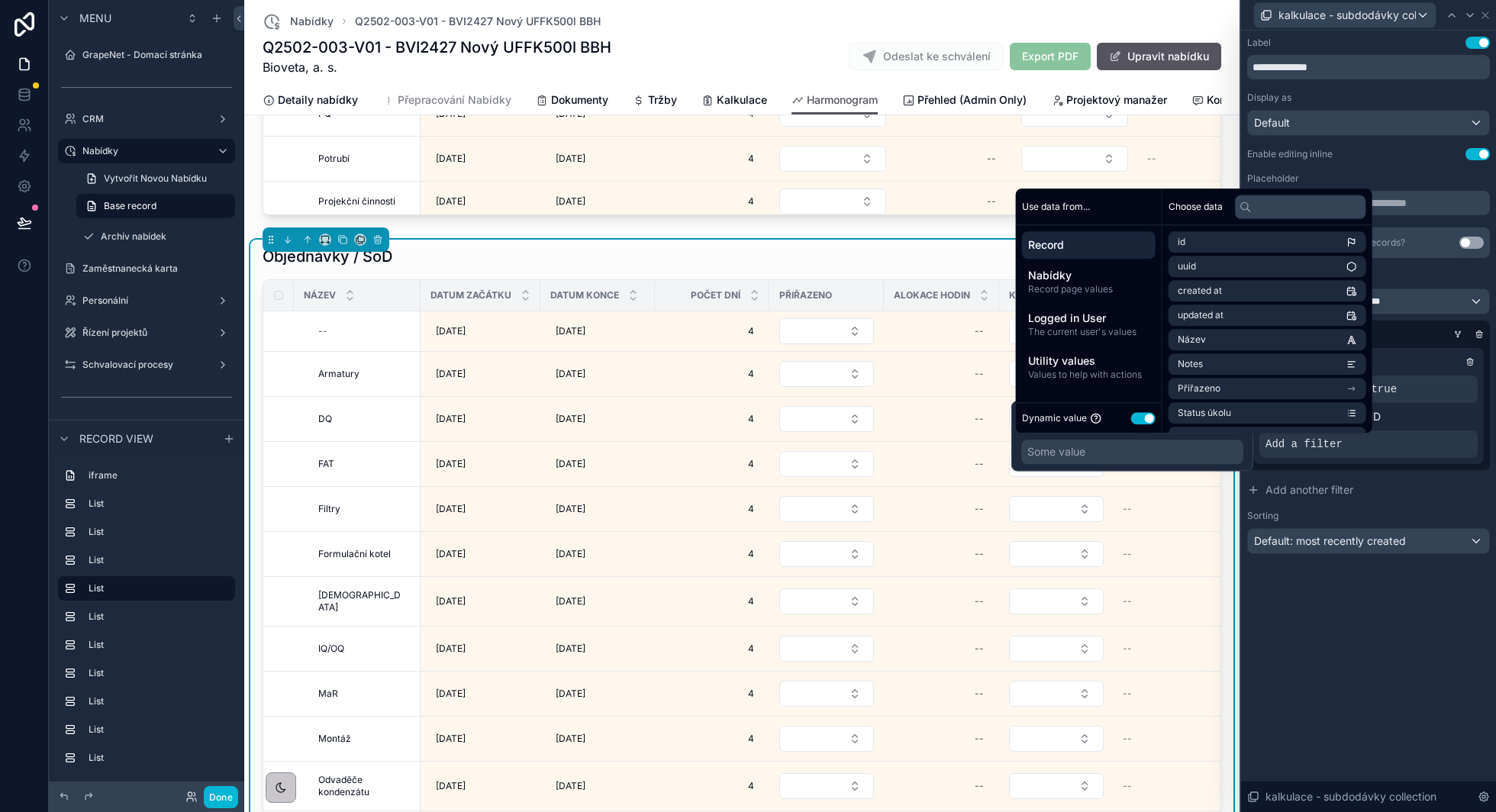
click at [1136, 419] on button "Use setting" at bounding box center [1143, 418] width 24 height 13
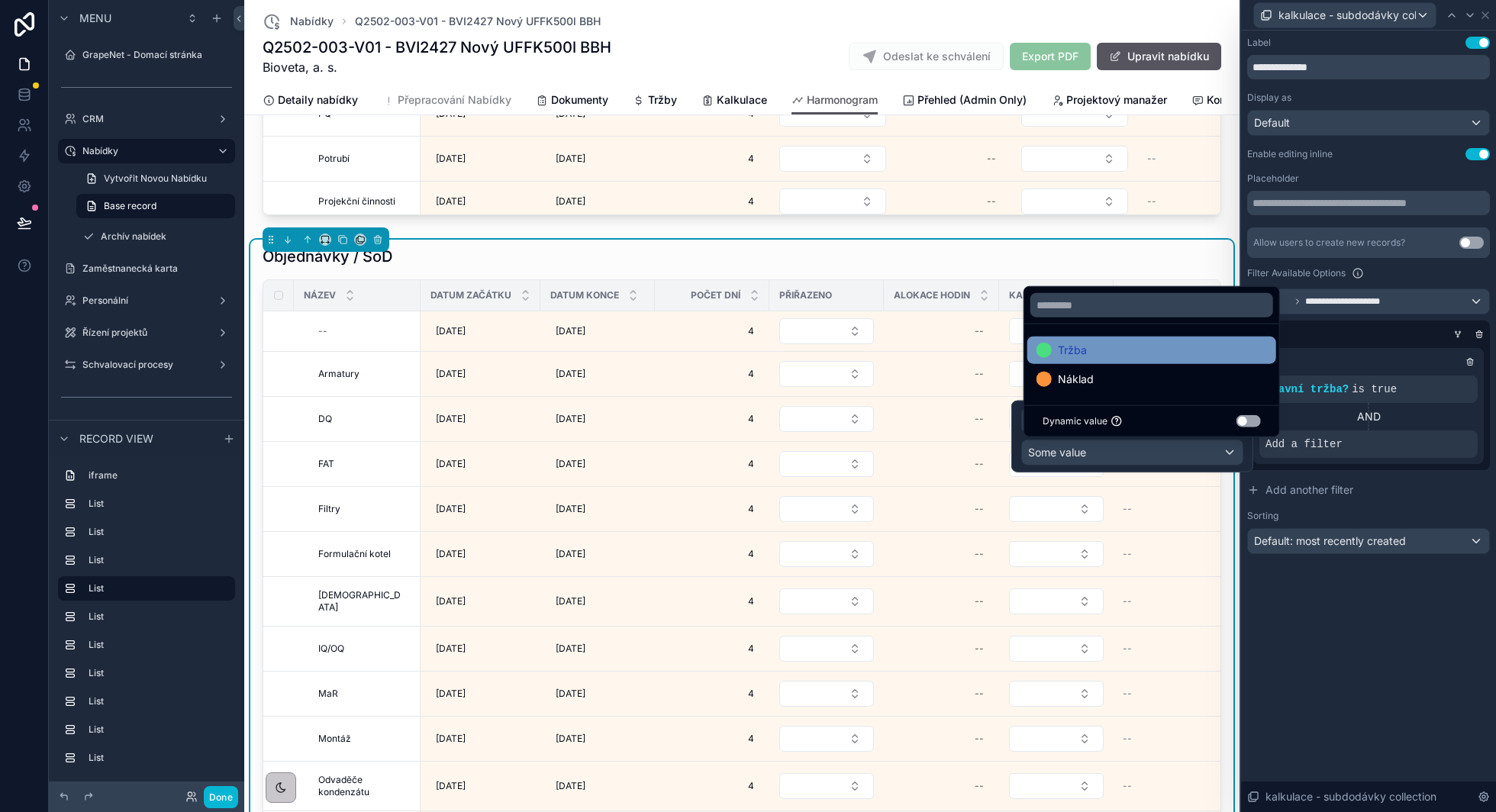
click at [1147, 355] on div "Tržba" at bounding box center [1151, 350] width 230 height 18
click at [1368, 336] on div at bounding box center [1365, 334] width 243 height 15
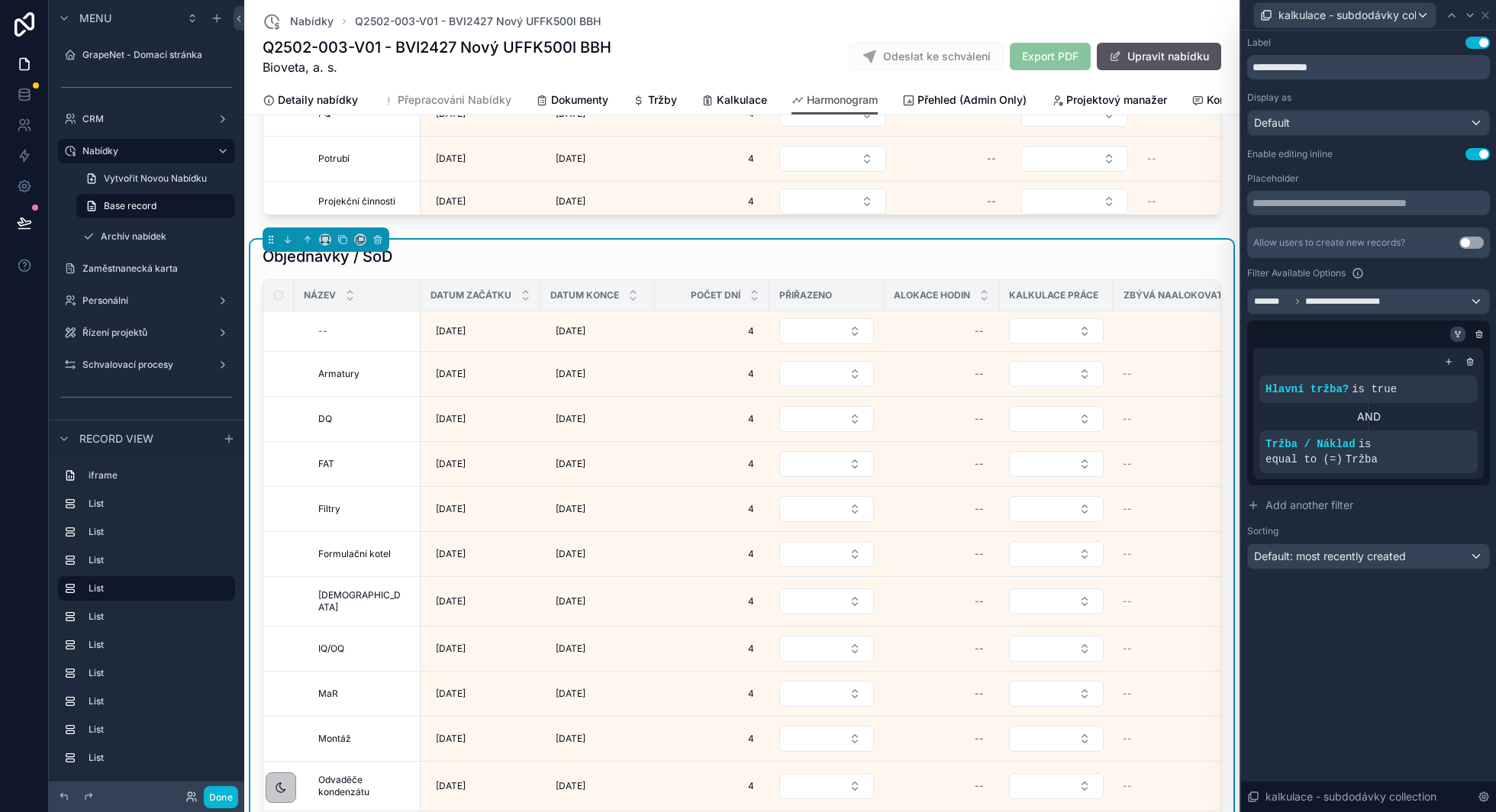
click at [1458, 334] on icon at bounding box center [1458, 334] width 9 height 9
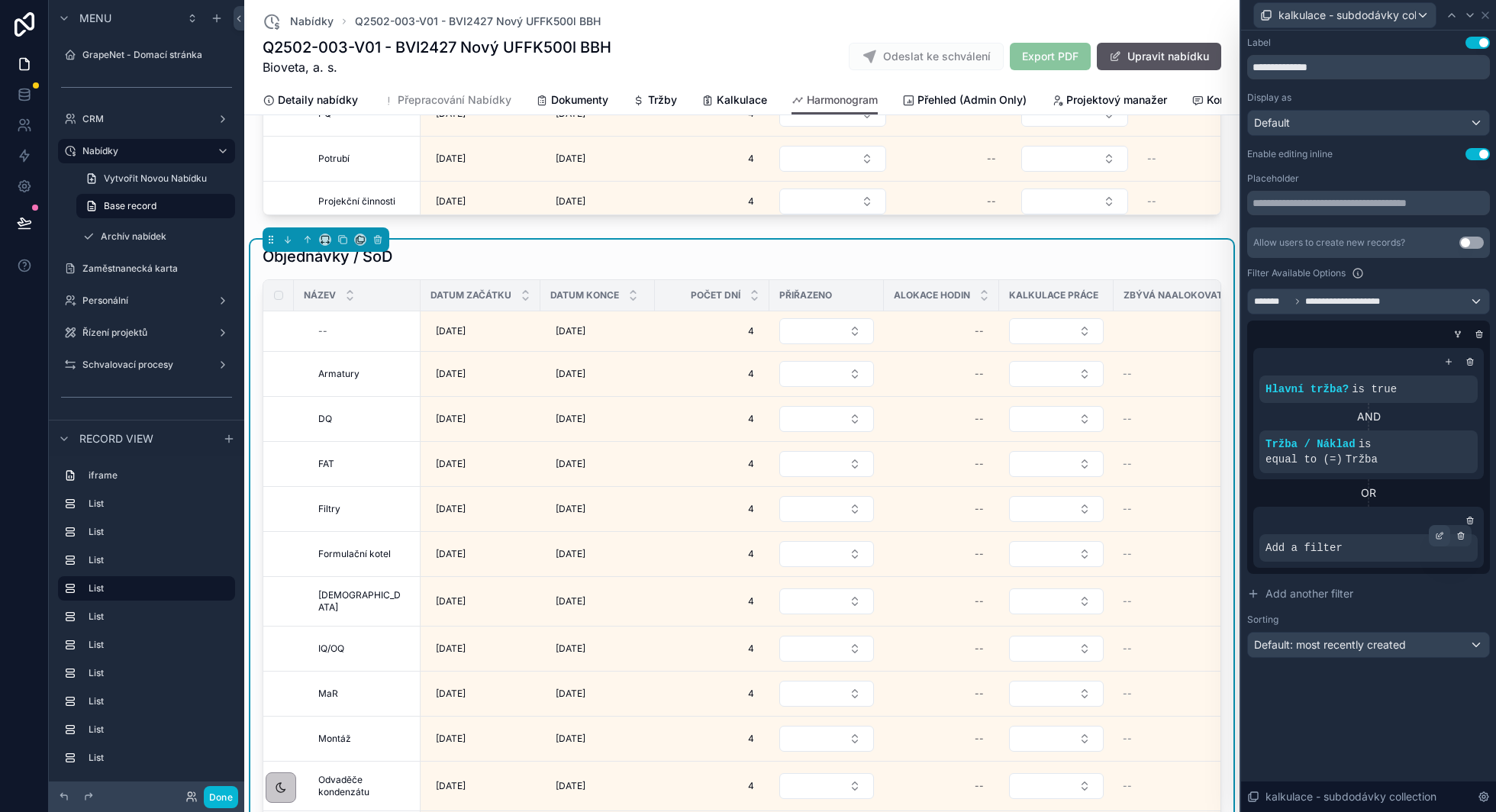
click at [1440, 535] on icon at bounding box center [1441, 534] width 5 height 5
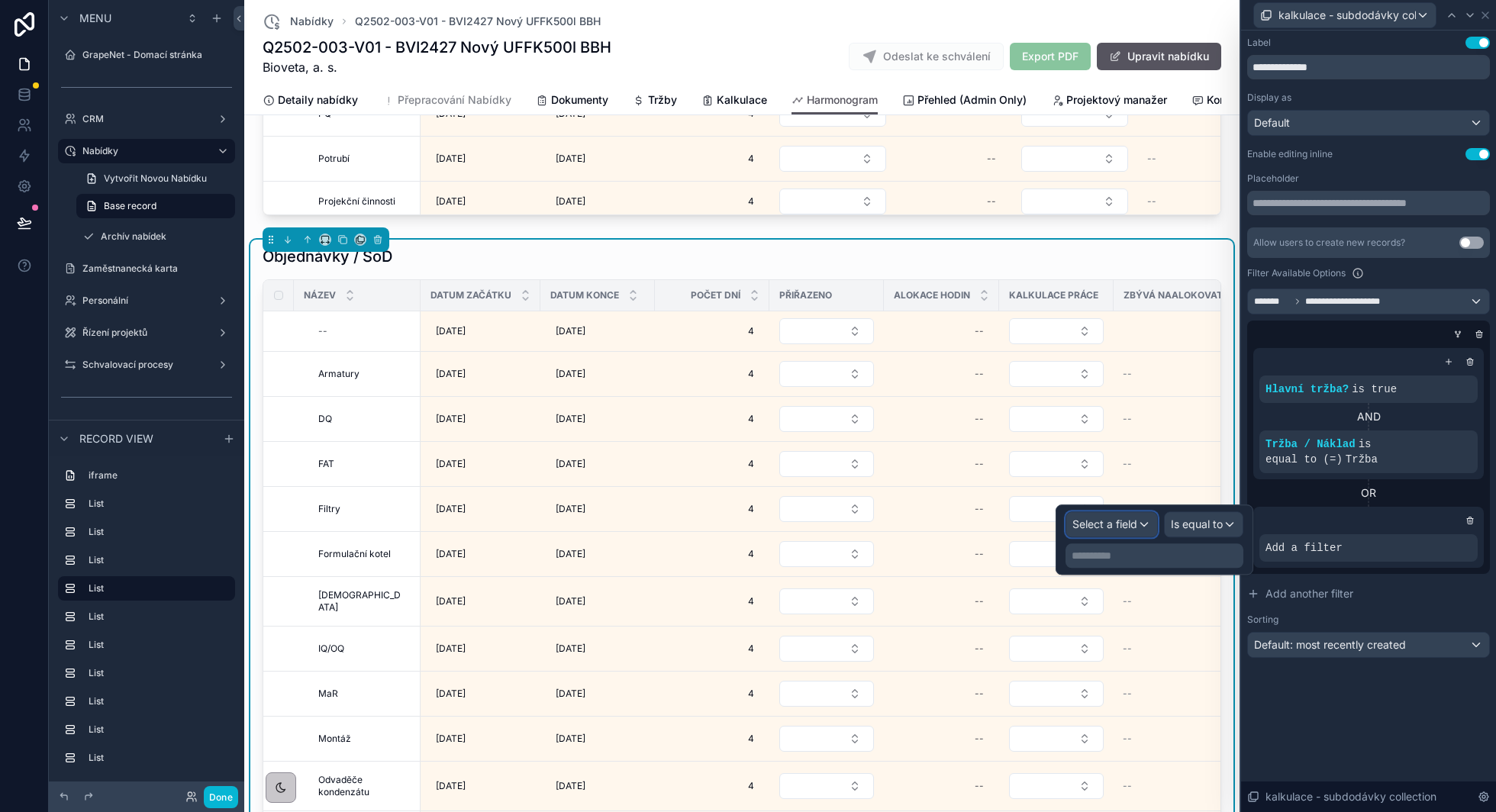
click at [1138, 515] on div "Select a field" at bounding box center [1111, 524] width 91 height 24
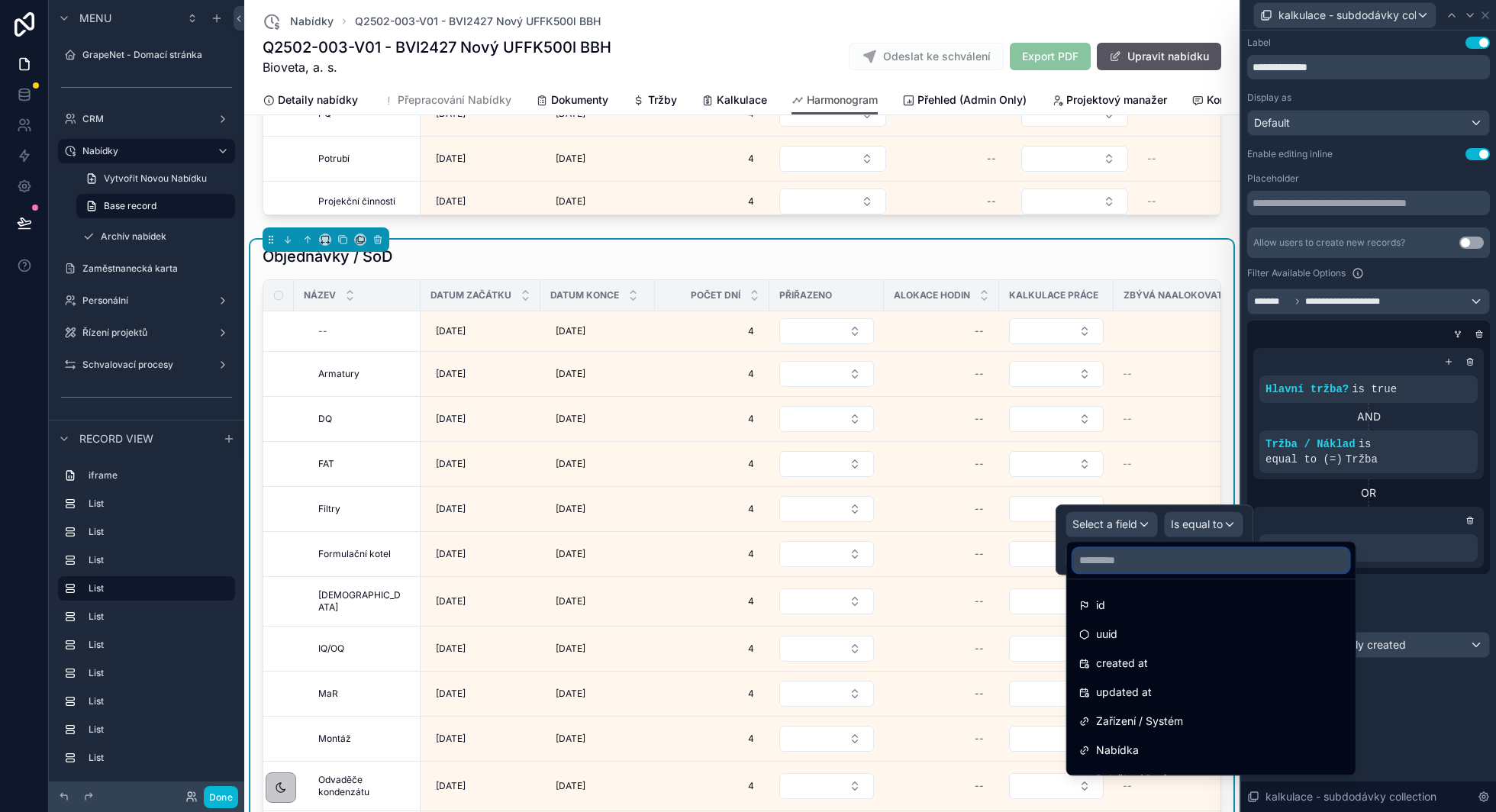
click at [1122, 554] on input "text" at bounding box center [1211, 560] width 276 height 24
type input "**"
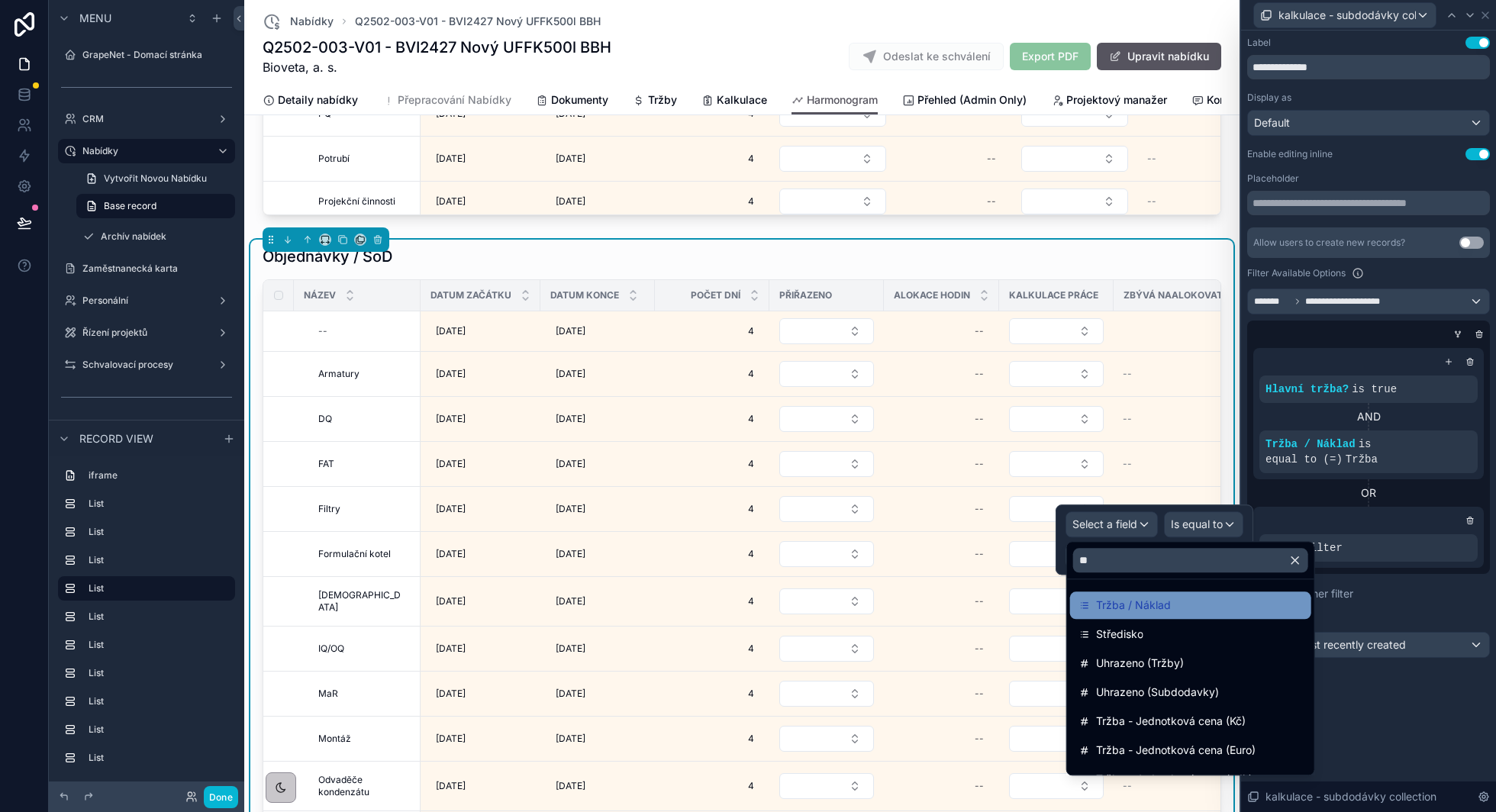
click at [1121, 611] on span "Tržba / Náklad" at bounding box center [1133, 604] width 74 height 18
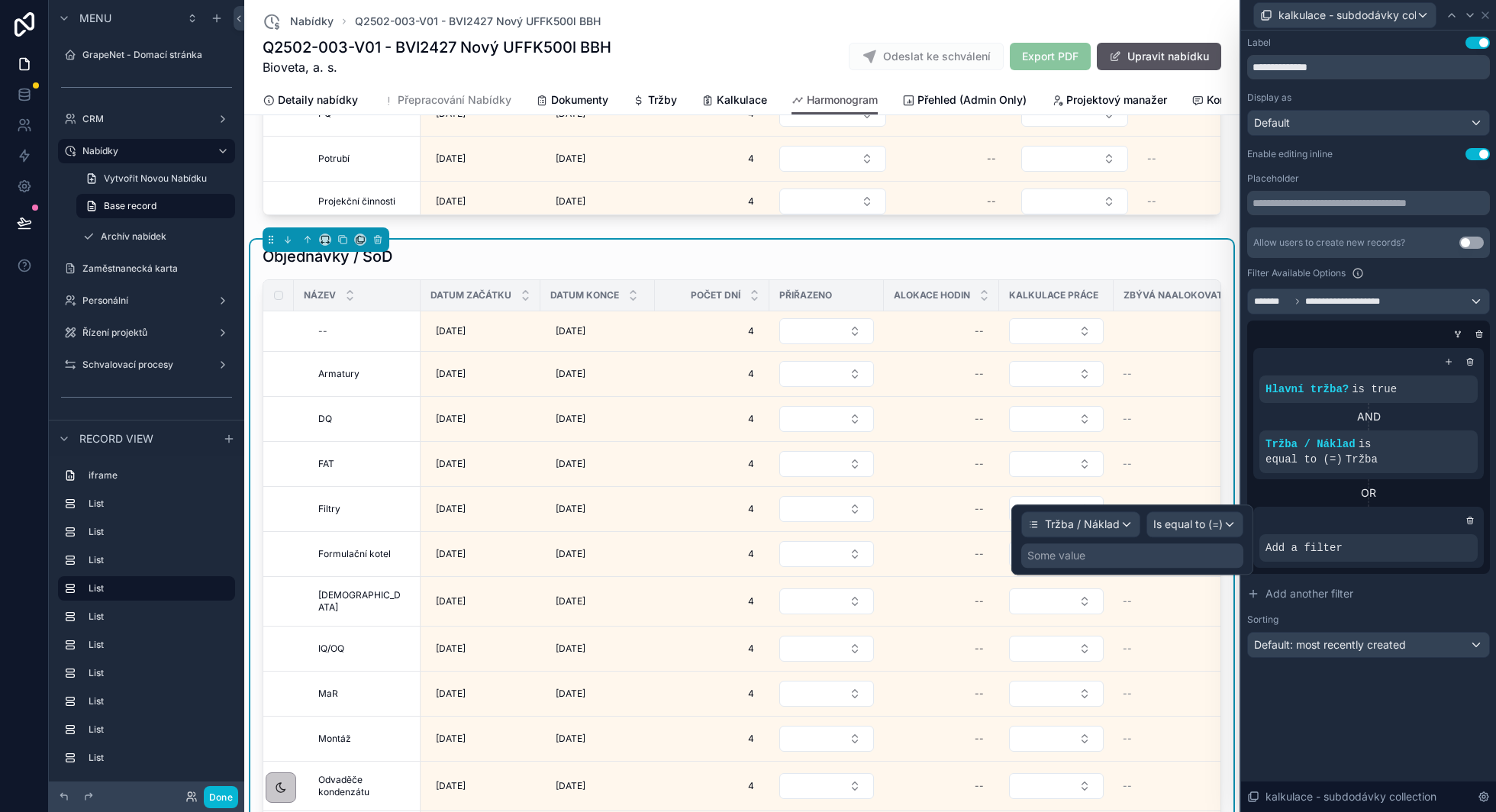
click at [1159, 551] on div "Some value" at bounding box center [1133, 555] width 222 height 24
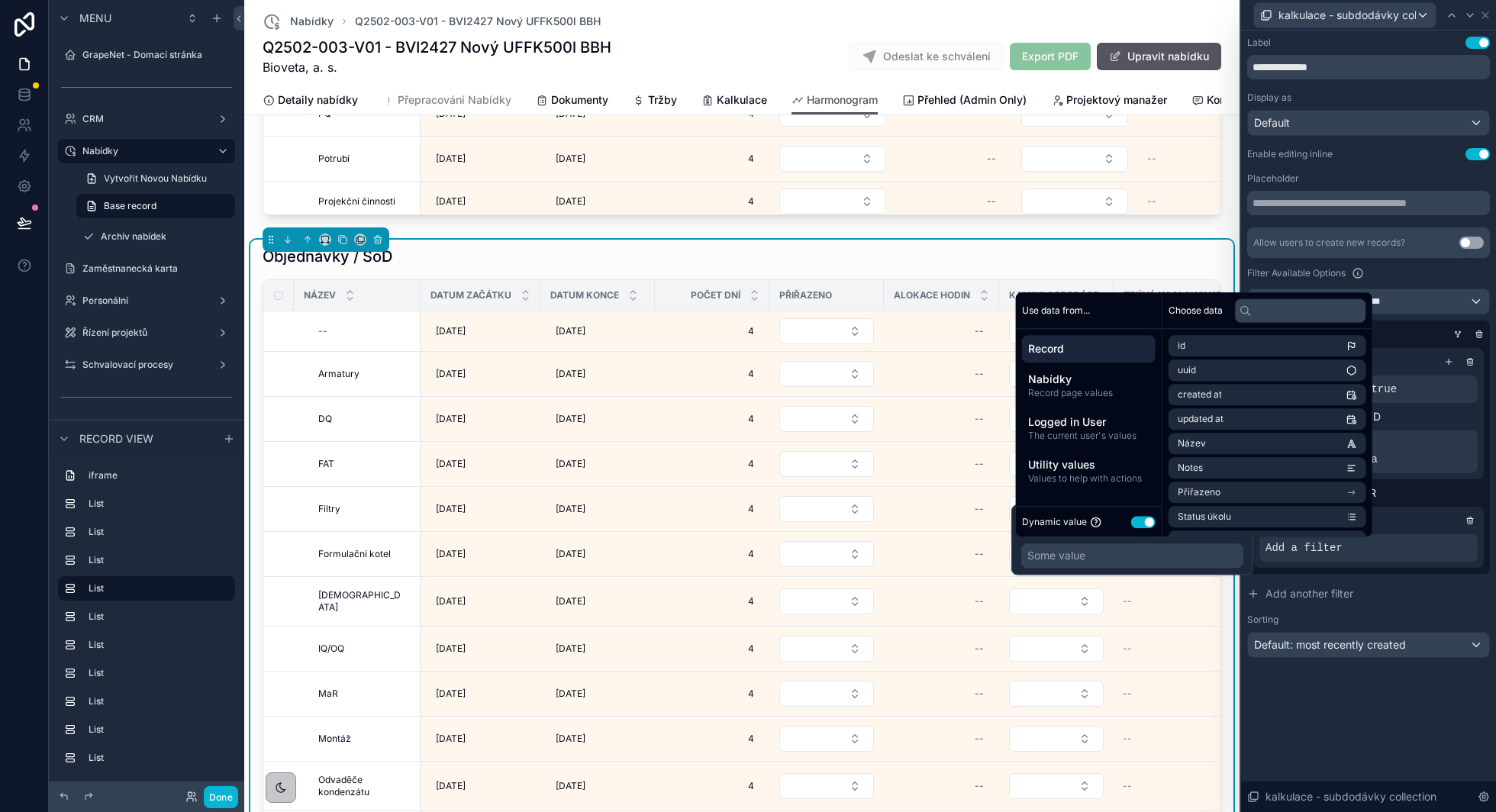
click at [1139, 521] on button "Use setting" at bounding box center [1143, 522] width 24 height 13
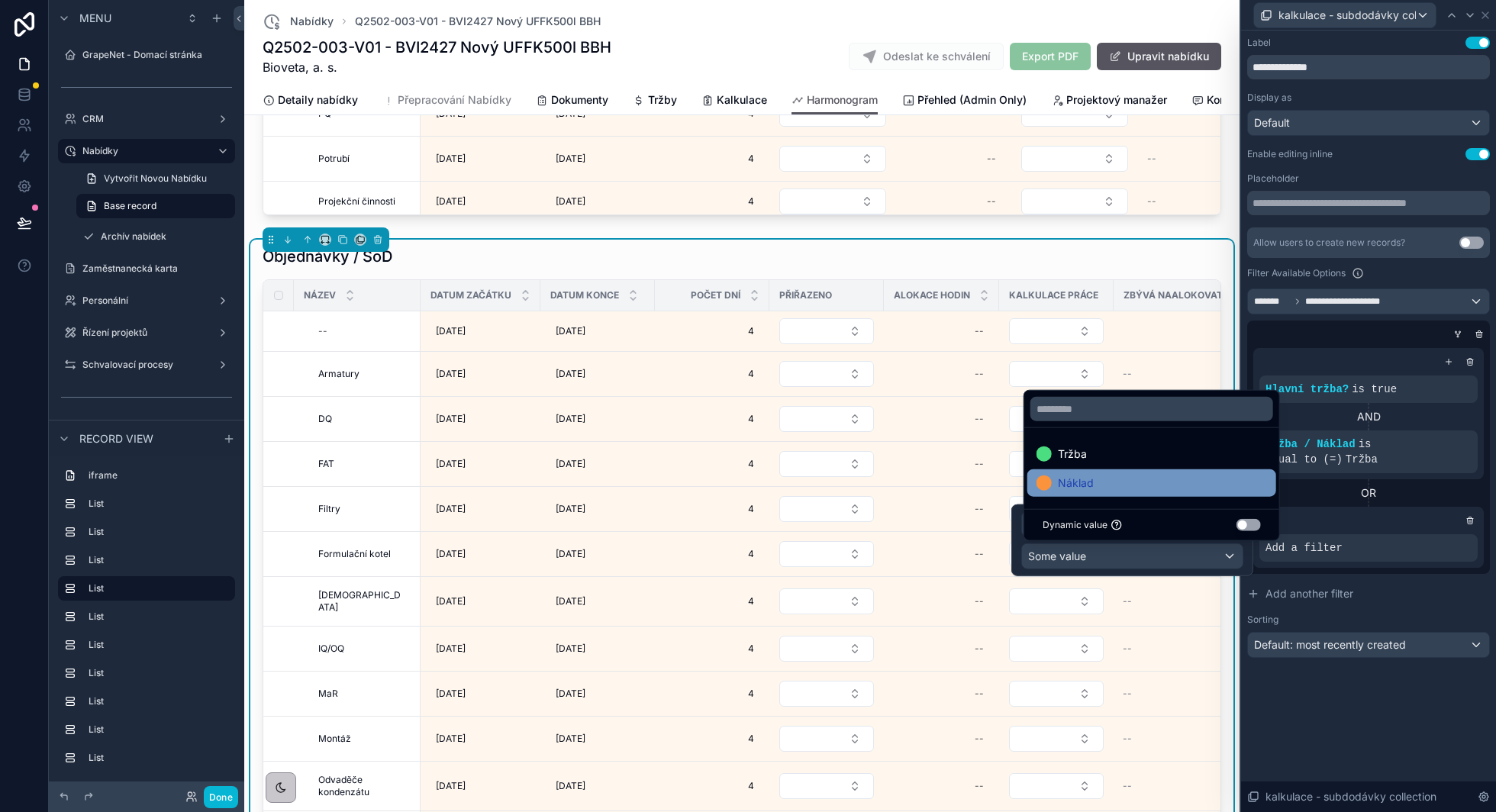
click at [1155, 485] on div "Náklad" at bounding box center [1151, 482] width 230 height 18
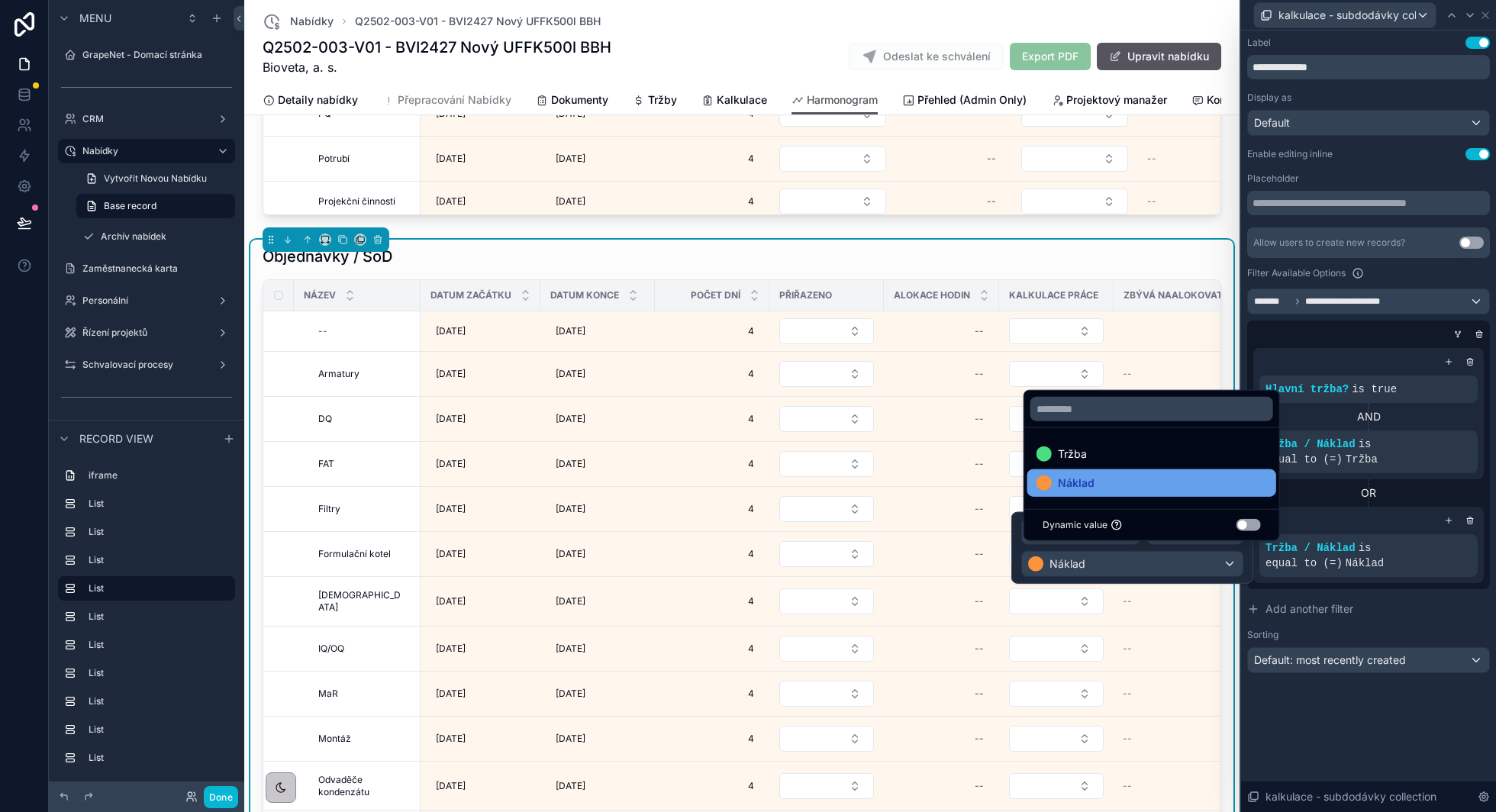
click at [1442, 523] on div at bounding box center [1448, 520] width 15 height 15
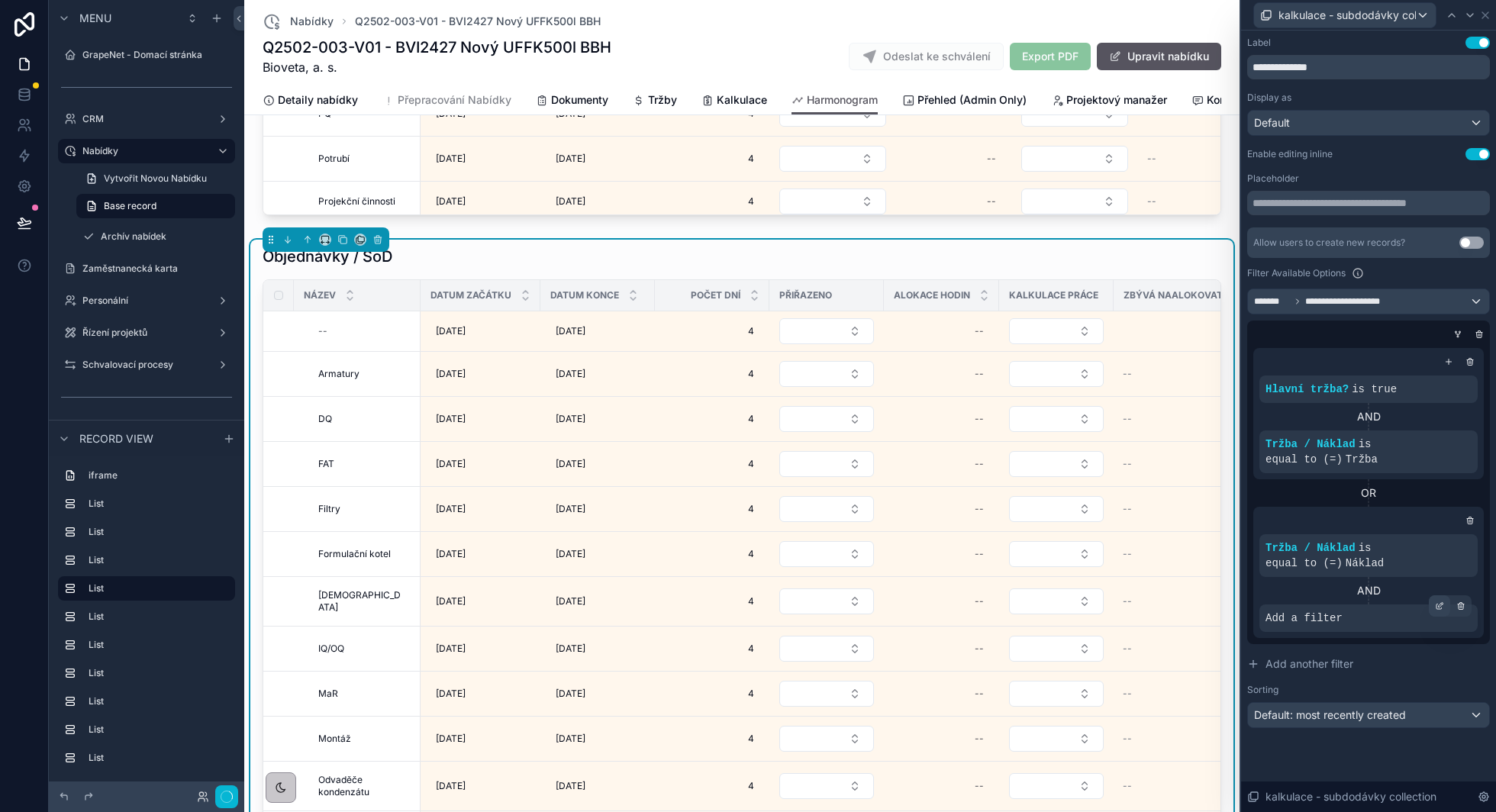
click at [1440, 607] on icon at bounding box center [1440, 606] width 9 height 9
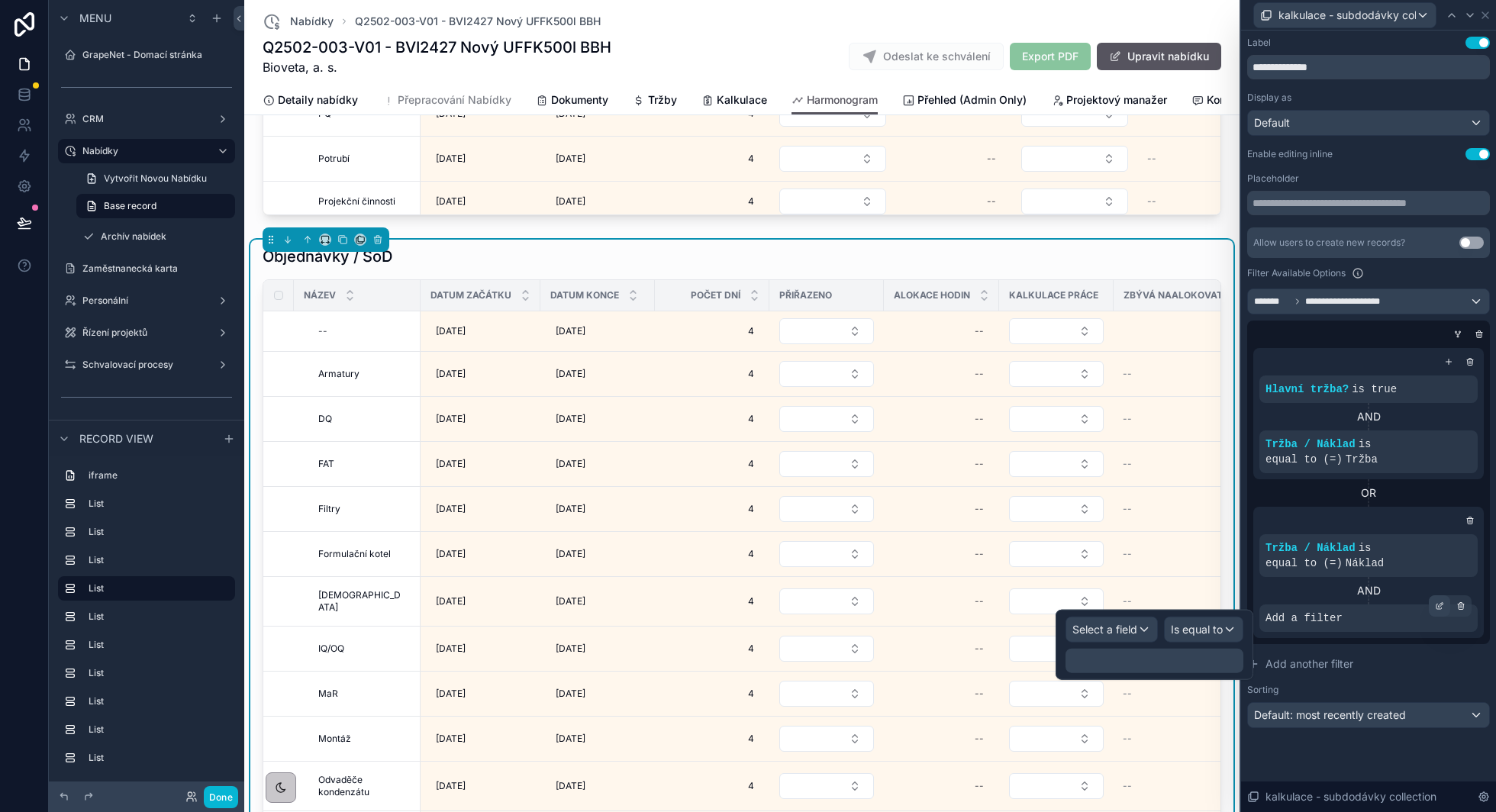
click at [1440, 606] on icon at bounding box center [1440, 606] width 9 height 9
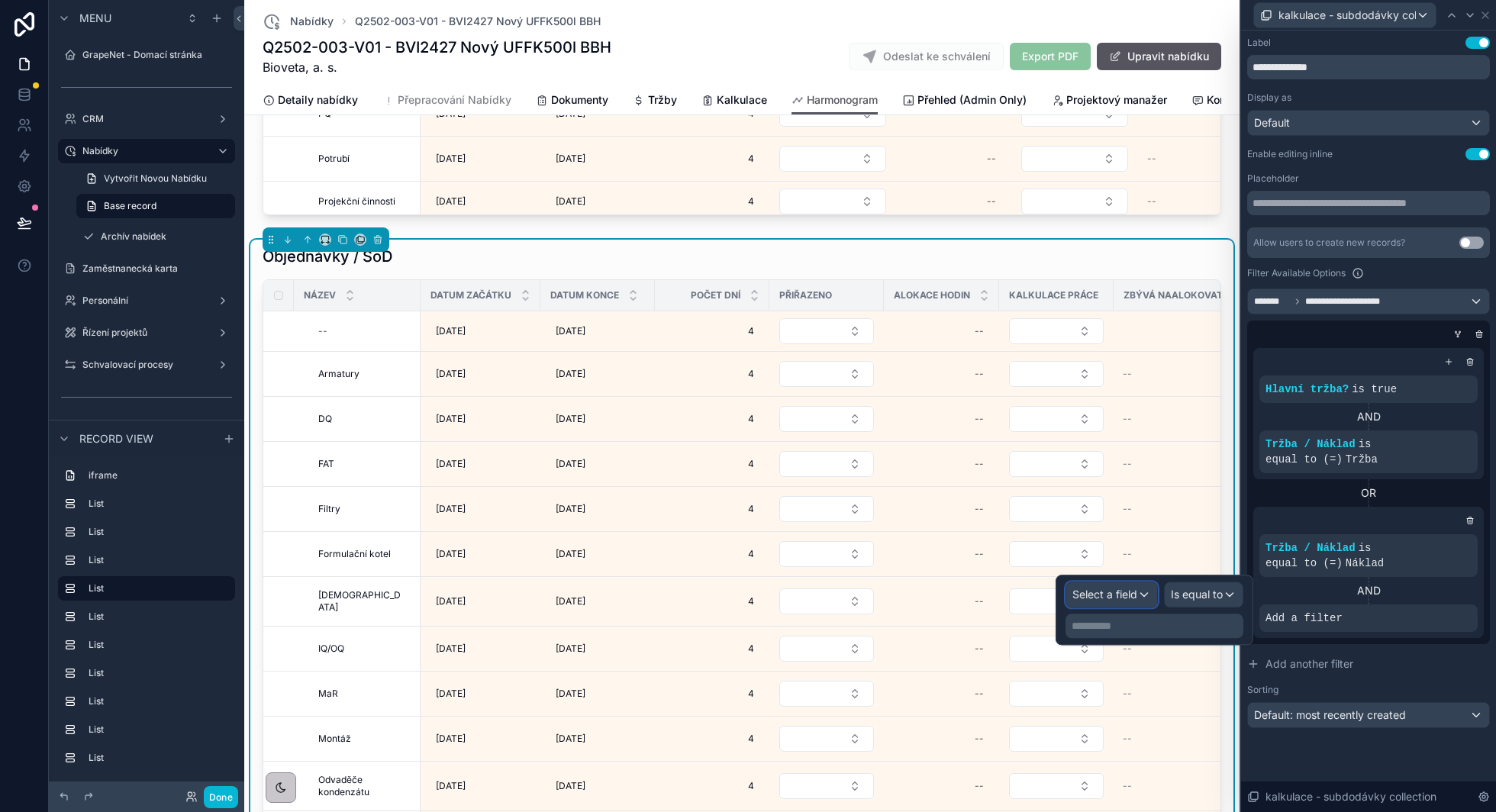
click at [1106, 589] on span "Select a field" at bounding box center [1104, 594] width 65 height 13
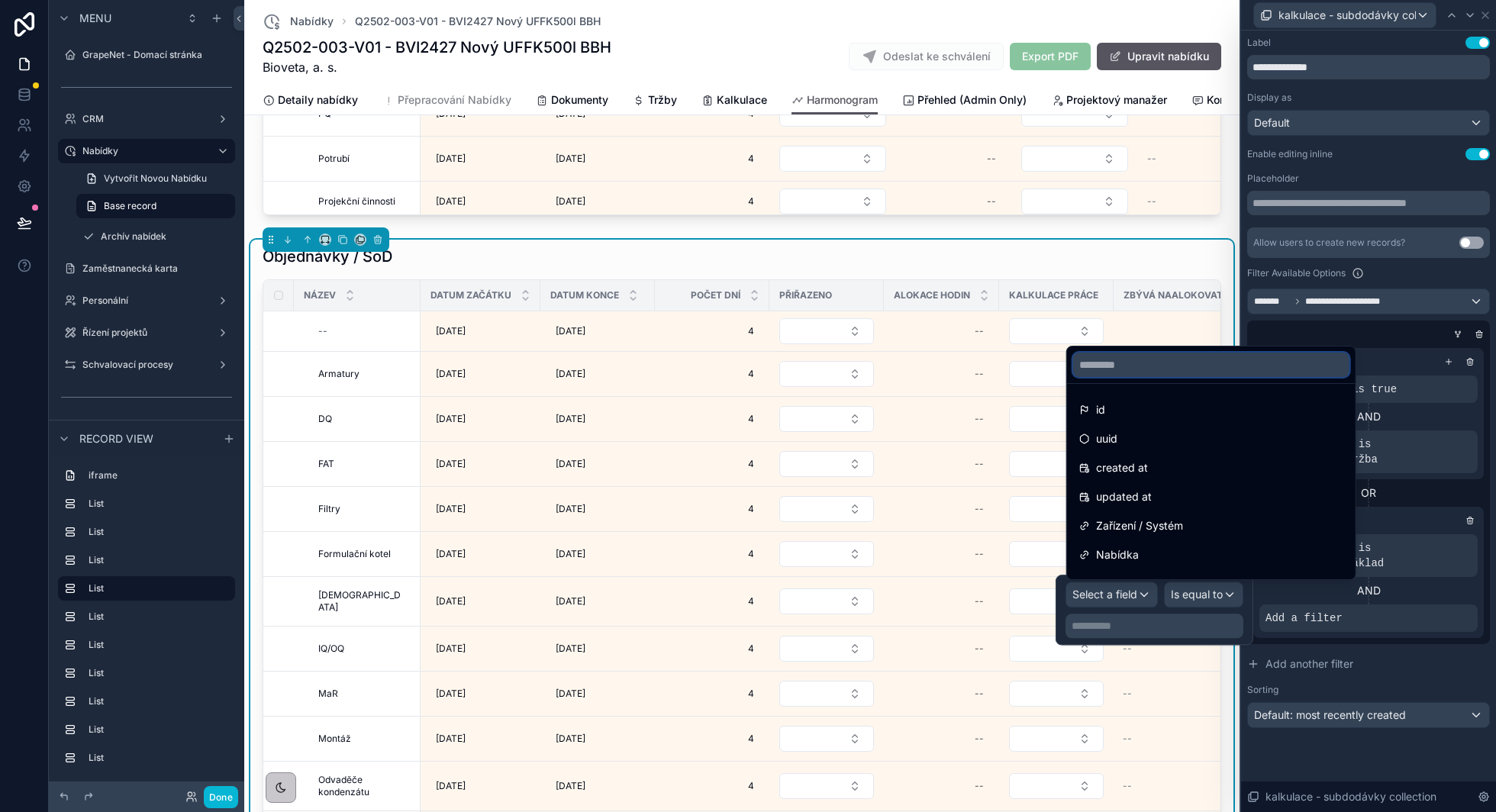
click at [1170, 364] on input "text" at bounding box center [1211, 364] width 276 height 24
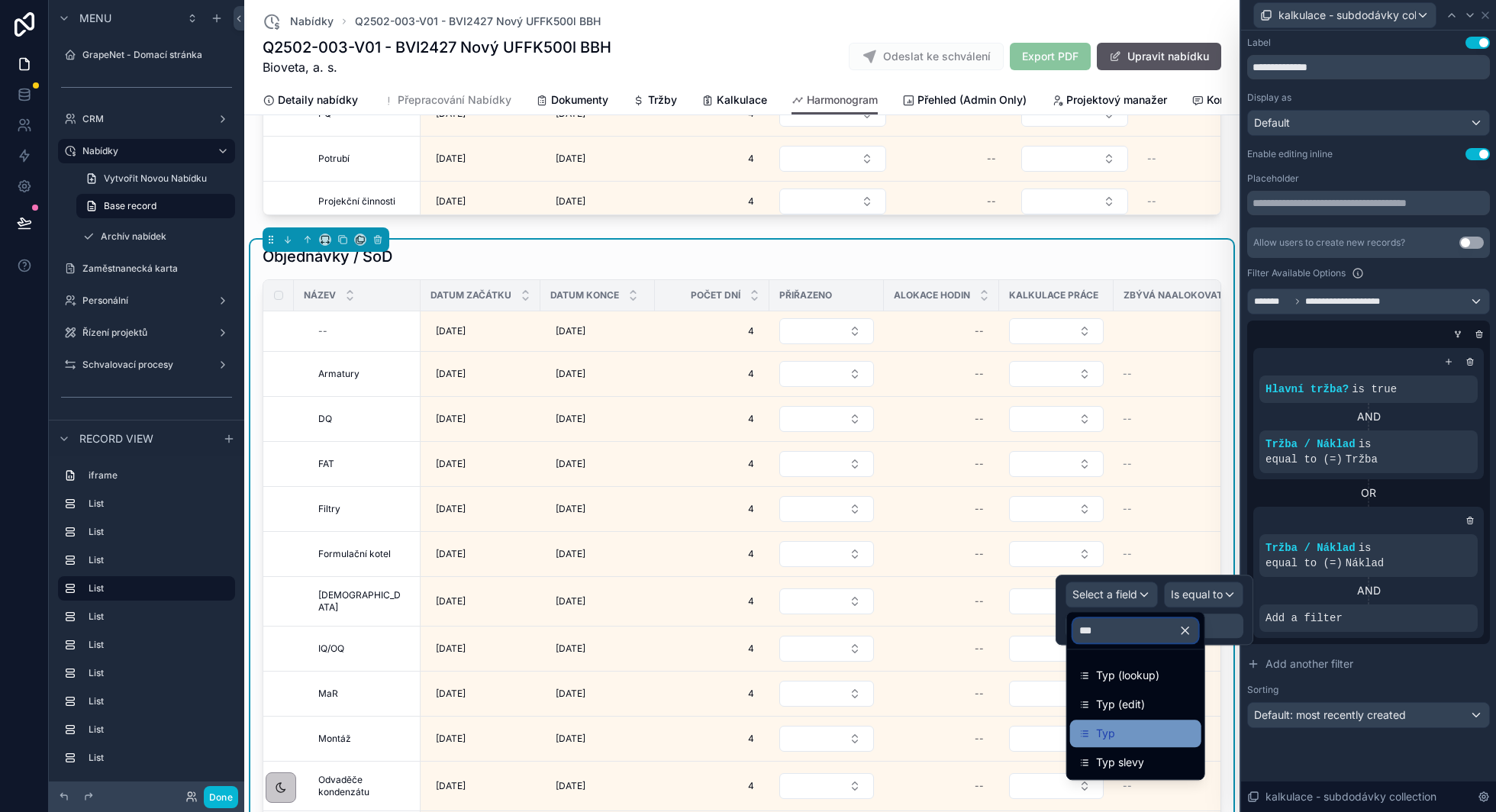
type input "***"
click at [1127, 736] on div "Typ" at bounding box center [1136, 733] width 113 height 18
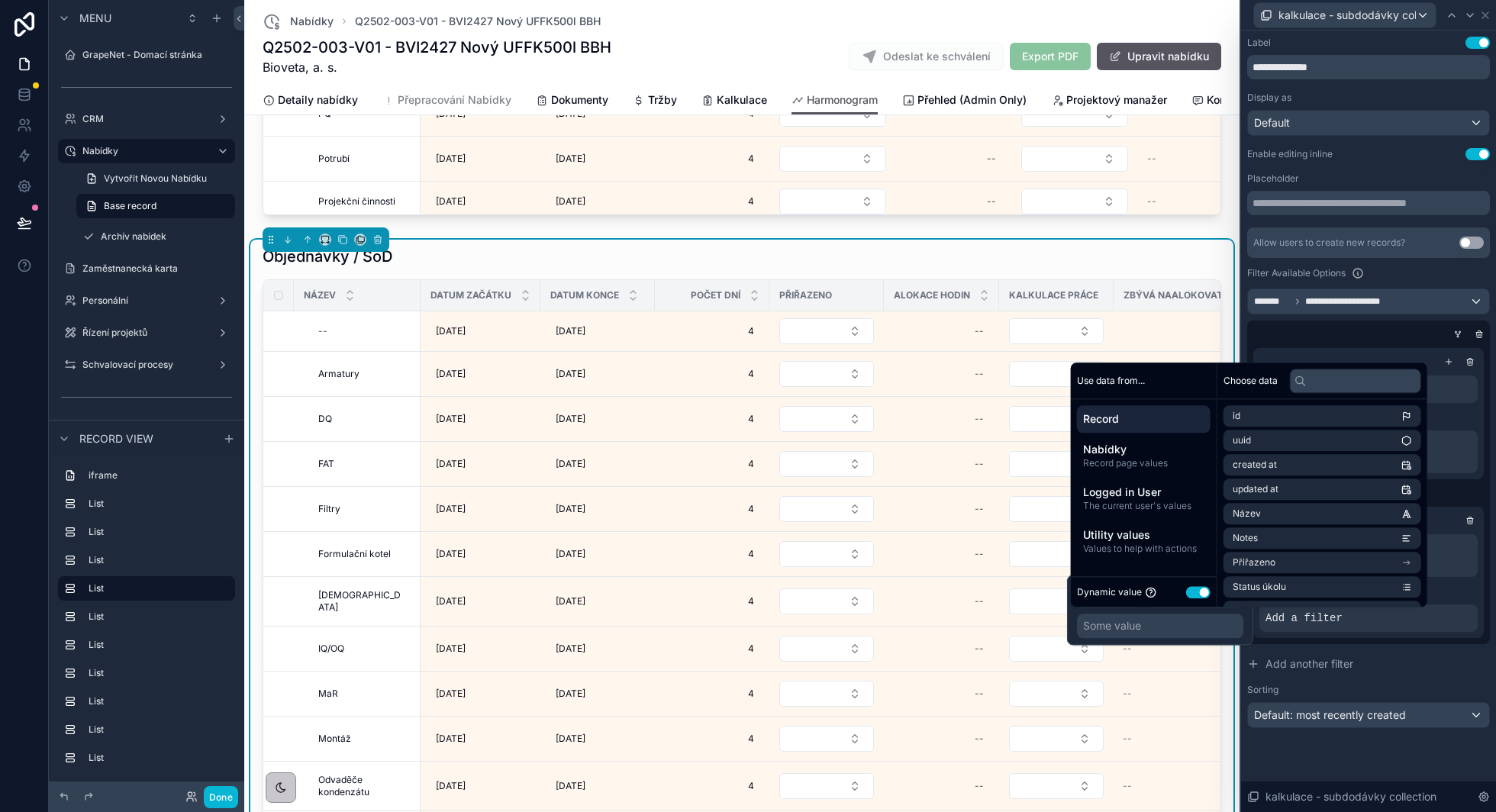
click at [1191, 590] on button "Use setting" at bounding box center [1198, 592] width 24 height 13
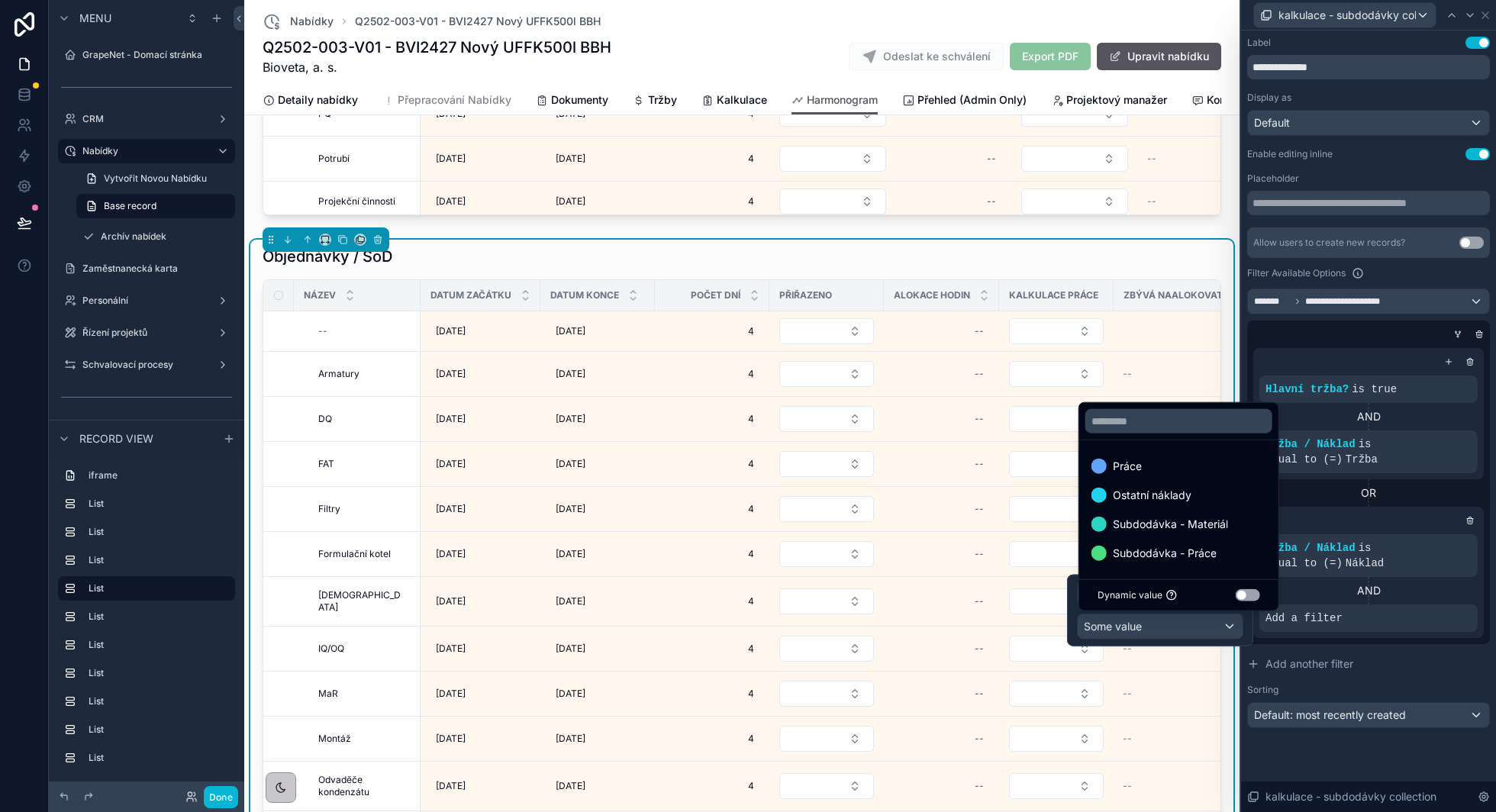
click at [1200, 618] on div at bounding box center [1160, 611] width 186 height 72
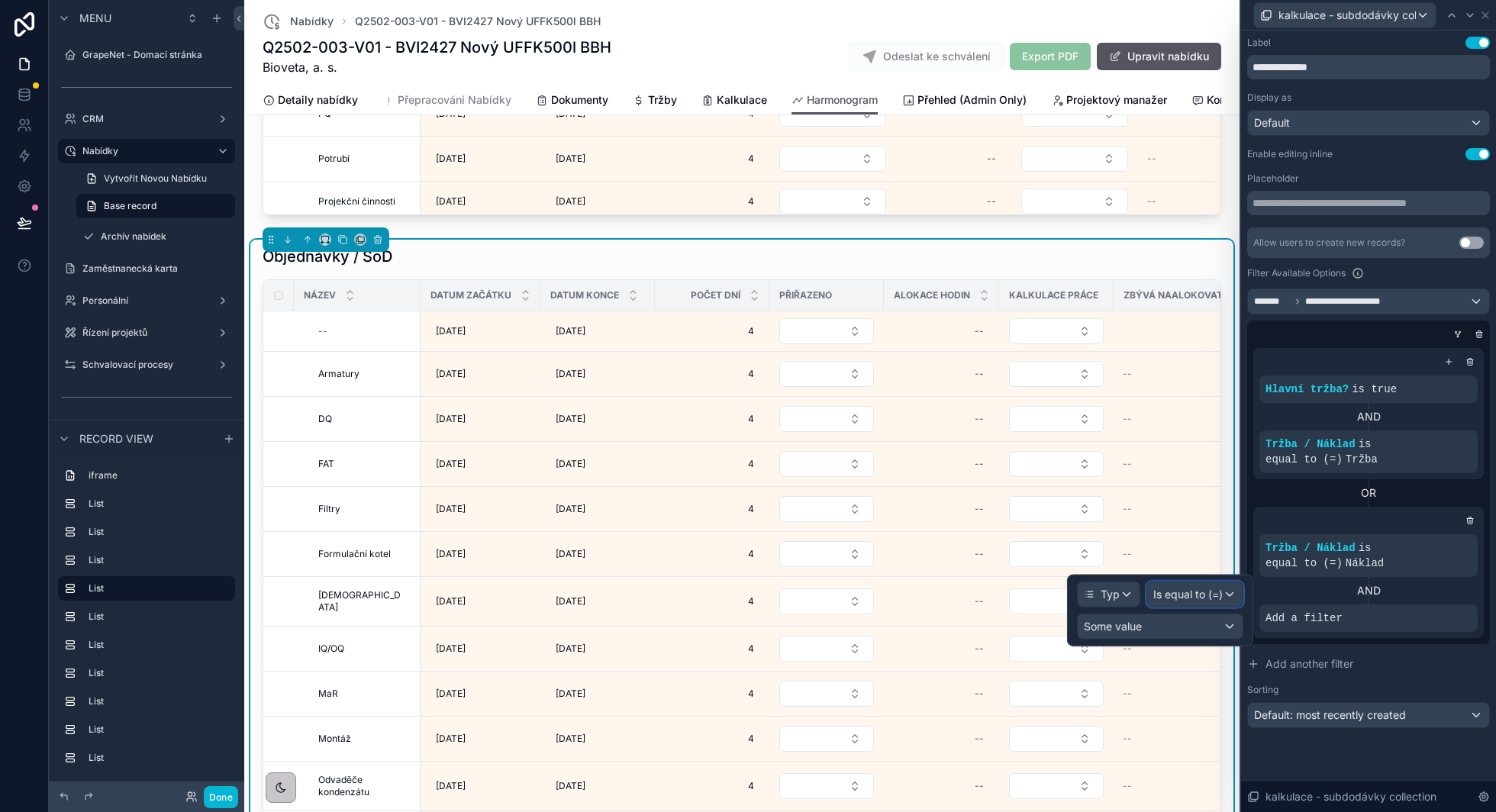
click at [1208, 589] on span "Is equal to (=)" at bounding box center [1187, 594] width 70 height 15
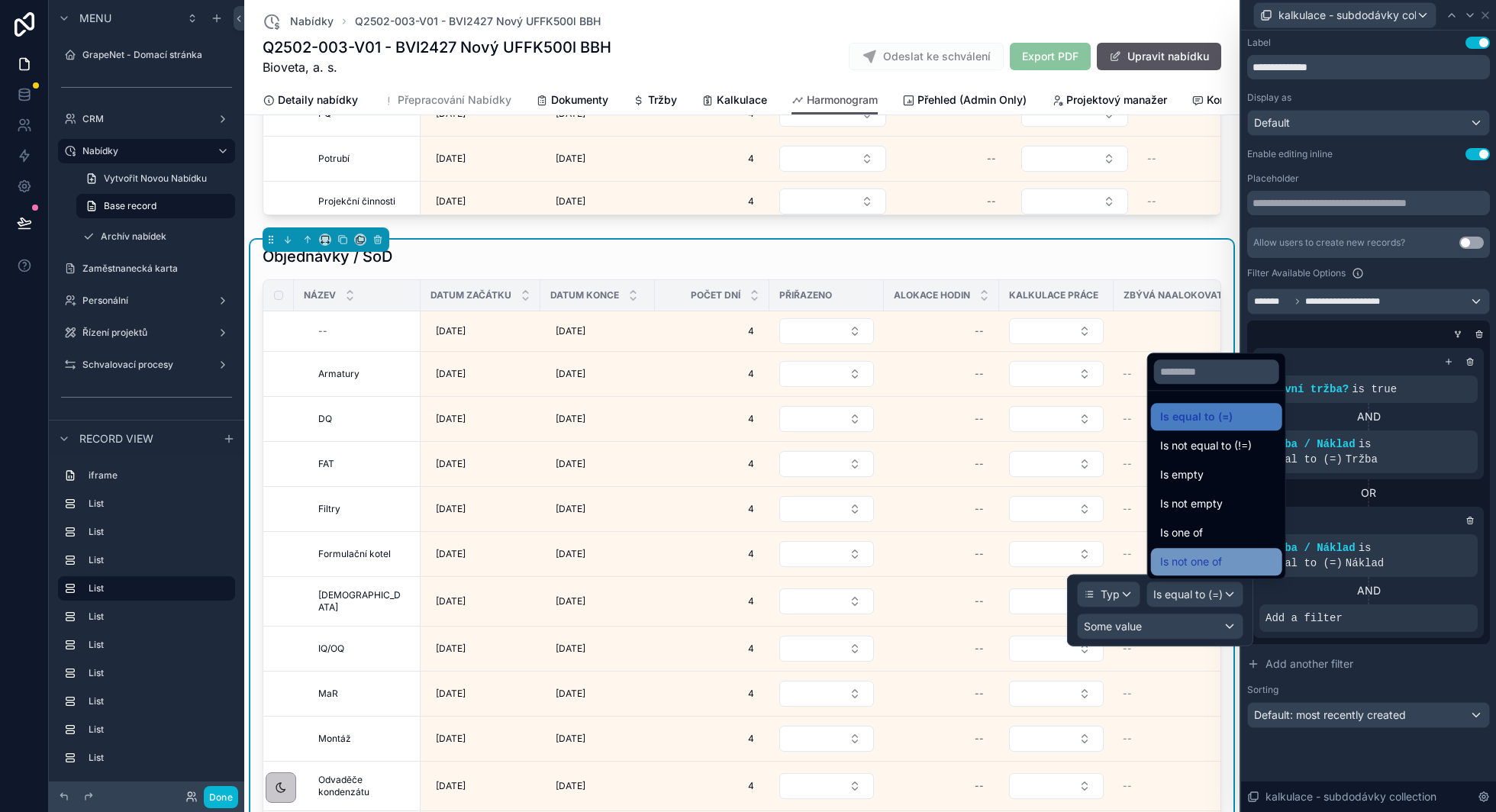
click at [1220, 552] on div "Is not one of" at bounding box center [1216, 561] width 132 height 27
click at [1127, 621] on span "Some value" at bounding box center [1113, 626] width 58 height 13
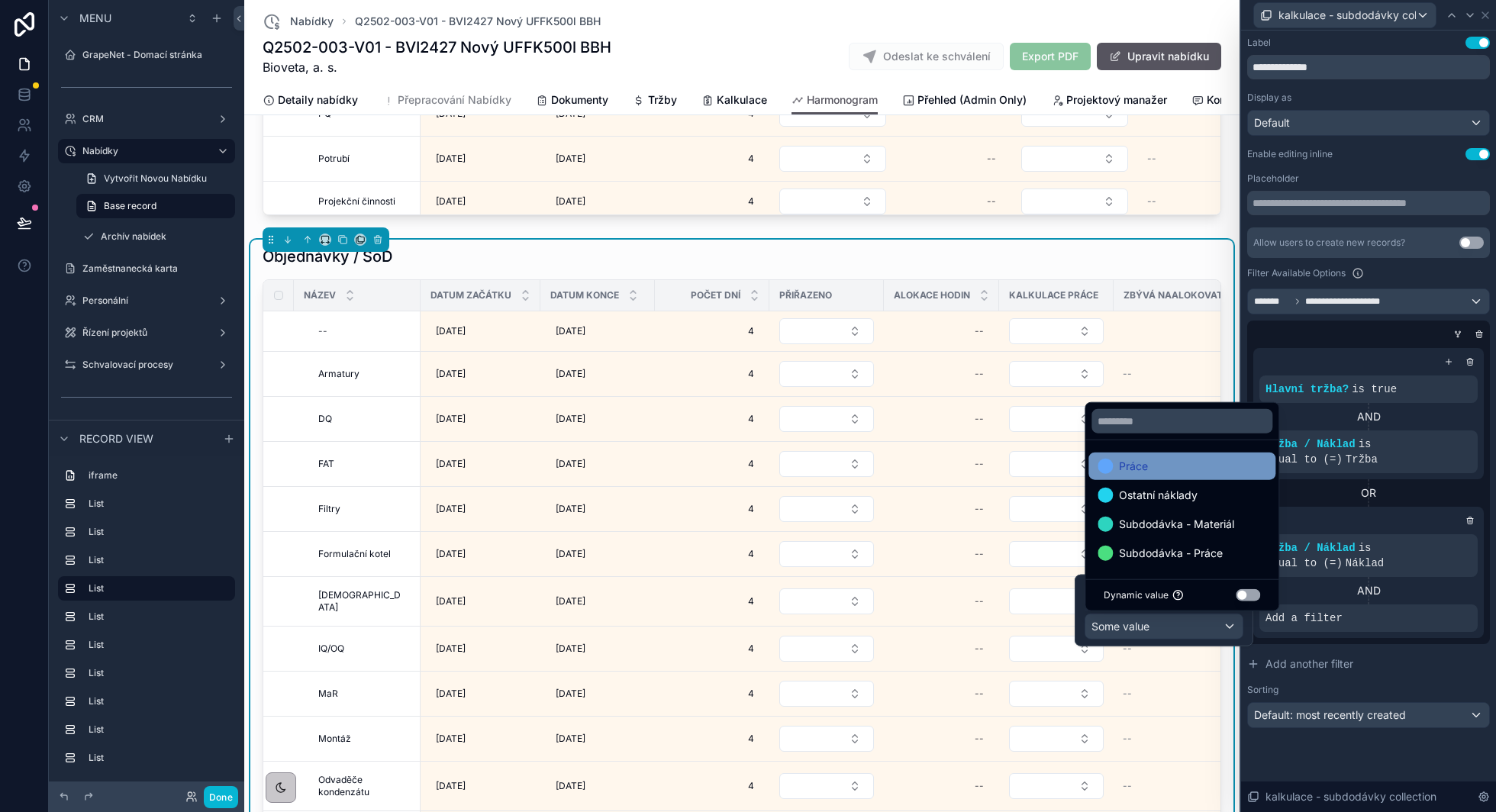
click at [1186, 467] on div "Práce" at bounding box center [1181, 466] width 168 height 18
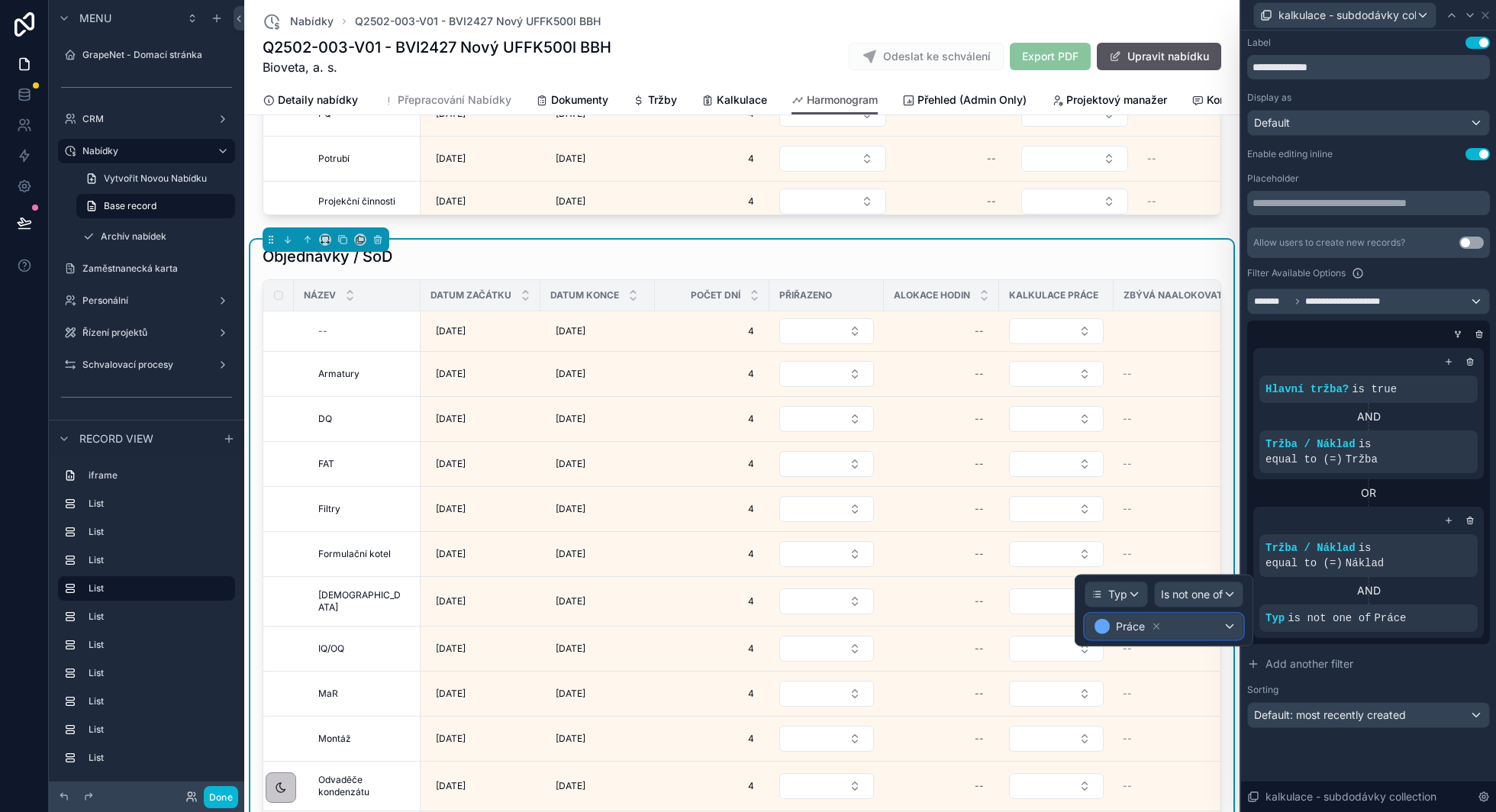
click at [1204, 620] on div "Práce" at bounding box center [1164, 626] width 157 height 24
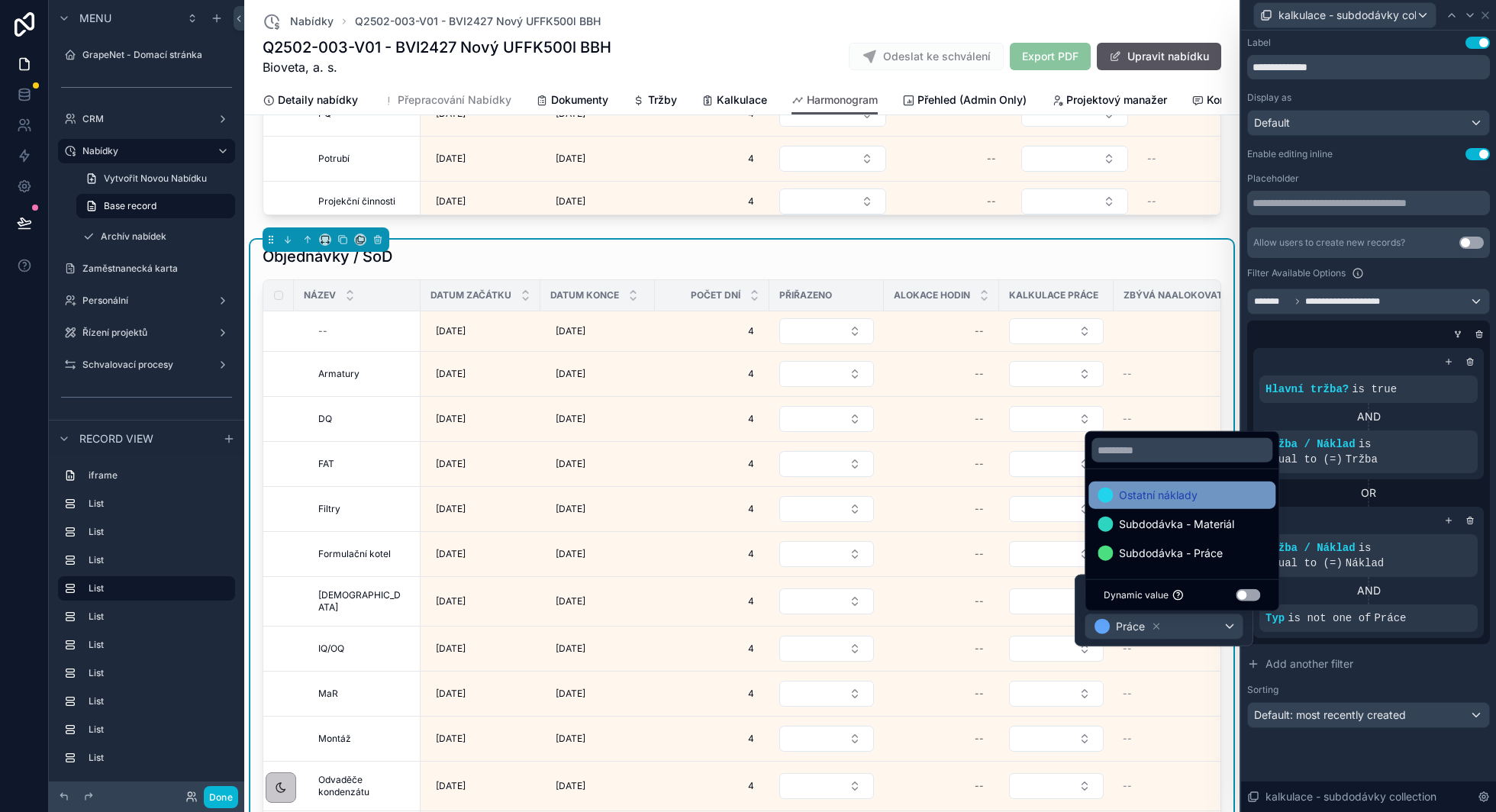
click at [1194, 497] on span "Ostatní náklady" at bounding box center [1158, 495] width 78 height 18
click at [1389, 721] on span "Default: most recently created" at bounding box center [1330, 714] width 152 height 13
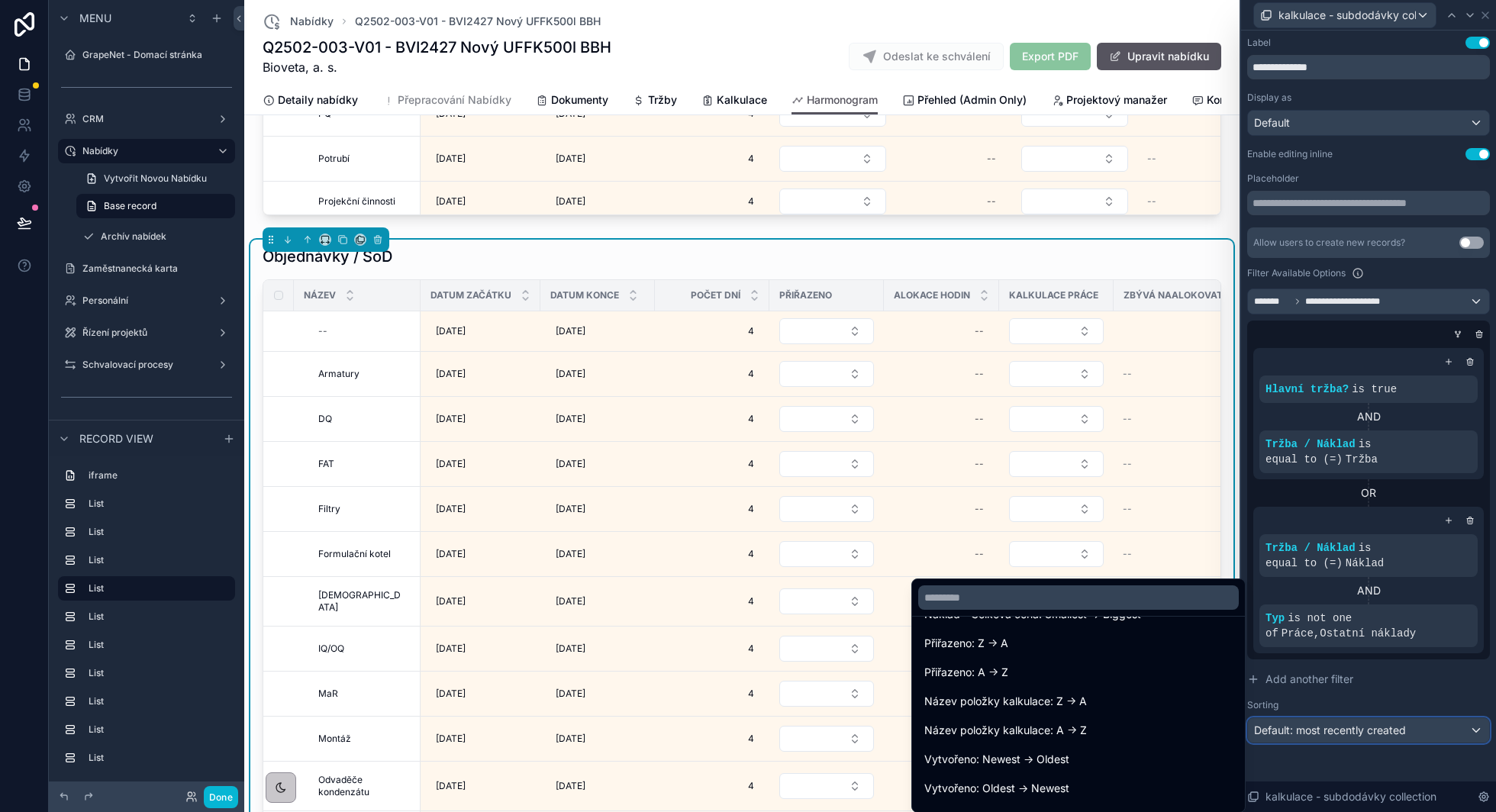
scroll to position [322, 0]
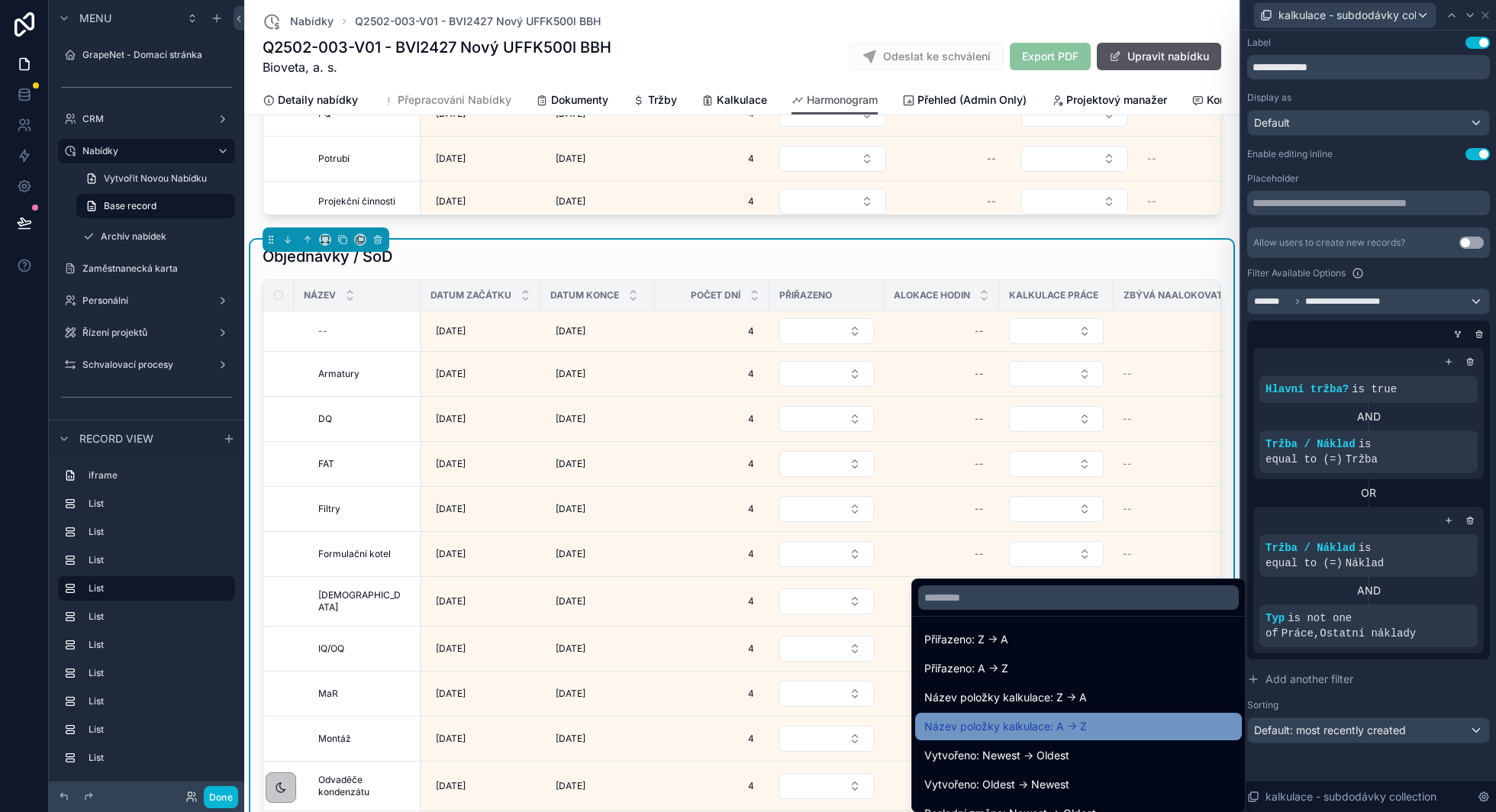
click at [1076, 720] on span "Název položky kalkulace: A -> Z" at bounding box center [1006, 726] width 163 height 18
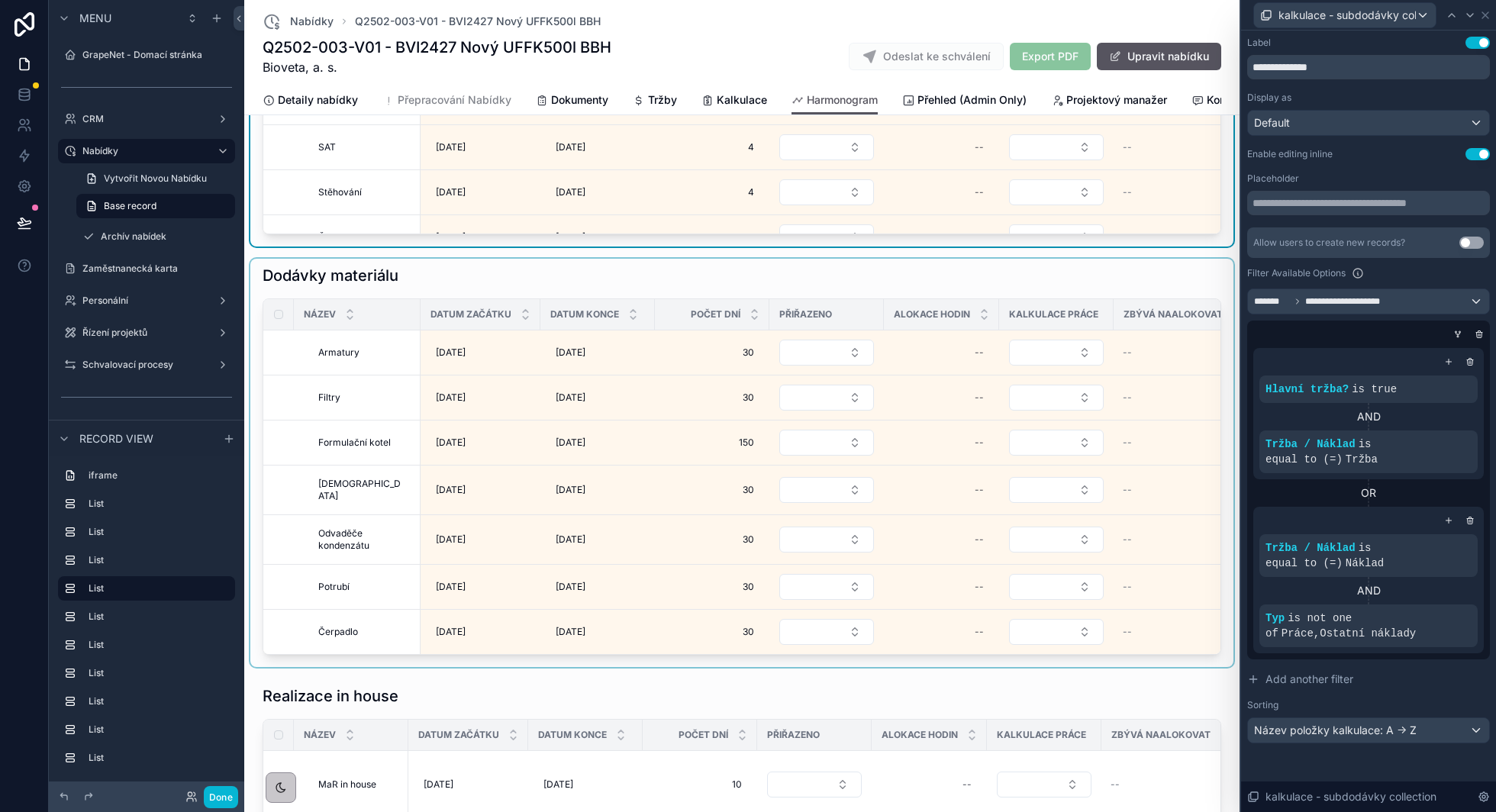
scroll to position [2669, 0]
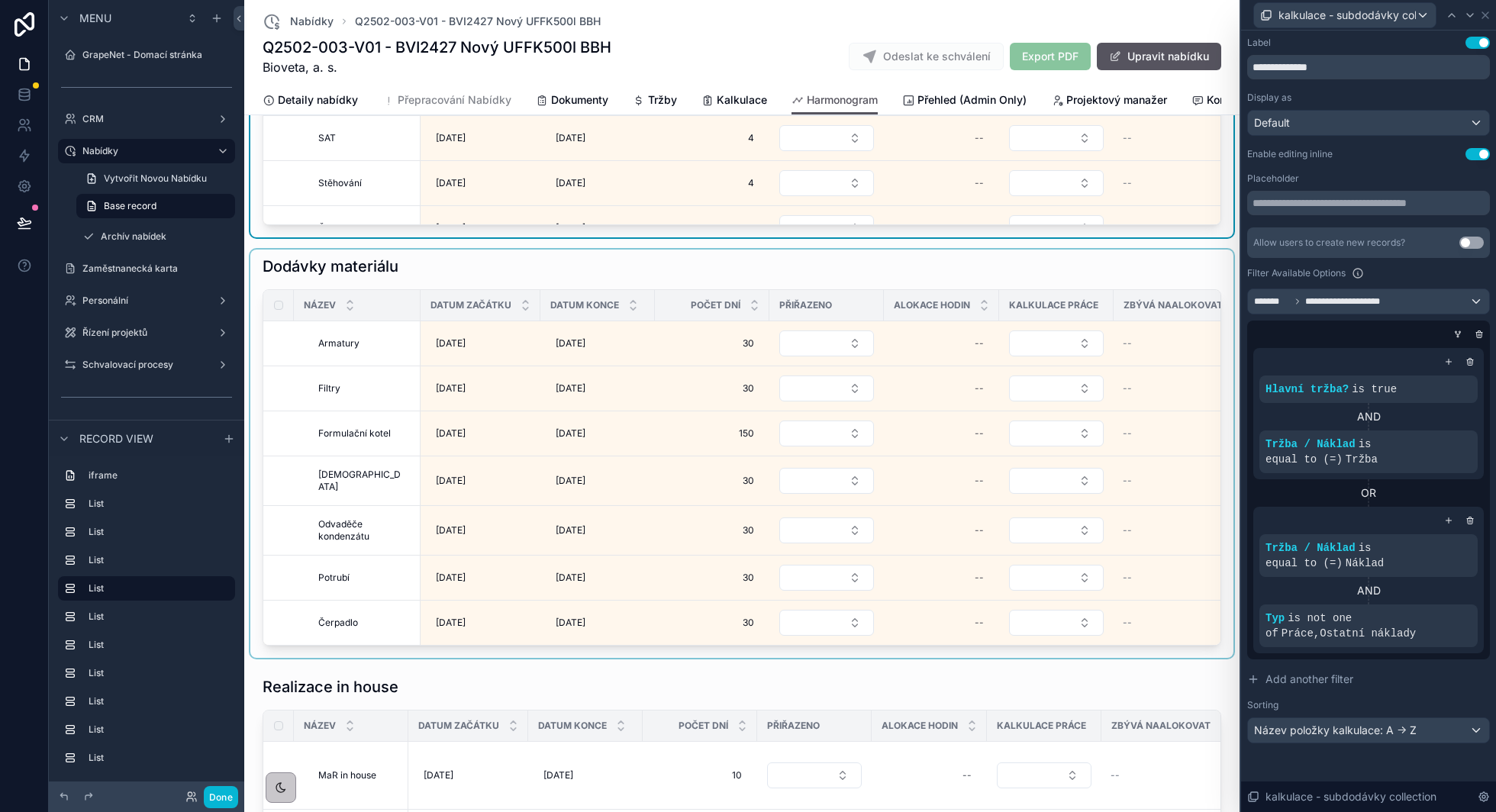
click at [497, 264] on div "scrollable content" at bounding box center [742, 453] width 983 height 408
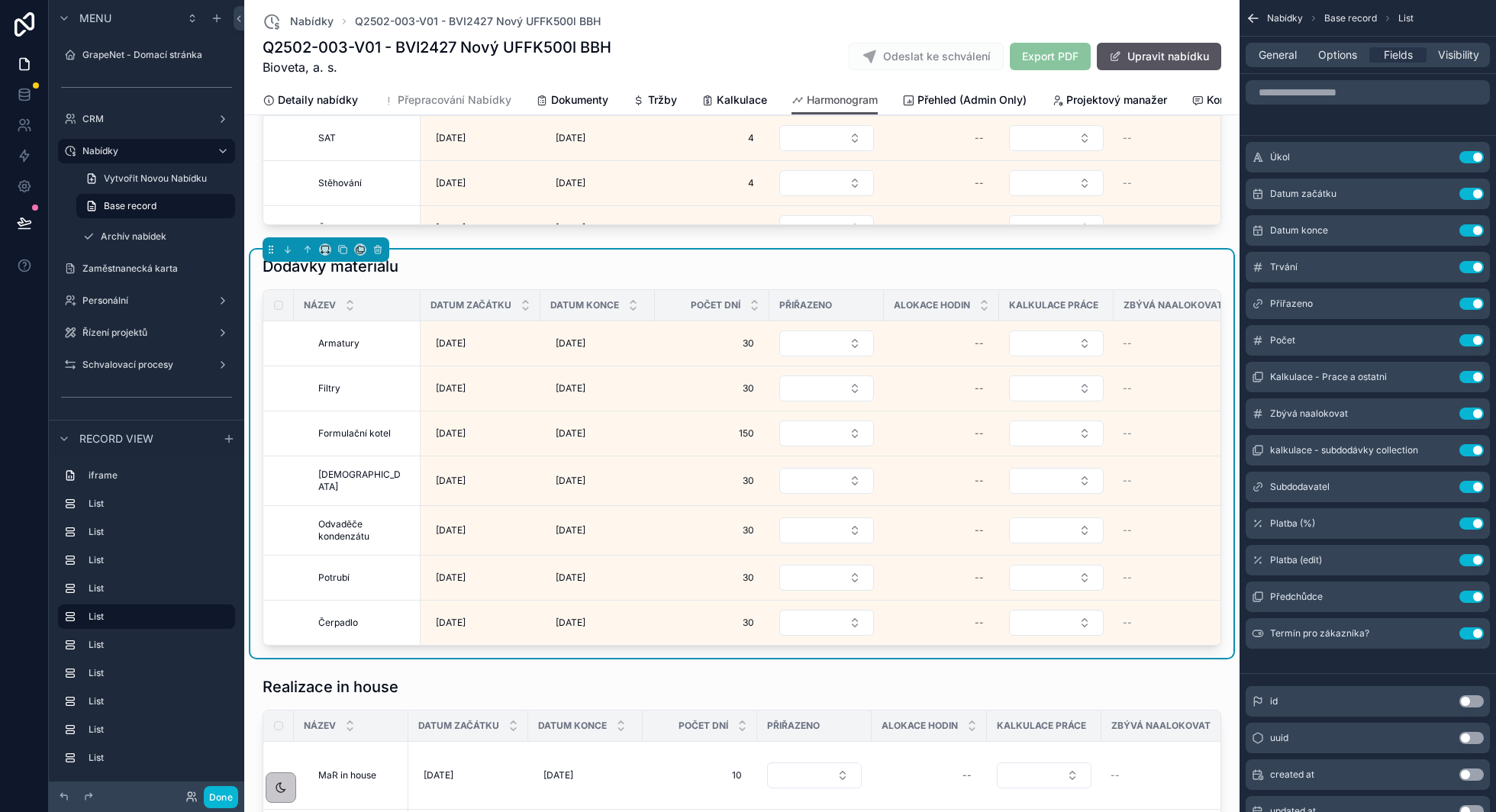
click at [907, 255] on div "Dodávky materiálu" at bounding box center [742, 265] width 959 height 21
click at [1437, 453] on icon "scrollable content" at bounding box center [1441, 450] width 13 height 13
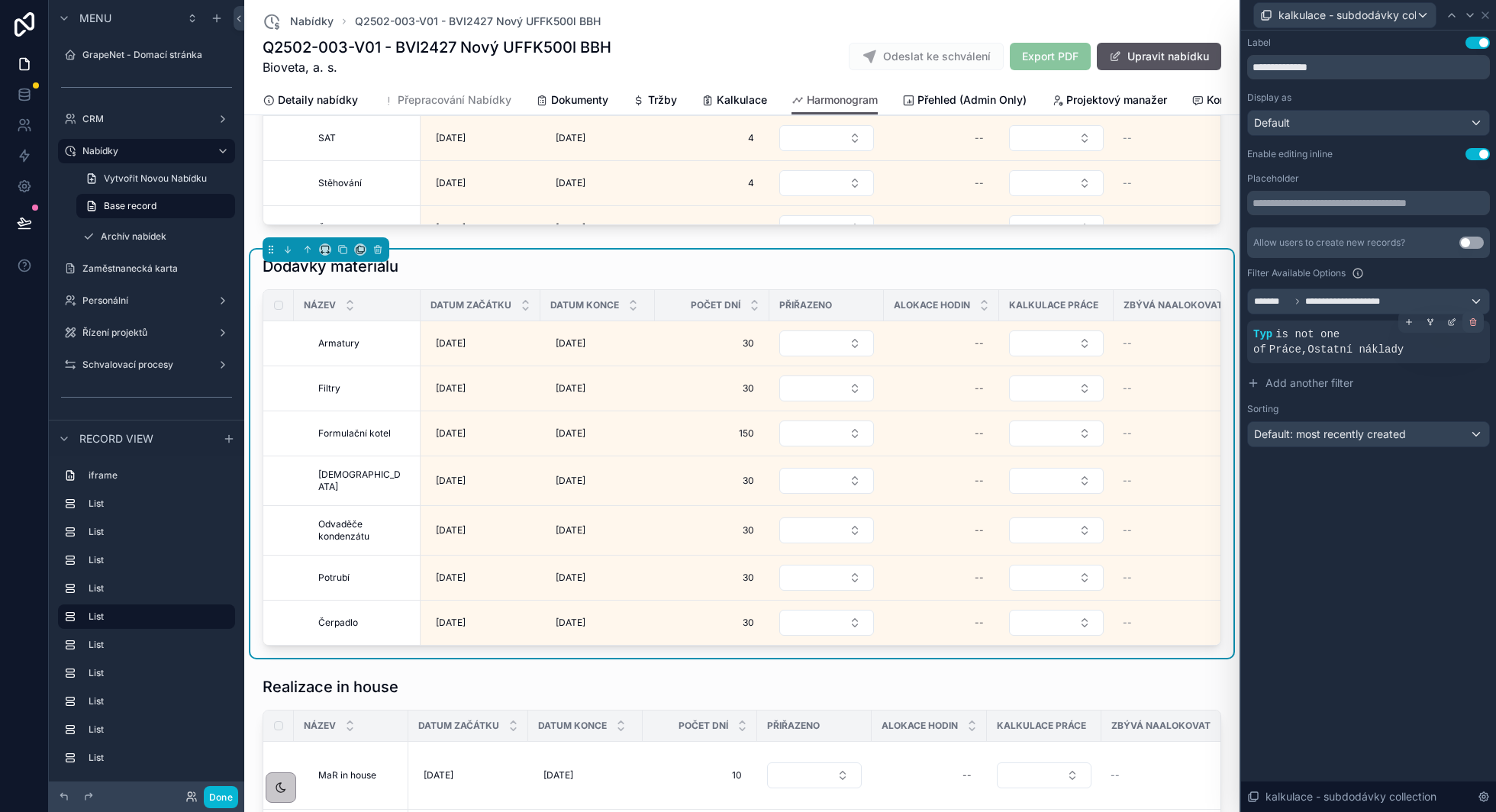
click at [1473, 323] on icon at bounding box center [1473, 322] width 9 height 9
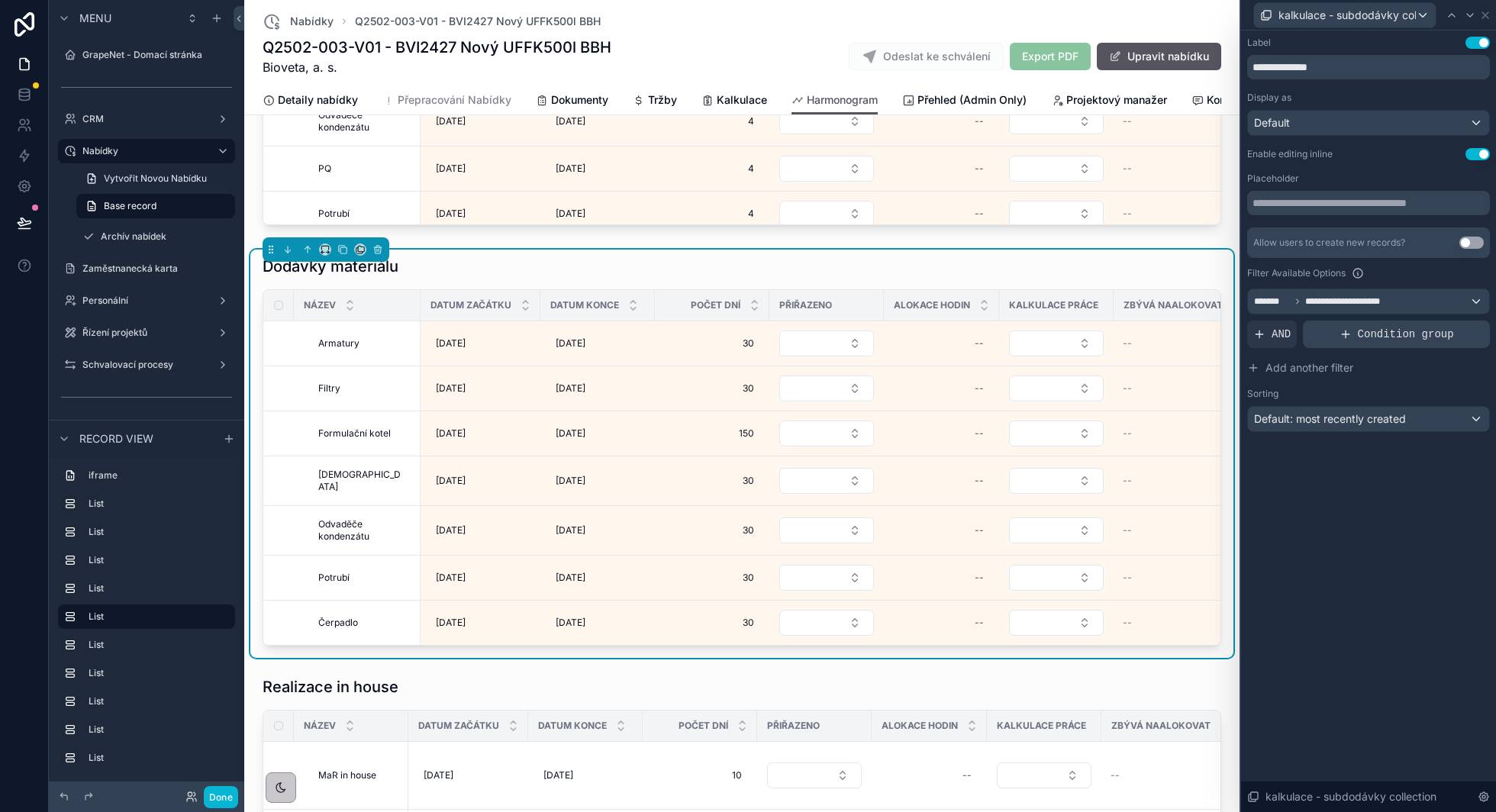
click at [1361, 337] on span "Condition group" at bounding box center [1406, 334] width 96 height 15
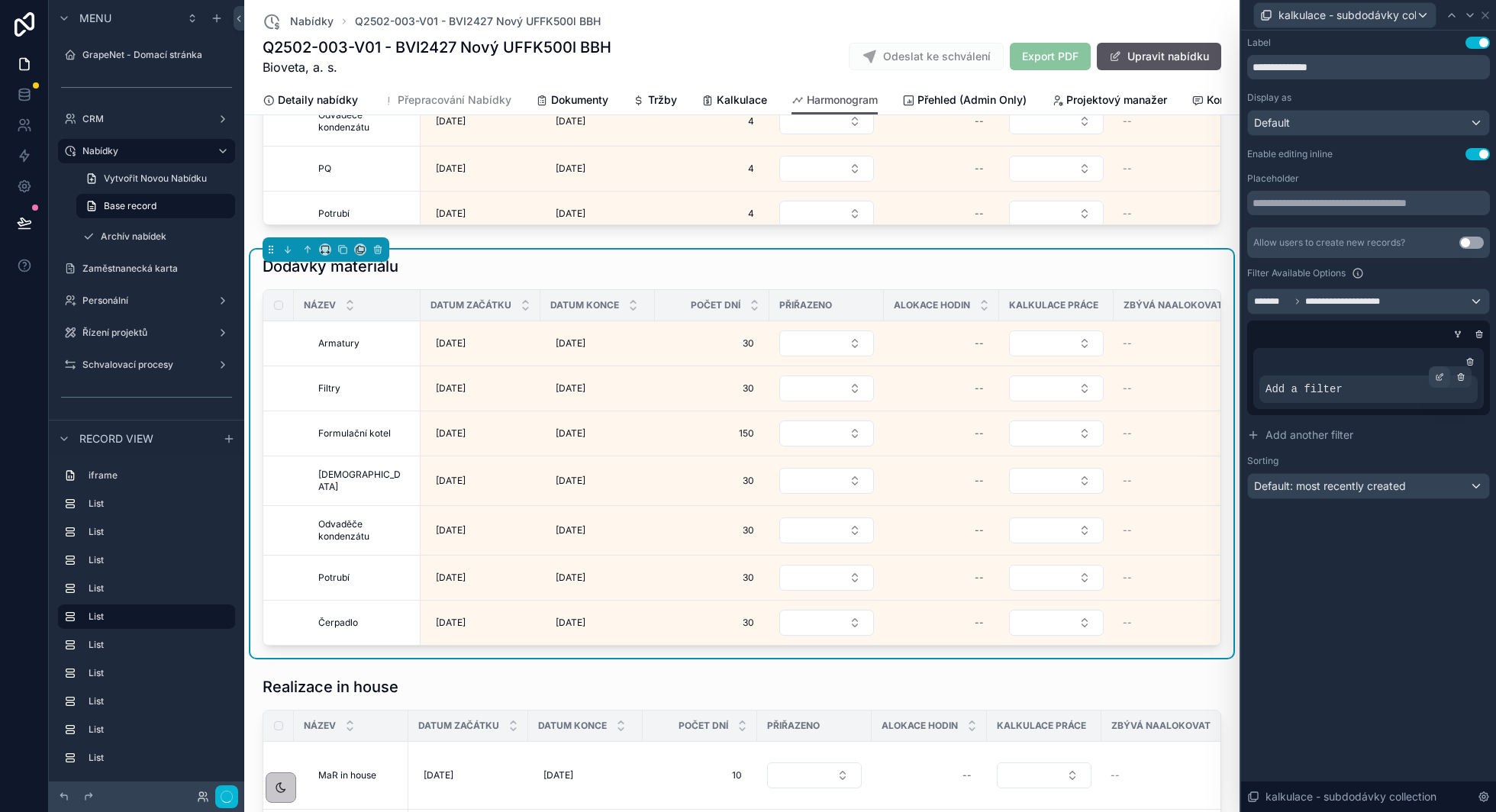
click at [1440, 374] on icon at bounding box center [1440, 377] width 9 height 9
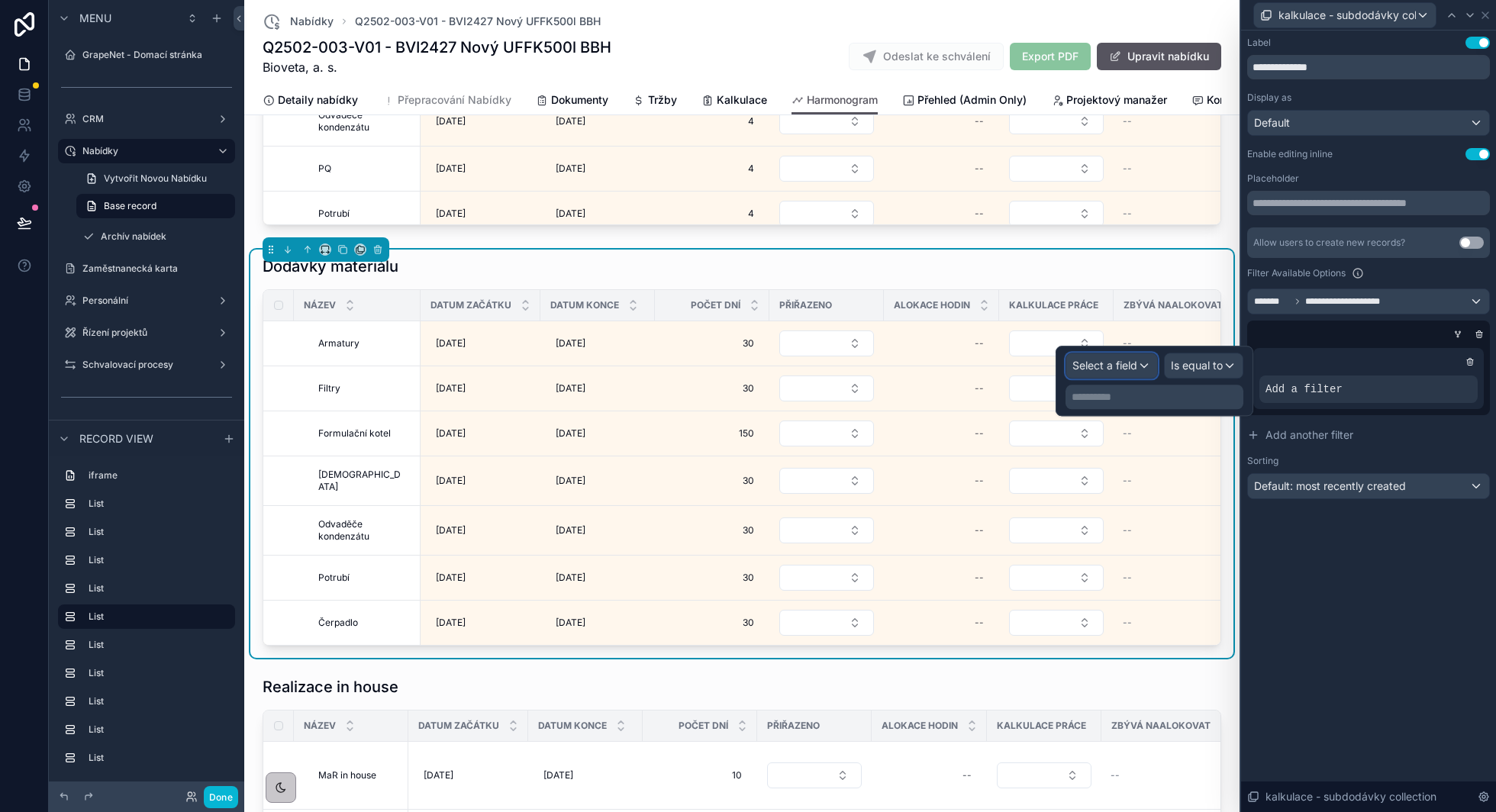
click at [1120, 362] on span "Select a field" at bounding box center [1104, 365] width 65 height 13
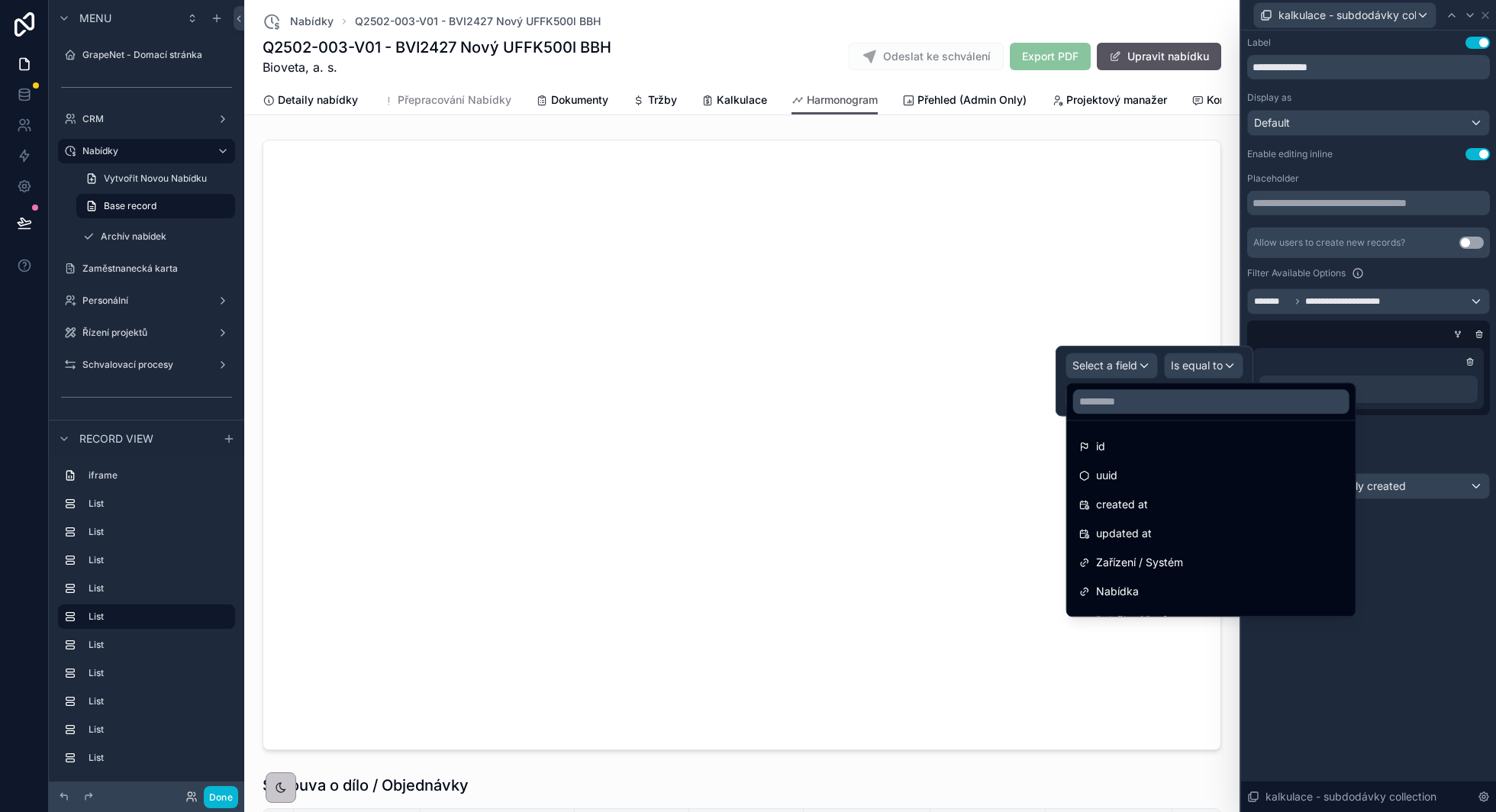
scroll to position [2669, 0]
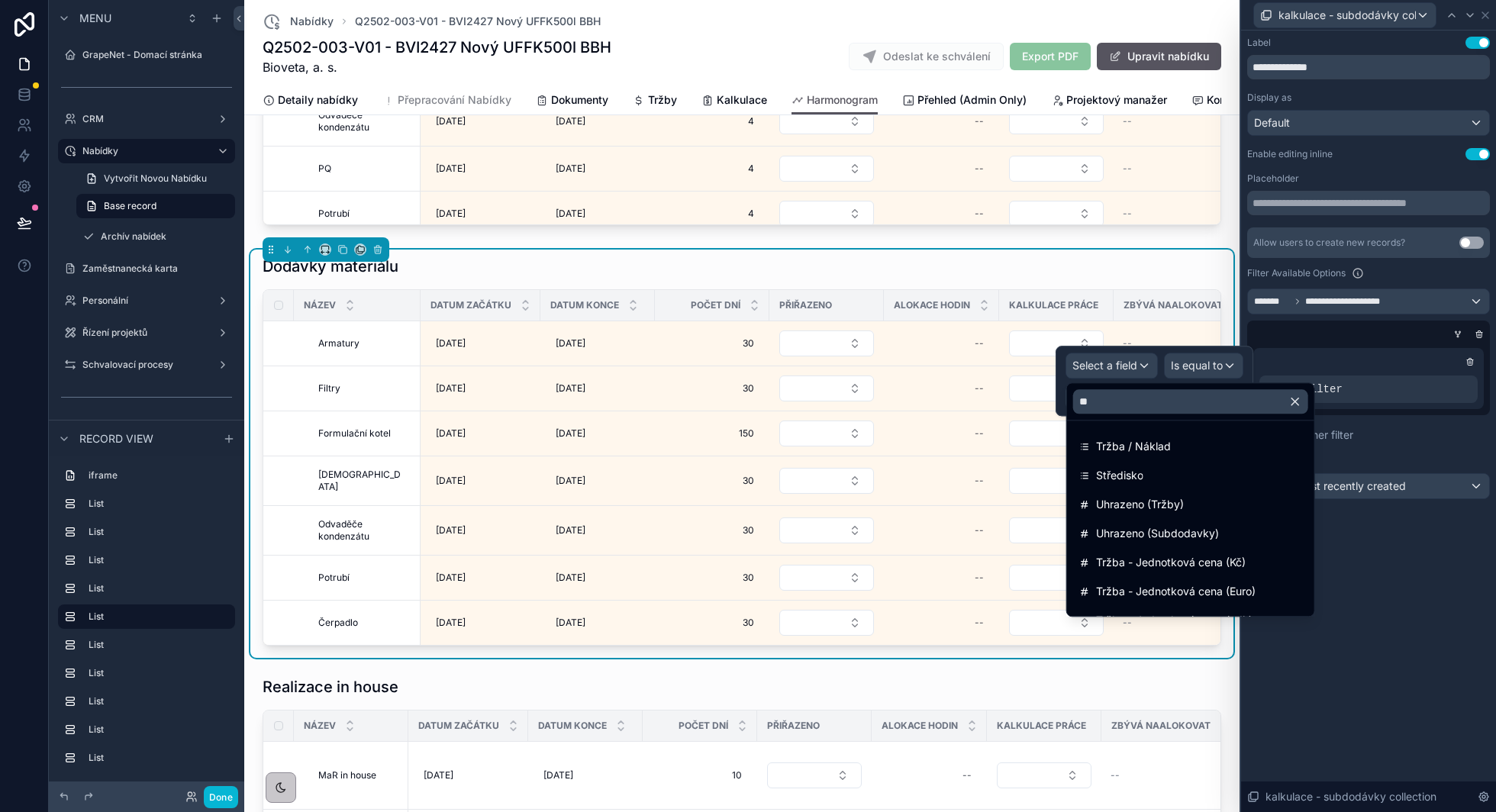
type input "*"
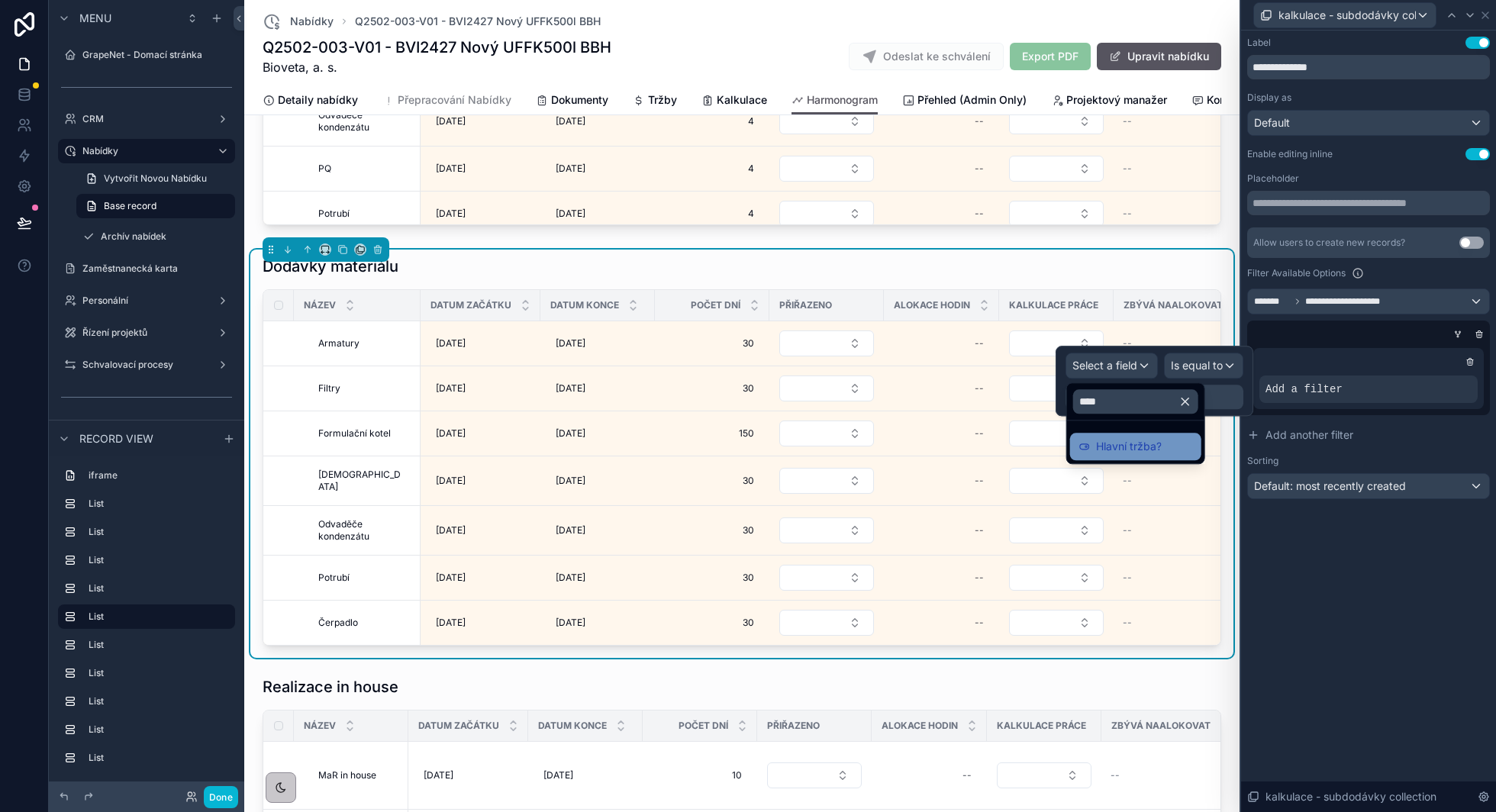
type input "****"
click at [1106, 453] on span "Hlavní tržba?" at bounding box center [1129, 446] width 66 height 18
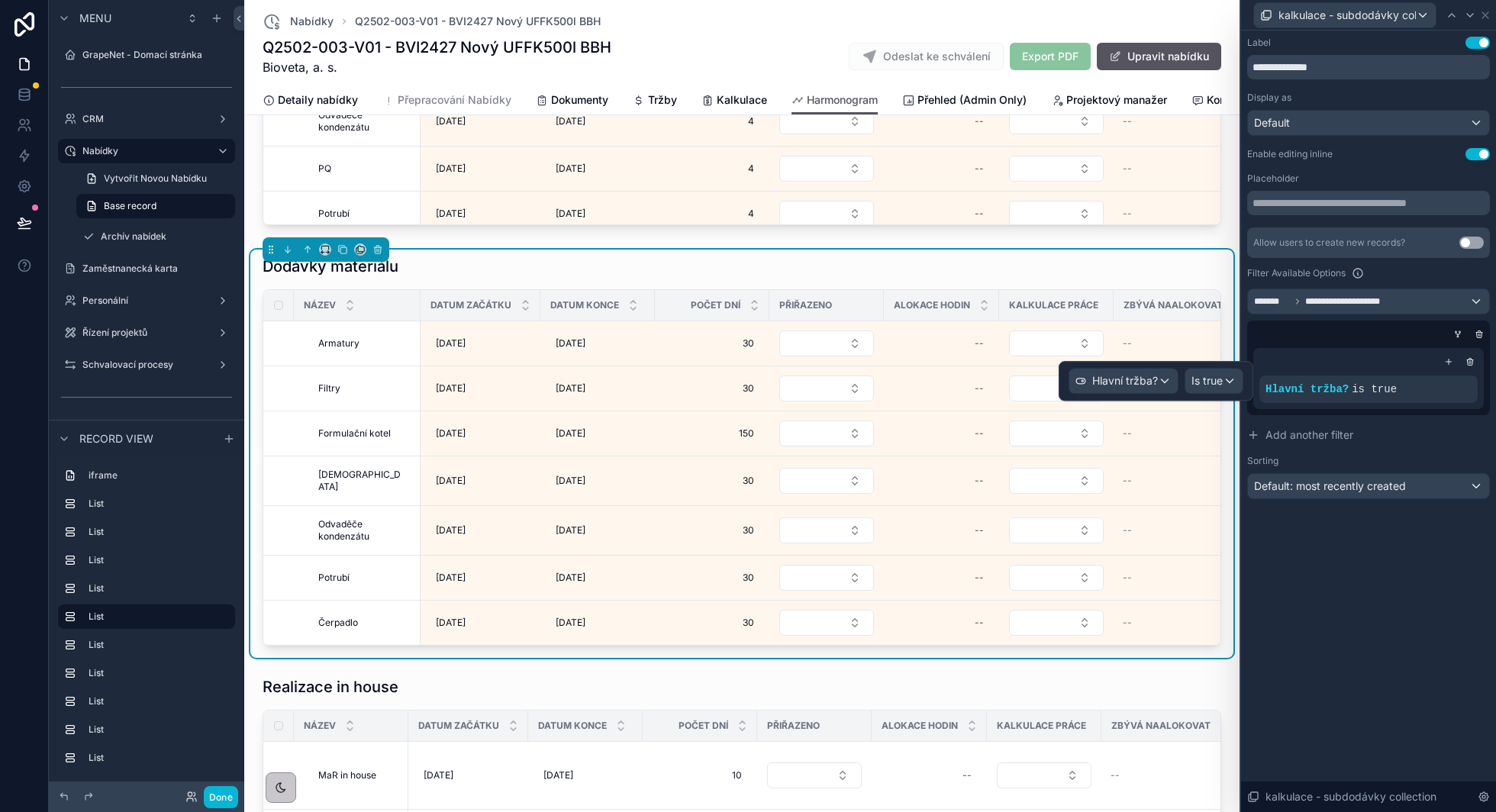
click at [1450, 359] on icon at bounding box center [1449, 362] width 9 height 9
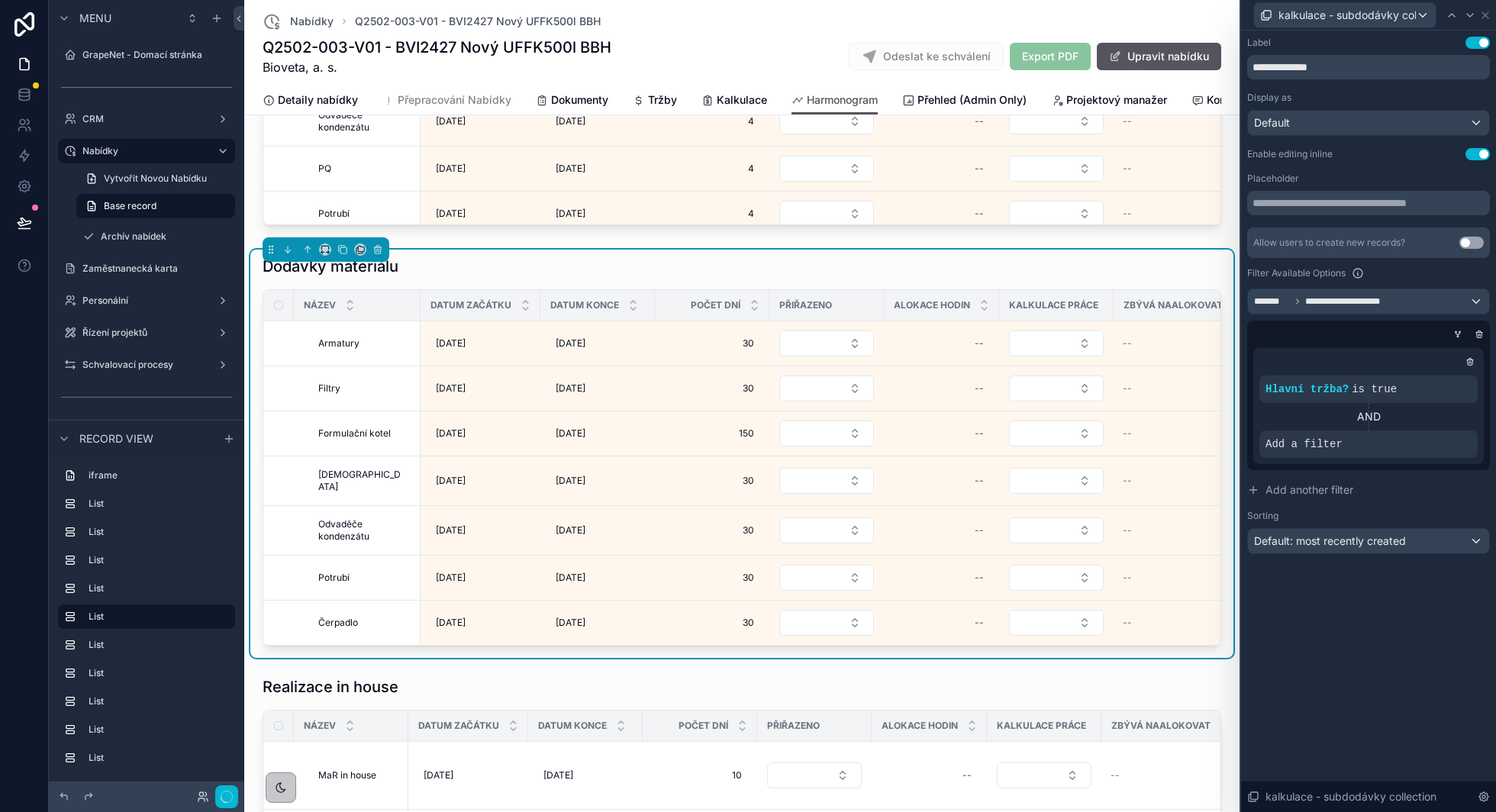
click at [0, 0] on icon at bounding box center [0, 0] width 0 height 0
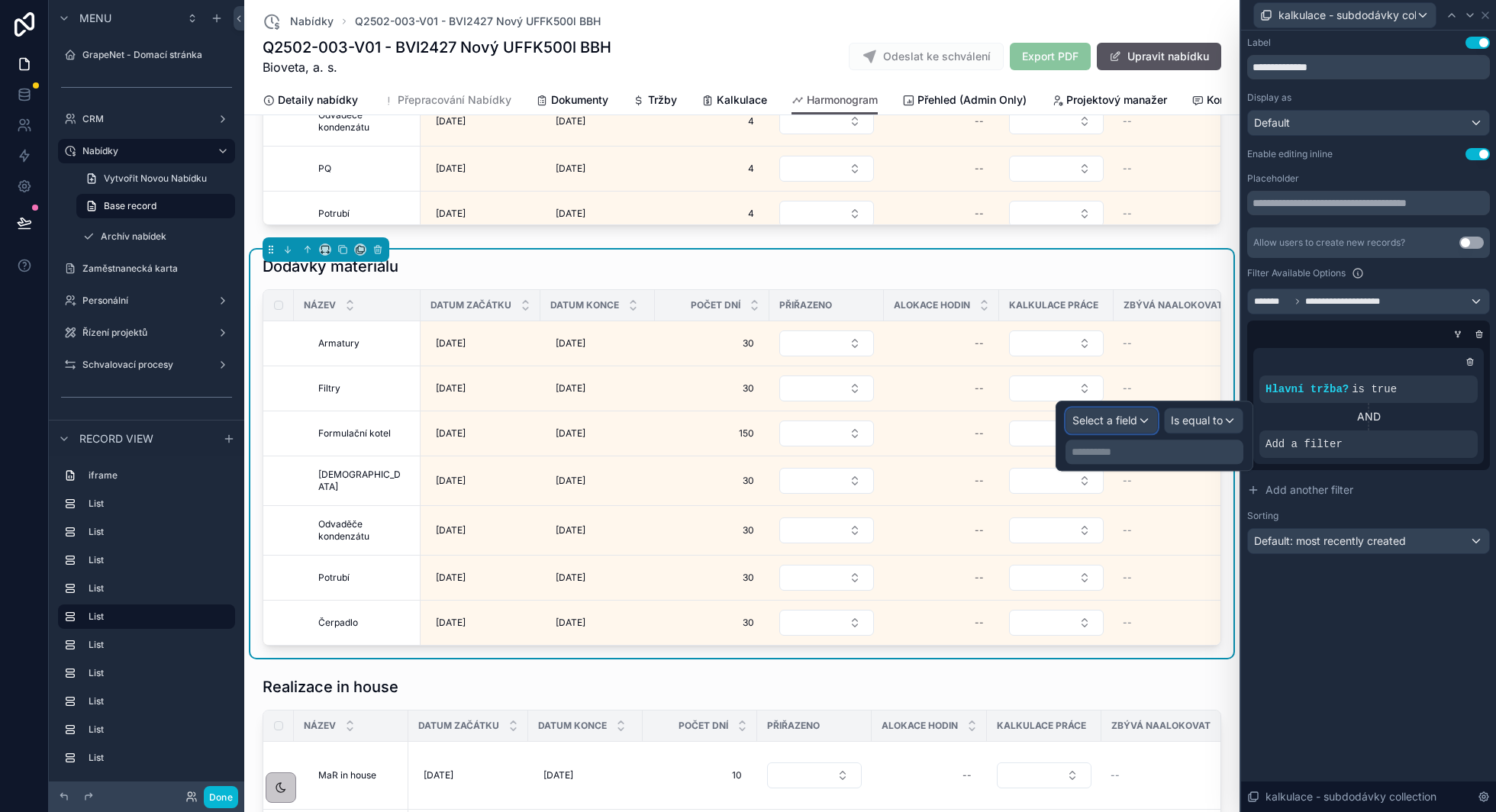
click at [1133, 424] on span "Select a field" at bounding box center [1104, 420] width 65 height 13
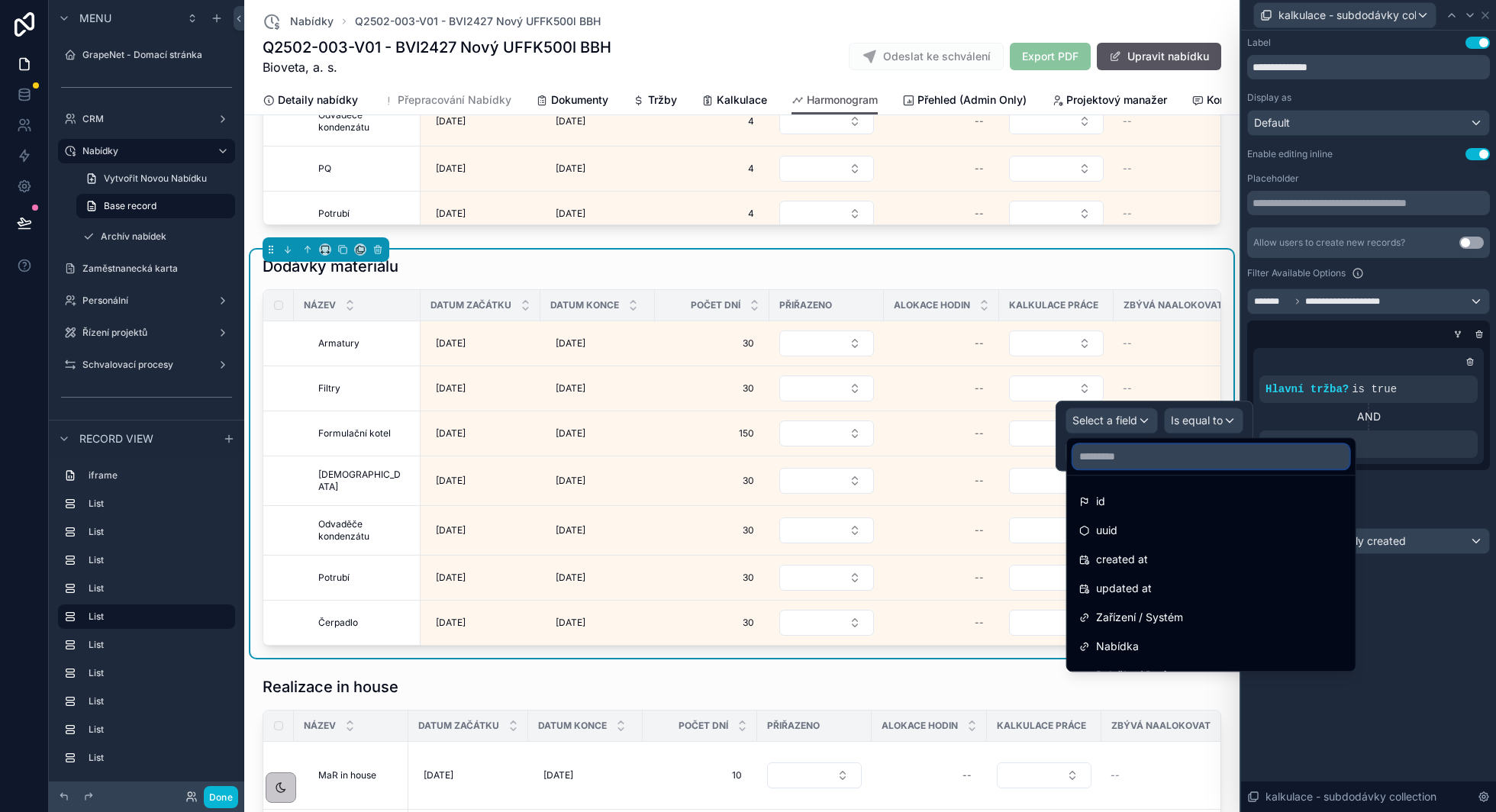
click at [1127, 457] on input "text" at bounding box center [1211, 456] width 276 height 24
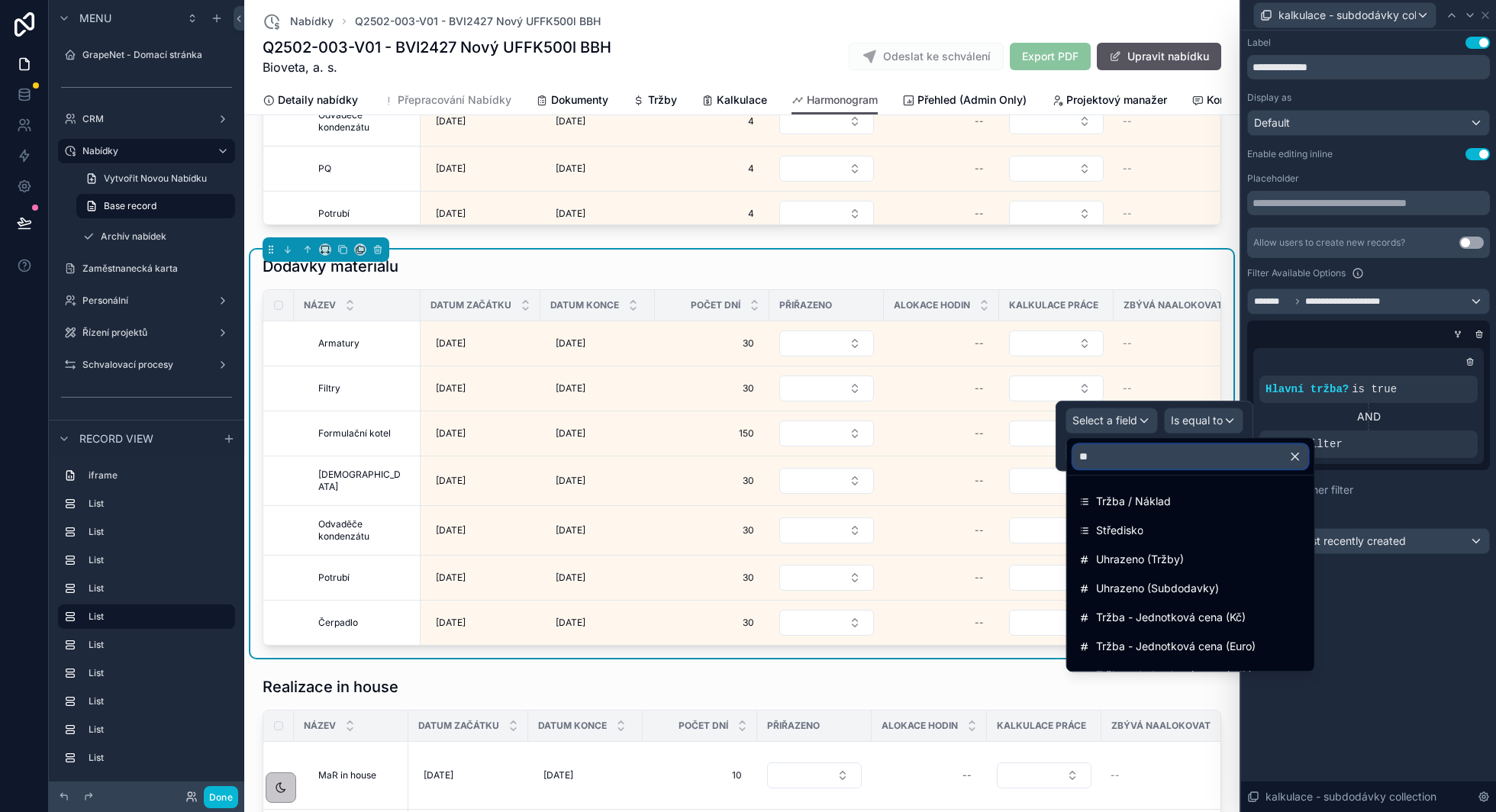
type input "***"
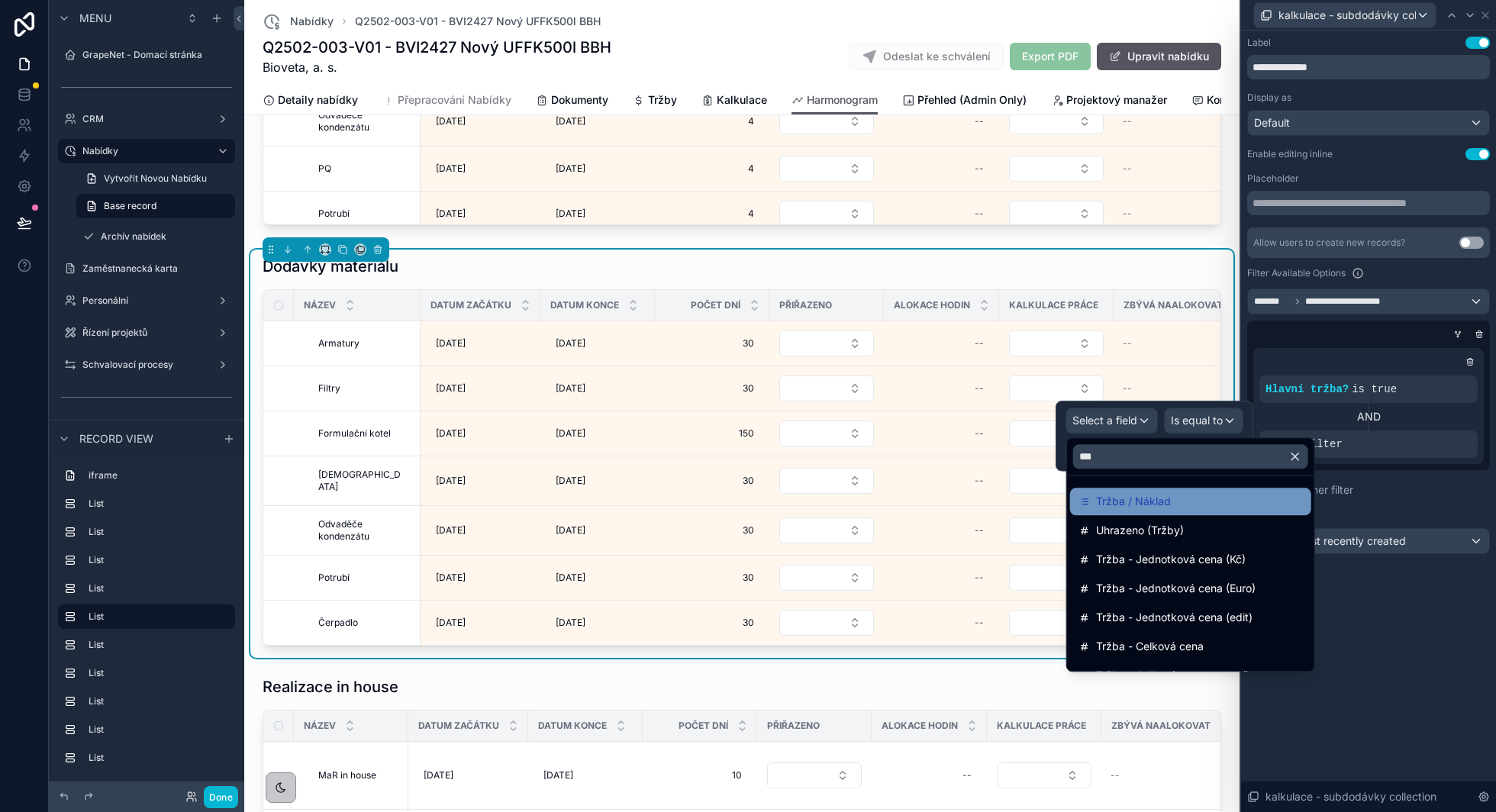
click at [1147, 503] on span "Tržba / Náklad" at bounding box center [1133, 501] width 74 height 18
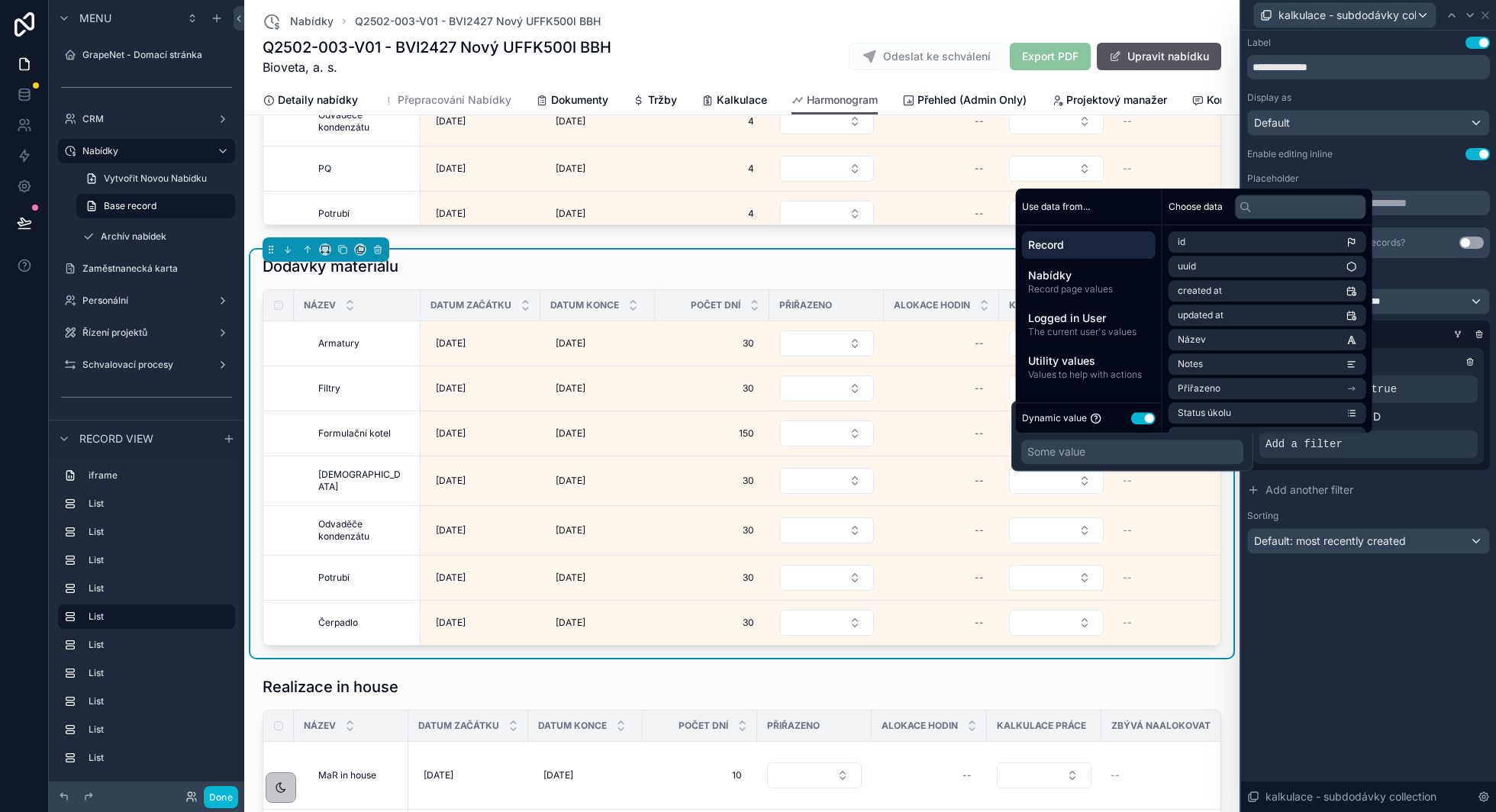
click at [1137, 417] on button "Use setting" at bounding box center [1143, 418] width 24 height 13
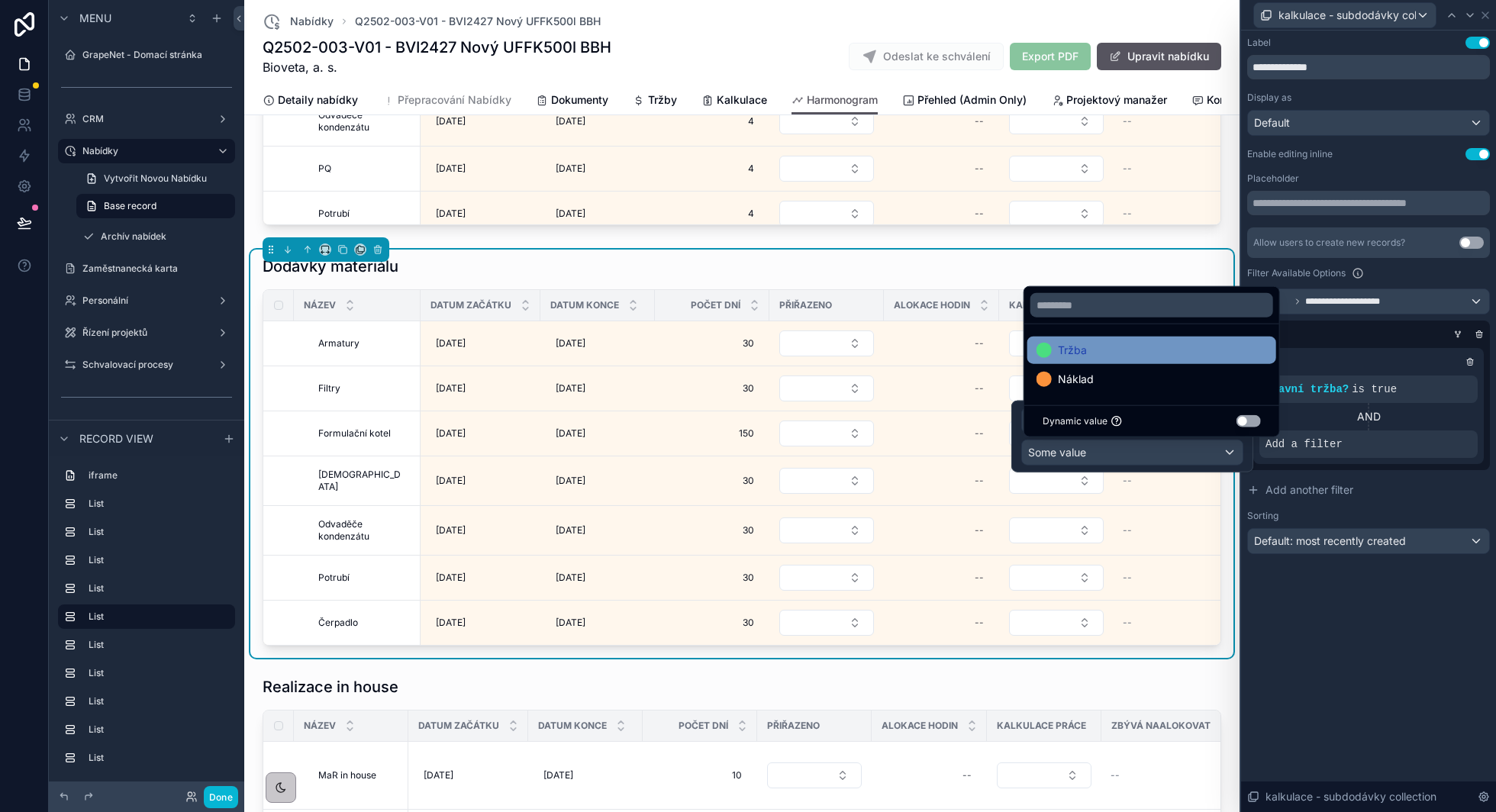
click at [1165, 354] on div "Tržba" at bounding box center [1151, 350] width 230 height 18
click at [1459, 337] on icon at bounding box center [1458, 334] width 9 height 9
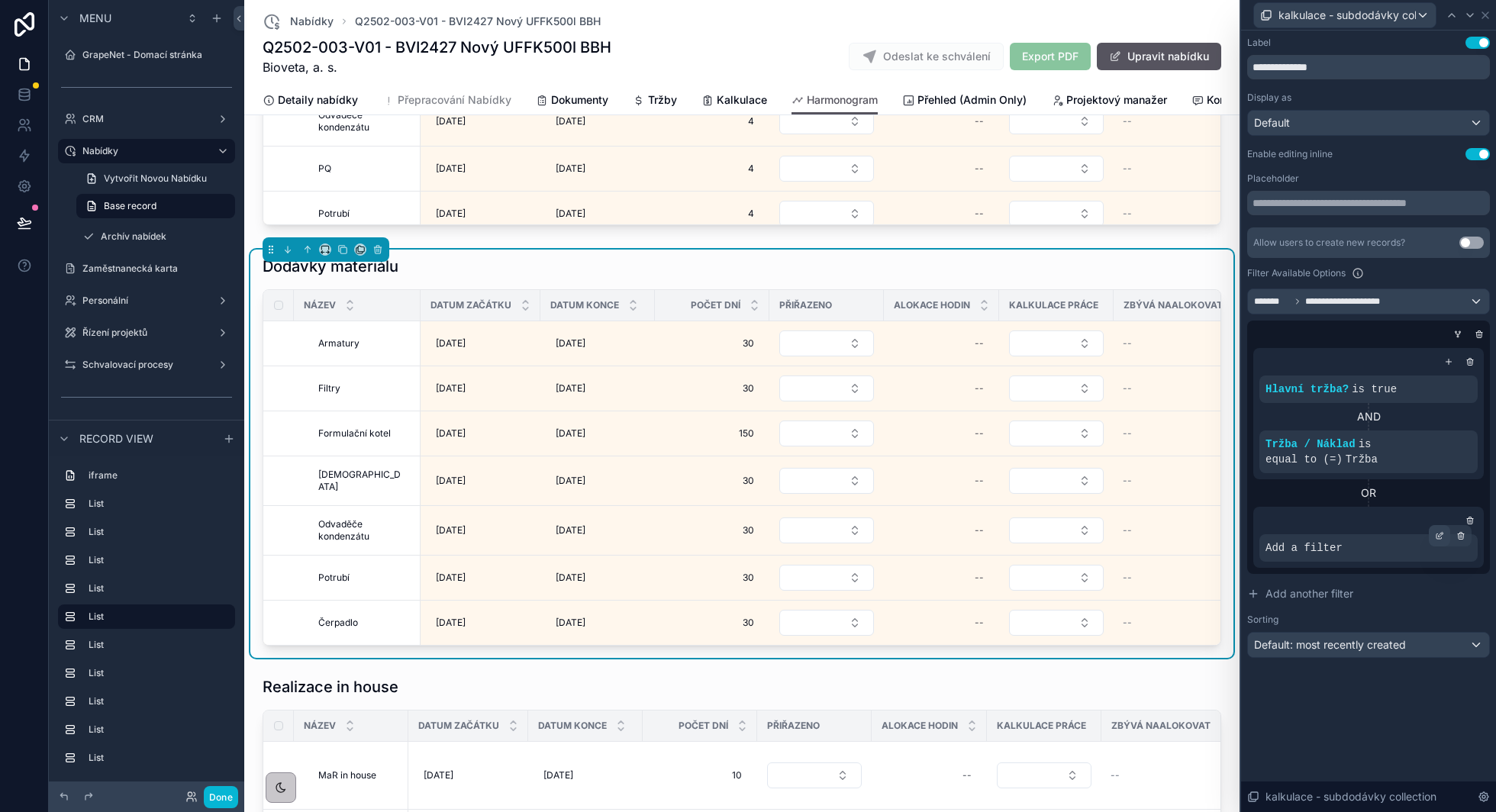
click at [1439, 532] on icon at bounding box center [1440, 536] width 9 height 9
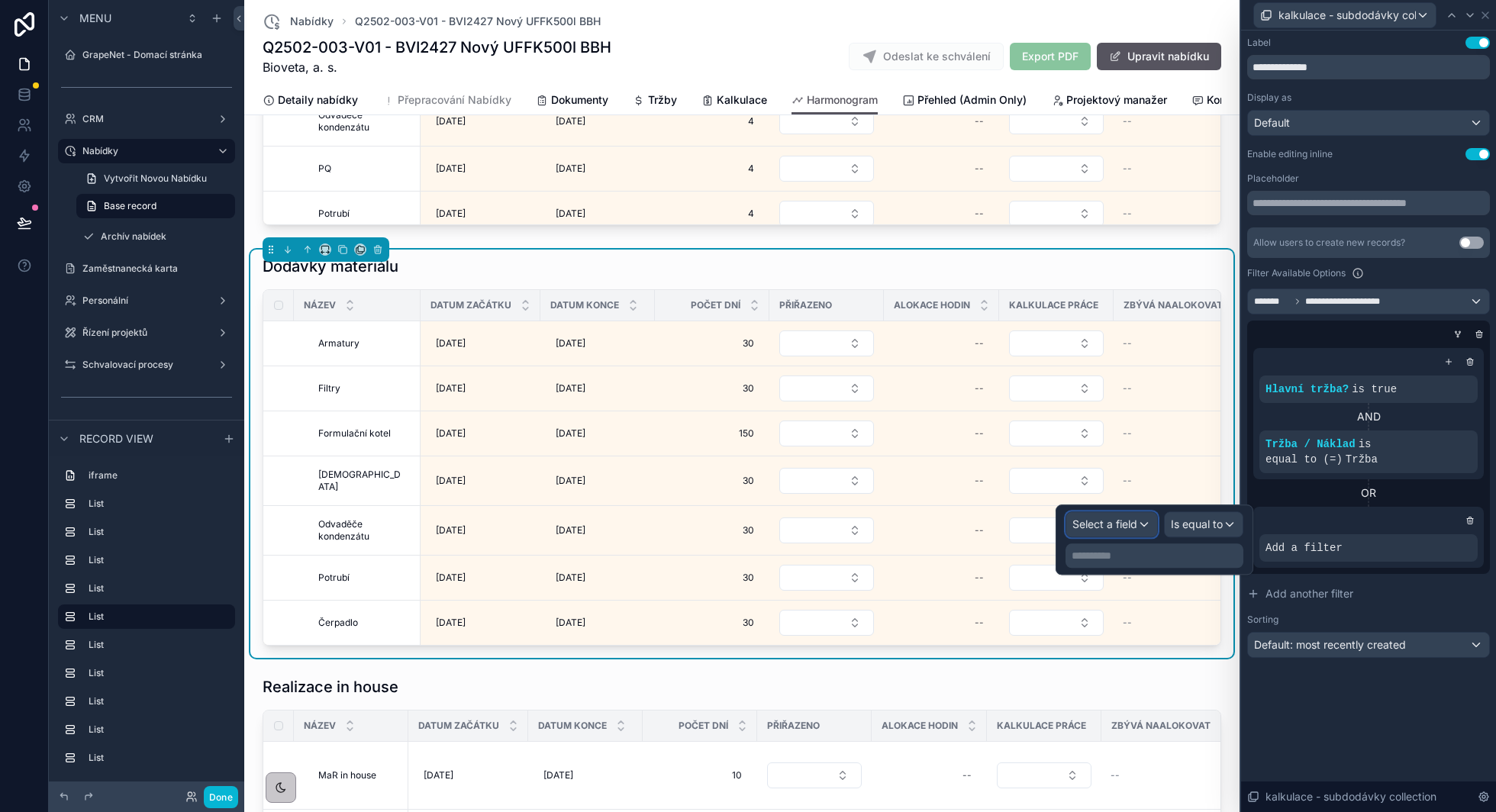
click at [1148, 525] on div "Select a field" at bounding box center [1111, 524] width 91 height 24
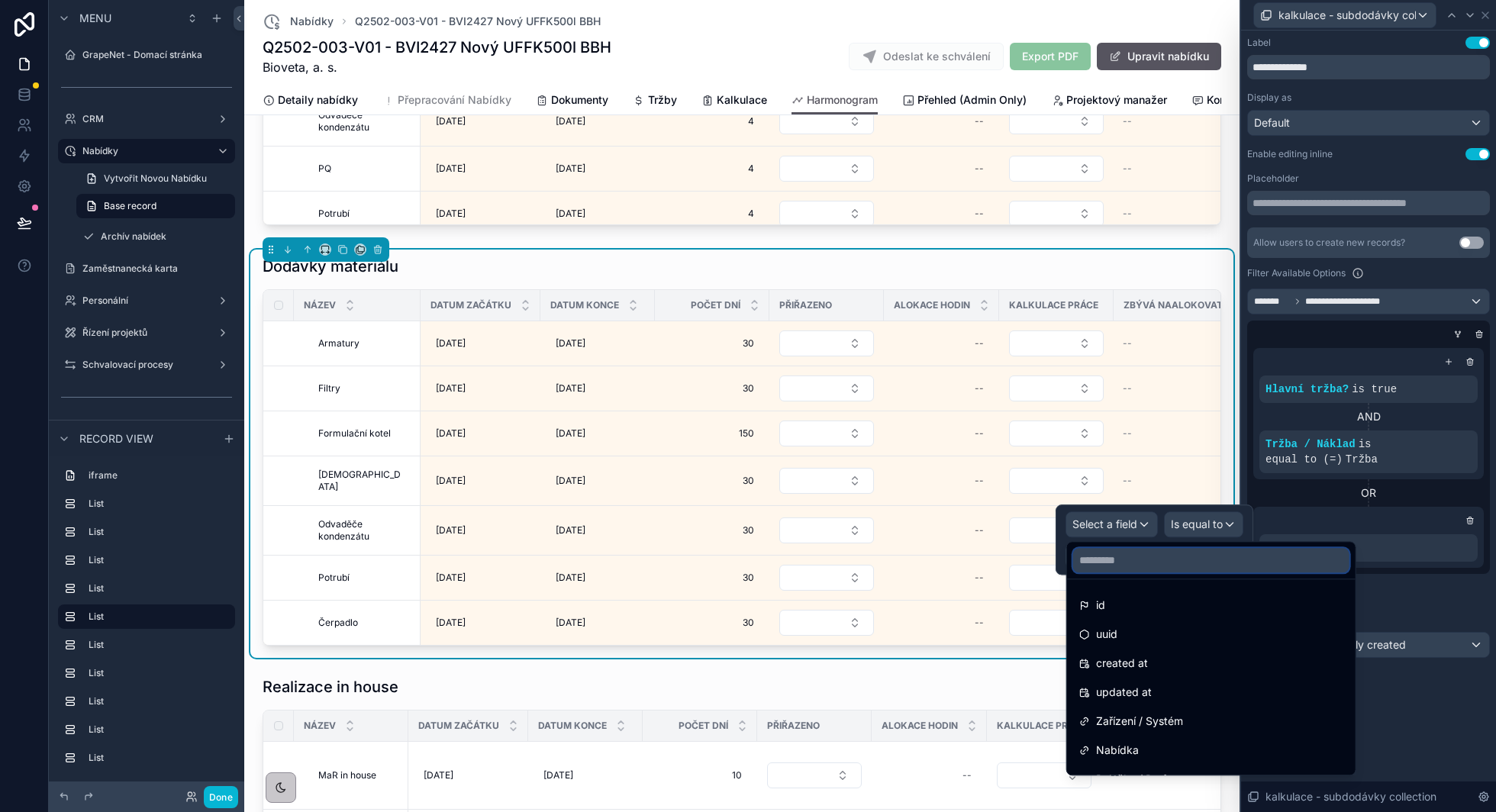
click at [1127, 559] on input "text" at bounding box center [1211, 560] width 276 height 24
type input "**"
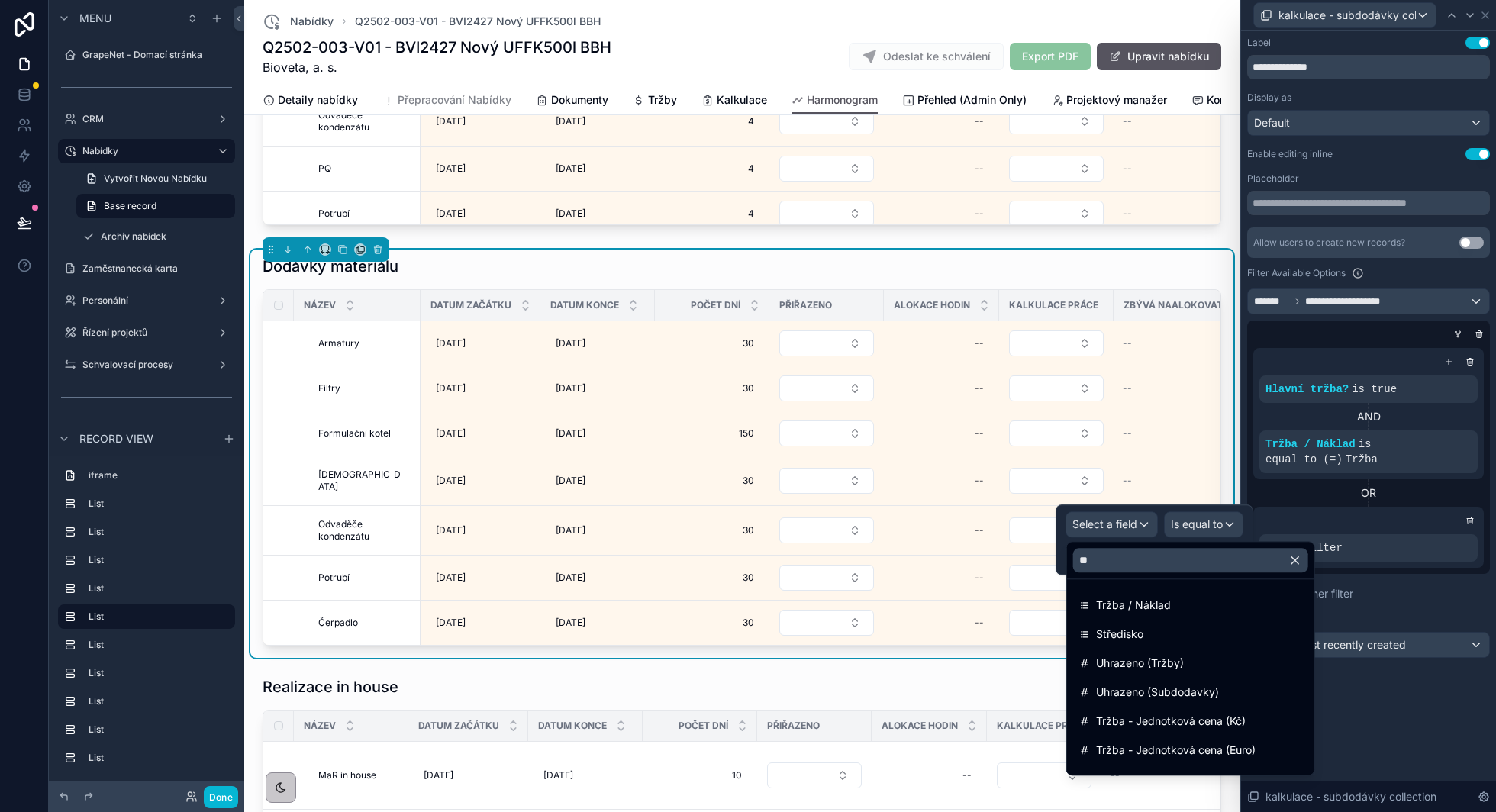
click at [1129, 596] on span "Tržba / Náklad" at bounding box center [1133, 604] width 74 height 18
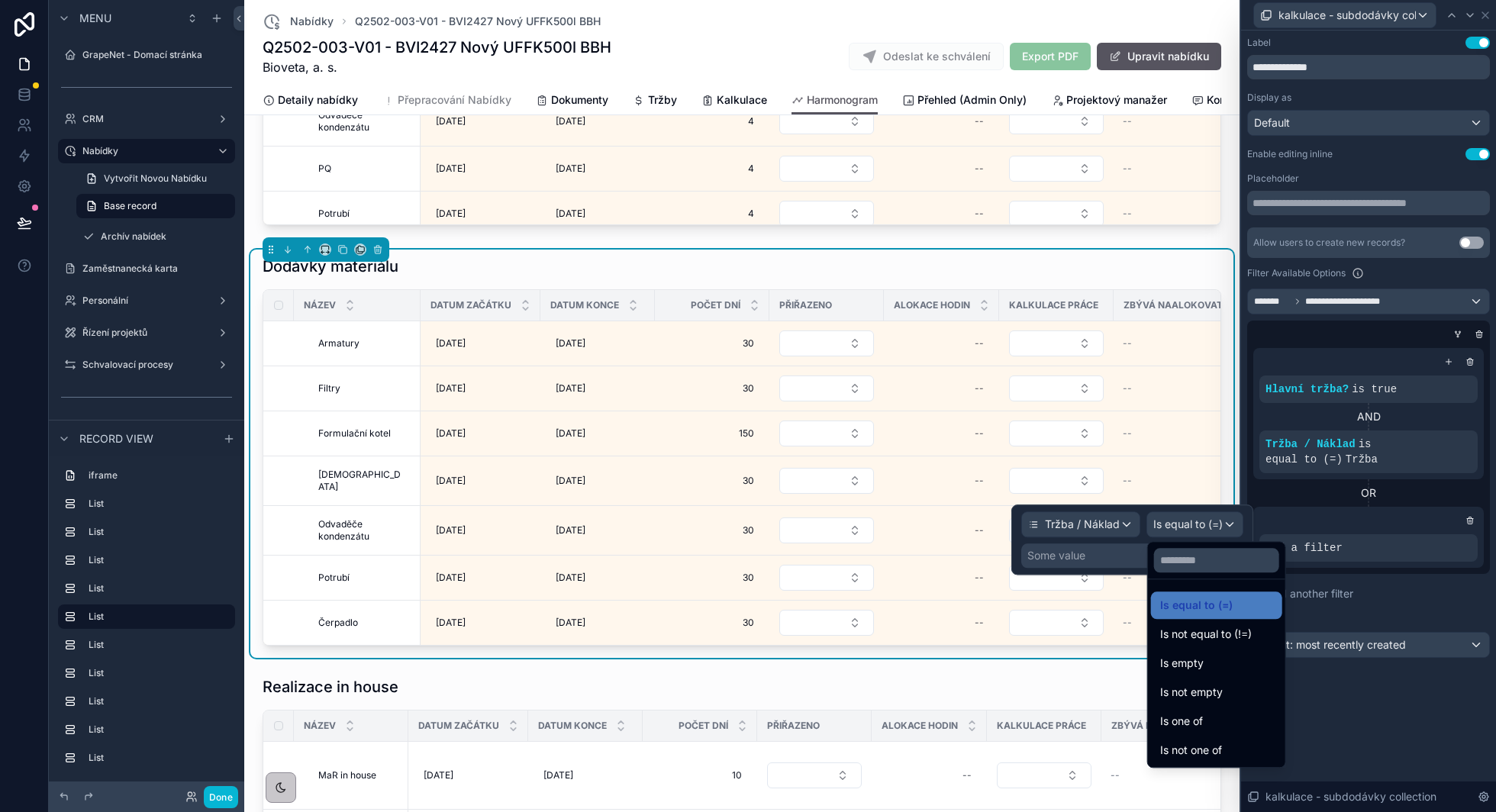
click at [1093, 552] on div at bounding box center [1132, 540] width 242 height 70
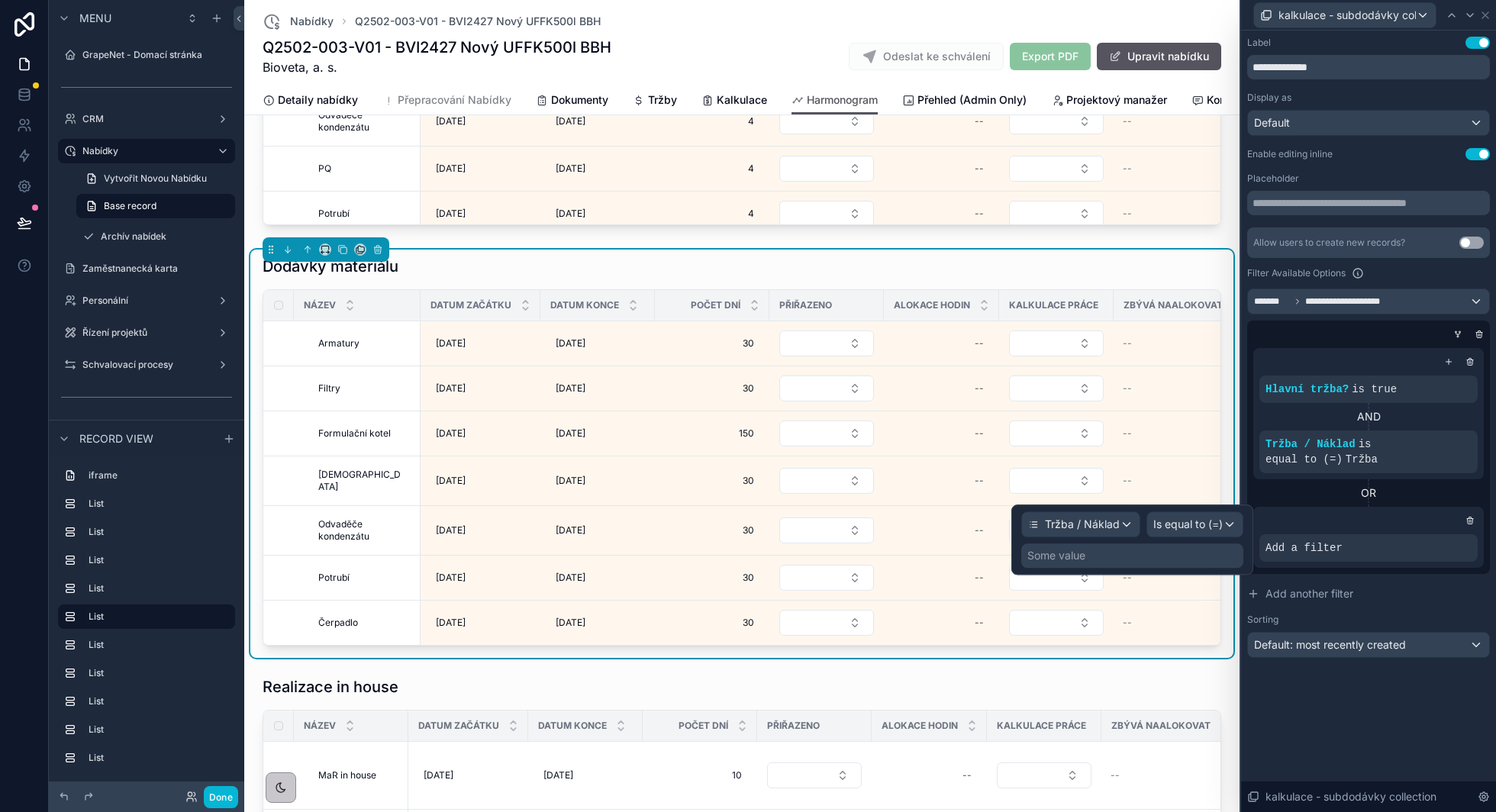
click at [1063, 552] on div "Some value" at bounding box center [1057, 555] width 58 height 15
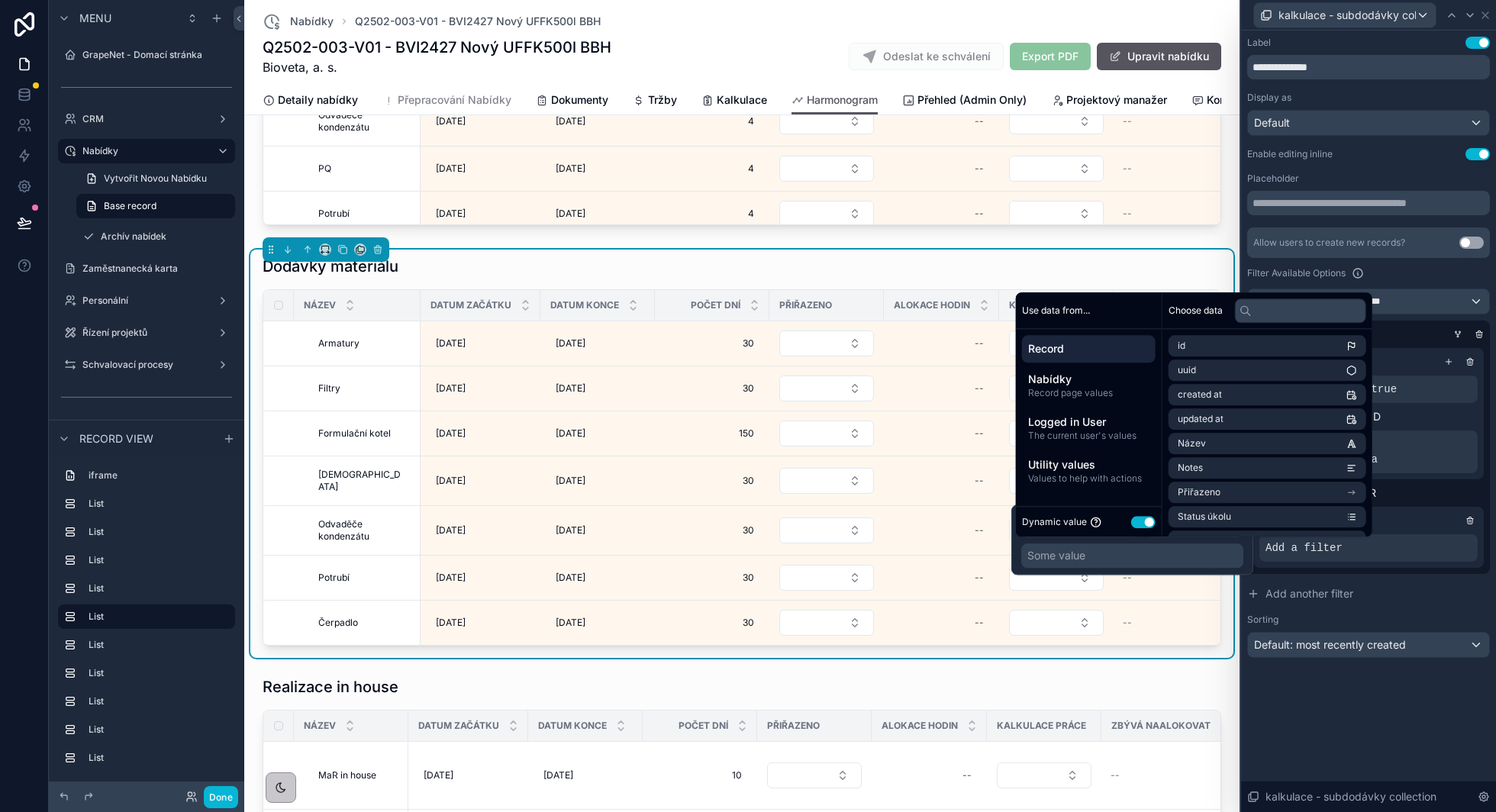
click at [1149, 518] on button "Use setting" at bounding box center [1143, 522] width 24 height 13
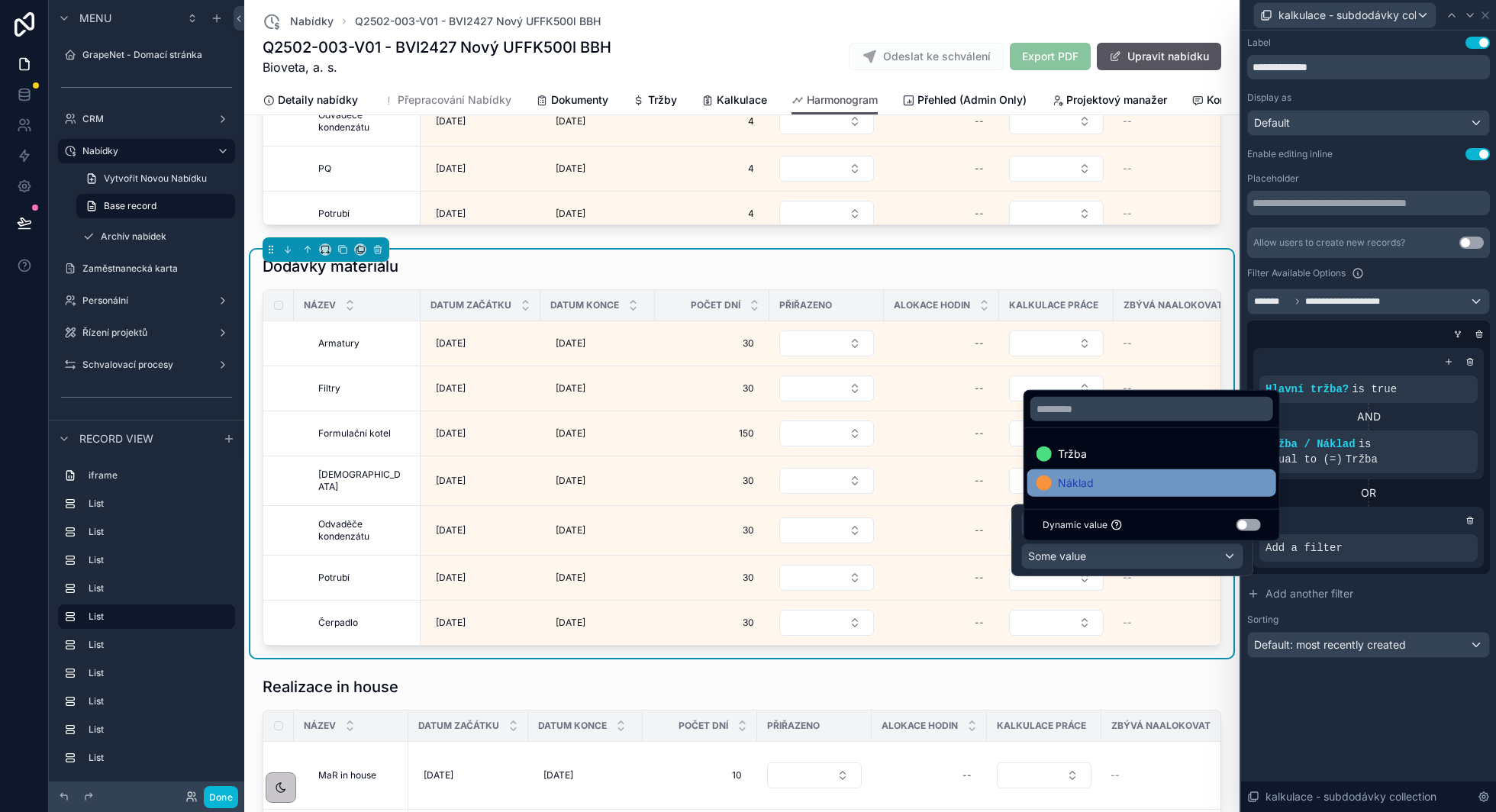
click at [1147, 487] on div "Náklad" at bounding box center [1151, 482] width 230 height 18
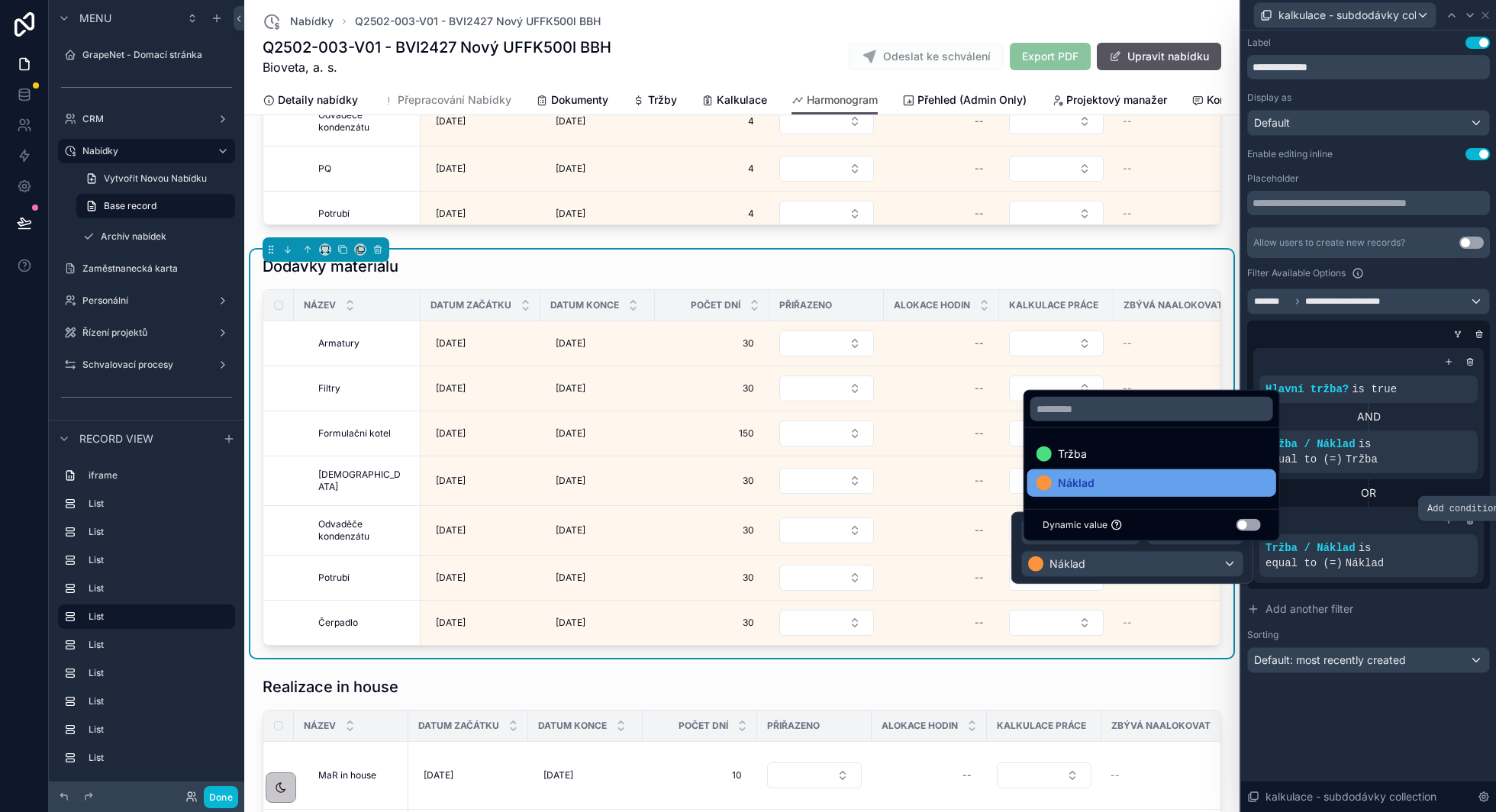
click at [0, 0] on icon at bounding box center [0, 0] width 0 height 0
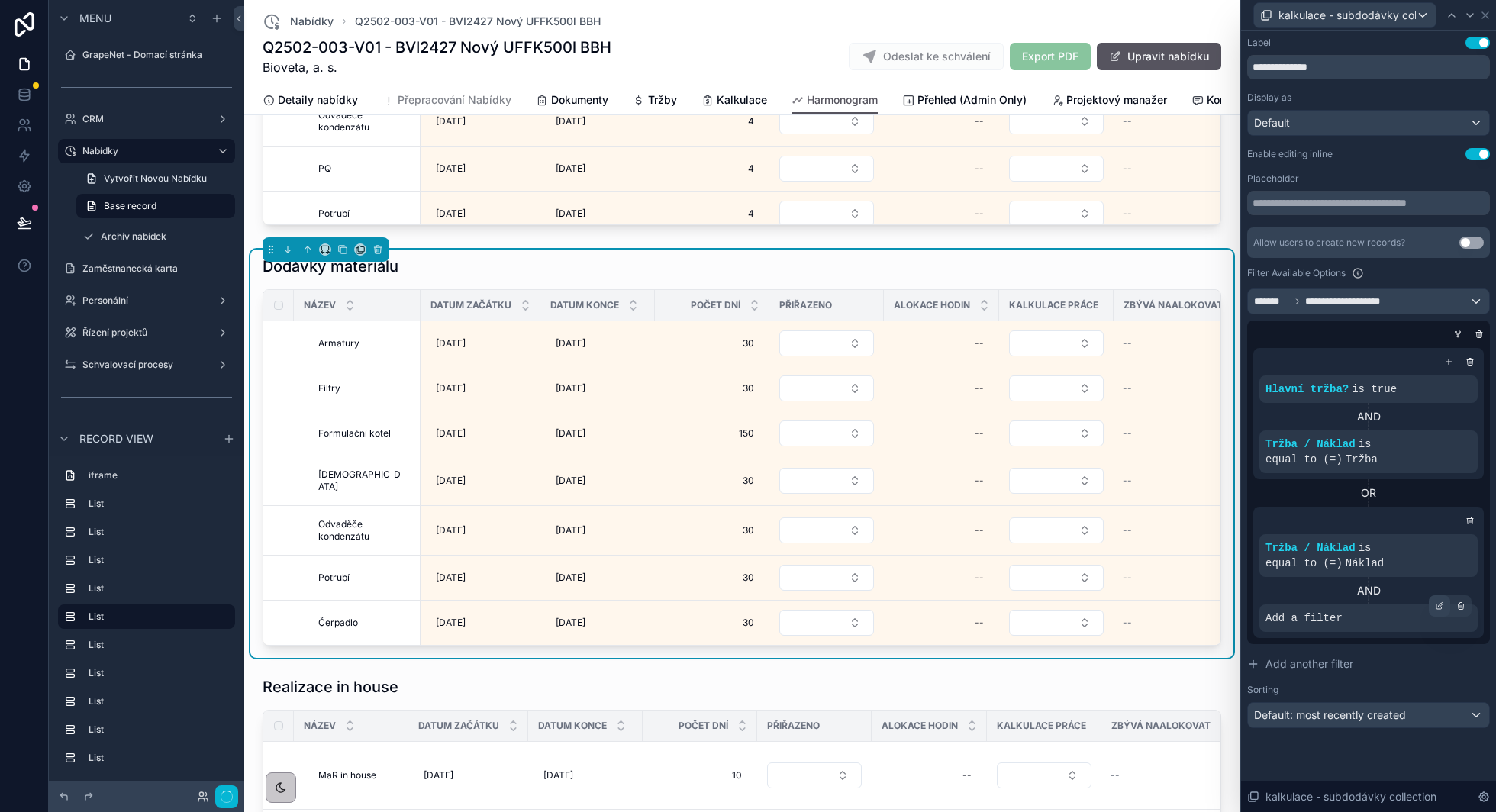
click at [1440, 604] on icon at bounding box center [1440, 606] width 9 height 9
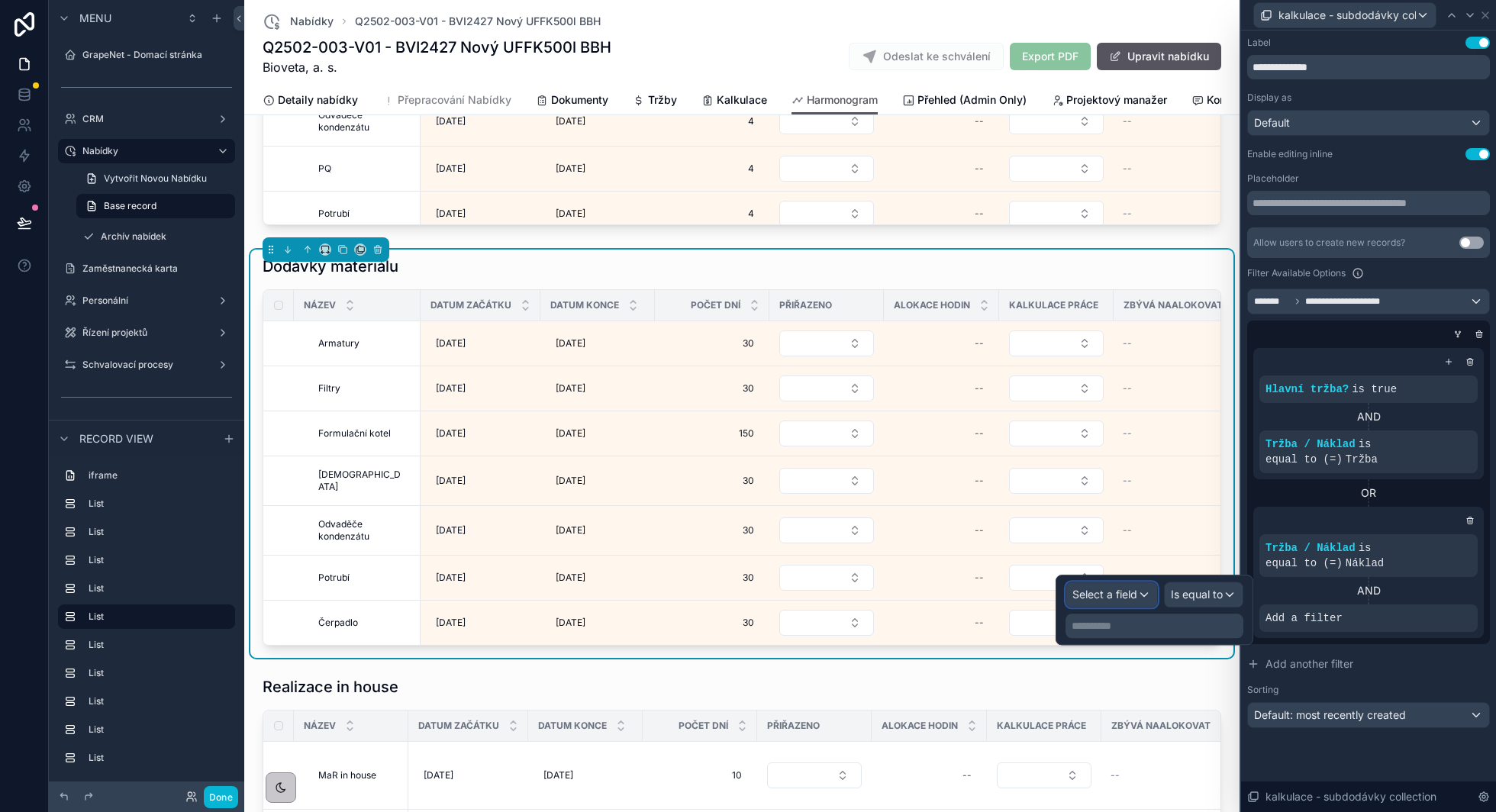
click at [1136, 599] on span "Select a field" at bounding box center [1104, 594] width 65 height 13
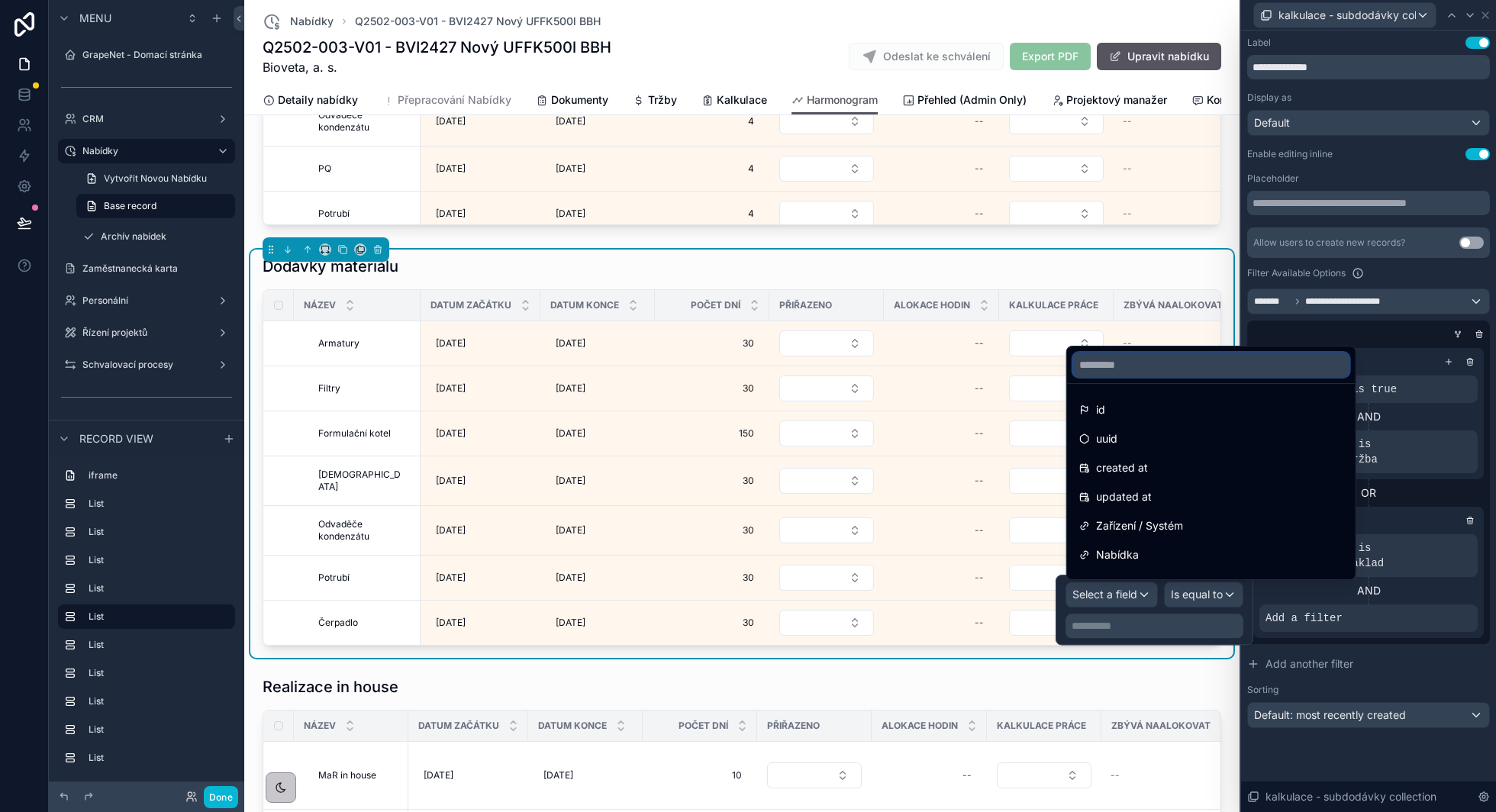
click at [1141, 374] on input "text" at bounding box center [1211, 364] width 276 height 24
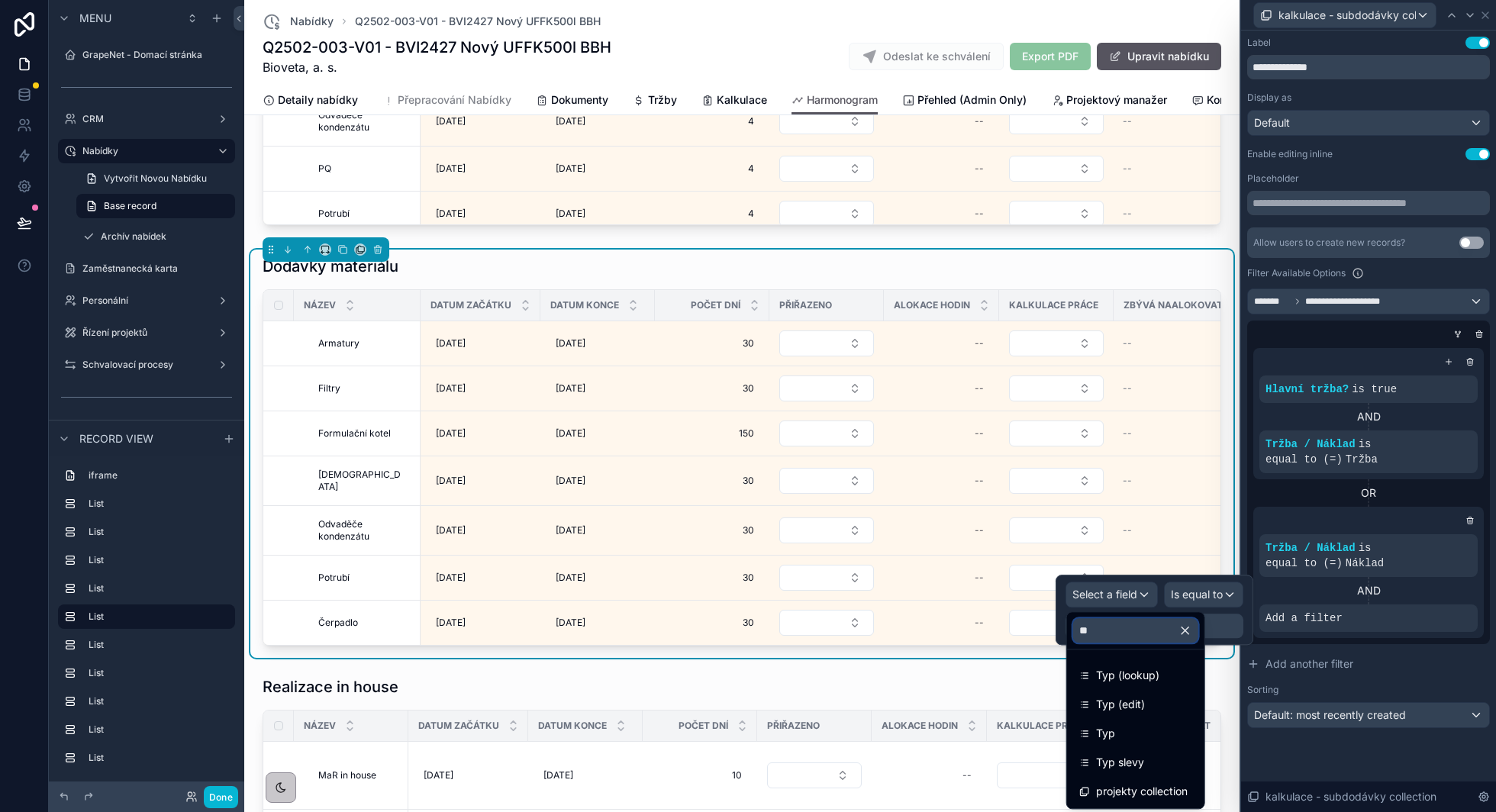
type input "***"
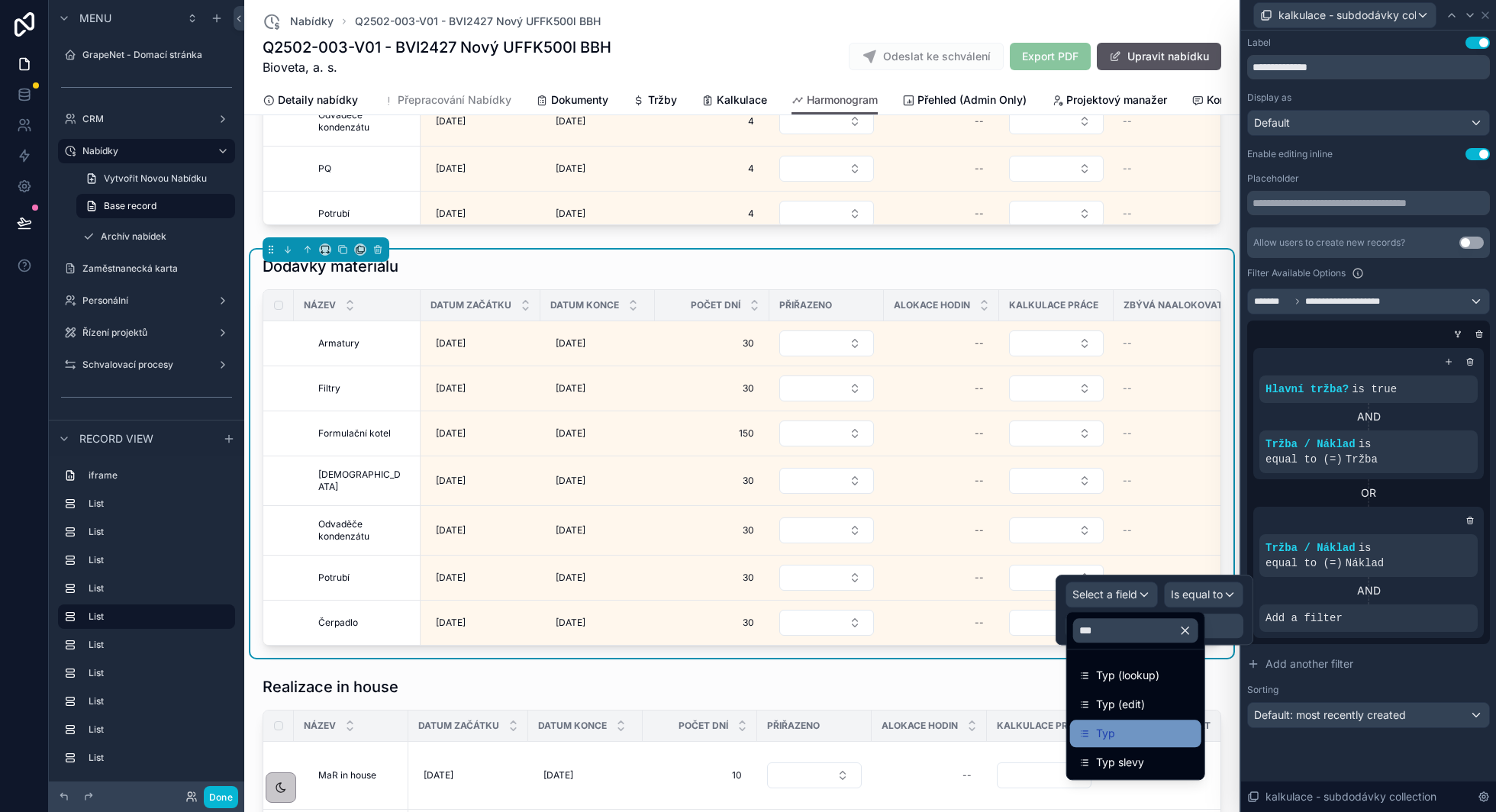
click at [1114, 738] on div "Typ" at bounding box center [1136, 733] width 113 height 18
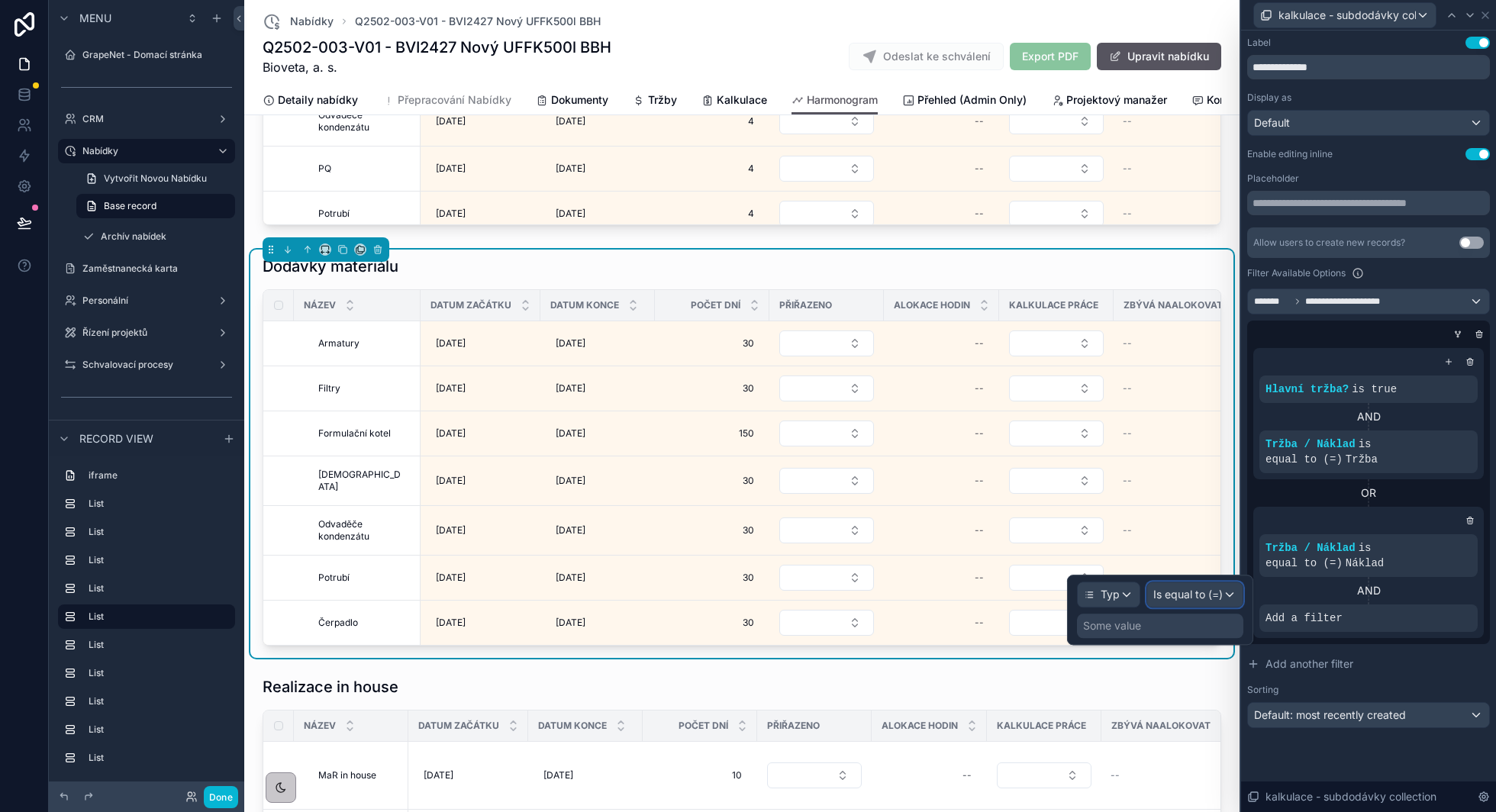
click at [1205, 594] on span "Is equal to (=)" at bounding box center [1187, 594] width 70 height 15
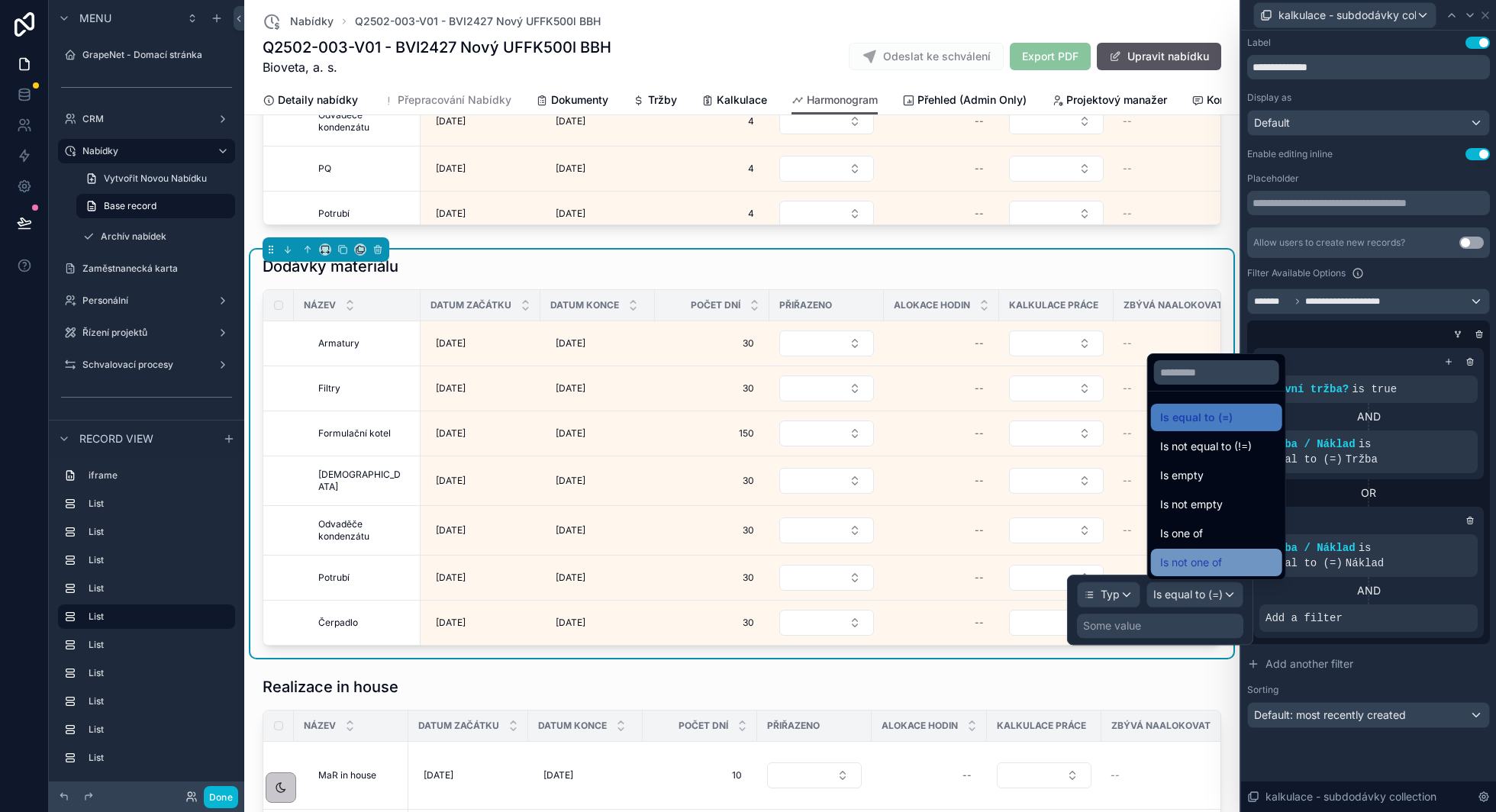
click at [1208, 555] on span "Is not one of" at bounding box center [1191, 561] width 62 height 18
click at [1122, 630] on div "Some value" at bounding box center [1112, 625] width 58 height 15
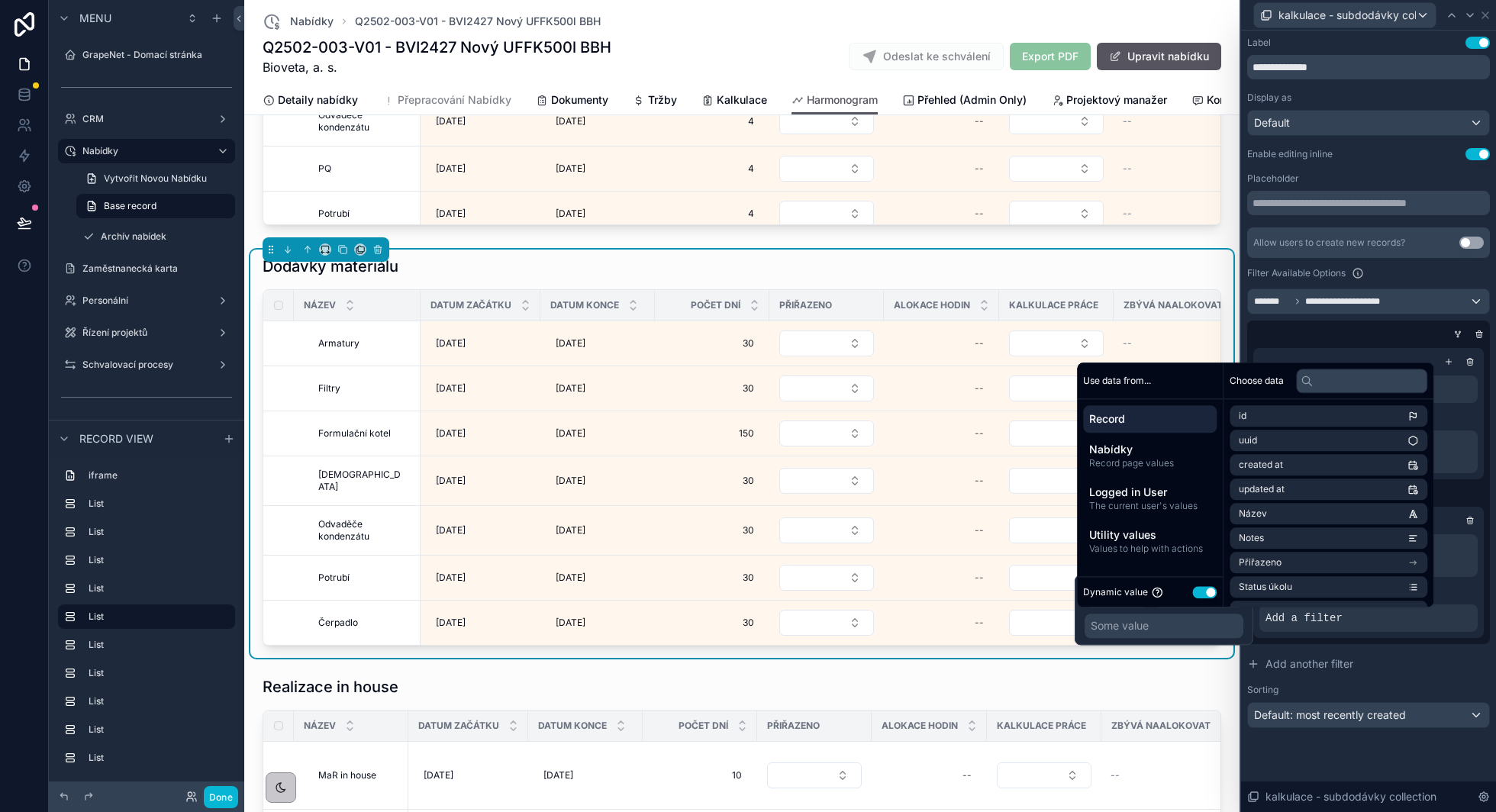
click at [1200, 587] on button "Use setting" at bounding box center [1204, 592] width 24 height 13
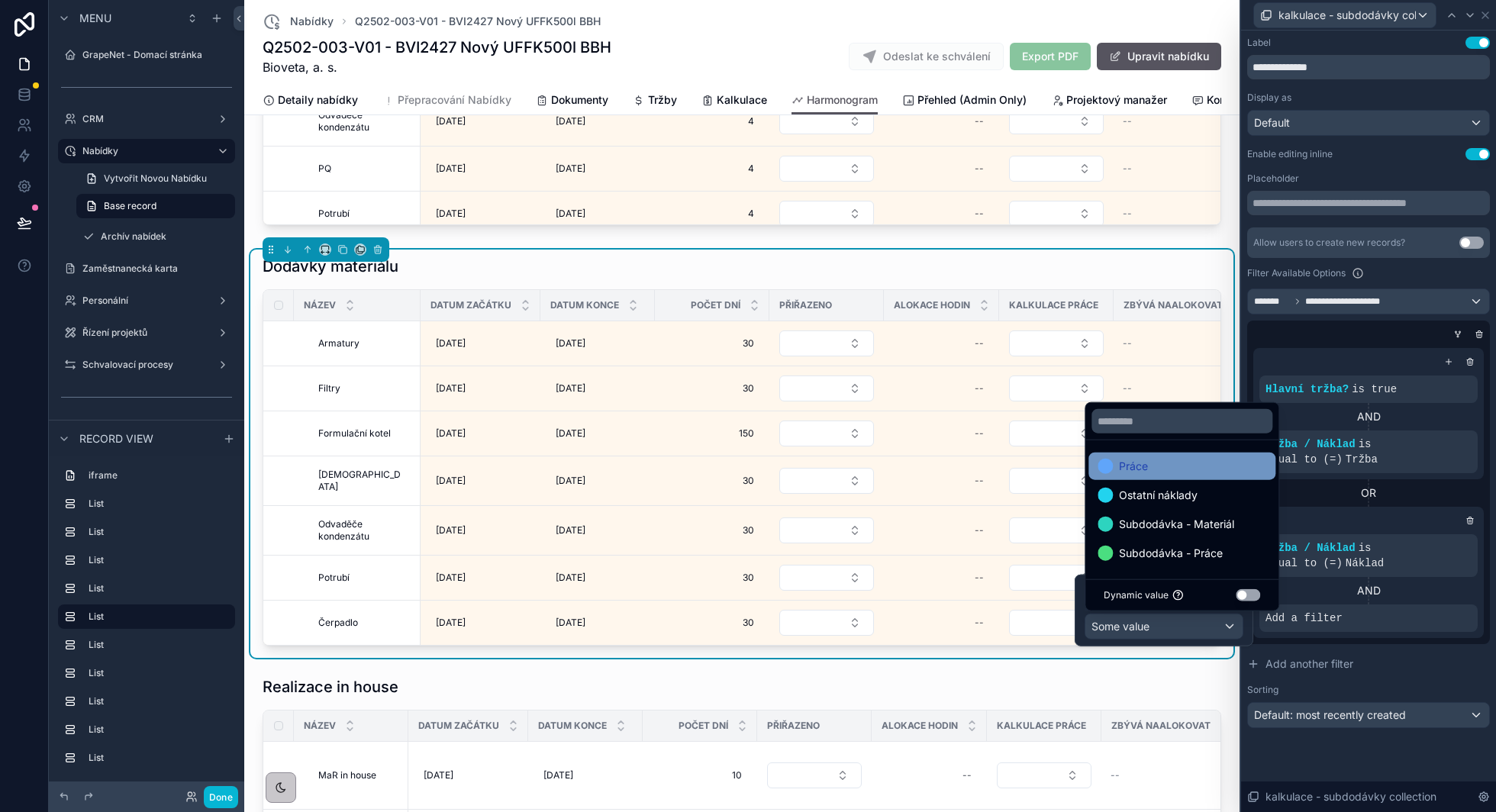
click at [1165, 460] on div "Práce" at bounding box center [1181, 466] width 168 height 18
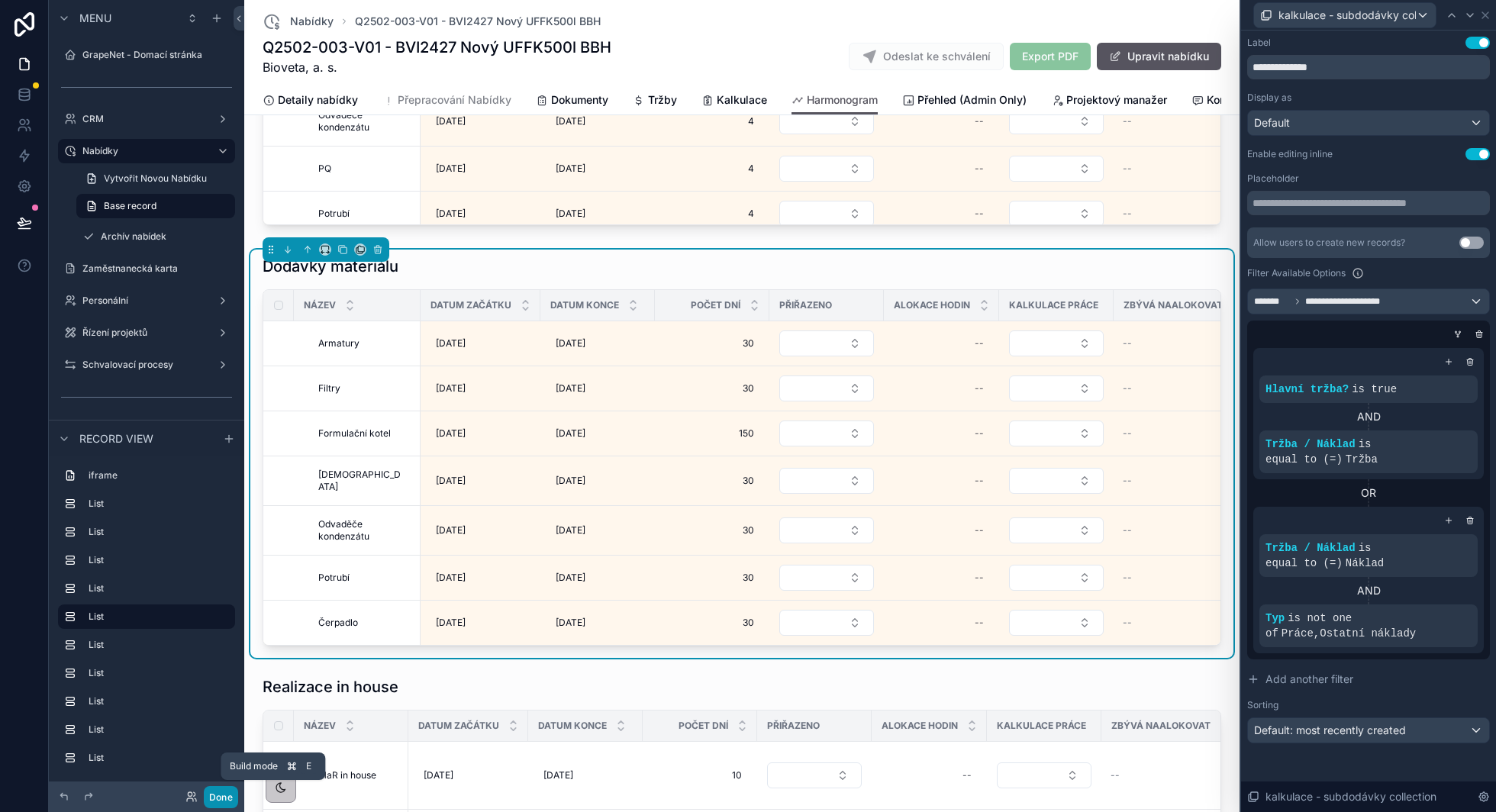
click at [221, 794] on button "Done" at bounding box center [221, 797] width 34 height 22
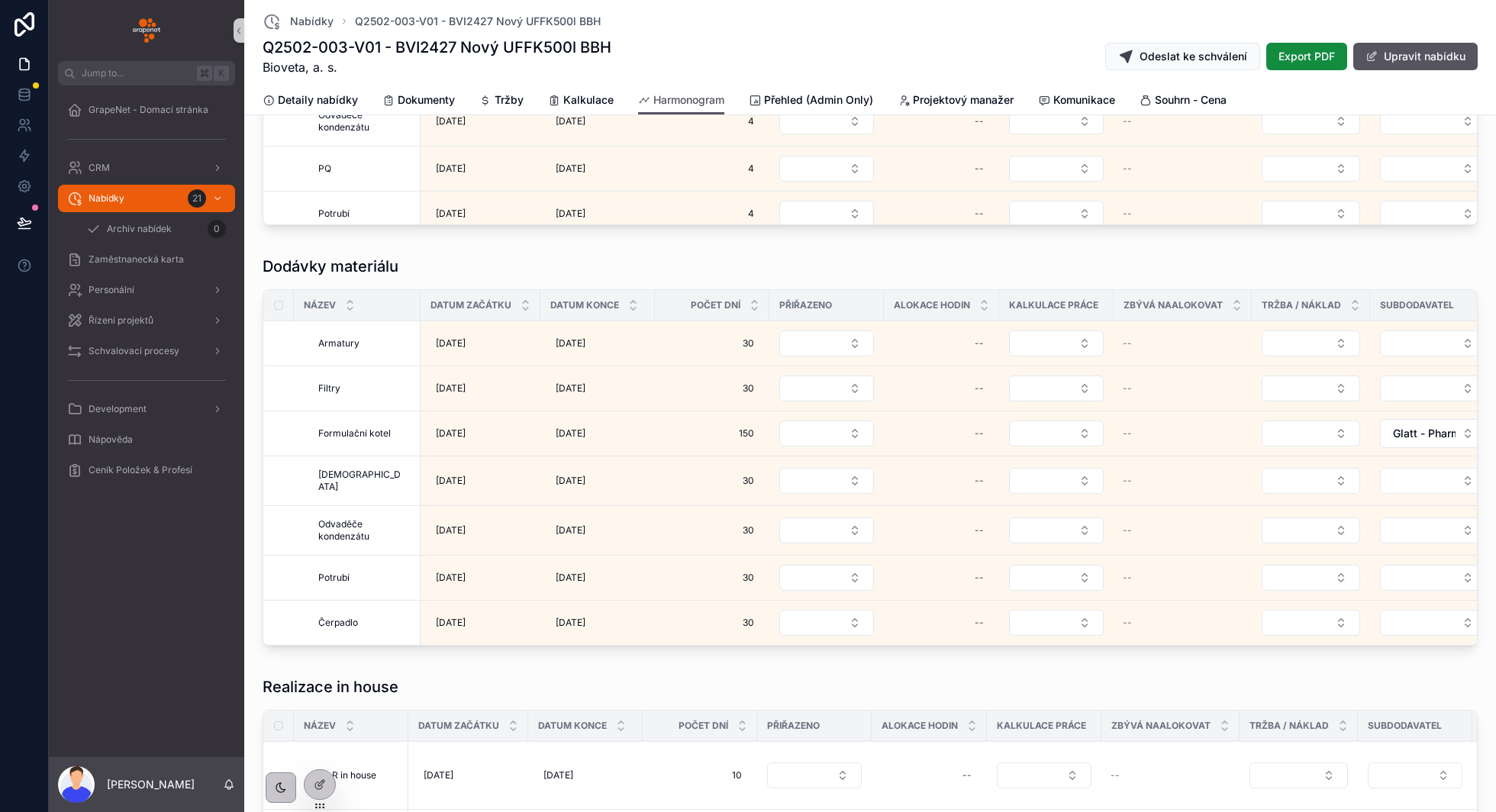
click at [27, 229] on icon at bounding box center [23, 229] width 12 height 0
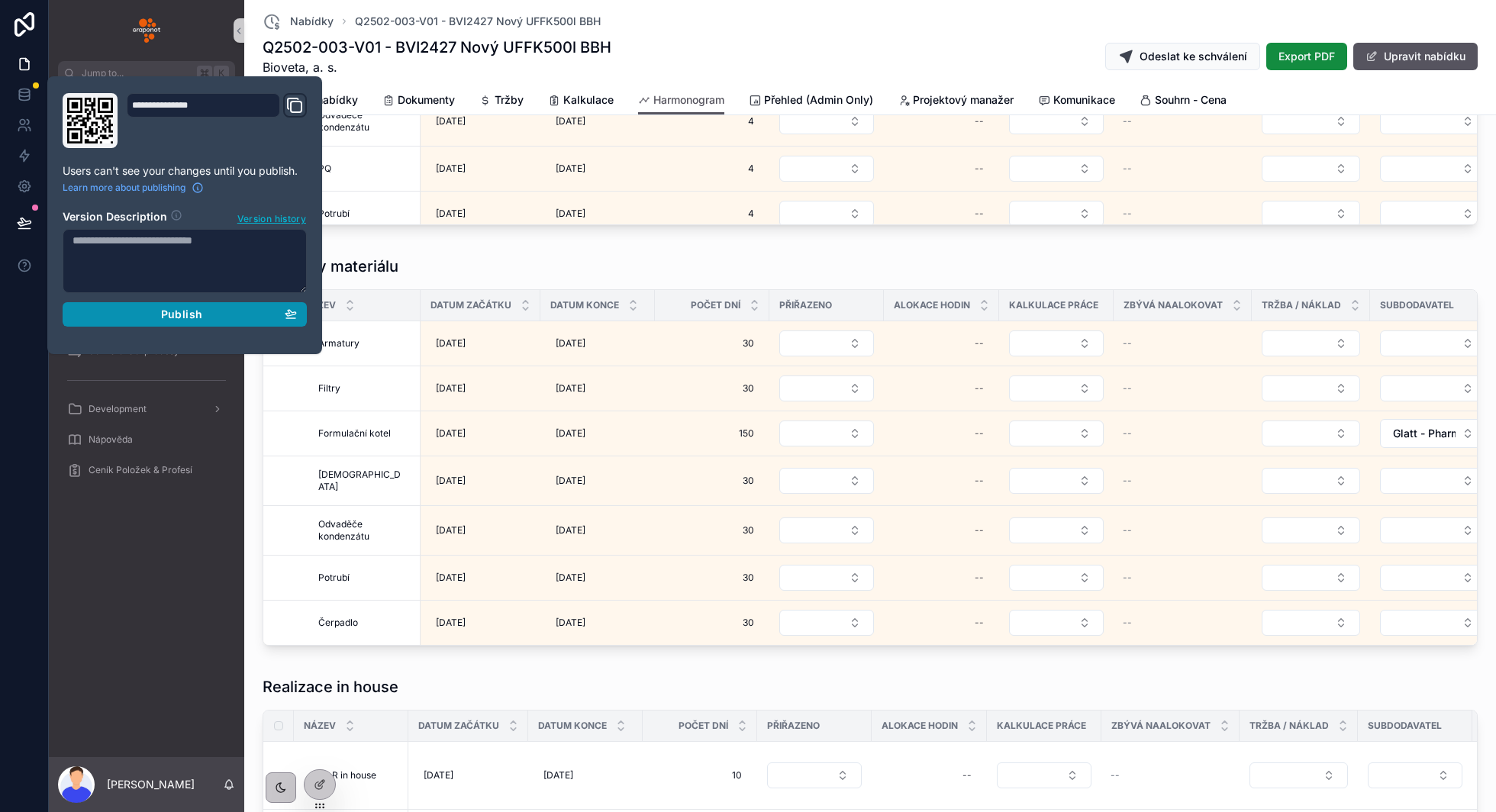
click at [135, 312] on div "Publish" at bounding box center [185, 315] width 224 height 14
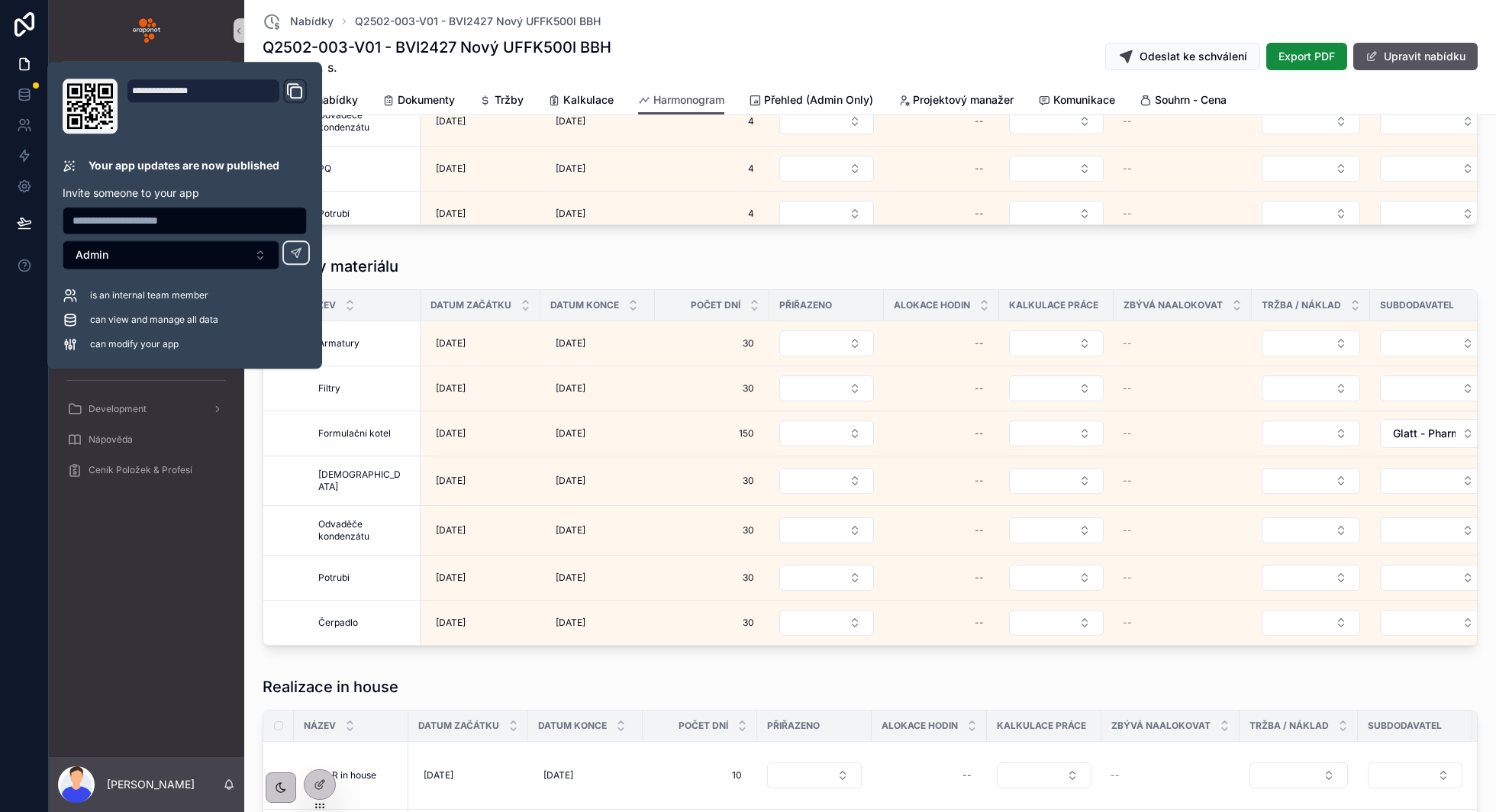
click at [798, 255] on div "Dodávky materiálu" at bounding box center [869, 265] width 1215 height 21
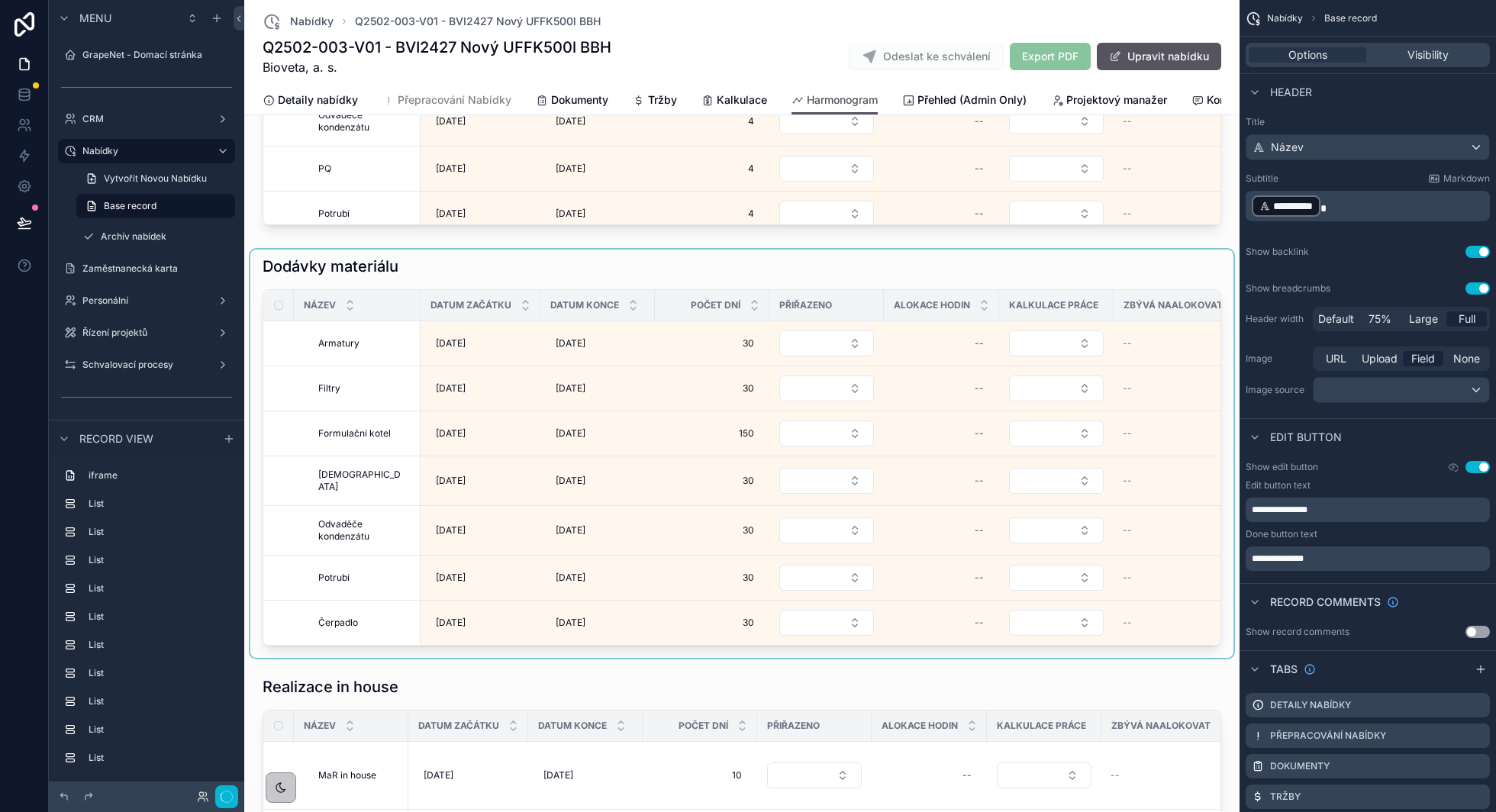
click at [464, 258] on div "scrollable content" at bounding box center [742, 453] width 983 height 408
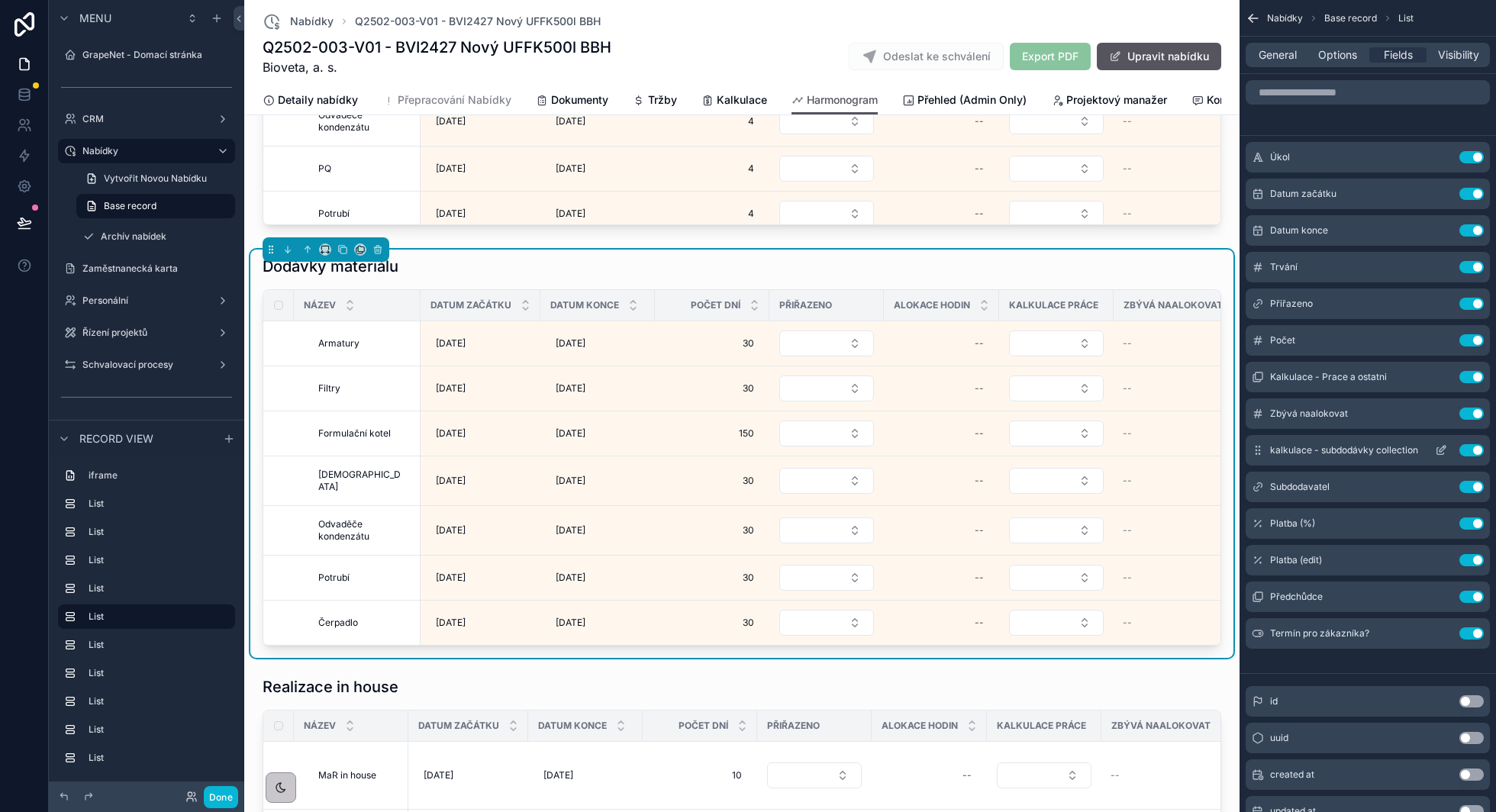
click at [1438, 446] on icon "scrollable content" at bounding box center [1441, 450] width 13 height 13
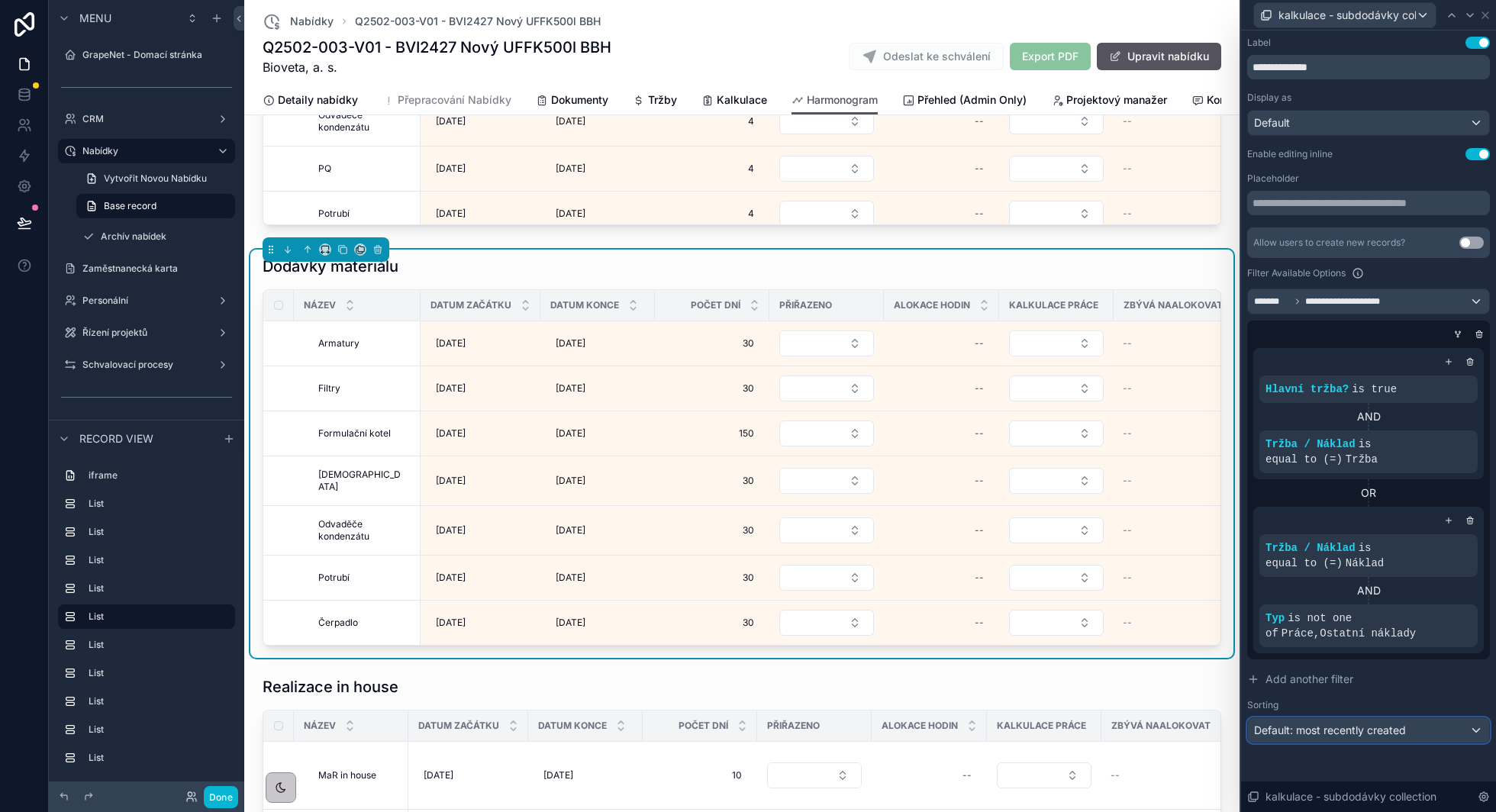
click at [1350, 734] on span "Default: most recently created" at bounding box center [1330, 730] width 152 height 13
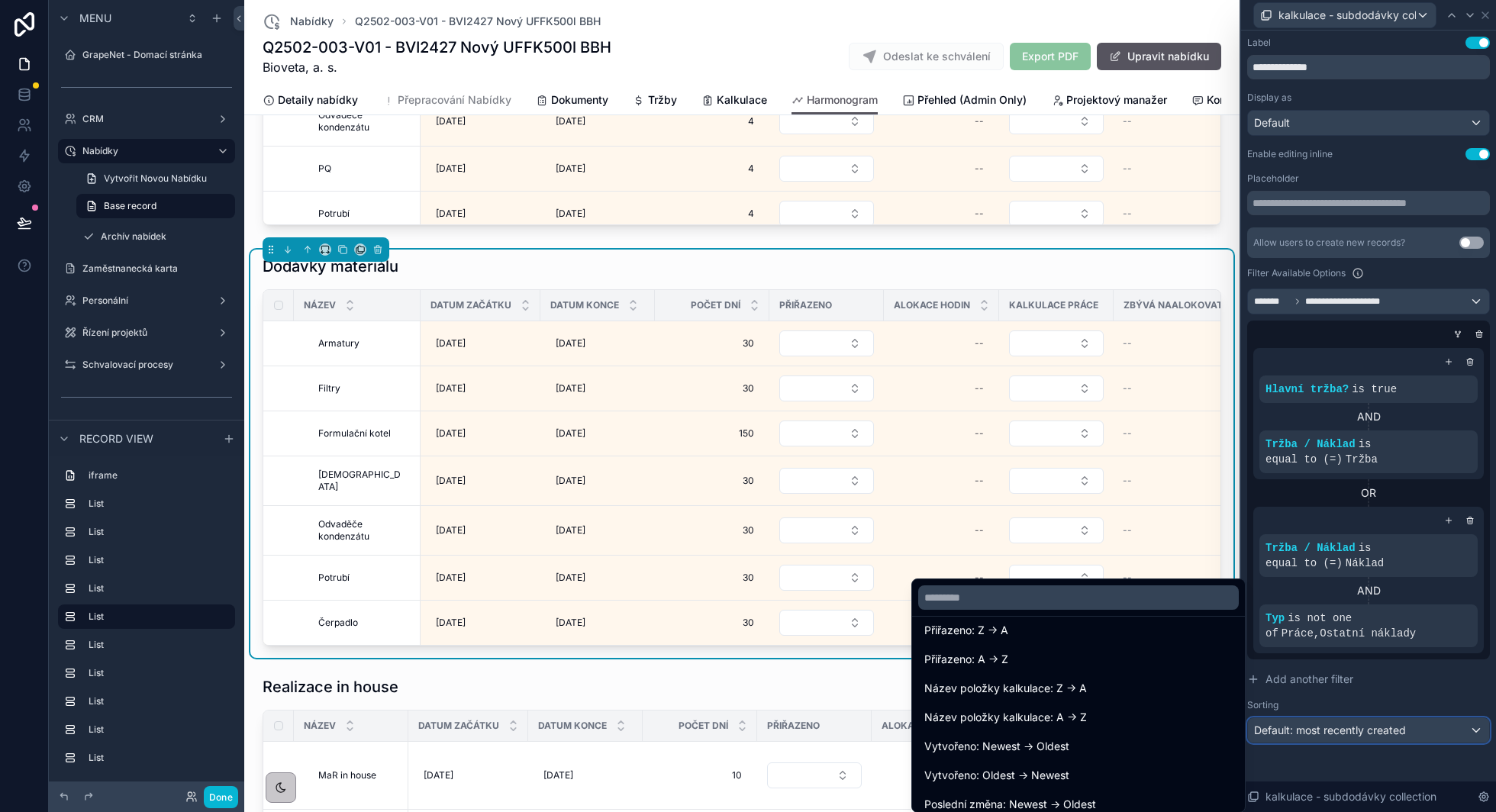
scroll to position [331, 0]
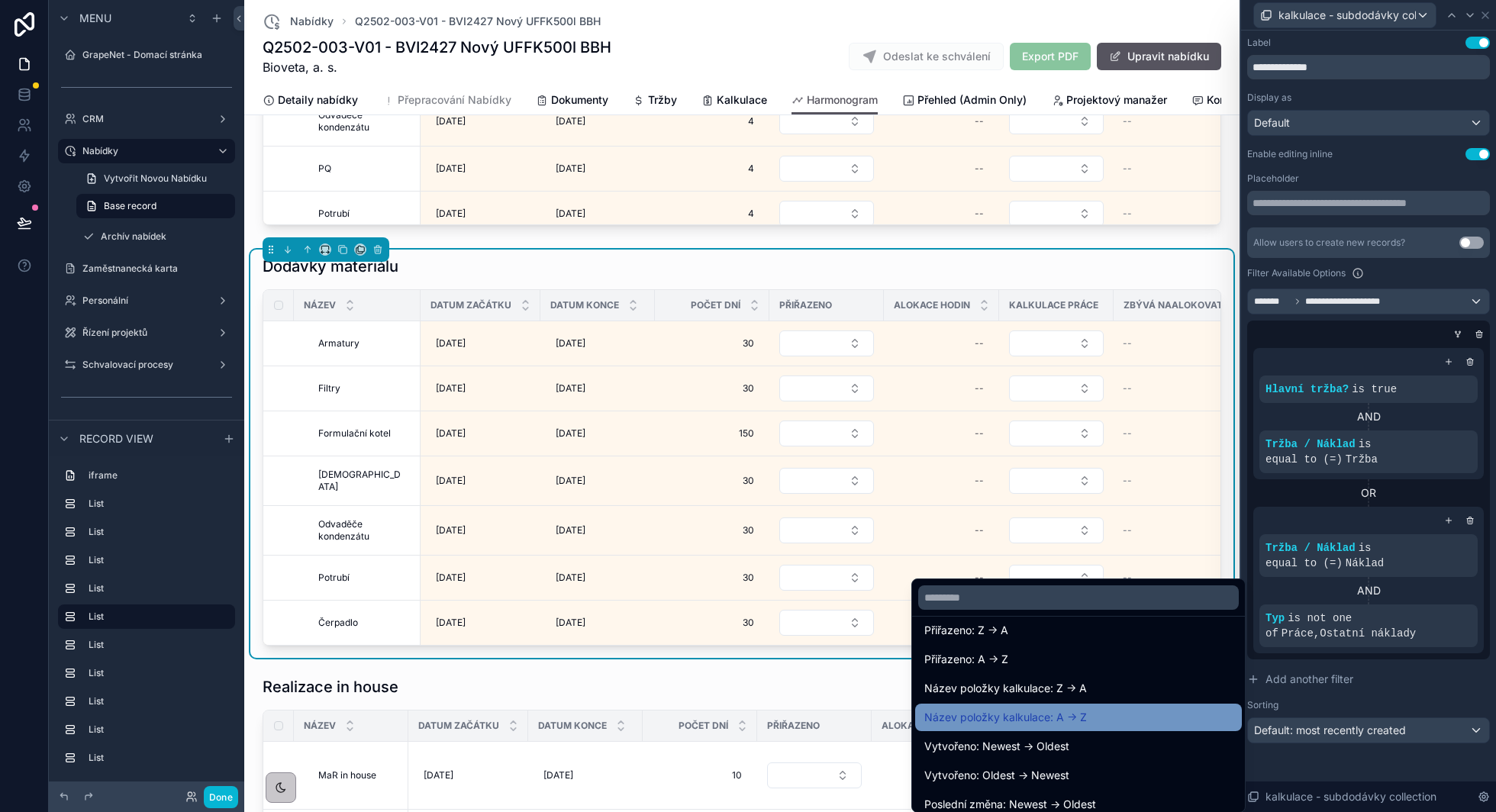
click at [1108, 724] on div "Název položky kalkulace: A -> Z" at bounding box center [1079, 716] width 309 height 18
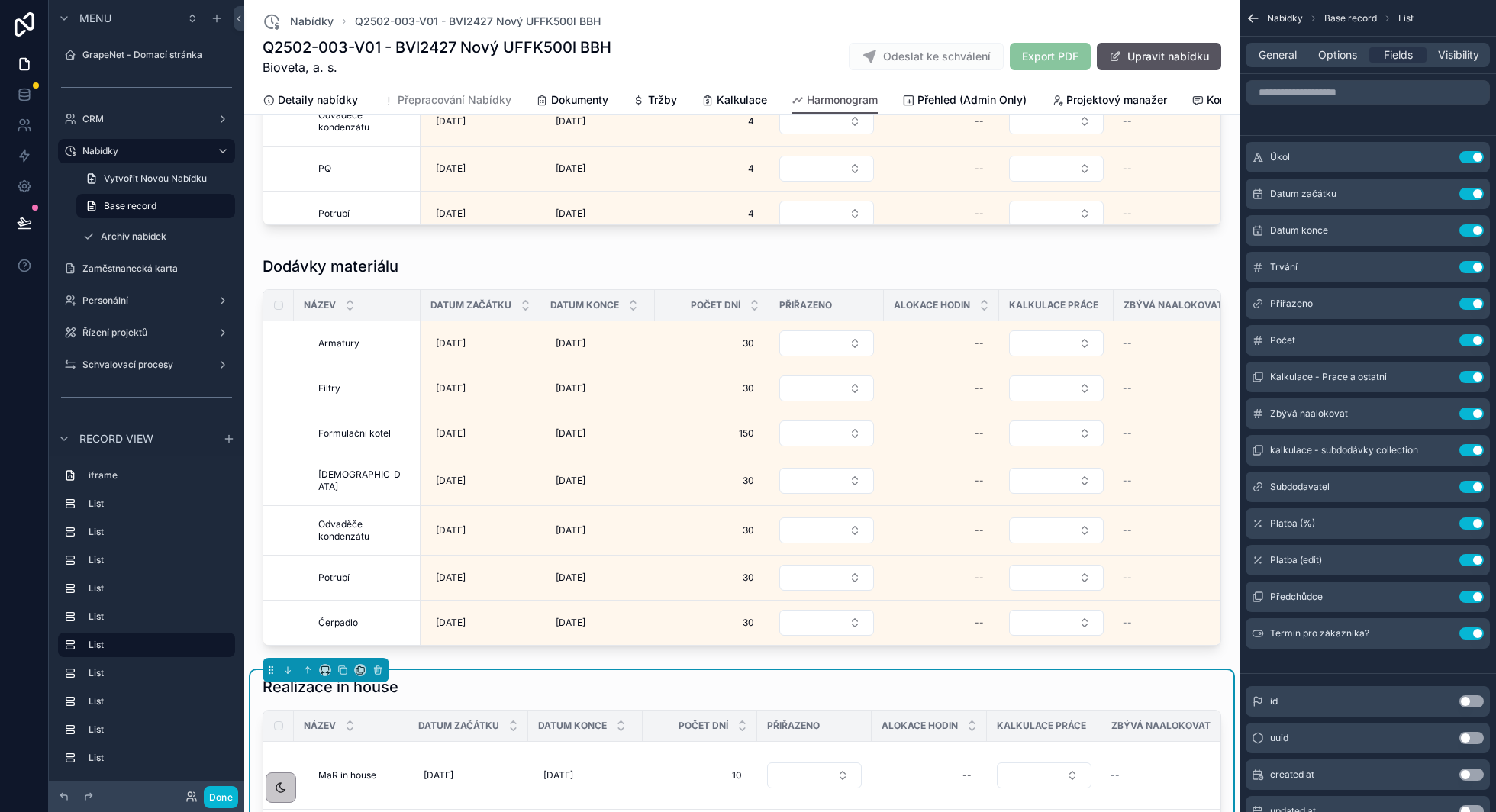
scroll to position [2811, 0]
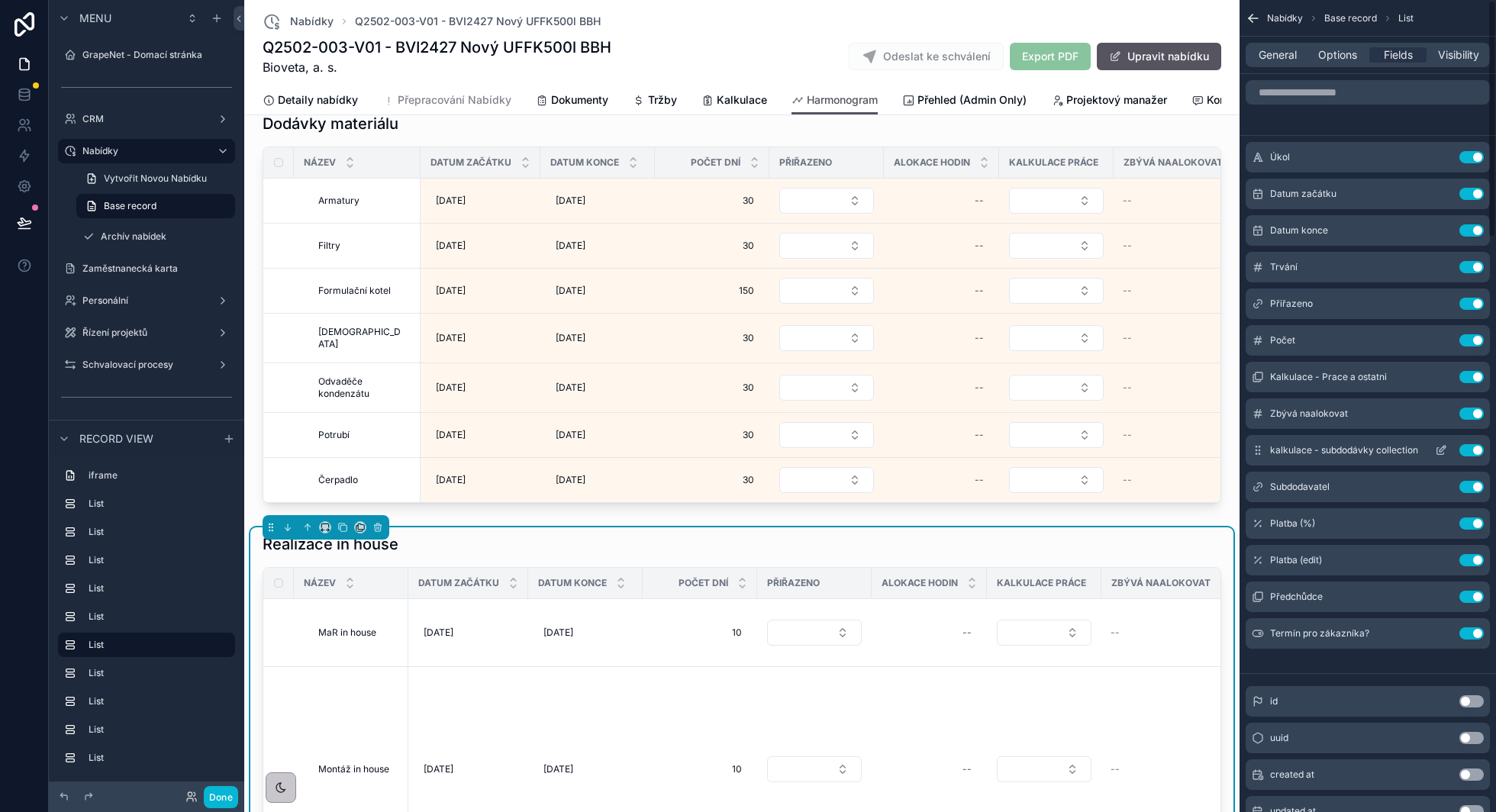
click at [1440, 448] on icon "scrollable content" at bounding box center [1443, 449] width 6 height 6
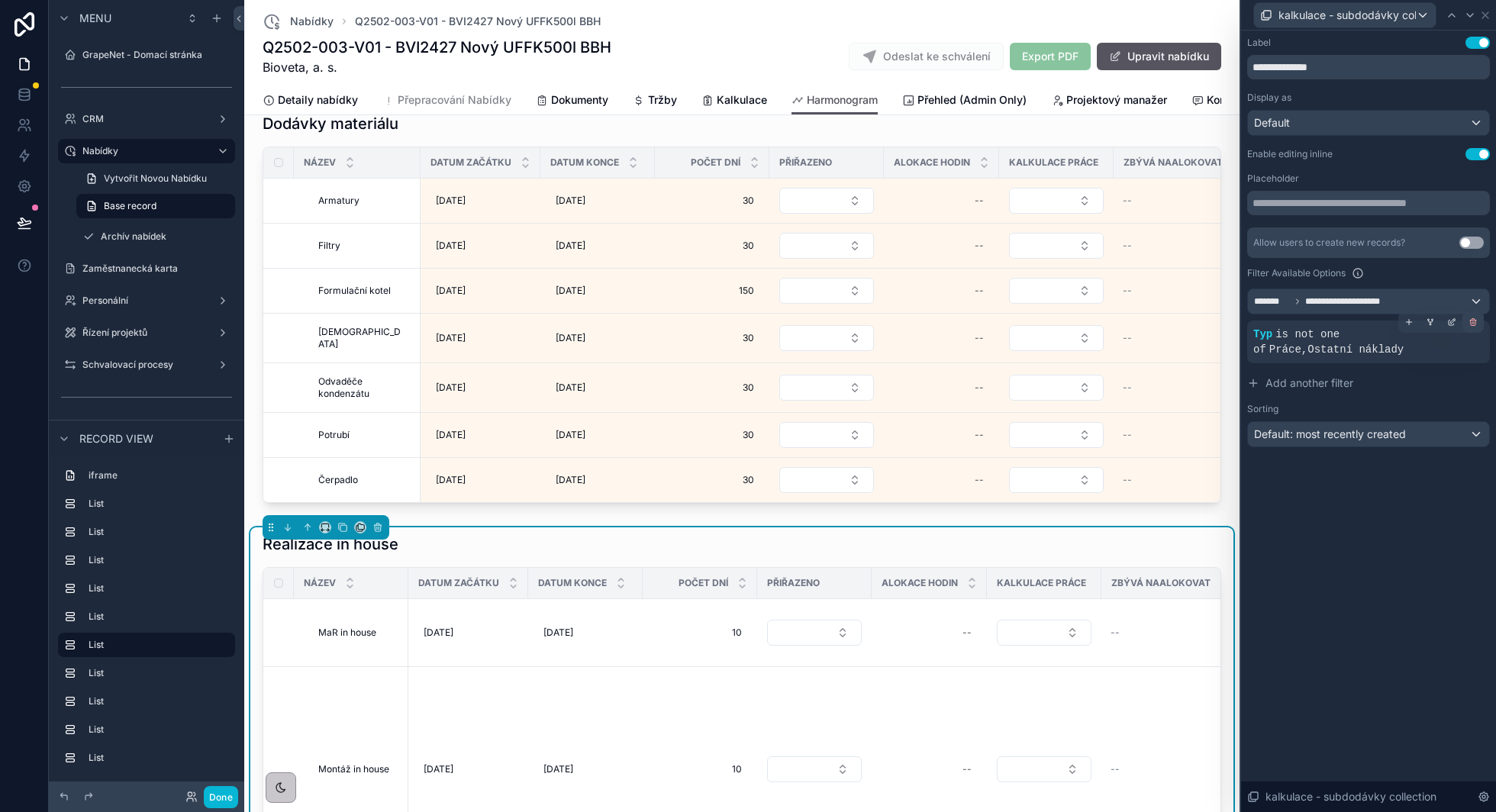
click at [1476, 321] on icon at bounding box center [1473, 322] width 9 height 9
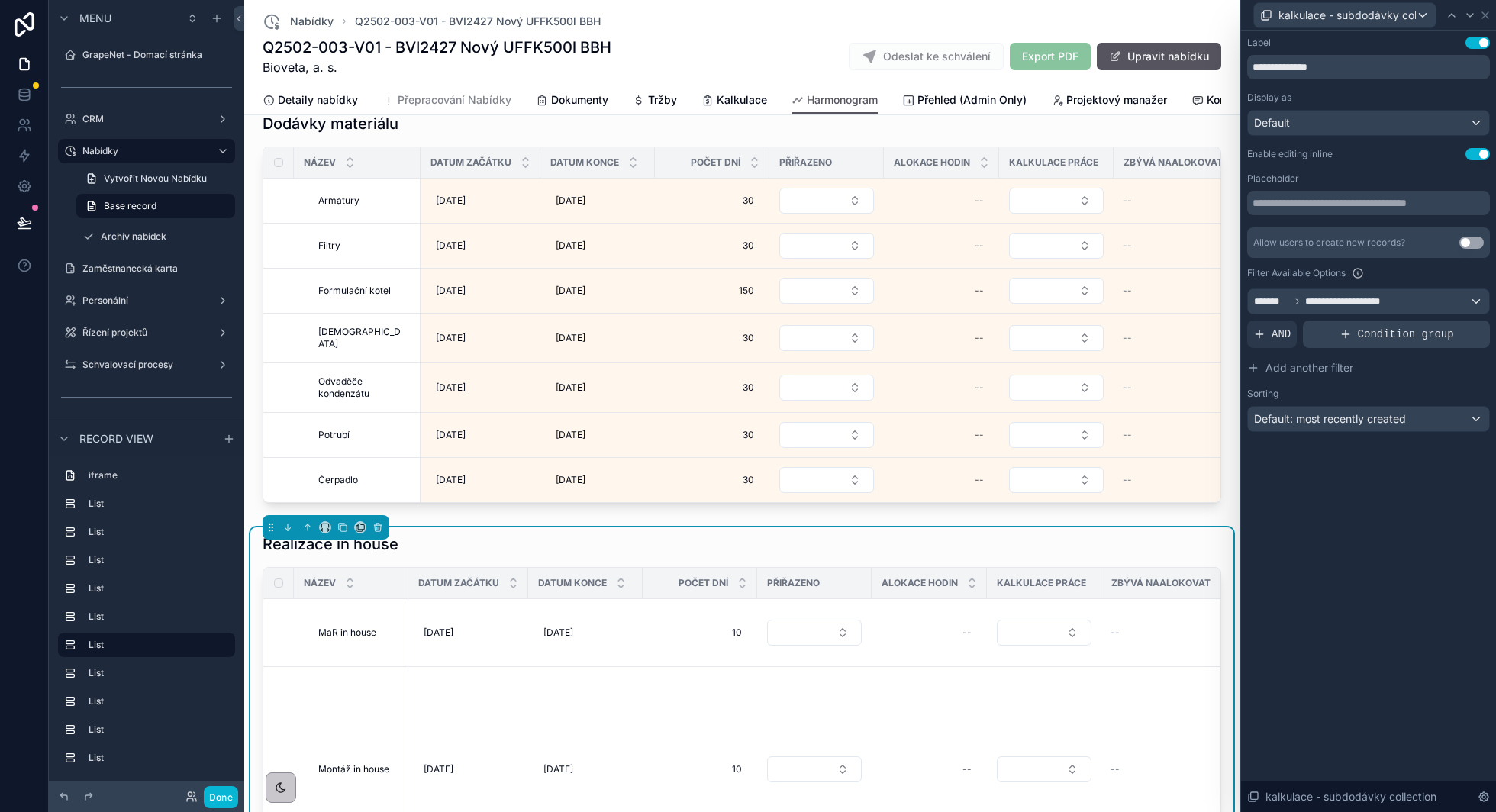
click at [1374, 336] on span "Condition group" at bounding box center [1406, 334] width 96 height 15
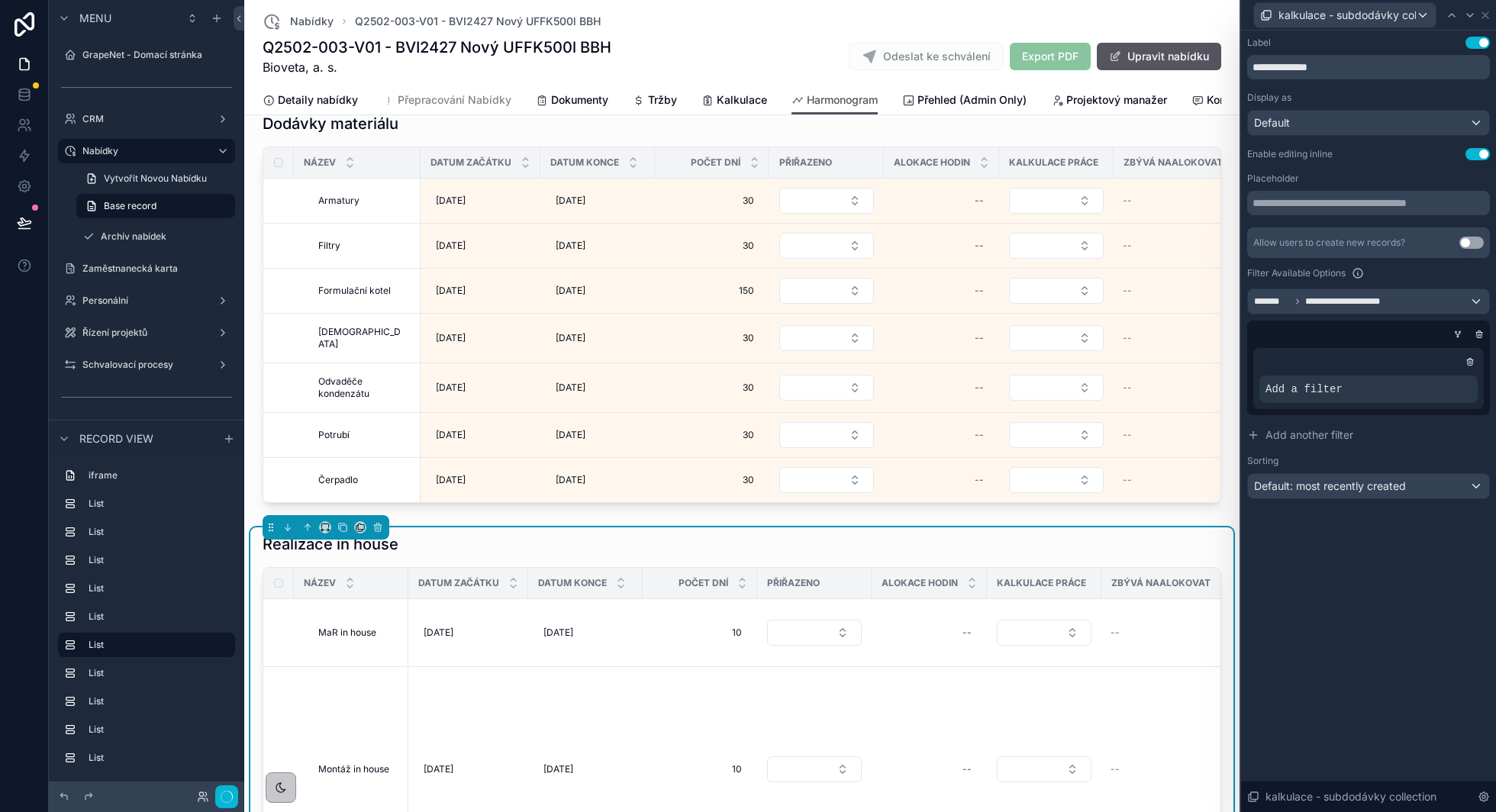
click at [0, 0] on icon at bounding box center [0, 0] width 0 height 0
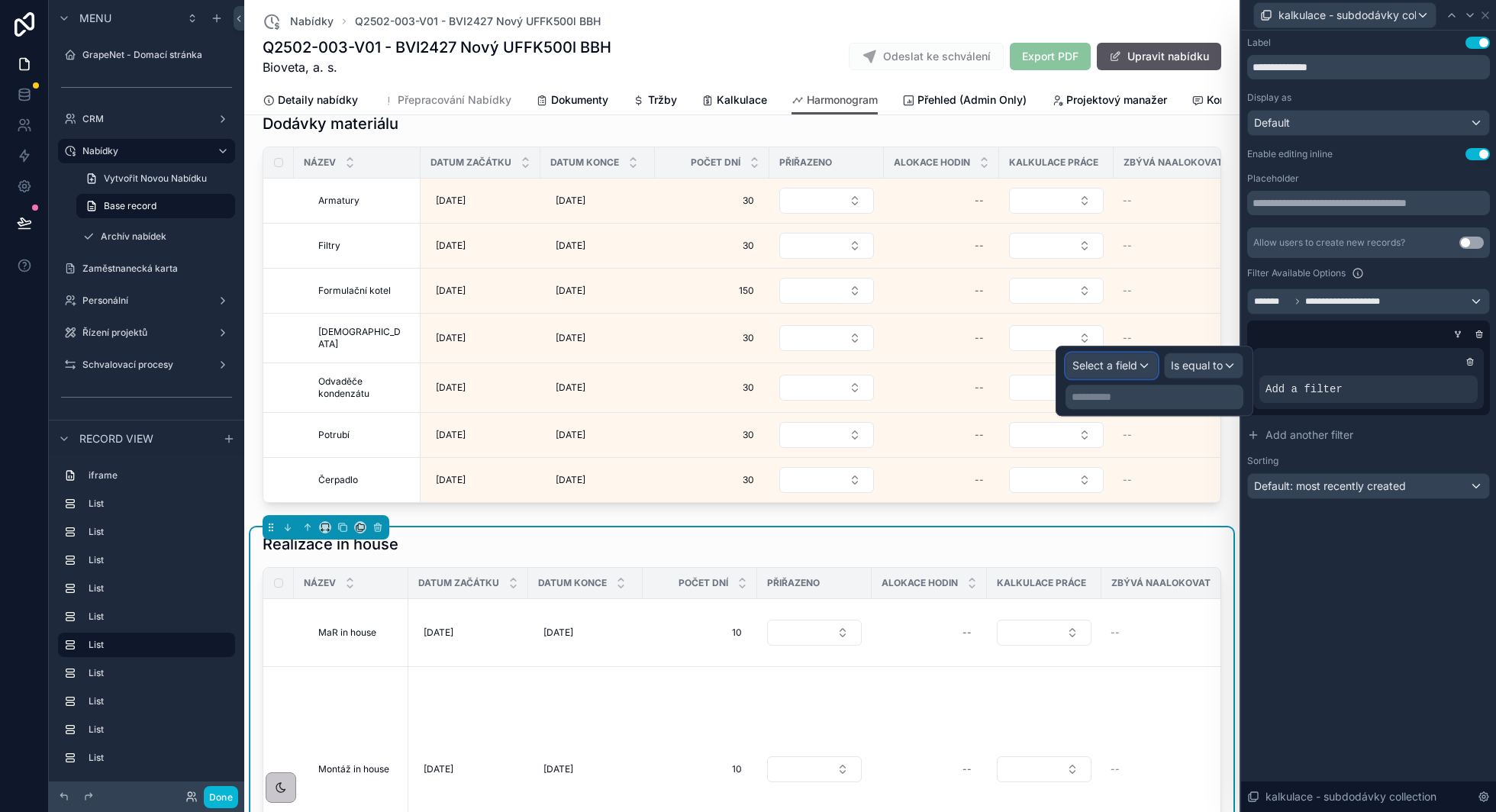
click at [1122, 359] on span "Select a field" at bounding box center [1104, 365] width 65 height 13
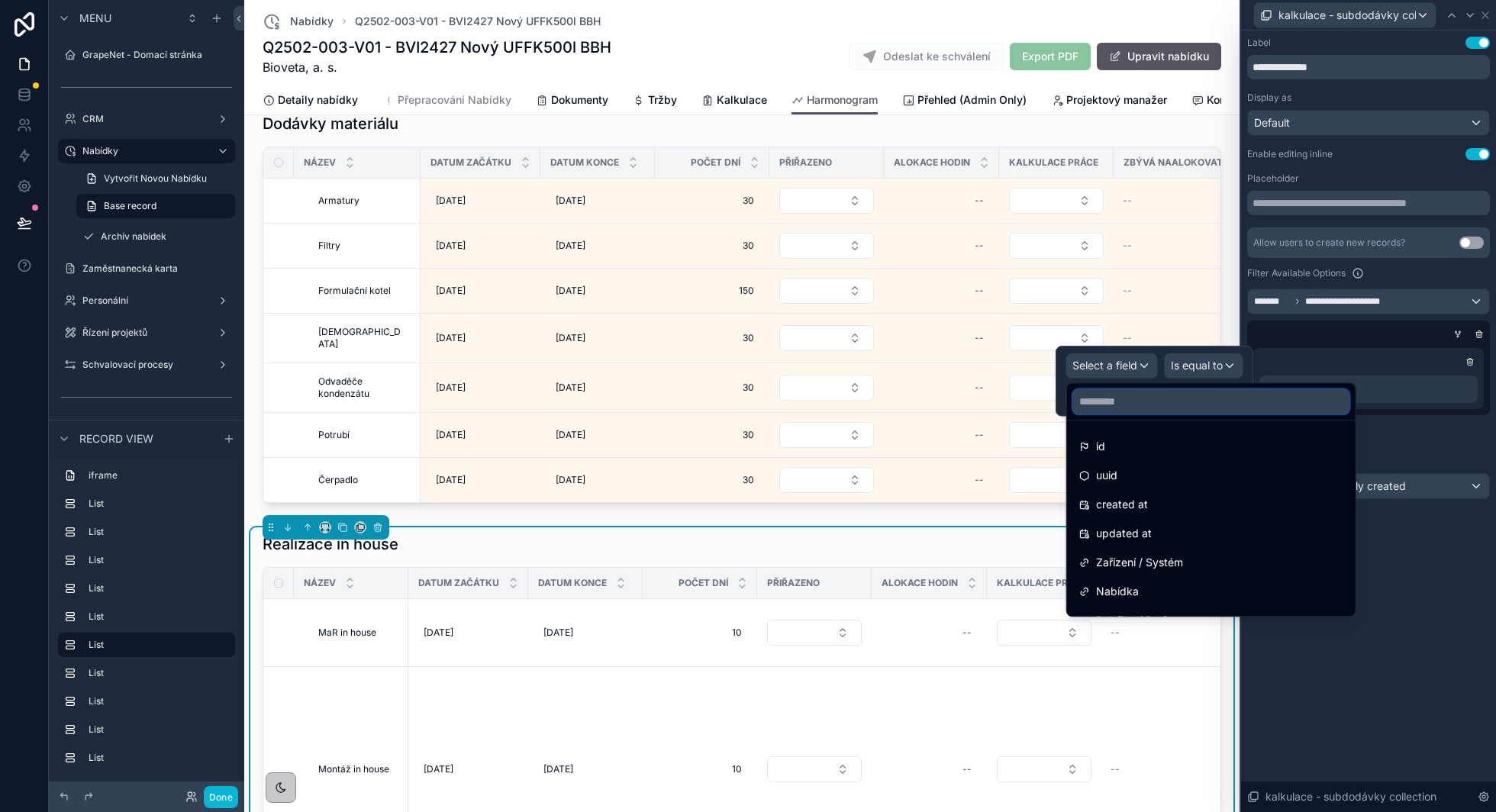
click at [1113, 400] on input "text" at bounding box center [1211, 401] width 276 height 24
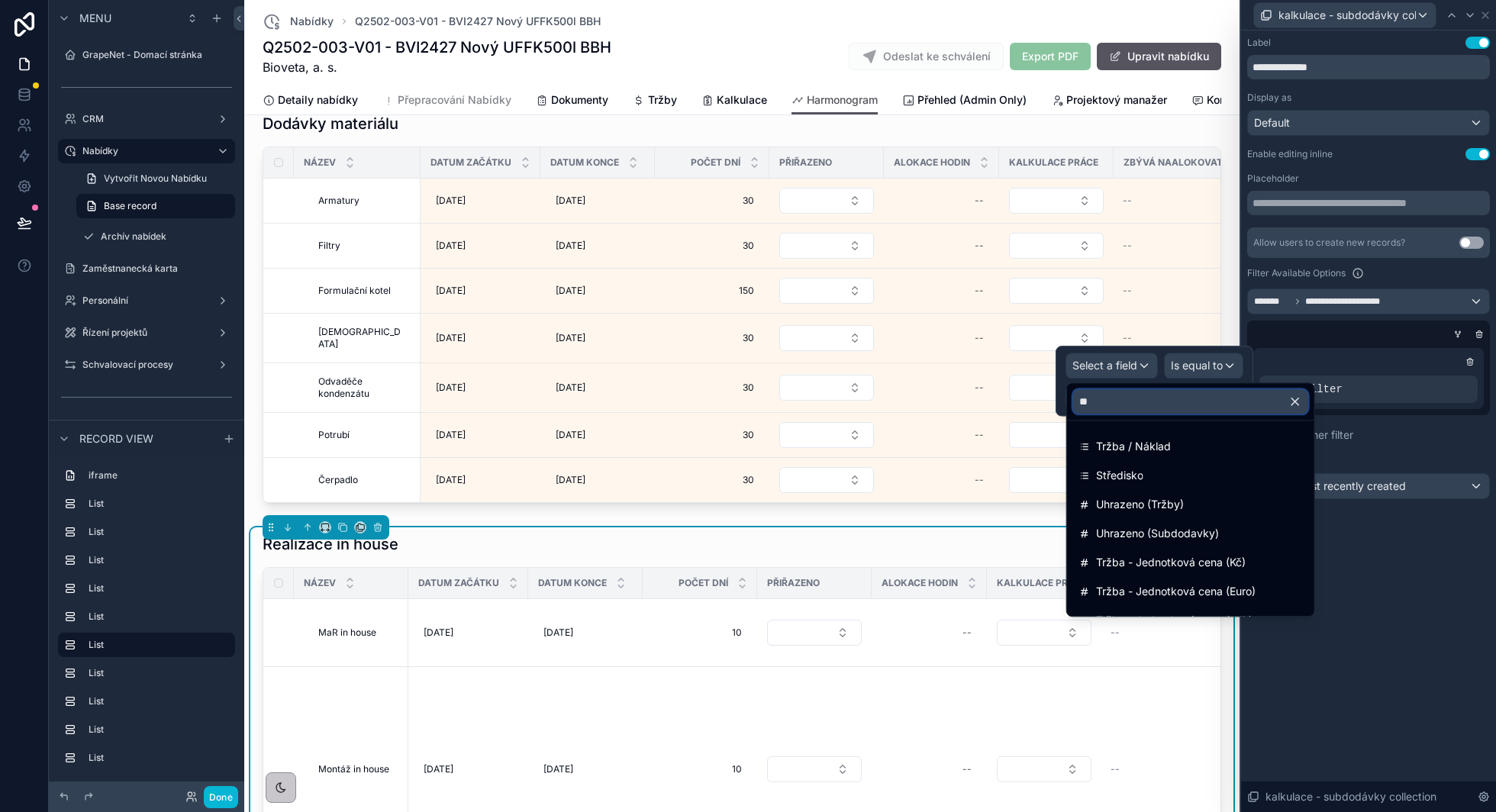
type input "*"
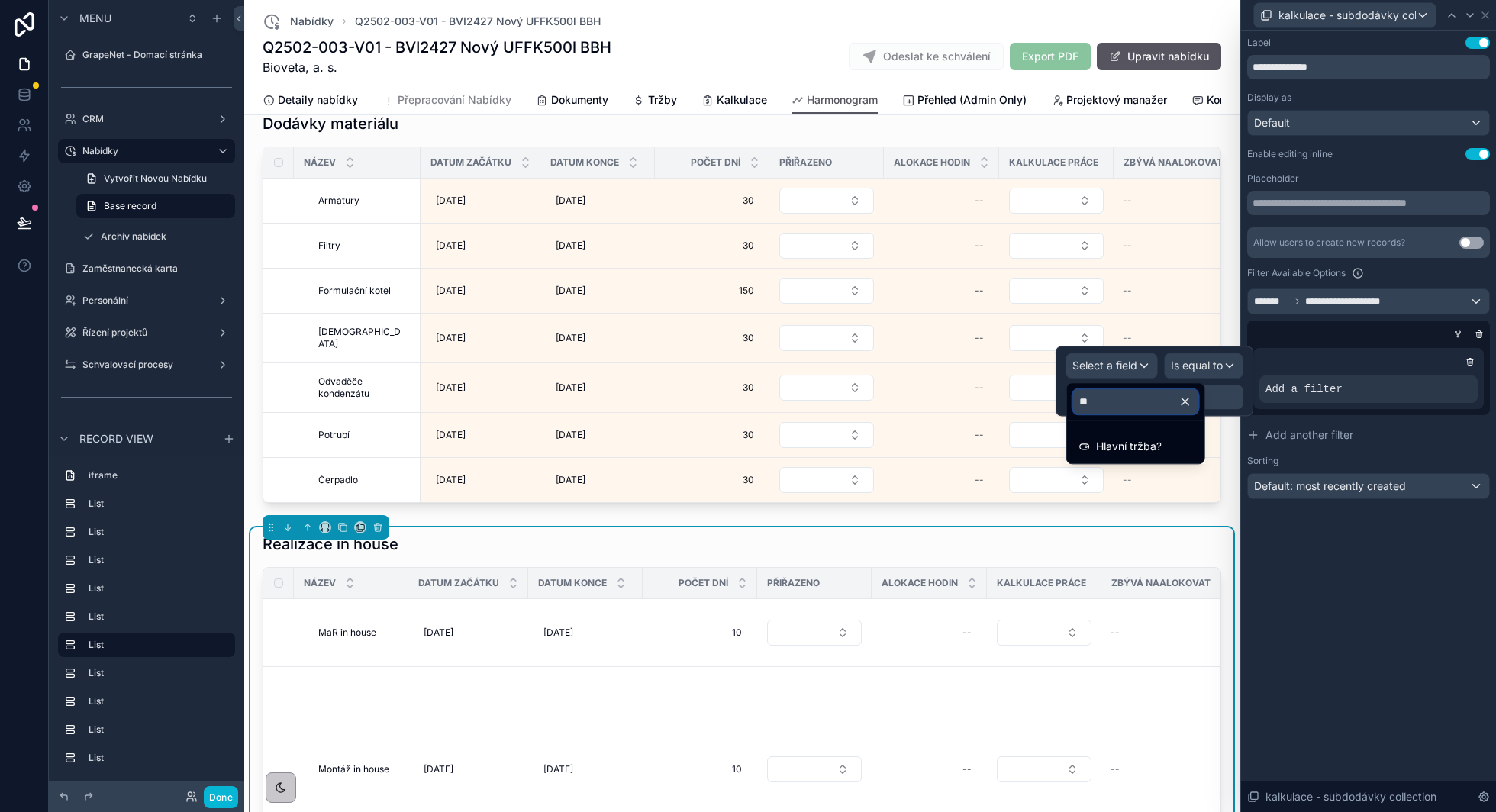
type input "***"
click at [1096, 444] on span "Hlavní tržba?" at bounding box center [1129, 446] width 66 height 18
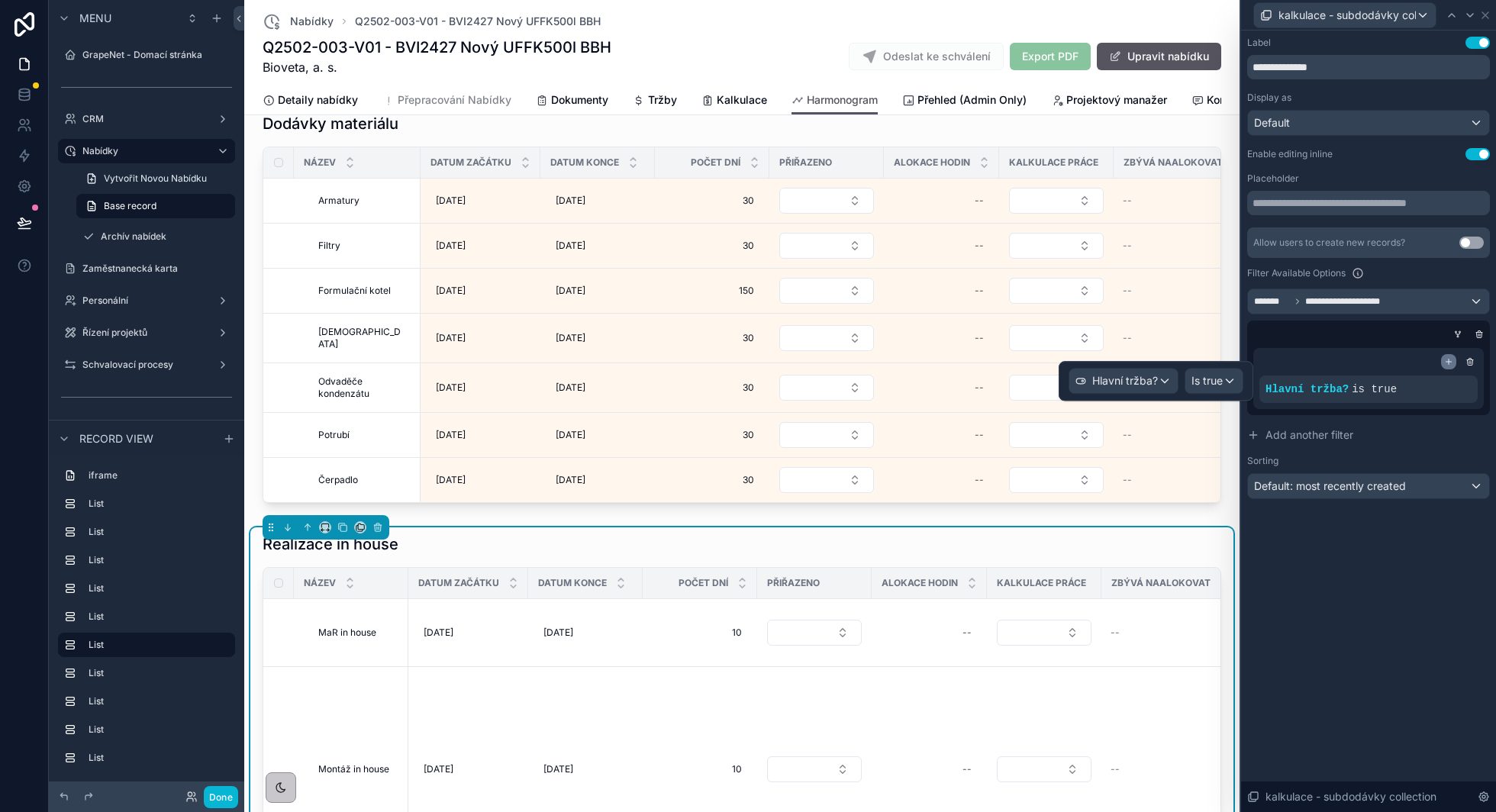
click at [1445, 360] on icon at bounding box center [1449, 362] width 9 height 9
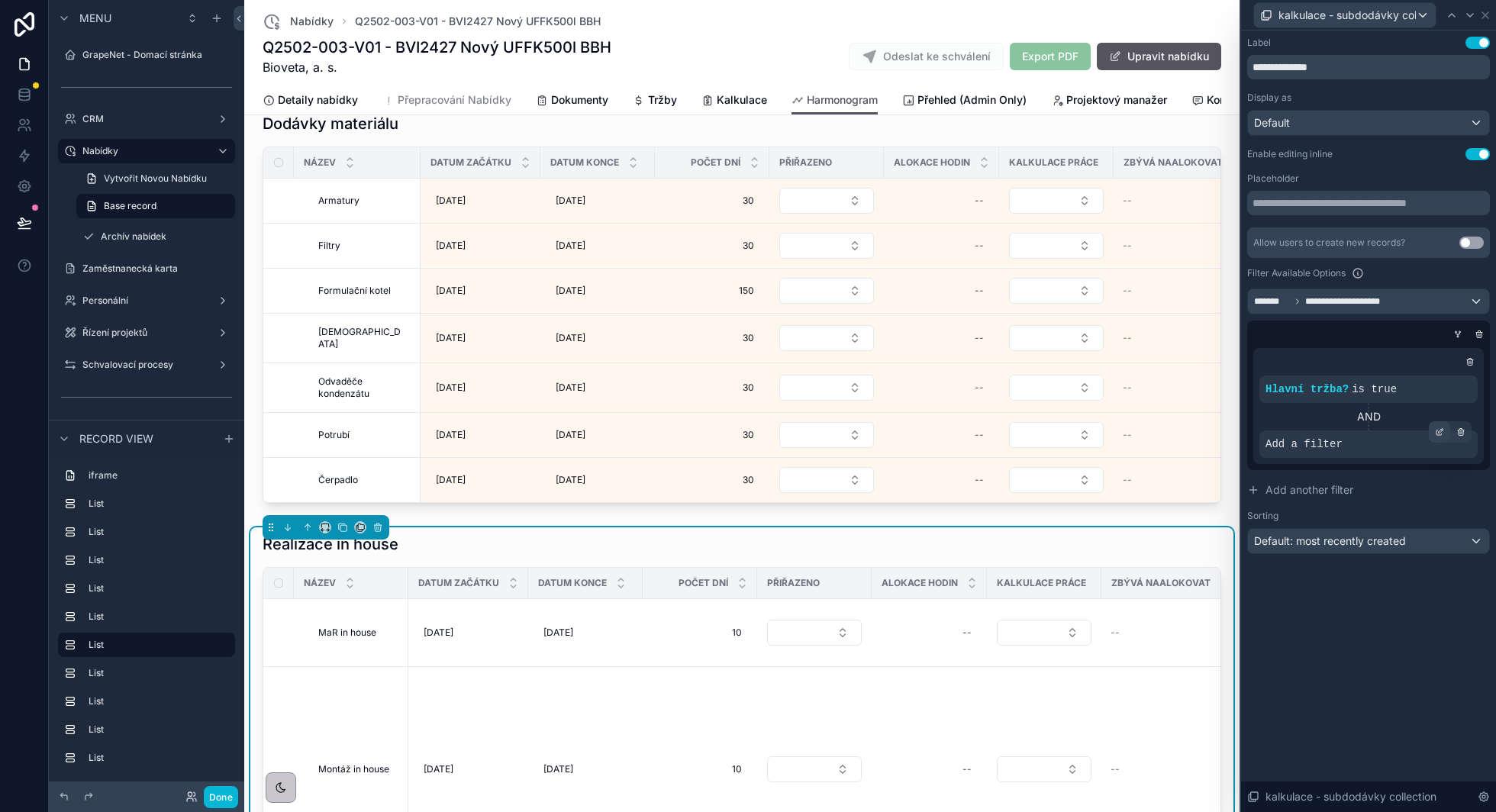
click at [1441, 437] on div at bounding box center [1439, 431] width 21 height 21
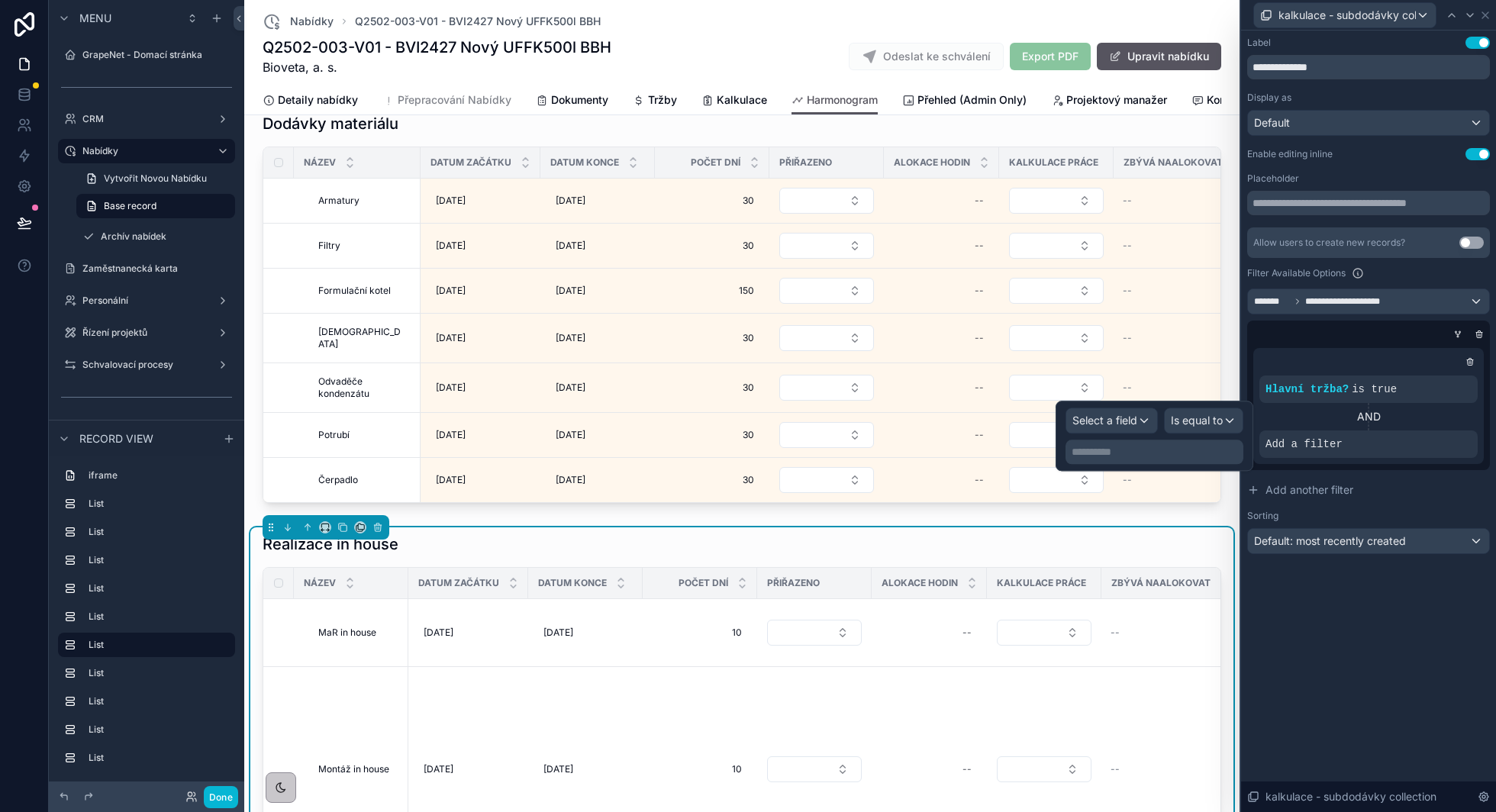
click at [1122, 439] on div "**********" at bounding box center [1154, 451] width 178 height 24
click at [1122, 413] on span "Select a field" at bounding box center [1104, 420] width 65 height 15
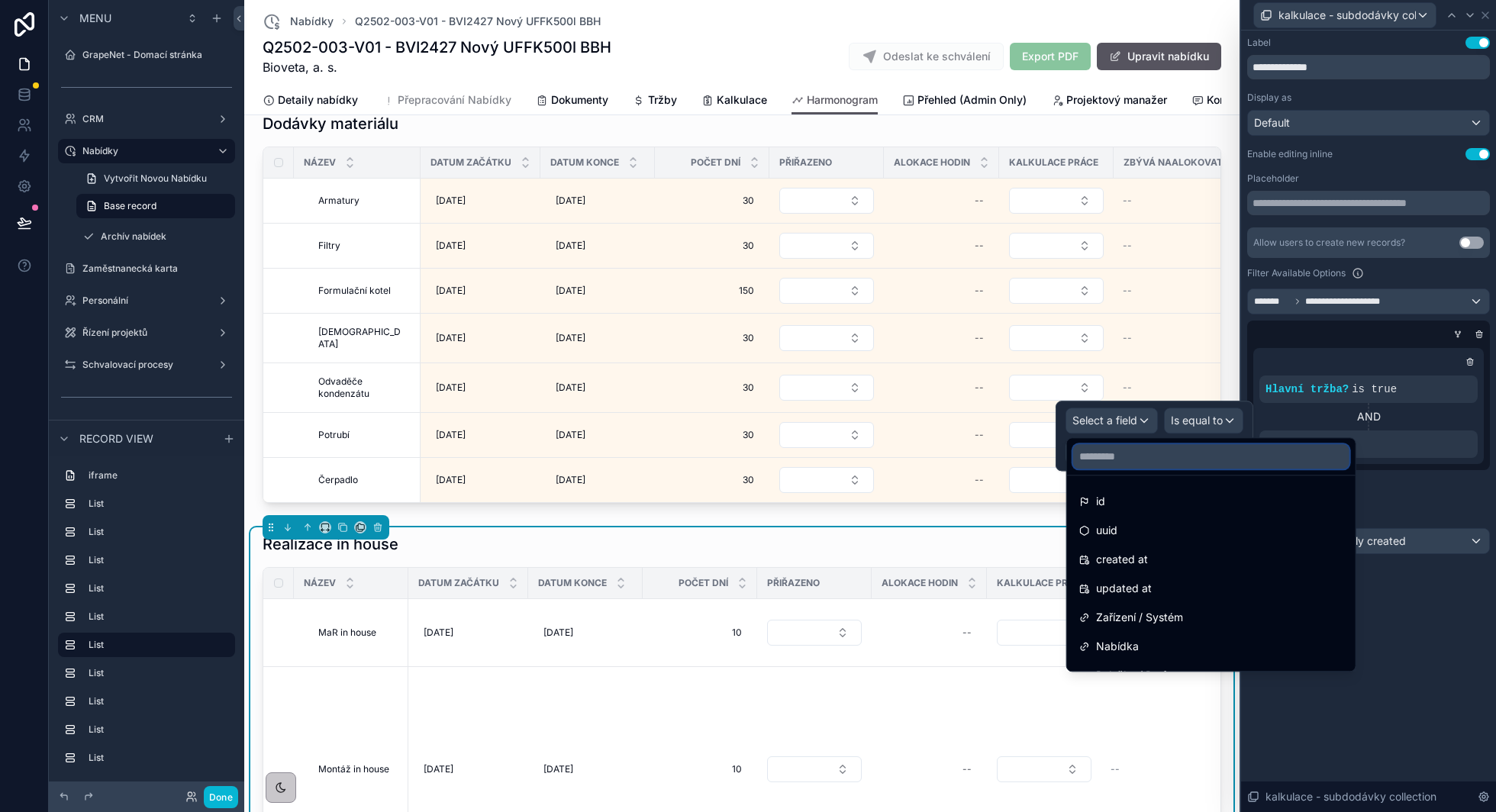
click at [1120, 460] on input "text" at bounding box center [1211, 456] width 276 height 24
type input "**"
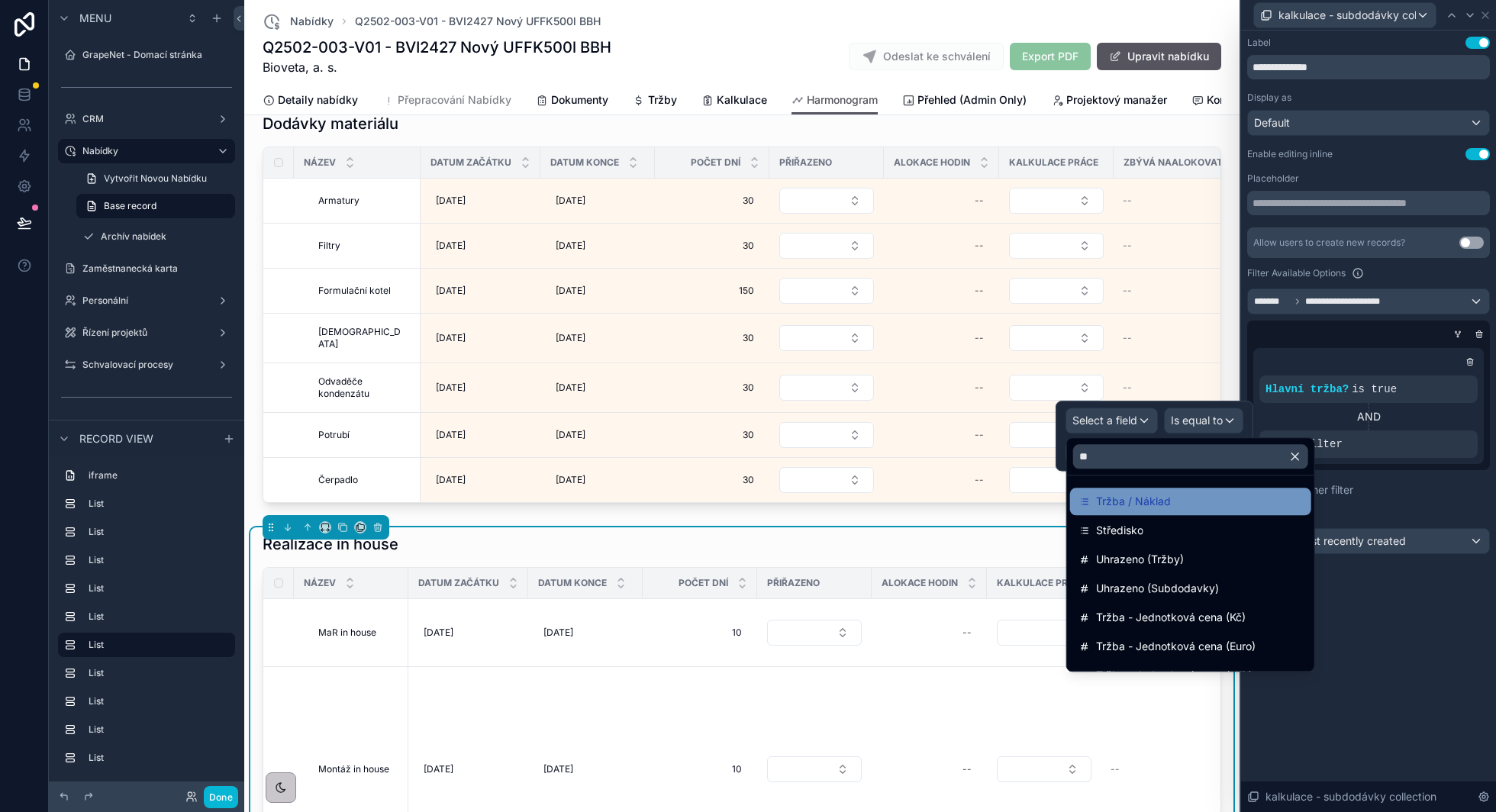
click at [1126, 498] on span "Tržba / Náklad" at bounding box center [1133, 501] width 74 height 18
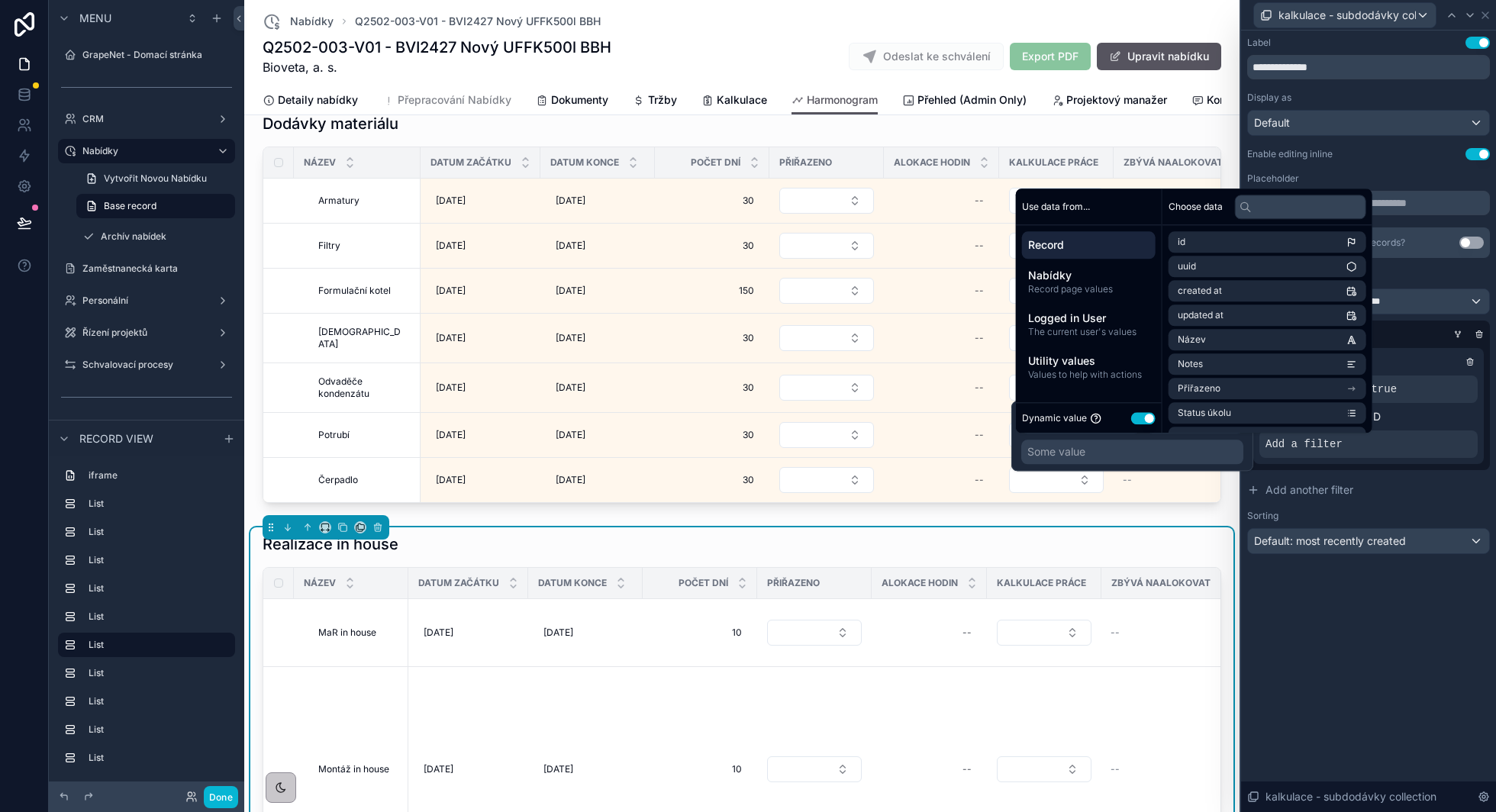
click at [1140, 417] on button "Use setting" at bounding box center [1143, 418] width 24 height 13
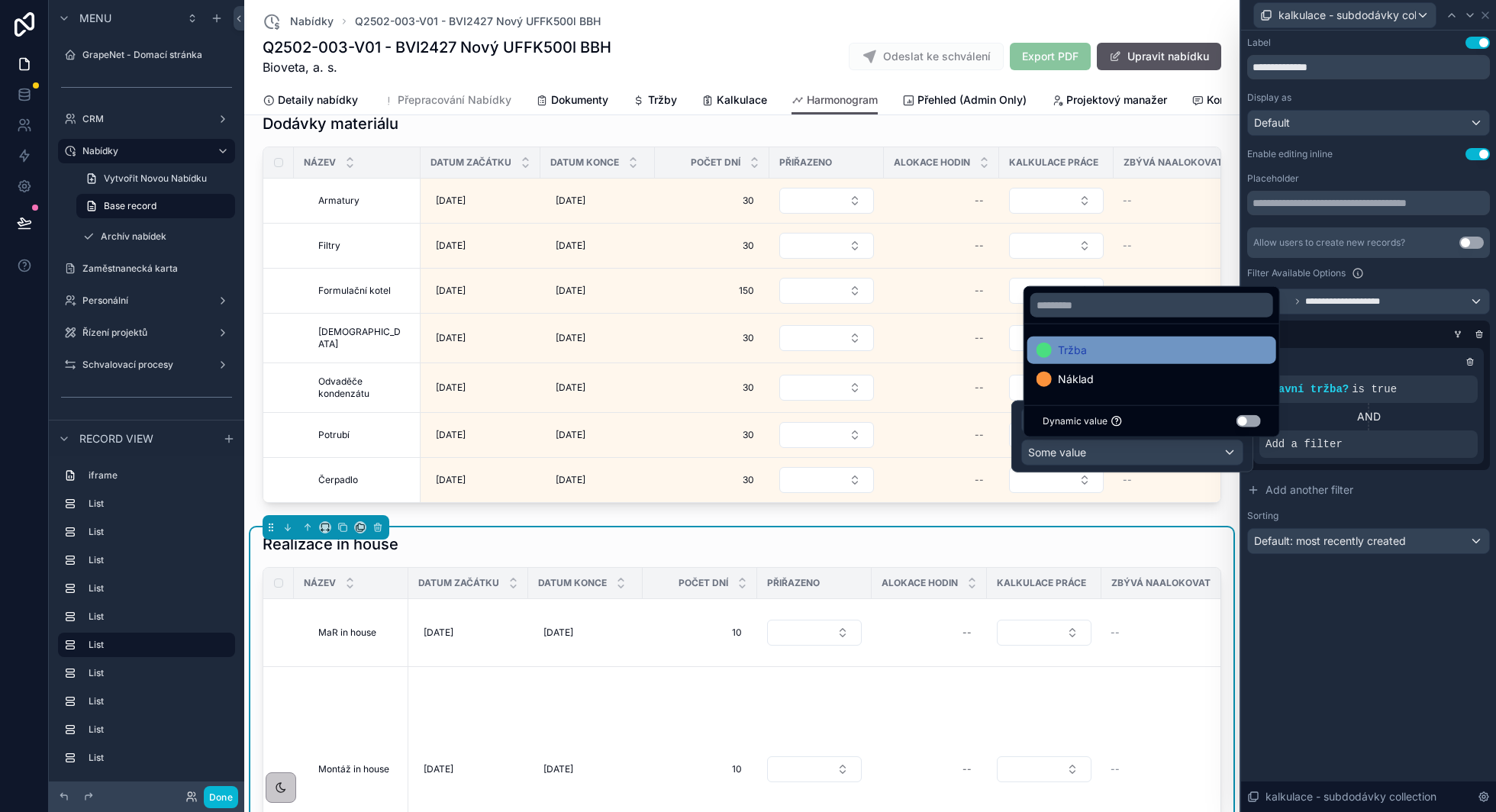
click at [1152, 351] on div "Tržba" at bounding box center [1151, 350] width 230 height 18
click at [1457, 333] on icon at bounding box center [1458, 334] width 4 height 2
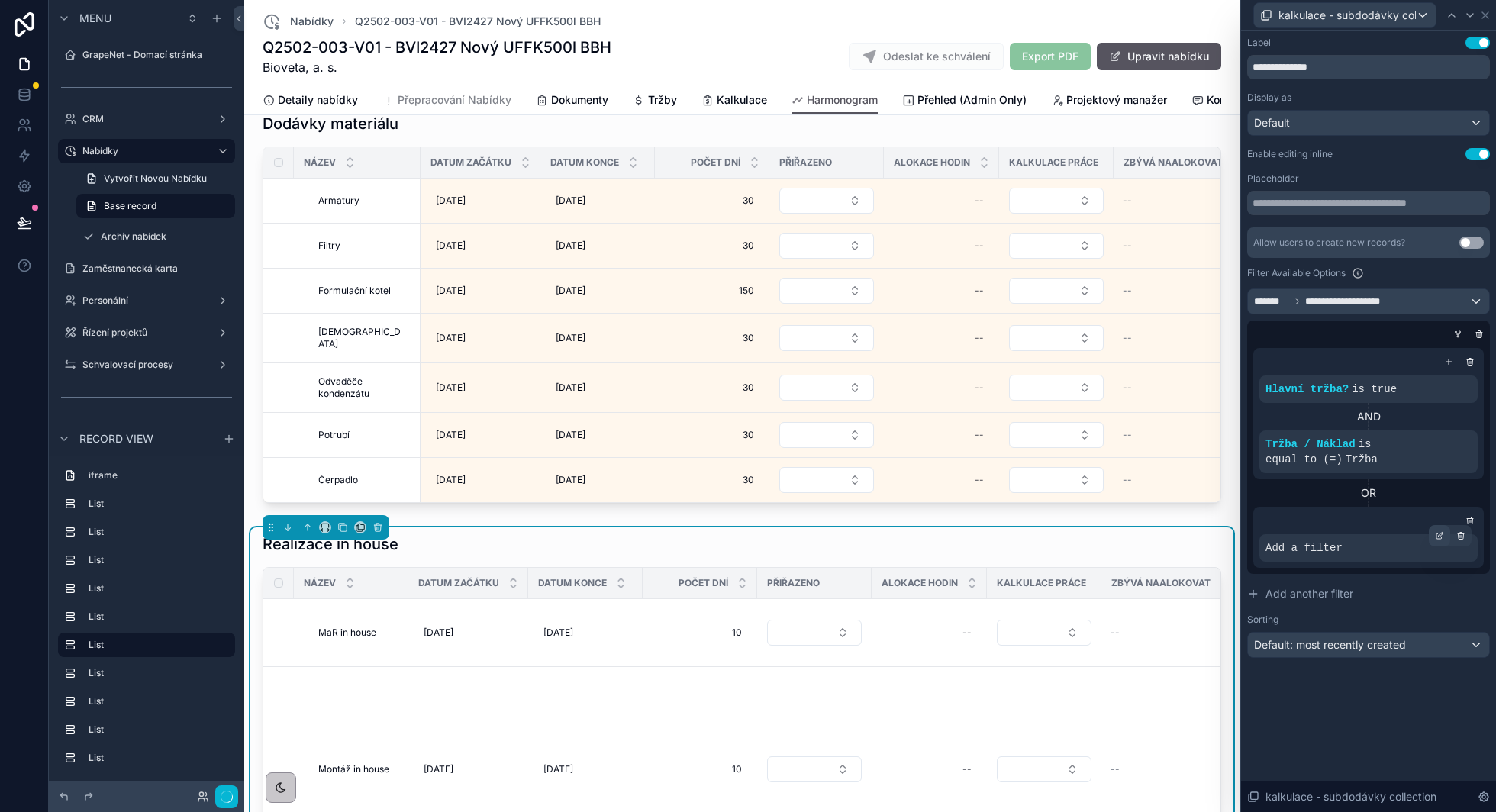
click at [1439, 536] on icon at bounding box center [1440, 536] width 9 height 9
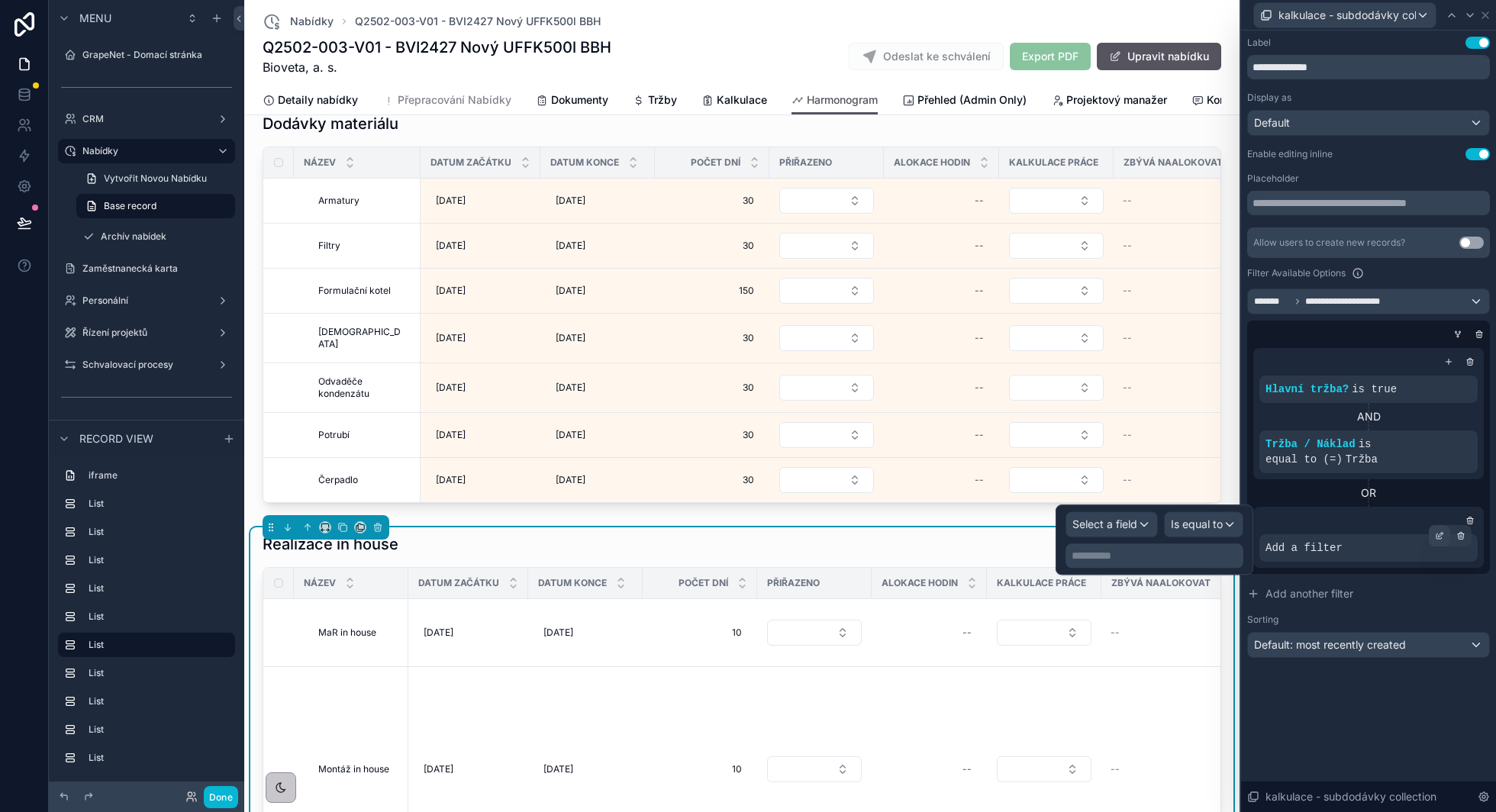
click at [1437, 535] on icon at bounding box center [1440, 536] width 9 height 9
click at [1126, 529] on span "Select a field" at bounding box center [1104, 524] width 65 height 13
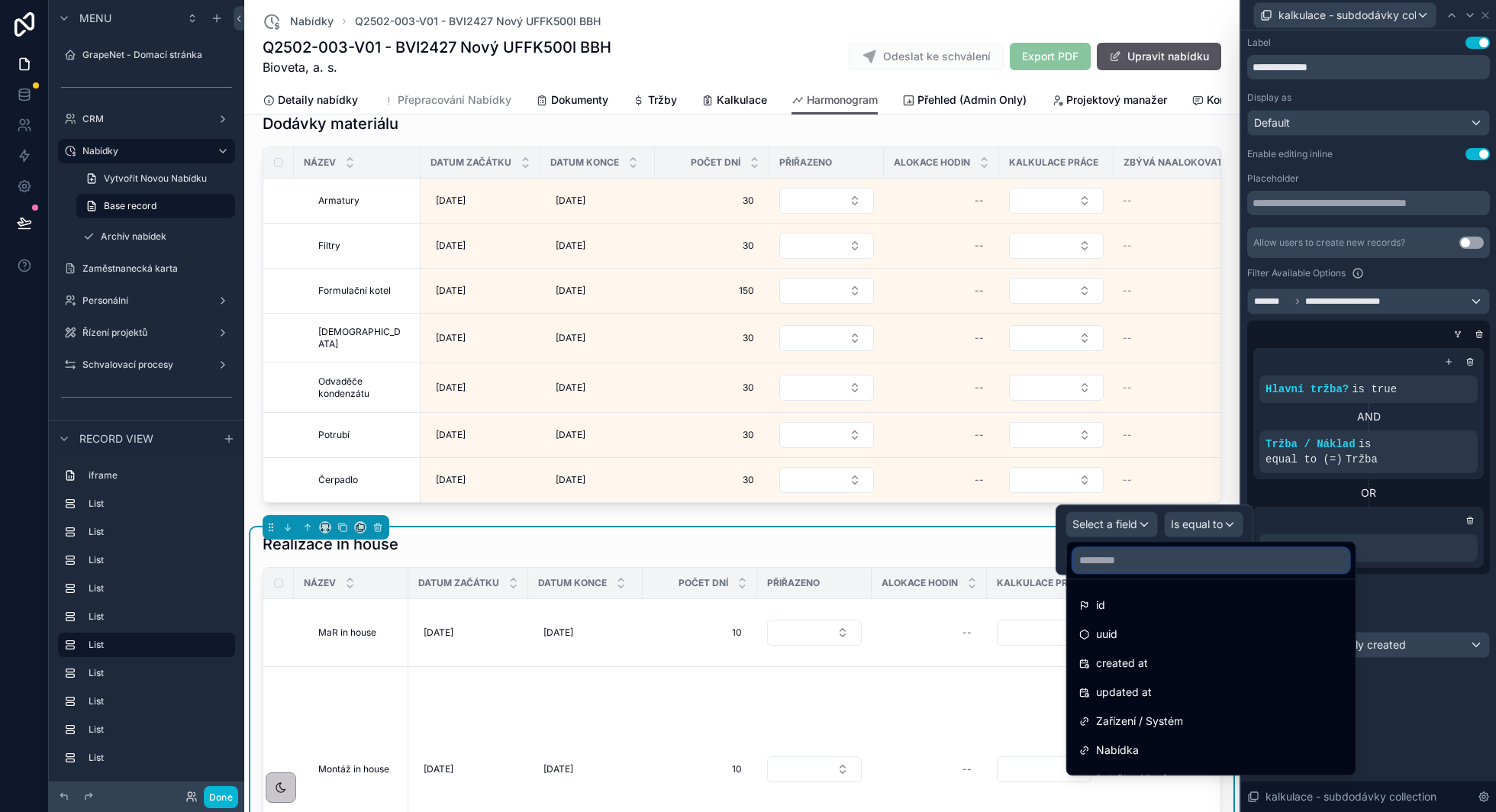
click at [1113, 554] on input "text" at bounding box center [1211, 560] width 276 height 24
type input "**"
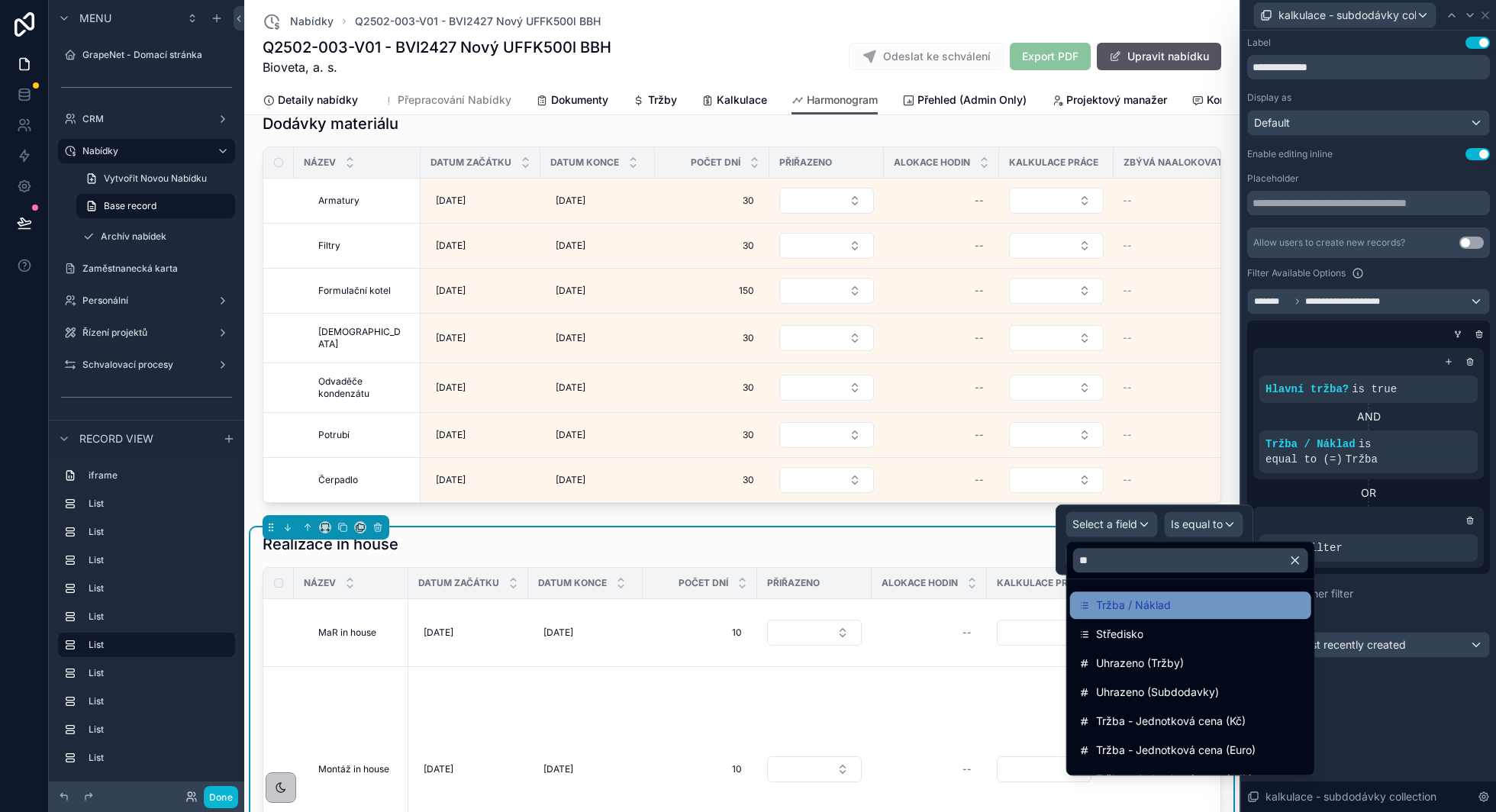
click at [1141, 612] on span "Tržba / Náklad" at bounding box center [1133, 604] width 74 height 18
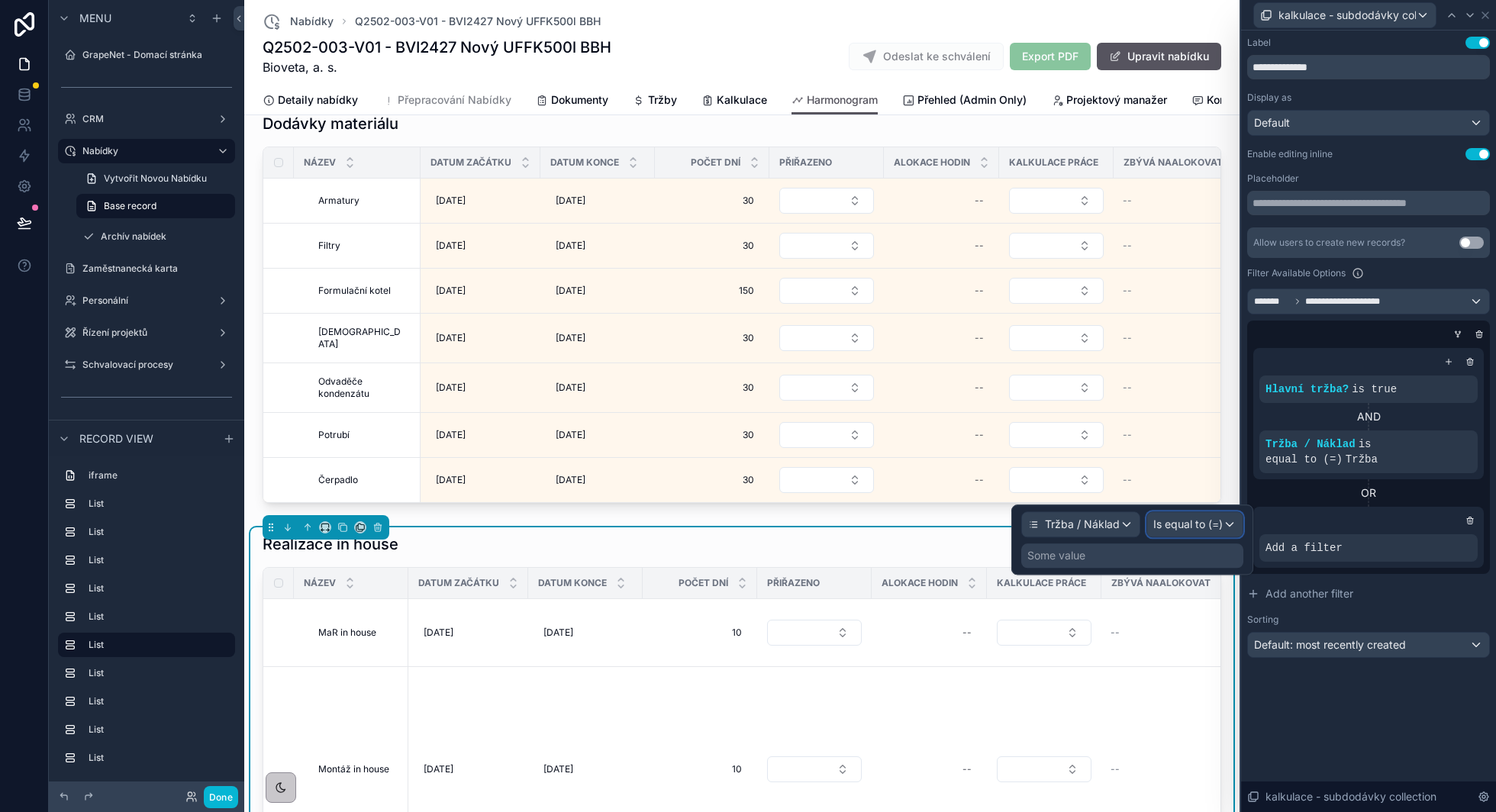
click at [1201, 529] on span "Is equal to (=)" at bounding box center [1187, 524] width 70 height 15
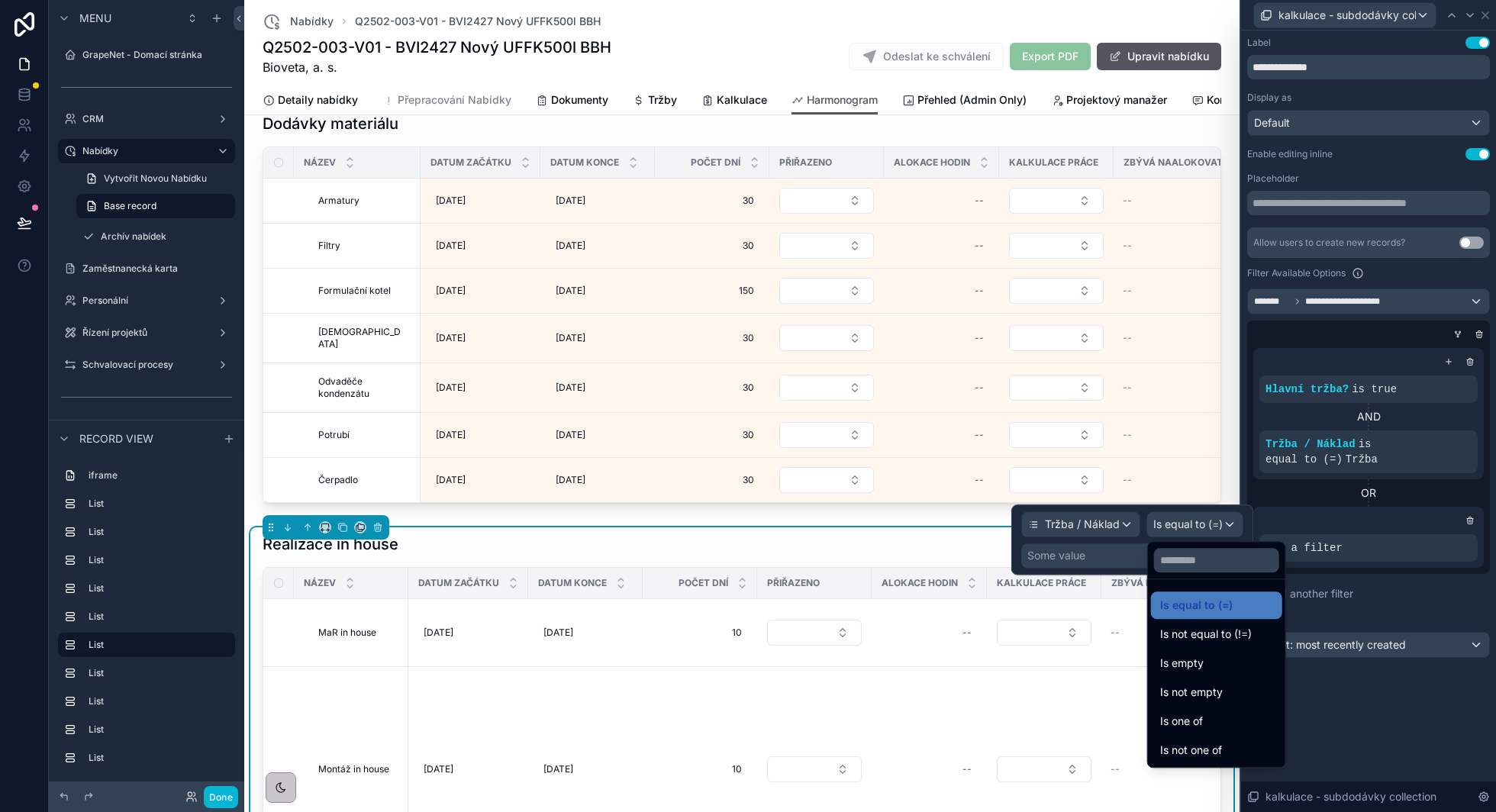
click at [1097, 557] on div at bounding box center [1132, 540] width 242 height 70
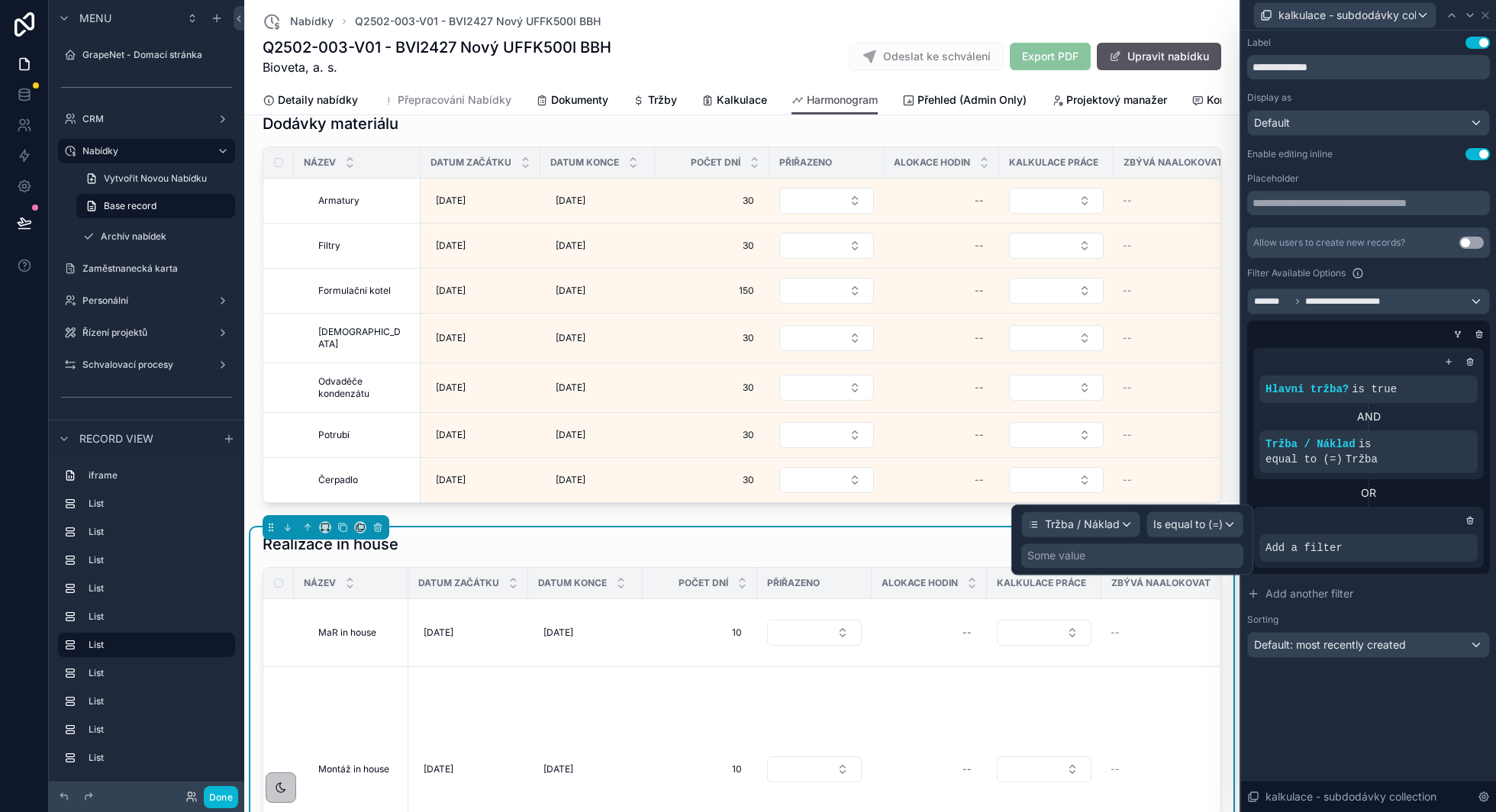
click at [1115, 559] on div "Some value" at bounding box center [1133, 555] width 222 height 24
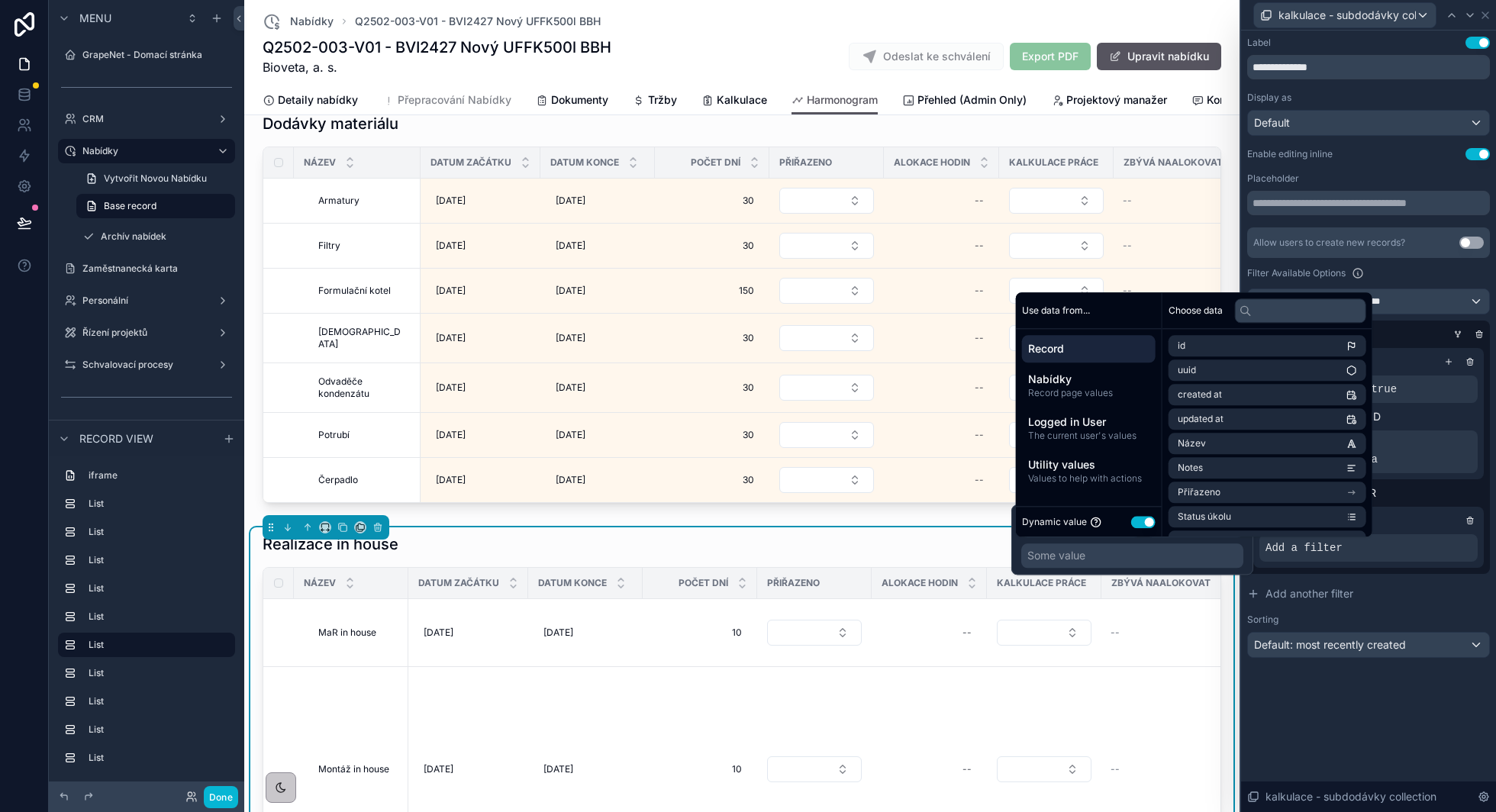
click at [1147, 522] on button "Use setting" at bounding box center [1143, 522] width 24 height 13
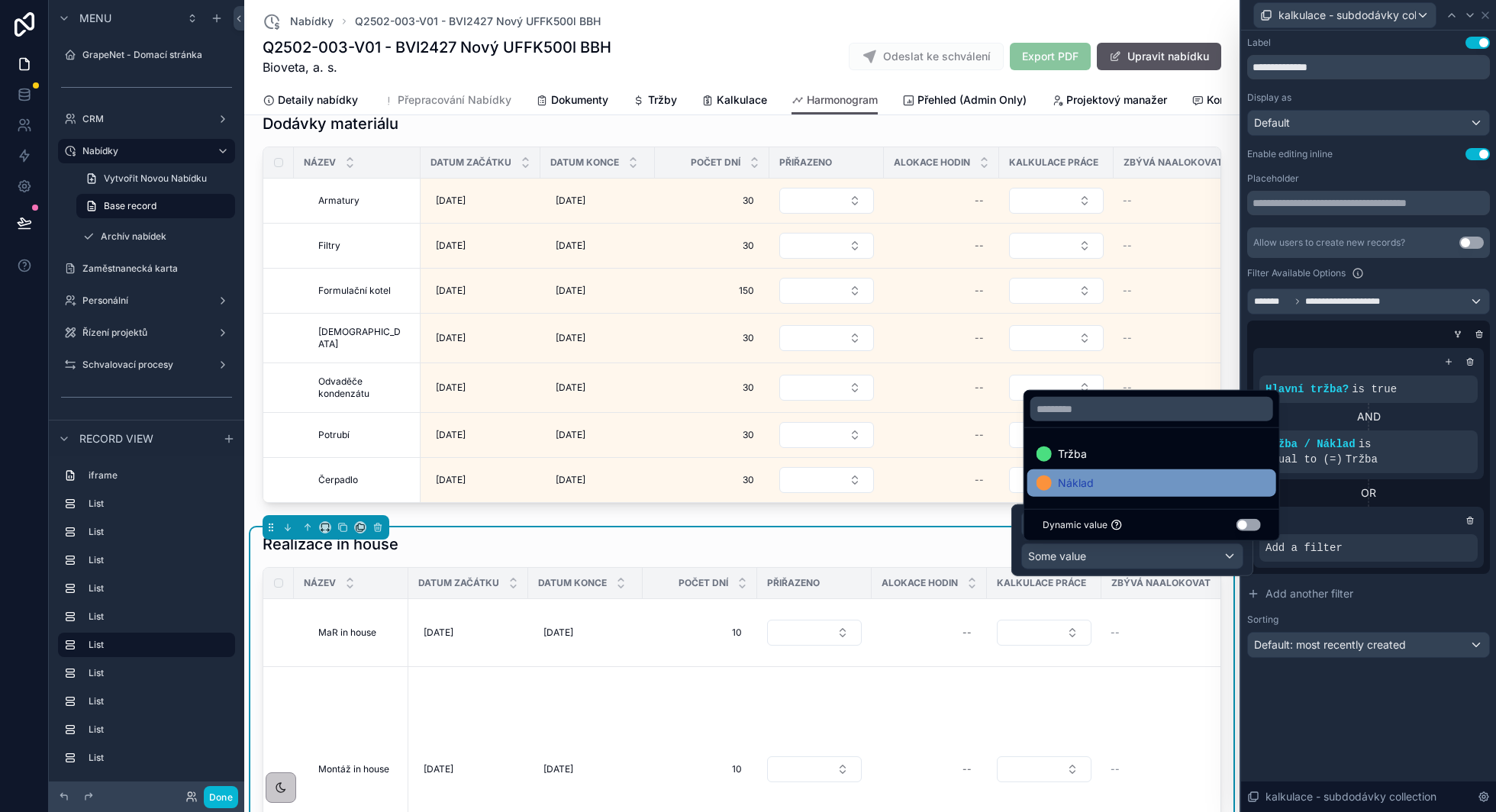
click at [1119, 490] on div "Náklad" at bounding box center [1151, 482] width 230 height 18
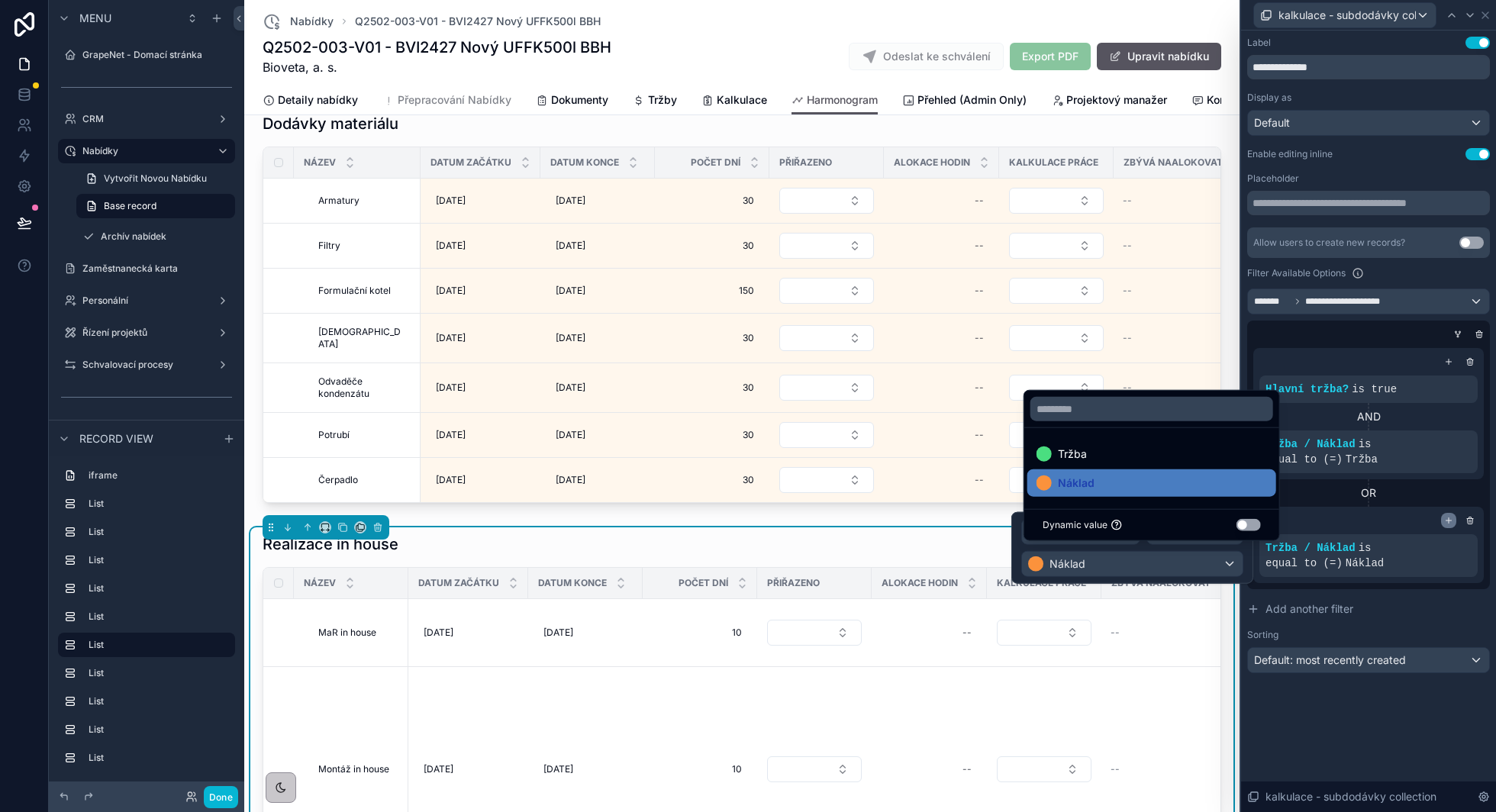
click at [1448, 519] on icon at bounding box center [1448, 521] width 0 height 5
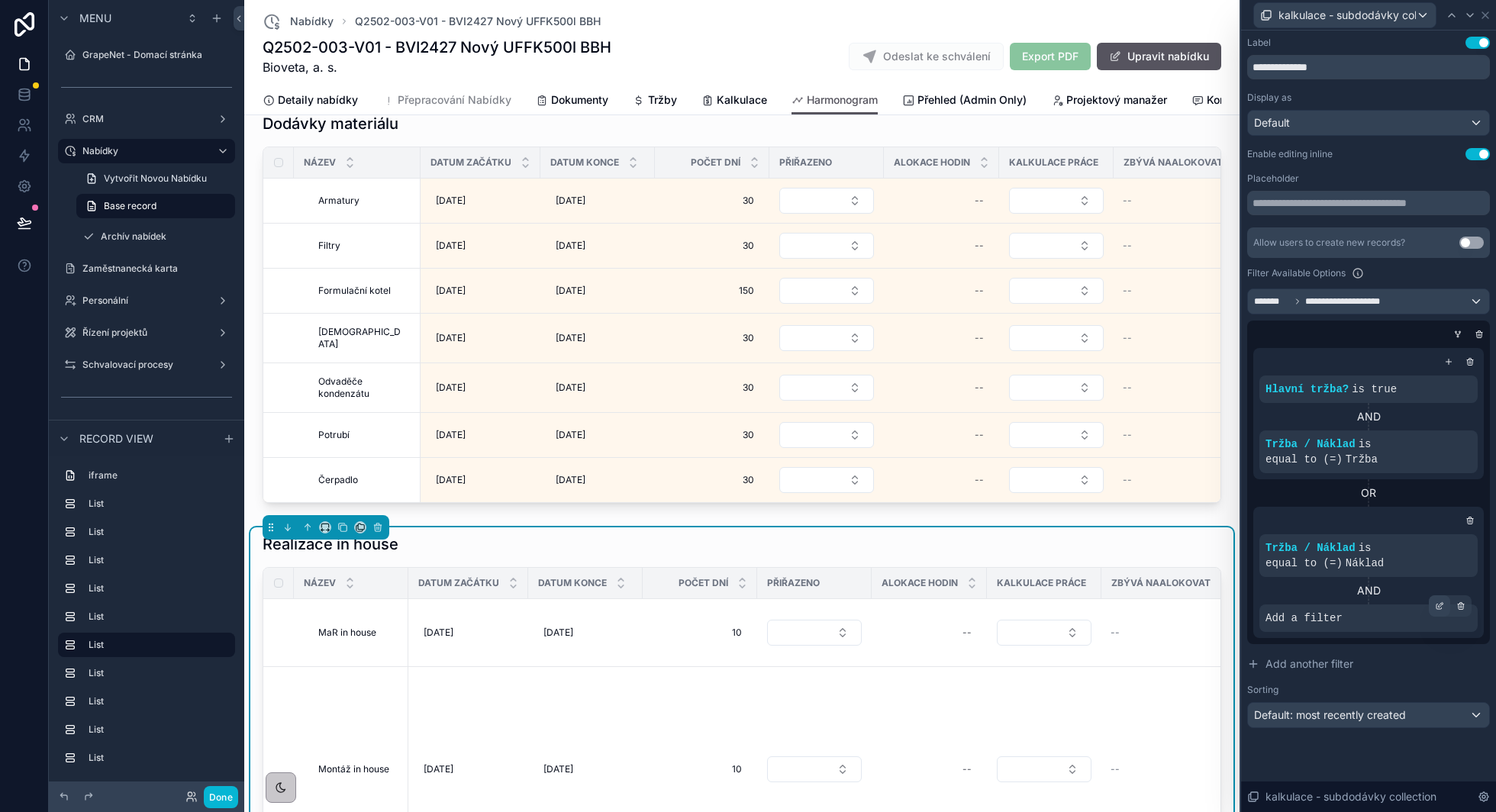
click at [1433, 609] on div at bounding box center [1439, 605] width 21 height 21
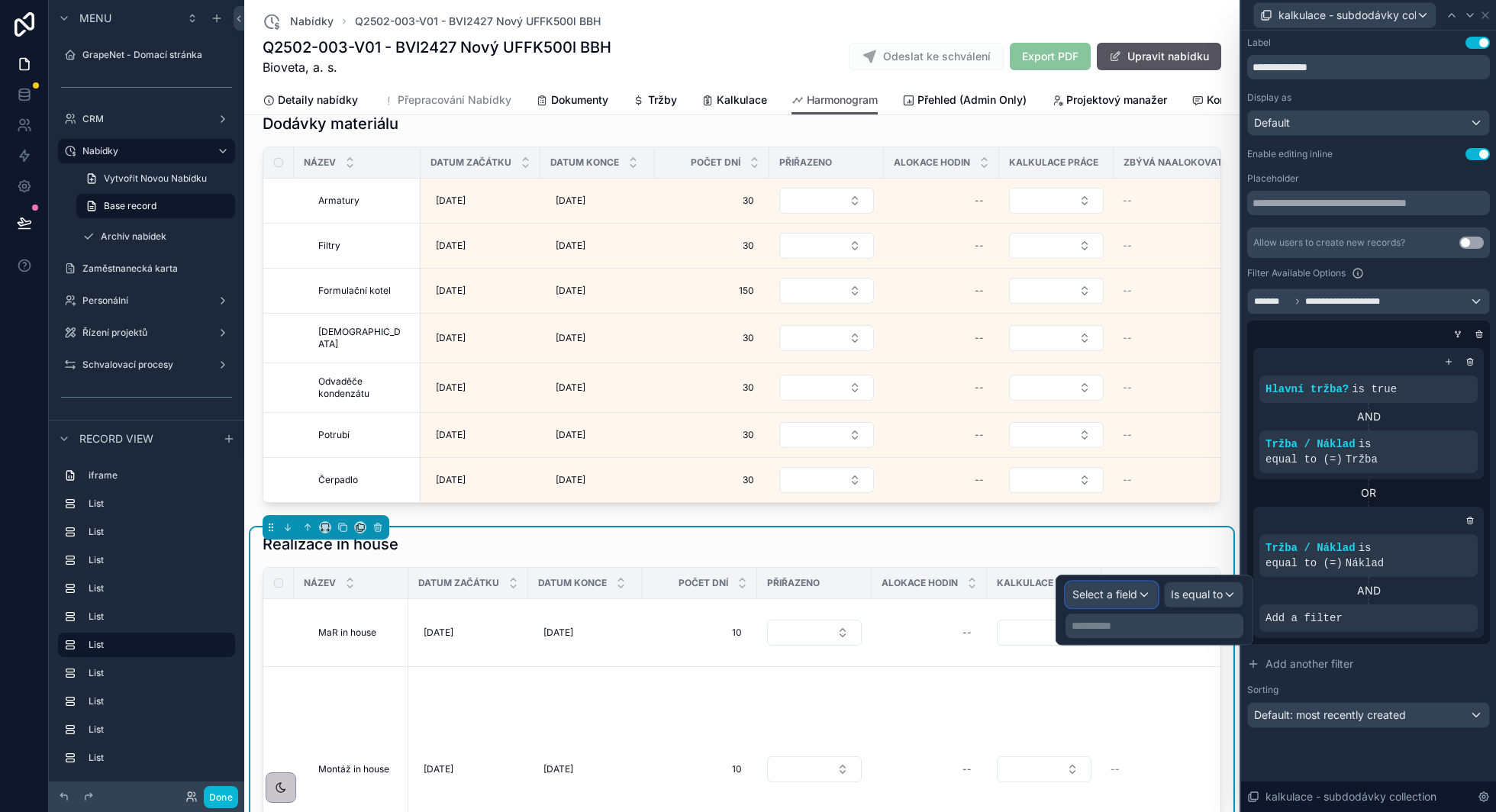
click at [1079, 594] on span "Select a field" at bounding box center [1104, 594] width 65 height 13
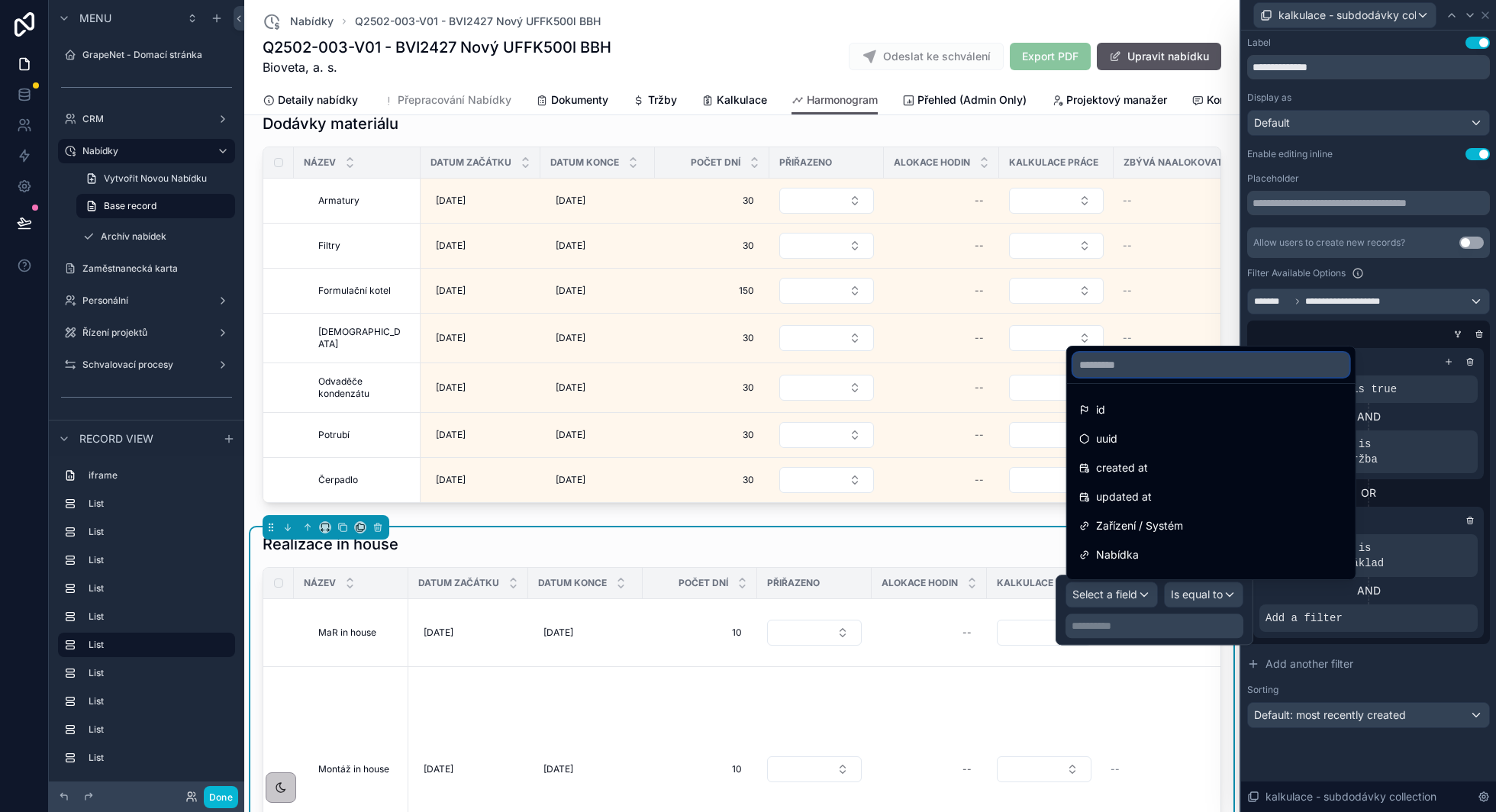
click at [1116, 372] on input "text" at bounding box center [1211, 364] width 276 height 24
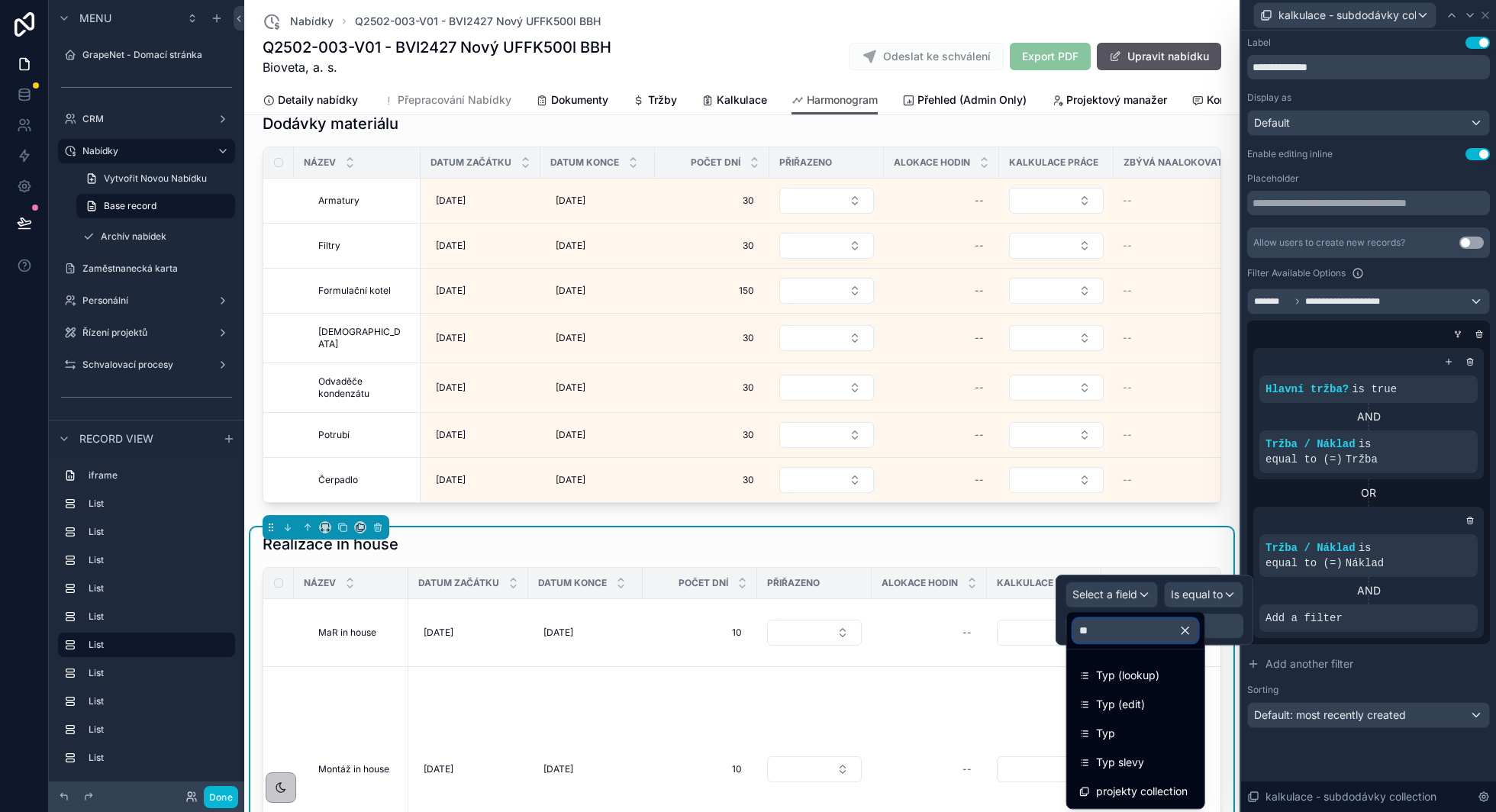
type input "***"
click at [1125, 734] on div "Typ" at bounding box center [1136, 733] width 113 height 18
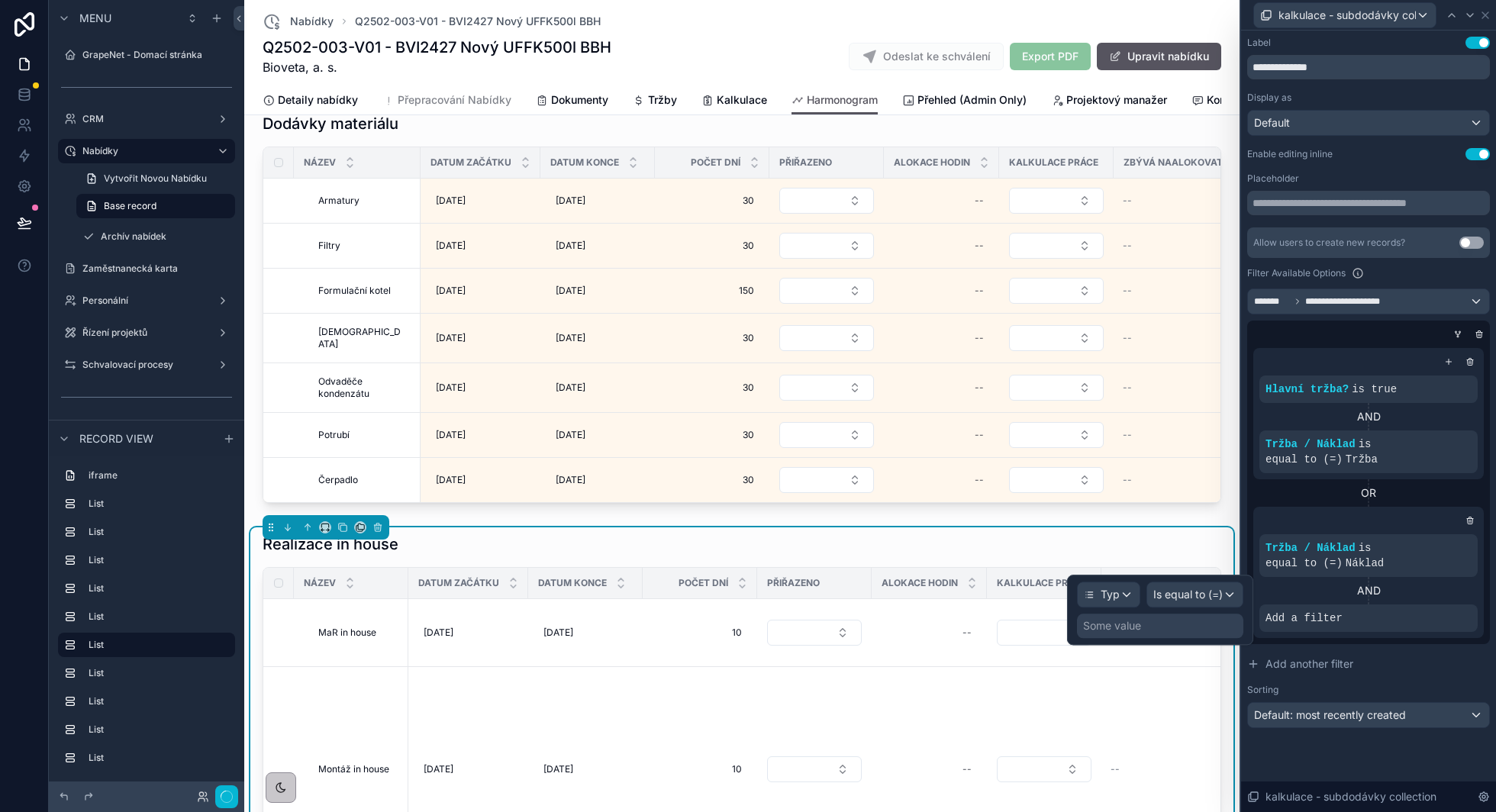
click at [1198, 594] on div at bounding box center [1160, 610] width 186 height 70
click at [1218, 597] on span "Is equal to (=)" at bounding box center [1187, 594] width 70 height 15
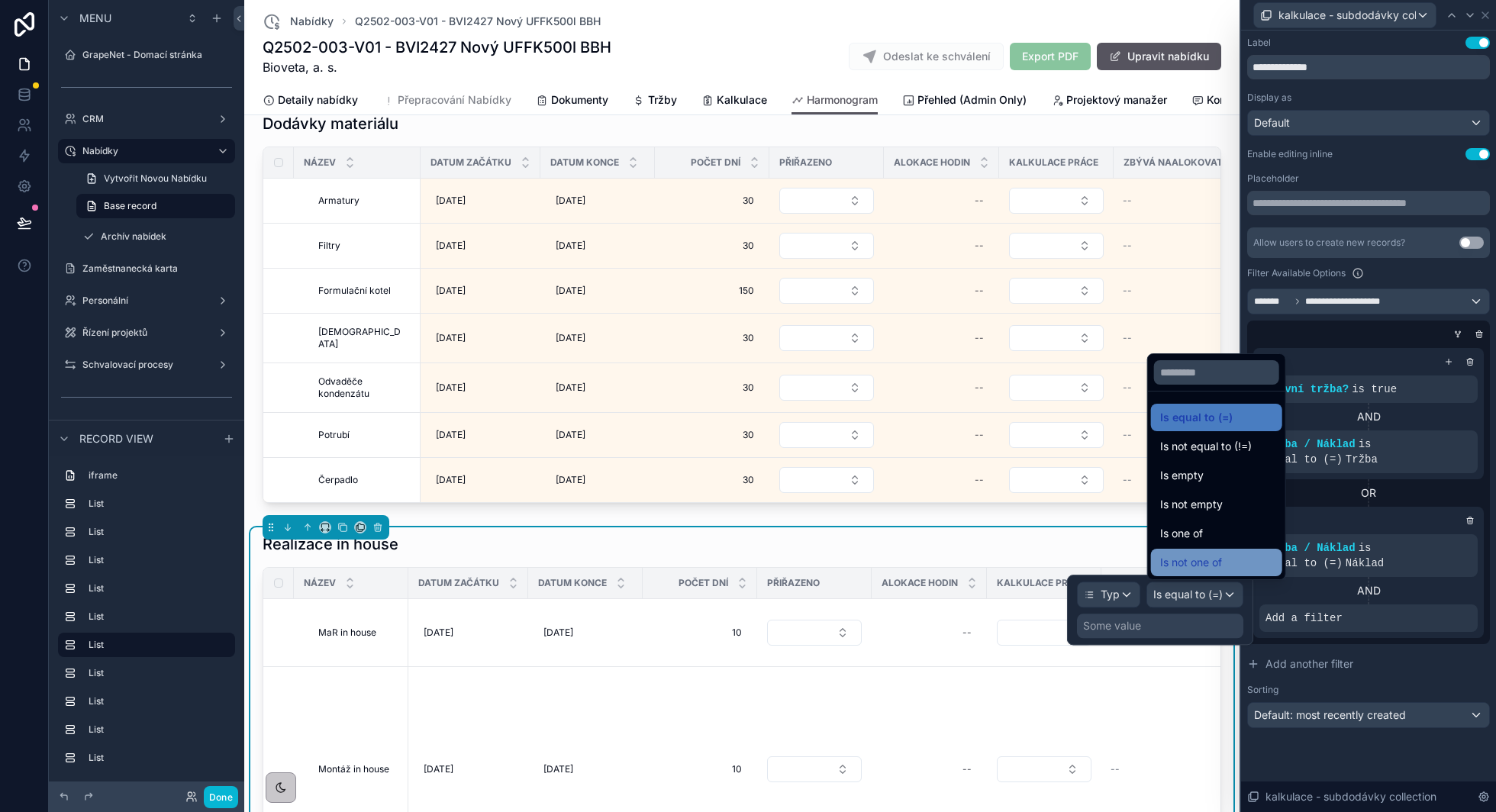
click at [1215, 560] on span "Is not one of" at bounding box center [1191, 561] width 62 height 18
click at [1141, 629] on div "Some value" at bounding box center [1112, 625] width 58 height 15
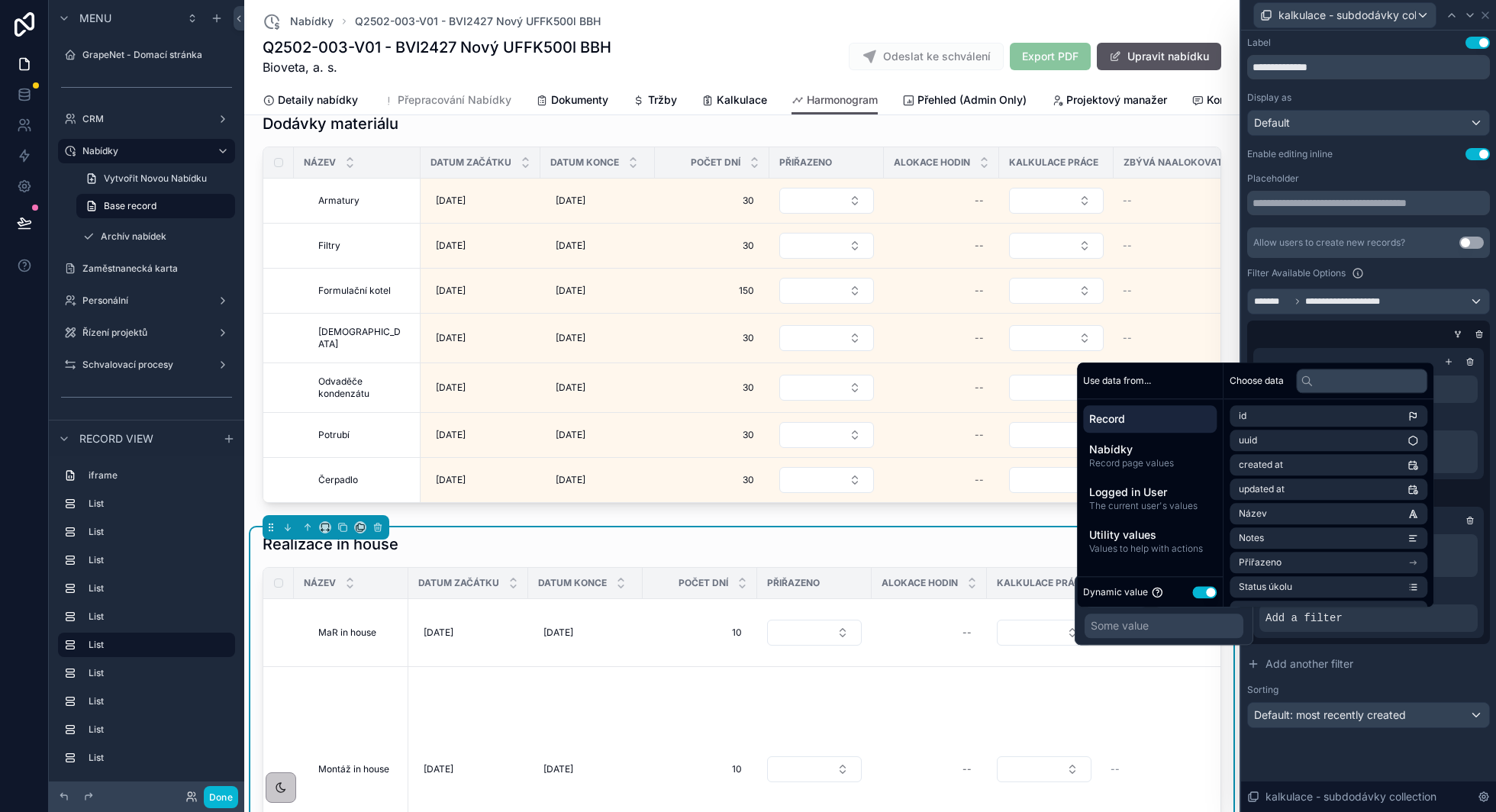
click at [1210, 594] on button "Use setting" at bounding box center [1204, 592] width 24 height 13
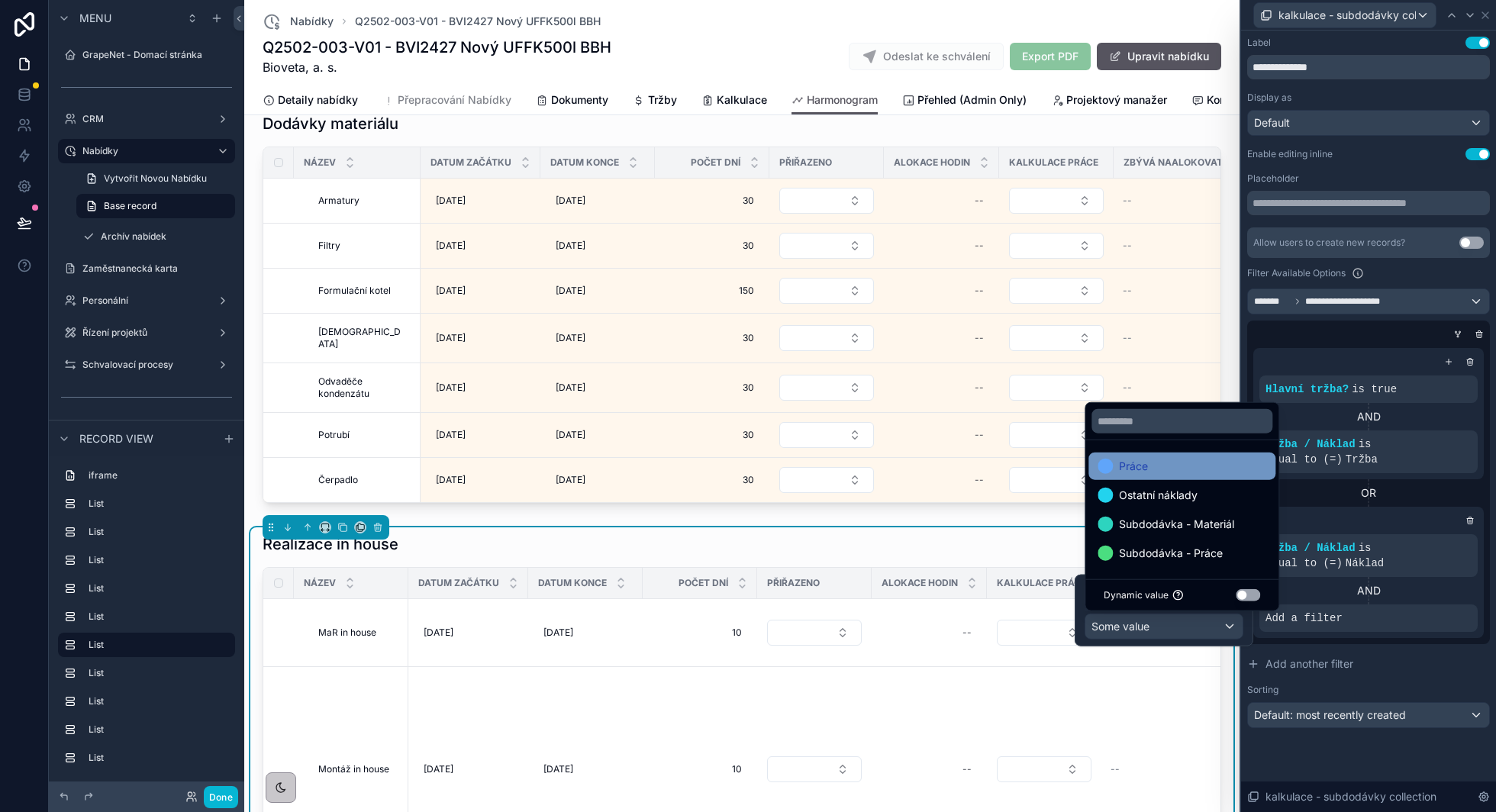
click at [1156, 464] on div "Práce" at bounding box center [1181, 466] width 168 height 18
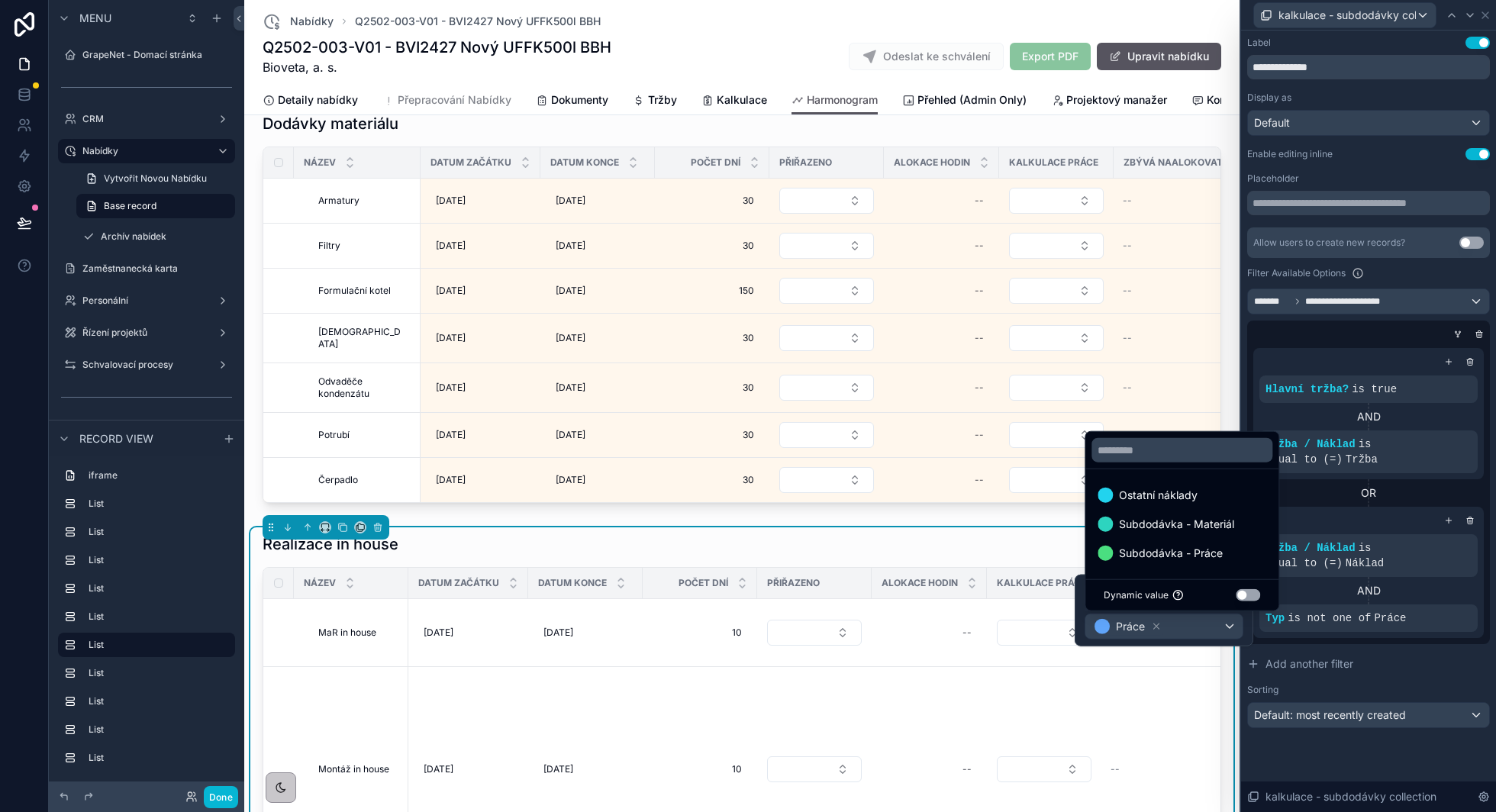
click at [1171, 495] on span "Ostatní náklady" at bounding box center [1158, 495] width 78 height 18
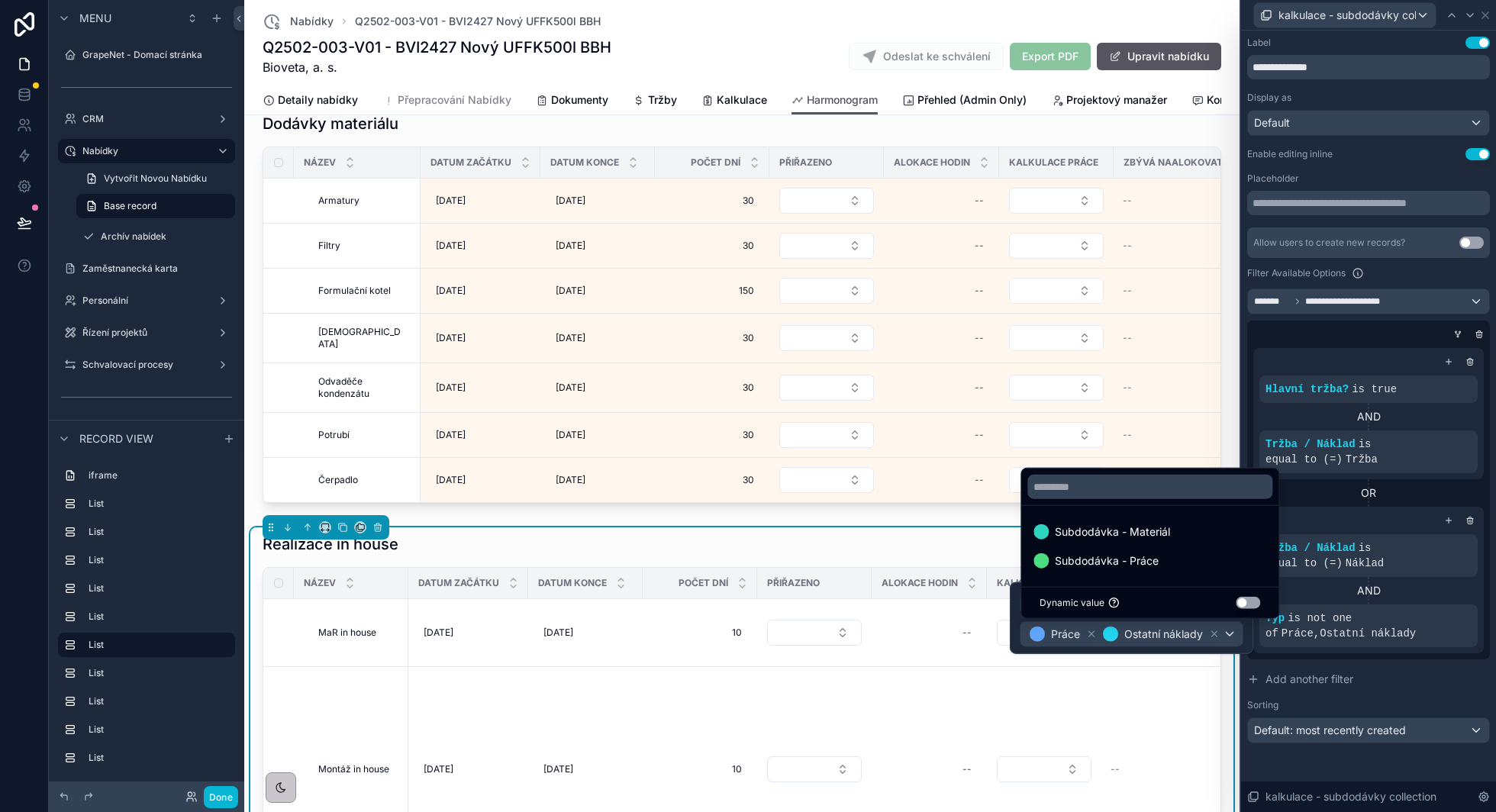
click at [1340, 501] on div "OR" at bounding box center [1368, 493] width 230 height 27
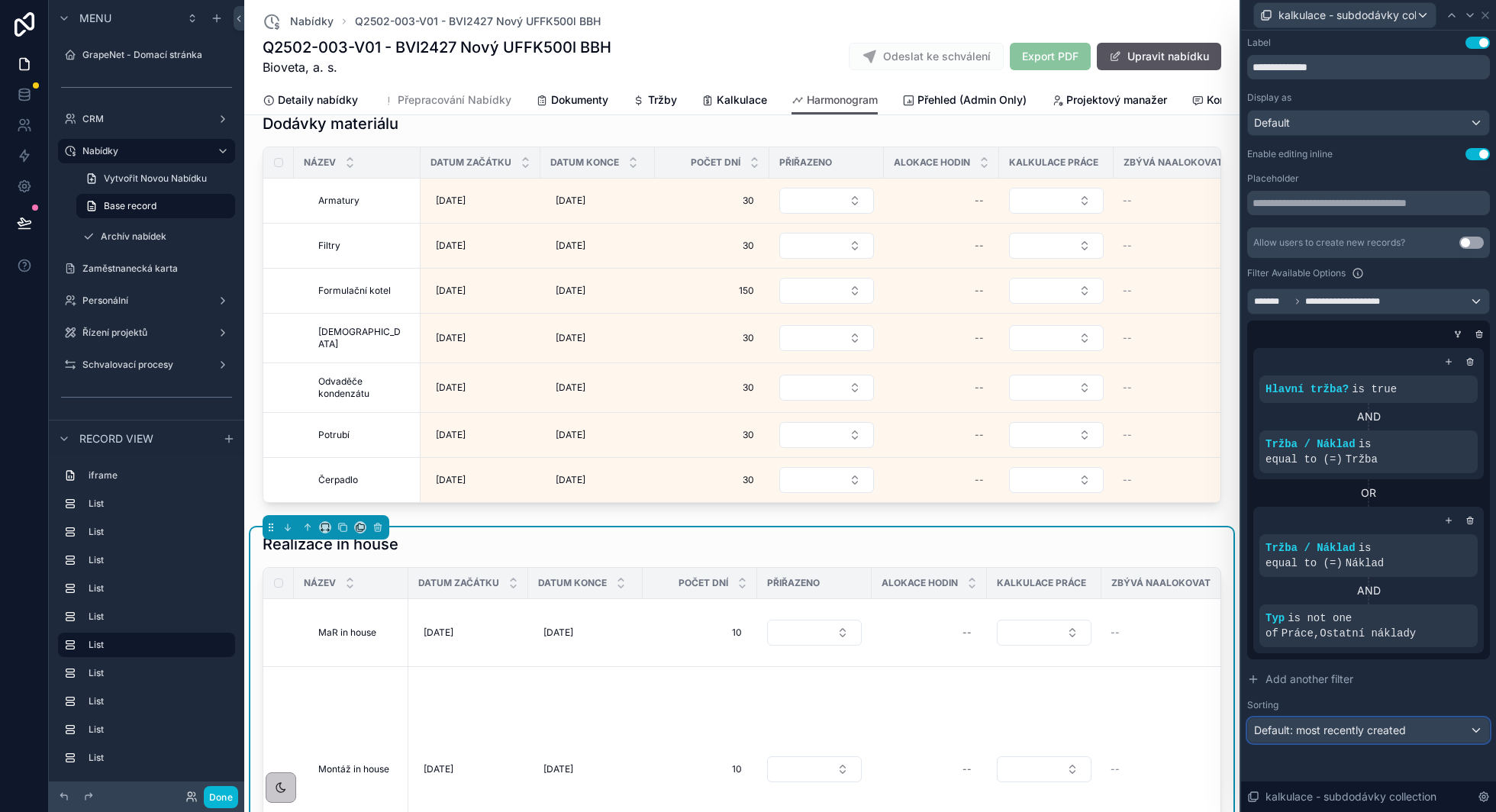
click at [1348, 734] on span "Default: most recently created" at bounding box center [1330, 730] width 152 height 13
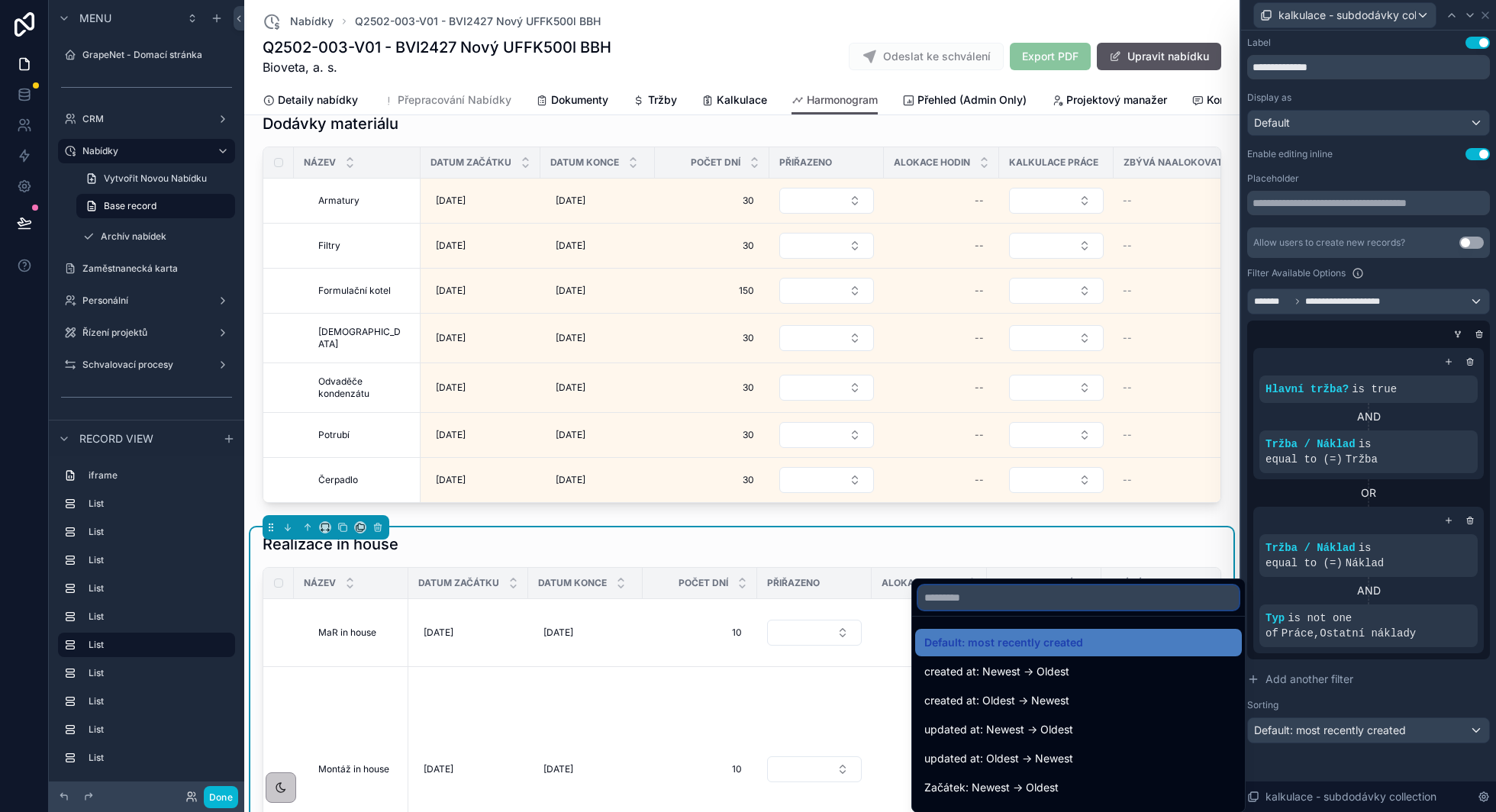
click at [1010, 597] on input "text" at bounding box center [1078, 597] width 320 height 24
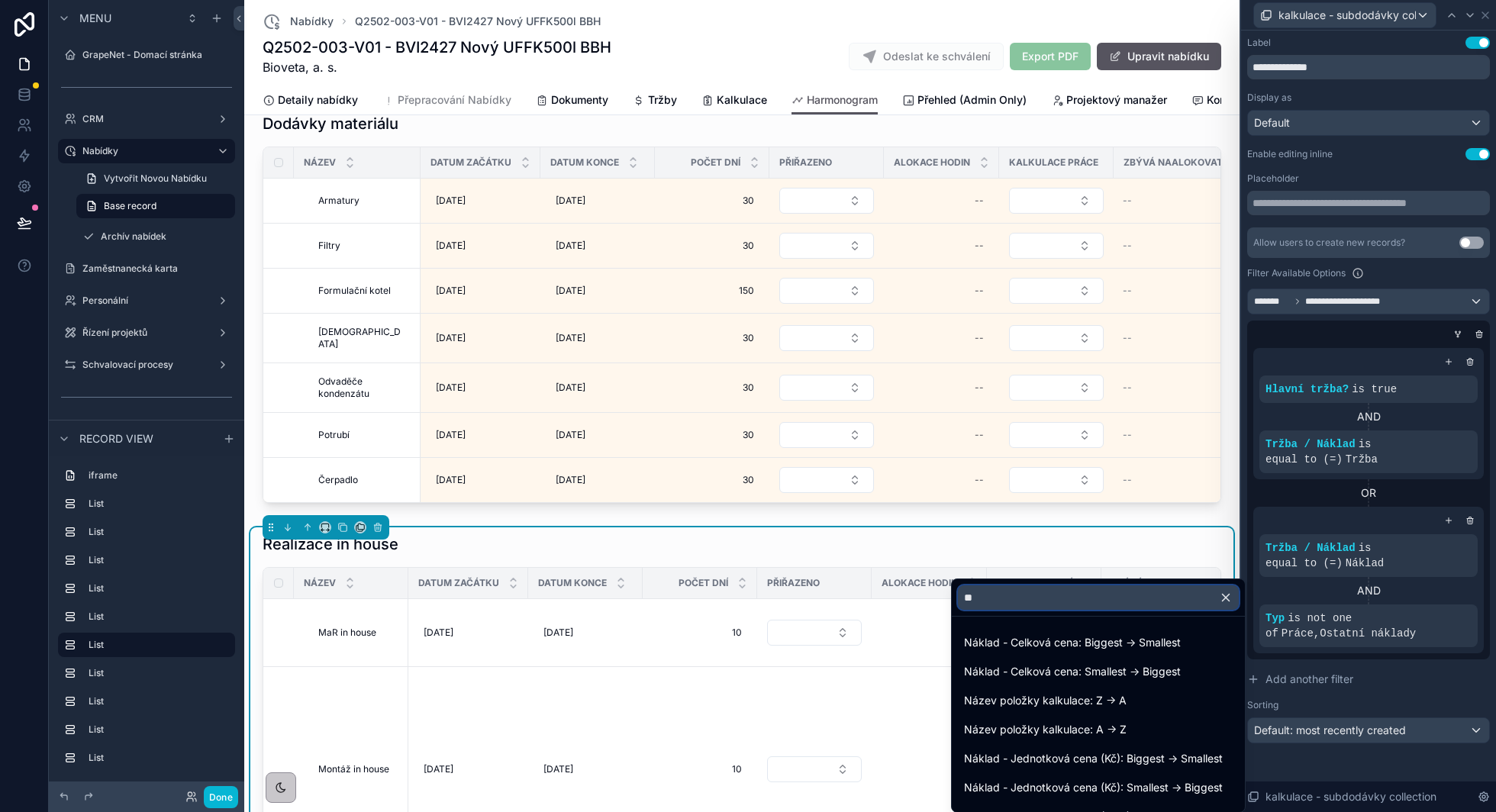
type input "***"
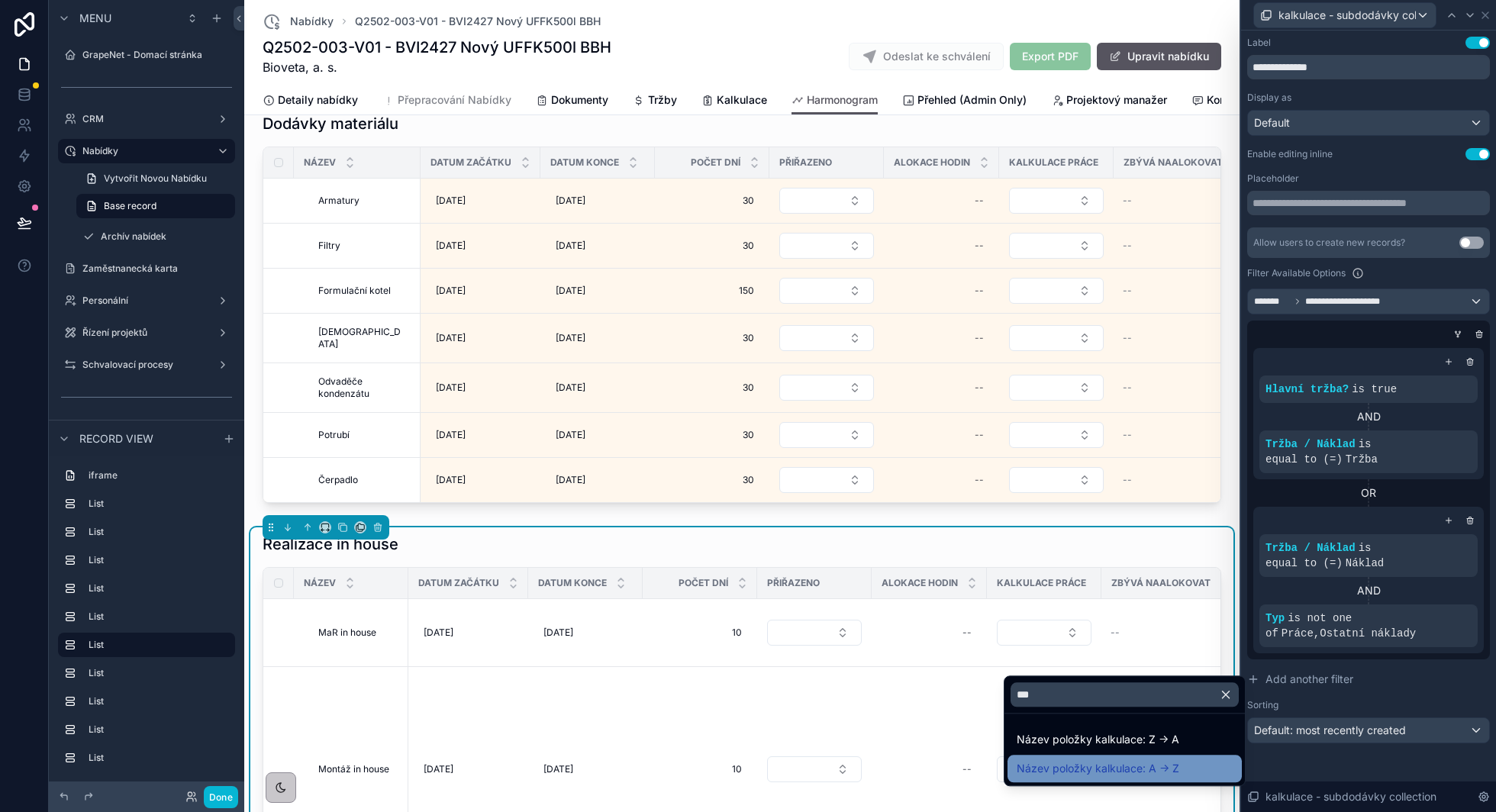
click at [1036, 762] on span "Název položky kalkulace: A -> Z" at bounding box center [1098, 768] width 163 height 18
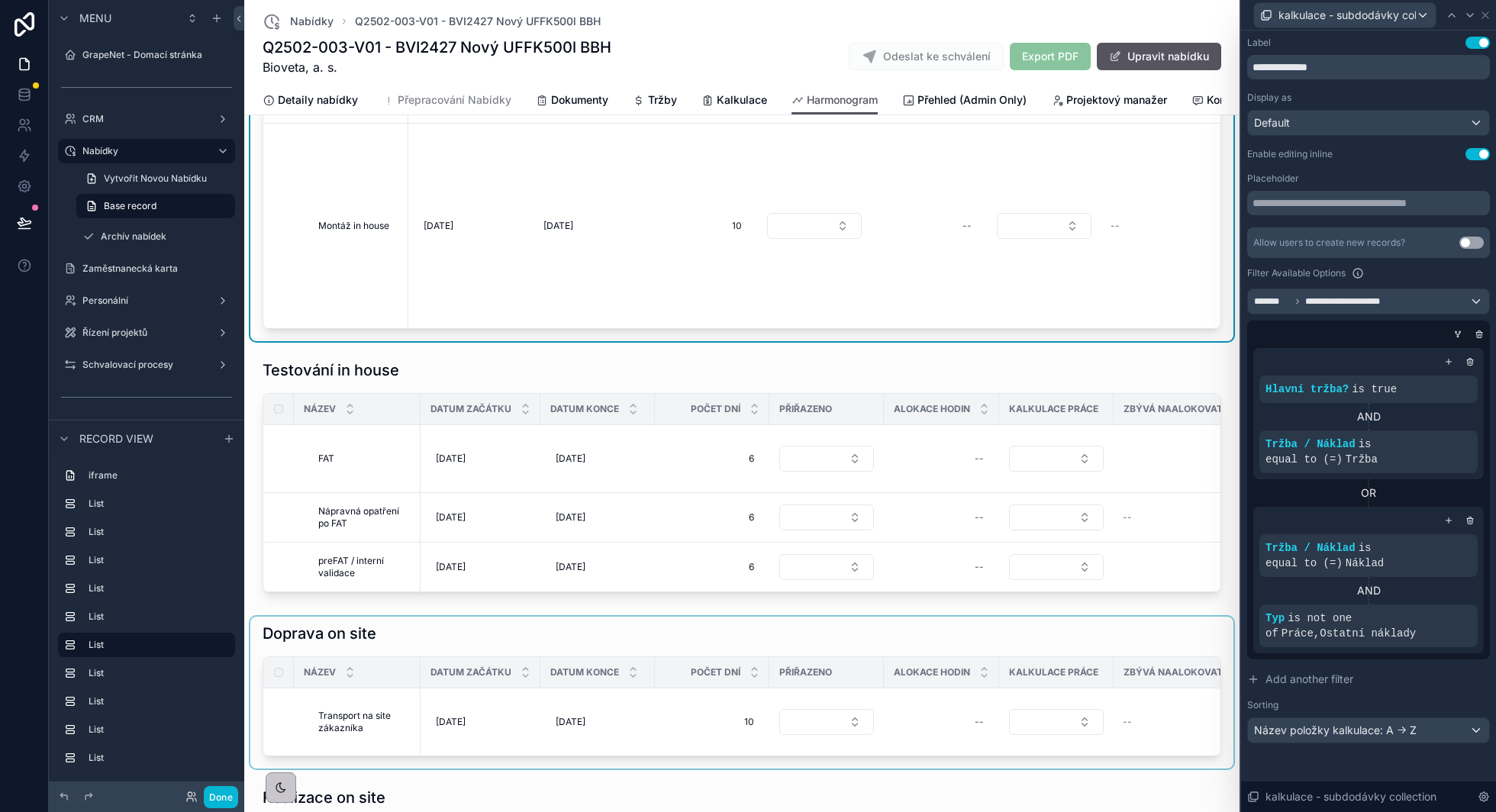
scroll to position [3304, 0]
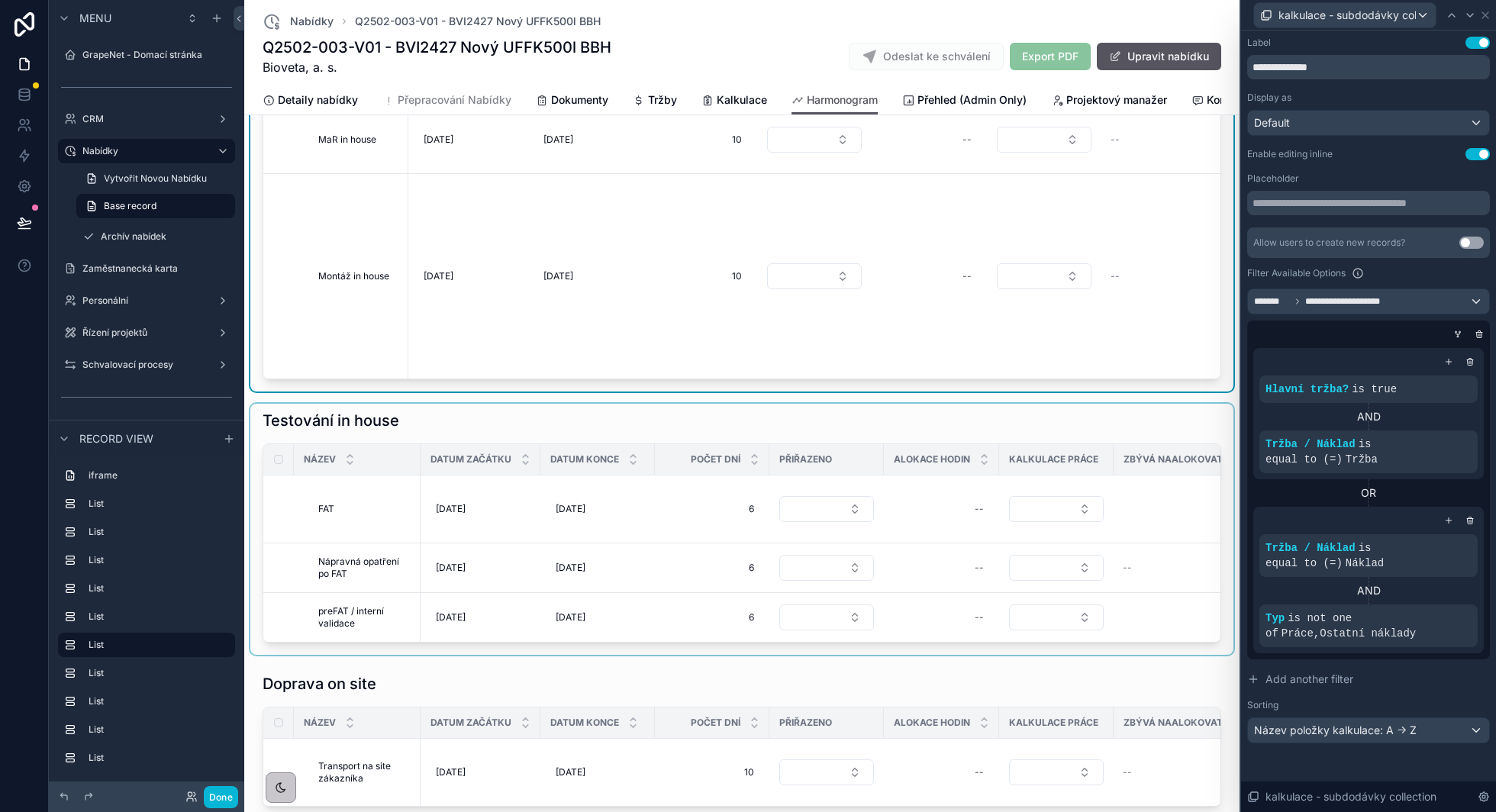
click at [826, 403] on div "scrollable content" at bounding box center [742, 529] width 983 height 251
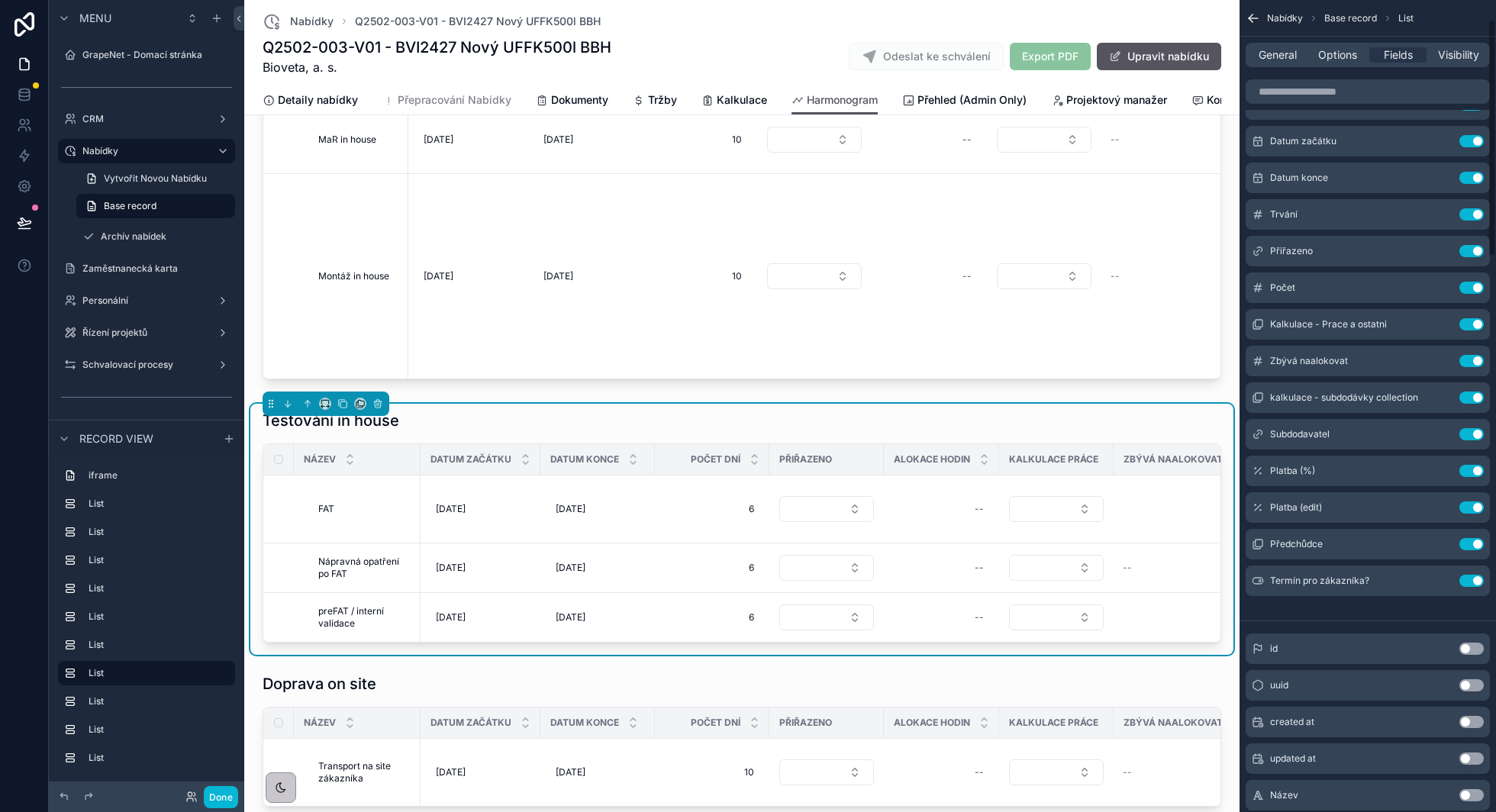
scroll to position [67, 0]
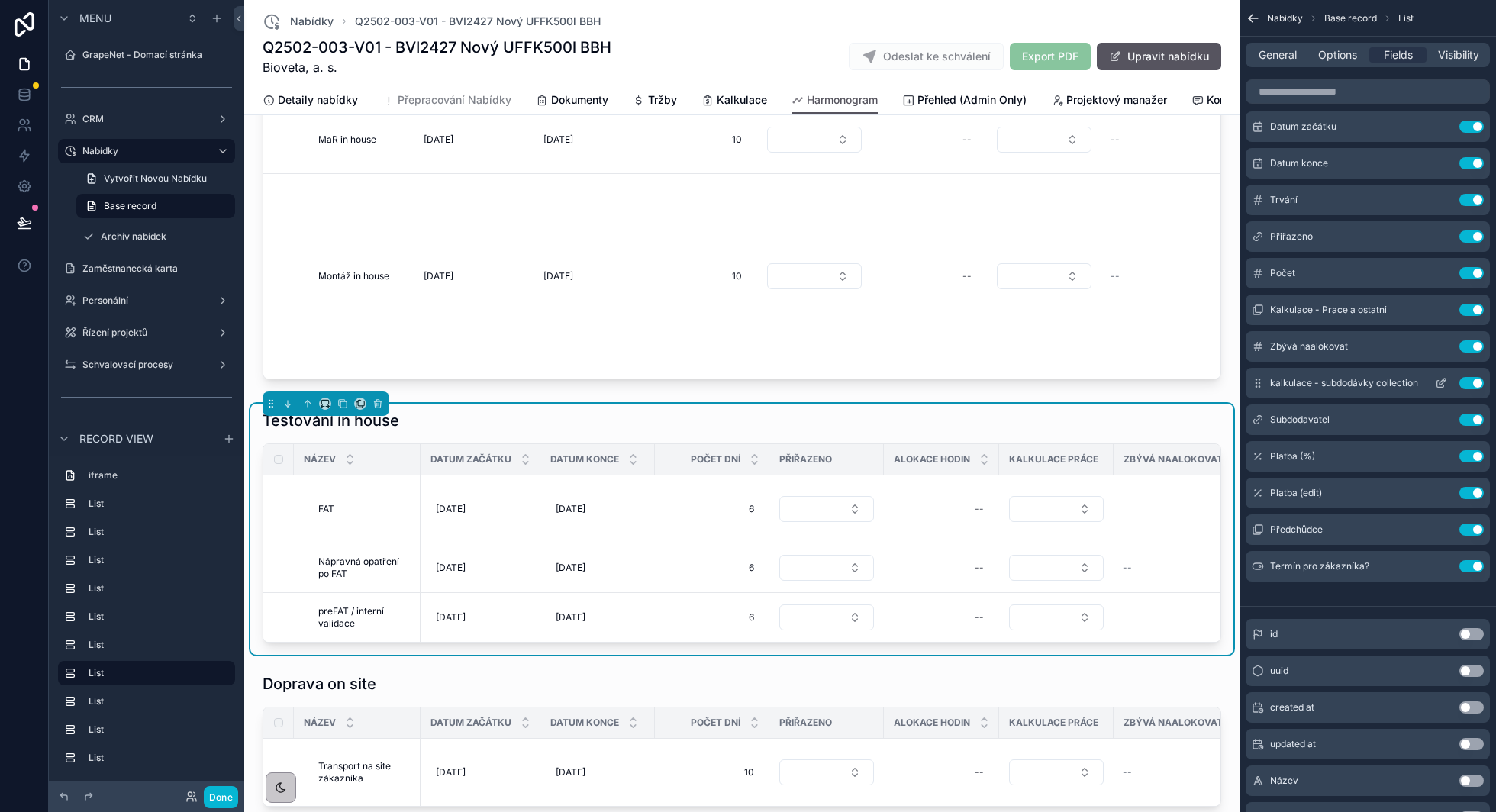
click at [1441, 381] on icon "scrollable content" at bounding box center [1443, 381] width 6 height 6
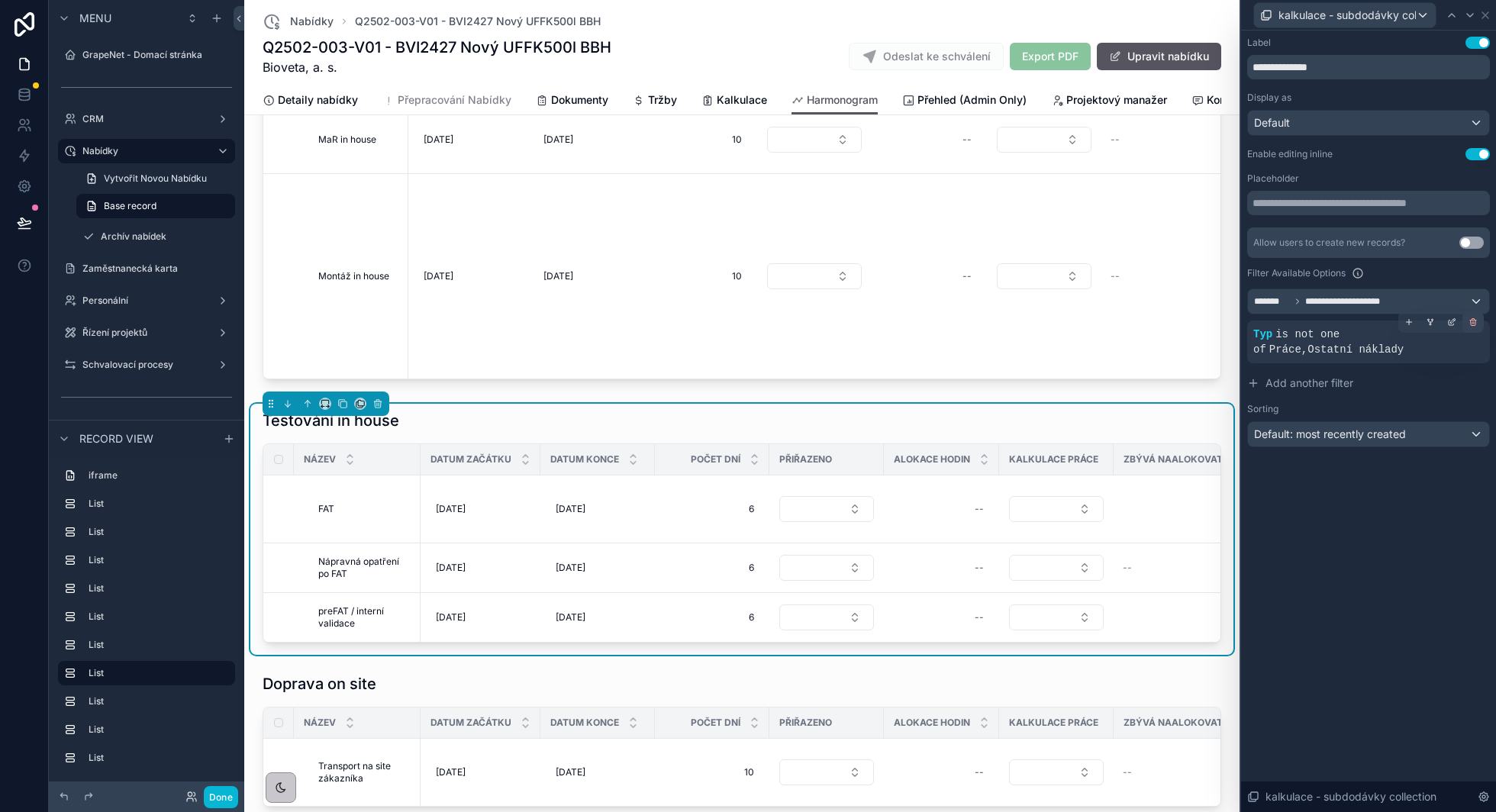
click at [1469, 318] on icon at bounding box center [1473, 322] width 9 height 9
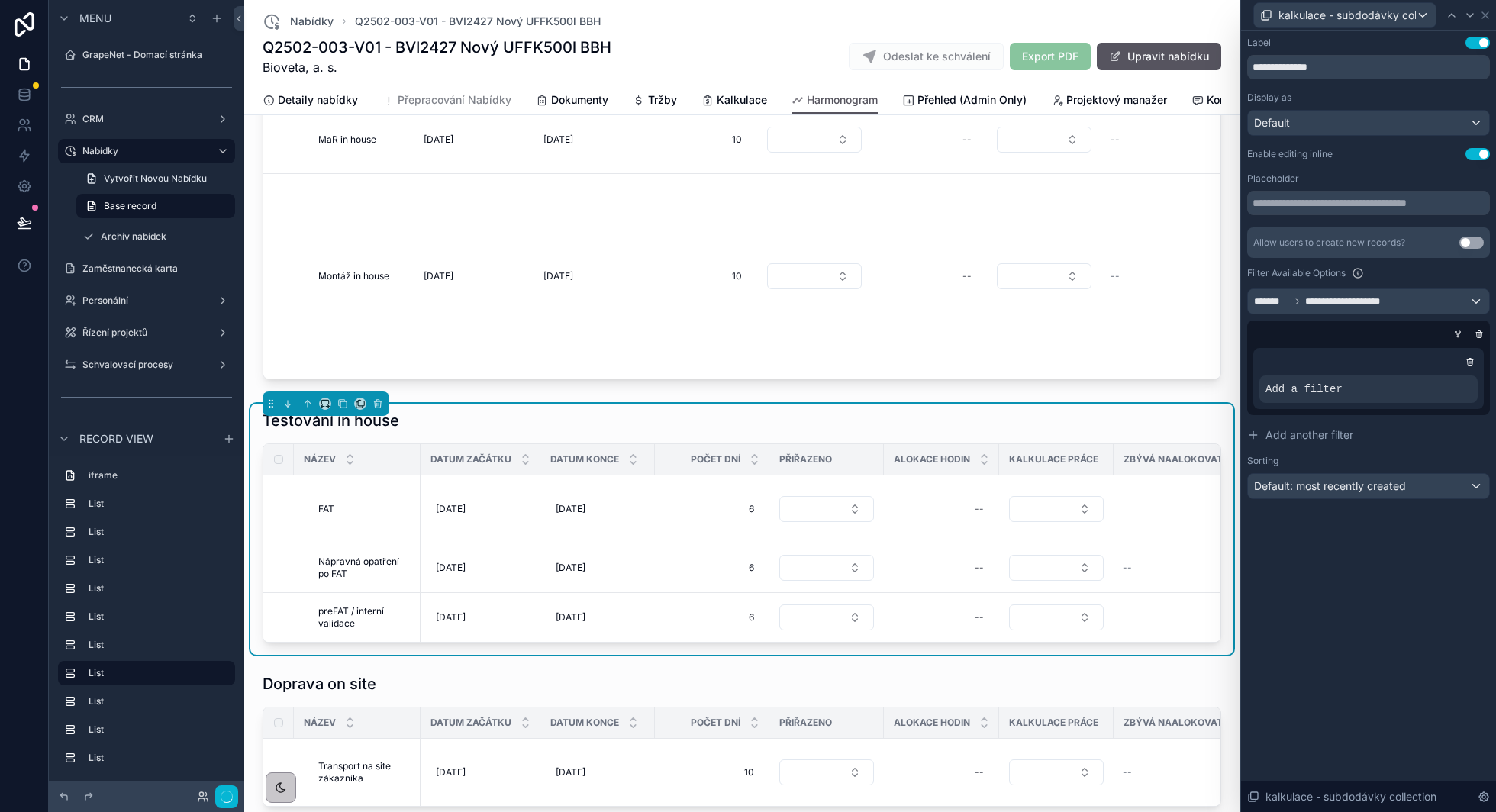
click at [0, 0] on icon at bounding box center [0, 0] width 0 height 0
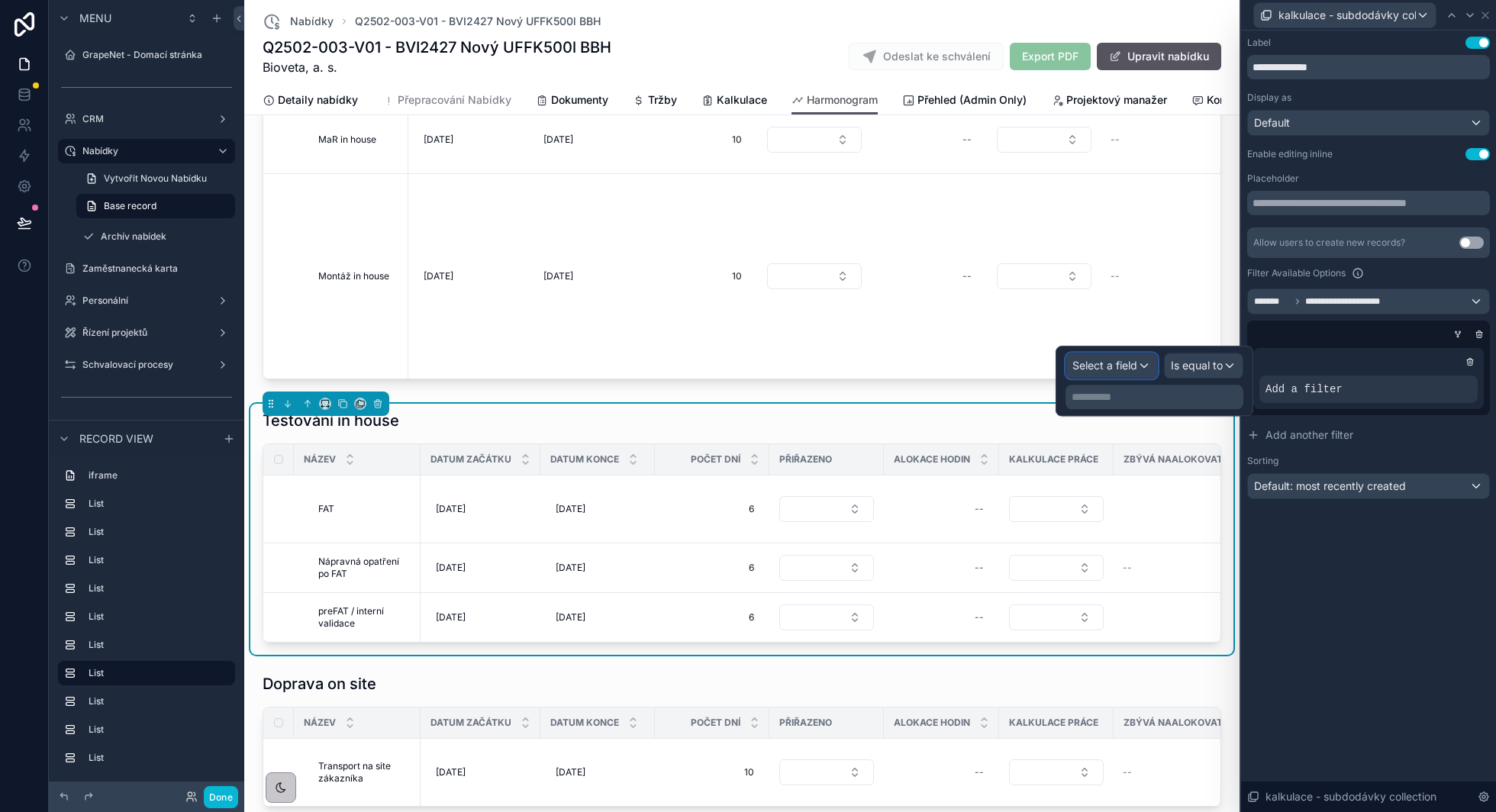
click at [1120, 366] on span "Select a field" at bounding box center [1104, 365] width 65 height 13
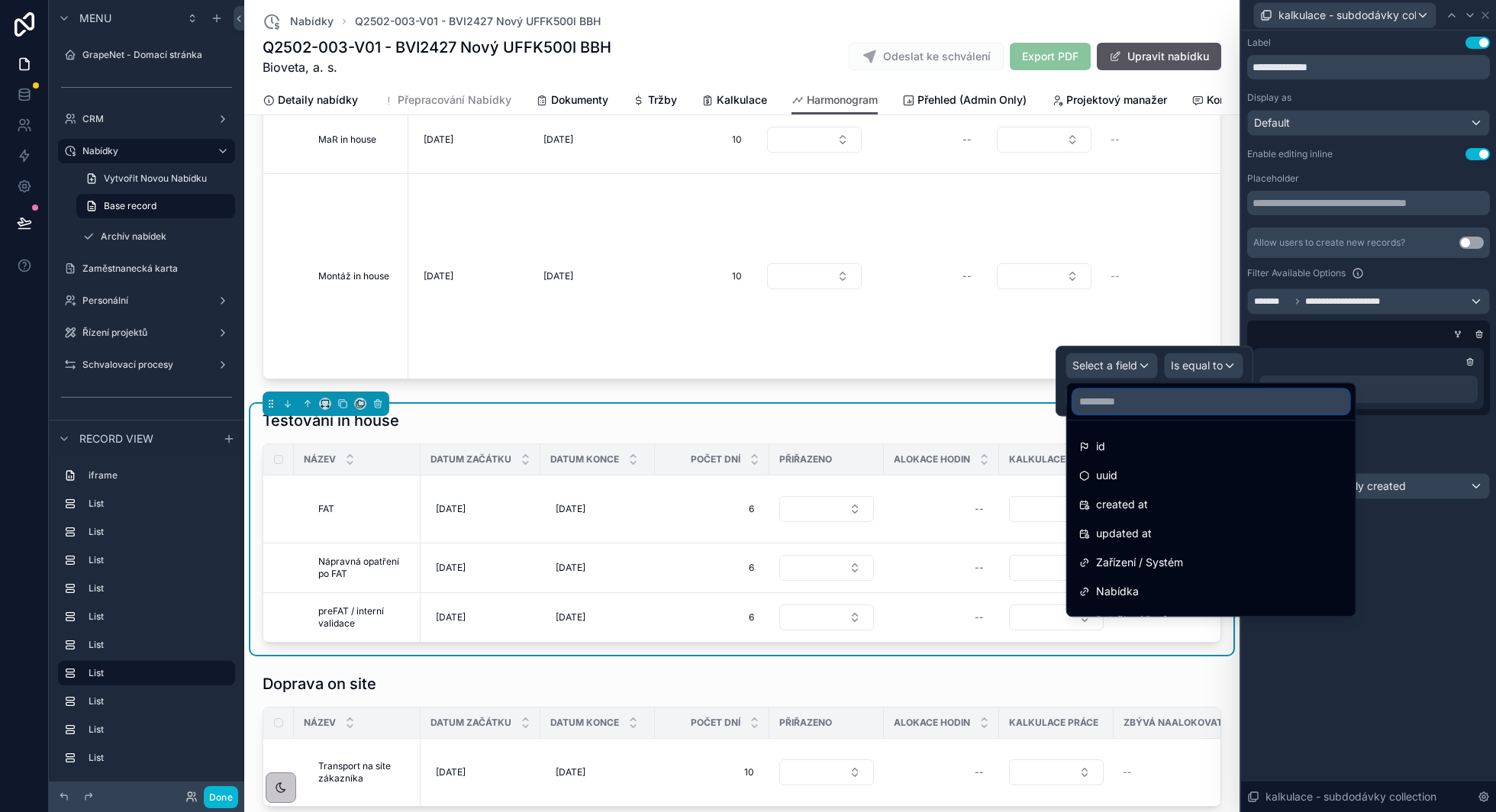
click at [1117, 407] on input "text" at bounding box center [1211, 401] width 276 height 24
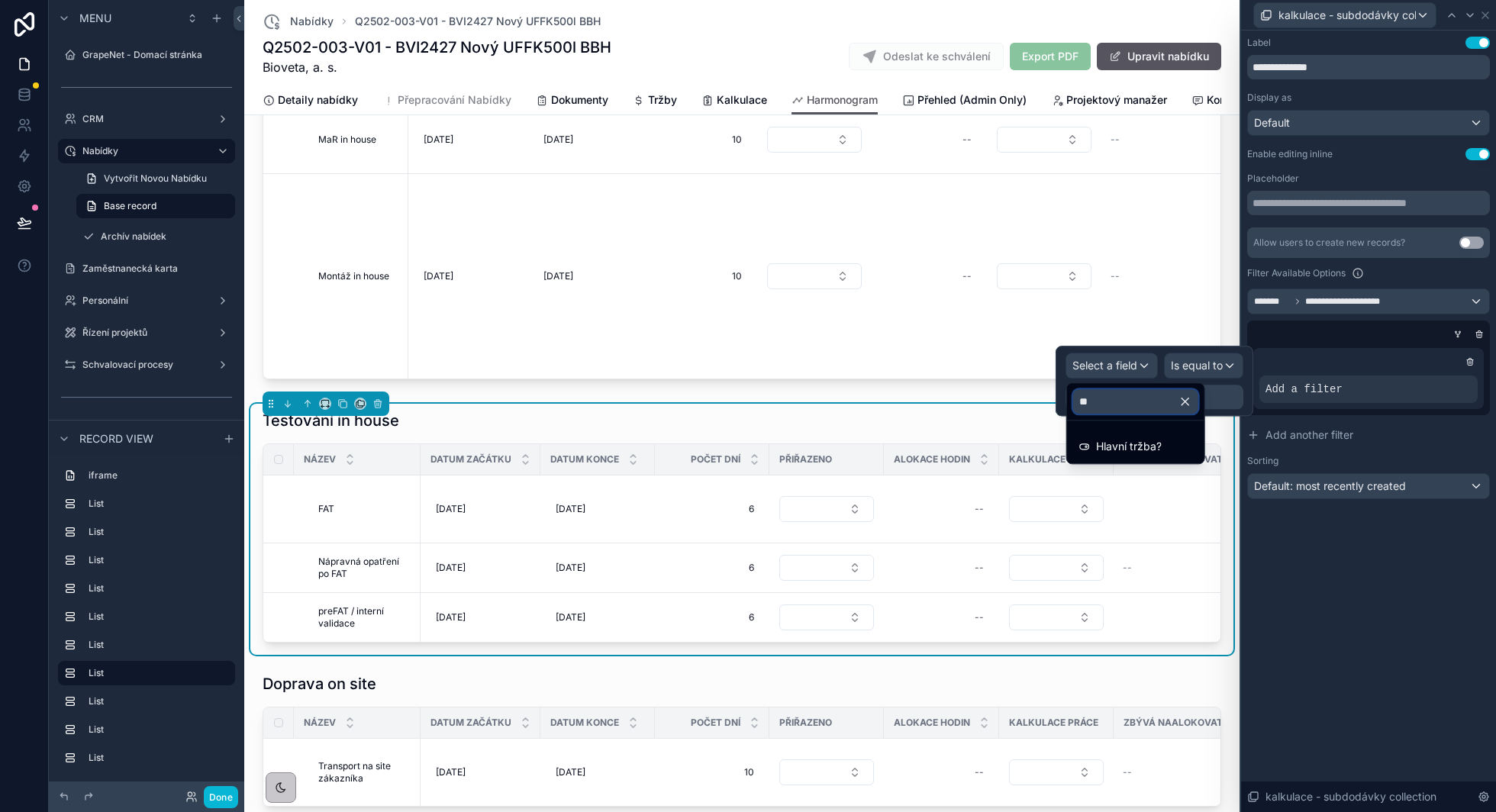
type input "***"
click at [1122, 451] on span "Hlavní tržba?" at bounding box center [1129, 446] width 66 height 18
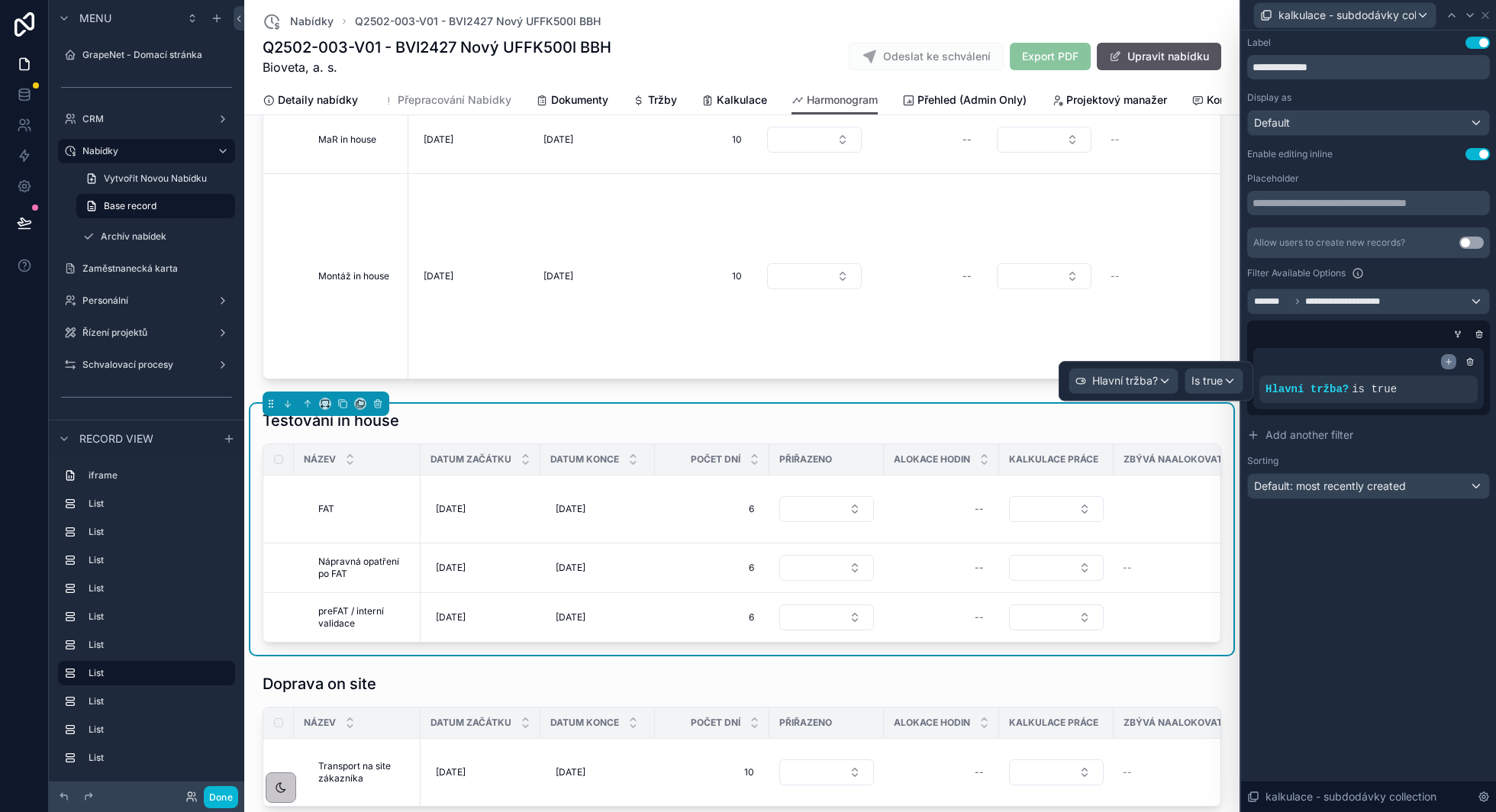
click at [1452, 364] on icon at bounding box center [1449, 362] width 9 height 9
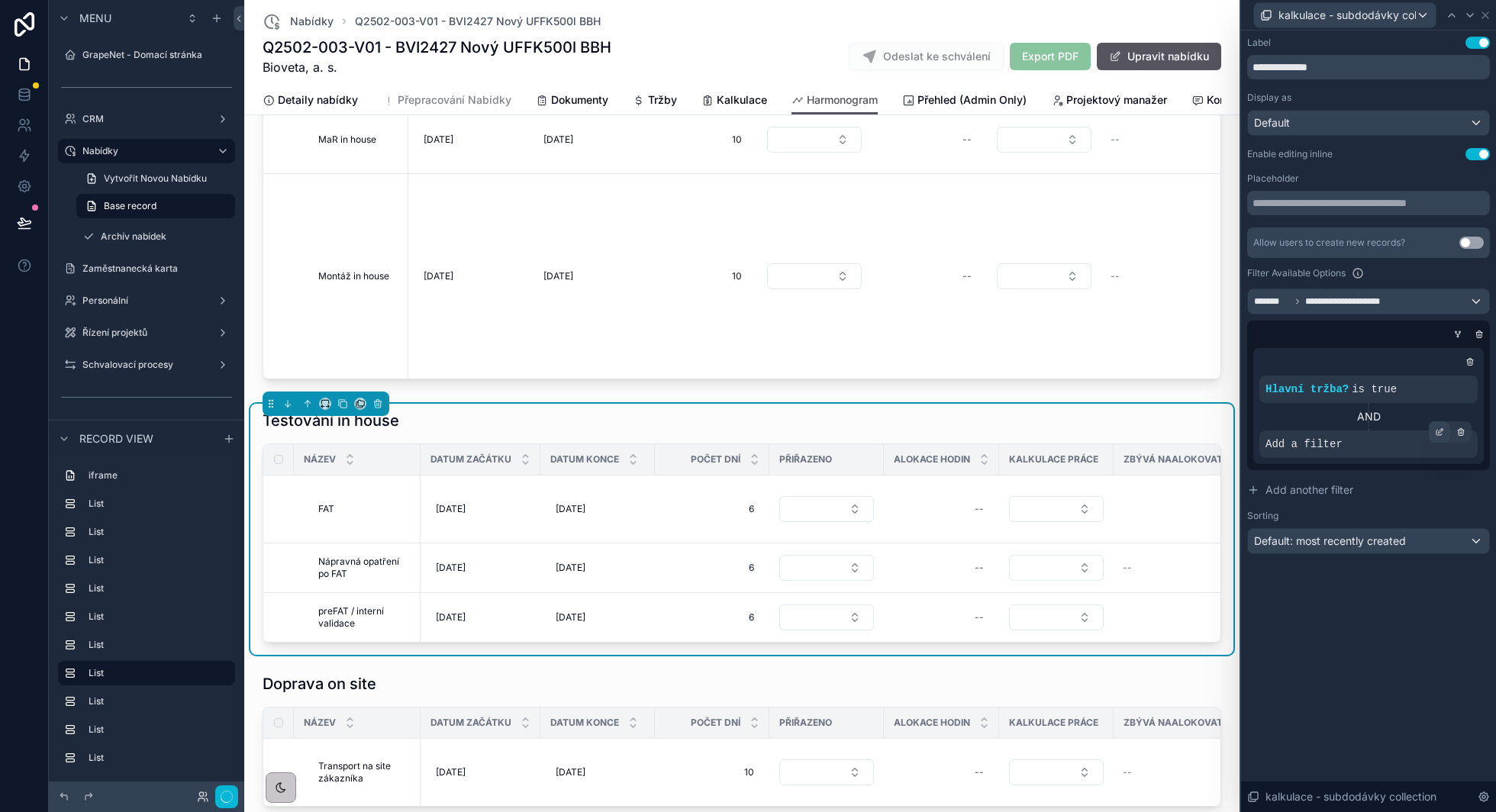
click at [1436, 435] on icon at bounding box center [1440, 432] width 9 height 9
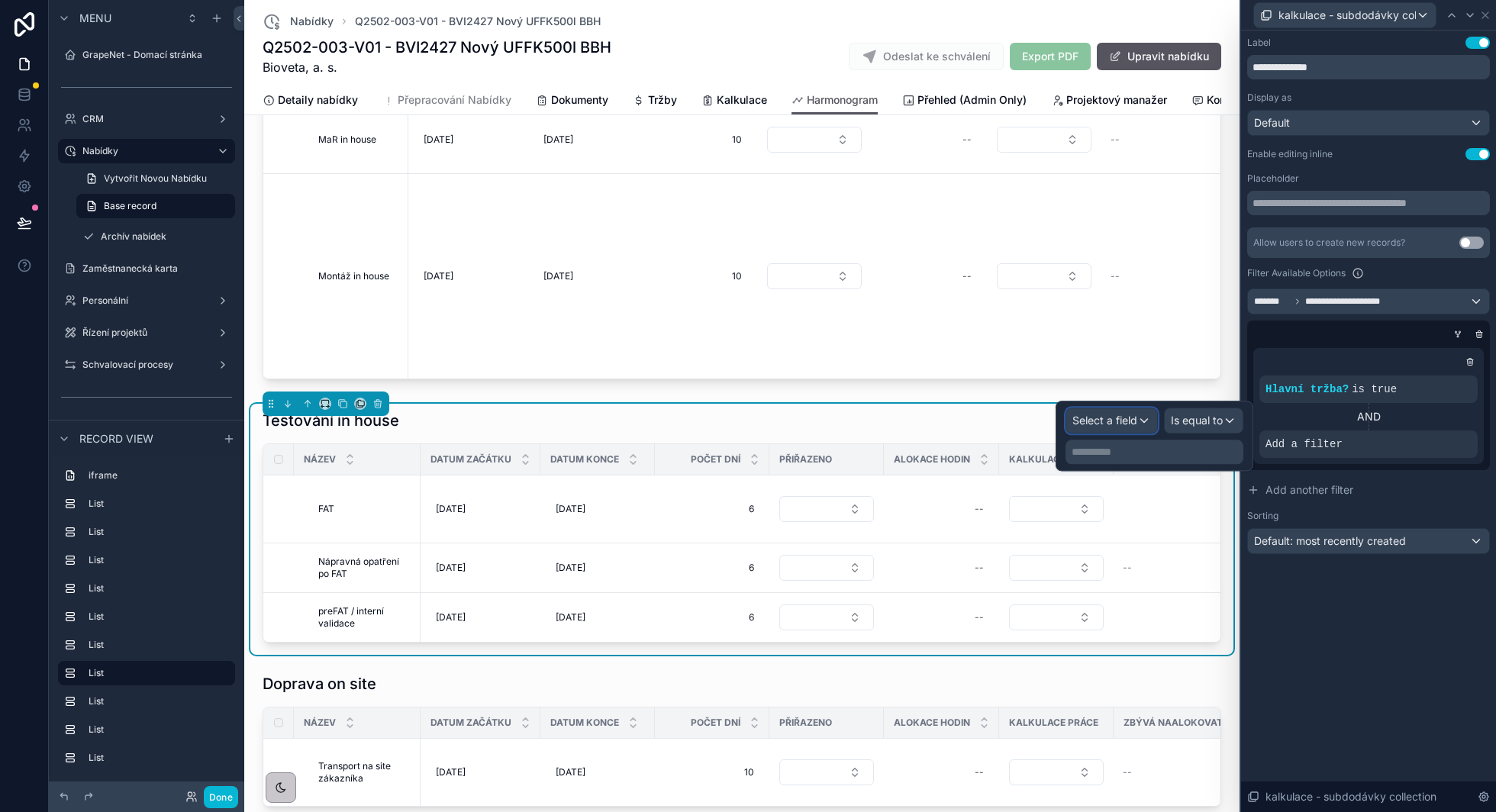
click at [1126, 425] on span "Select a field" at bounding box center [1104, 420] width 65 height 13
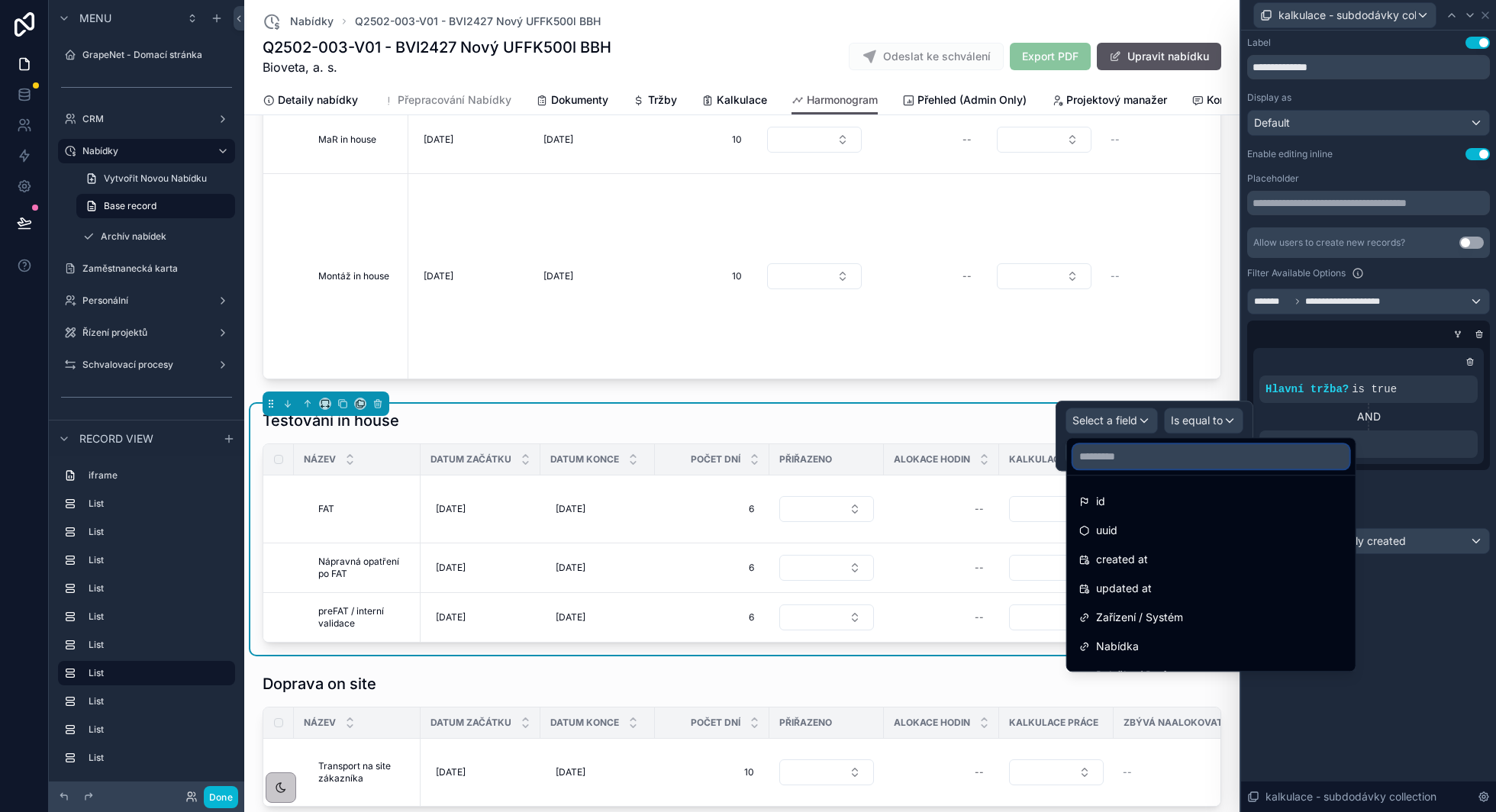
click at [1090, 466] on input "text" at bounding box center [1211, 456] width 276 height 24
type input "**"
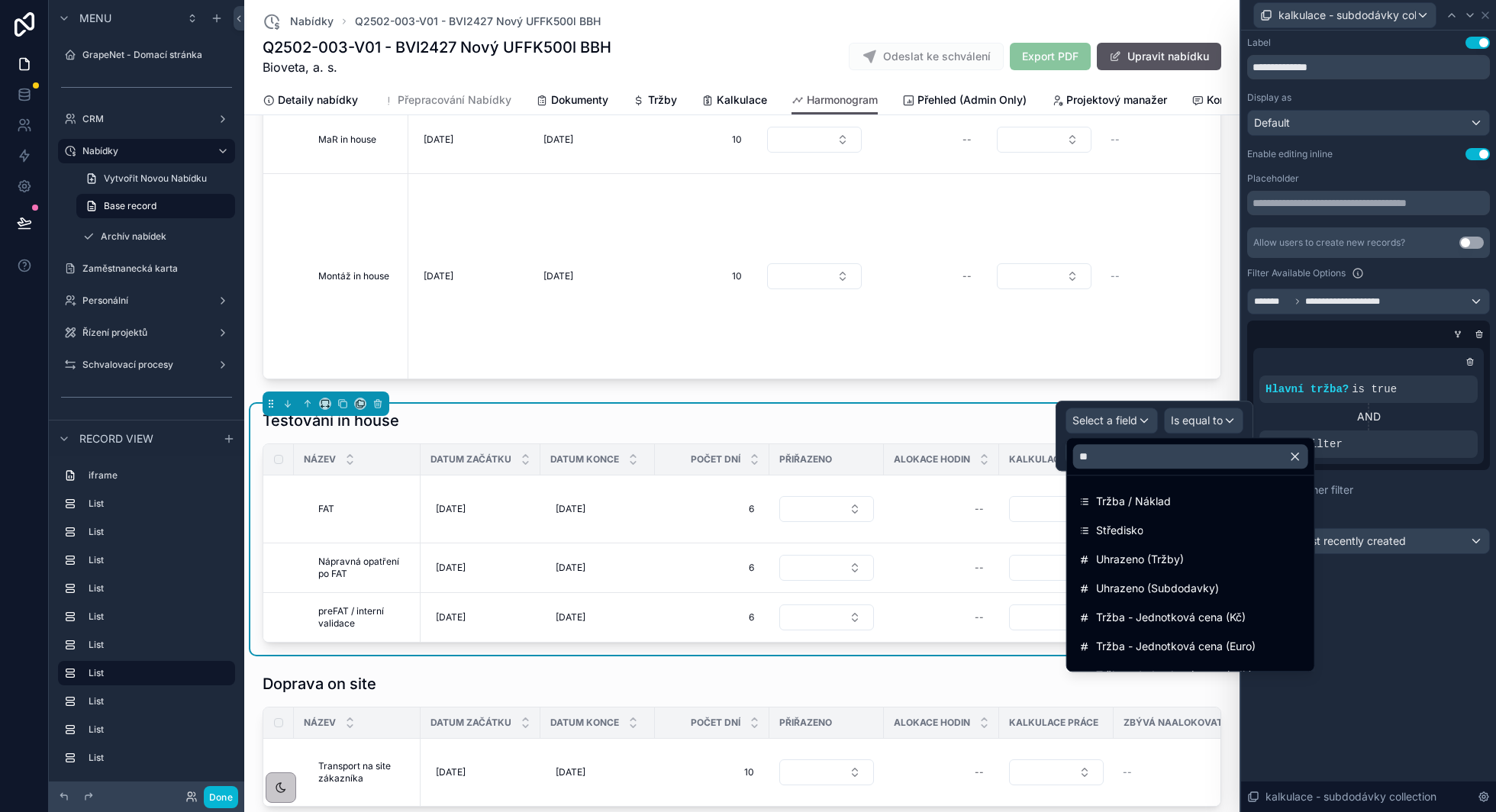
click at [1121, 493] on span "Tržba / Náklad" at bounding box center [1133, 501] width 74 height 18
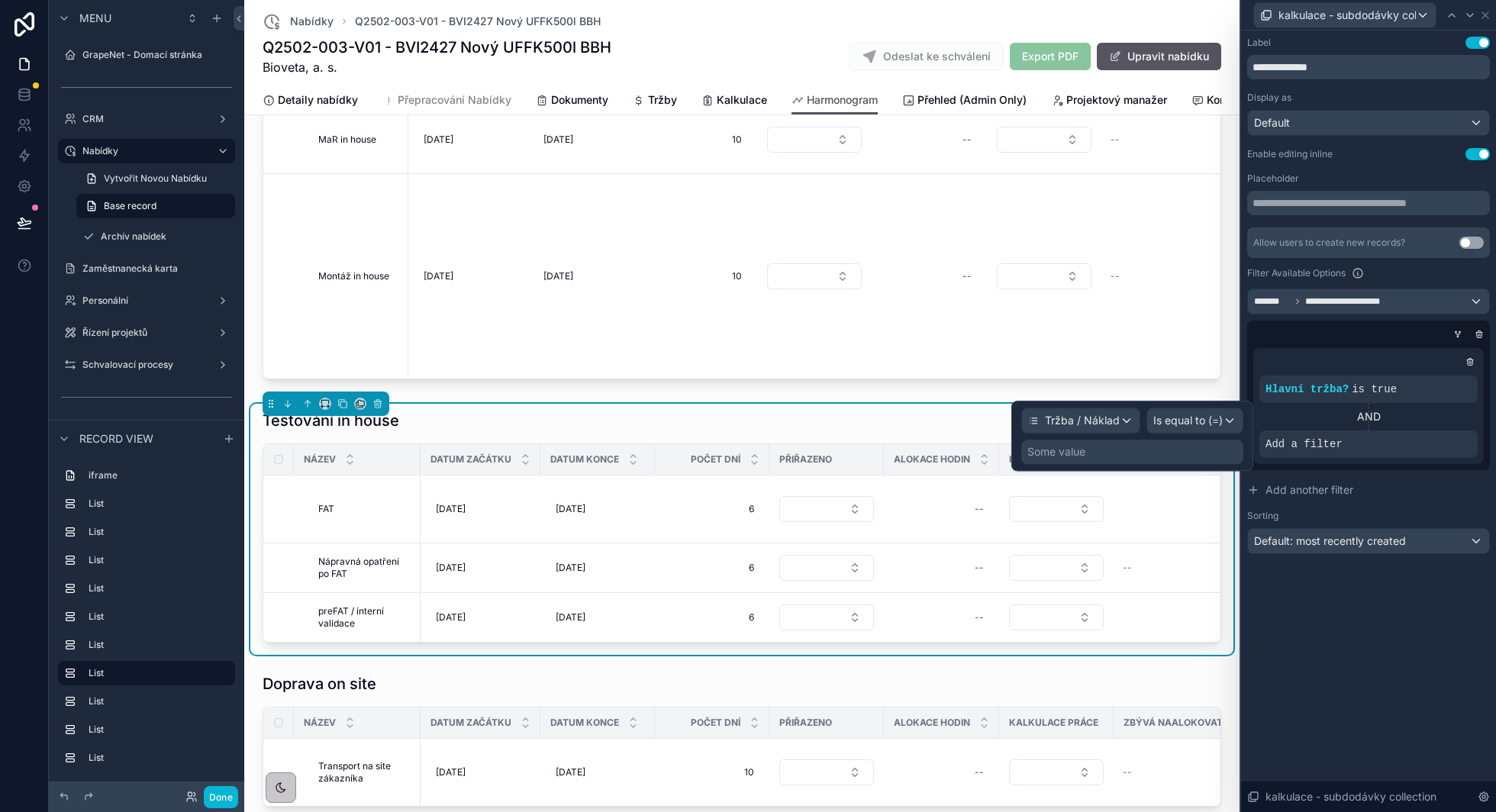
click at [1205, 443] on div "Some value" at bounding box center [1133, 451] width 222 height 24
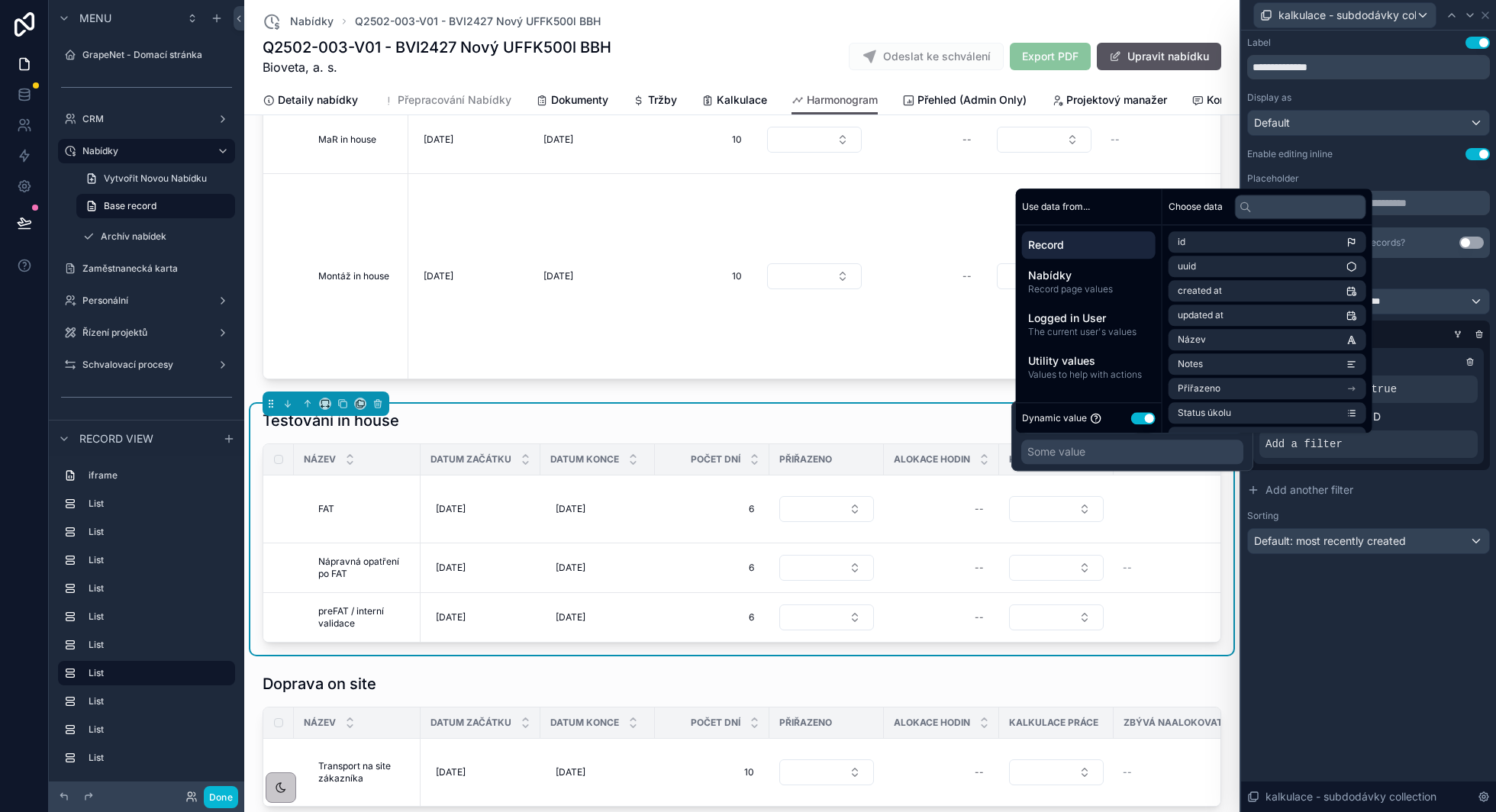
click at [1142, 419] on button "Use setting" at bounding box center [1143, 418] width 24 height 13
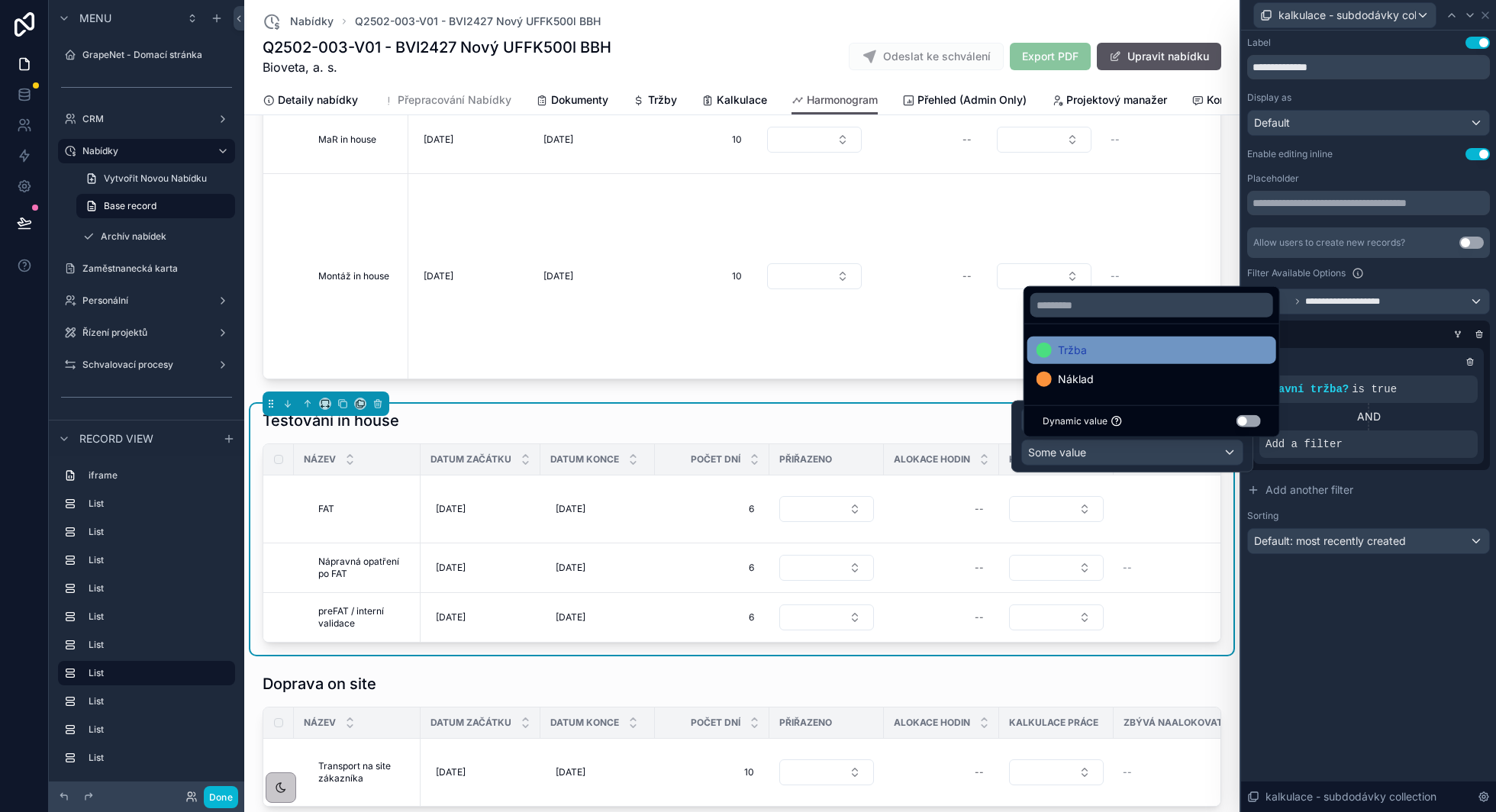
click at [1152, 345] on div "Tržba" at bounding box center [1151, 350] width 230 height 18
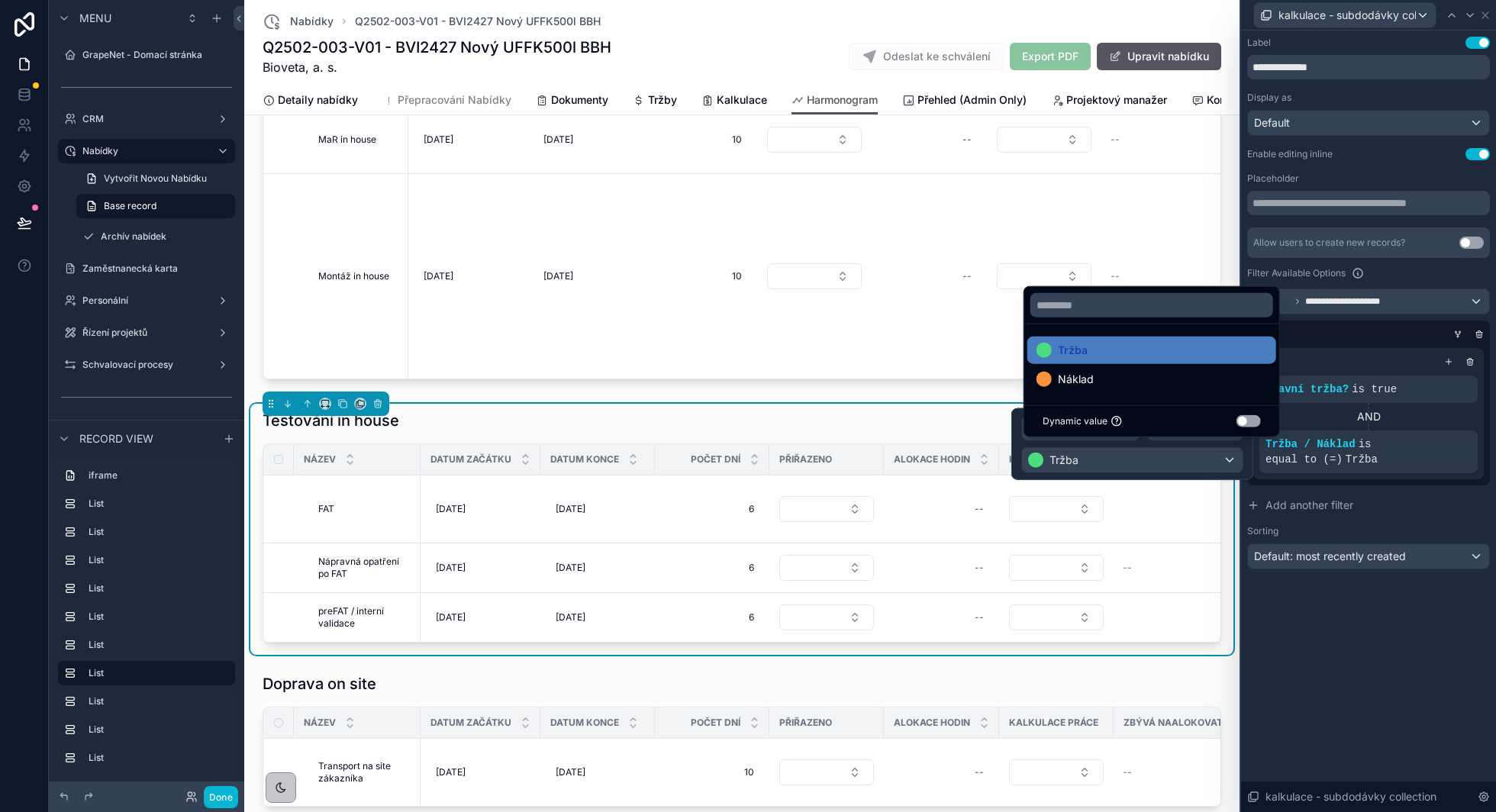
click at [1335, 345] on div "Hlavní tržba? is true AND Tržba / Náklad is equal to (=) Tržba" at bounding box center [1368, 413] width 243 height 143
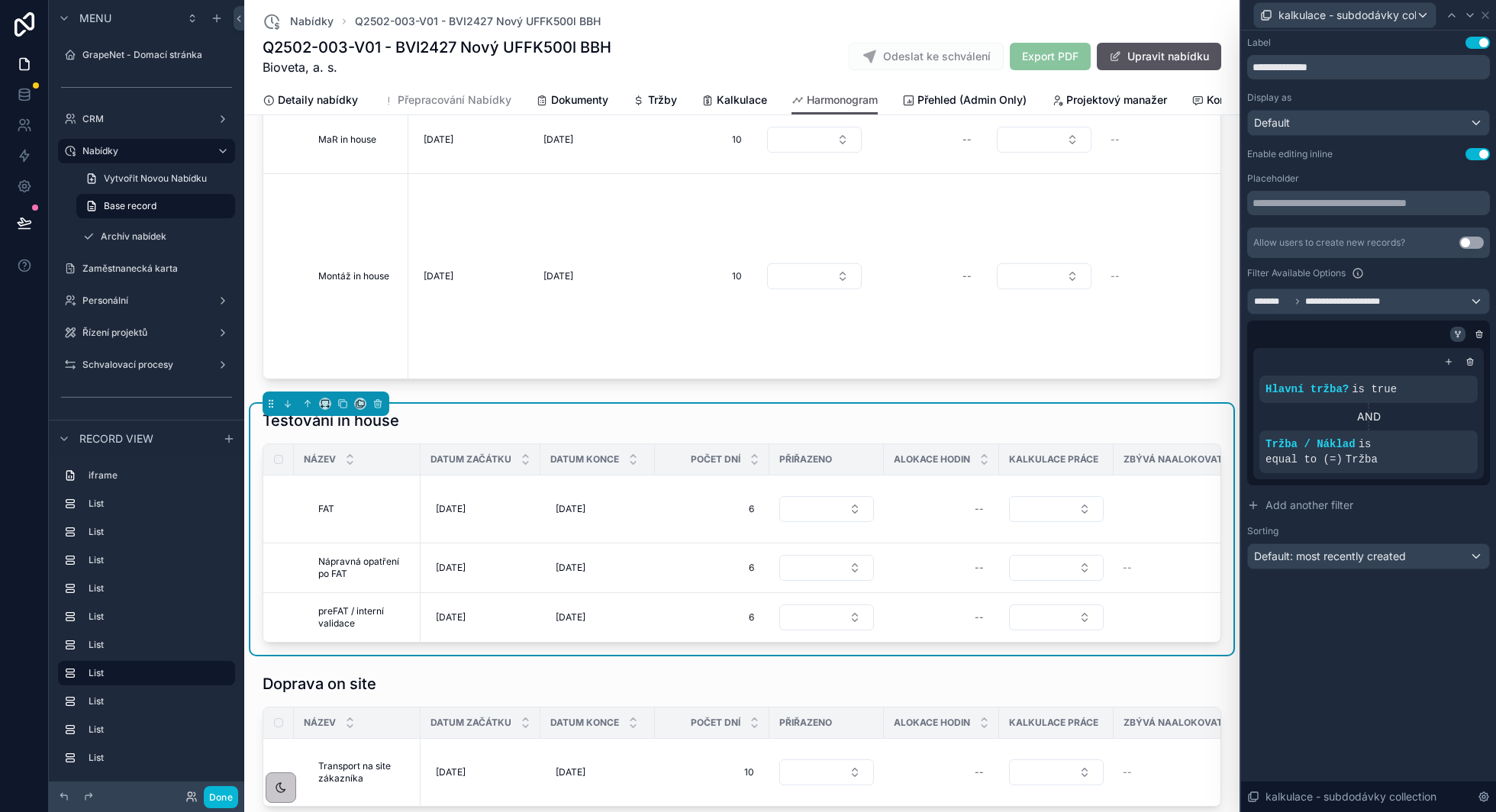
click at [1459, 335] on icon at bounding box center [1458, 334] width 9 height 9
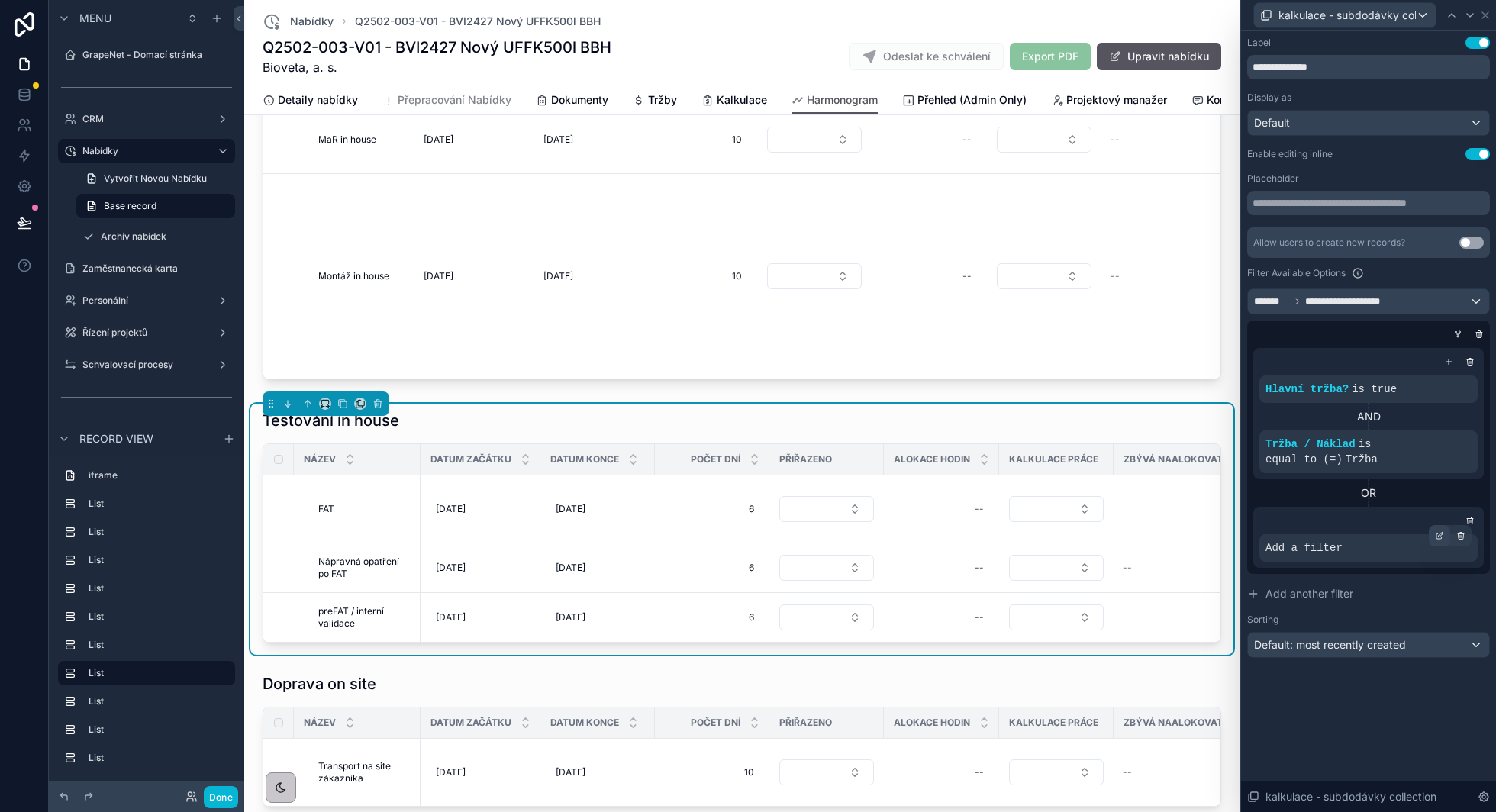
click at [1441, 538] on icon at bounding box center [1440, 536] width 9 height 9
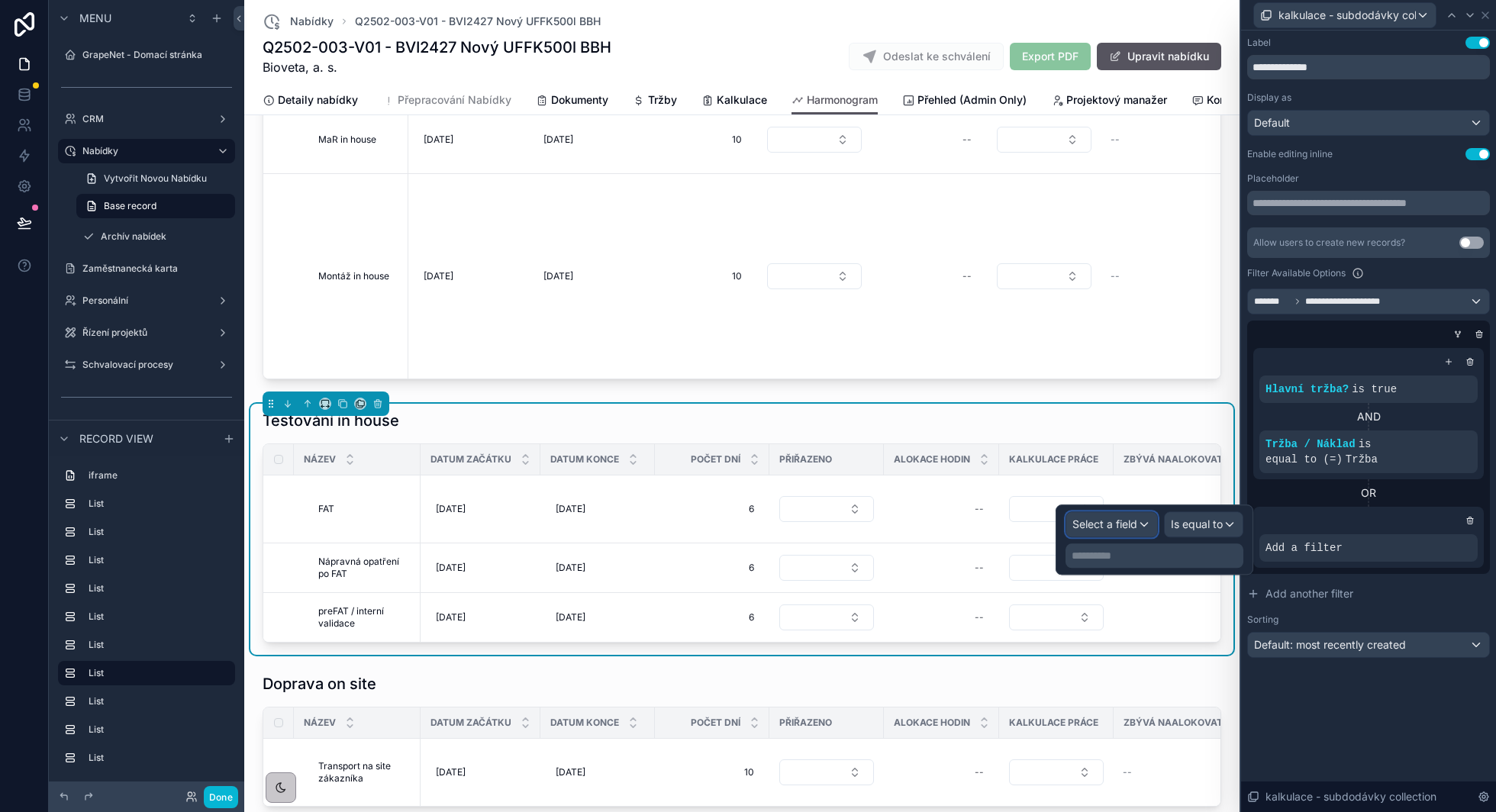
click at [1095, 520] on span "Select a field" at bounding box center [1104, 524] width 65 height 13
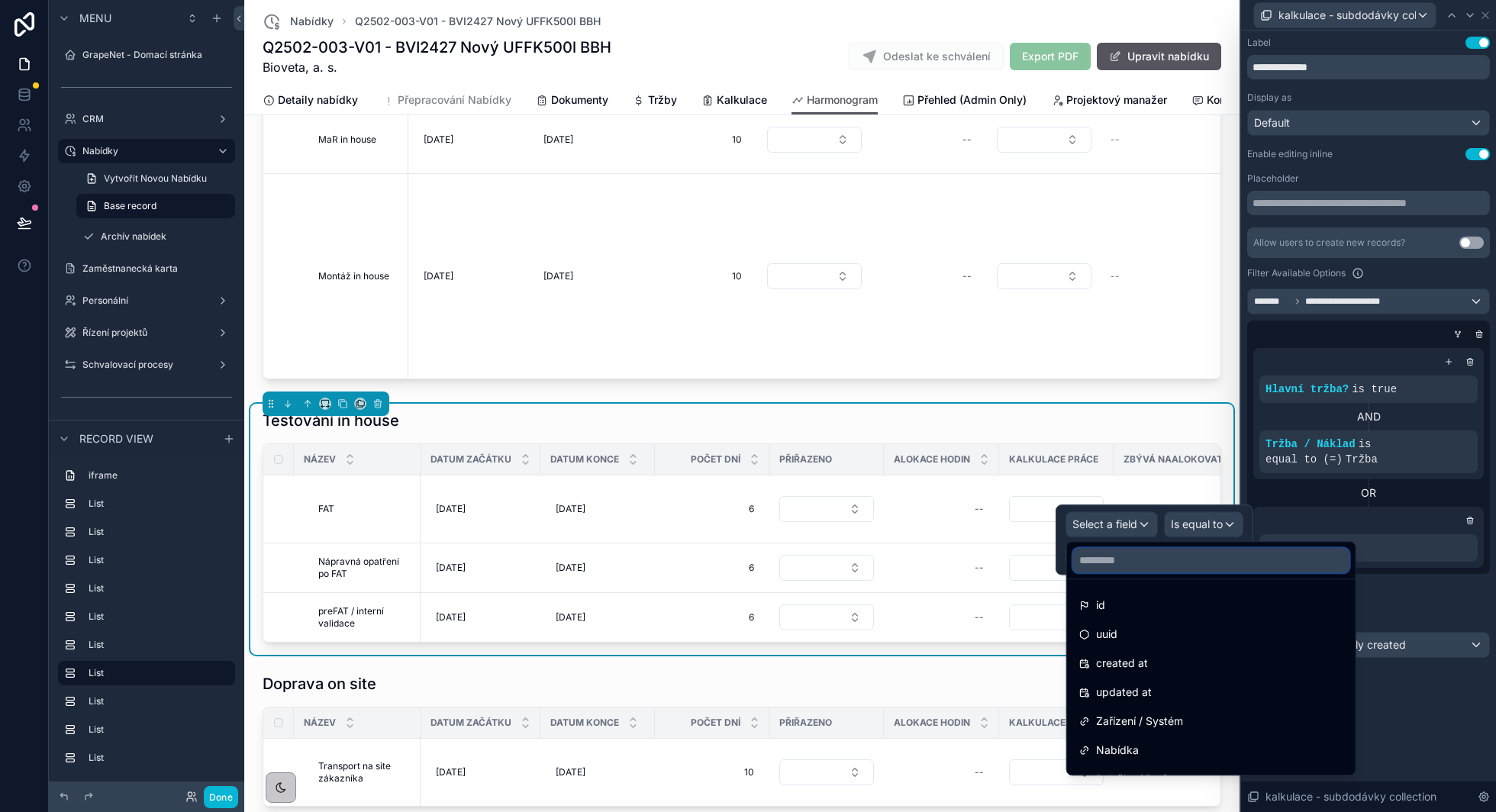
click at [1111, 565] on input "text" at bounding box center [1211, 560] width 276 height 24
type input "**"
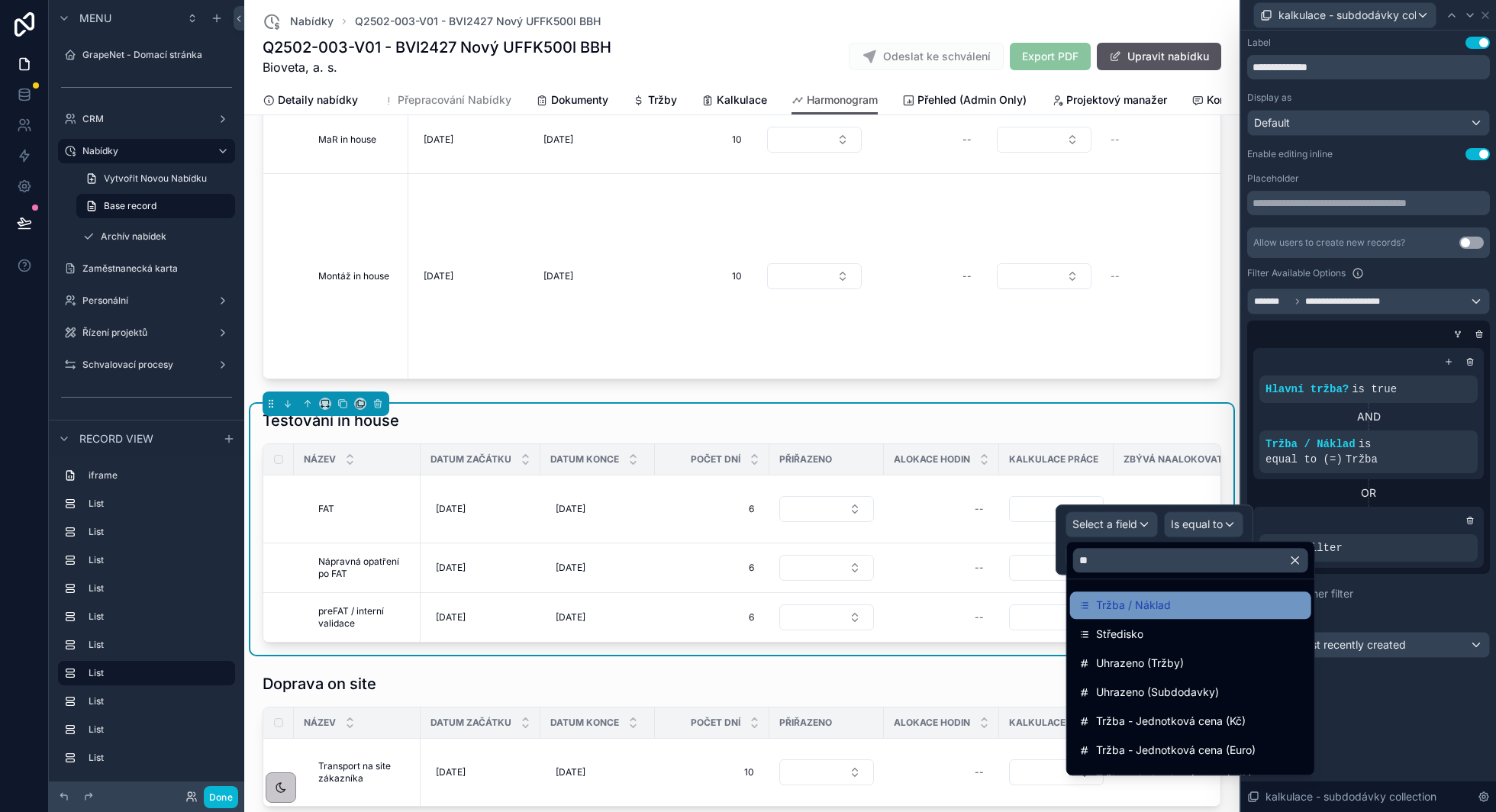
click at [1124, 600] on span "Tržba / Náklad" at bounding box center [1133, 604] width 74 height 18
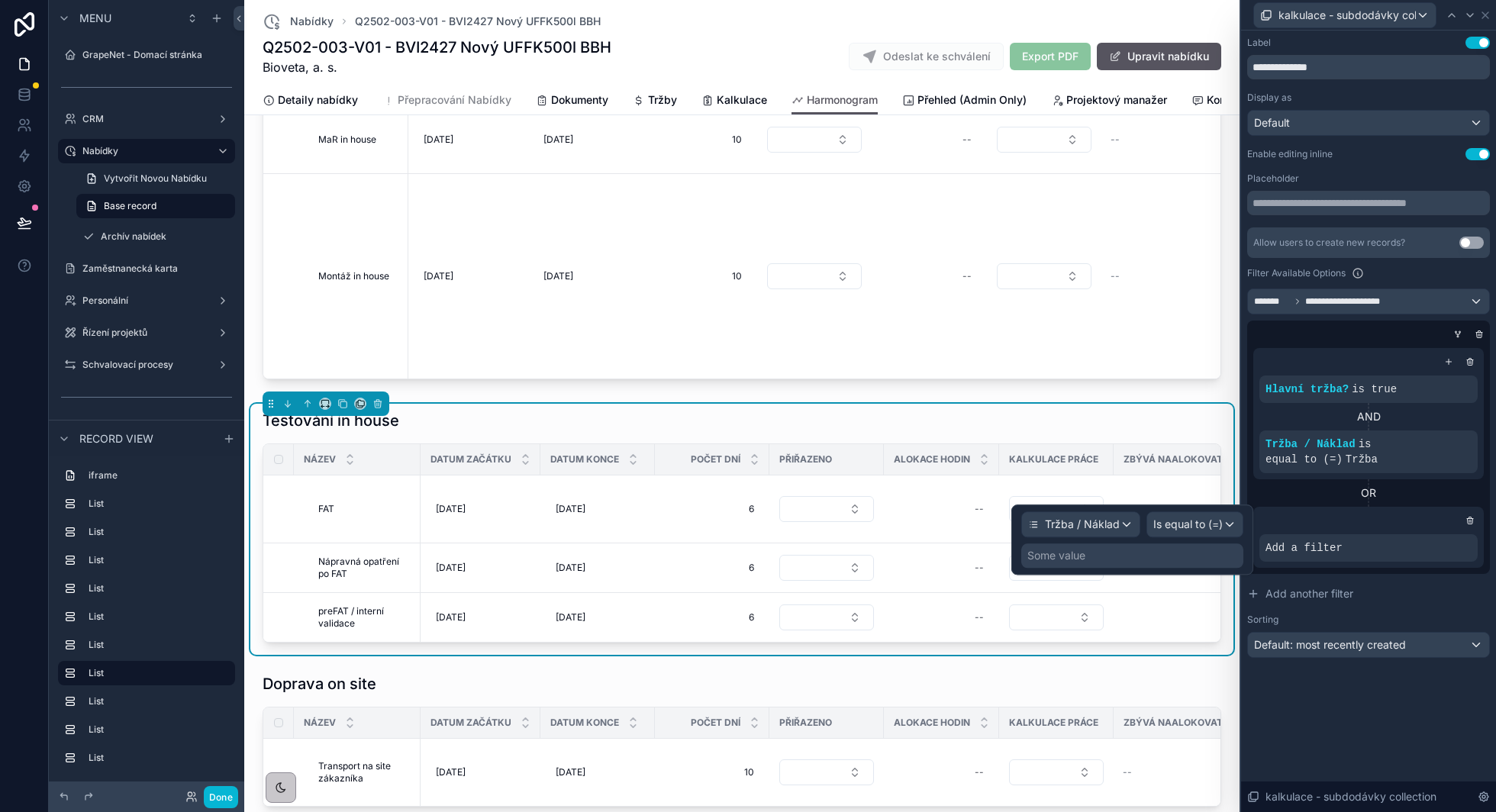
click at [1106, 557] on div "Some value" at bounding box center [1133, 555] width 222 height 24
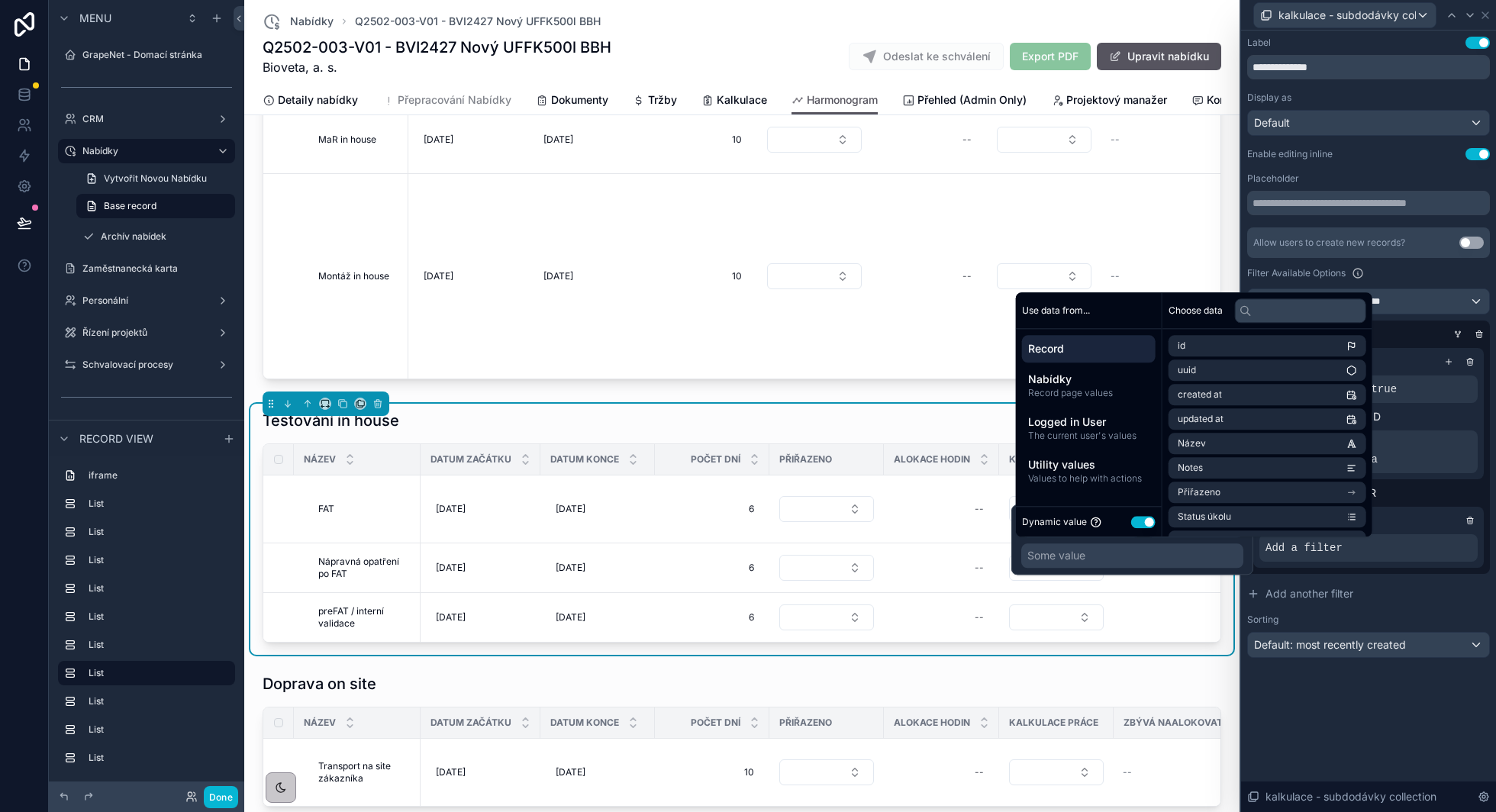
click at [1137, 525] on button "Use setting" at bounding box center [1143, 522] width 24 height 13
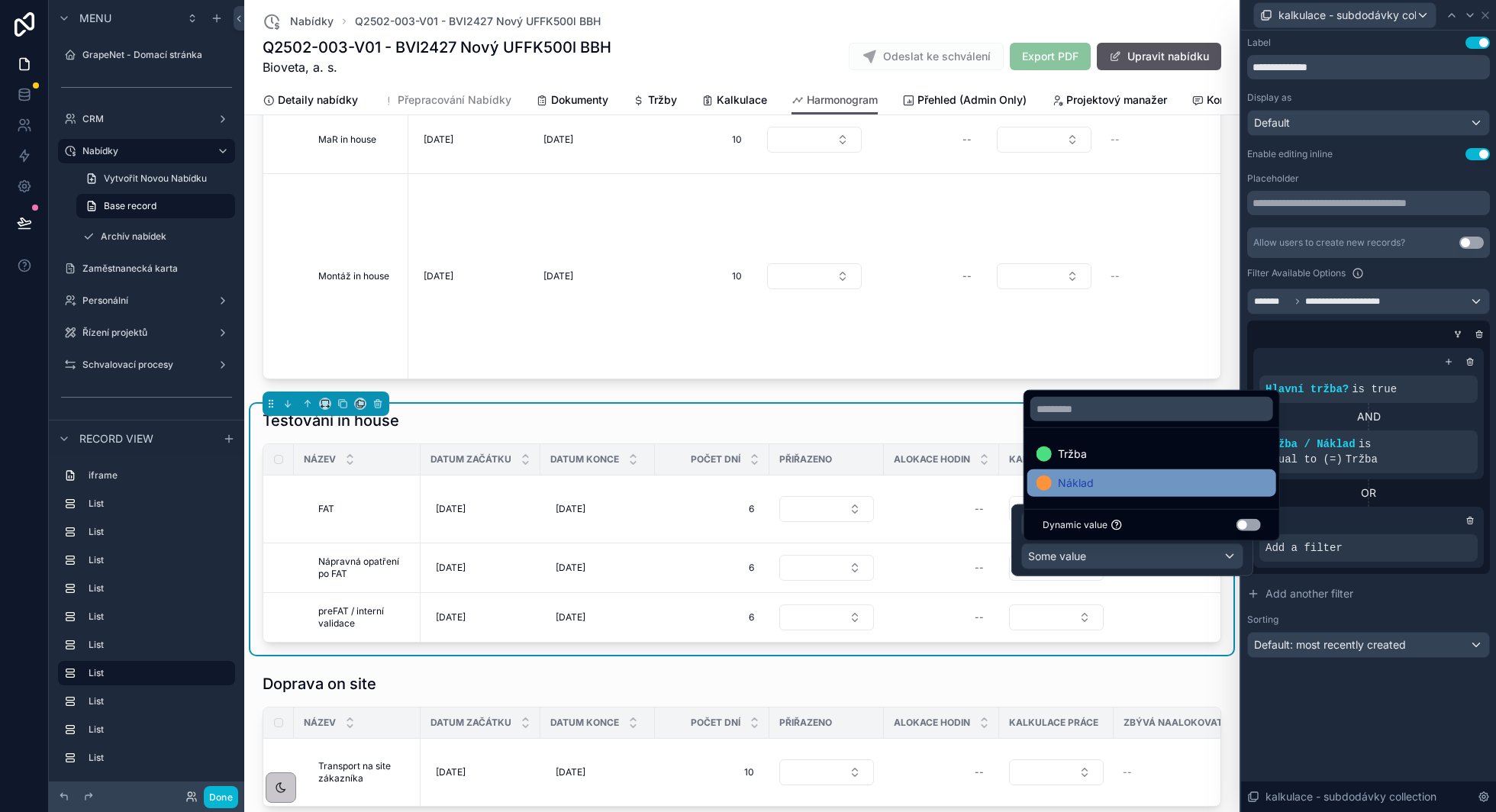
click at [1151, 487] on div "Náklad" at bounding box center [1151, 482] width 230 height 18
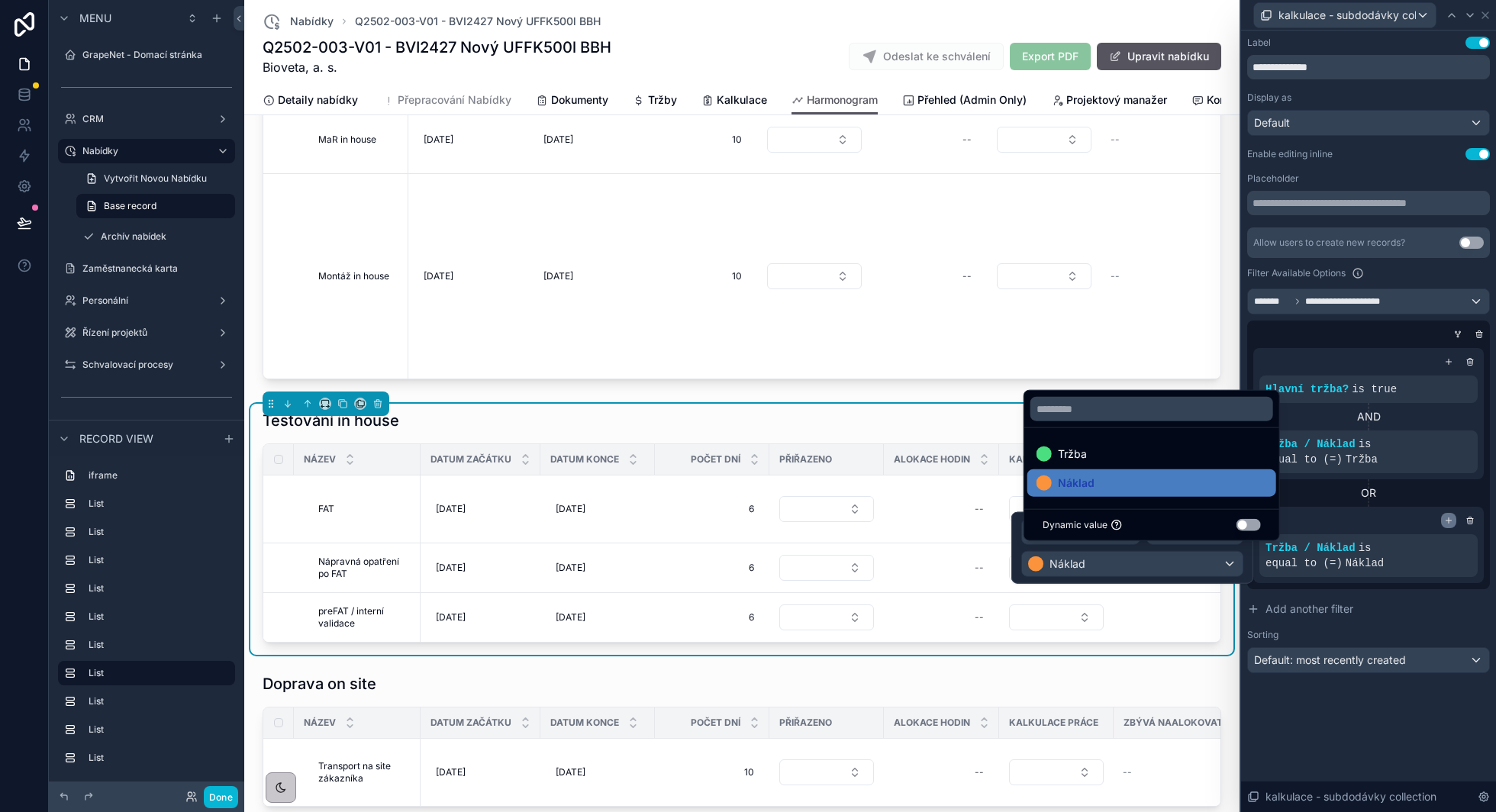
click at [1448, 522] on icon at bounding box center [1449, 521] width 9 height 9
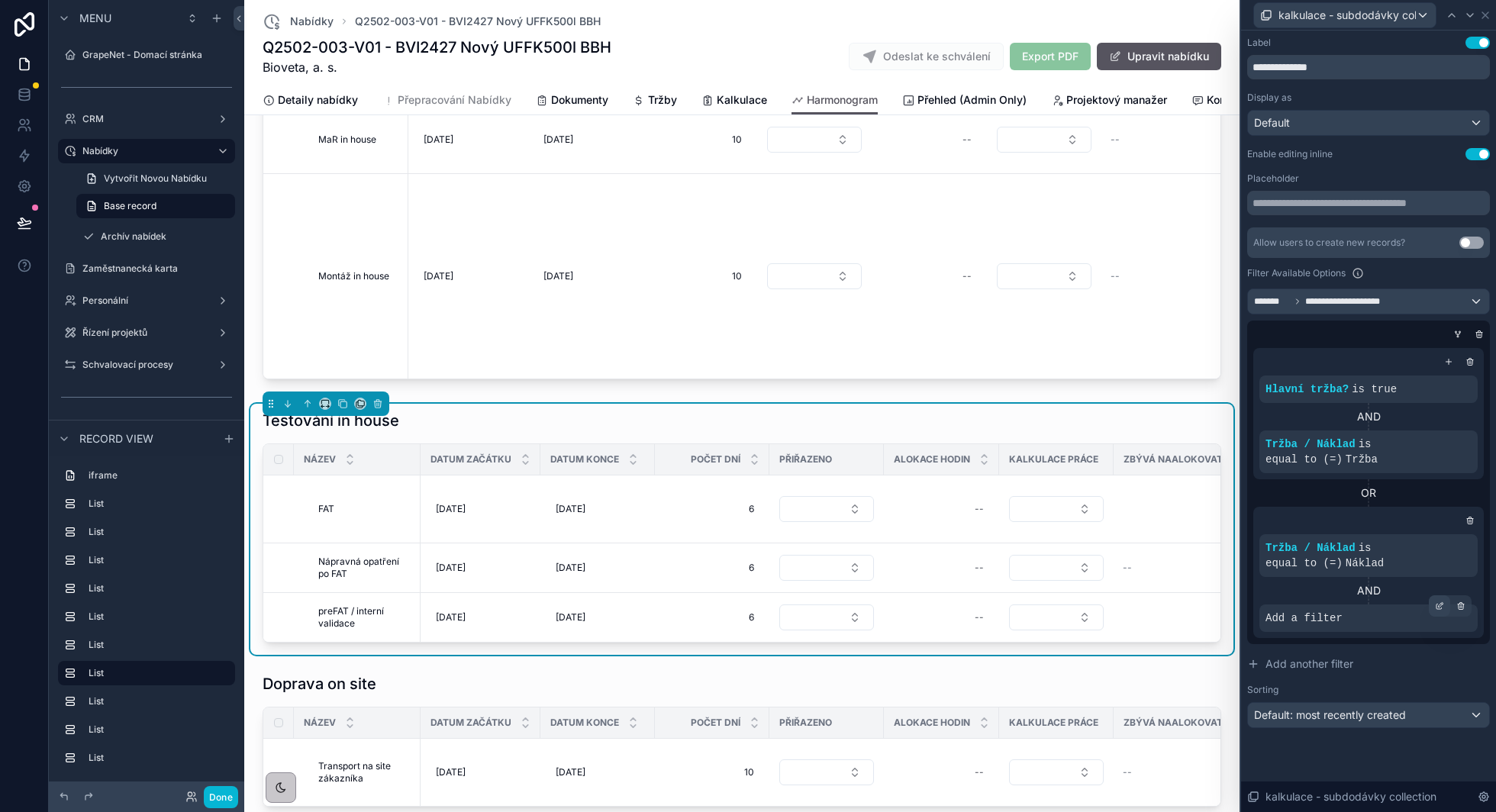
click at [1440, 610] on div at bounding box center [1439, 605] width 21 height 21
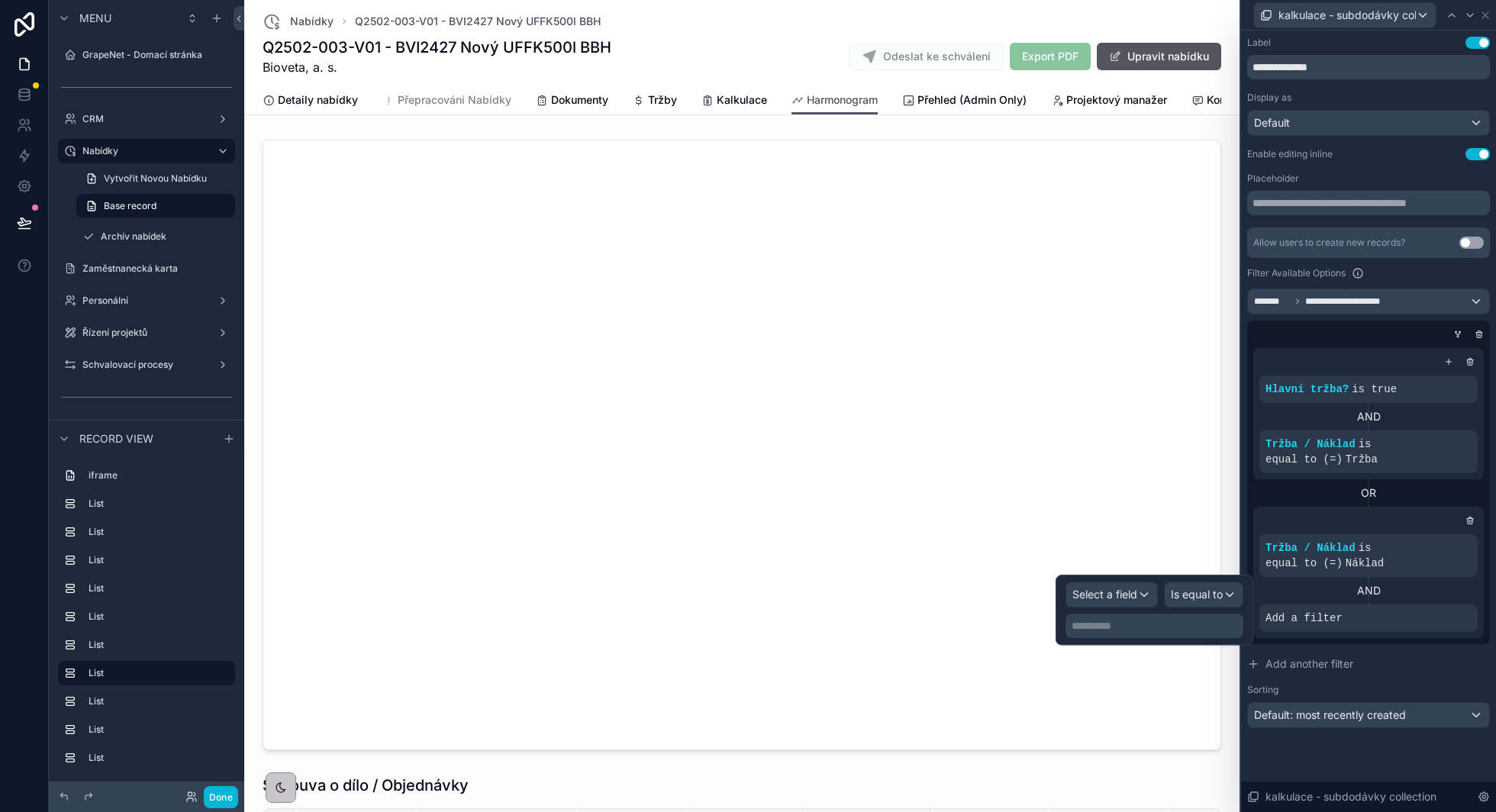
scroll to position [67, 0]
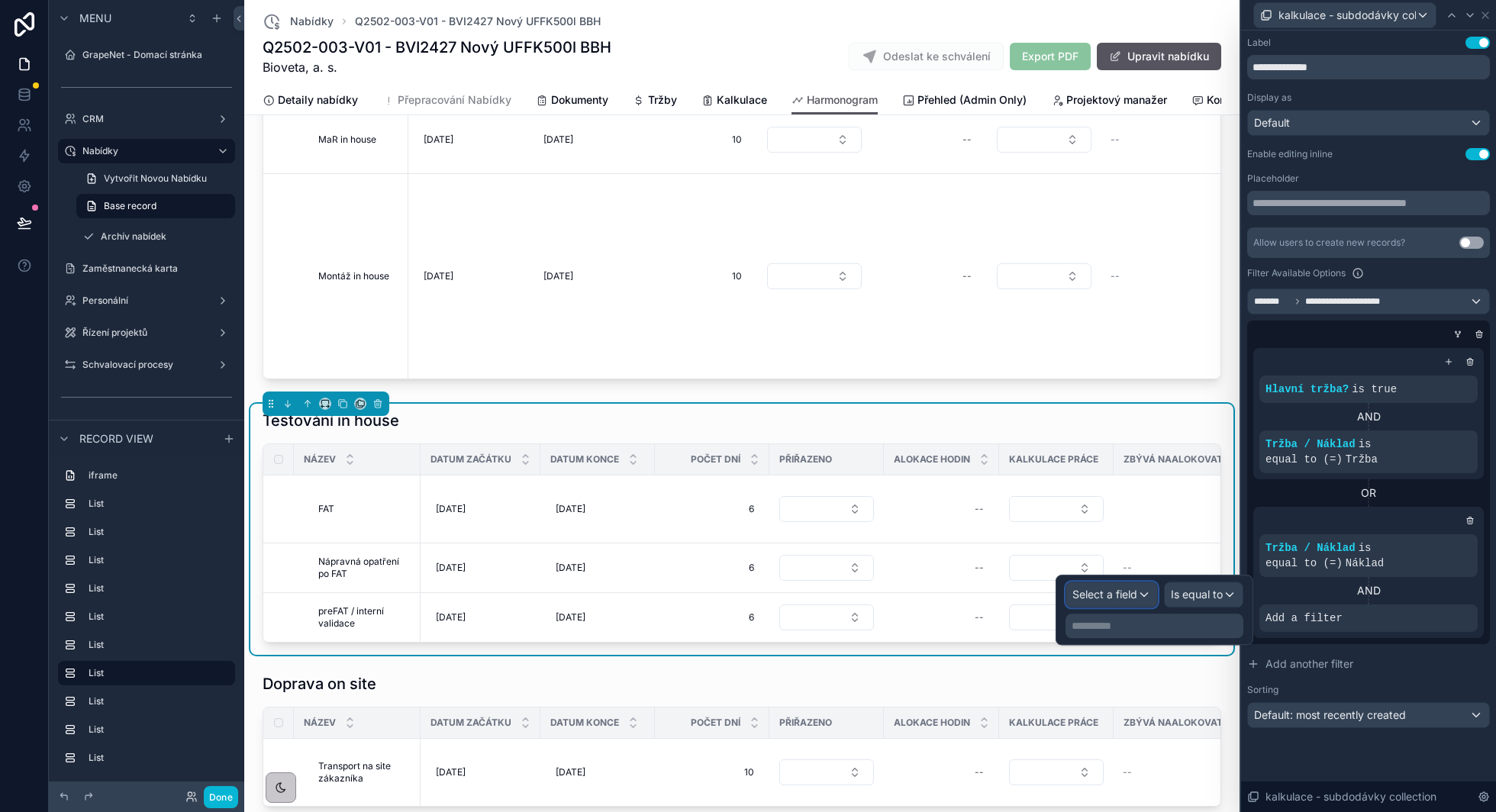
click at [1128, 589] on span "Select a field" at bounding box center [1104, 594] width 65 height 13
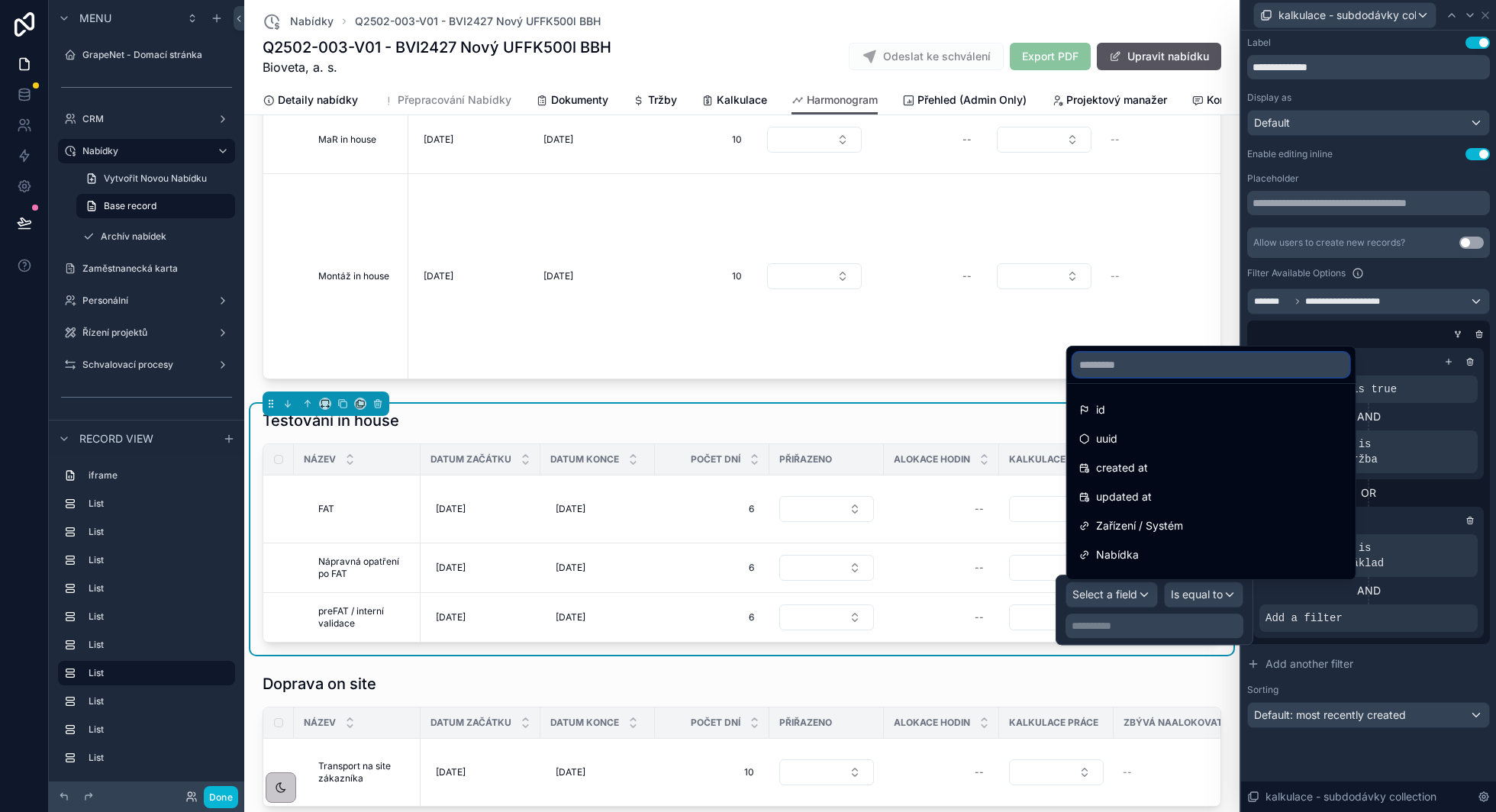
click at [1183, 372] on input "text" at bounding box center [1211, 364] width 276 height 24
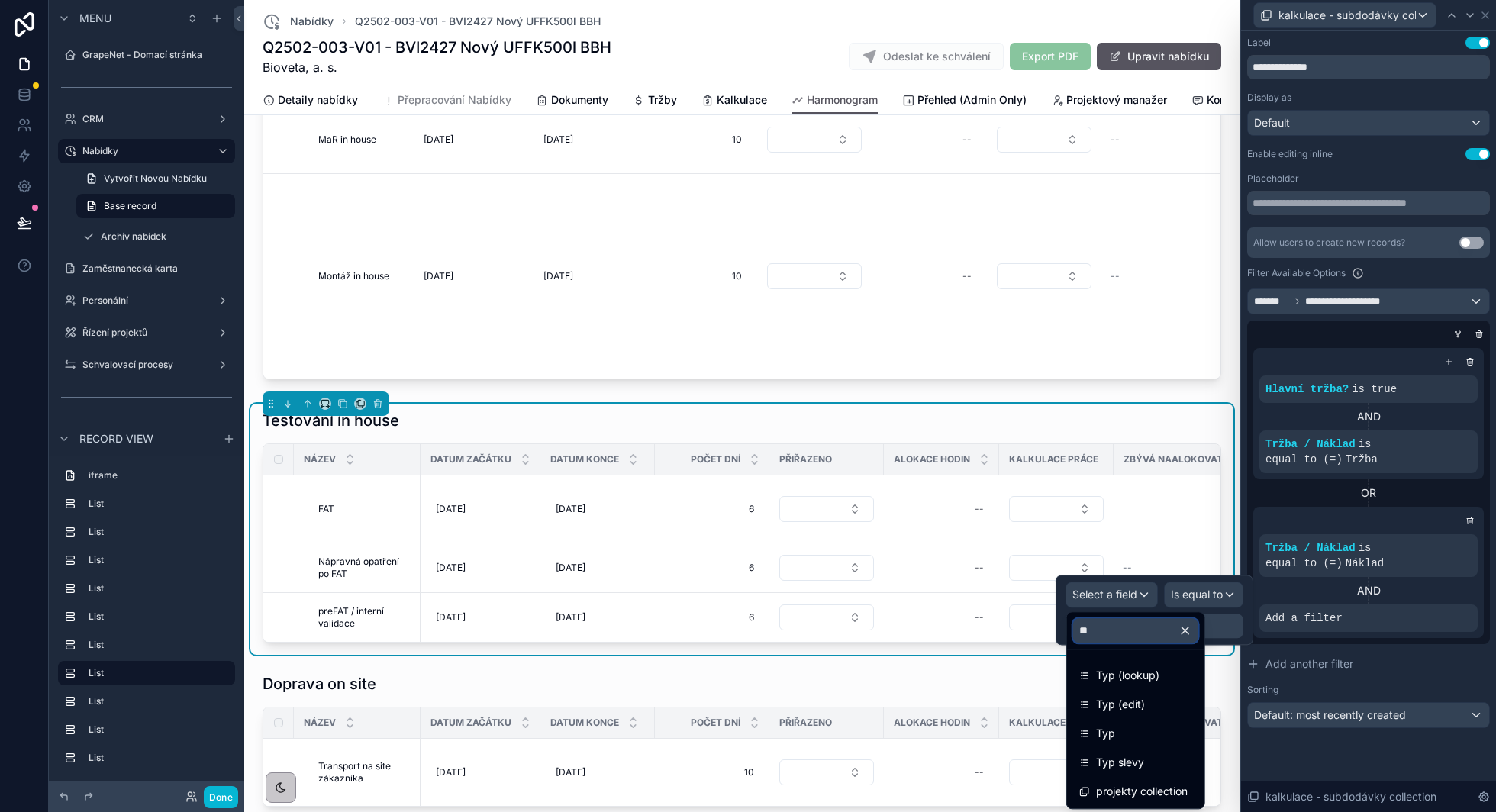
type input "***"
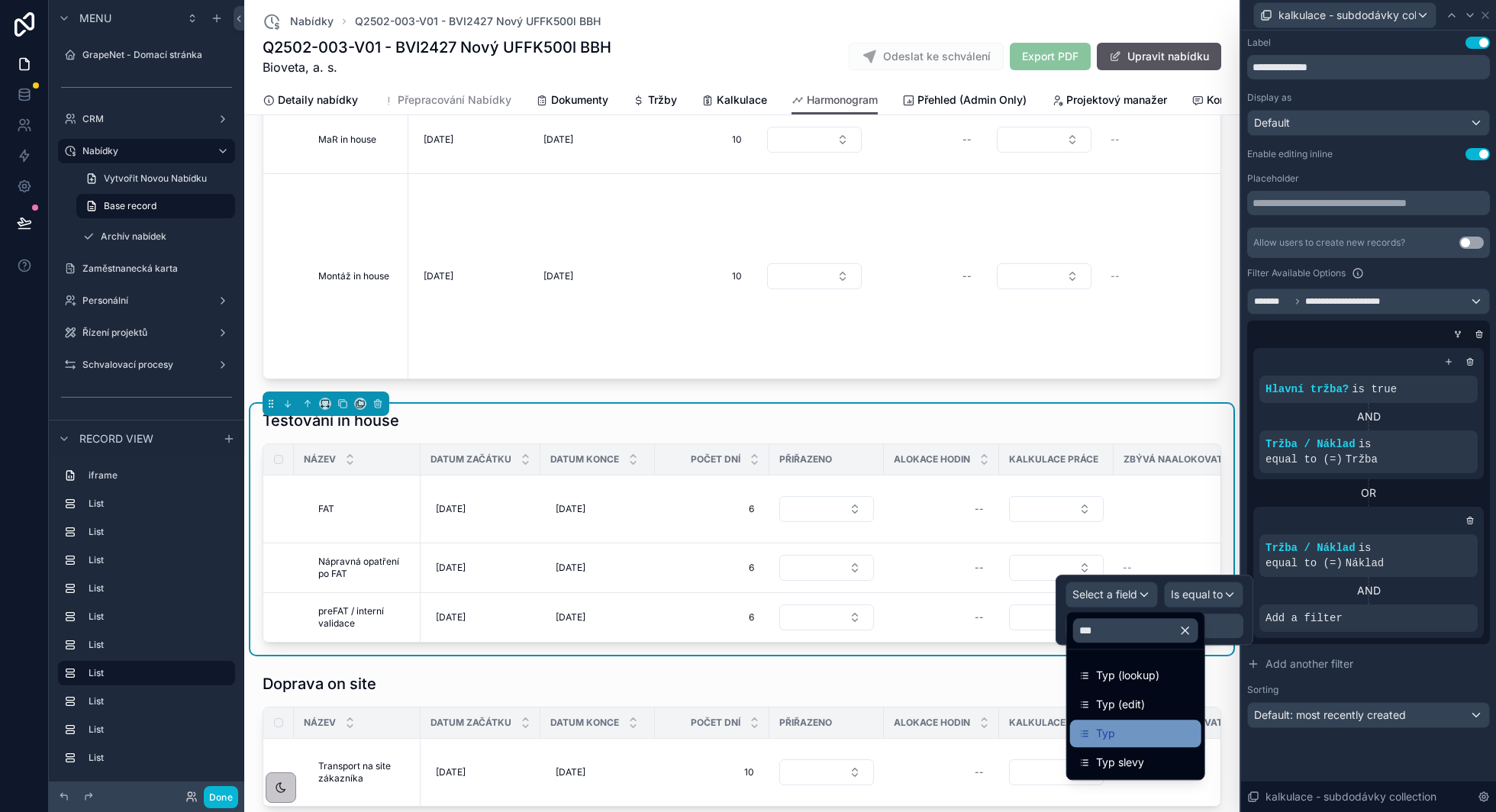
click at [1150, 736] on div "Typ" at bounding box center [1136, 733] width 113 height 18
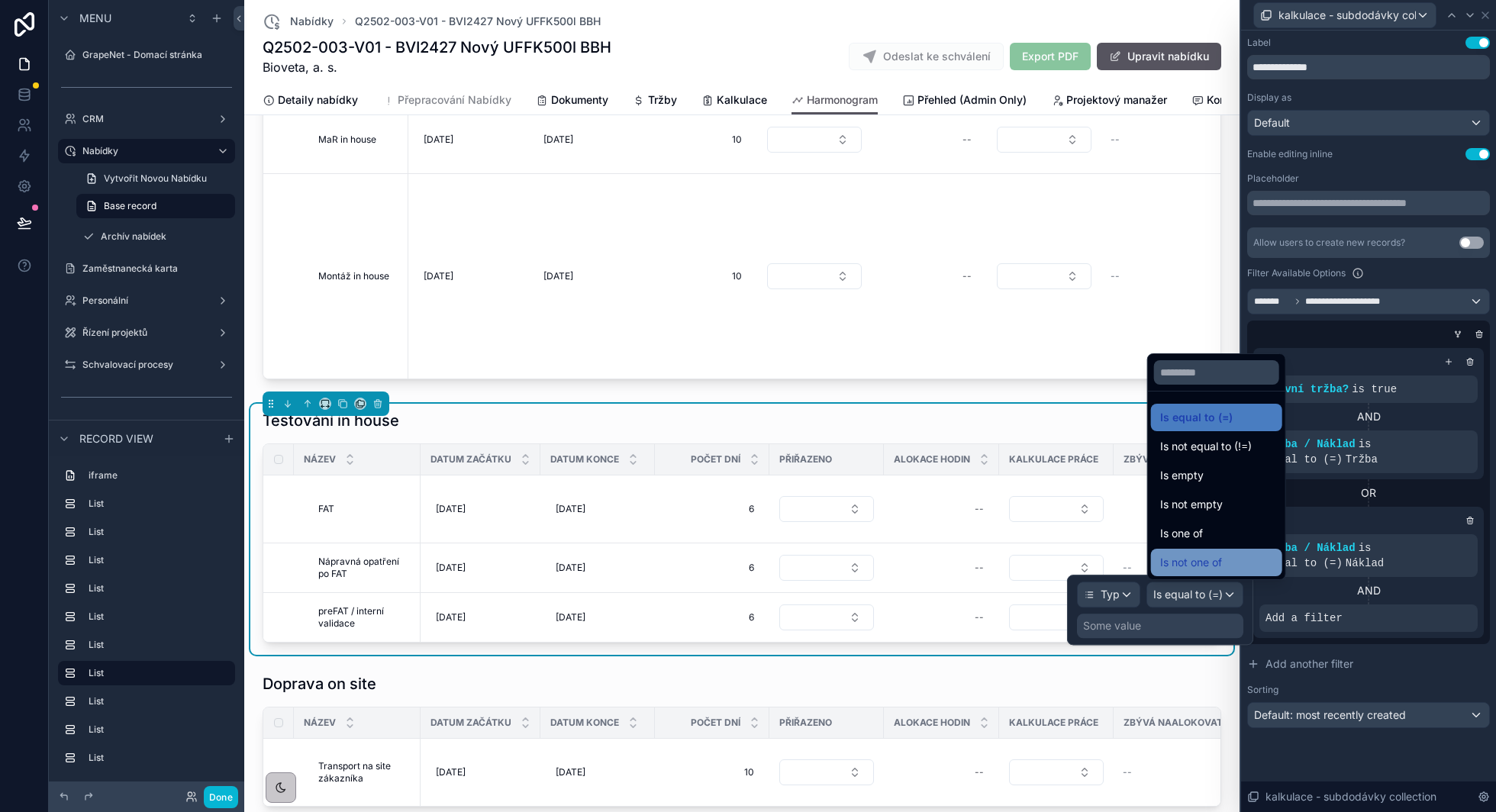
click at [1193, 562] on span "Is not one of" at bounding box center [1191, 561] width 62 height 18
click at [1139, 624] on div "Some value" at bounding box center [1112, 625] width 58 height 15
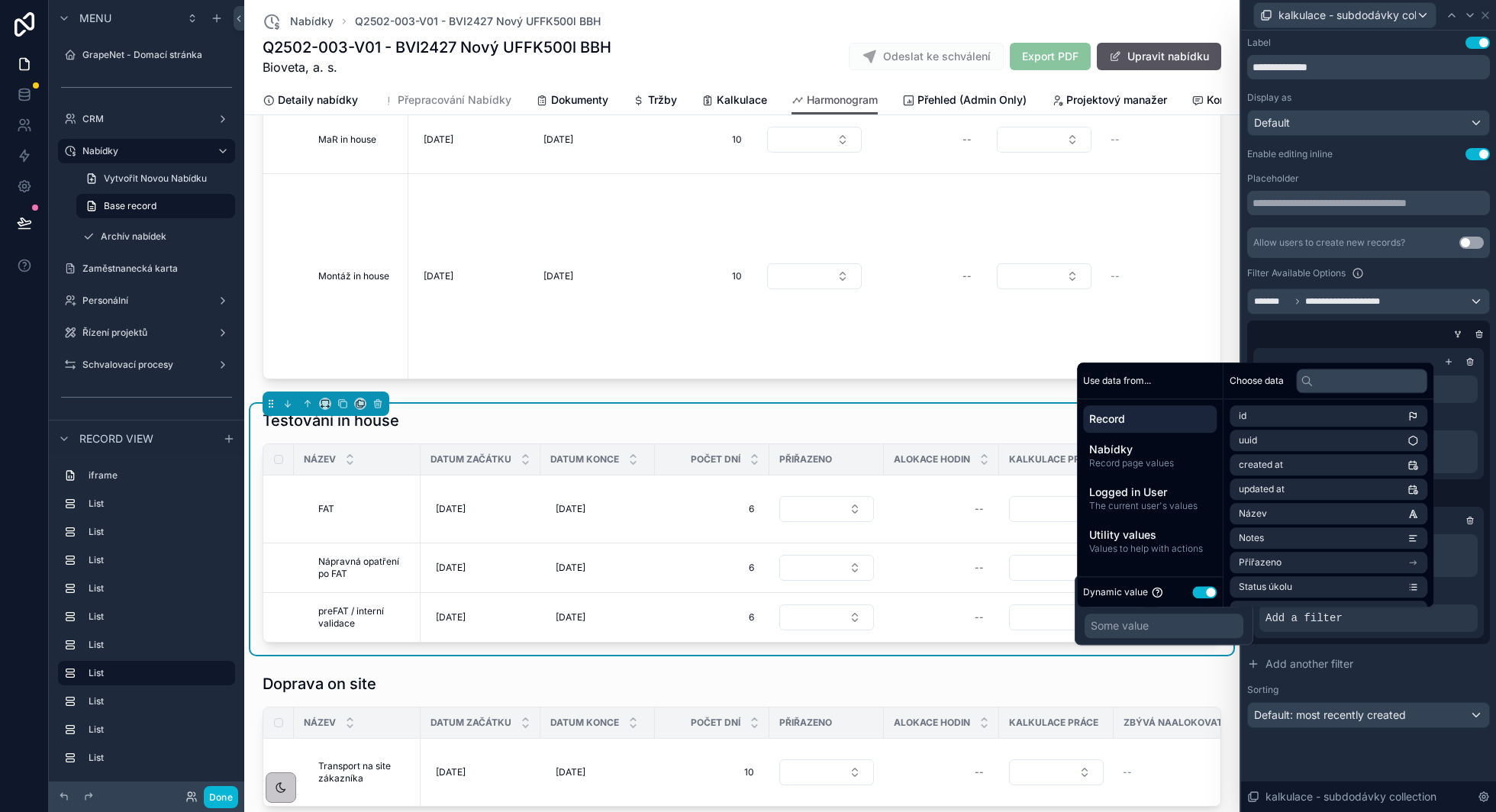
click at [1208, 590] on button "Use setting" at bounding box center [1204, 592] width 24 height 13
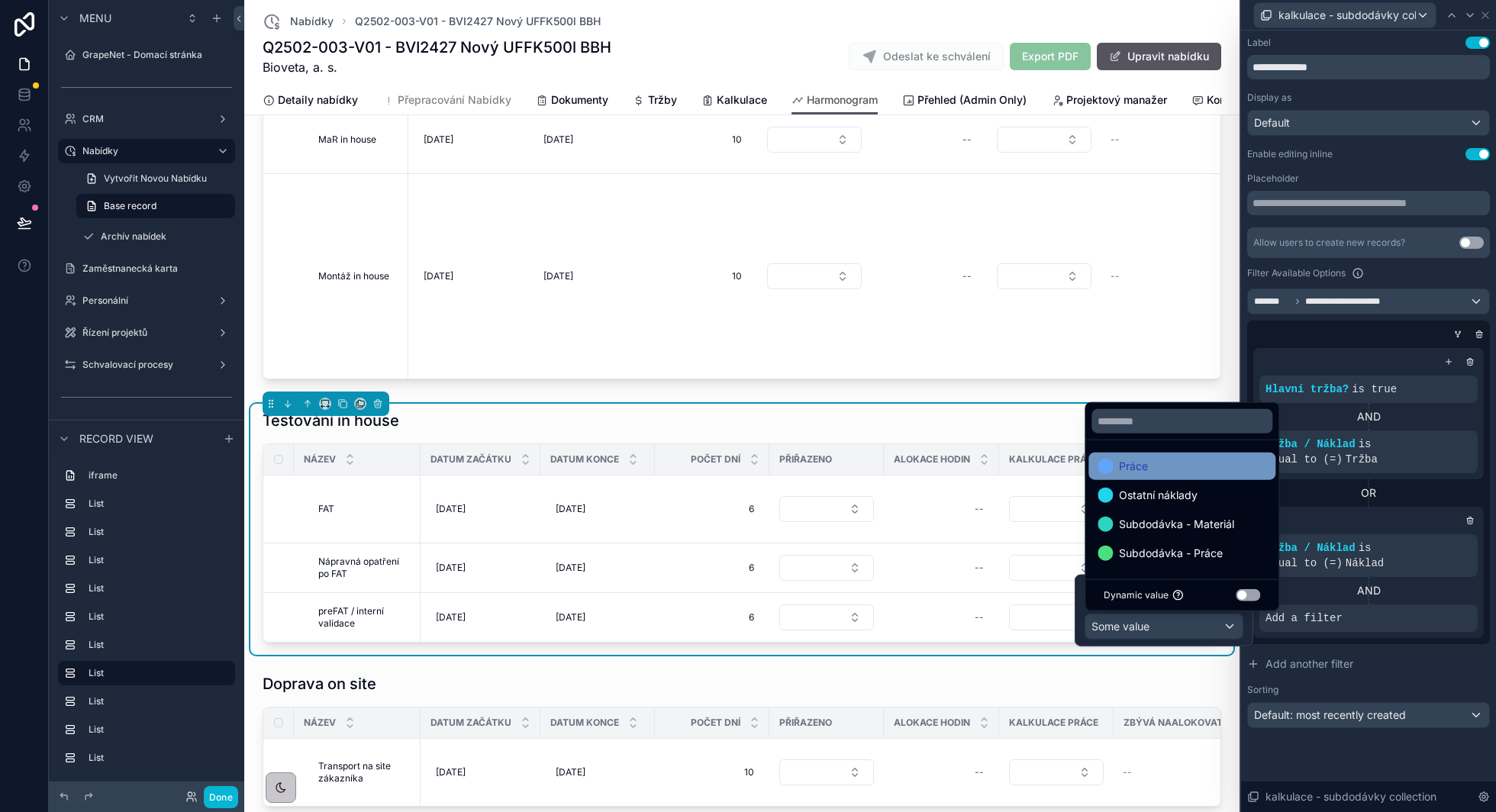
click at [1180, 457] on div "Práce" at bounding box center [1181, 466] width 168 height 18
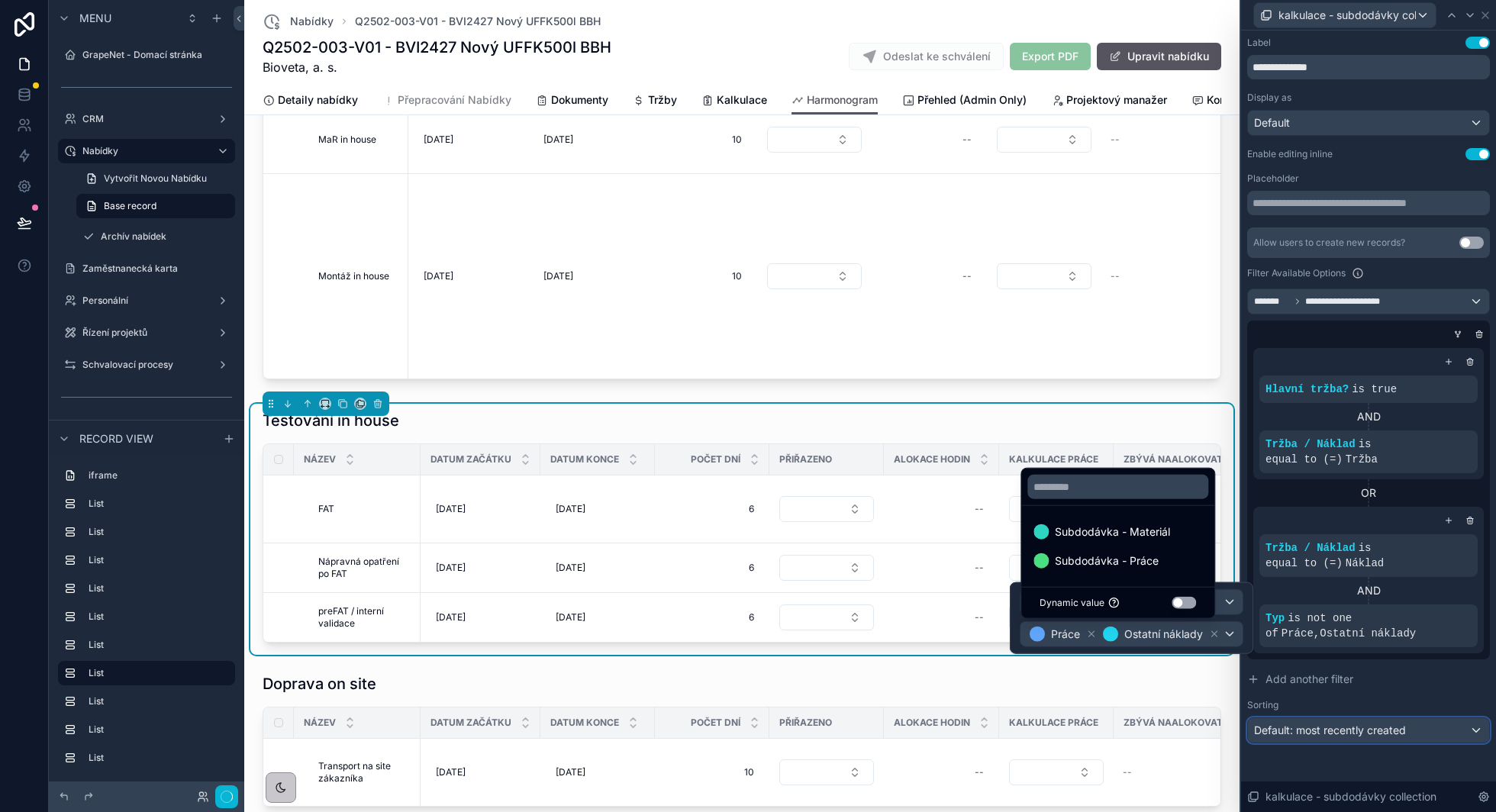
click at [1382, 731] on span "Default: most recently created" at bounding box center [1330, 730] width 152 height 13
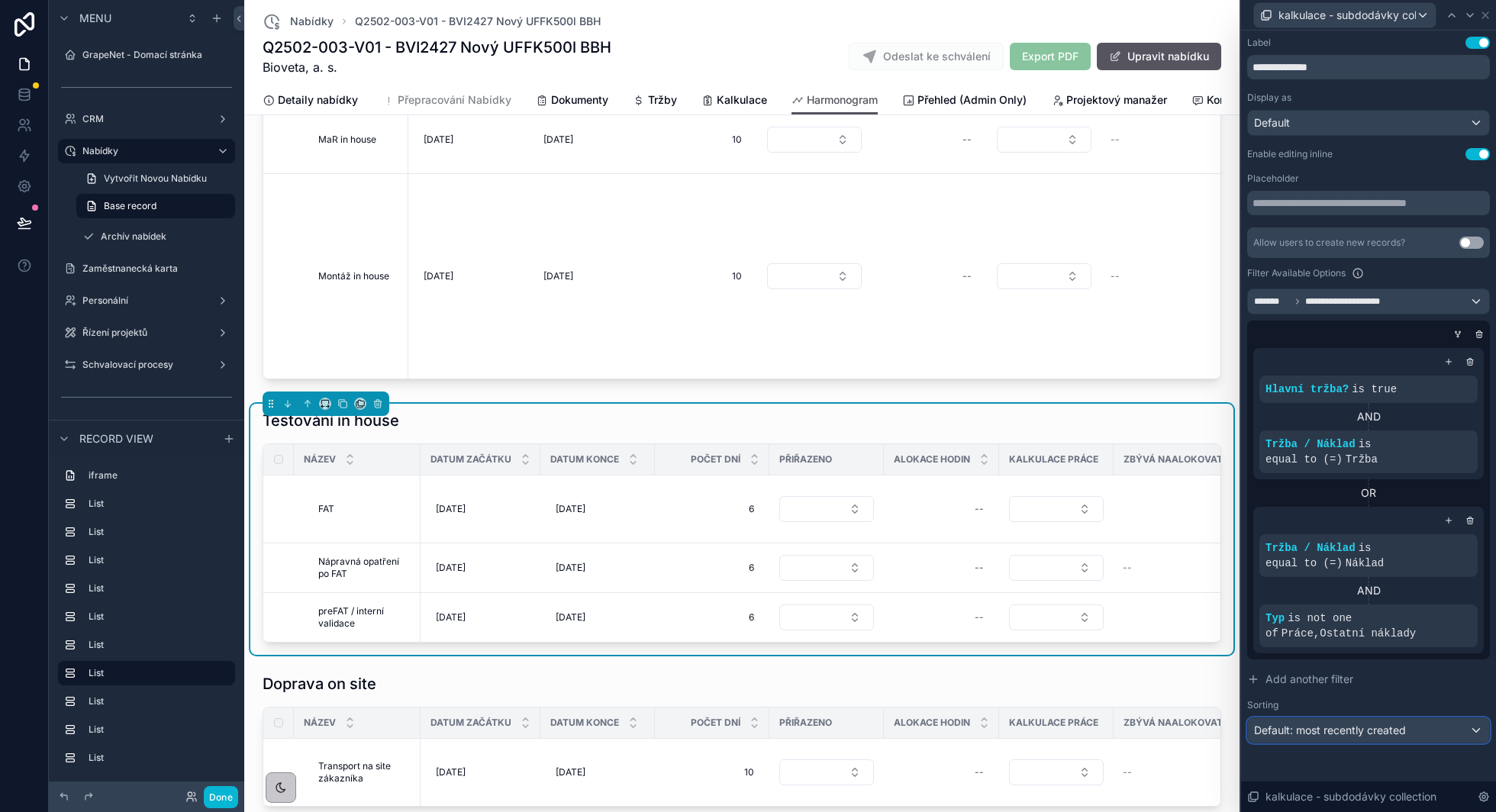
click at [1366, 727] on span "Default: most recently created" at bounding box center [1330, 730] width 152 height 13
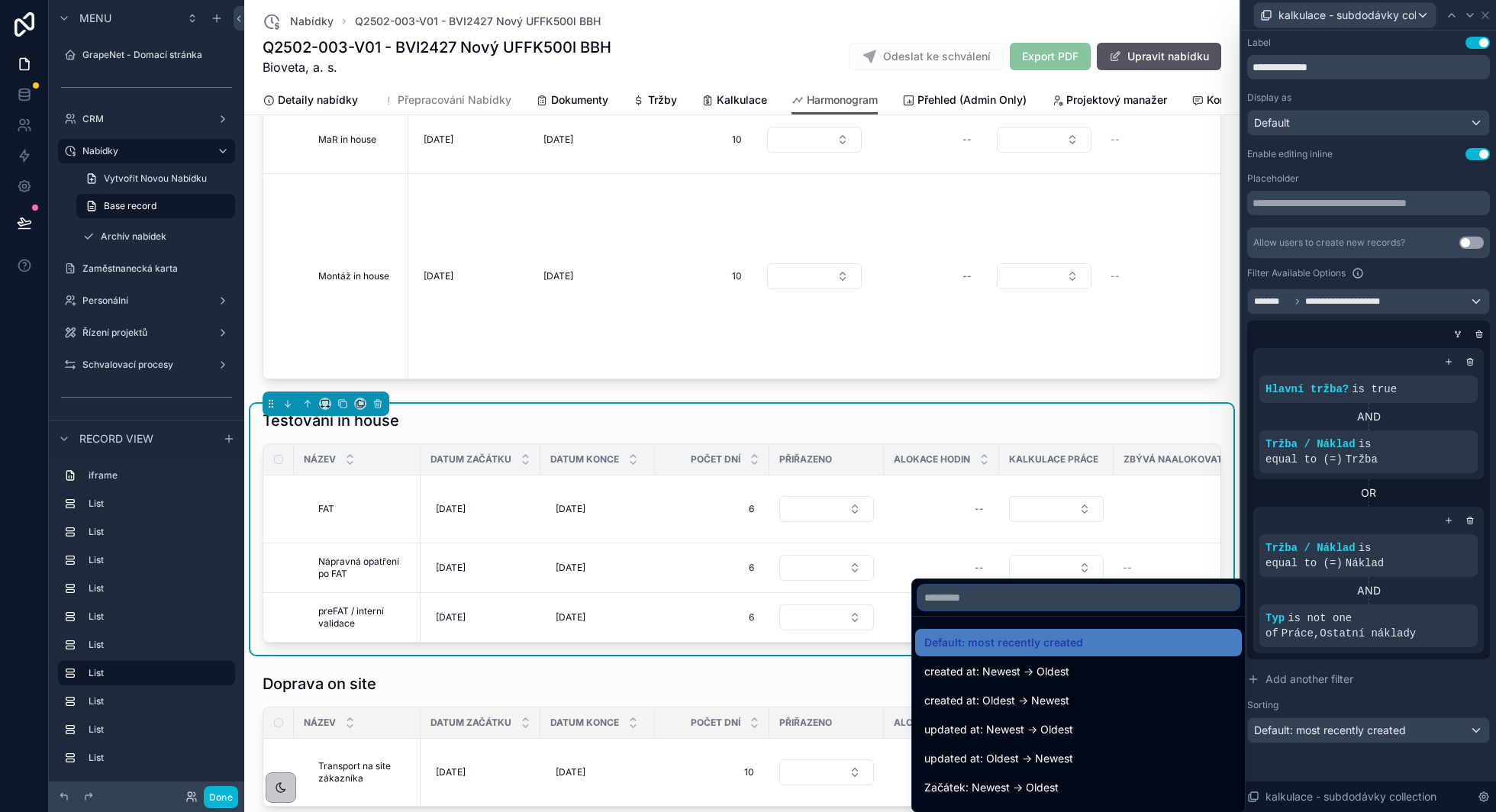
click at [1076, 599] on input "text" at bounding box center [1078, 597] width 320 height 24
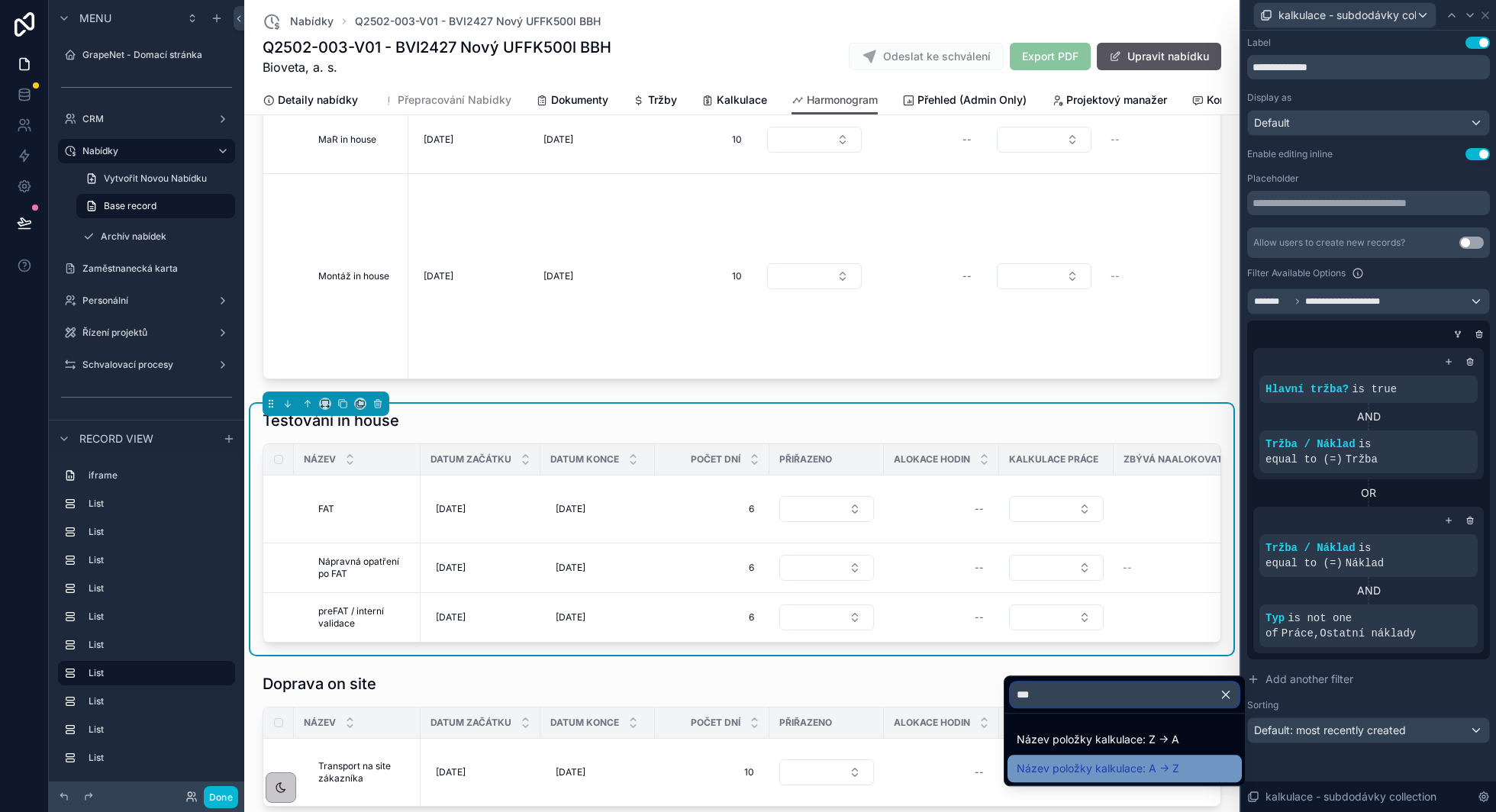
type input "***"
click at [1088, 764] on span "Název položky kalkulace: A -> Z" at bounding box center [1098, 768] width 163 height 18
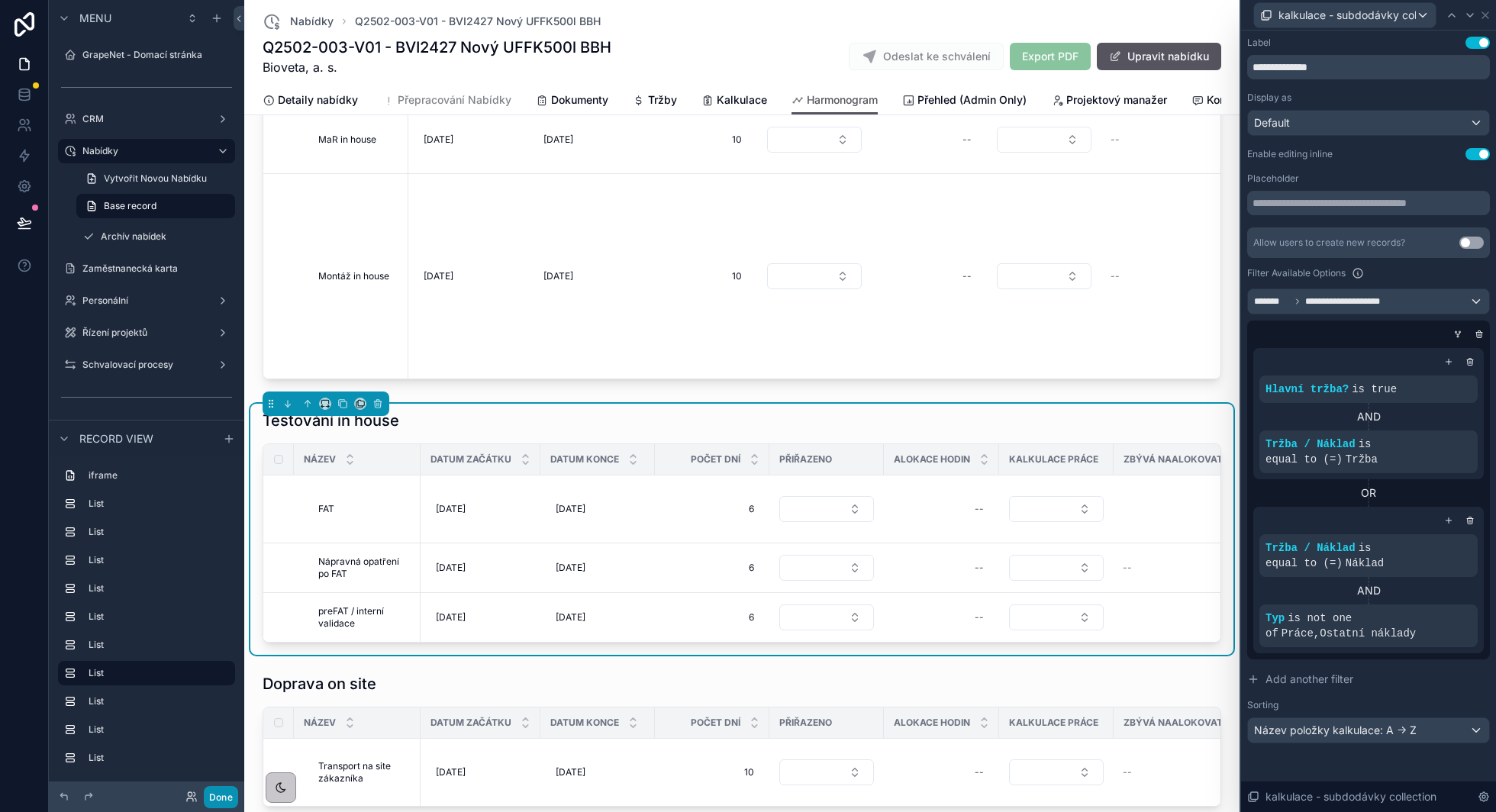
click at [225, 791] on button "Done" at bounding box center [221, 797] width 34 height 22
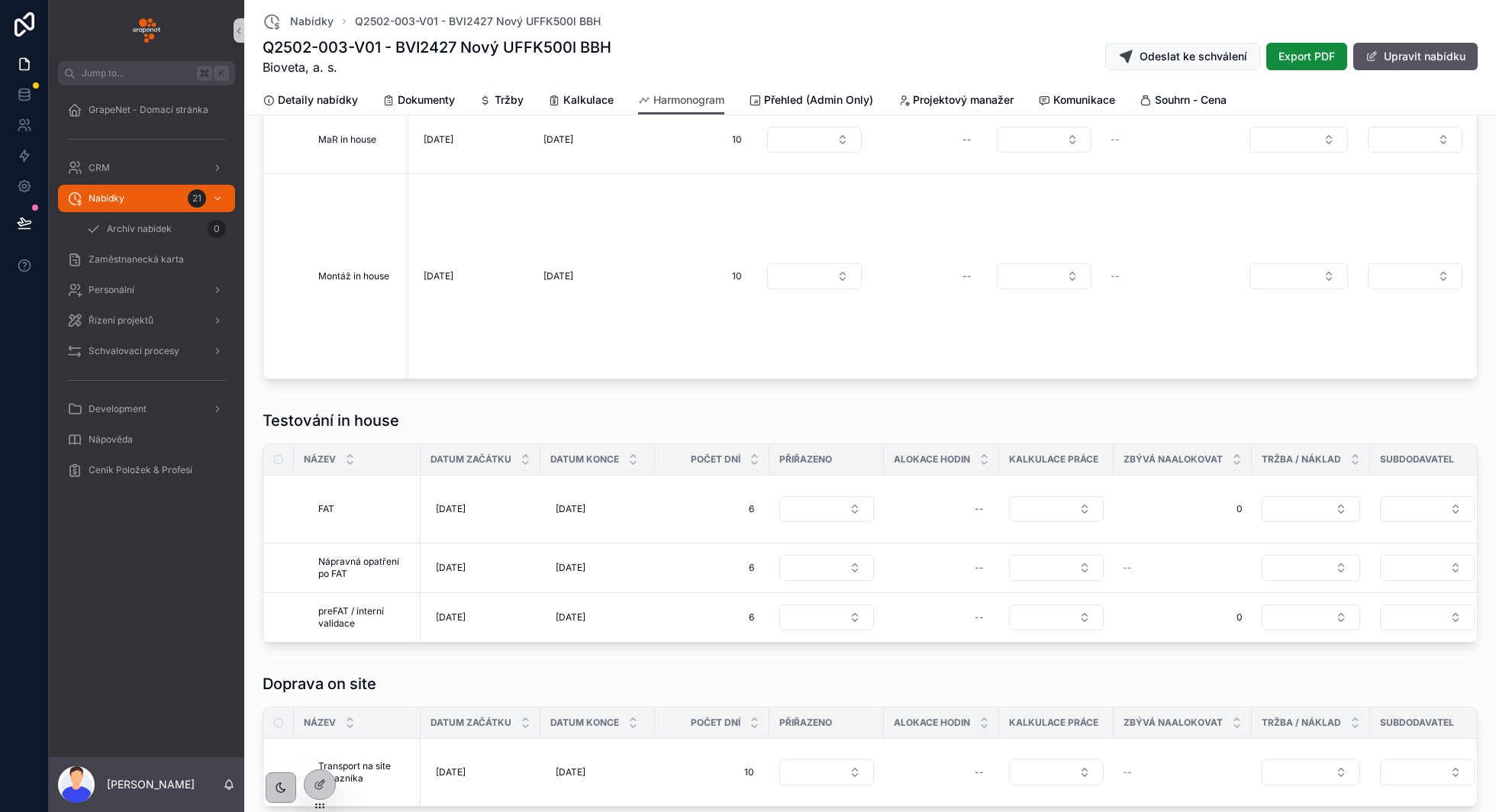
click at [23, 223] on icon at bounding box center [23, 222] width 15 height 15
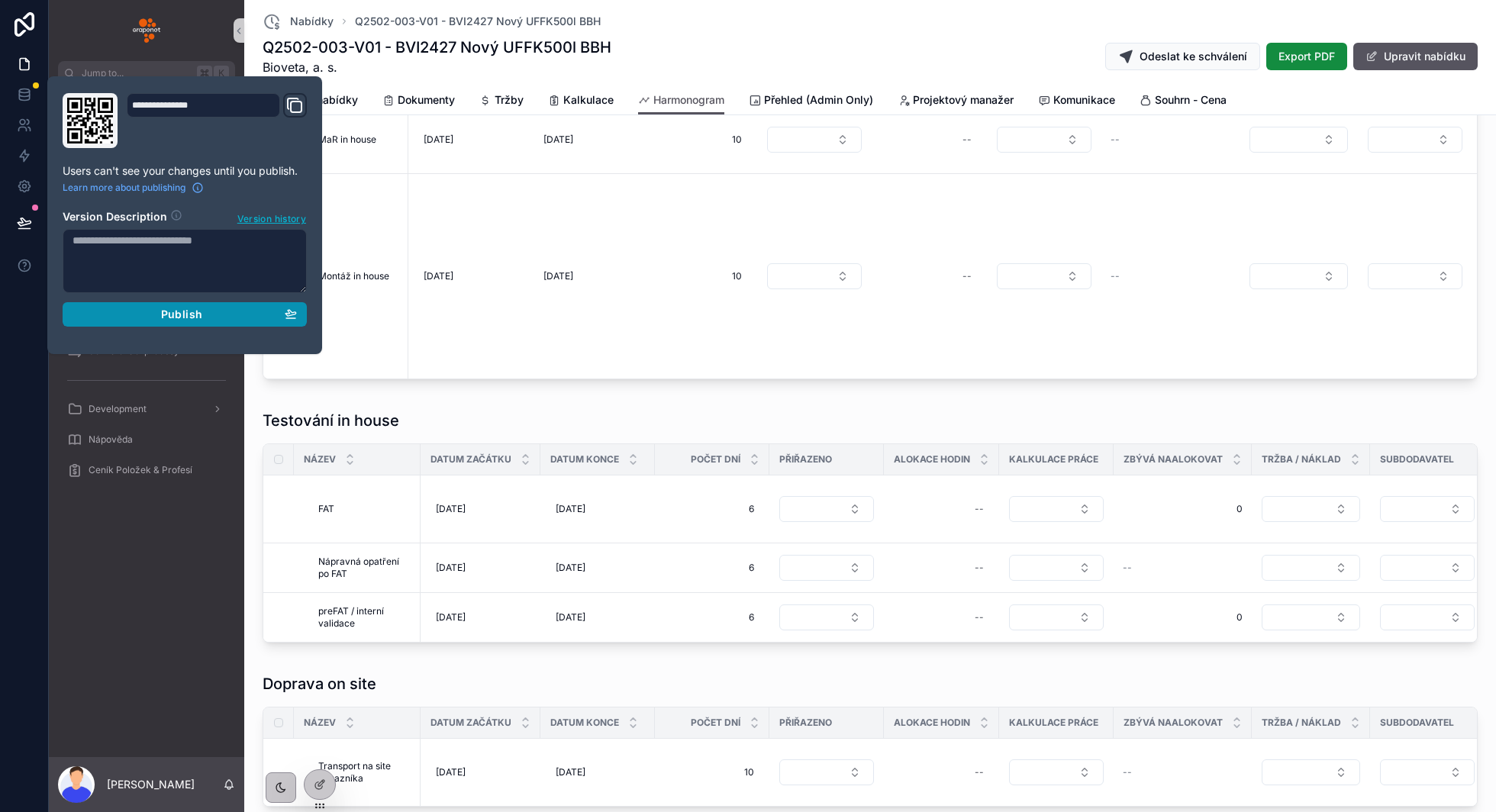
click at [127, 308] on div "Publish" at bounding box center [185, 315] width 224 height 14
